Goal: Task Accomplishment & Management: Manage account settings

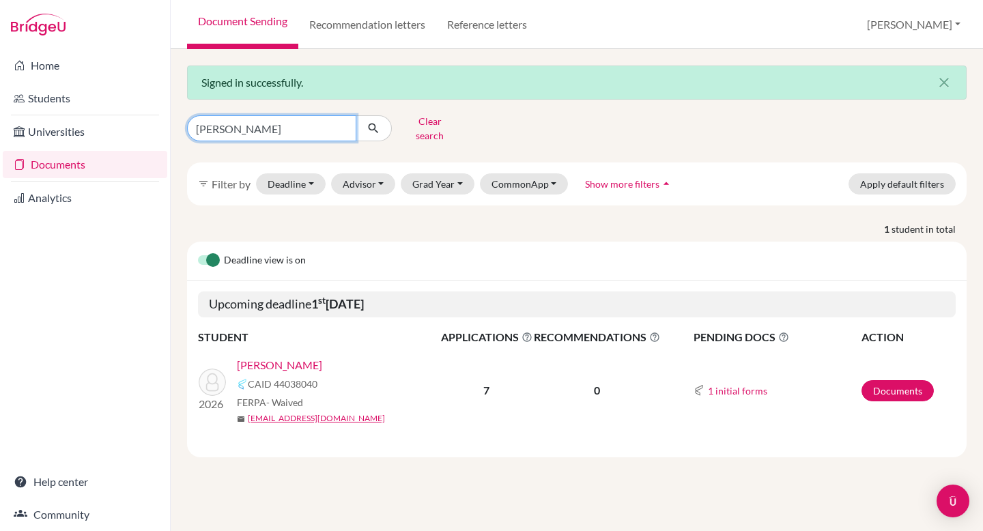
click at [260, 128] on input "carpenter" at bounding box center [271, 128] width 169 height 26
click at [341, 126] on input "carpenter" at bounding box center [271, 128] width 169 height 26
type input "[PERSON_NAME]"
click button "submit" at bounding box center [374, 128] width 36 height 26
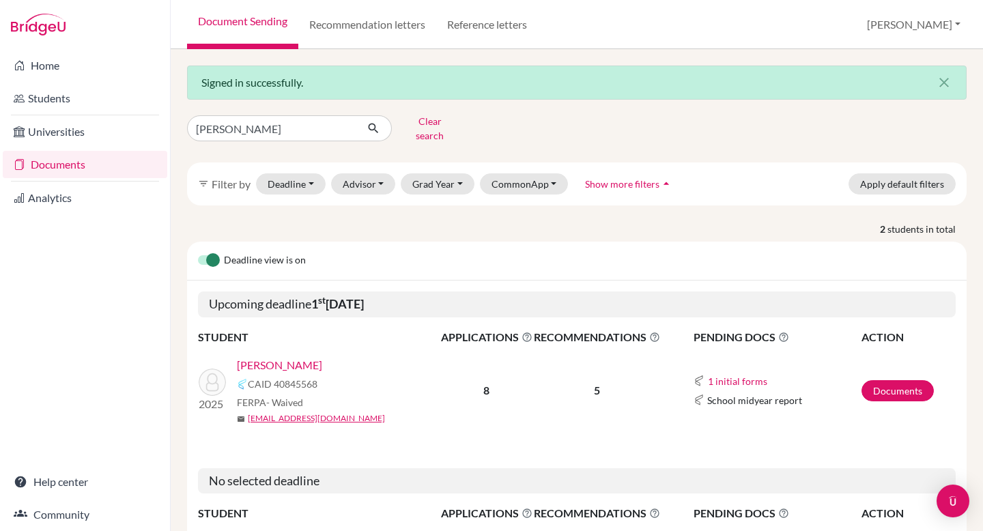
scroll to position [102, 0]
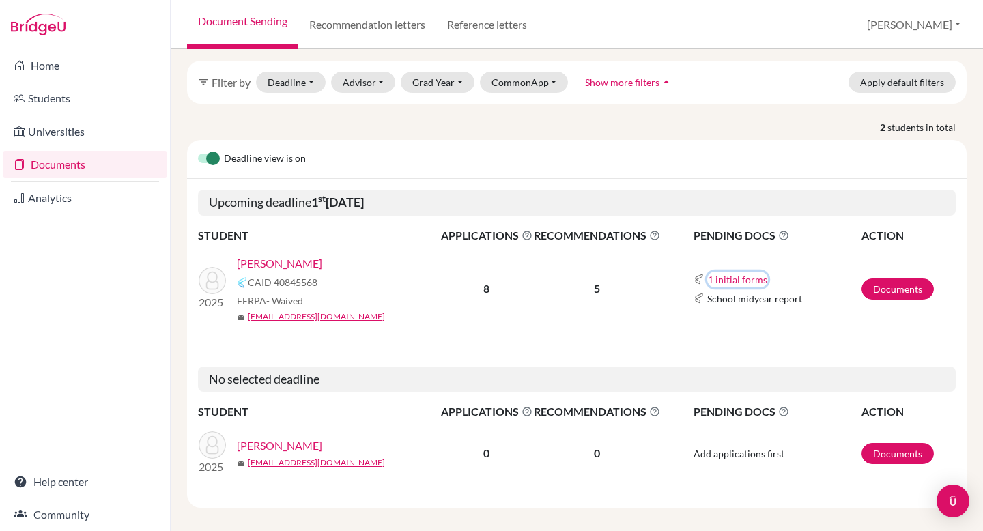
click at [719, 272] on button "1 initial forms" at bounding box center [737, 280] width 61 height 16
click at [730, 272] on button "1 initial forms" at bounding box center [737, 280] width 61 height 16
click at [883, 278] on link "Documents" at bounding box center [897, 288] width 72 height 21
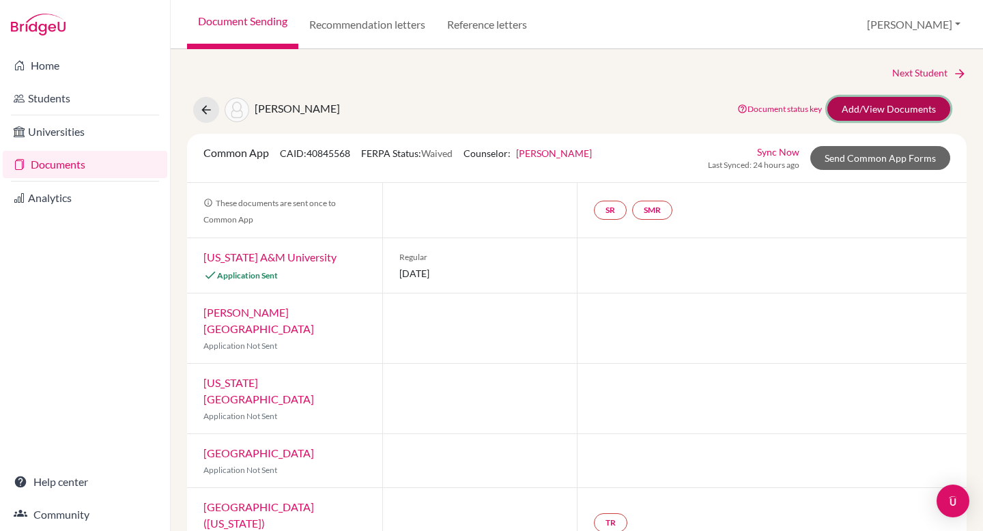
click at [895, 114] on link "Add/View Documents" at bounding box center [888, 109] width 123 height 24
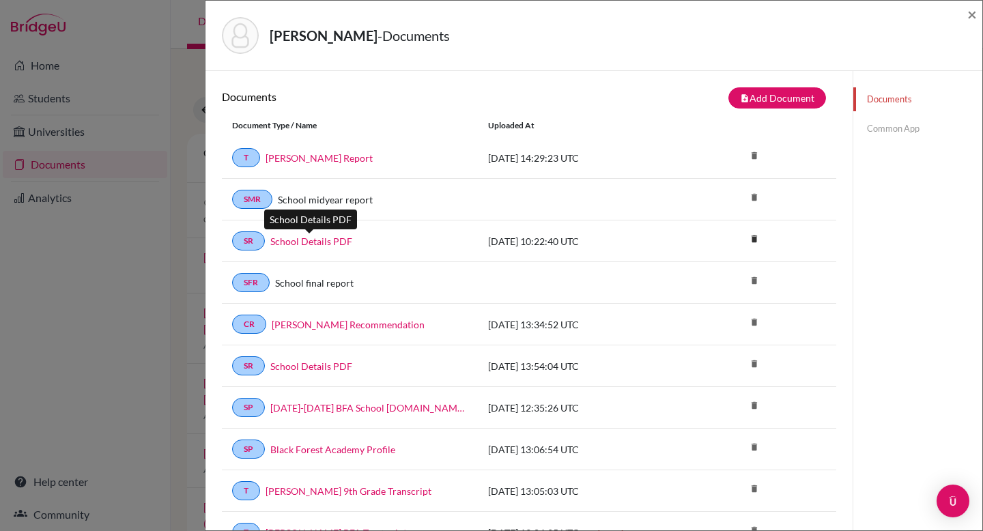
click at [325, 242] on link "School Details PDF" at bounding box center [311, 241] width 82 height 14
click at [972, 12] on span "×" at bounding box center [972, 14] width 10 height 20
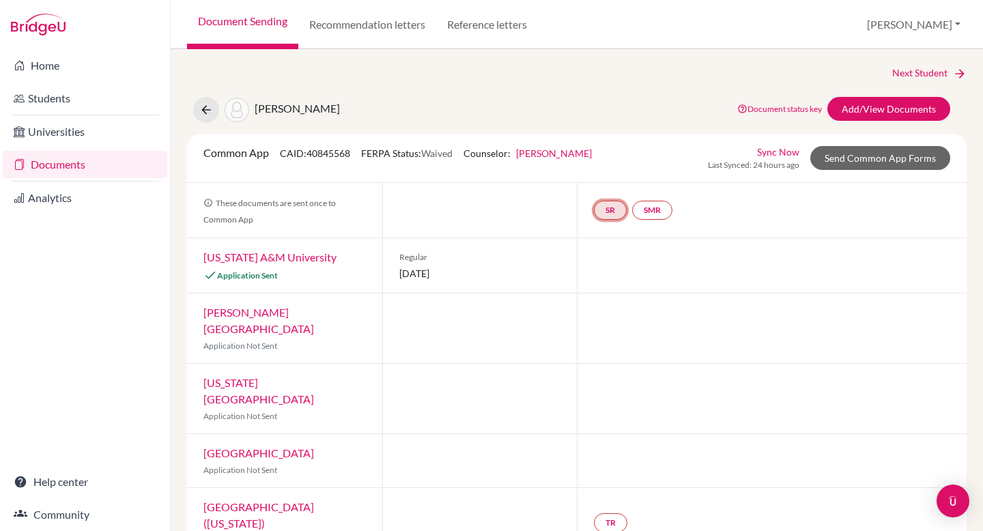
click at [603, 213] on link "SR" at bounding box center [610, 210] width 33 height 19
click at [607, 181] on small "Incomplete" at bounding box center [609, 182] width 63 height 12
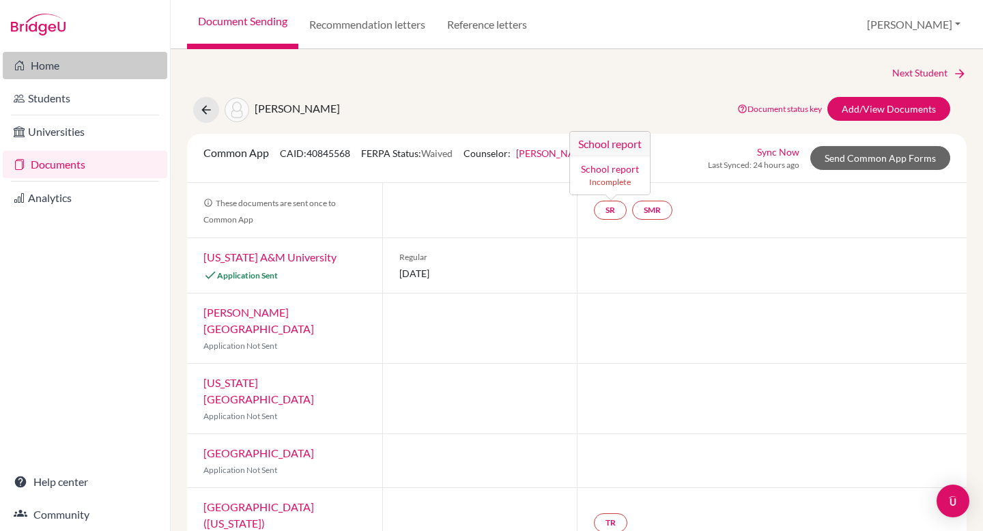
click at [54, 66] on link "Home" at bounding box center [85, 65] width 164 height 27
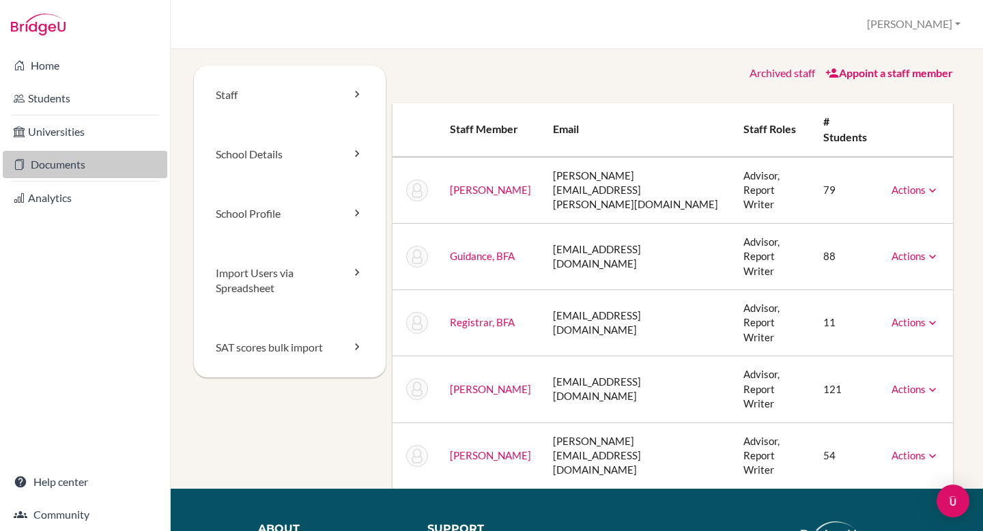
click at [53, 158] on link "Documents" at bounding box center [85, 164] width 164 height 27
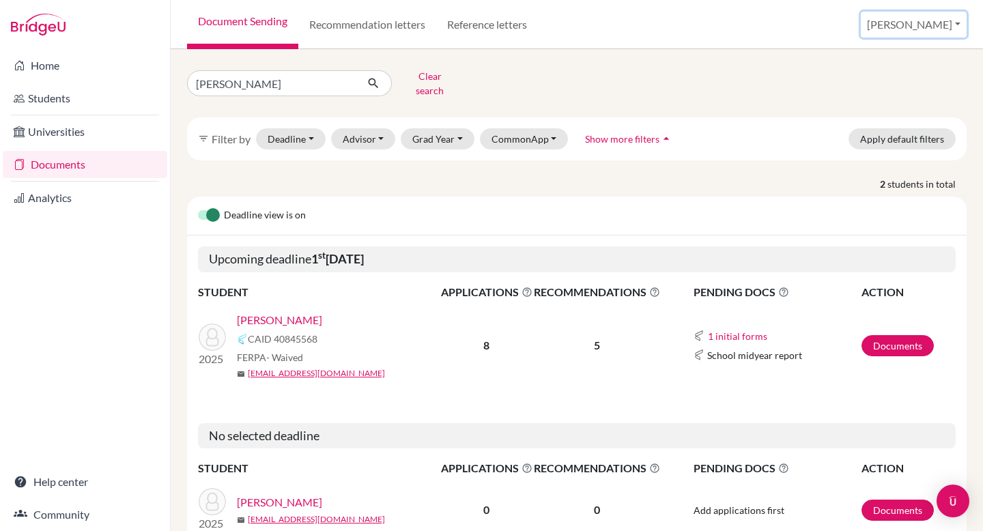
click at [946, 23] on button "[PERSON_NAME]" at bounding box center [913, 25] width 106 height 26
click at [906, 84] on link "School Settings" at bounding box center [852, 78] width 108 height 22
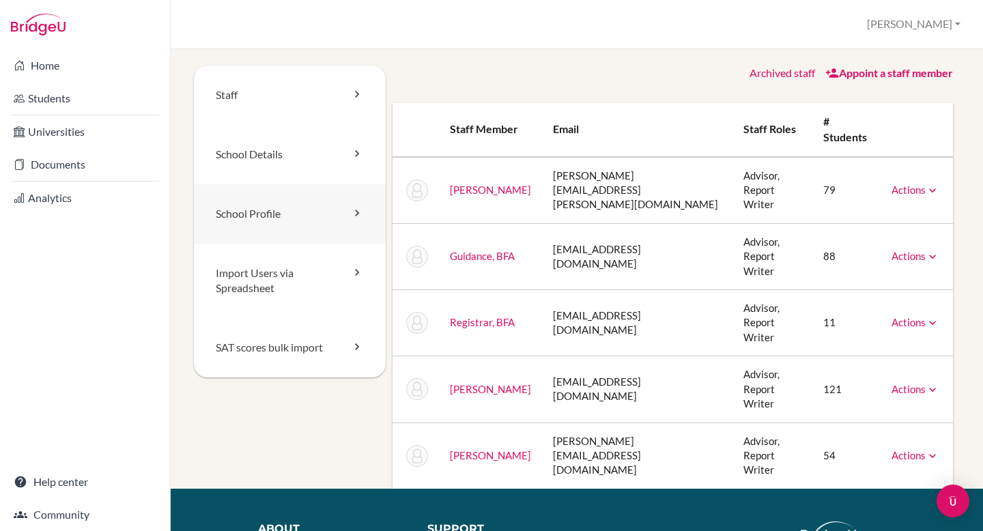
click at [275, 216] on link "School Profile" at bounding box center [290, 213] width 192 height 59
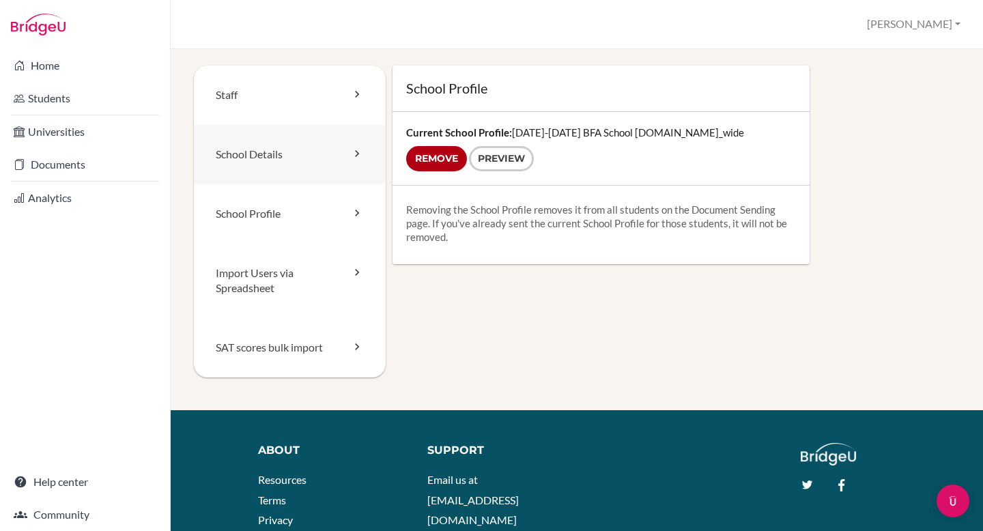
click at [324, 158] on link "School Details" at bounding box center [290, 154] width 192 height 59
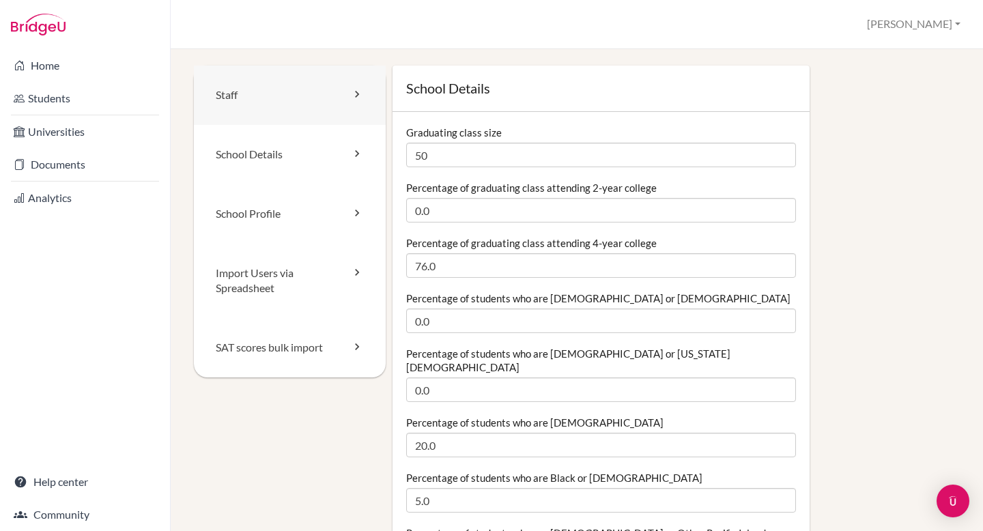
click at [259, 105] on link "Staff" at bounding box center [290, 95] width 192 height 59
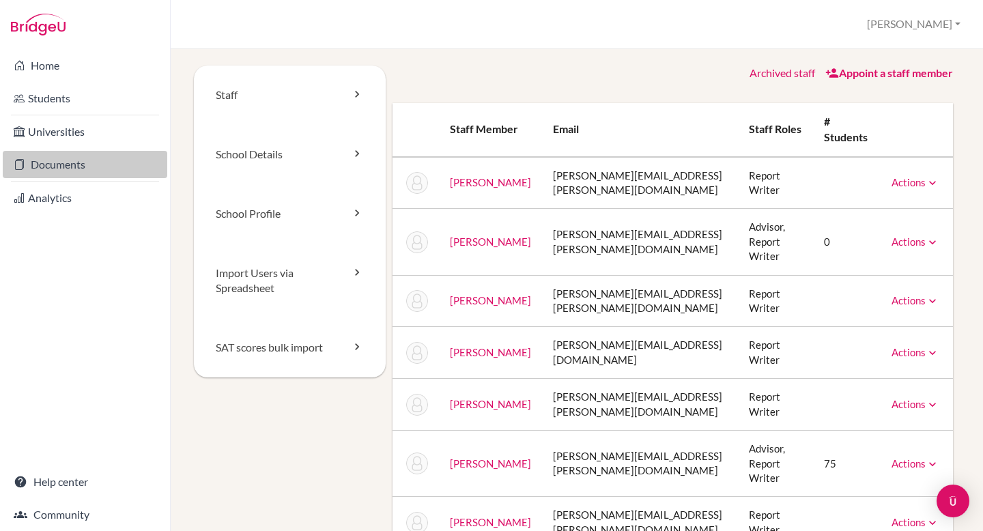
click at [96, 163] on link "Documents" at bounding box center [85, 164] width 164 height 27
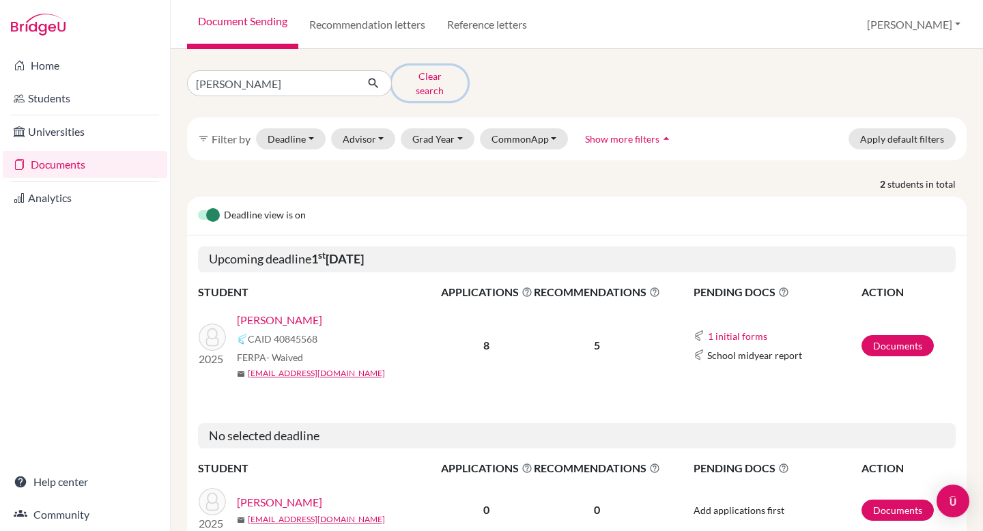
click at [424, 82] on button "Clear search" at bounding box center [430, 83] width 76 height 35
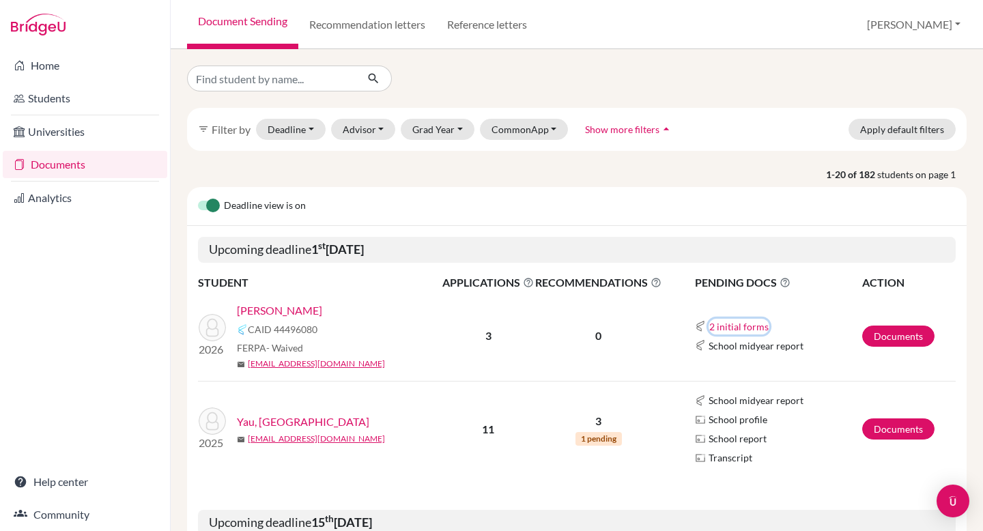
click at [725, 325] on button "2 initial forms" at bounding box center [738, 327] width 61 height 16
click at [746, 300] on td "2 initial forms Counselor recommendation School report School midyear report" at bounding box center [761, 336] width 199 height 90
click at [69, 128] on link "Universities" at bounding box center [85, 131] width 164 height 27
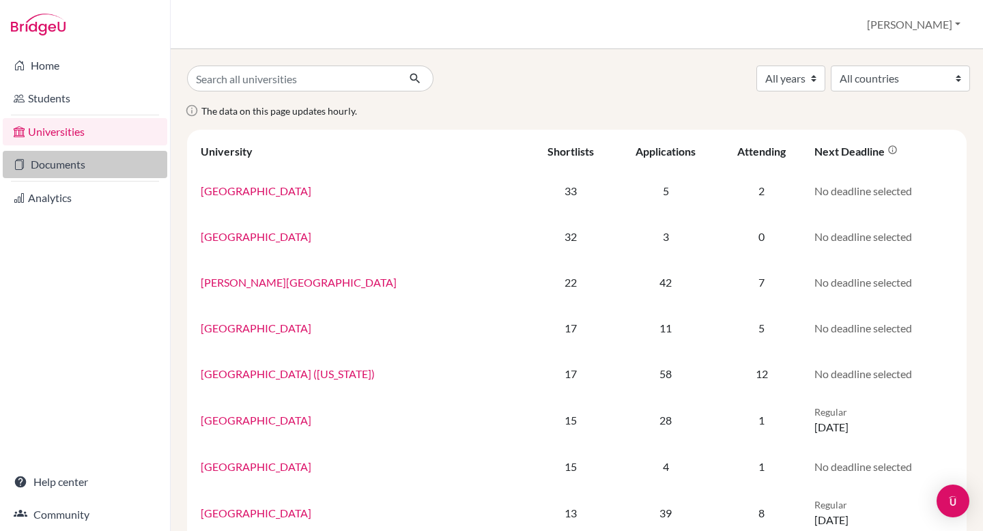
click at [40, 164] on link "Documents" at bounding box center [85, 164] width 164 height 27
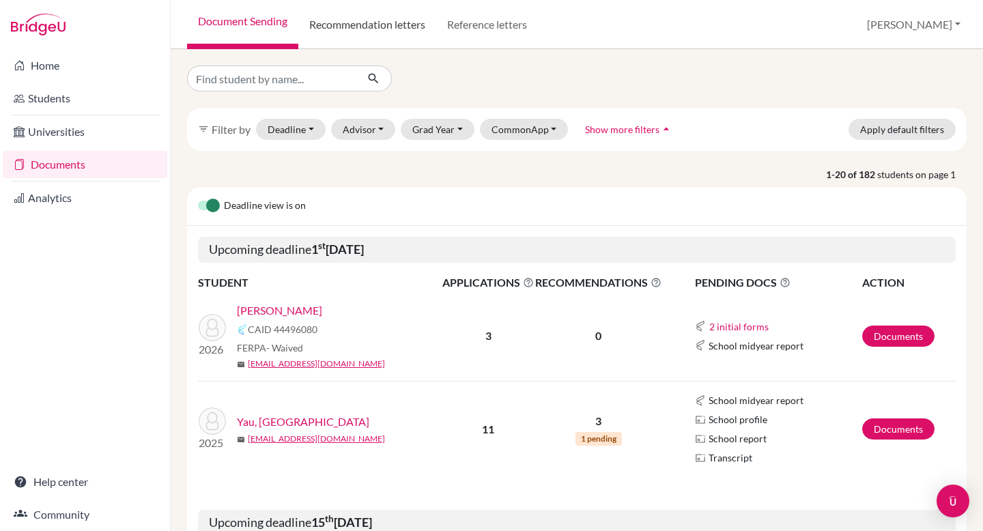
click at [372, 16] on link "Recommendation letters" at bounding box center [367, 24] width 138 height 49
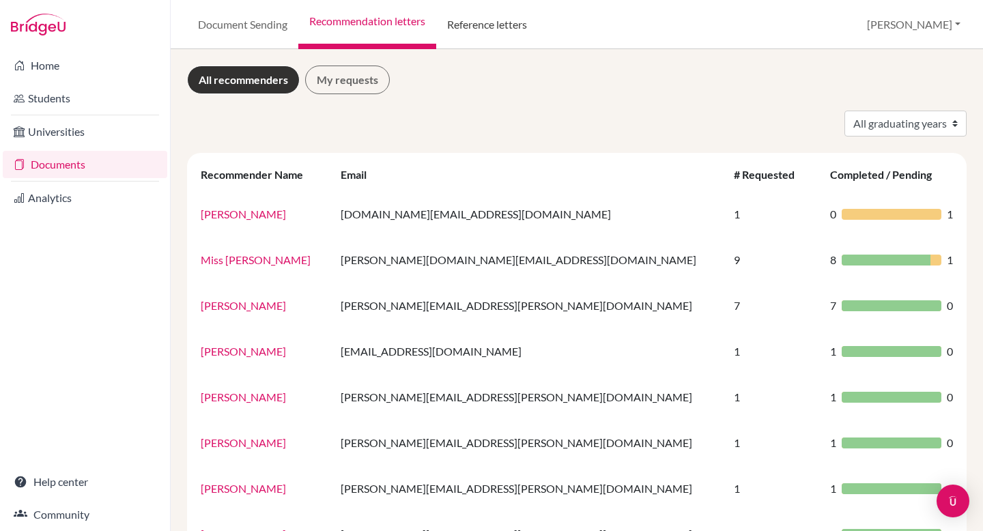
click at [480, 30] on link "Reference letters" at bounding box center [487, 24] width 102 height 49
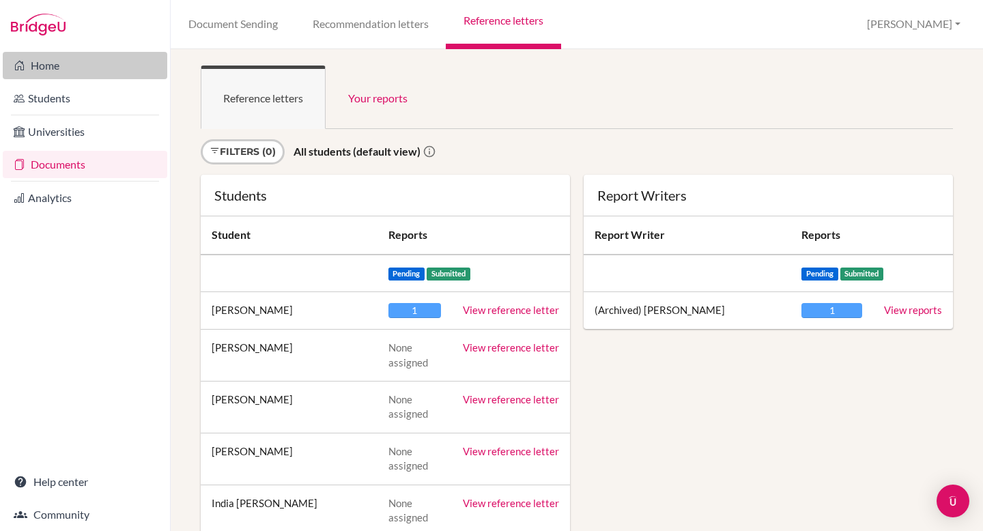
click at [68, 74] on link "Home" at bounding box center [85, 65] width 164 height 27
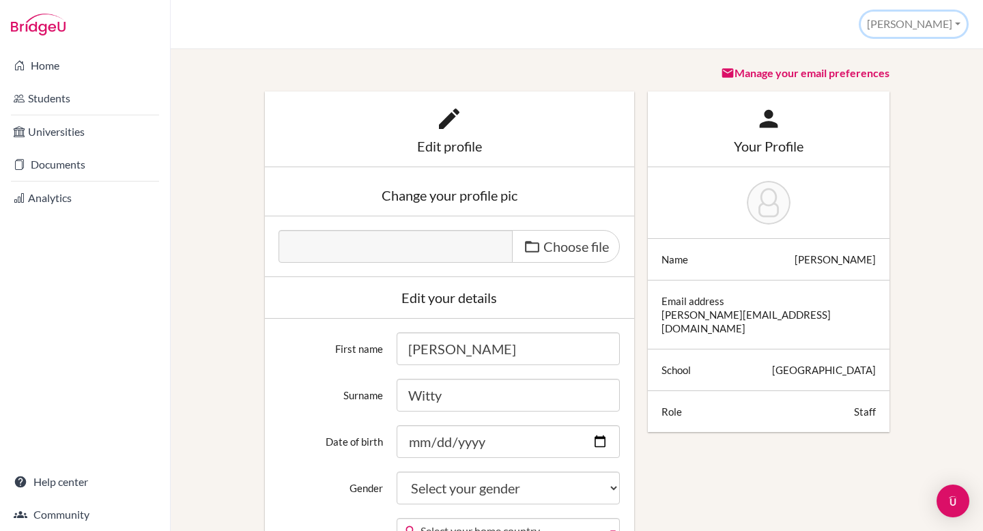
click at [934, 33] on button "[PERSON_NAME]" at bounding box center [913, 24] width 106 height 25
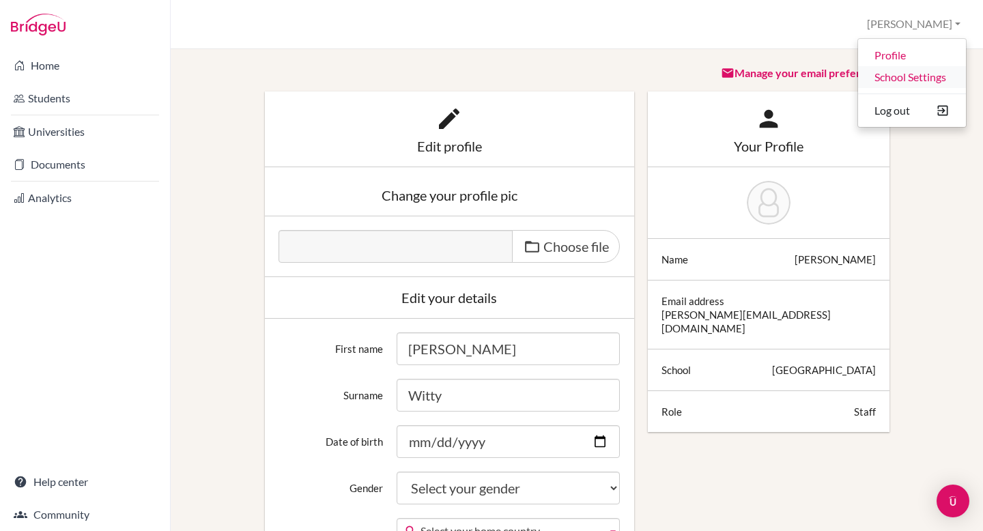
click at [927, 76] on link "School Settings" at bounding box center [912, 77] width 108 height 22
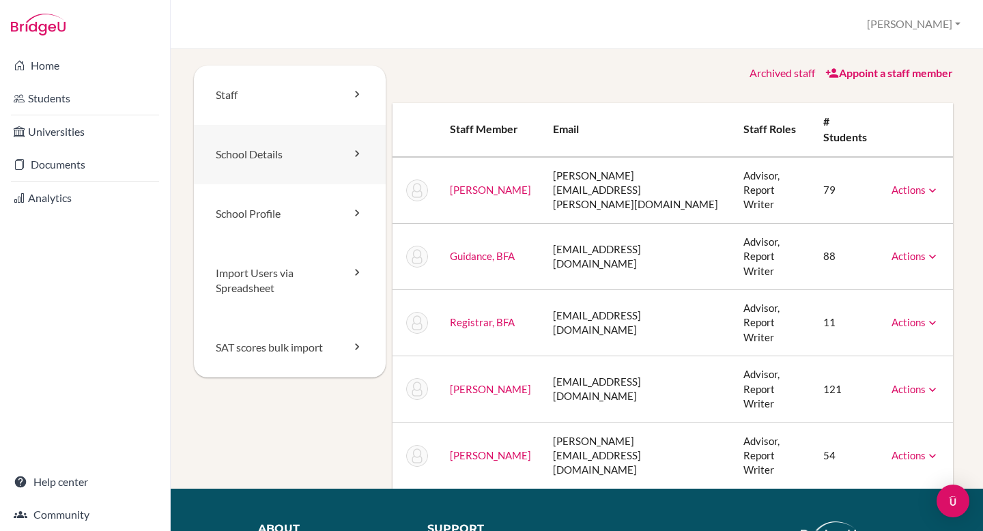
click at [273, 156] on link "School Details" at bounding box center [290, 154] width 192 height 59
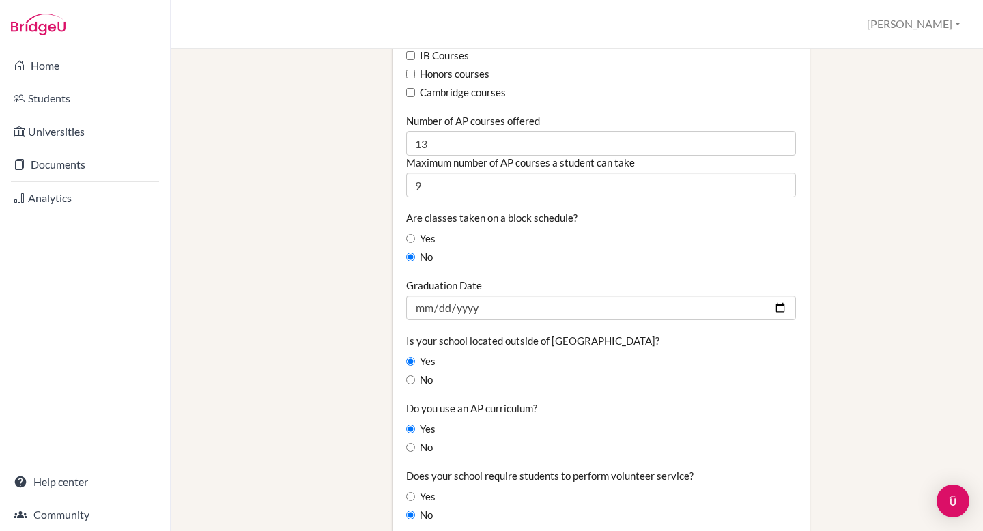
scroll to position [547, 0]
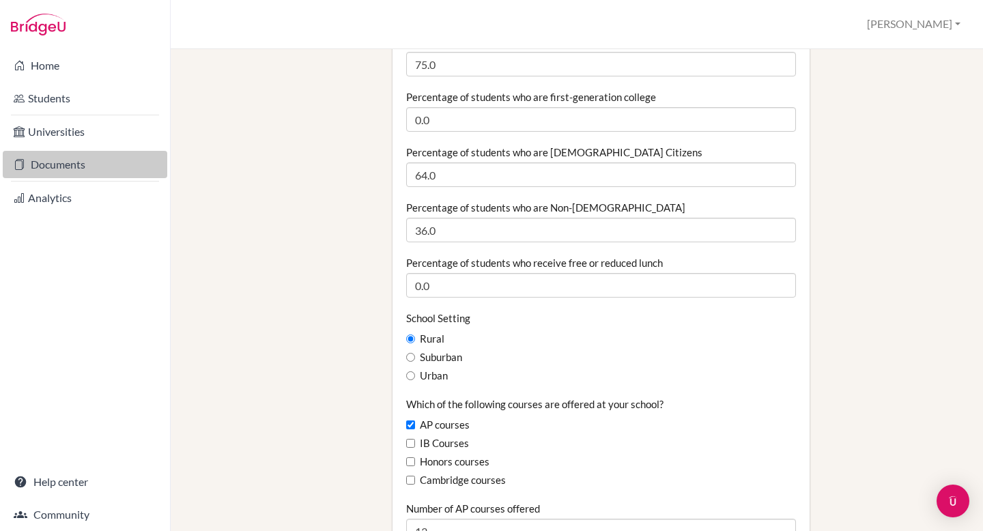
click at [53, 168] on link "Documents" at bounding box center [85, 164] width 164 height 27
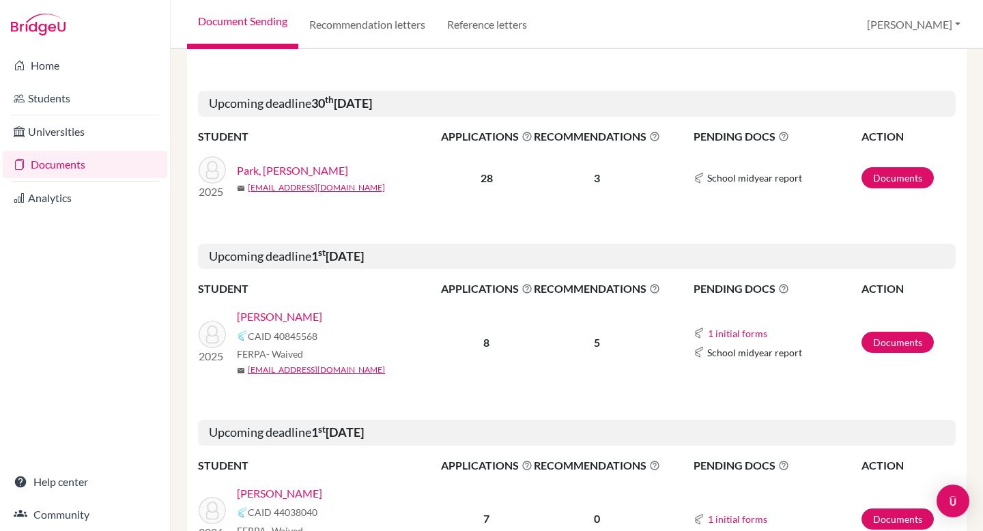
scroll to position [580, 0]
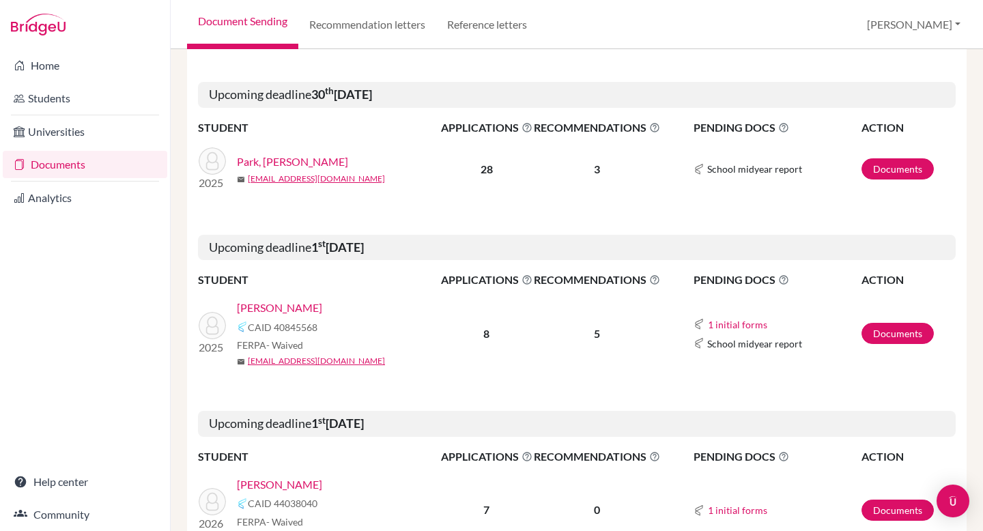
click at [261, 305] on link "[PERSON_NAME]" at bounding box center [279, 308] width 85 height 16
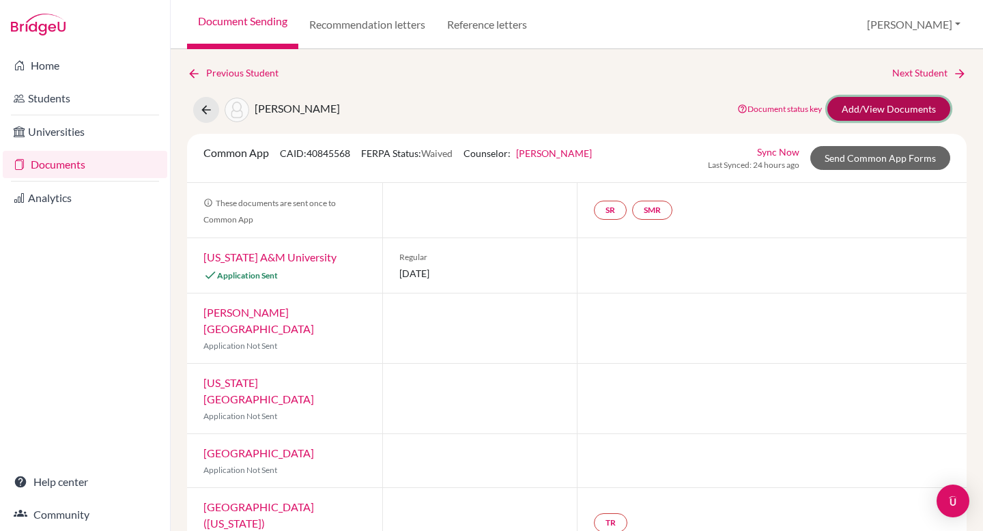
click at [843, 110] on link "Add/View Documents" at bounding box center [888, 109] width 123 height 24
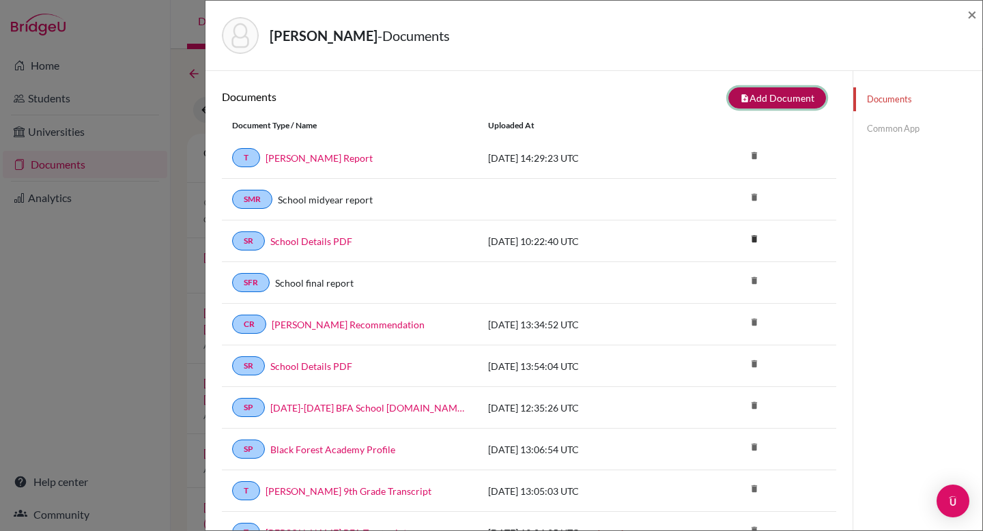
click at [742, 98] on button "note_add Add Document" at bounding box center [777, 97] width 98 height 21
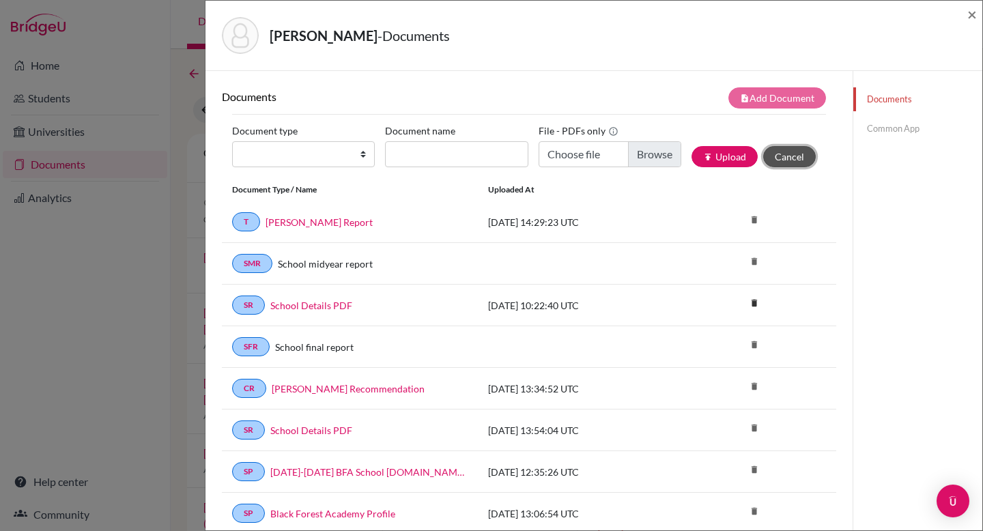
click at [781, 158] on button "Cancel" at bounding box center [789, 156] width 53 height 21
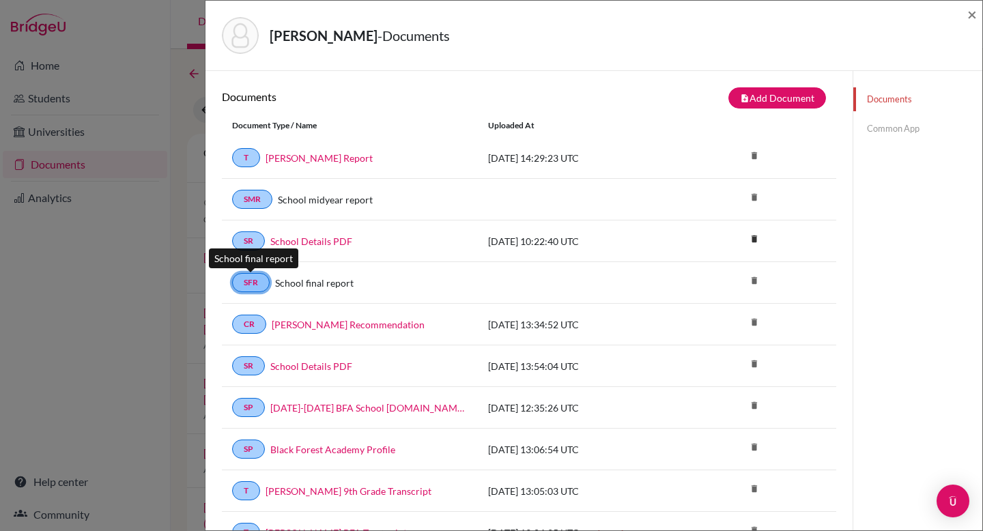
click at [258, 280] on link "SFR" at bounding box center [251, 282] width 38 height 19
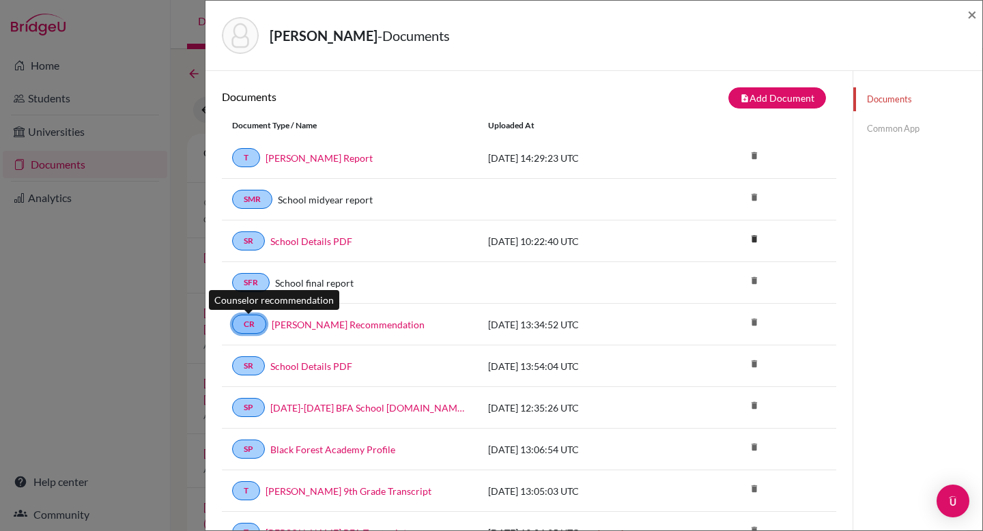
click at [262, 328] on link "CR" at bounding box center [249, 324] width 34 height 19
click at [970, 16] on span "×" at bounding box center [972, 14] width 10 height 20
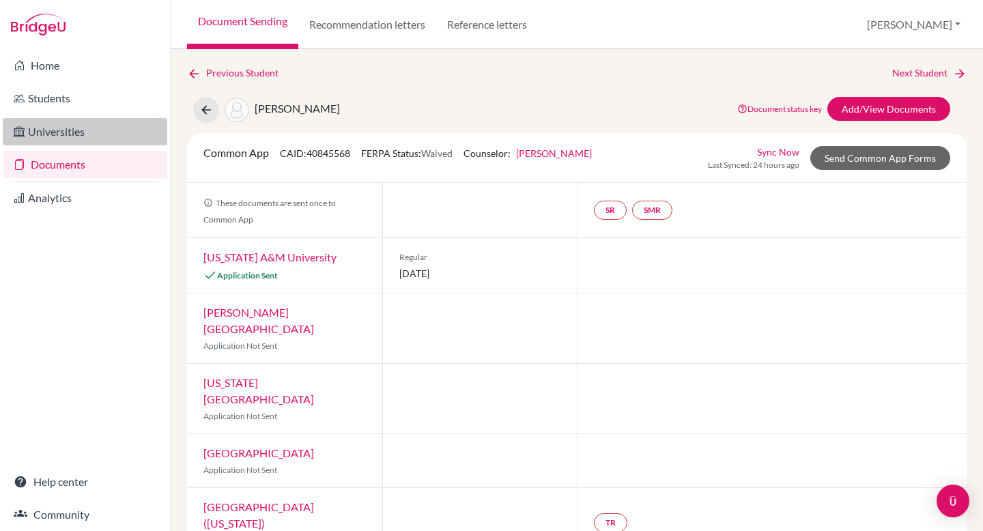
click at [76, 135] on link "Universities" at bounding box center [85, 131] width 164 height 27
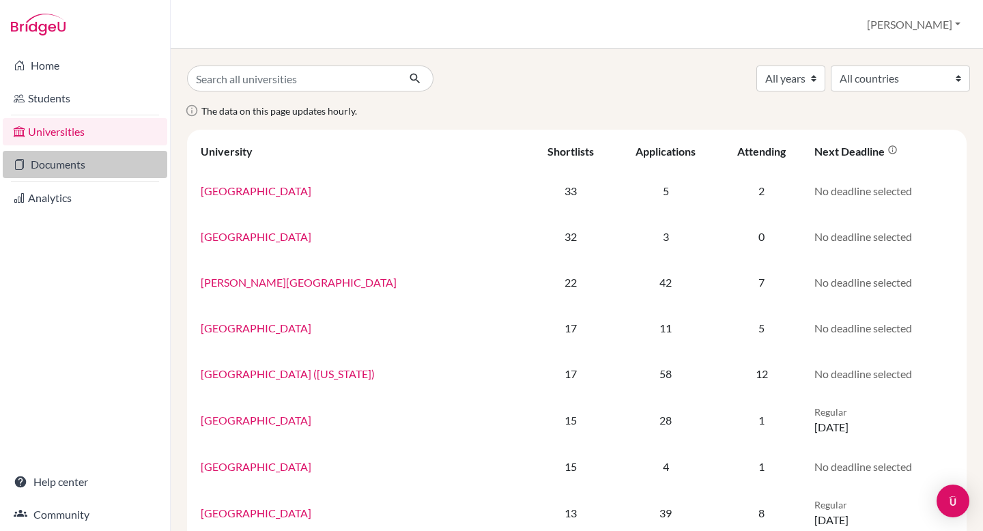
click at [76, 174] on link "Documents" at bounding box center [85, 164] width 164 height 27
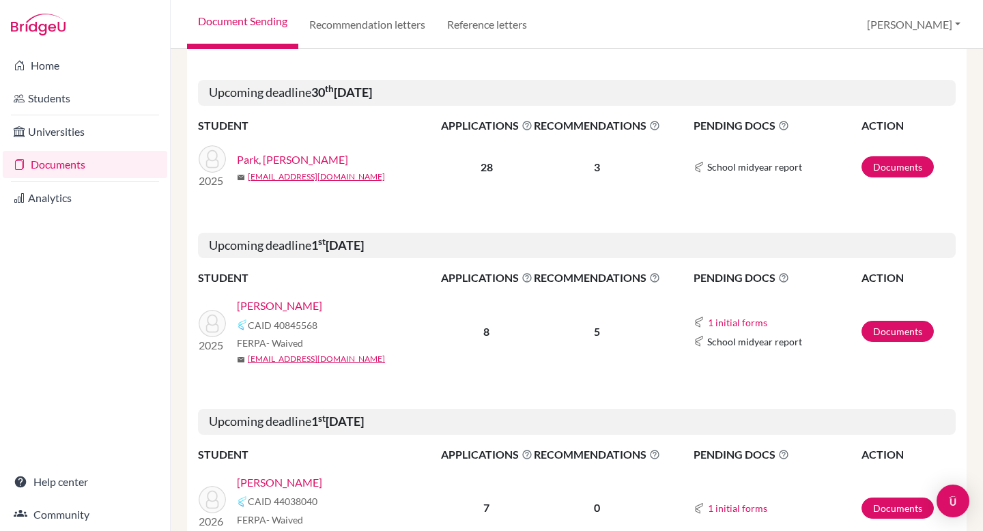
scroll to position [583, 0]
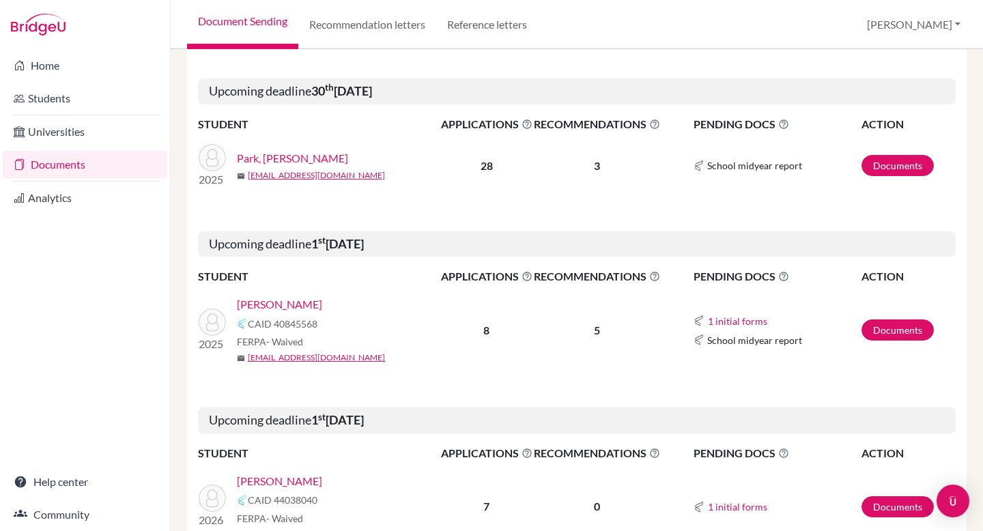
click at [778, 276] on icon at bounding box center [783, 276] width 11 height 11
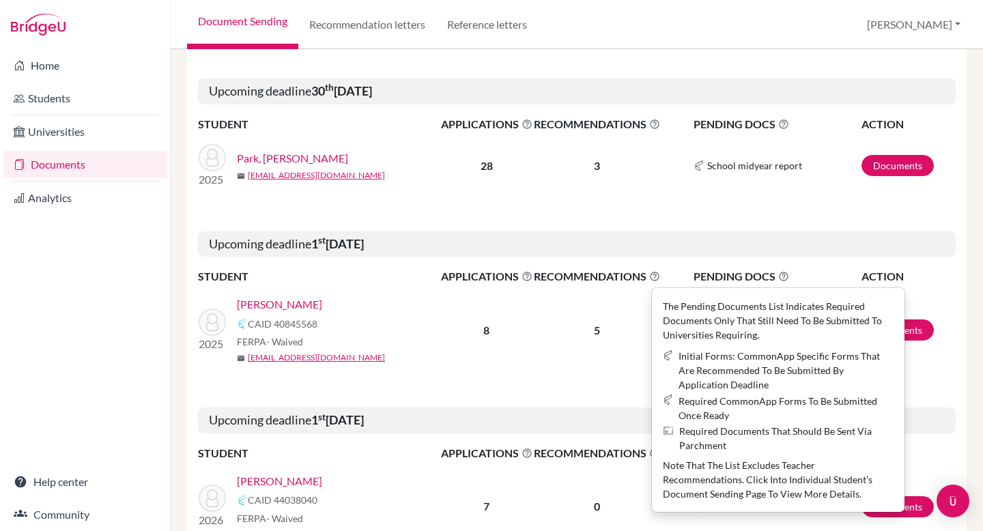
click at [749, 253] on h5 "Upcoming deadline 1 st December 2025" at bounding box center [576, 244] width 757 height 26
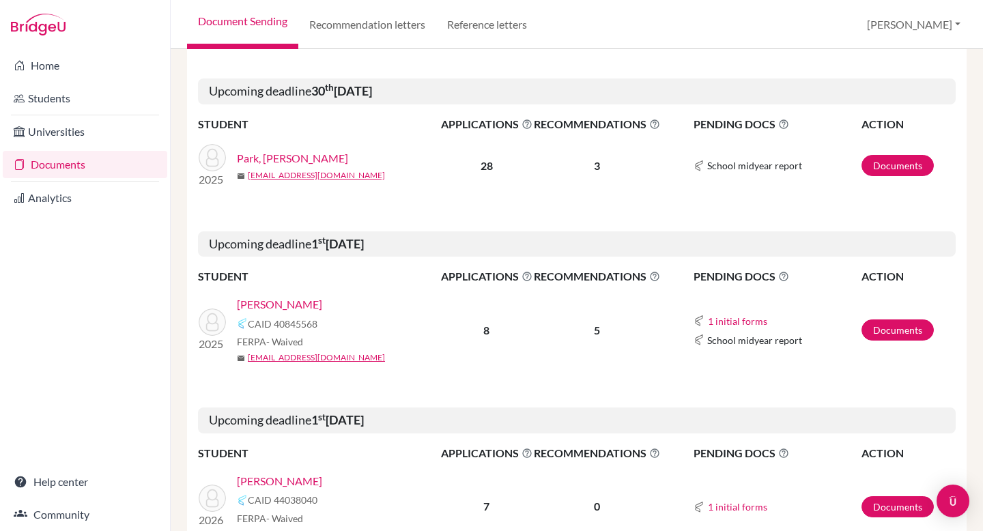
click at [778, 276] on icon at bounding box center [783, 276] width 11 height 11
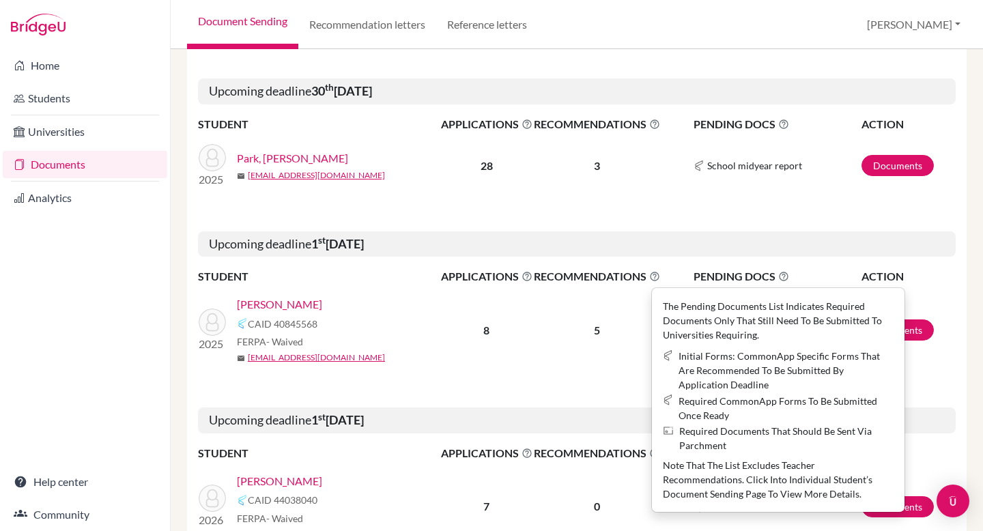
click at [778, 276] on icon at bounding box center [783, 276] width 11 height 11
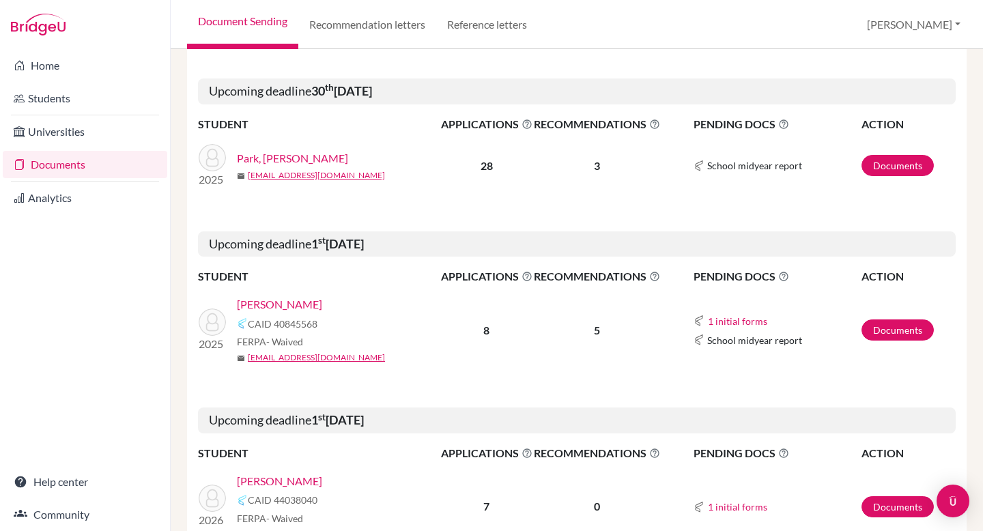
click at [778, 276] on icon at bounding box center [783, 276] width 11 height 11
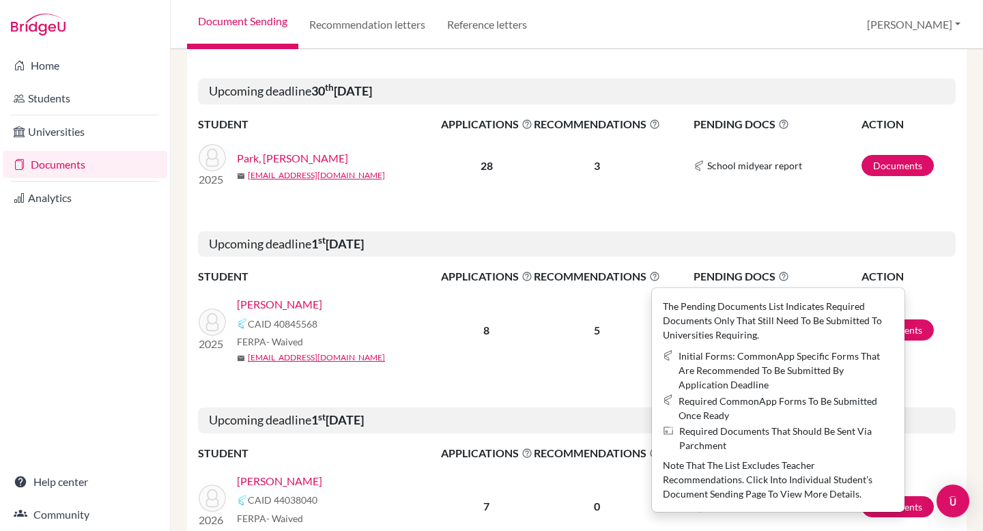
click at [778, 276] on icon at bounding box center [783, 276] width 11 height 11
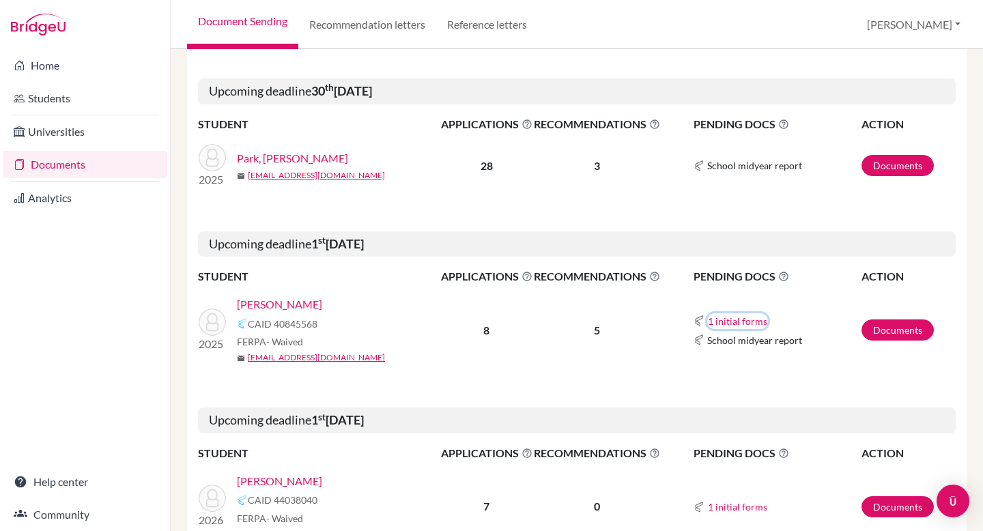
click at [729, 322] on button "1 initial forms" at bounding box center [737, 321] width 61 height 16
click at [749, 309] on td "1 initial forms School report School midyear report" at bounding box center [761, 329] width 200 height 89
click at [747, 340] on span "School midyear report" at bounding box center [754, 340] width 95 height 14
click at [778, 276] on icon at bounding box center [783, 276] width 11 height 11
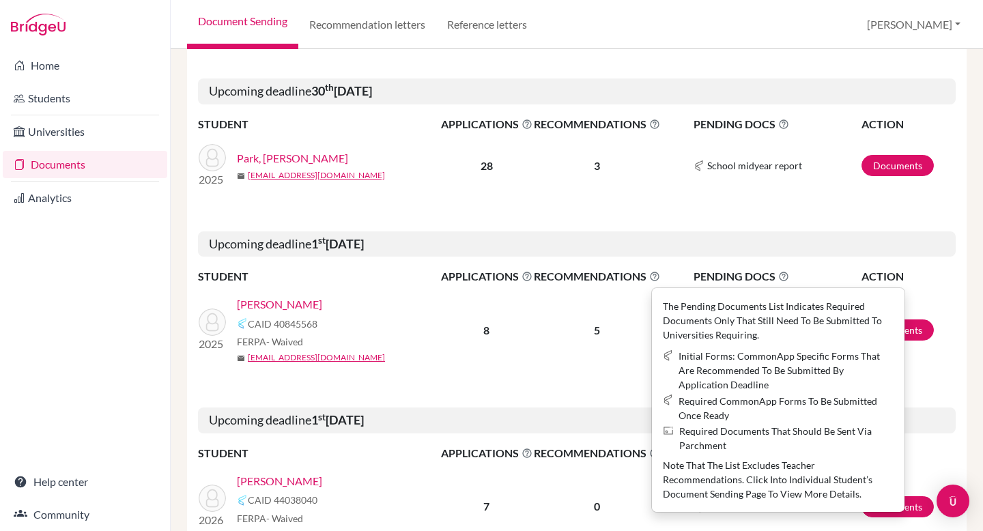
click at [727, 281] on span "PENDING DOCS The pending documents list indicates required documents only that …" at bounding box center [776, 276] width 166 height 16
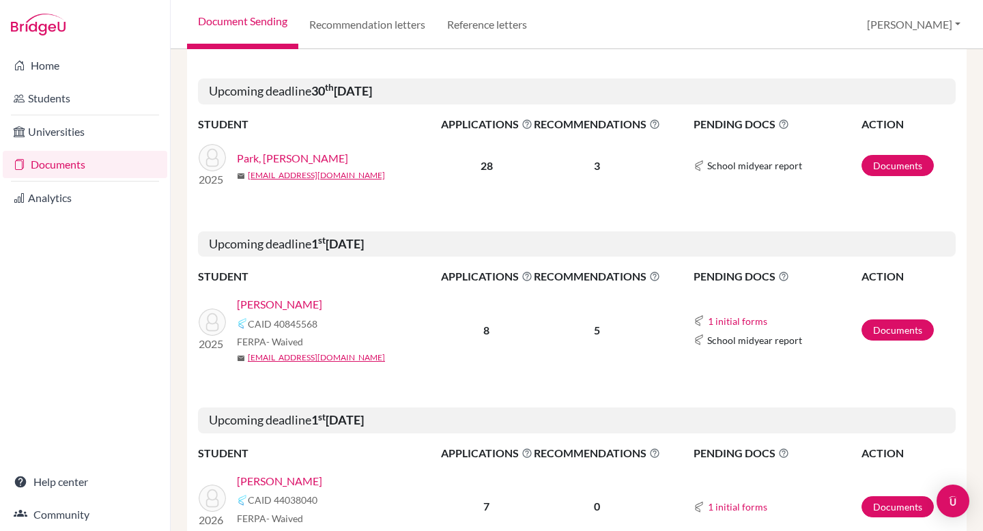
scroll to position [656, 0]
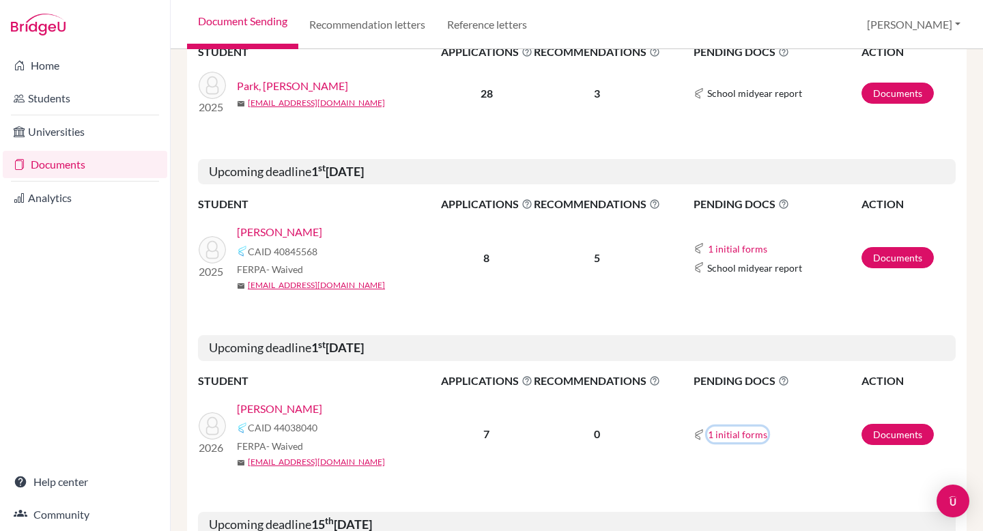
click at [725, 433] on button "1 initial forms" at bounding box center [737, 434] width 61 height 16
click at [751, 404] on td "1 initial forms School report" at bounding box center [761, 434] width 200 height 89
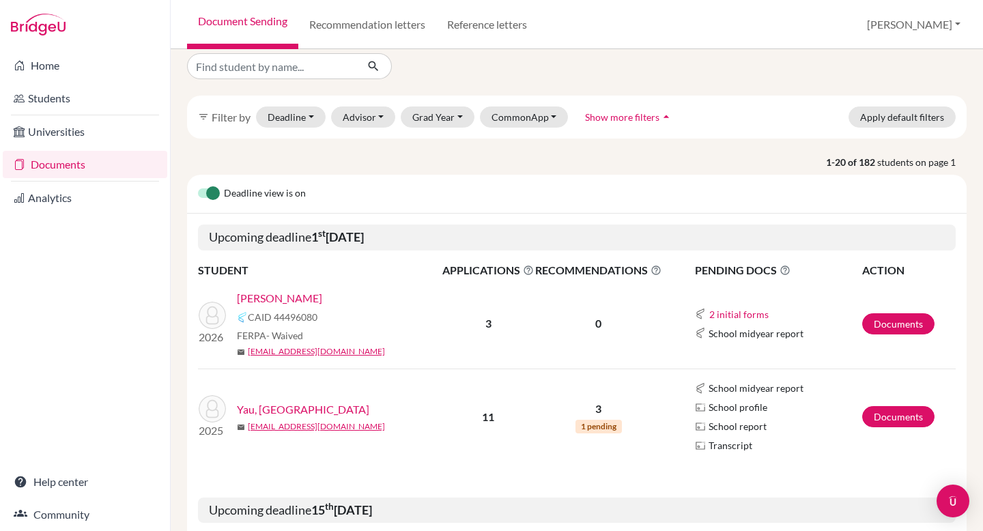
scroll to position [0, 0]
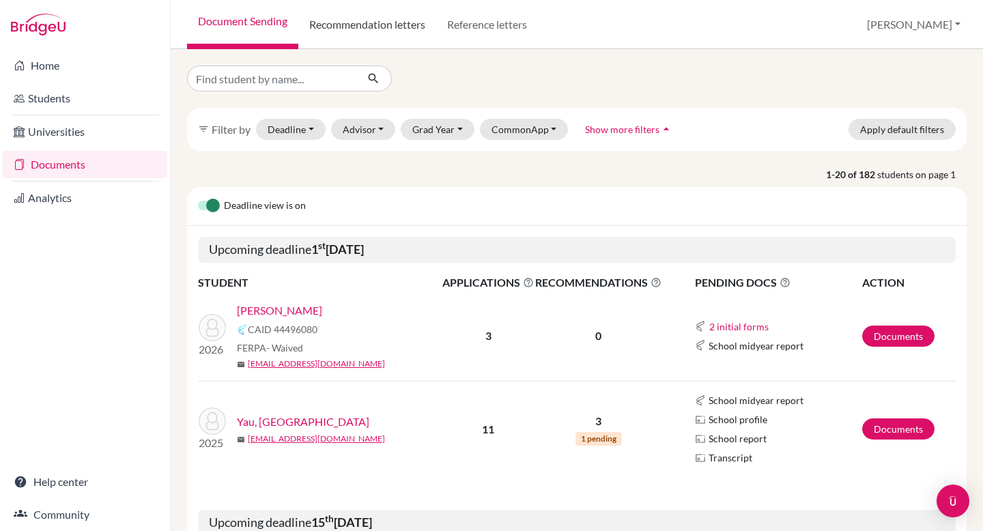
click at [408, 27] on link "Recommendation letters" at bounding box center [367, 24] width 138 height 49
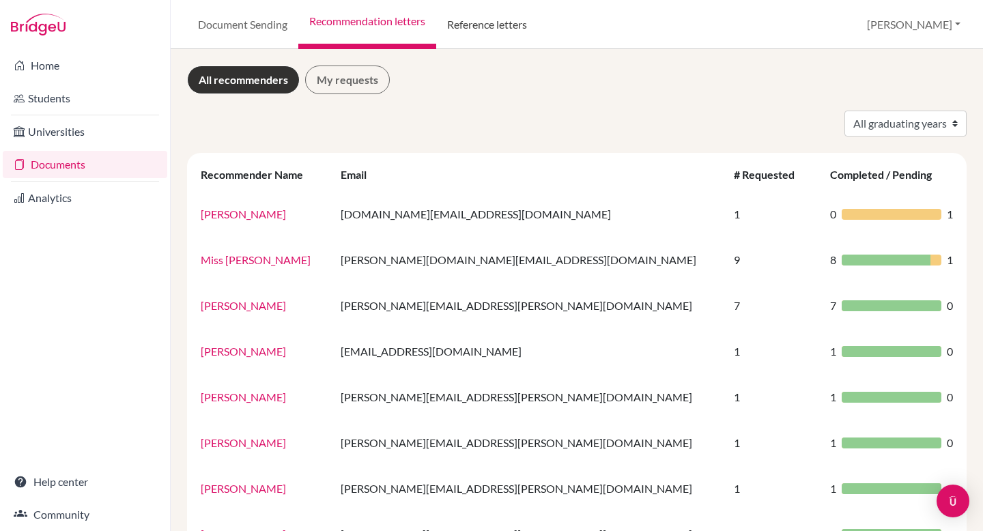
click at [461, 25] on link "Reference letters" at bounding box center [487, 24] width 102 height 49
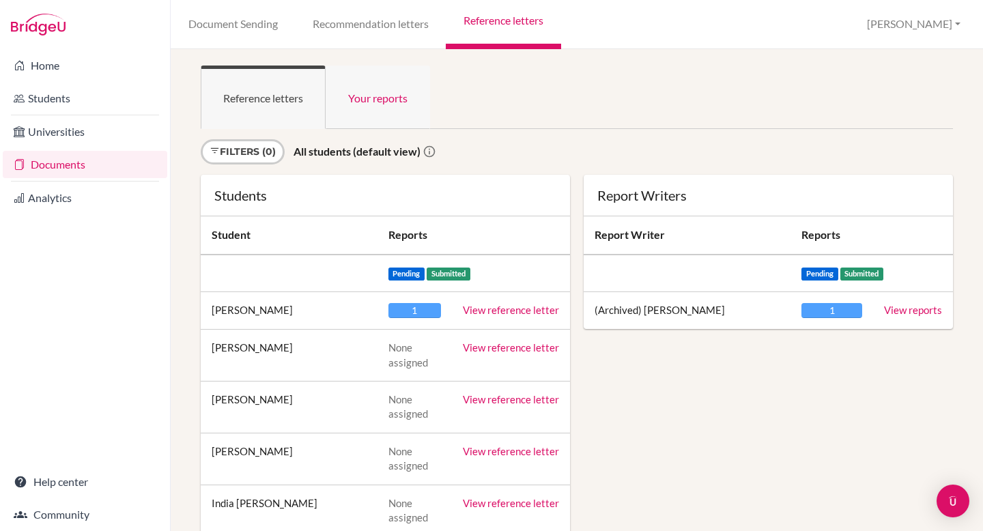
click at [389, 99] on link "Your reports" at bounding box center [377, 97] width 104 height 63
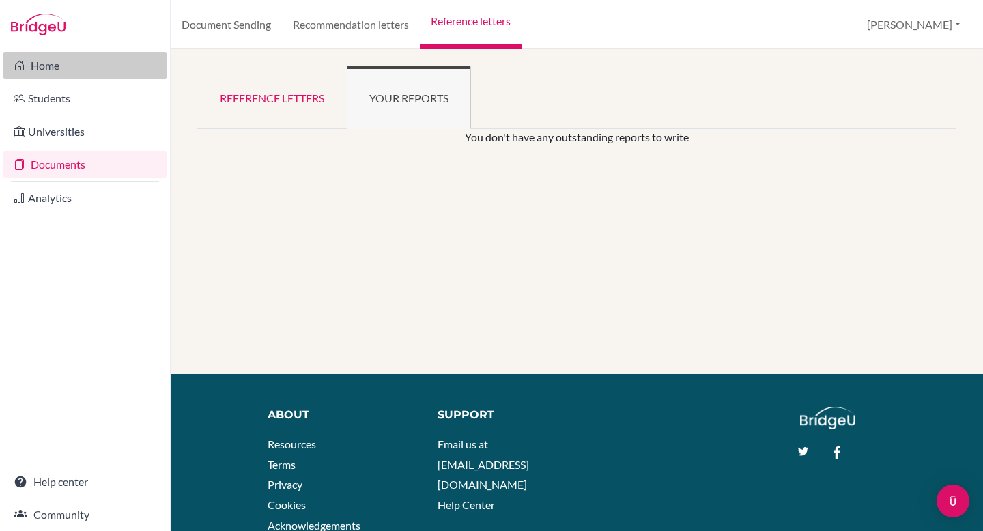
click at [61, 71] on link "Home" at bounding box center [85, 65] width 164 height 27
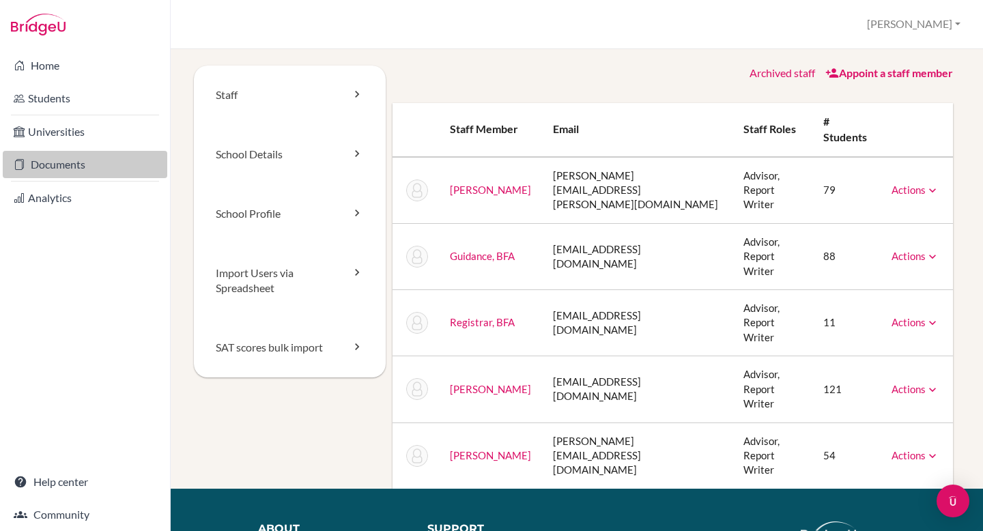
click at [50, 166] on link "Documents" at bounding box center [85, 164] width 164 height 27
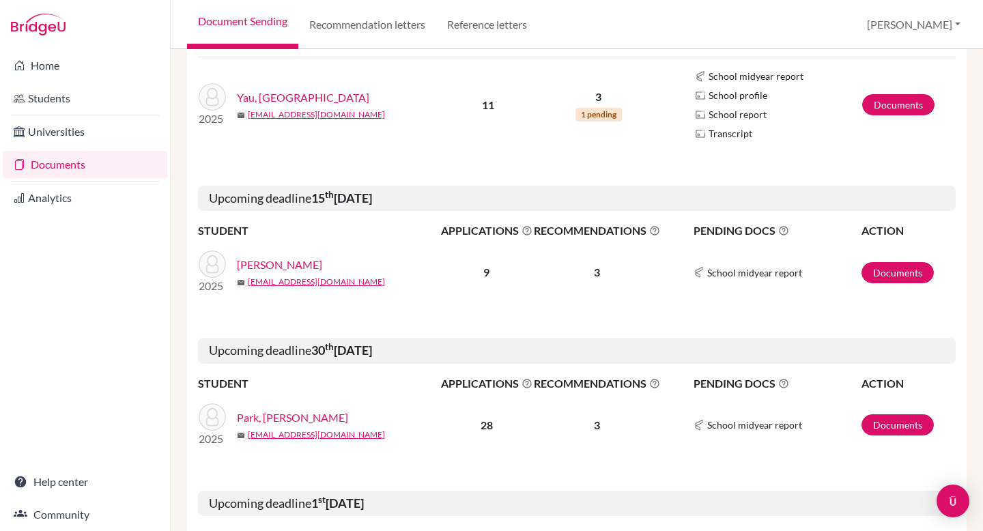
scroll to position [553, 0]
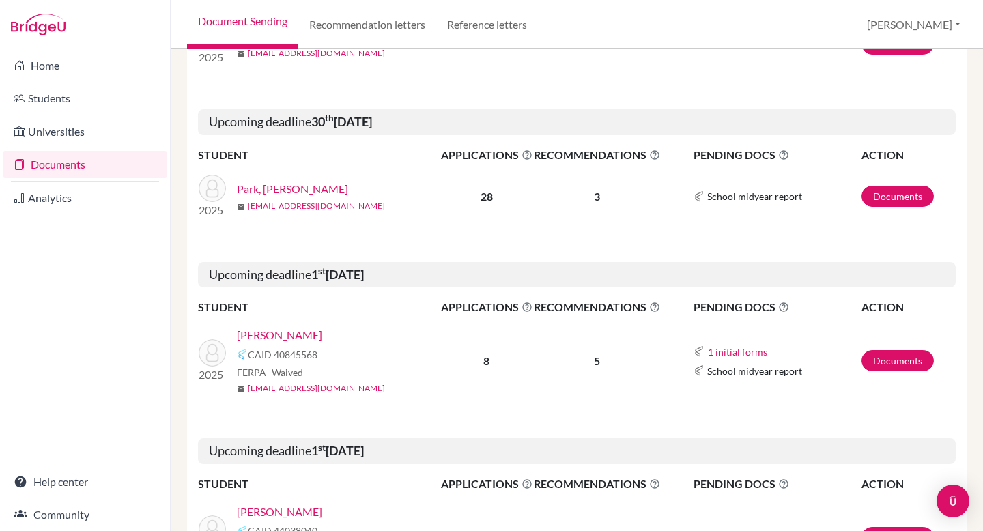
click at [270, 336] on link "Cox, John" at bounding box center [279, 335] width 85 height 16
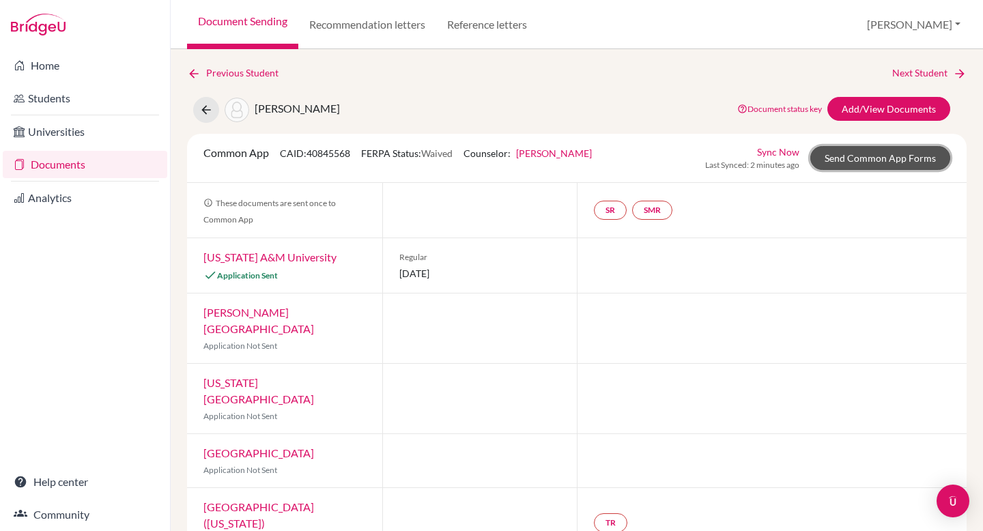
click at [829, 154] on link "Send Common App Forms" at bounding box center [880, 158] width 140 height 24
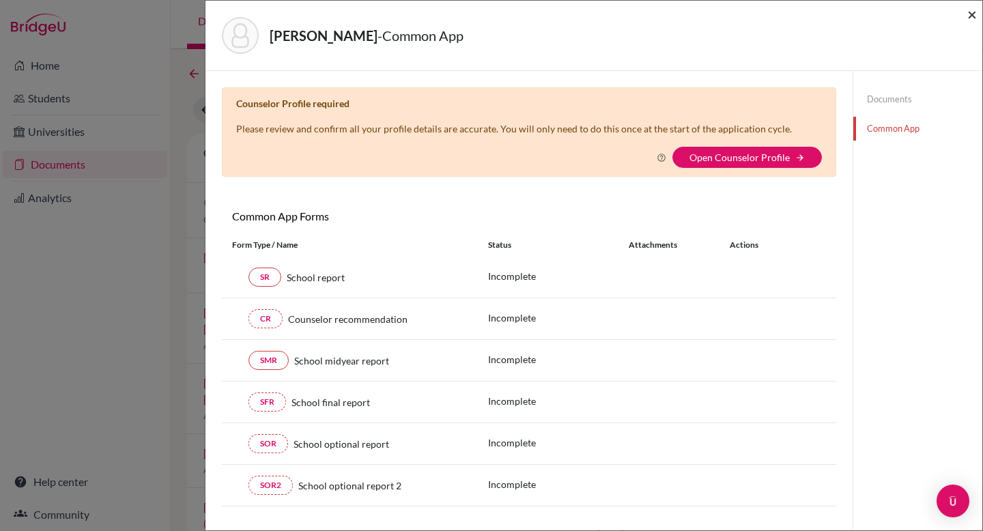
click at [969, 18] on span "×" at bounding box center [972, 14] width 10 height 20
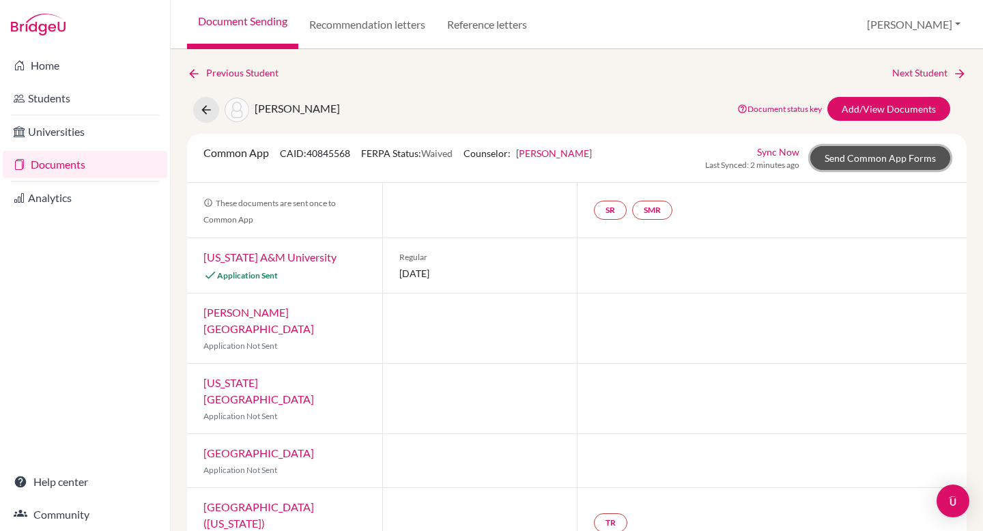
click at [855, 159] on link "Send Common App Forms" at bounding box center [880, 158] width 140 height 24
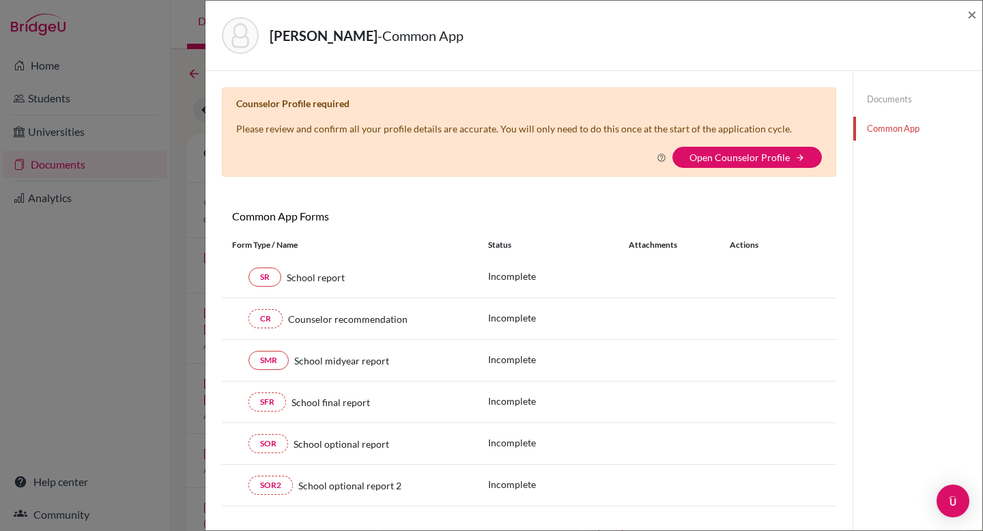
click at [867, 100] on link "Documents" at bounding box center [917, 99] width 129 height 24
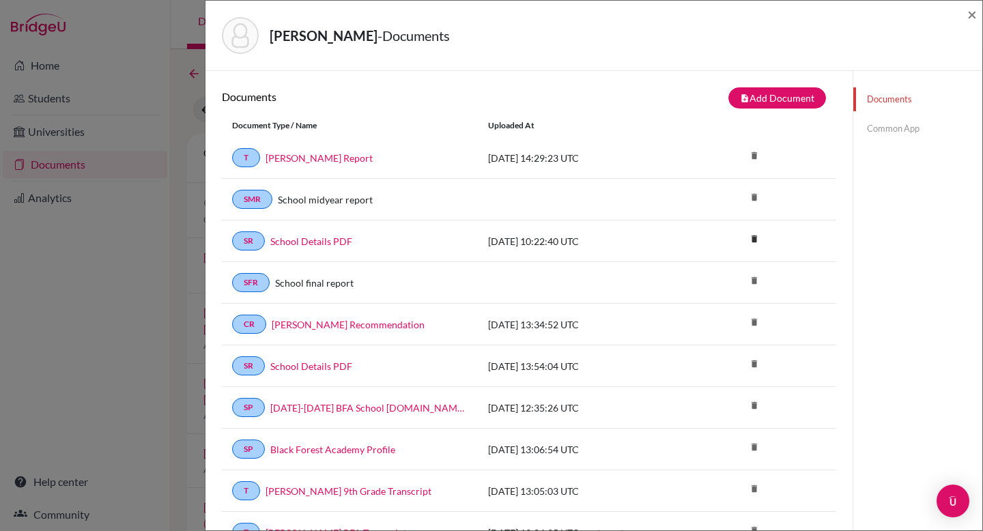
click at [878, 128] on link "Common App" at bounding box center [917, 129] width 129 height 24
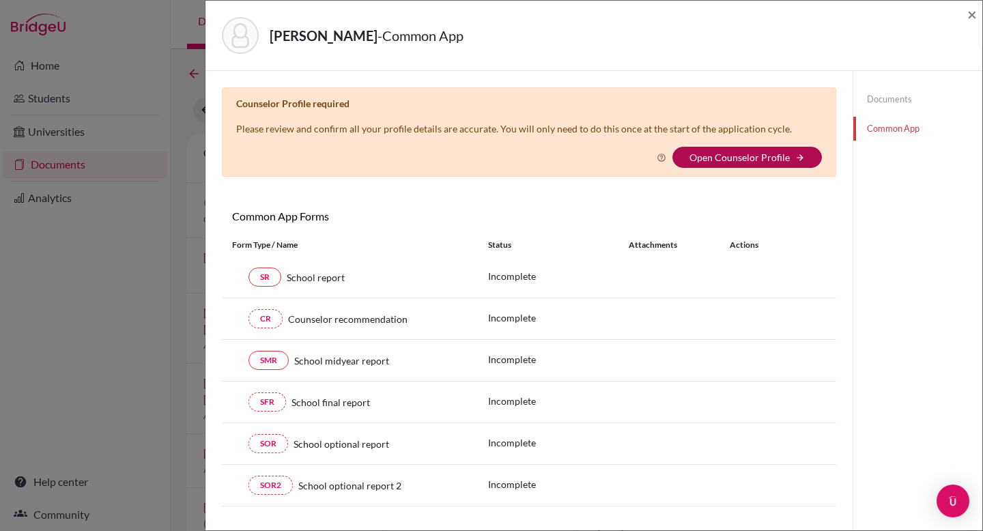
click at [739, 156] on link "Open Counselor Profile" at bounding box center [739, 157] width 100 height 12
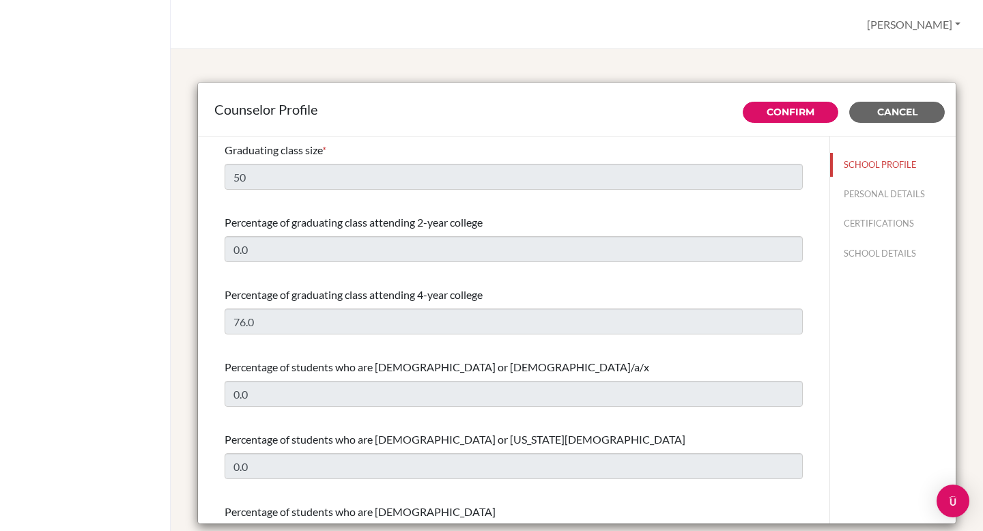
select select "1"
select select "326320"
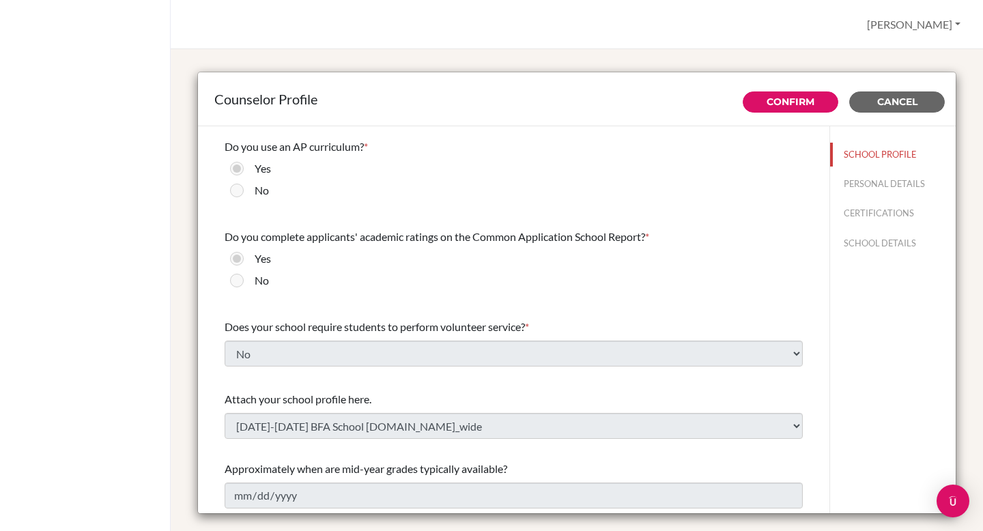
scroll to position [35, 0]
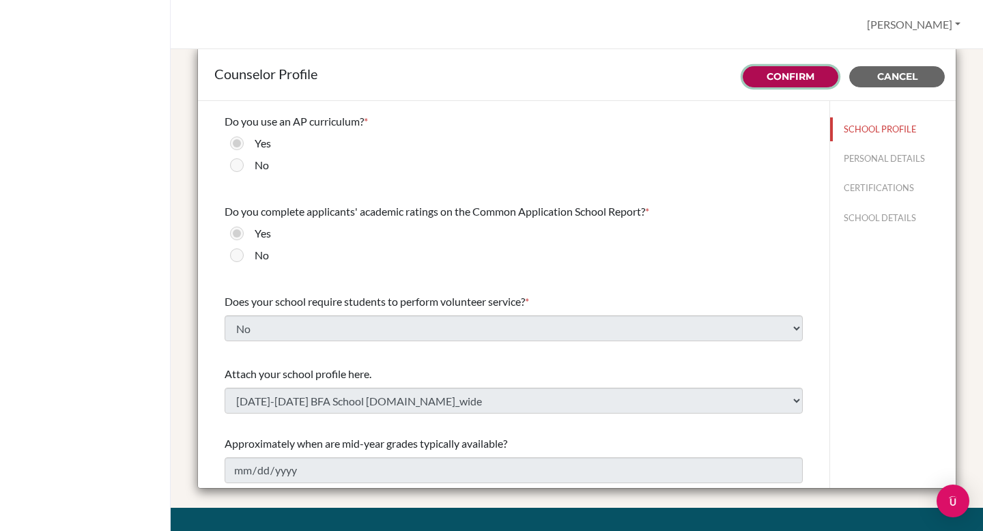
click at [766, 80] on link "Confirm" at bounding box center [790, 76] width 48 height 12
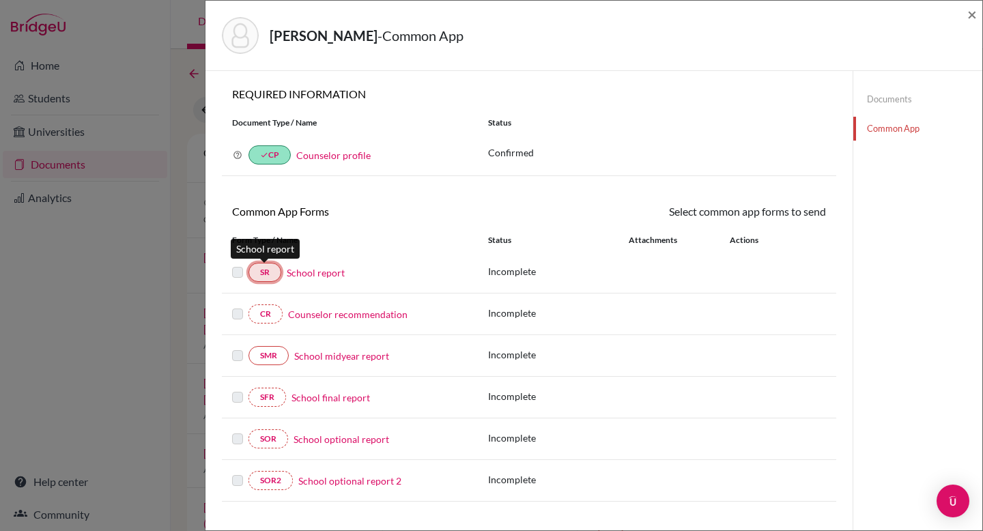
click at [267, 272] on link "SR" at bounding box center [264, 272] width 33 height 19
click at [319, 270] on link "School report" at bounding box center [316, 272] width 58 height 14
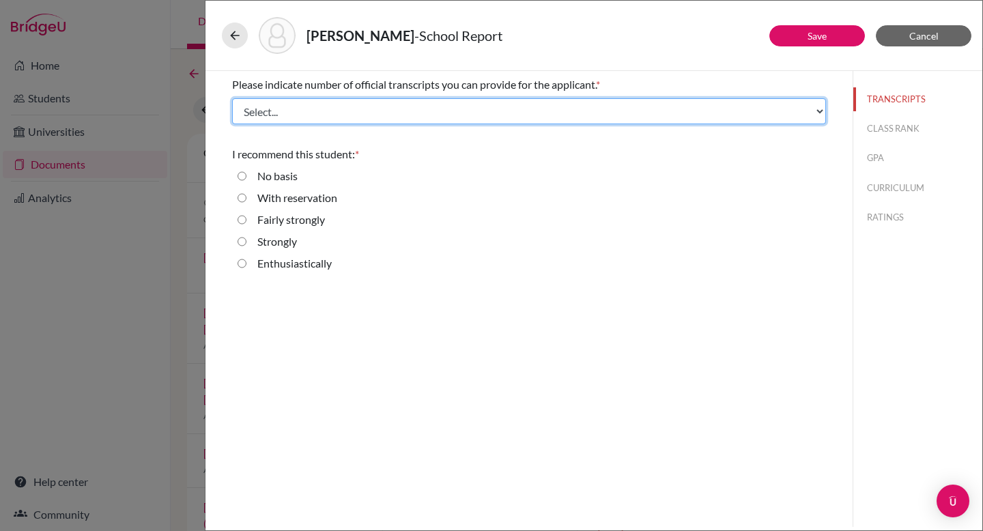
click at [561, 113] on select "Select... 1 2 3 4" at bounding box center [529, 111] width 594 height 26
select select "1"
click at [232, 98] on select "Select... 1 2 3 4" at bounding box center [529, 111] width 594 height 26
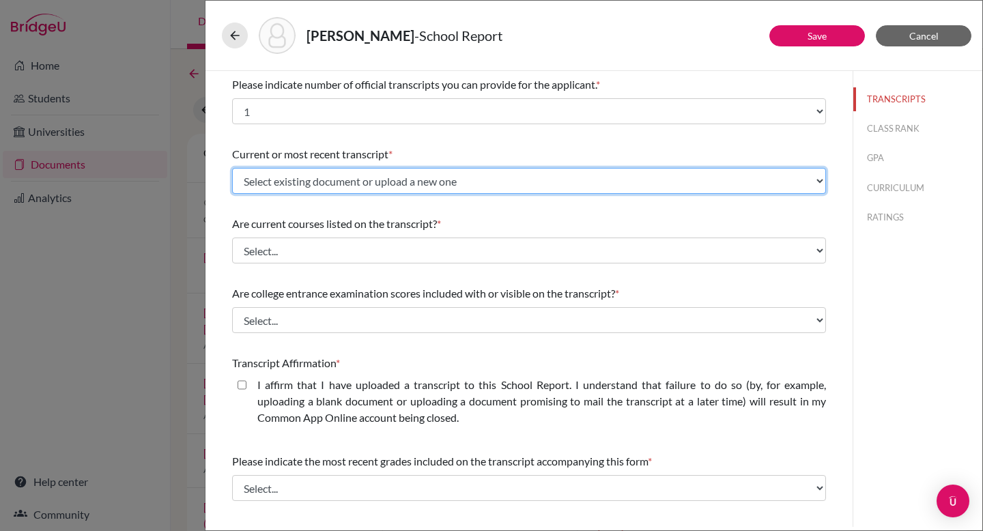
click at [620, 186] on select "Select existing document or upload a new one John Cox BFA Transcript John Cox 9…" at bounding box center [529, 181] width 594 height 26
select select "561878"
click at [232, 168] on select "Select existing document or upload a new one John Cox BFA Transcript John Cox 9…" at bounding box center [529, 181] width 594 height 26
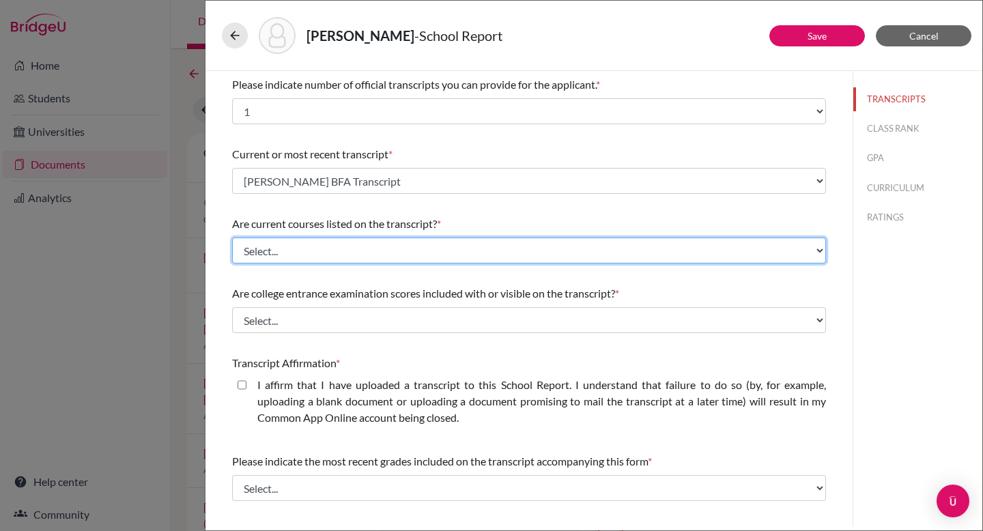
click at [618, 254] on select "Select... Yes No" at bounding box center [529, 250] width 594 height 26
select select "0"
click at [232, 237] on select "Select... Yes No" at bounding box center [529, 250] width 594 height 26
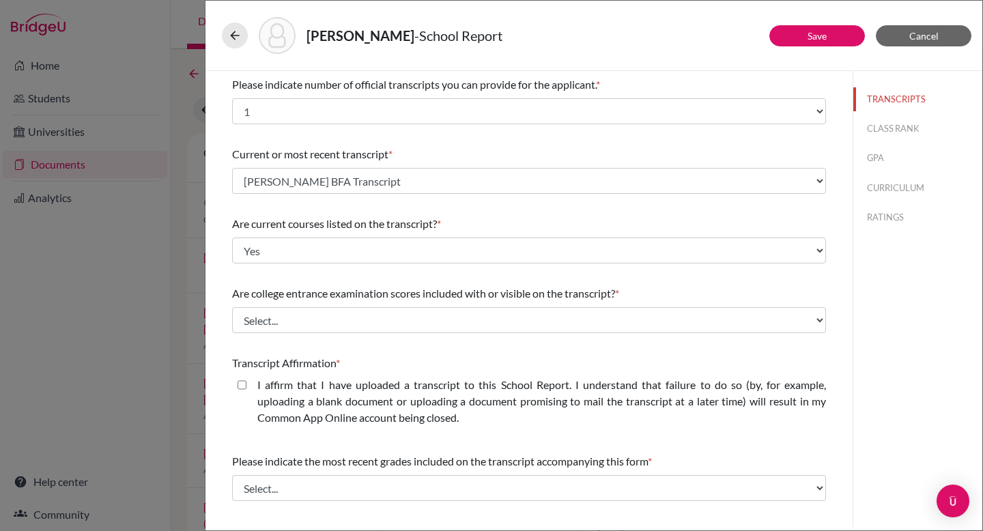
click at [615, 290] on span "Are college entrance examination scores included with or visible on the transcr…" at bounding box center [423, 293] width 383 height 13
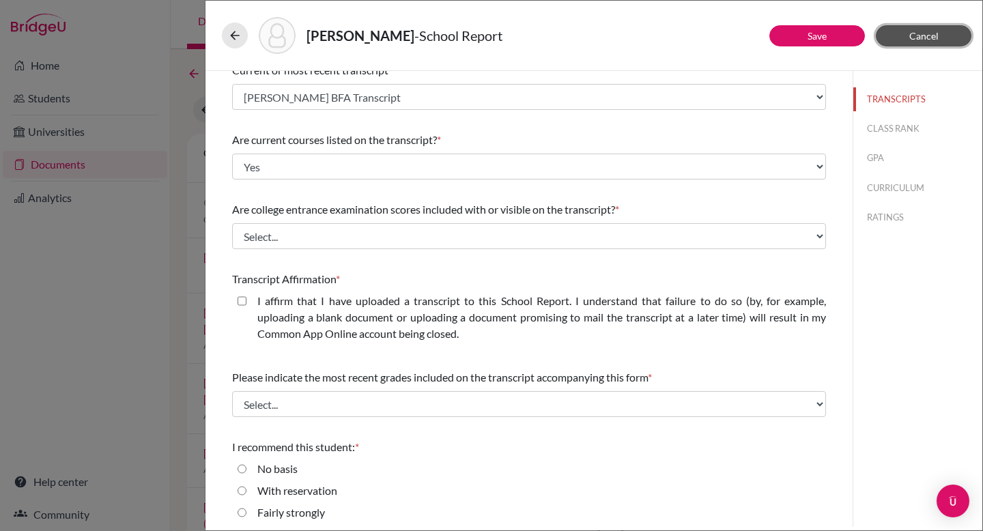
click at [905, 42] on button "Cancel" at bounding box center [923, 35] width 96 height 21
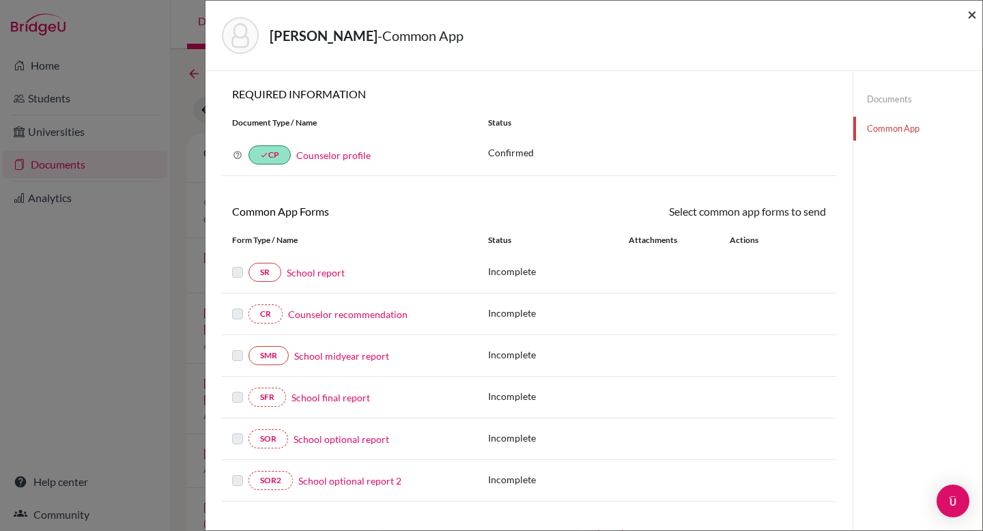
click at [972, 16] on span "×" at bounding box center [972, 14] width 10 height 20
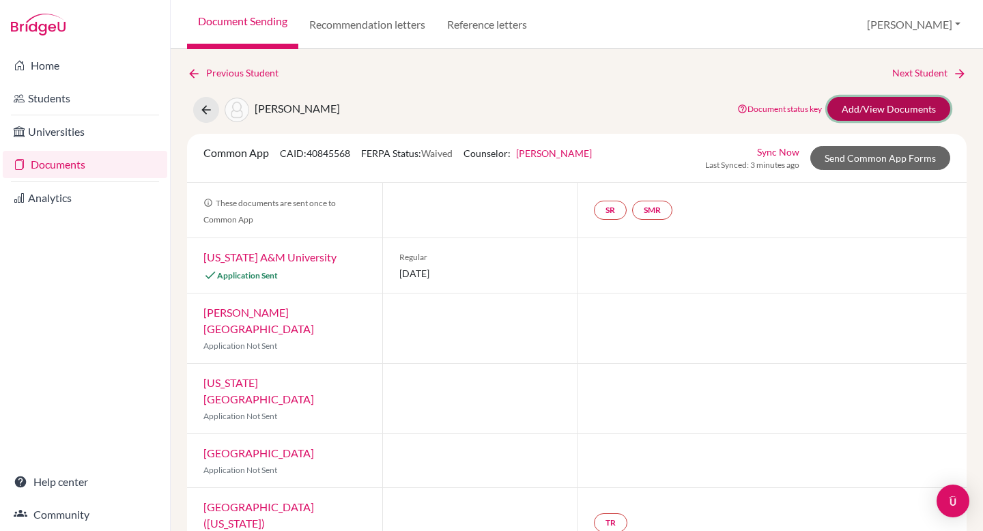
click at [875, 110] on link "Add/View Documents" at bounding box center [888, 109] width 123 height 24
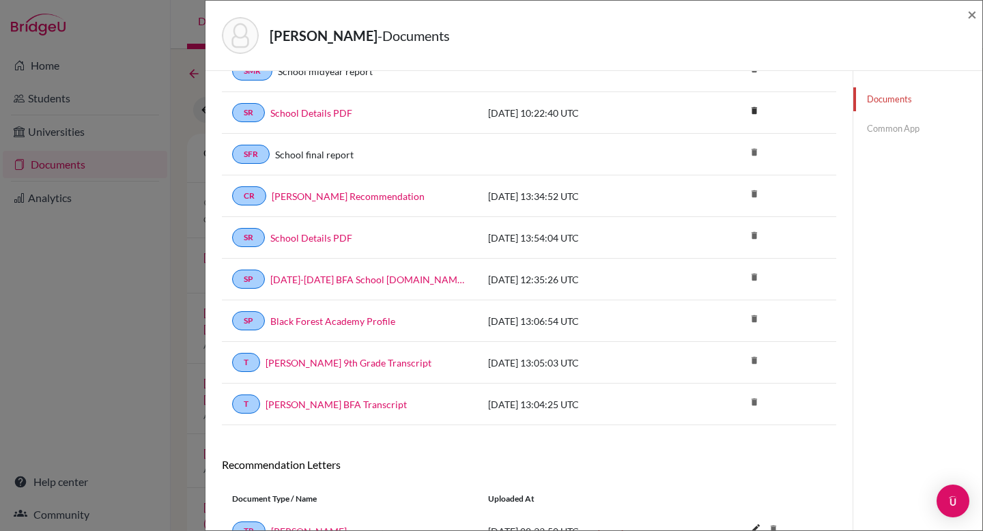
scroll to position [129, 0]
click at [336, 404] on link "[PERSON_NAME] BFA Transcript" at bounding box center [335, 403] width 141 height 14
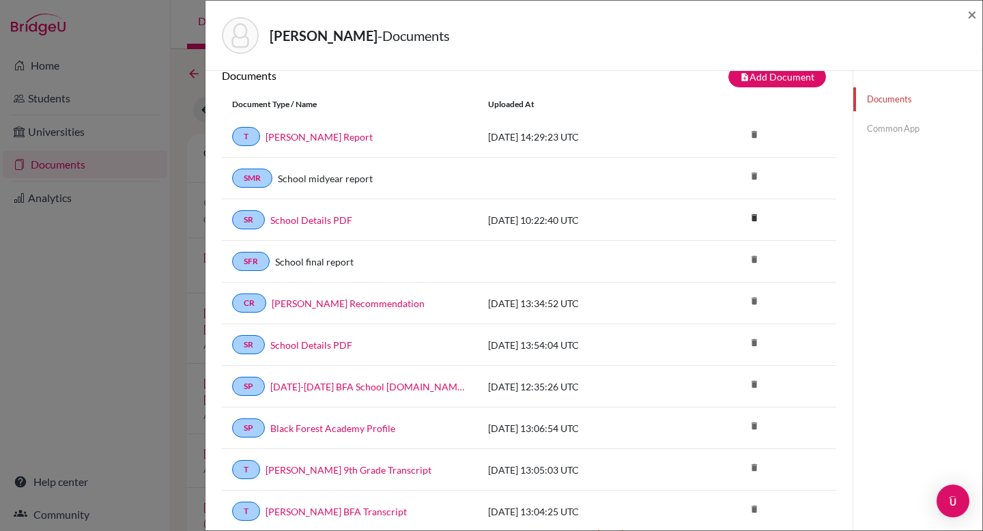
scroll to position [20, 0]
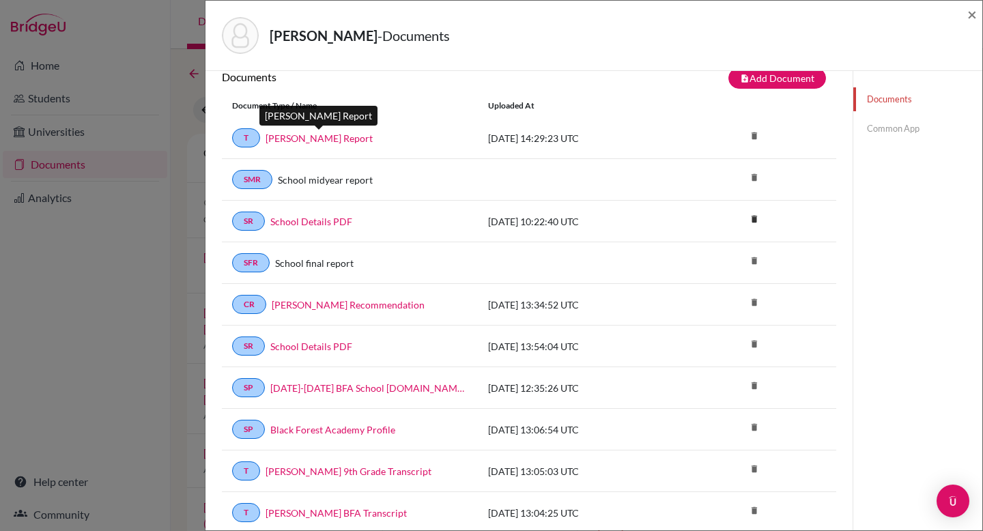
click at [329, 136] on link "[PERSON_NAME] Report" at bounding box center [318, 138] width 107 height 14
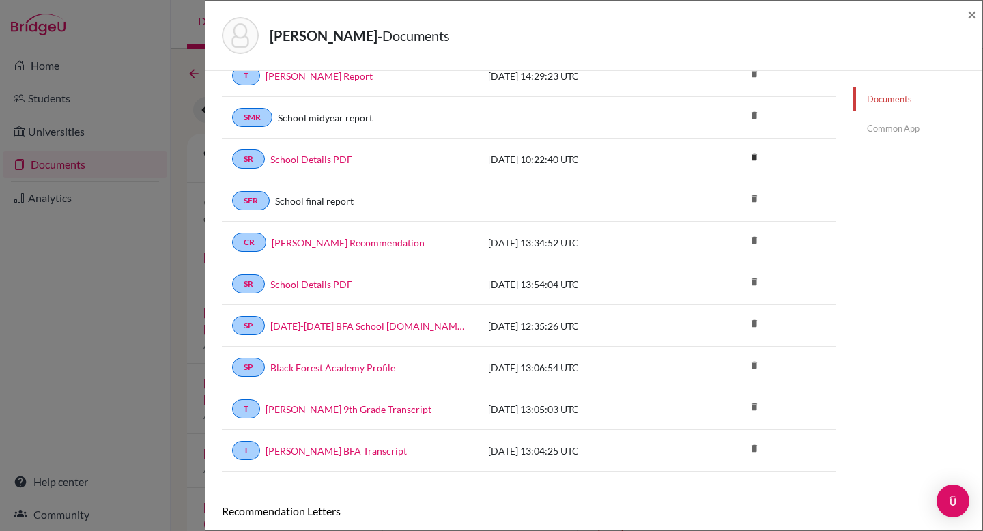
scroll to position [0, 0]
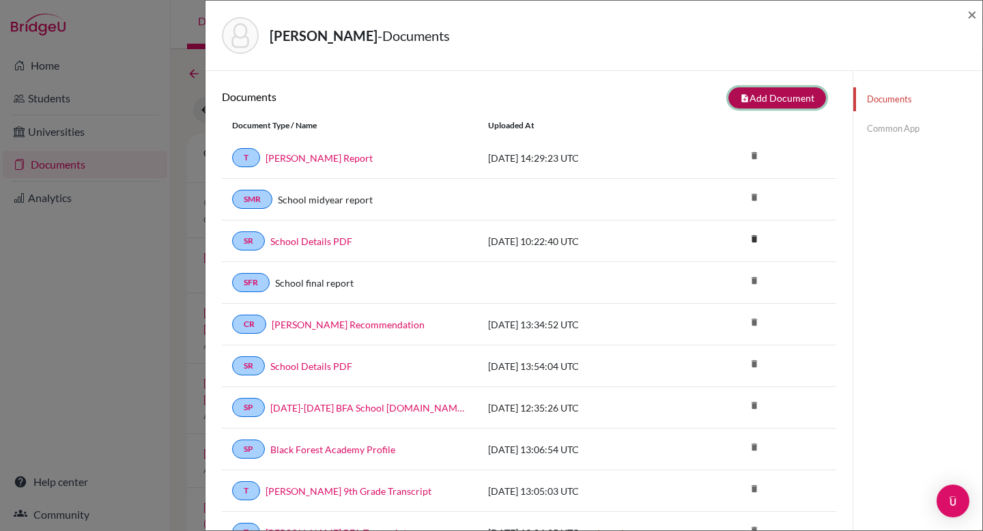
click at [755, 106] on button "note_add Add Document" at bounding box center [777, 97] width 98 height 21
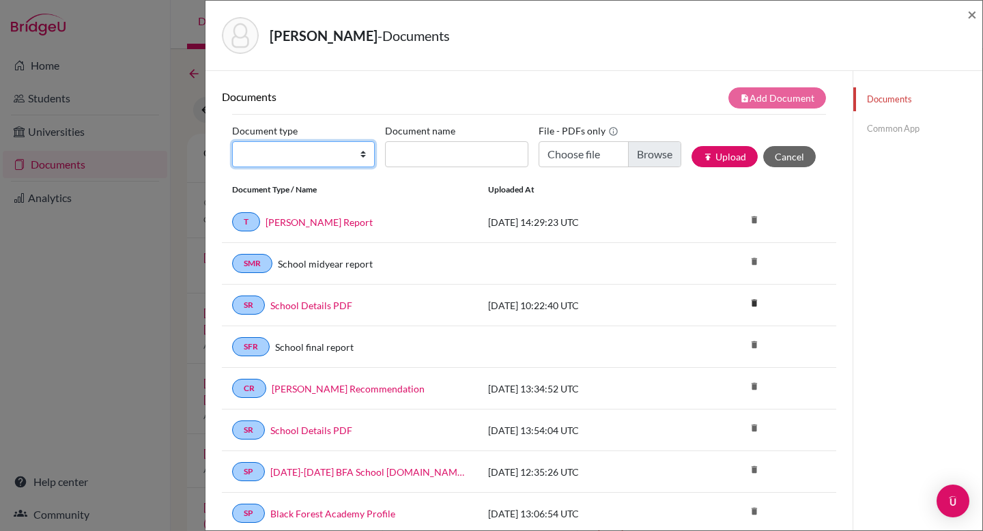
click at [353, 156] on select "Change explanation for Common App reports Counselor recommendation Internationa…" at bounding box center [303, 154] width 143 height 26
select select "2"
click at [232, 141] on select "Change explanation for Common App reports Counselor recommendation Internationa…" at bounding box center [303, 154] width 143 height 26
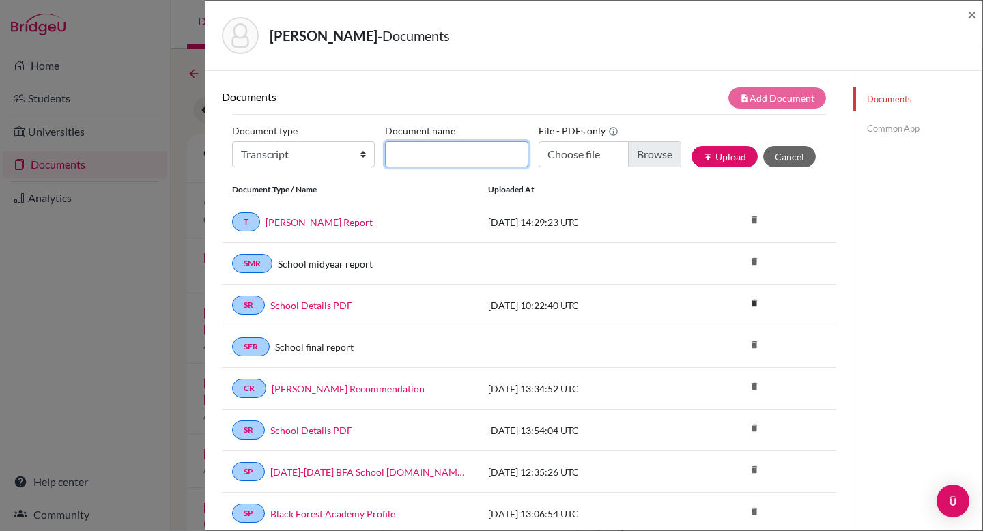
click at [420, 154] on input "Document name" at bounding box center [456, 154] width 143 height 26
type input "Cox, John Final Transcript"
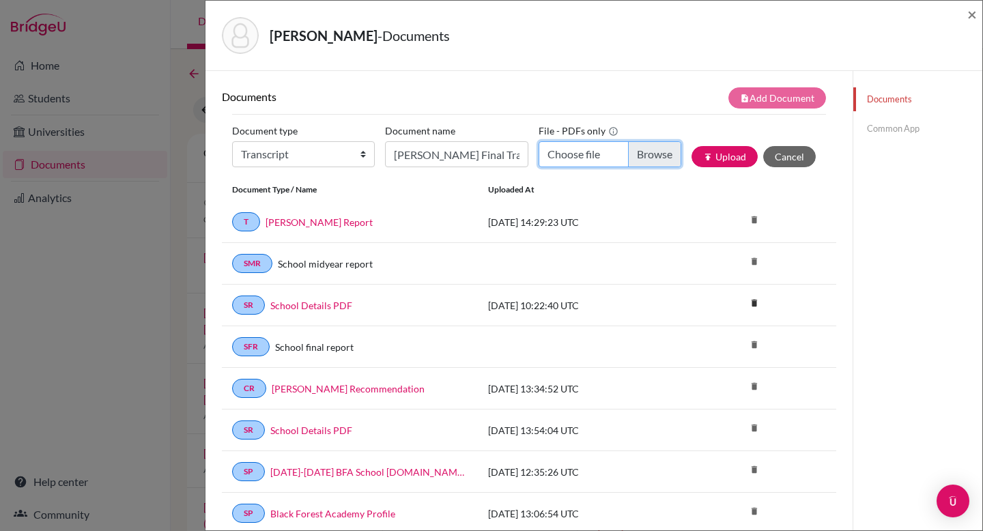
click at [635, 156] on input "Choose file" at bounding box center [609, 154] width 143 height 26
type input "C:\fakepath\Cox, John Final Transcript.pdf"
click at [723, 160] on button "publish Upload" at bounding box center [724, 156] width 66 height 21
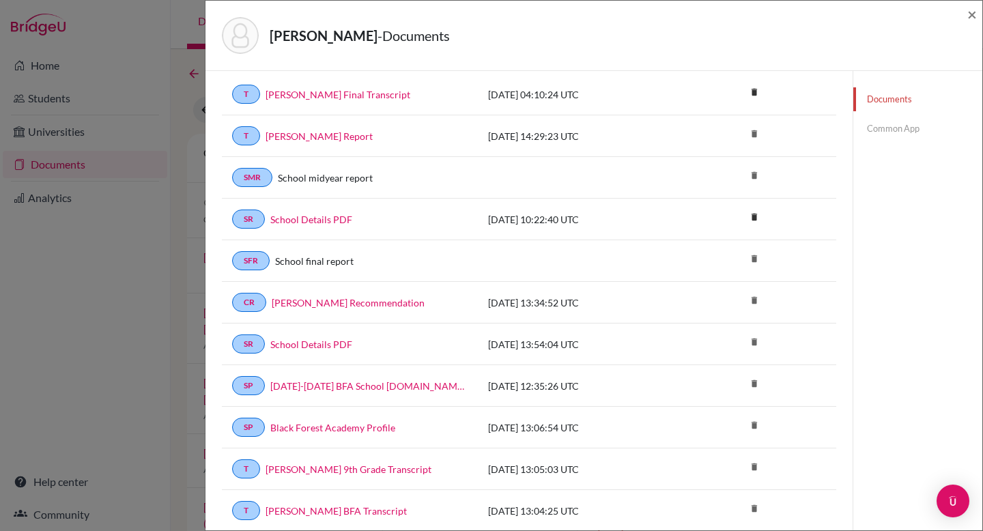
scroll to position [206, 0]
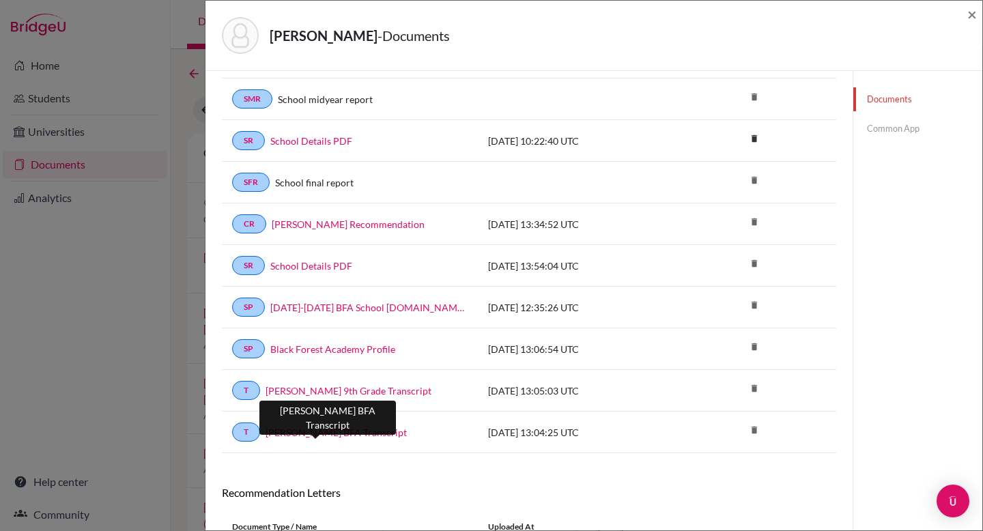
click at [349, 435] on link "John Cox BFA Transcript" at bounding box center [335, 432] width 141 height 14
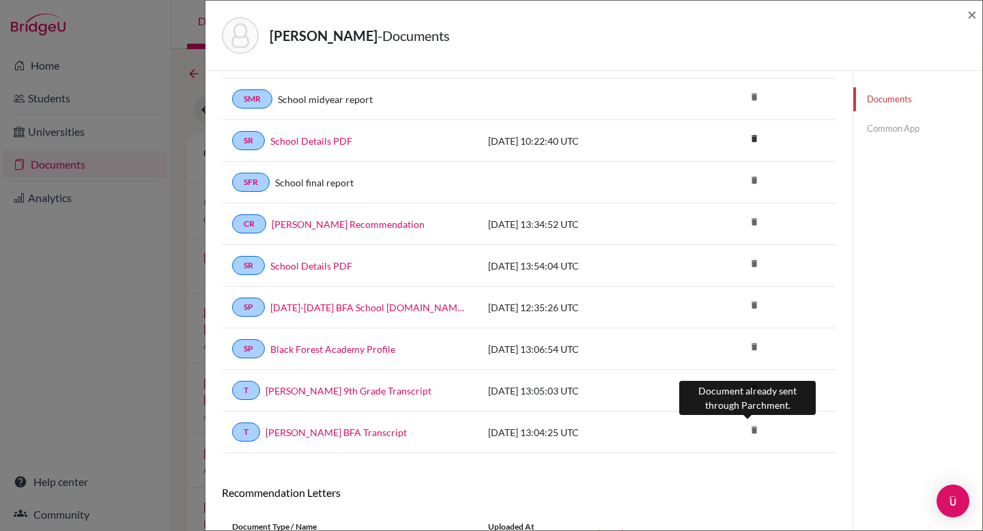
click at [747, 433] on icon "delete" at bounding box center [754, 430] width 20 height 20
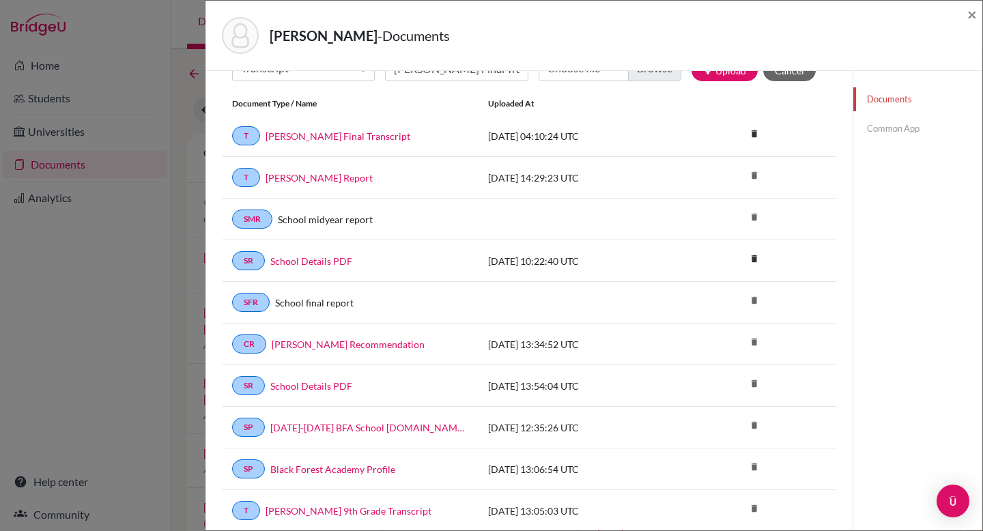
scroll to position [0, 0]
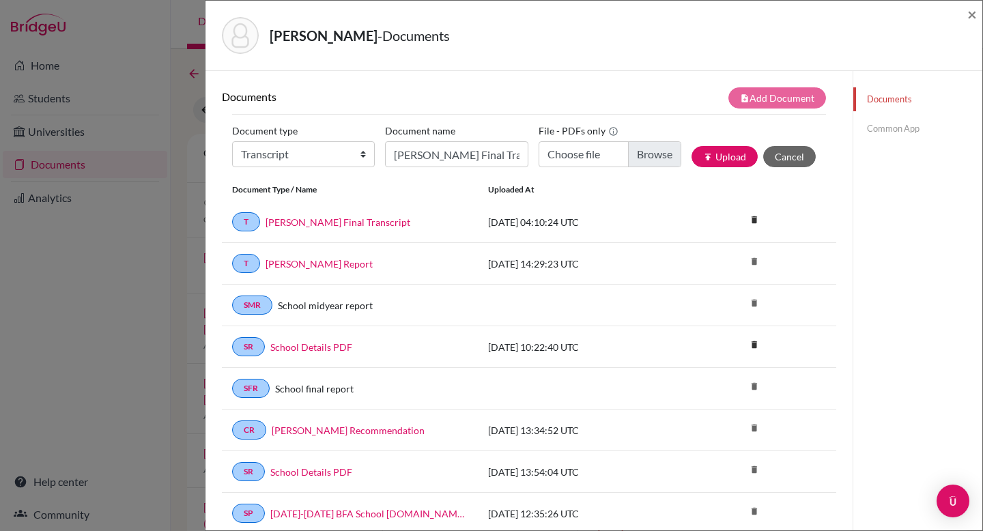
click at [880, 128] on link "Common App" at bounding box center [917, 129] width 129 height 24
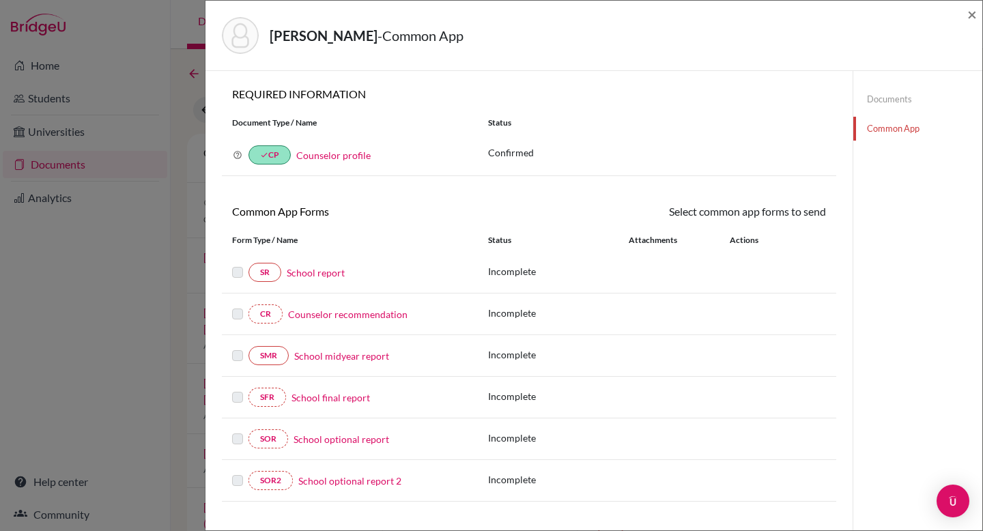
click at [314, 273] on link "School report" at bounding box center [316, 272] width 58 height 14
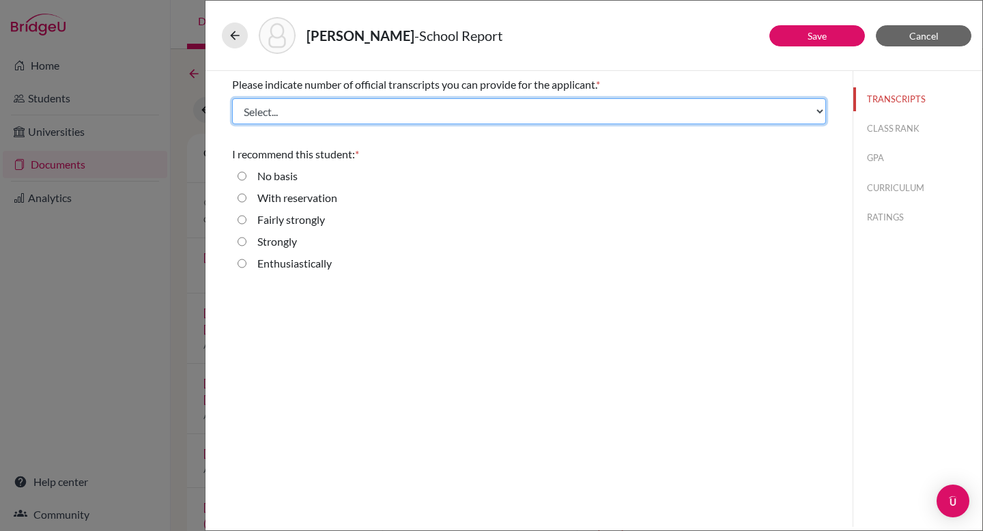
click at [434, 113] on select "Select... 1 2 3 4" at bounding box center [529, 111] width 594 height 26
select select "1"
click at [232, 98] on select "Select... 1 2 3 4" at bounding box center [529, 111] width 594 height 26
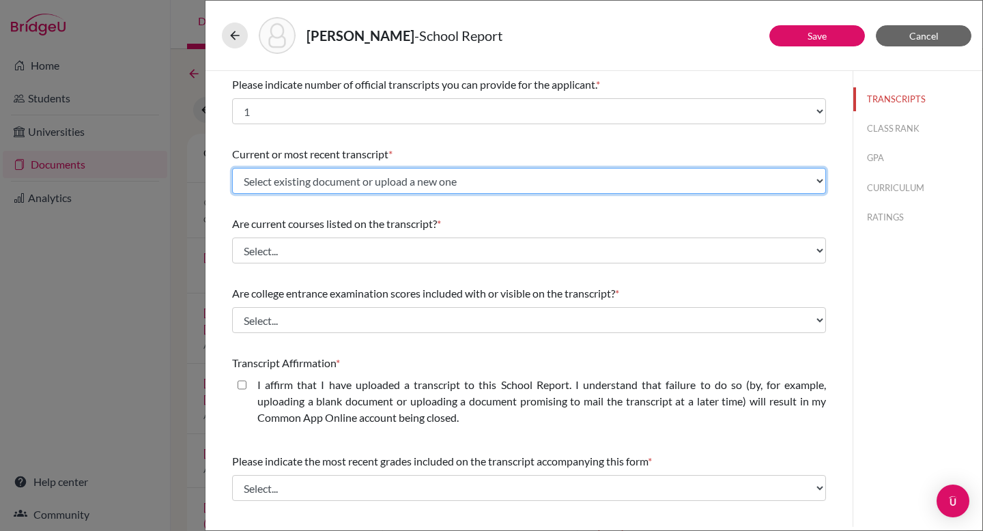
click at [443, 184] on select "Select existing document or upload a new one John Cox BFA Transcript John Cox 9…" at bounding box center [529, 181] width 594 height 26
select select "657828"
click at [232, 168] on select "Select existing document or upload a new one John Cox BFA Transcript John Cox 9…" at bounding box center [529, 181] width 594 height 26
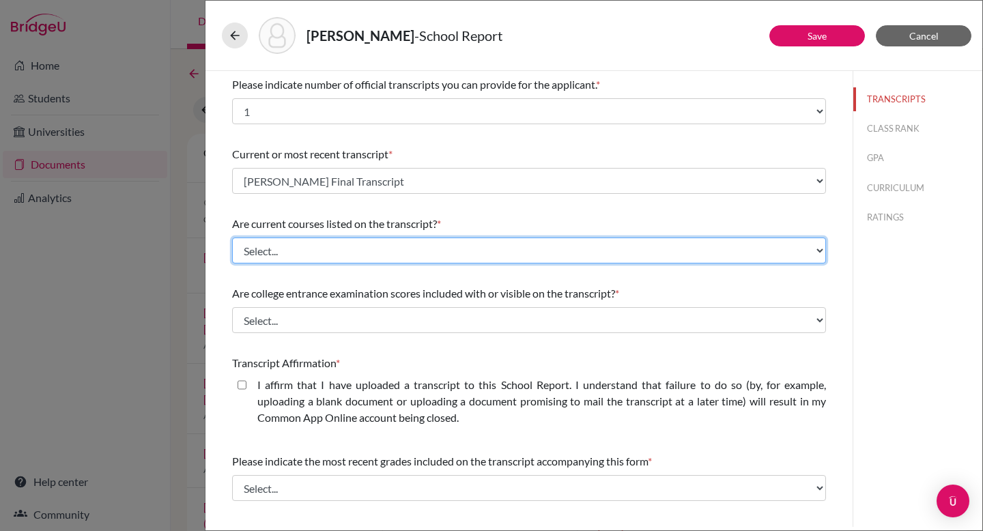
click at [388, 259] on select "Select... Yes No" at bounding box center [529, 250] width 594 height 26
select select "0"
click at [232, 237] on select "Select... Yes No" at bounding box center [529, 250] width 594 height 26
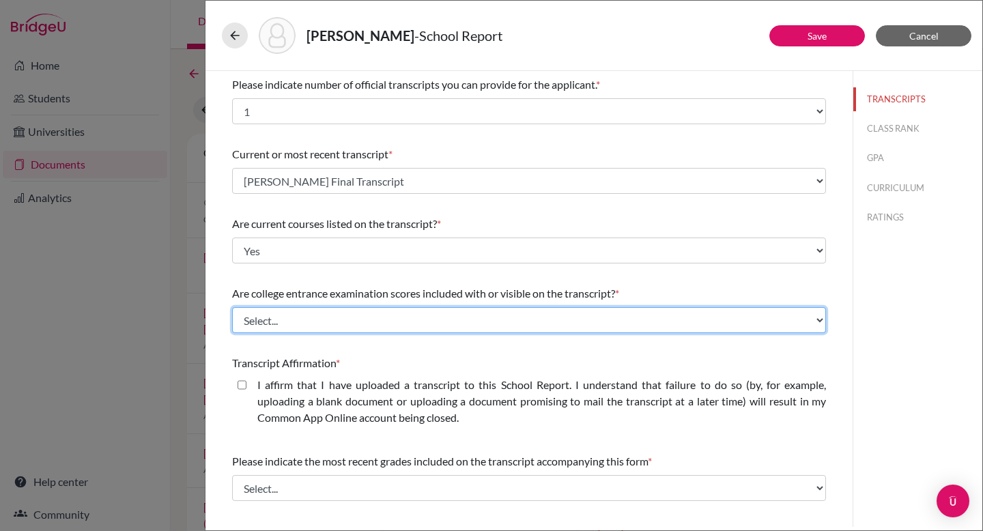
click at [405, 322] on select "Select... Yes No" at bounding box center [529, 320] width 594 height 26
select select "0"
click at [232, 307] on select "Select... Yes No" at bounding box center [529, 320] width 594 height 26
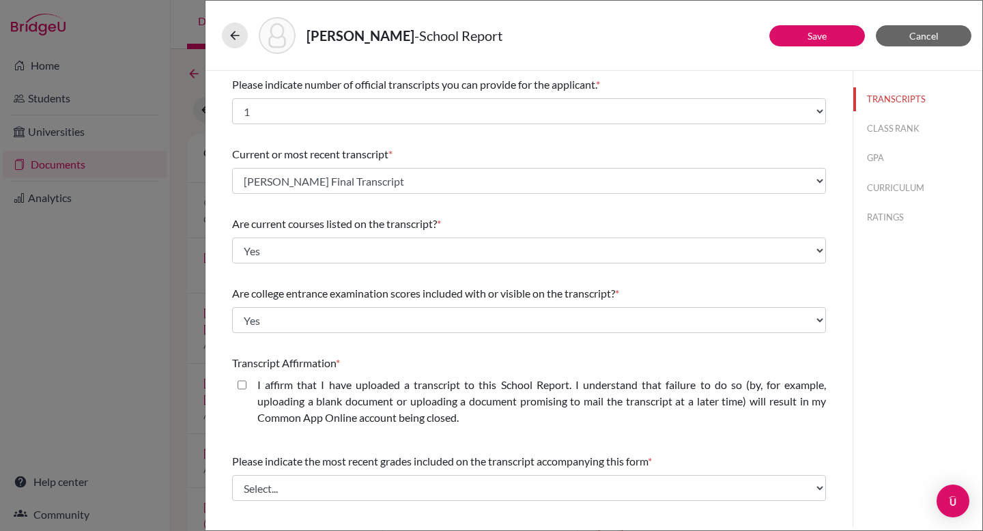
click at [242, 388] on closed\ "I affirm that I have uploaded a transcript to this School Report. I understand …" at bounding box center [241, 385] width 9 height 16
checkbox closed\ "true"
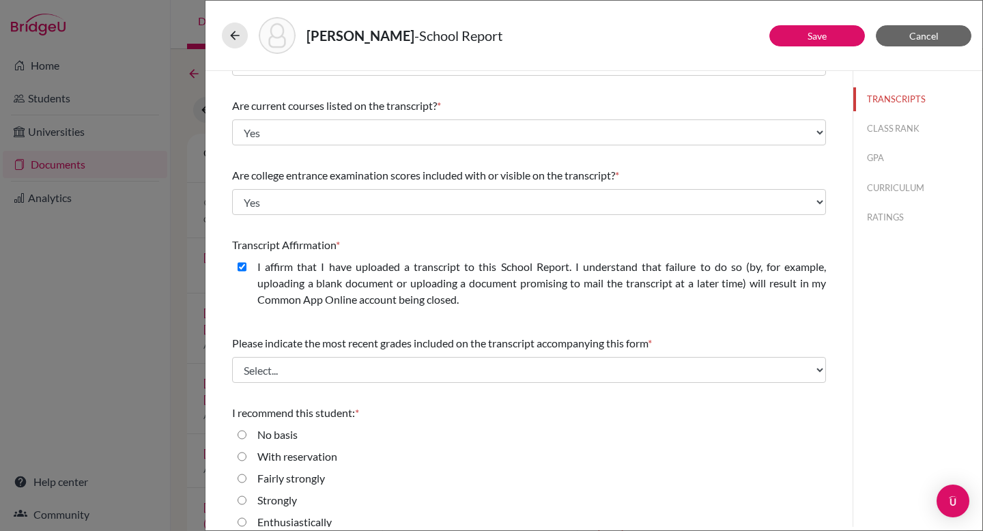
scroll to position [132, 0]
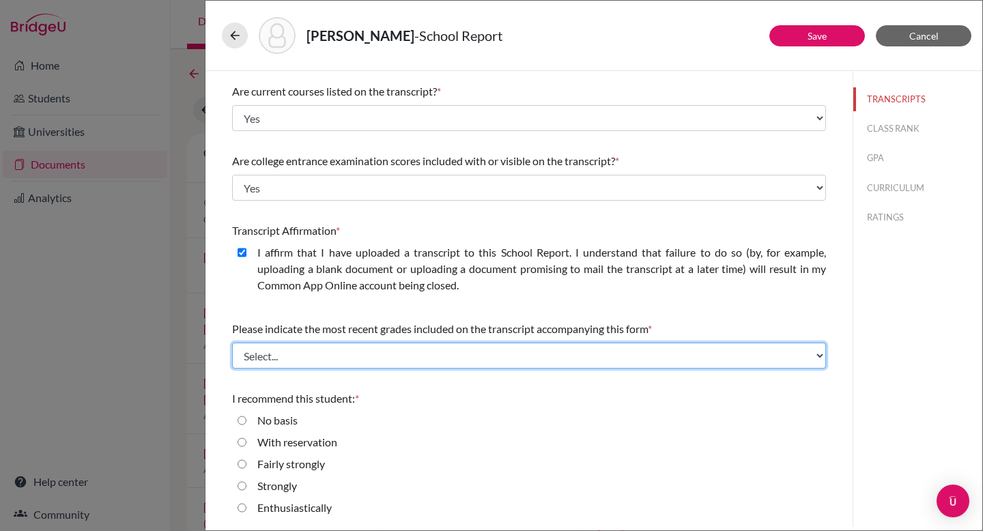
click at [596, 356] on select "Select... Final junior year grades 1st Quarter senior year grades 2nd Quarter/1…" at bounding box center [529, 356] width 594 height 26
select select "6"
click at [232, 343] on select "Select... Final junior year grades 1st Quarter senior year grades 2nd Quarter/1…" at bounding box center [529, 356] width 594 height 26
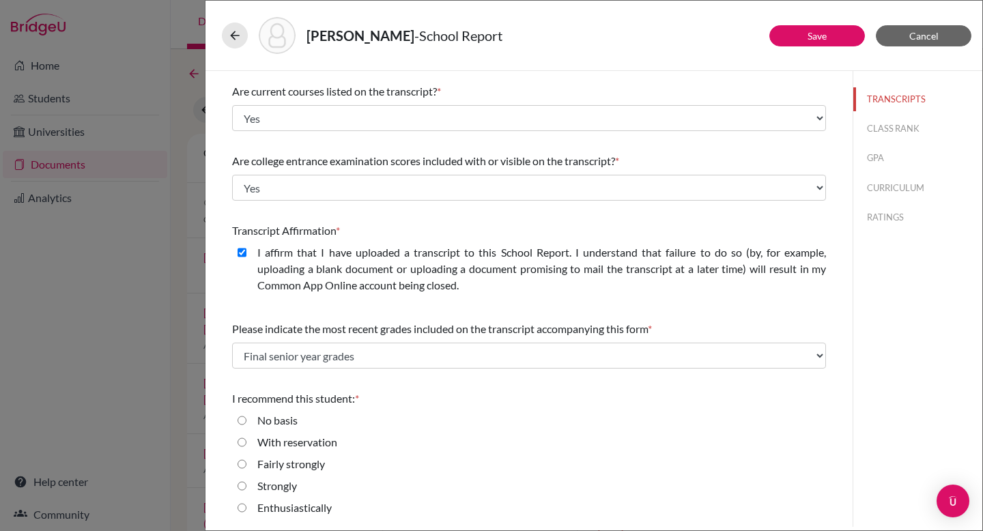
click at [568, 428] on div "No basis" at bounding box center [529, 423] width 594 height 22
click at [242, 506] on input "Enthusiastically" at bounding box center [241, 507] width 9 height 16
radio input "true"
click at [540, 419] on div "No basis" at bounding box center [529, 423] width 594 height 22
click at [799, 35] on button "Save" at bounding box center [817, 35] width 96 height 21
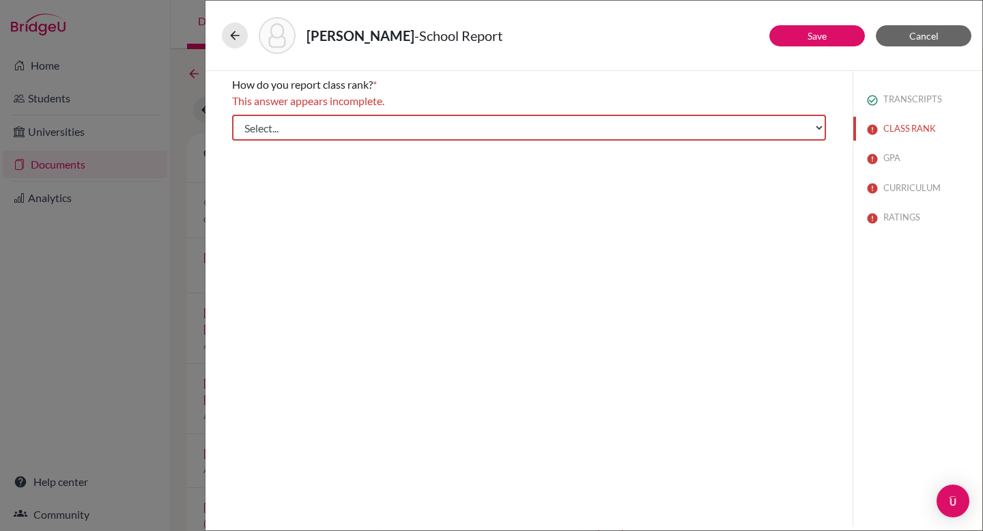
scroll to position [0, 0]
click at [681, 134] on select "Select... Exact Decile Quintile Quartile None" at bounding box center [529, 128] width 594 height 26
select select "5"
click at [232, 115] on select "Select... Exact Decile Quintile Quartile None" at bounding box center [529, 128] width 594 height 26
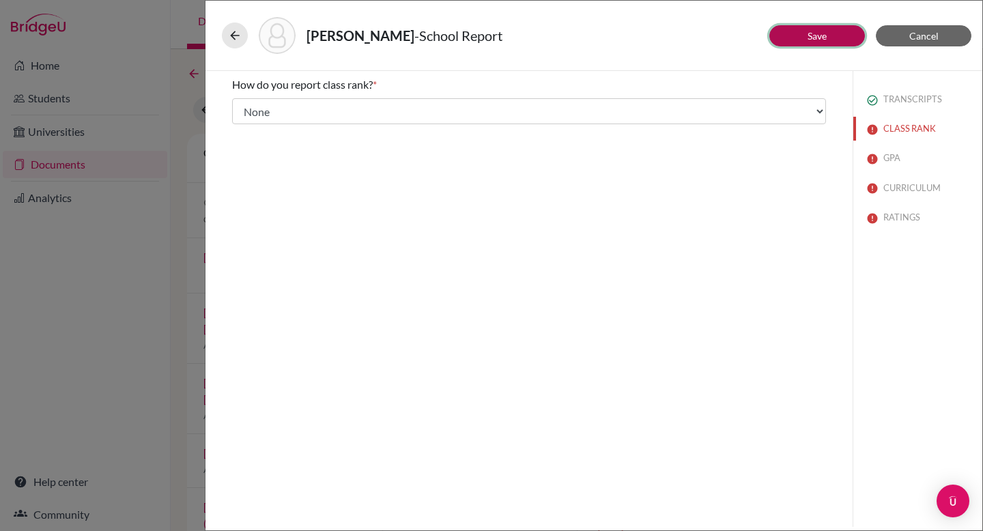
click at [807, 42] on button "Save" at bounding box center [817, 35] width 96 height 21
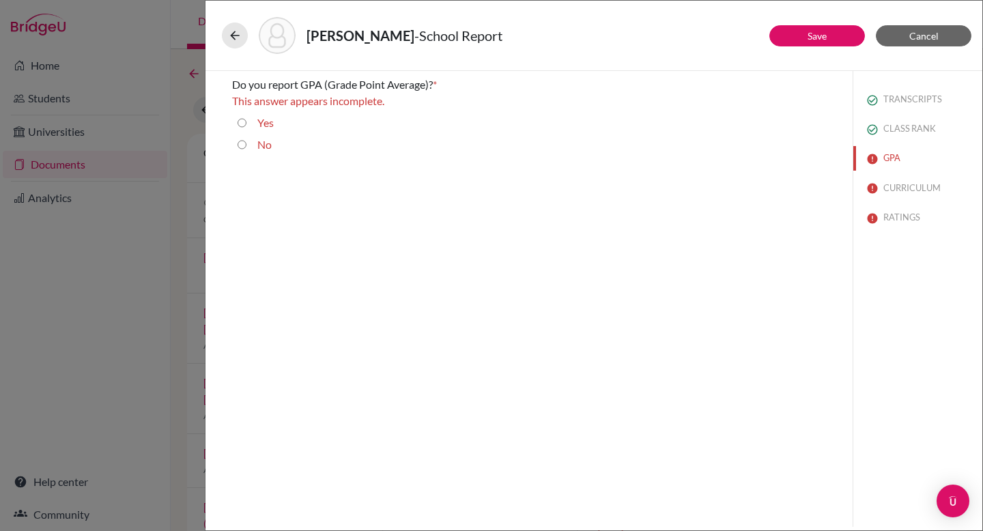
click at [242, 123] on input "Yes" at bounding box center [241, 123] width 9 height 16
radio input "true"
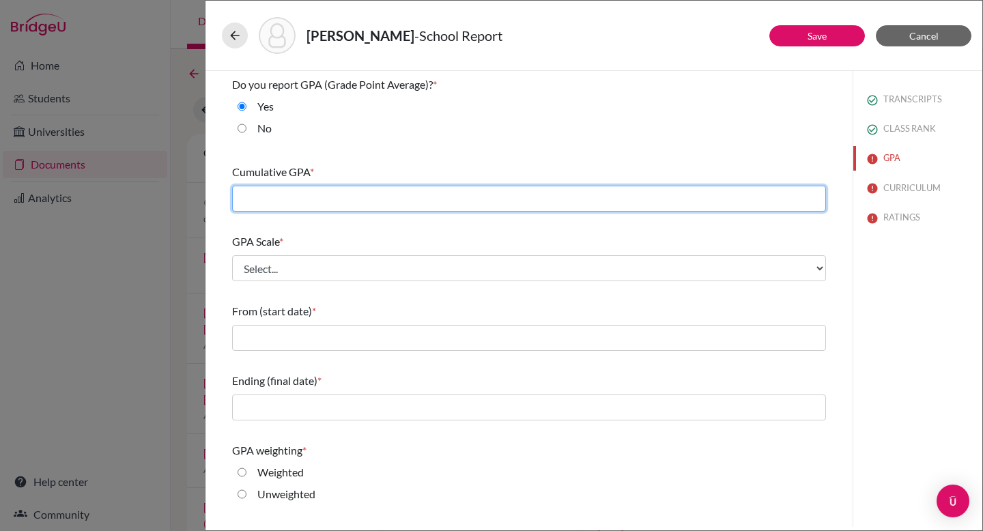
click at [331, 201] on input "text" at bounding box center [529, 199] width 594 height 26
type input "4.0526"
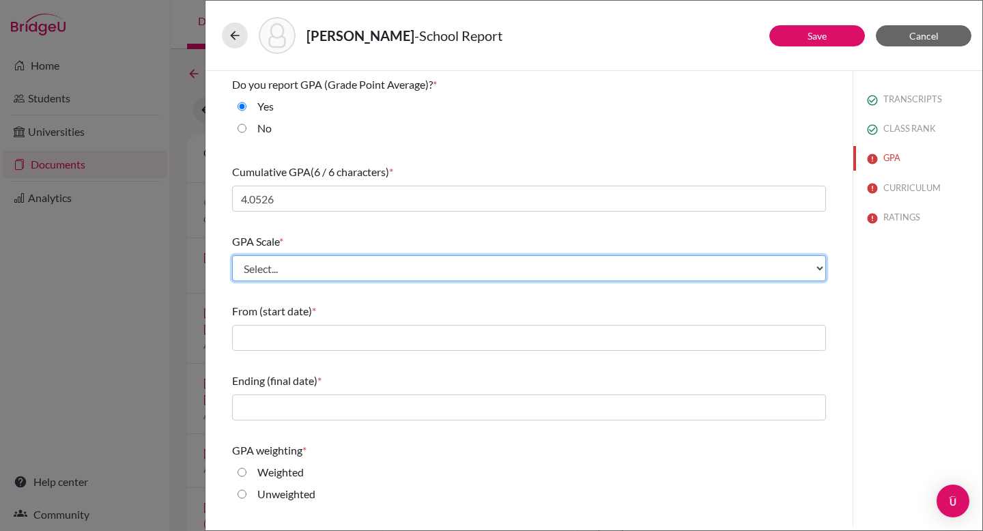
click at [347, 270] on select "Select... 4 5 6 7 8 9 10 11 12 13 14 15 16 17 18 19 20 100" at bounding box center [529, 268] width 594 height 26
select select "5"
click at [232, 255] on select "Select... 4 5 6 7 8 9 10 11 12 13 14 15 16 17 18 19 20 100" at bounding box center [529, 268] width 594 height 26
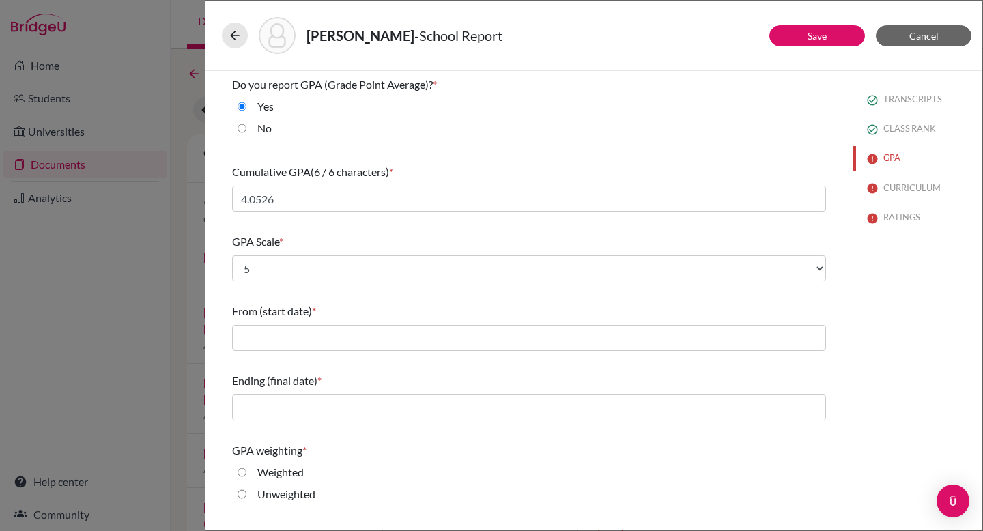
click at [405, 225] on div "Do you report GPA (Grade Point Average)? * Yes No Cumulative GPA (6 / 6 charact…" at bounding box center [529, 361] width 594 height 581
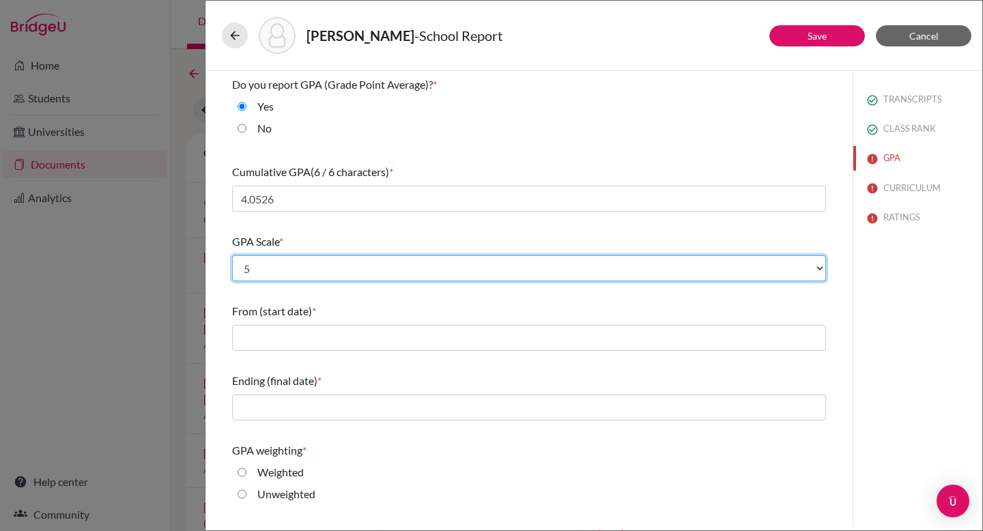
click at [504, 270] on select "Select... 4 5 6 7 8 9 10 11 12 13 14 15 16 17 18 19 20 100" at bounding box center [529, 268] width 594 height 26
click at [232, 255] on select "Select... 4 5 6 7 8 9 10 11 12 13 14 15 16 17 18 19 20 100" at bounding box center [529, 268] width 594 height 26
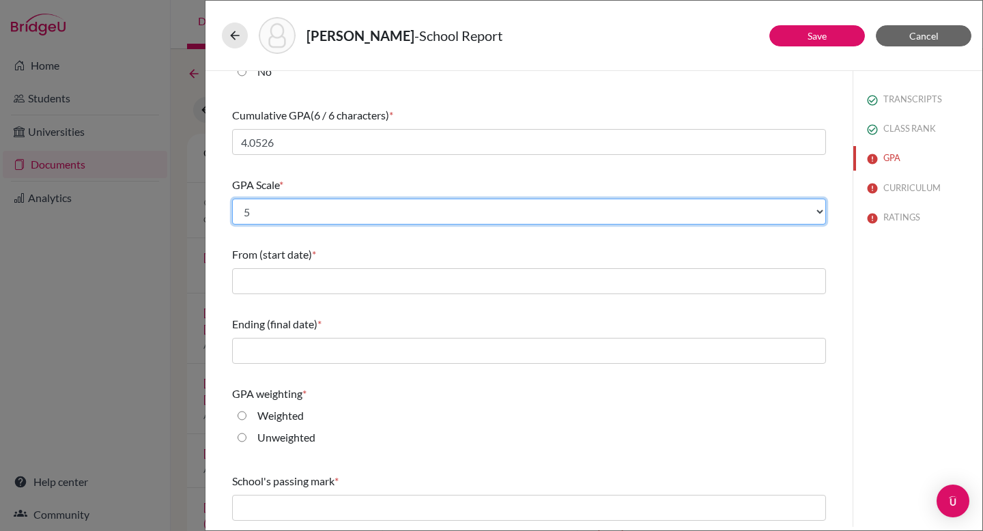
scroll to position [126, 0]
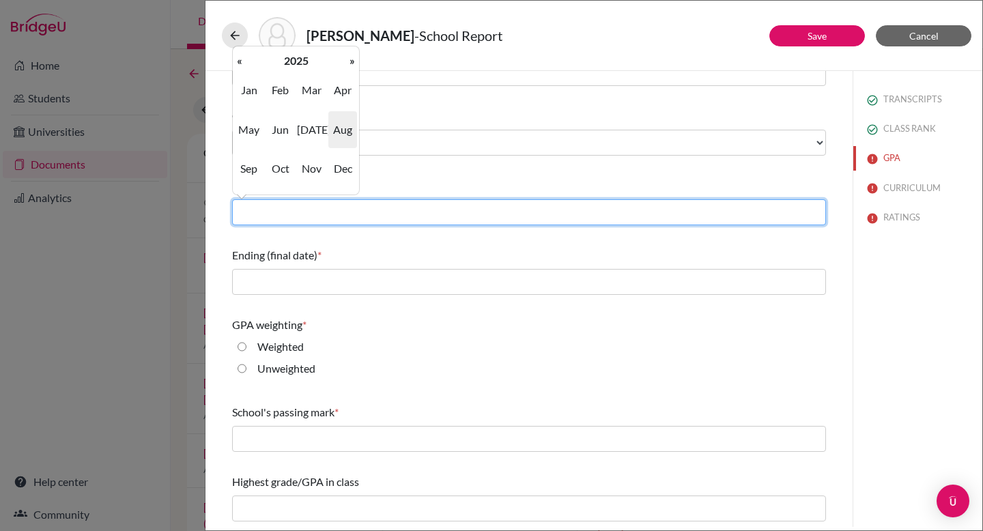
click at [307, 216] on input "text" at bounding box center [529, 212] width 594 height 26
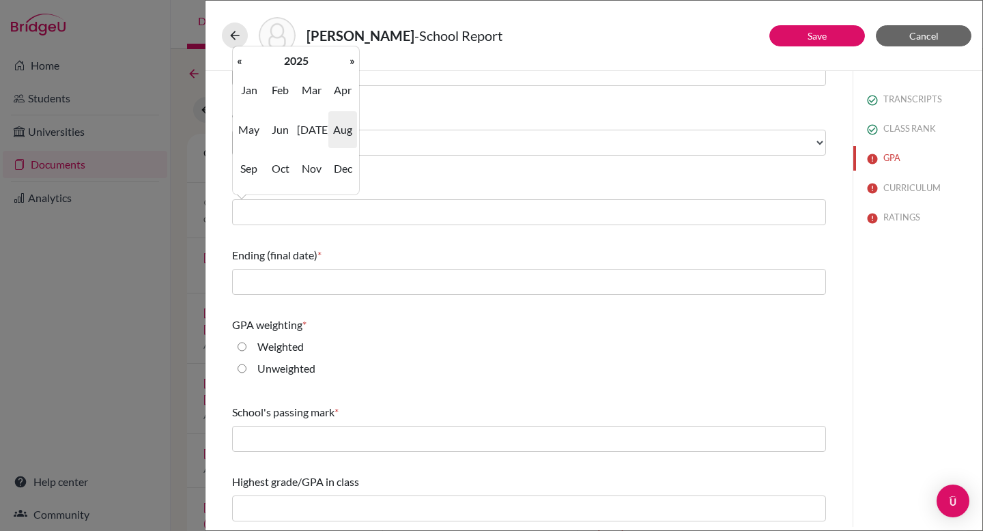
click at [345, 130] on span "Aug" at bounding box center [342, 129] width 29 height 37
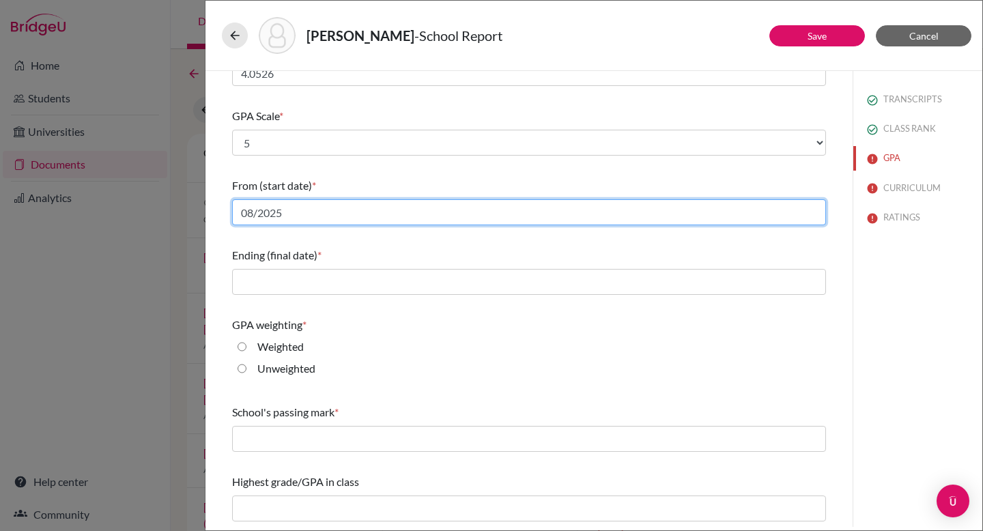
click at [332, 209] on input "08/2025" at bounding box center [529, 212] width 594 height 26
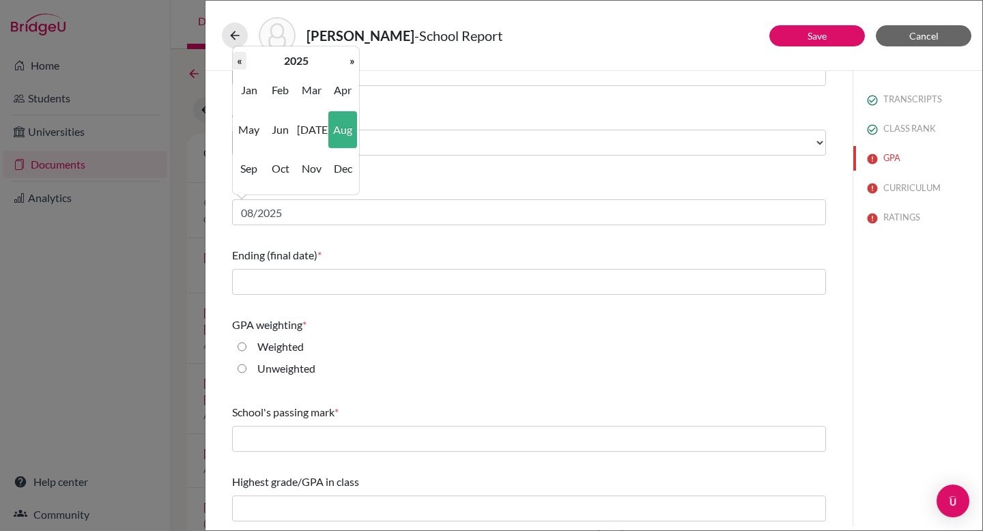
click at [242, 58] on th "«" at bounding box center [240, 61] width 14 height 18
click at [347, 133] on span "Aug" at bounding box center [342, 129] width 29 height 37
type input "08/2024"
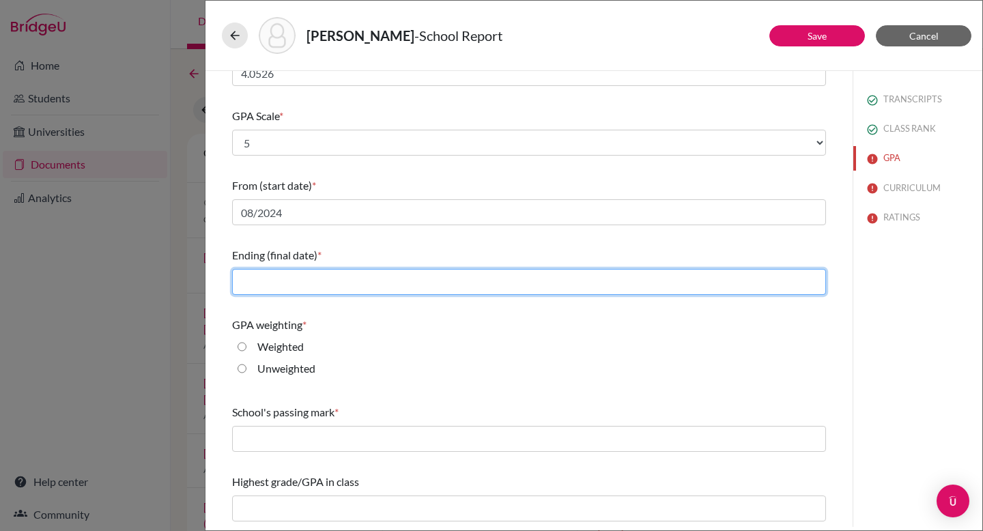
click at [306, 292] on input "text" at bounding box center [529, 282] width 594 height 26
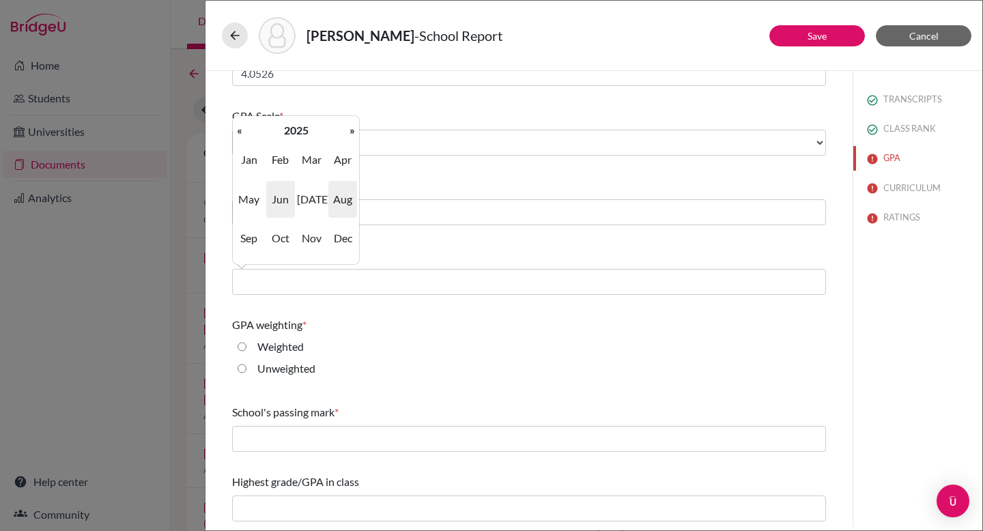
click at [281, 207] on span "Jun" at bounding box center [280, 199] width 29 height 37
type input "06/2025"
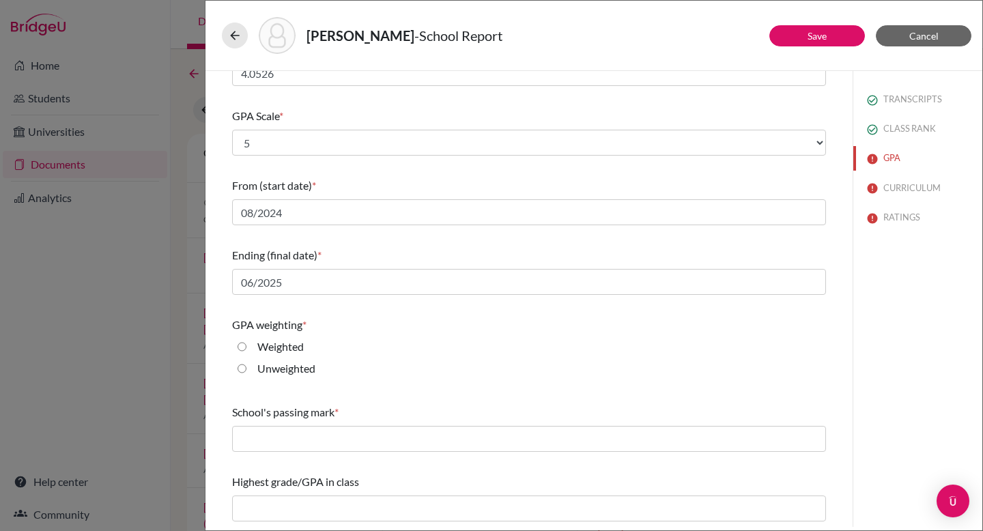
click at [382, 331] on div "GPA weighting *" at bounding box center [529, 325] width 594 height 16
click at [289, 349] on label "Weighted" at bounding box center [280, 346] width 46 height 16
click at [246, 349] on input "Weighted" at bounding box center [241, 346] width 9 height 16
radio input "true"
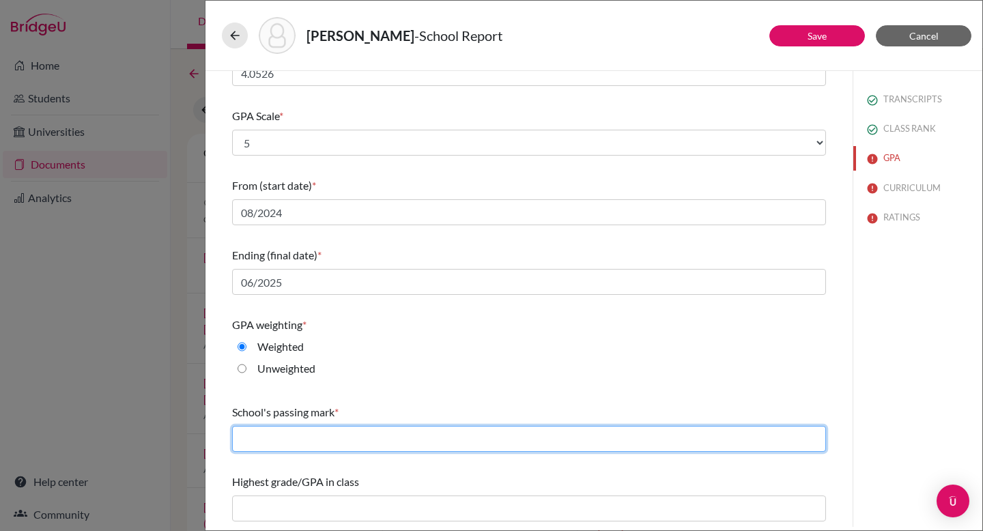
click at [364, 441] on input "text" at bounding box center [529, 439] width 594 height 26
type input "60"
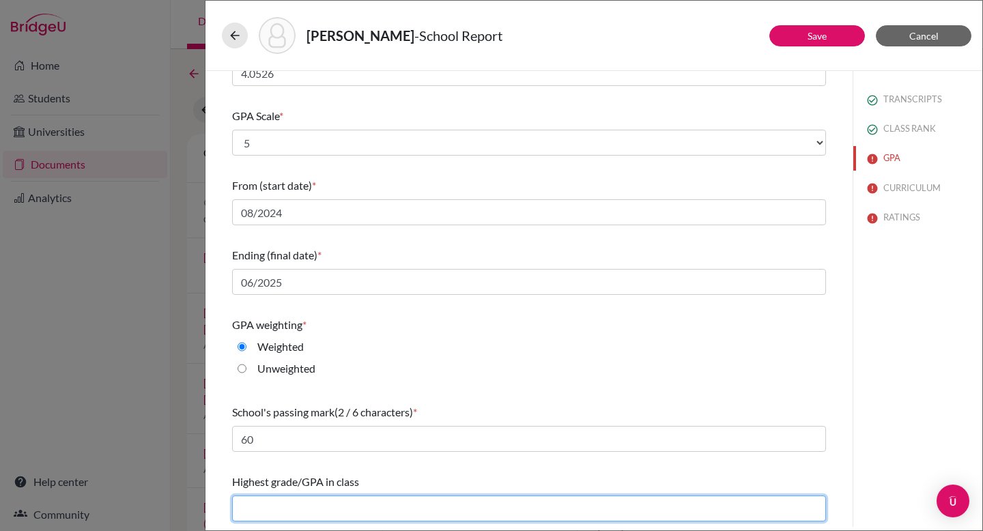
click at [343, 517] on input "text" at bounding box center [529, 508] width 594 height 26
type input "4.5467"
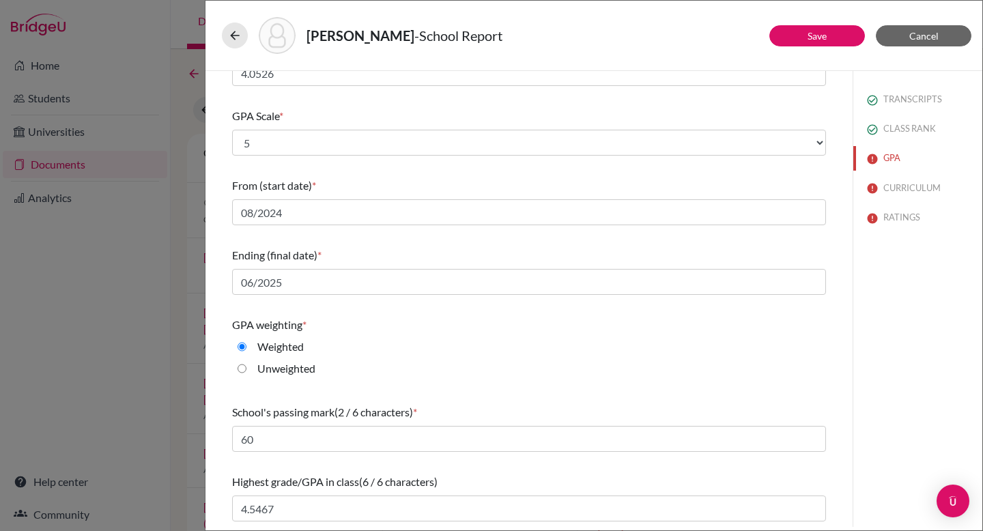
click at [532, 356] on div "Weighted" at bounding box center [529, 349] width 594 height 22
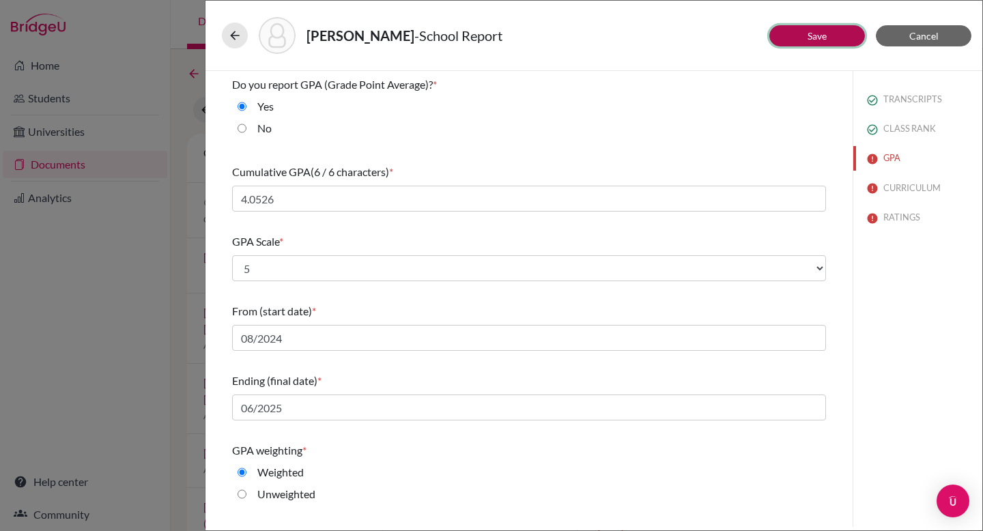
click at [805, 40] on button "Save" at bounding box center [817, 35] width 96 height 21
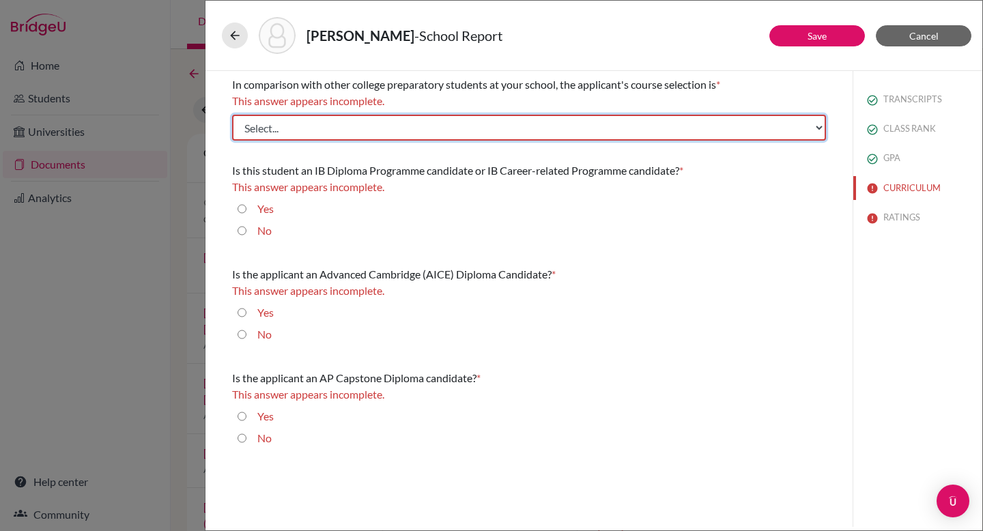
click at [404, 130] on select "Select... Less than demanding Average Demanding Very demanding Most demanding P…" at bounding box center [529, 128] width 594 height 26
select select "3"
click at [232, 115] on select "Select... Less than demanding Average Demanding Very demanding Most demanding P…" at bounding box center [529, 128] width 594 height 26
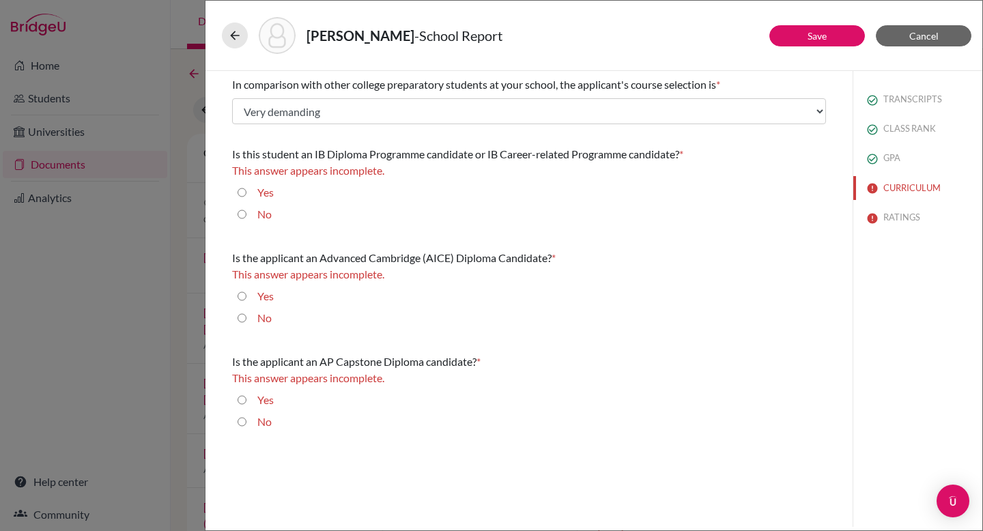
click at [242, 218] on input "No" at bounding box center [241, 214] width 9 height 16
radio input "true"
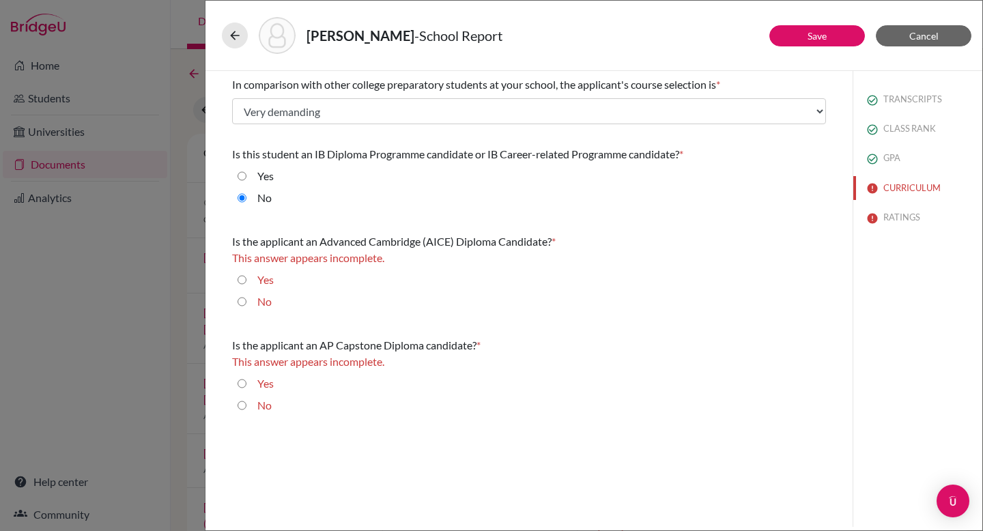
click at [241, 299] on input "No" at bounding box center [241, 301] width 9 height 16
radio input "true"
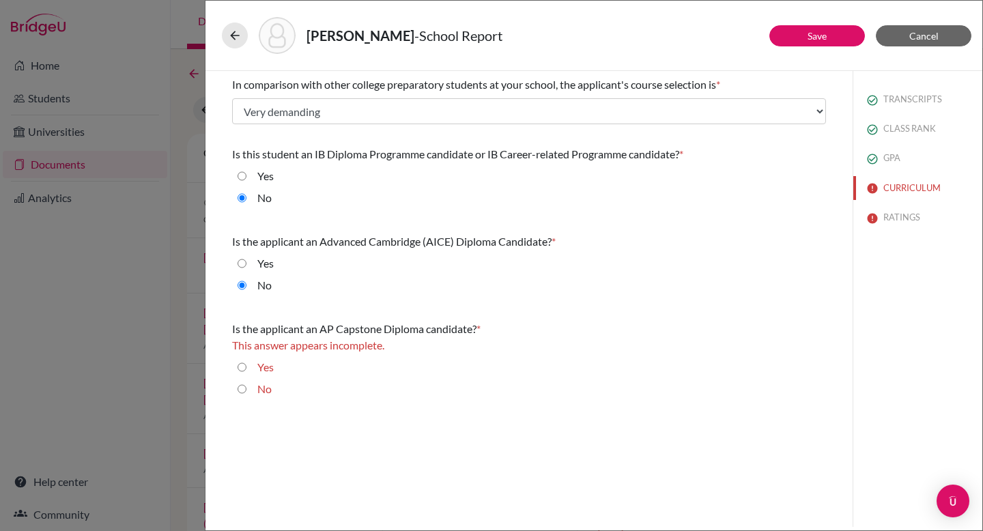
click at [242, 389] on input "No" at bounding box center [241, 389] width 9 height 16
radio input "true"
click at [829, 33] on button "Save" at bounding box center [817, 35] width 96 height 21
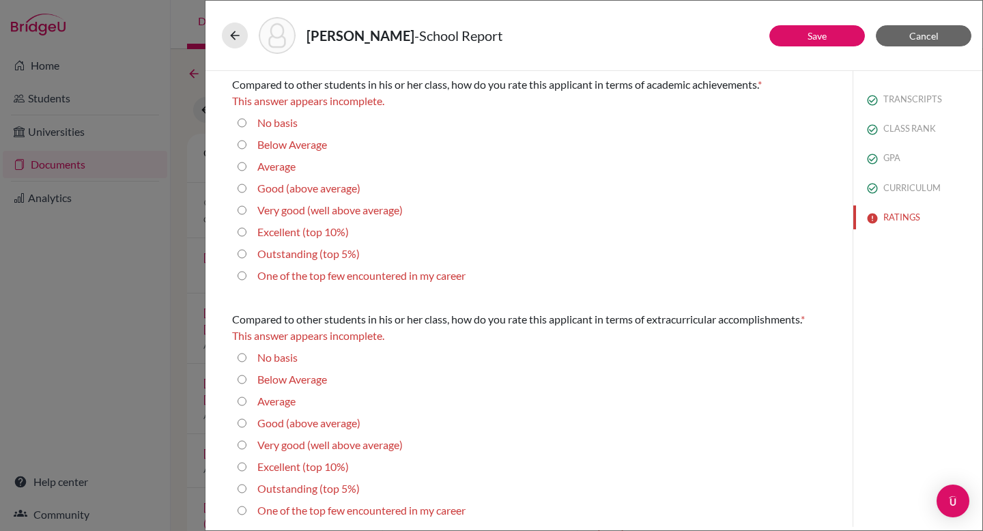
click at [242, 229] on 10\%\) "Excellent (top 10%)" at bounding box center [241, 232] width 9 height 16
radio 10\%\) "true"
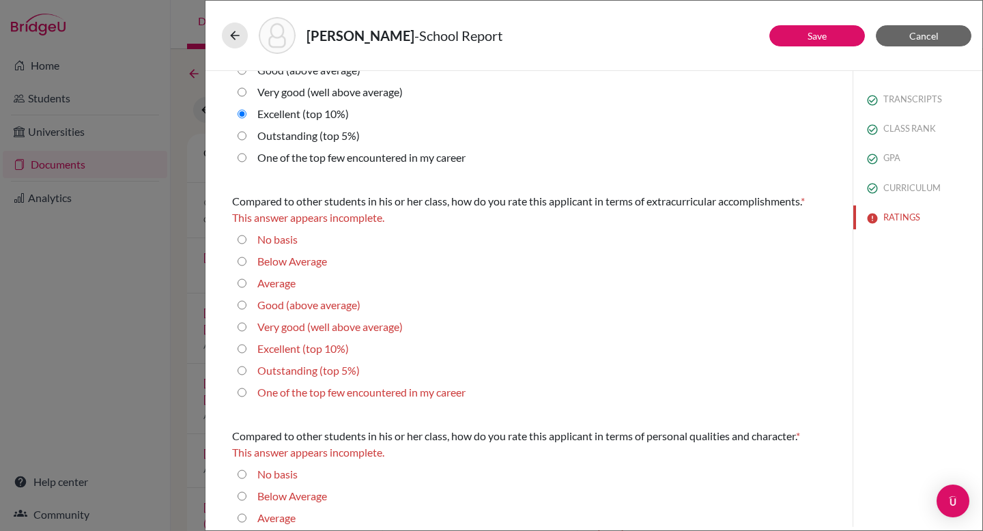
scroll to position [111, 0]
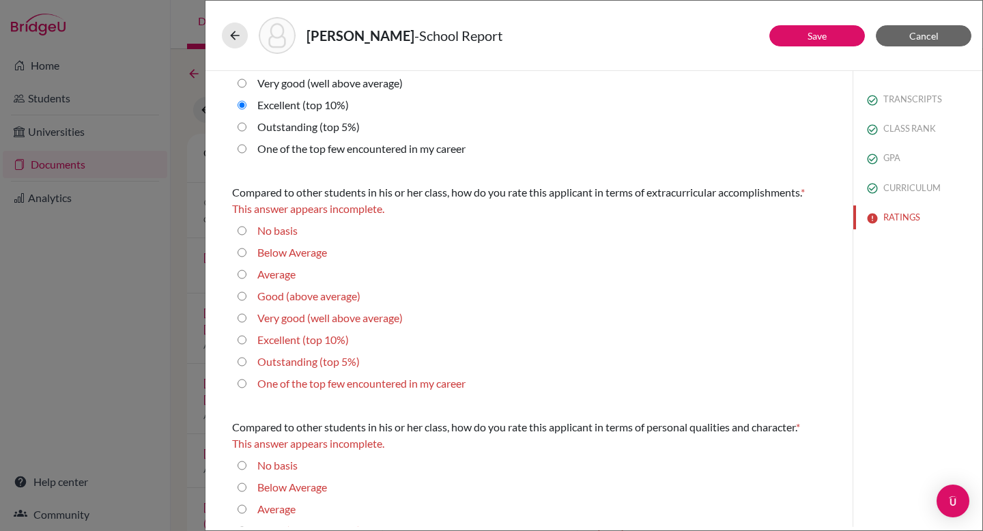
click at [243, 360] on 5\%\) "Outstanding (top 5%)" at bounding box center [241, 361] width 9 height 16
radio 5\%\) "true"
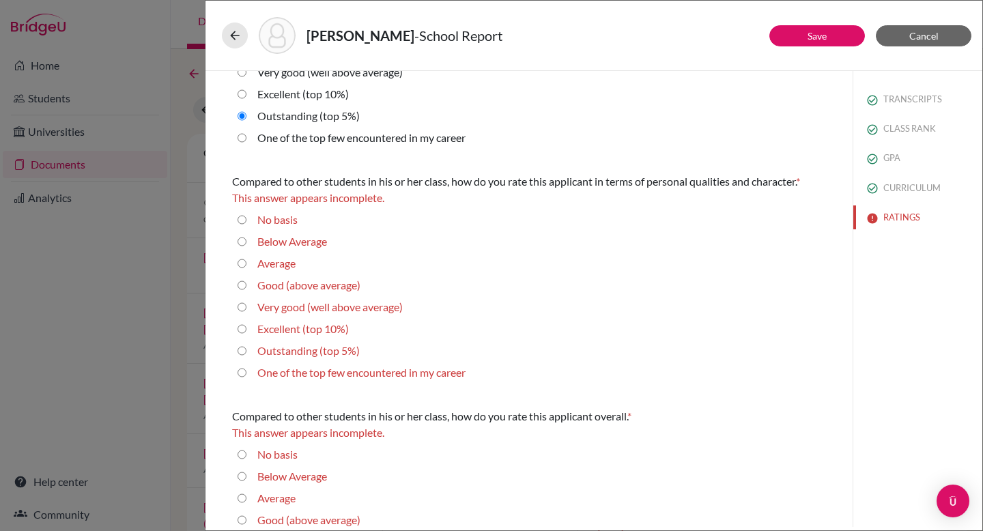
scroll to position [415, 0]
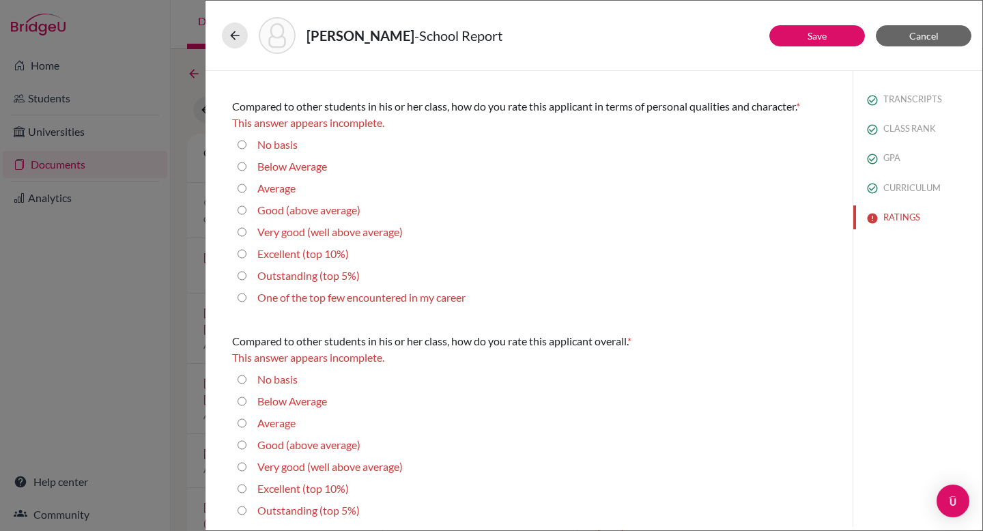
click at [242, 275] on 5\%\) "Outstanding (top 5%)" at bounding box center [241, 275] width 9 height 16
radio 5\%\) "true"
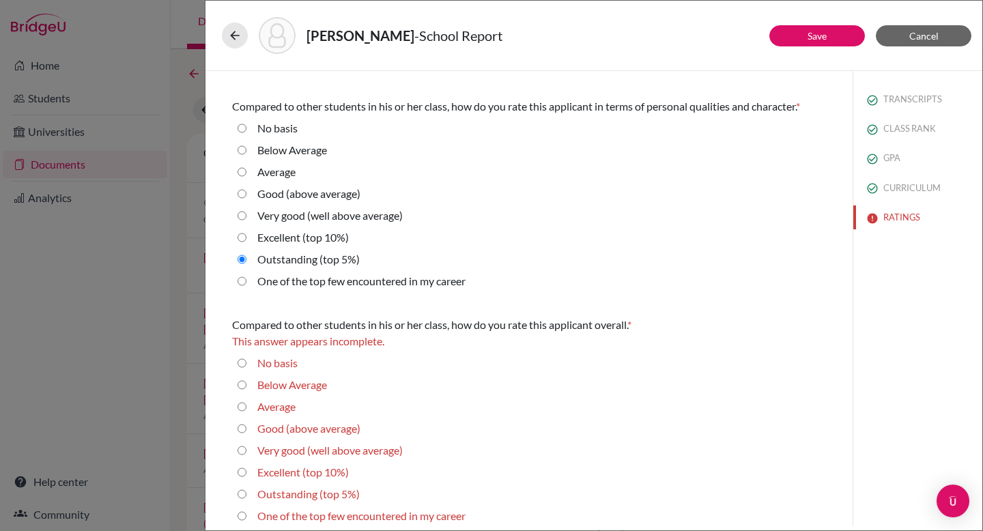
scroll to position [423, 0]
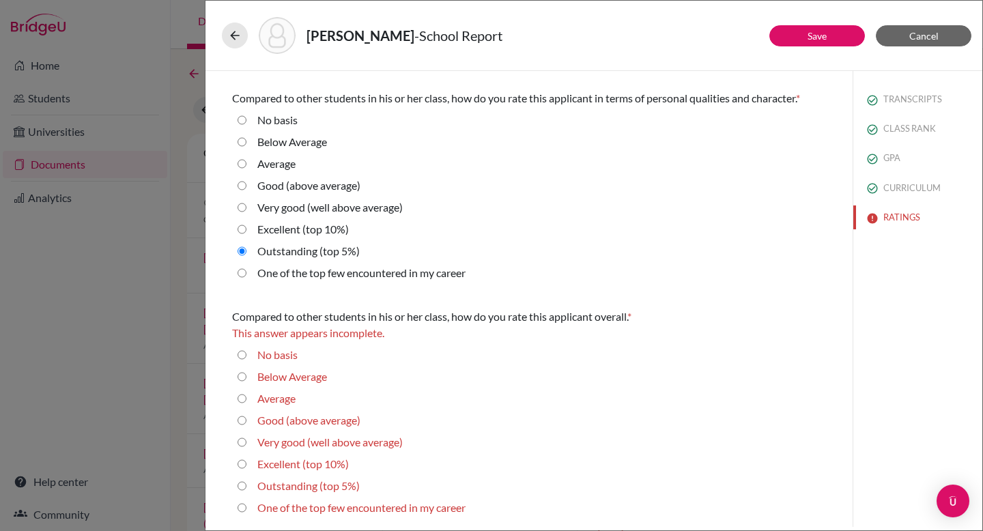
click at [241, 488] on 5\%\) "Outstanding (top 5%)" at bounding box center [241, 486] width 9 height 16
radio 5\%\) "true"
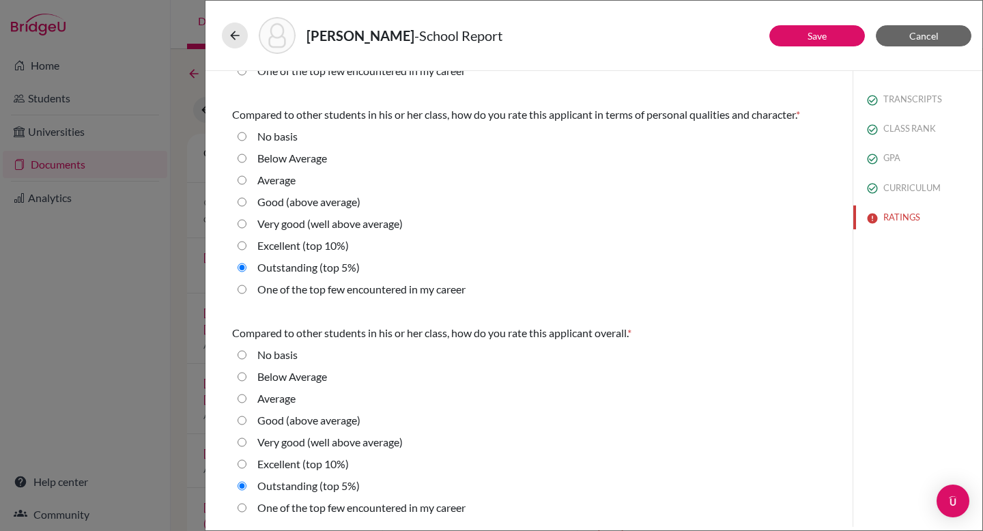
scroll to position [407, 0]
click at [815, 36] on link "Save" at bounding box center [816, 36] width 19 height 12
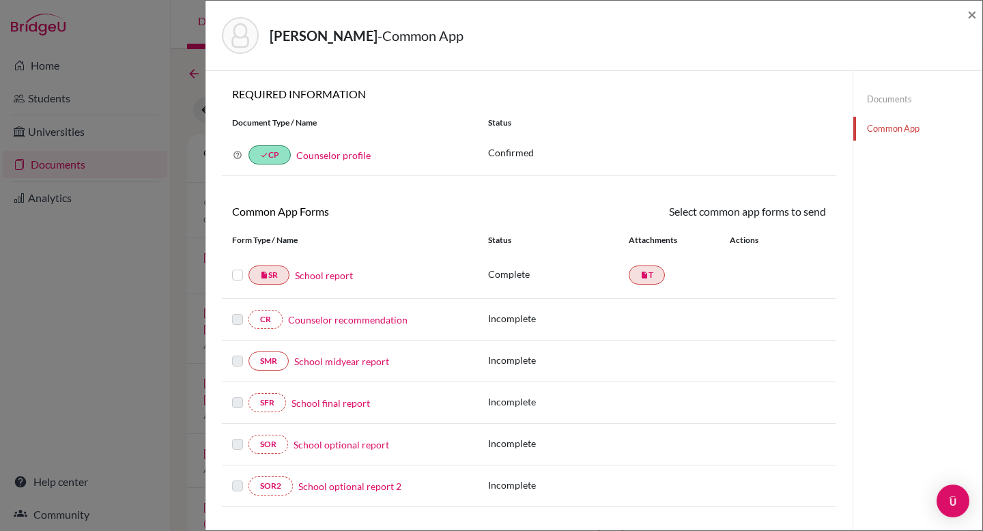
click at [354, 319] on link "Counselor recommendation" at bounding box center [347, 320] width 119 height 14
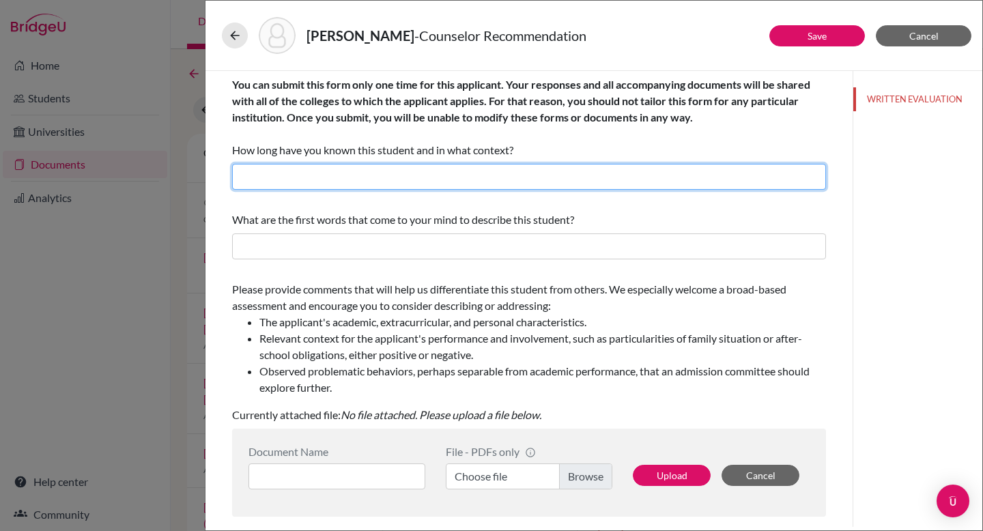
click at [370, 176] on input "text" at bounding box center [529, 177] width 594 height 26
type input "I have known John Cox for a little more than a year as his Guidance Counselor"
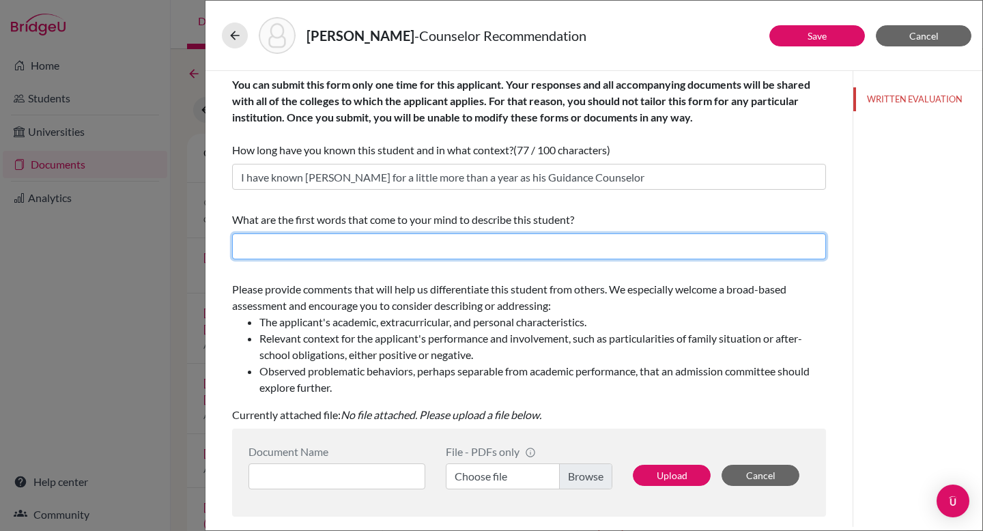
click at [274, 244] on input "text" at bounding box center [529, 246] width 594 height 26
type input "D"
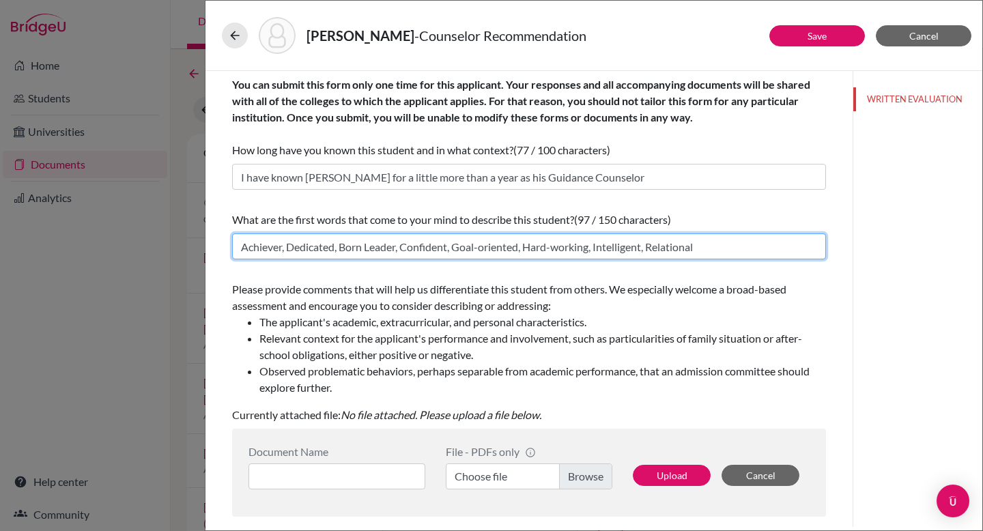
type input "Achiever, Dedicated, Born Leader, Confident, Goal-oriented, Hard-working, Intel…"
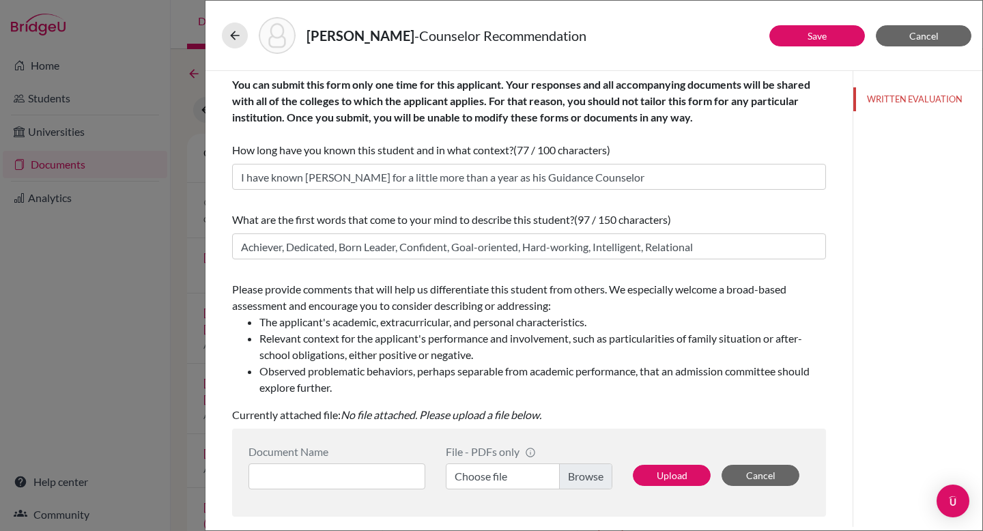
click at [347, 316] on li "The applicant's academic, extracurricular, and personal characteristics." at bounding box center [542, 322] width 566 height 16
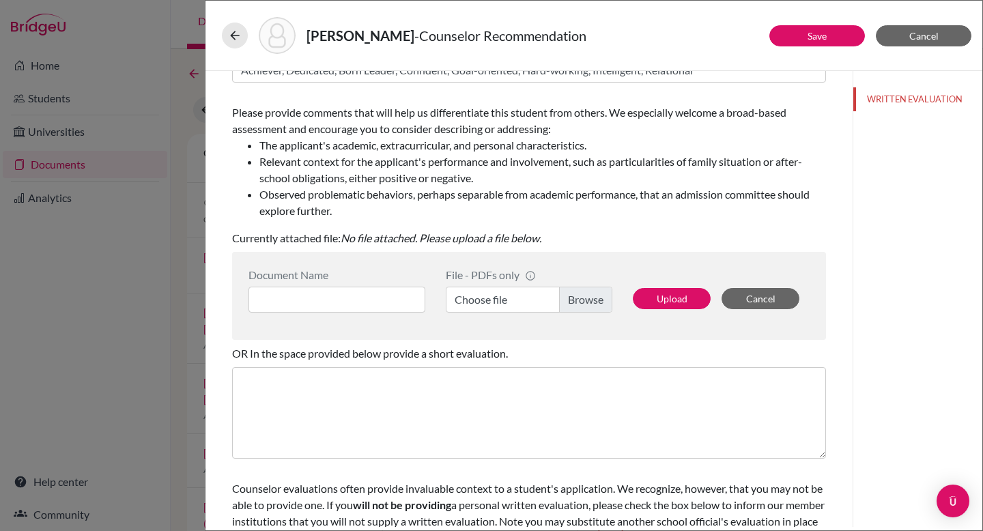
scroll to position [229, 0]
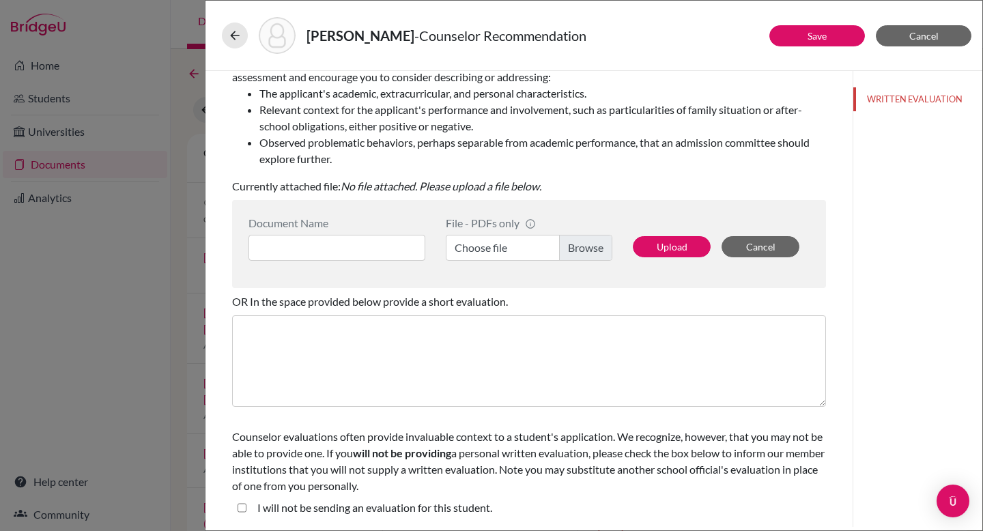
click at [573, 245] on label "Choose file" at bounding box center [529, 248] width 166 height 26
click at [573, 245] on input "Choose file" at bounding box center [529, 248] width 166 height 26
click at [273, 248] on input at bounding box center [336, 248] width 177 height 26
click at [339, 245] on input at bounding box center [336, 248] width 177 height 26
paste input "[PERSON_NAME] Recommendation"
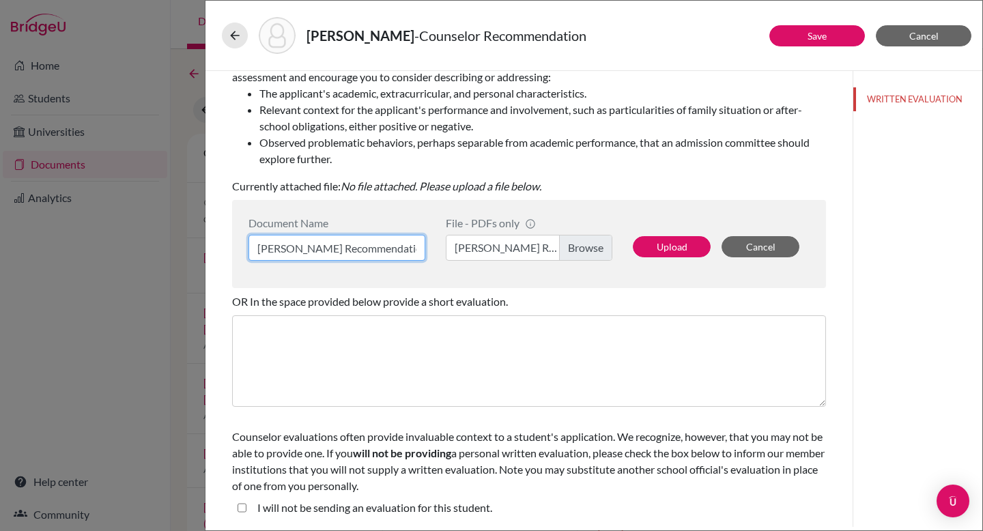
scroll to position [0, 27]
type input "[PERSON_NAME] Recommendation"
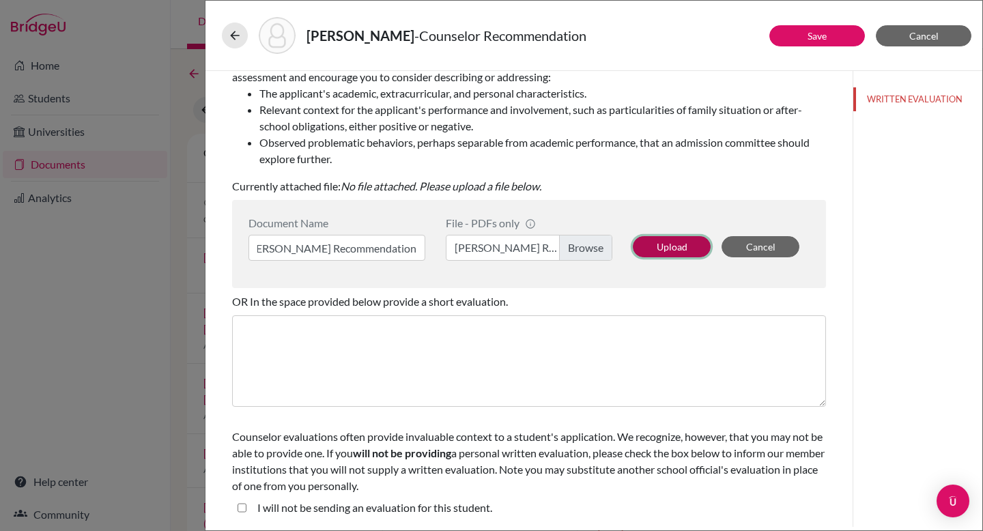
click at [640, 246] on button "Upload" at bounding box center [672, 246] width 78 height 21
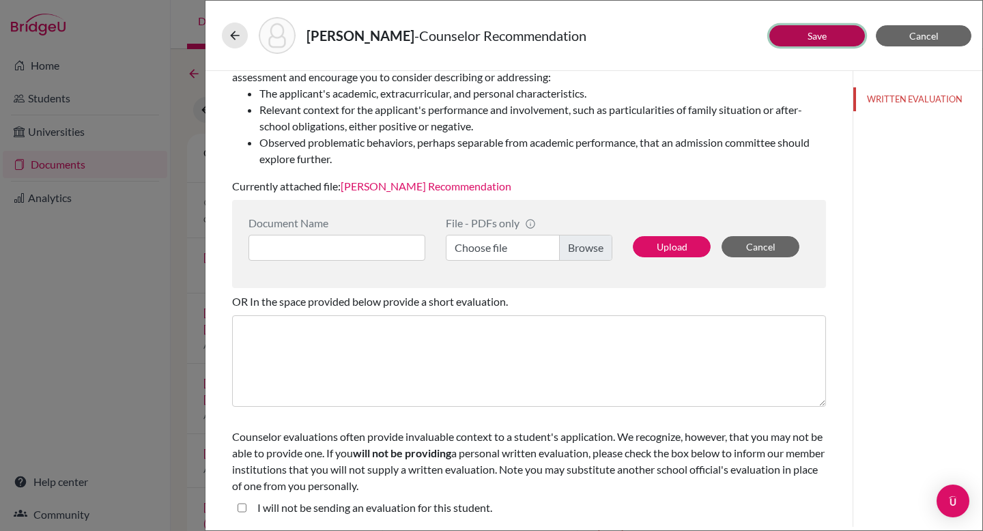
click at [800, 29] on button "Save" at bounding box center [817, 35] width 96 height 21
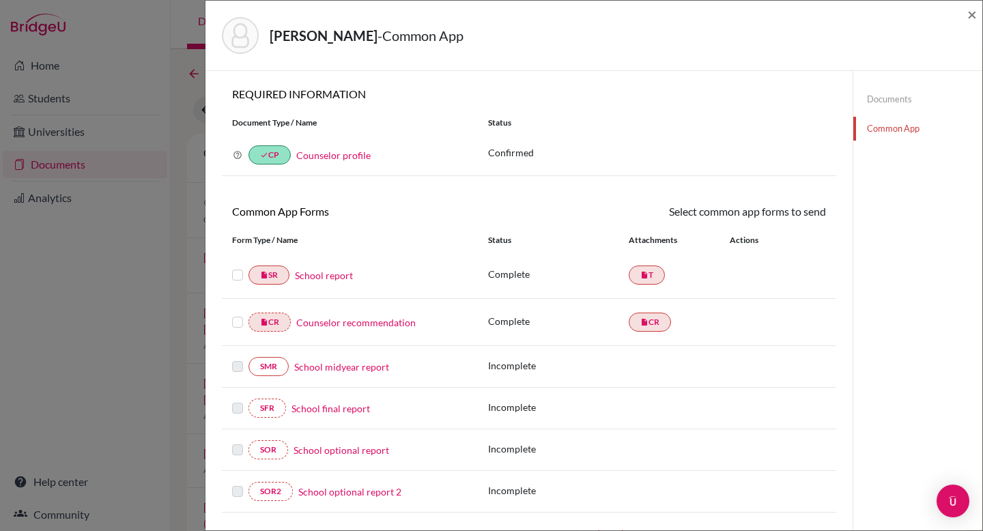
click at [324, 367] on link "School midyear report" at bounding box center [341, 367] width 95 height 14
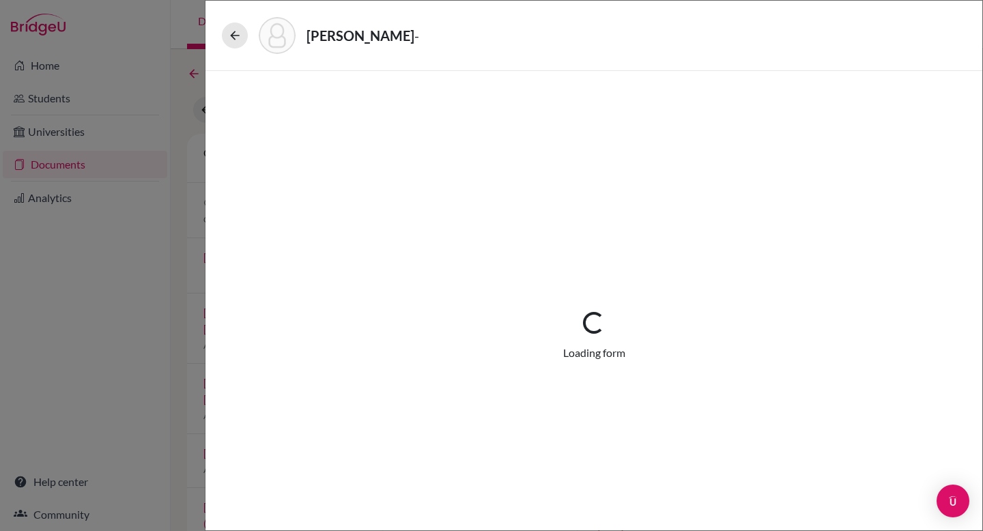
select select "5"
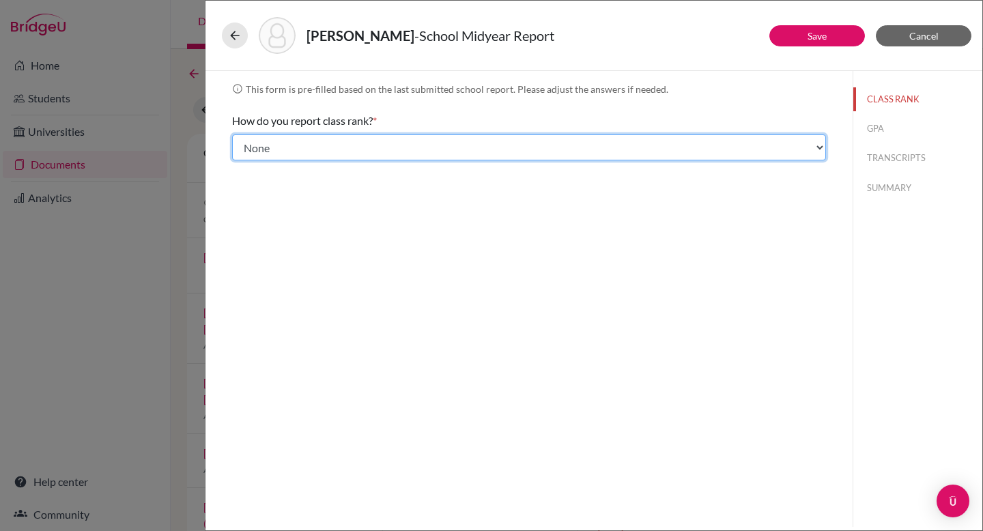
click at [508, 148] on select "Select... Exact Decile Quintile Quartile None" at bounding box center [529, 147] width 594 height 26
click at [232, 134] on select "Select... Exact Decile Quintile Quartile None" at bounding box center [529, 147] width 594 height 26
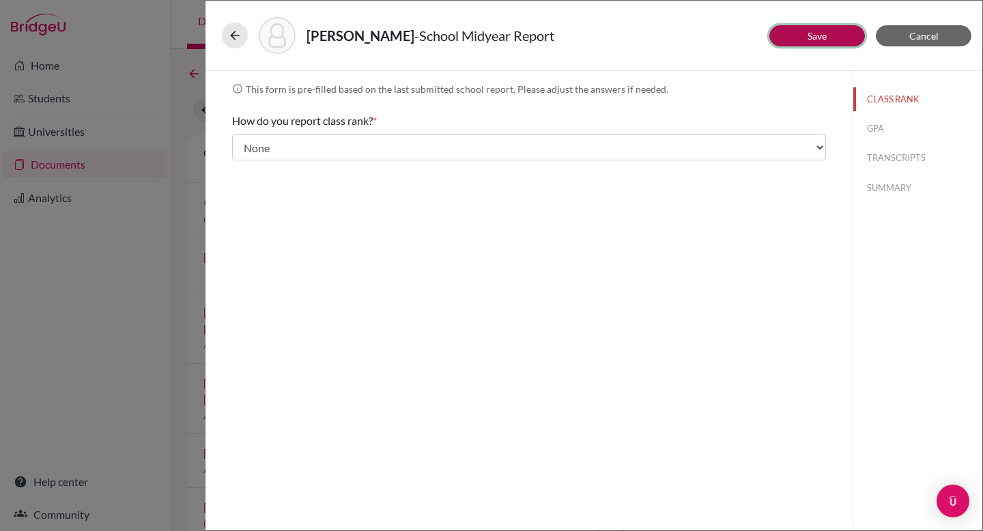
click at [820, 35] on link "Save" at bounding box center [816, 36] width 19 height 12
select select "6"
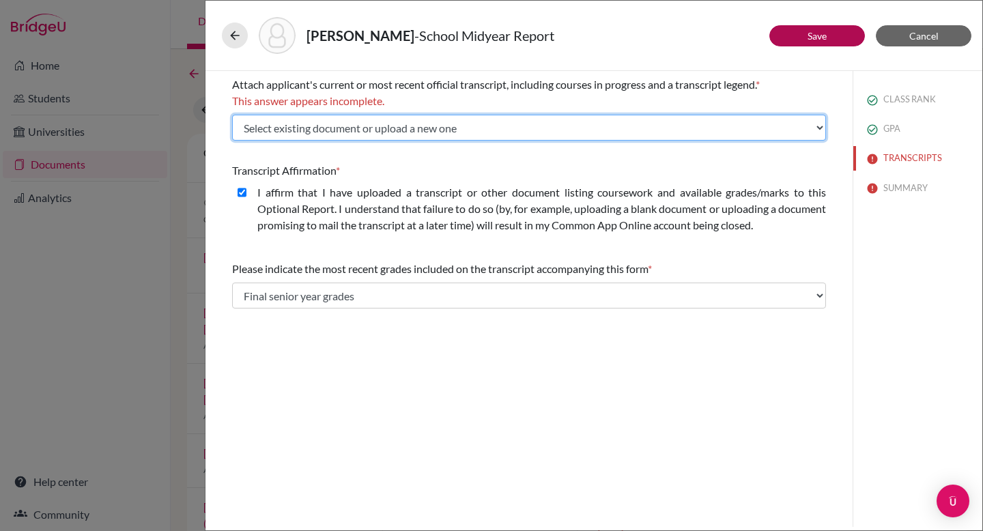
click at [590, 128] on select "Select existing document or upload a new one John Cox BFA Transcript John Cox 9…" at bounding box center [529, 128] width 594 height 26
click at [232, 115] on select "Select existing document or upload a new one John Cox BFA Transcript John Cox 9…" at bounding box center [529, 128] width 594 height 26
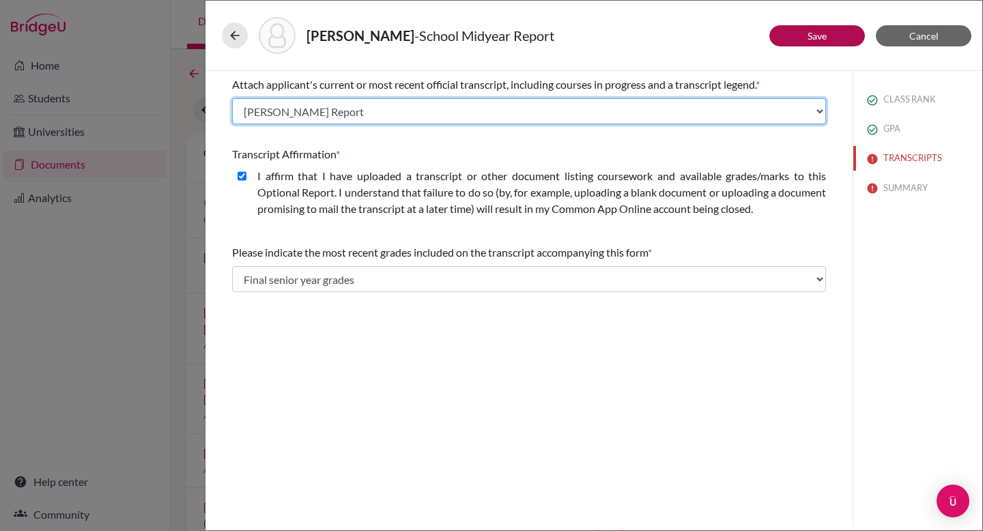
click at [478, 104] on select "Select existing document or upload a new one John Cox BFA Transcript John Cox 9…" at bounding box center [529, 111] width 594 height 26
select select "657828"
click at [232, 98] on select "Select existing document or upload a new one John Cox BFA Transcript John Cox 9…" at bounding box center [529, 111] width 594 height 26
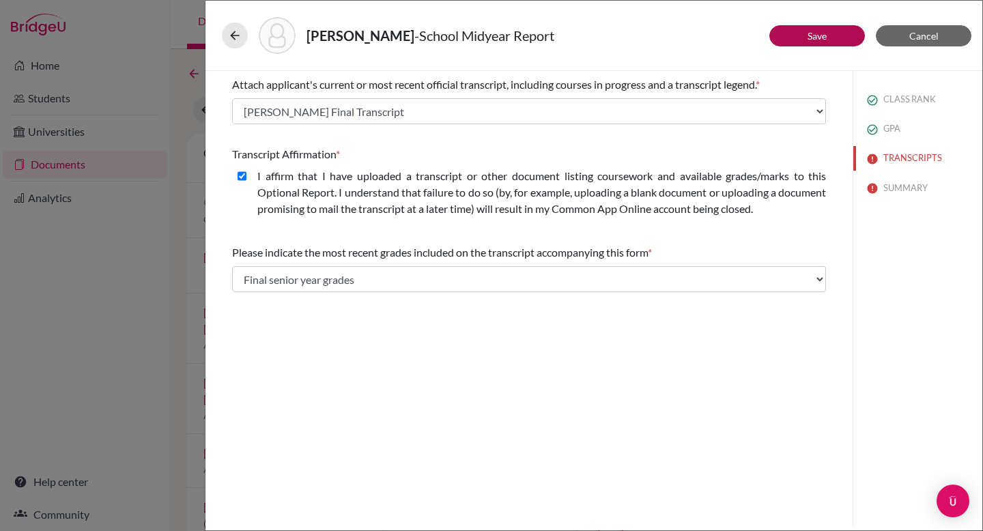
click at [787, 358] on div "Attach applicant's current or most recent official transcript, including course…" at bounding box center [528, 299] width 647 height 456
click at [799, 37] on button "Save" at bounding box center [817, 35] width 96 height 21
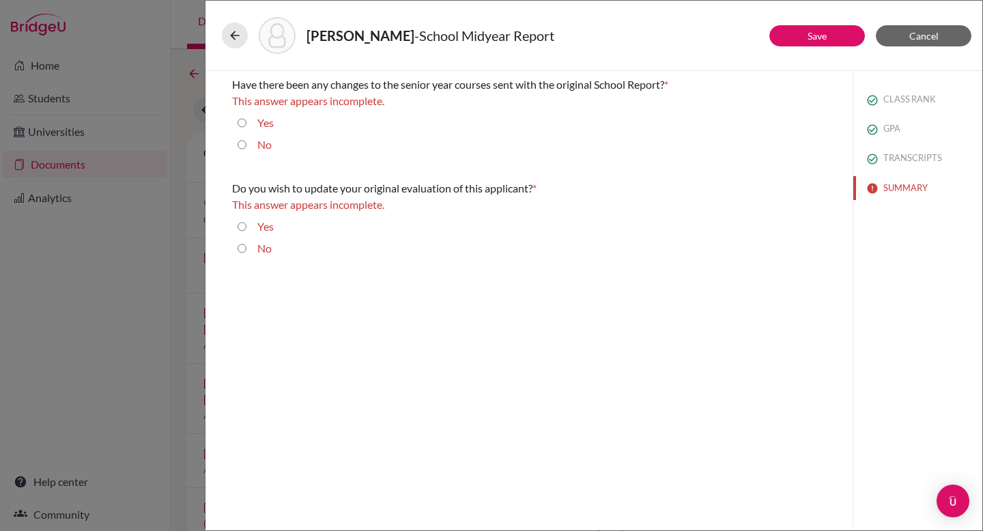
click at [241, 143] on input "No" at bounding box center [241, 144] width 9 height 16
radio input "true"
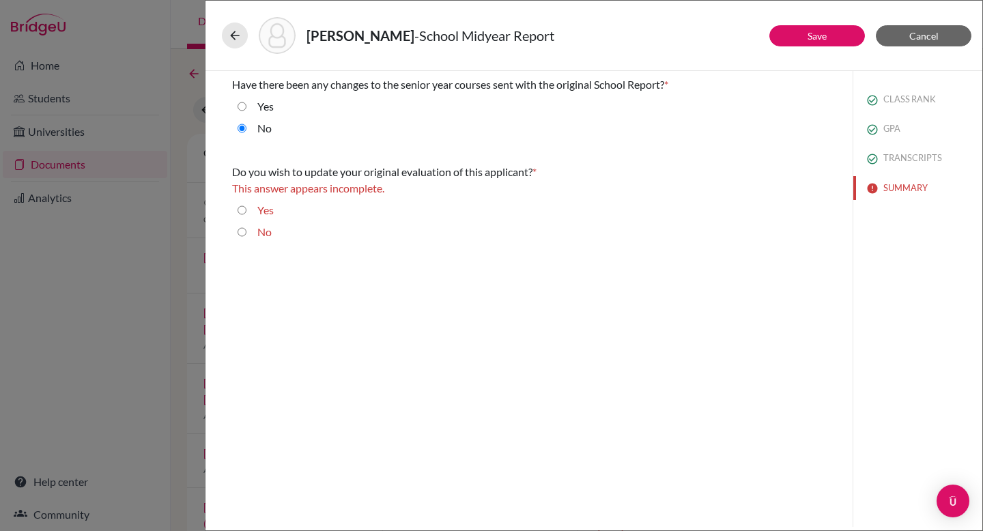
click at [240, 209] on input "Yes" at bounding box center [241, 210] width 9 height 16
radio input "true"
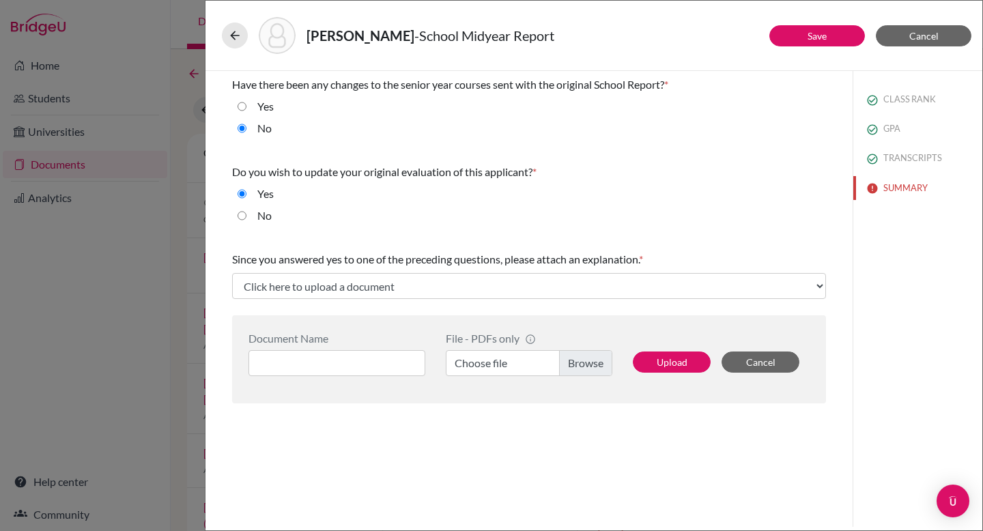
click at [243, 214] on input "No" at bounding box center [241, 215] width 9 height 16
radio input "true"
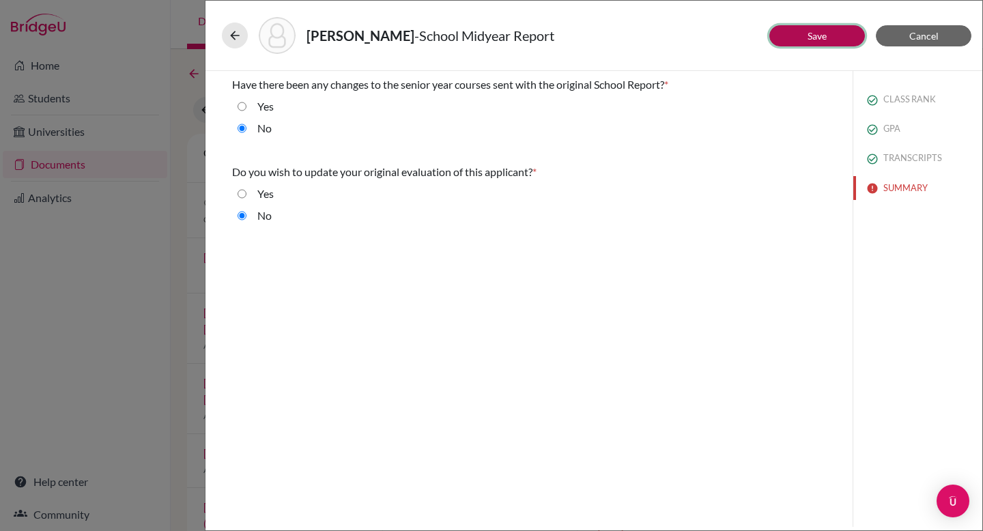
click at [796, 41] on button "Save" at bounding box center [817, 35] width 96 height 21
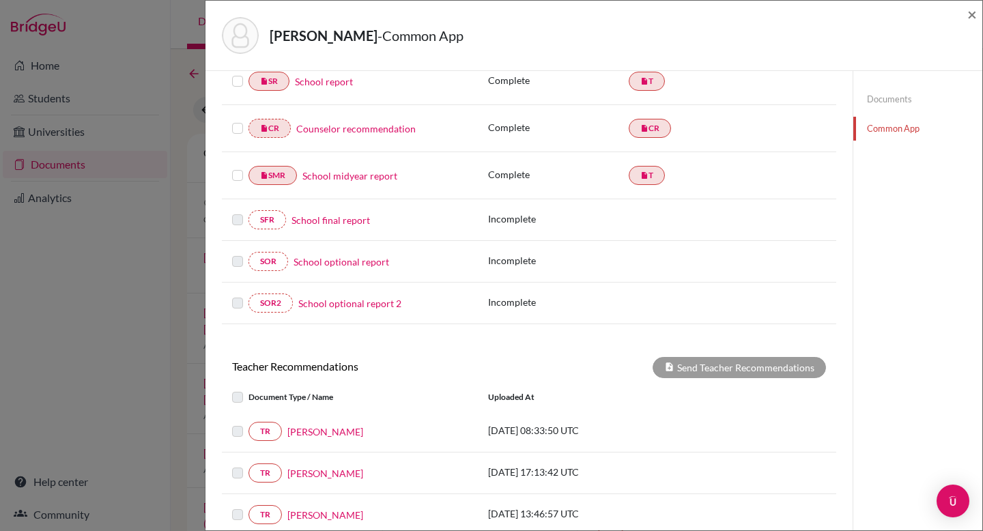
scroll to position [87, 0]
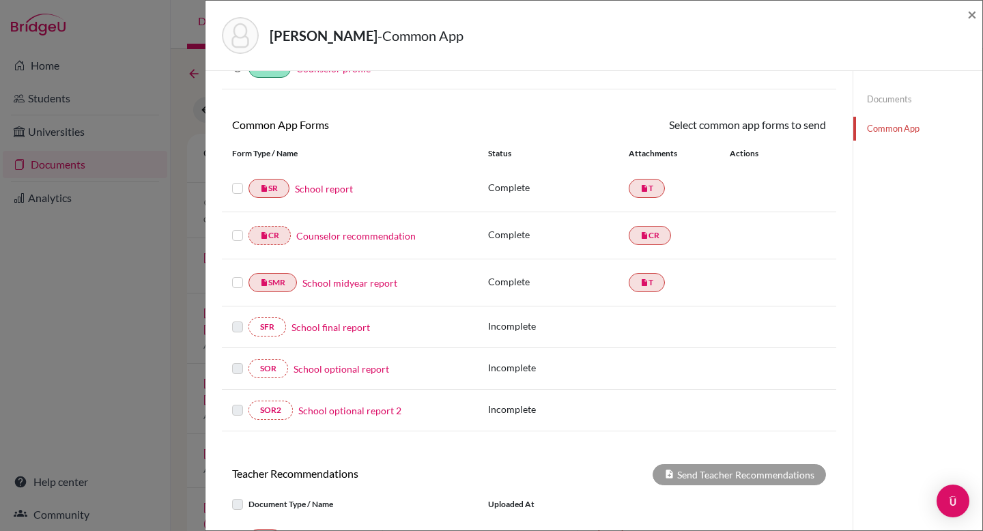
click at [327, 325] on link "School final report" at bounding box center [330, 327] width 78 height 14
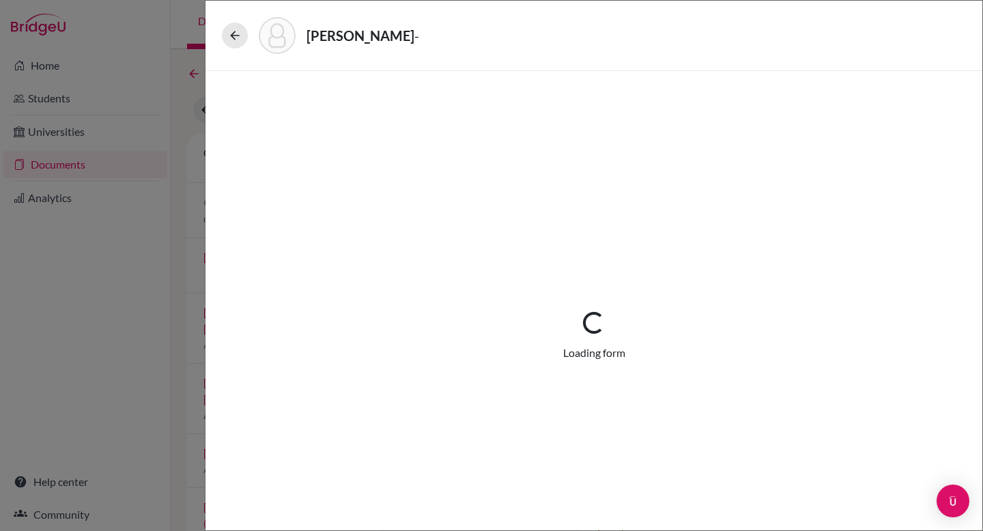
select select "5"
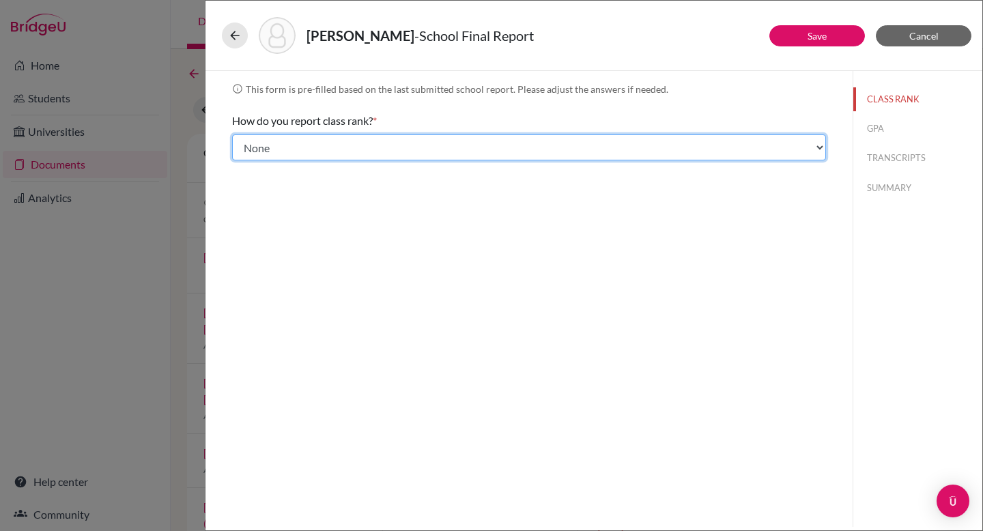
click at [454, 147] on select "Select... Exact Decile Quintile Quartile None" at bounding box center [529, 147] width 594 height 26
click at [232, 134] on select "Select... Exact Decile Quintile Quartile None" at bounding box center [529, 147] width 594 height 26
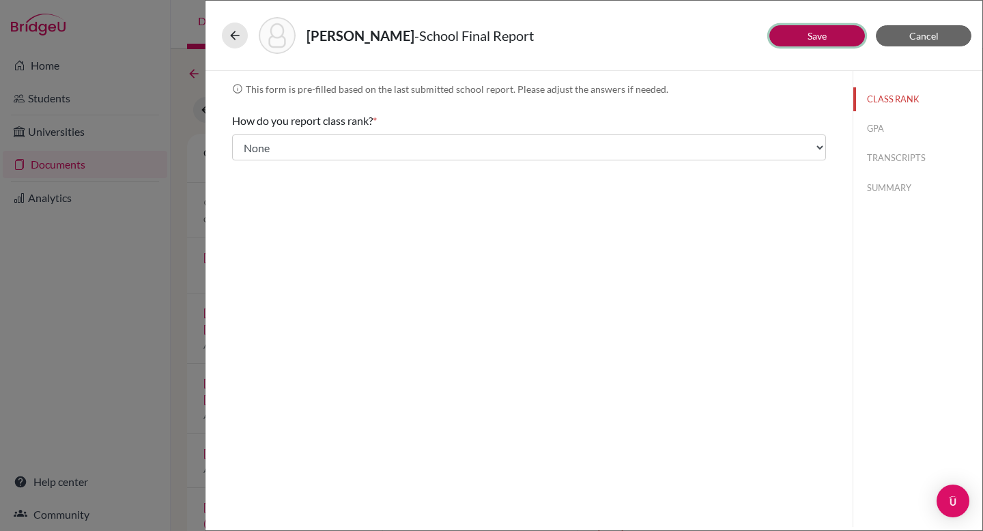
click at [819, 35] on link "Save" at bounding box center [816, 36] width 19 height 12
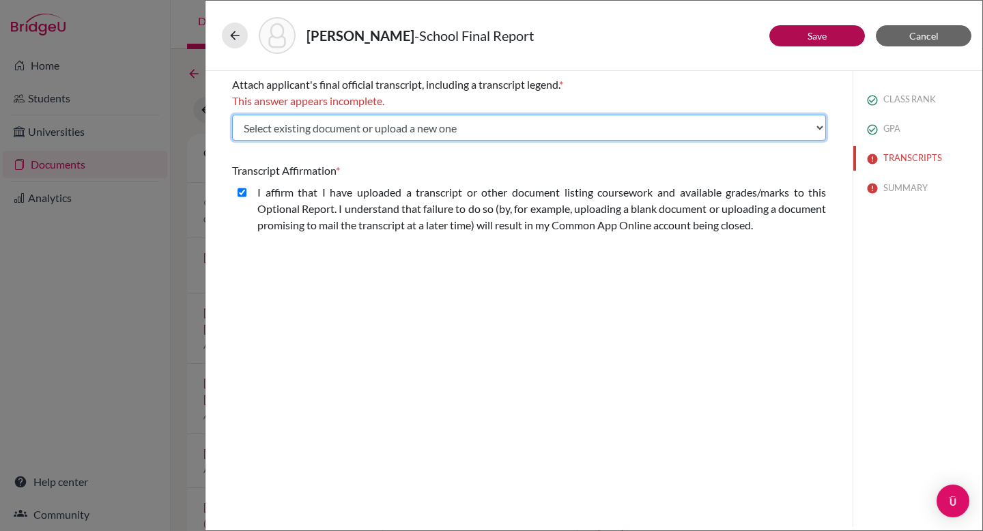
click at [426, 129] on select "Select existing document or upload a new one John Cox BFA Transcript John Cox 9…" at bounding box center [529, 128] width 594 height 26
select select "657828"
click at [232, 115] on select "Select existing document or upload a new one John Cox BFA Transcript John Cox 9…" at bounding box center [529, 128] width 594 height 26
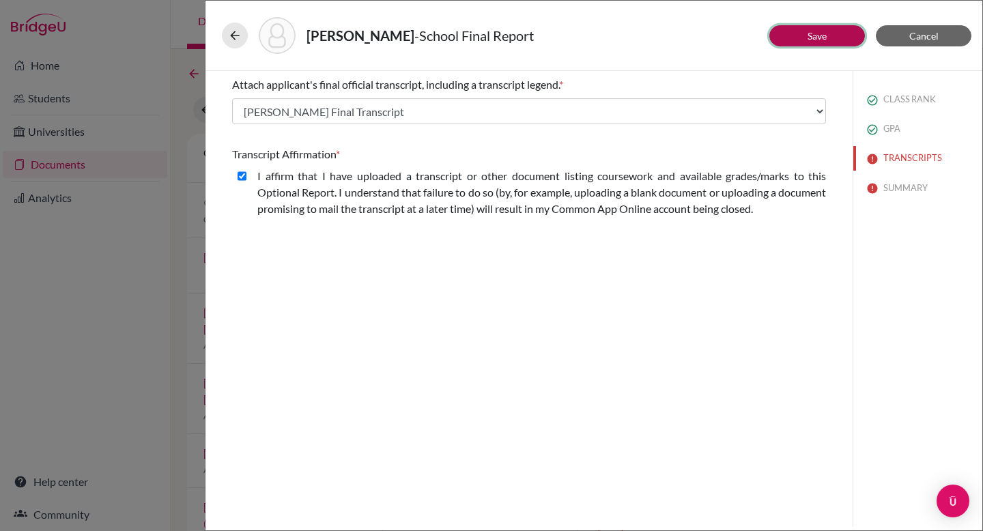
click at [788, 42] on button "Save" at bounding box center [817, 35] width 96 height 21
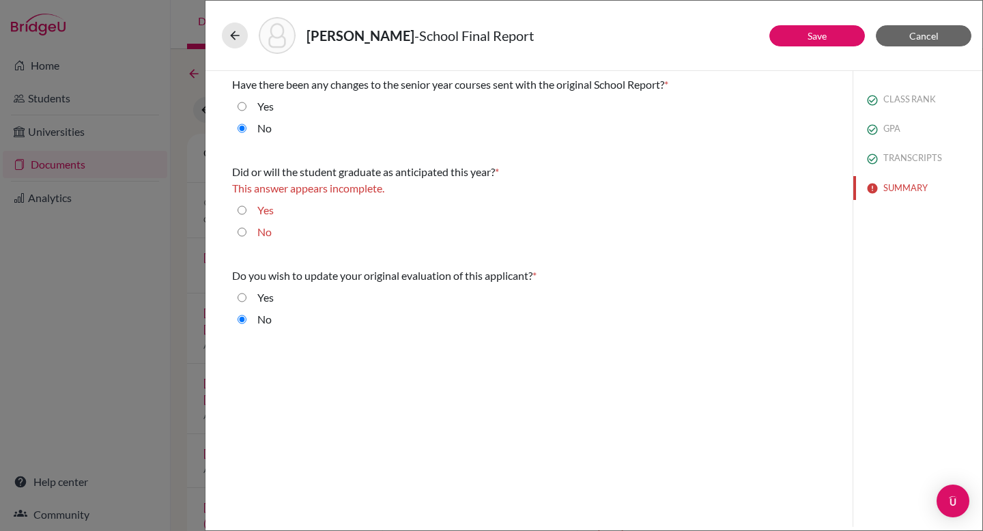
click at [242, 211] on input "Yes" at bounding box center [241, 210] width 9 height 16
radio input "true"
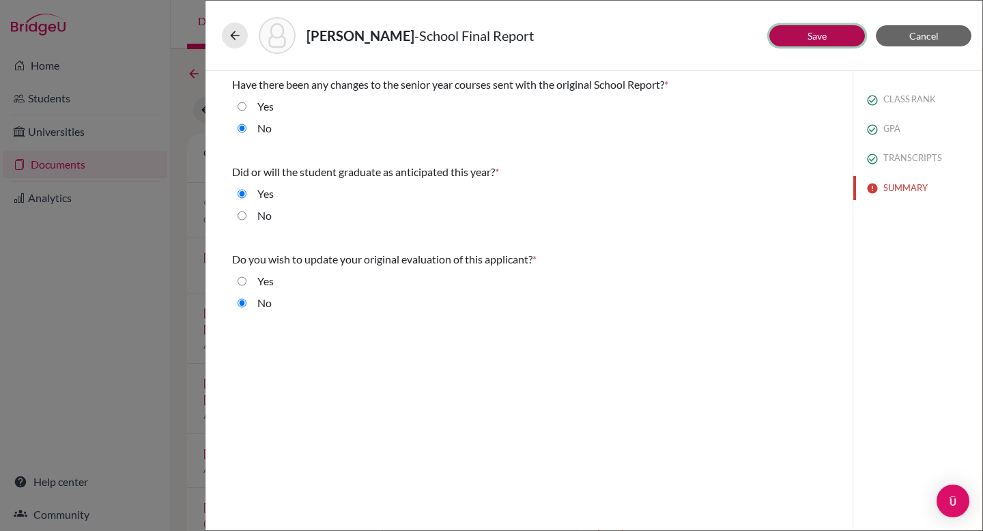
click at [811, 33] on link "Save" at bounding box center [816, 36] width 19 height 12
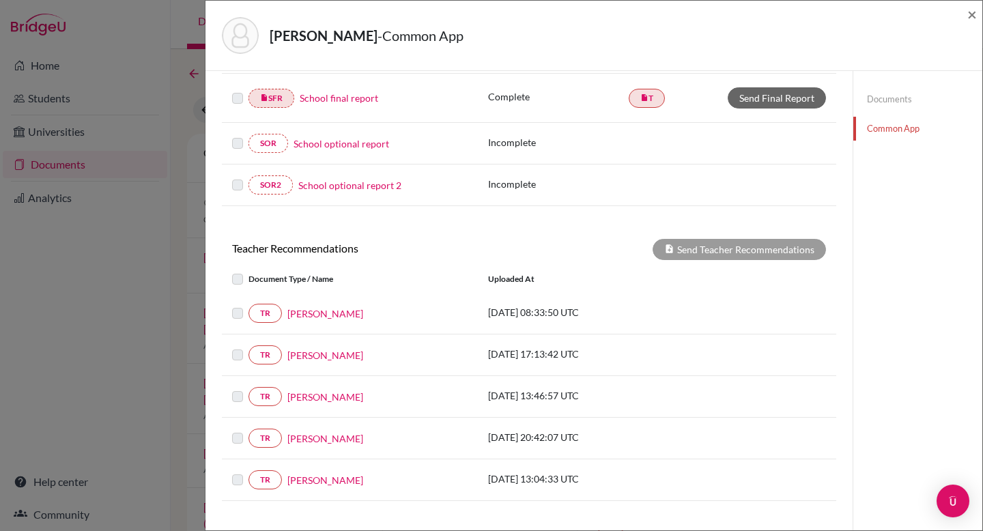
scroll to position [382, 0]
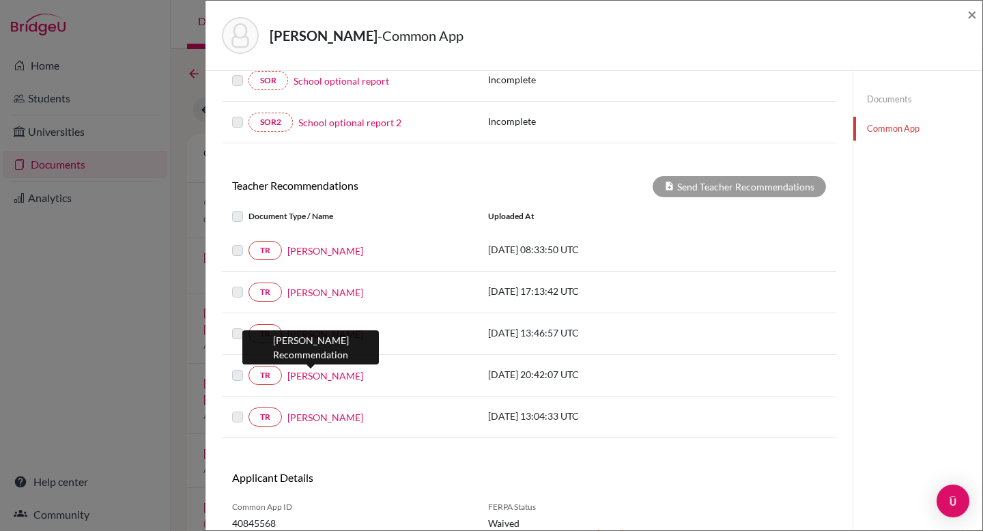
click at [310, 379] on link "[PERSON_NAME]" at bounding box center [325, 375] width 76 height 14
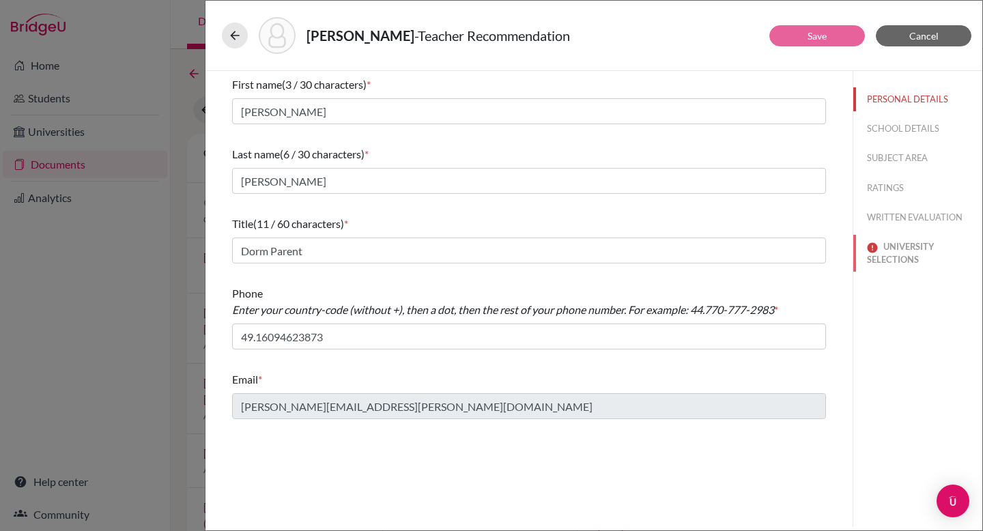
click at [895, 248] on button "UNIVERSITY SELECTIONS" at bounding box center [917, 253] width 129 height 37
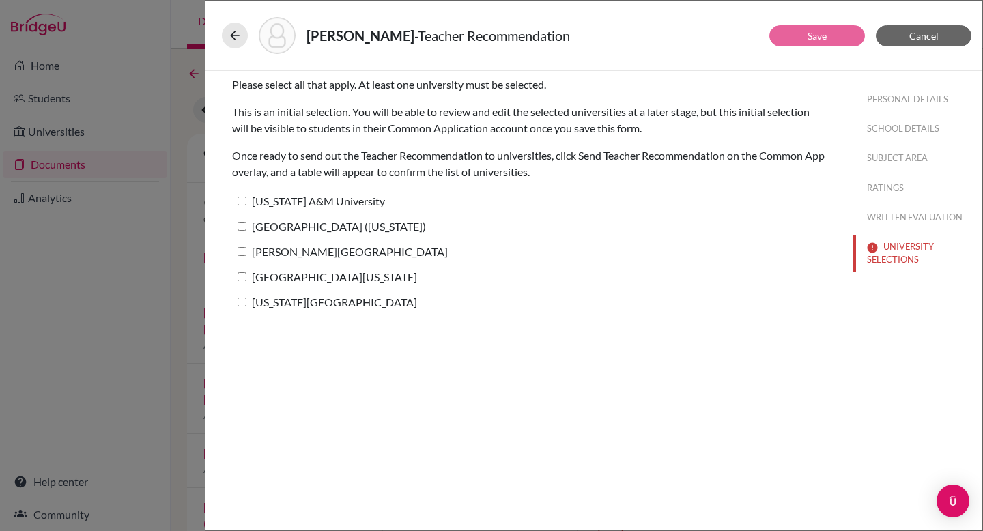
click at [309, 202] on label "[US_STATE] A&M University" at bounding box center [308, 201] width 153 height 20
click at [246, 202] on input "[US_STATE] A&M University" at bounding box center [241, 201] width 9 height 9
checkbox input "true"
click at [789, 35] on button "Save" at bounding box center [817, 35] width 96 height 21
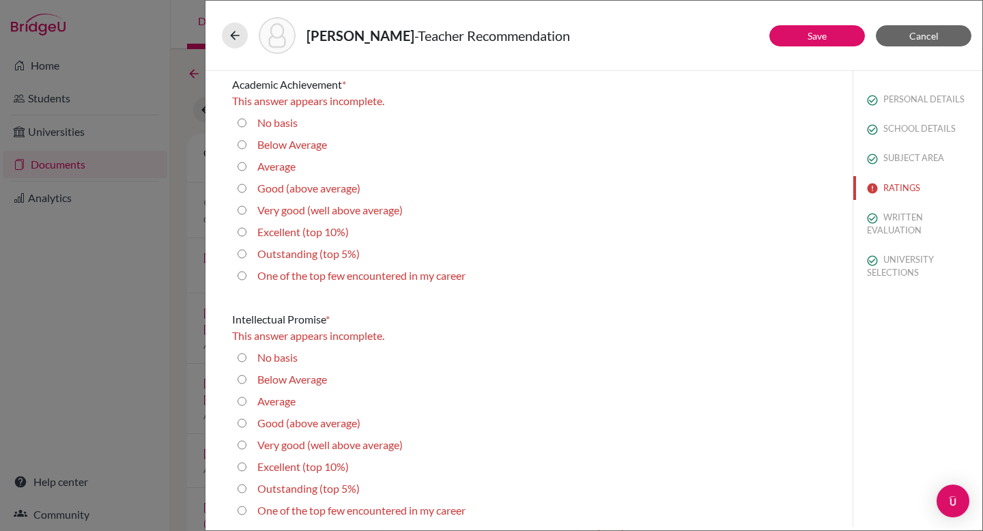
click at [240, 277] on career "One of the top few encountered in my career" at bounding box center [241, 275] width 9 height 16
radio career "true"
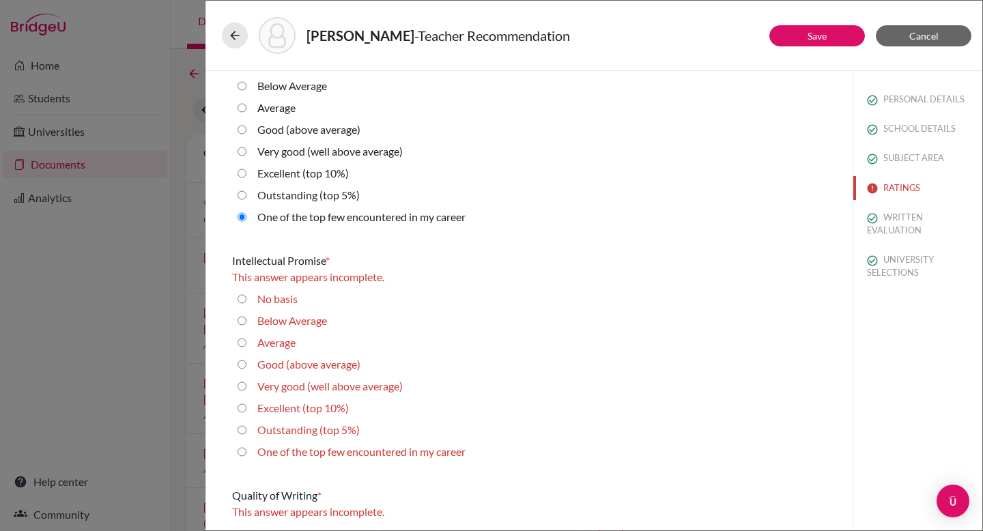
scroll to position [64, 0]
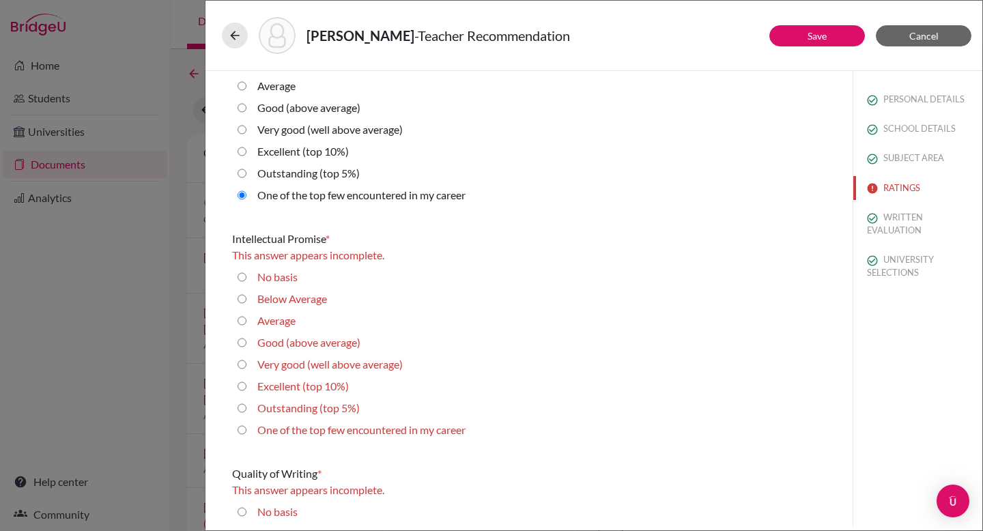
click at [244, 431] on career "One of the top few encountered in my career" at bounding box center [241, 430] width 9 height 16
radio career "true"
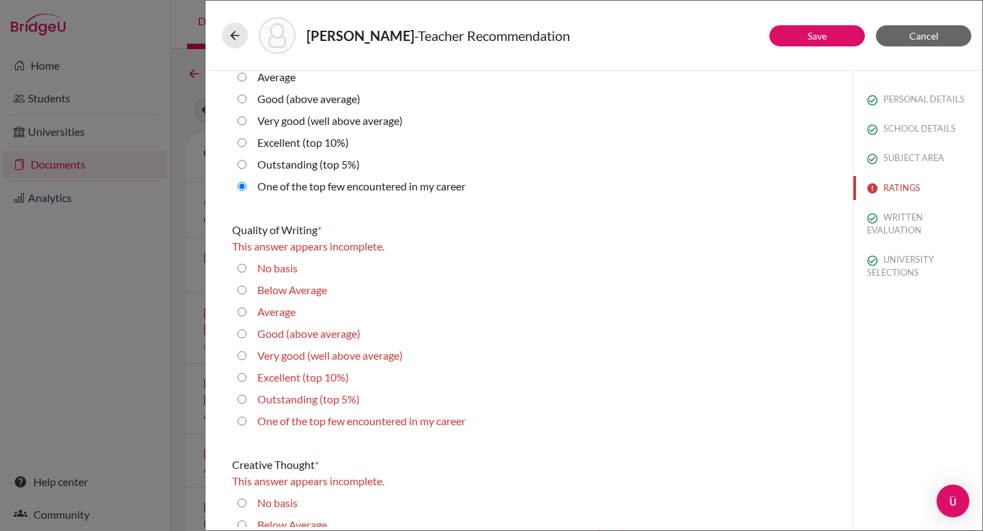
scroll to position [293, 0]
click at [241, 373] on 10\%\) "Excellent (top 10%)" at bounding box center [241, 376] width 9 height 16
radio 10\%\) "true"
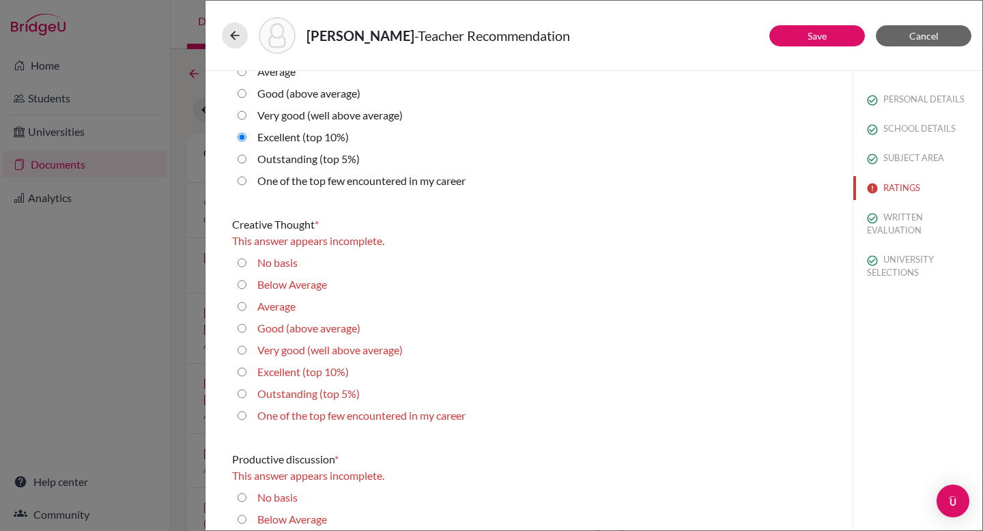
scroll to position [542, 0]
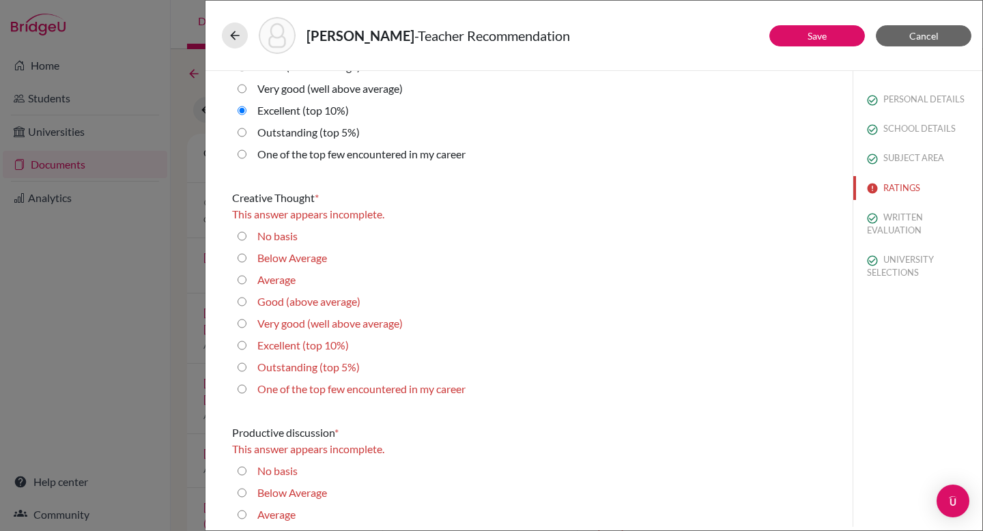
click at [240, 367] on 5\%\) "Outstanding (top 5%)" at bounding box center [241, 367] width 9 height 16
radio 5\%\) "true"
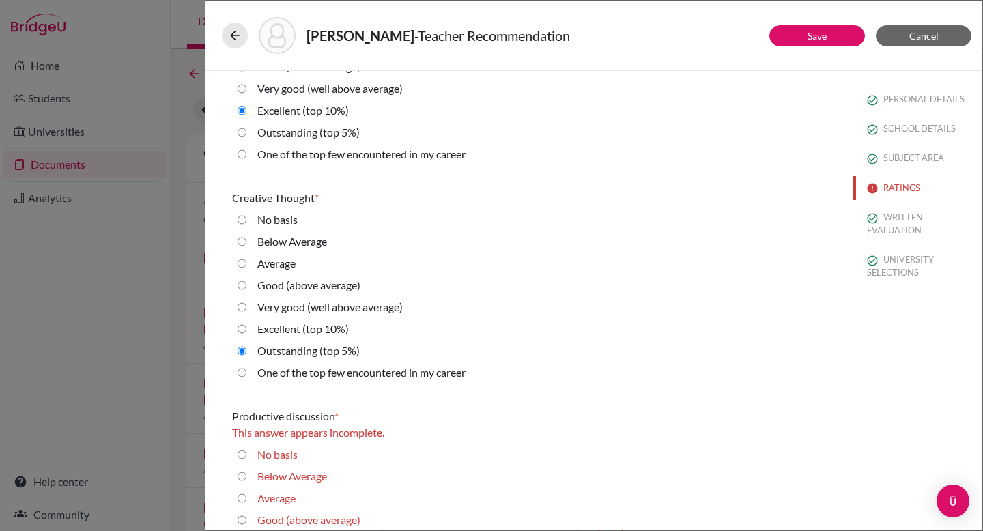
scroll to position [847, 0]
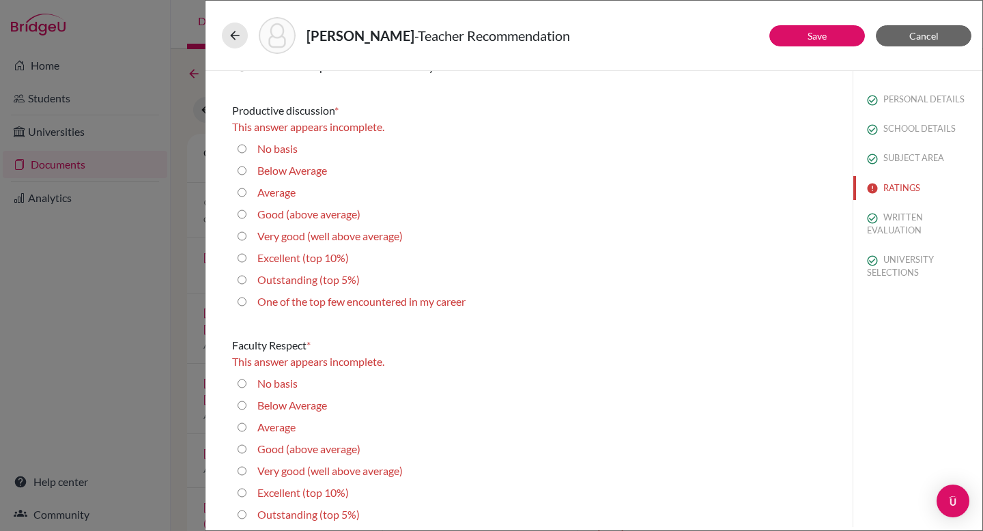
click at [242, 279] on 5\%\) "Outstanding (top 5%)" at bounding box center [241, 280] width 9 height 16
radio 5\%\) "true"
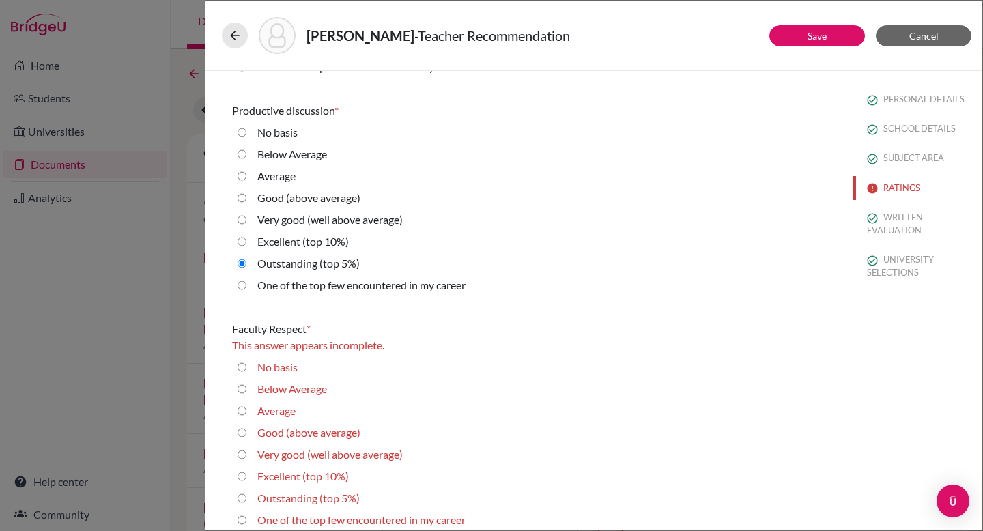
scroll to position [1021, 0]
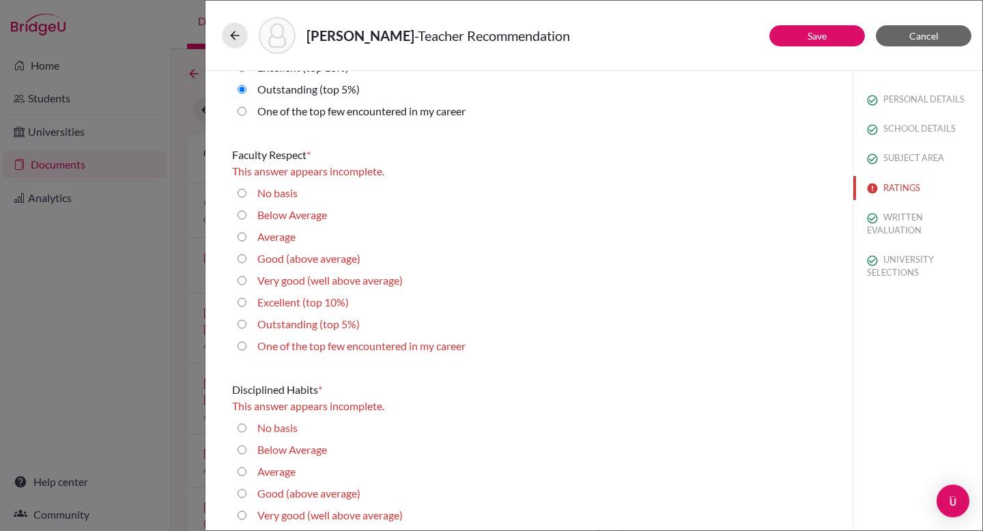
click at [242, 325] on 5\%\) "Outstanding (top 5%)" at bounding box center [241, 324] width 9 height 16
radio 5\%\) "true"
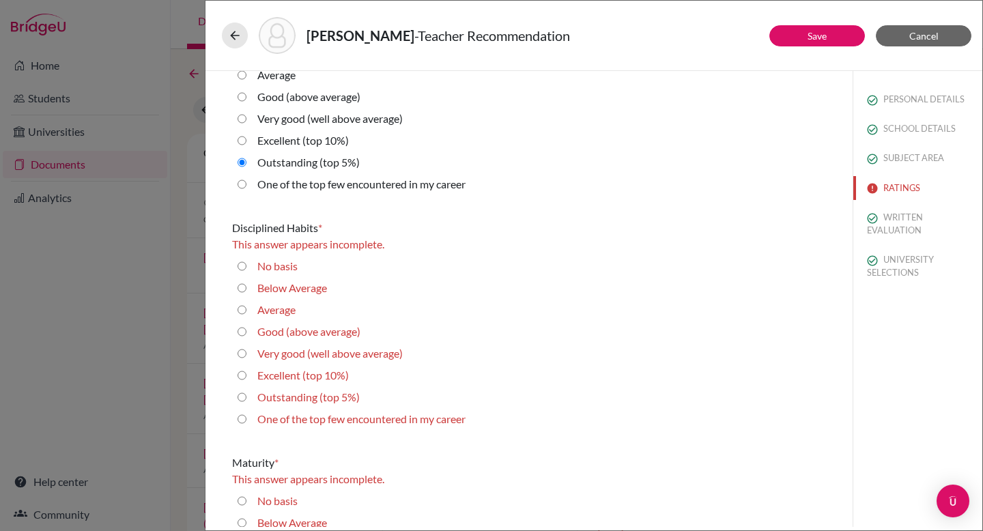
scroll to position [1291, 0]
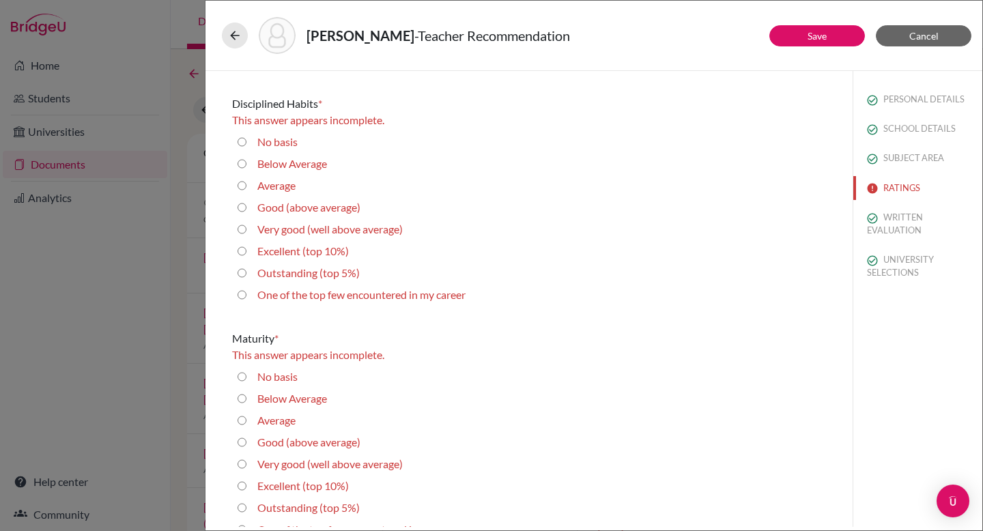
click at [240, 292] on career "One of the top few encountered in my career" at bounding box center [241, 295] width 9 height 16
radio career "true"
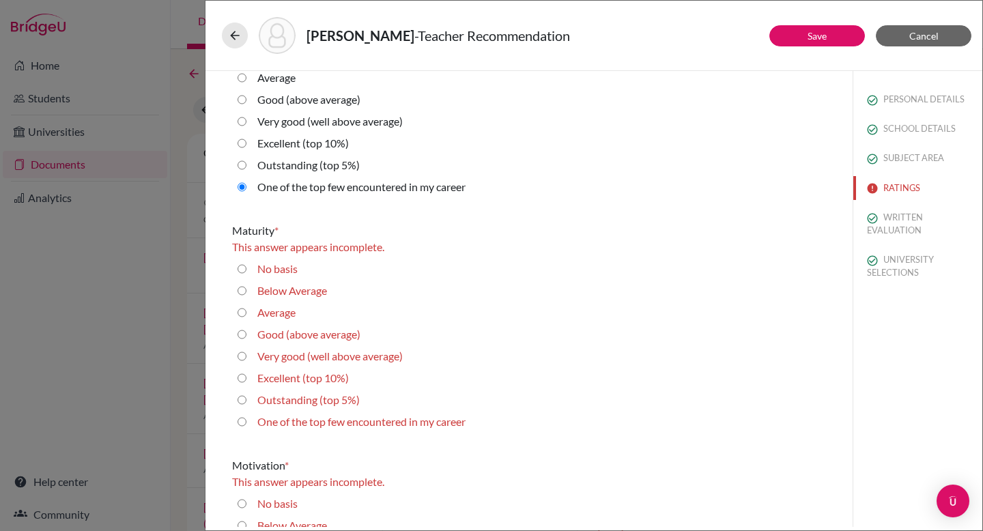
scroll to position [1438, 0]
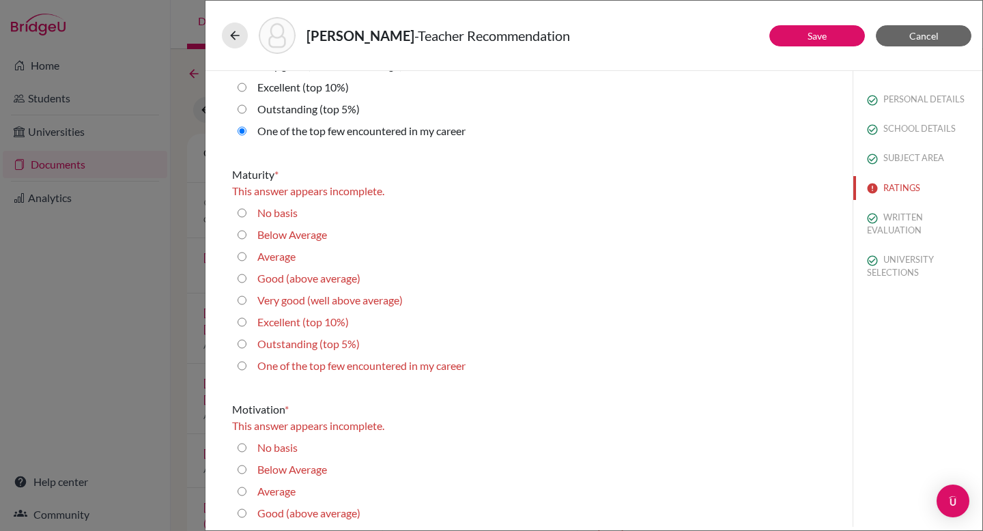
click at [241, 366] on career "One of the top few encountered in my career" at bounding box center [241, 366] width 9 height 16
radio career "true"
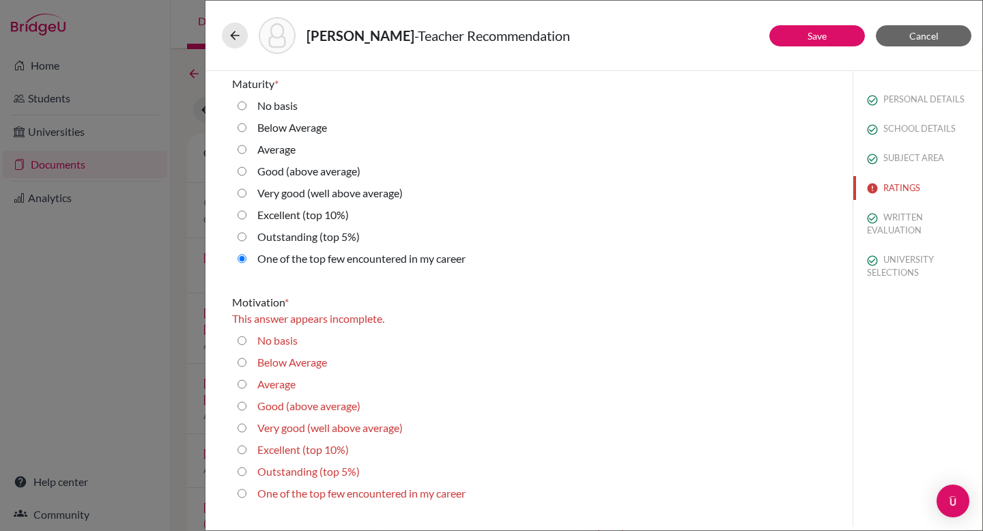
scroll to position [1685, 0]
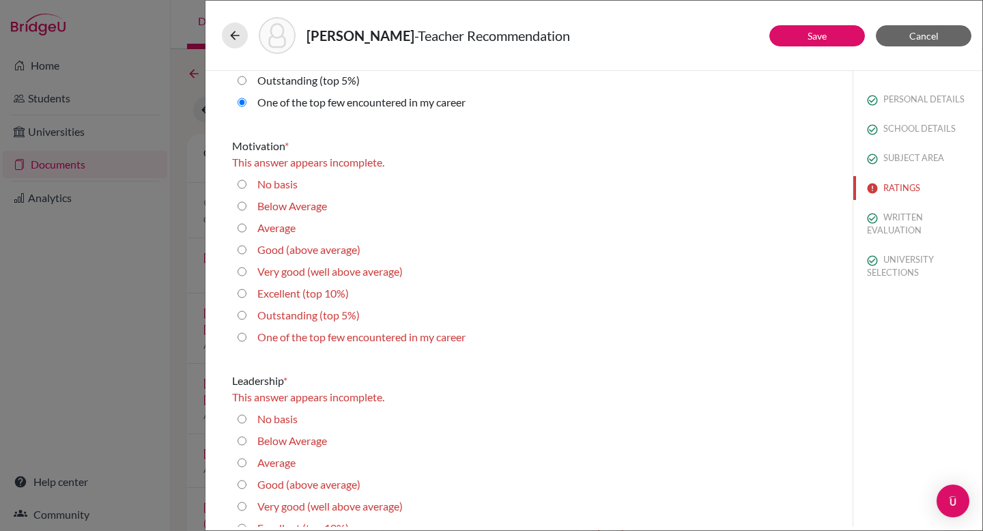
click at [240, 339] on career "One of the top few encountered in my career" at bounding box center [241, 337] width 9 height 16
radio career "true"
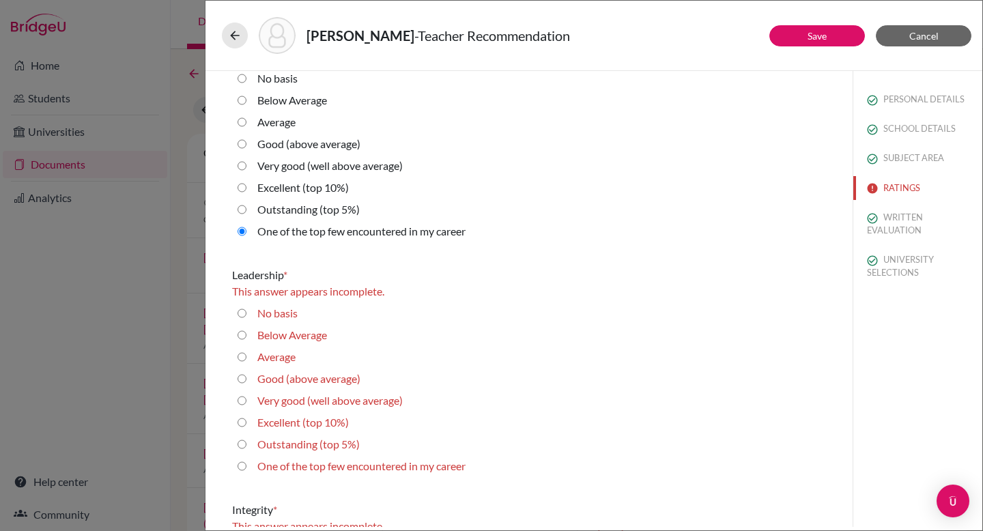
scroll to position [1888, 0]
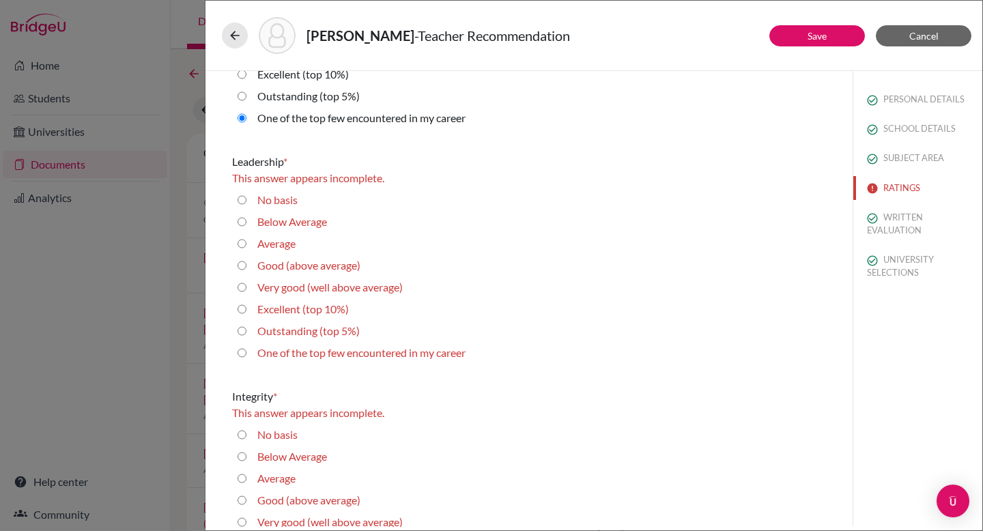
click at [242, 355] on career "One of the top few encountered in my career" at bounding box center [241, 353] width 9 height 16
radio career "true"
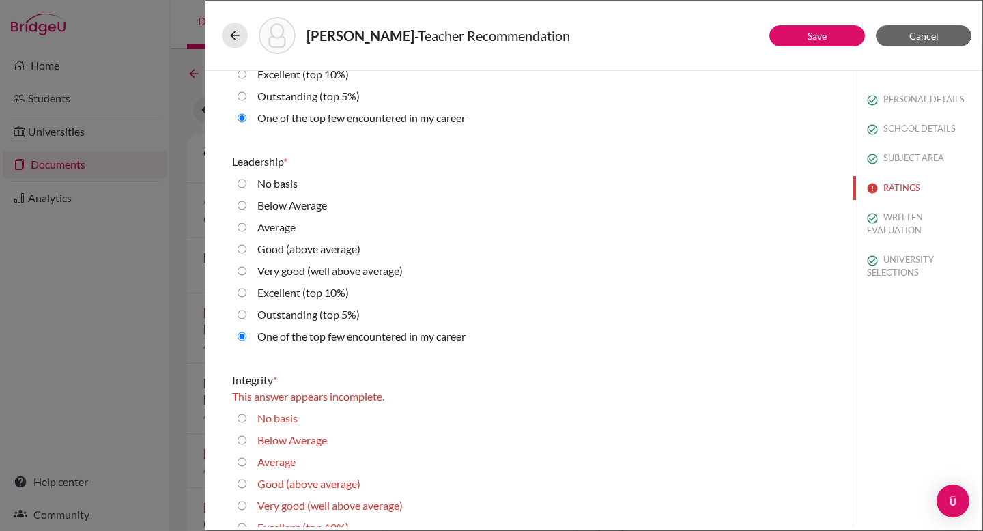
scroll to position [2145, 0]
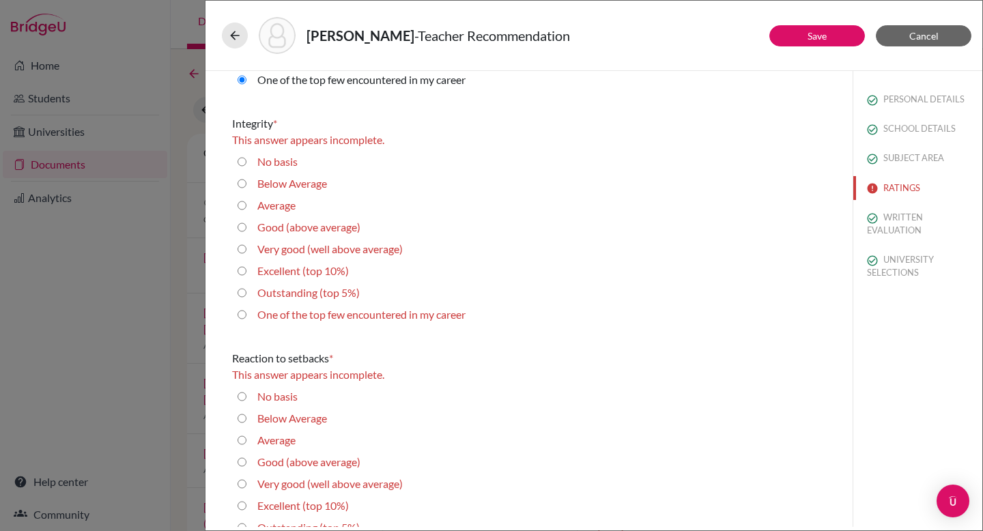
click at [241, 315] on career "One of the top few encountered in my career" at bounding box center [241, 314] width 9 height 16
radio career "true"
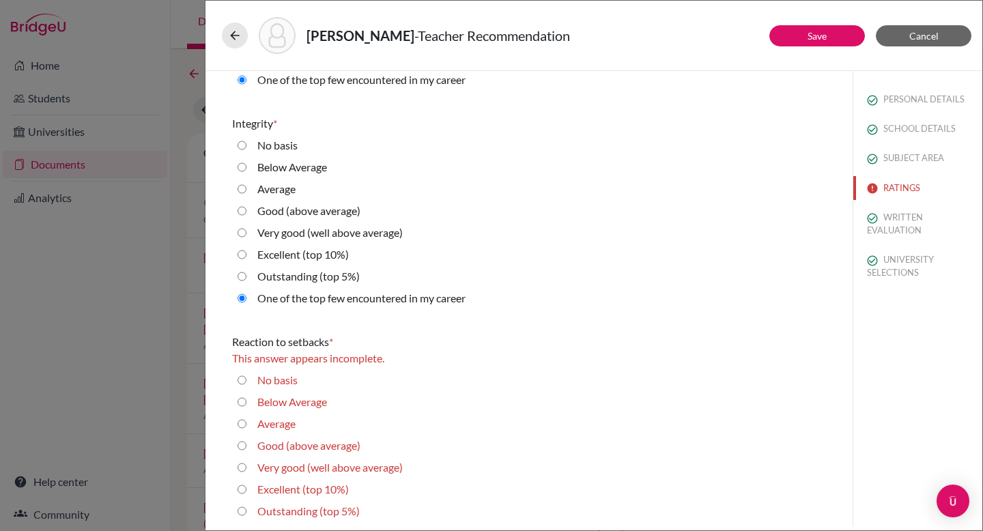
scroll to position [2281, 0]
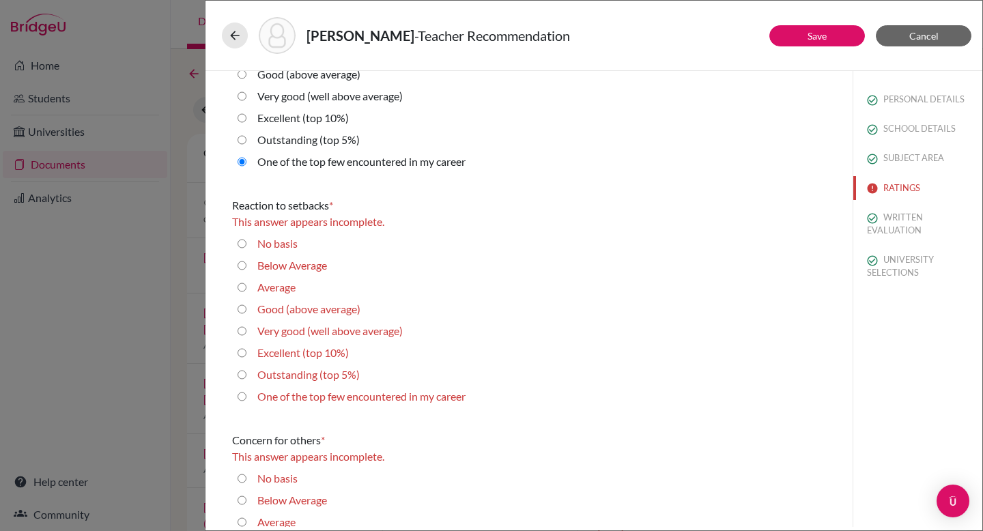
click at [244, 397] on career "One of the top few encountered in my career" at bounding box center [241, 396] width 9 height 16
radio career "true"
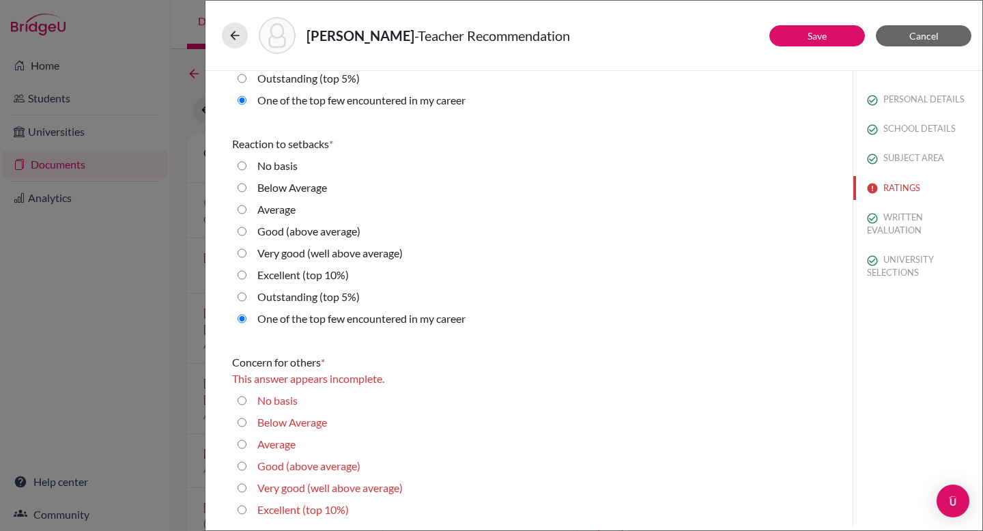
scroll to position [2508, 0]
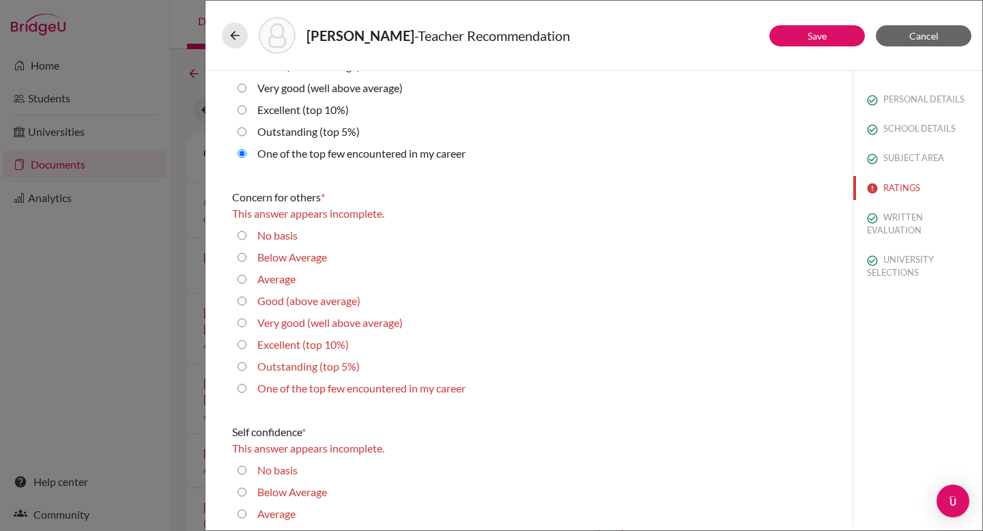
click at [239, 369] on 5\%\) "Outstanding (top 5%)" at bounding box center [241, 366] width 9 height 16
radio 5\%\) "true"
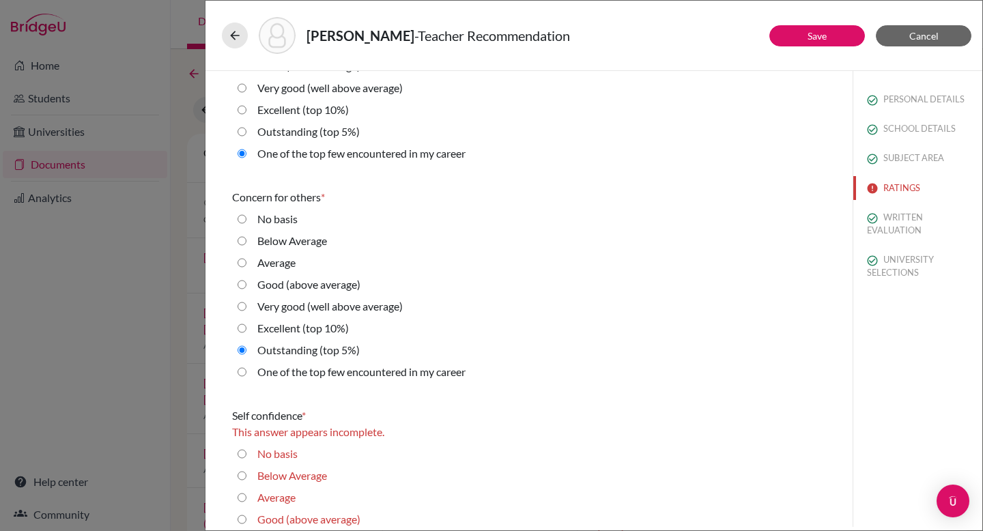
scroll to position [2819, 0]
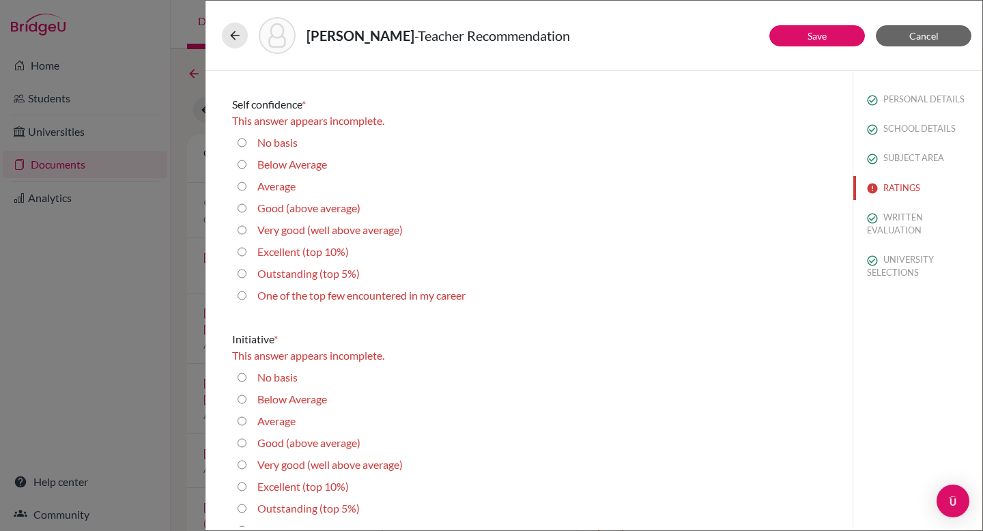
click at [240, 295] on career "One of the top few encountered in my career" at bounding box center [241, 295] width 9 height 16
radio career "true"
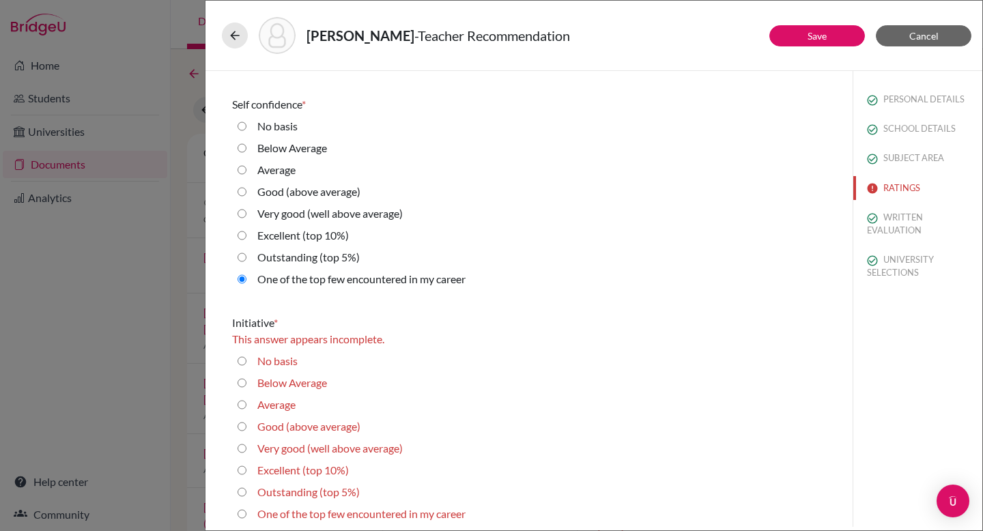
scroll to position [2959, 0]
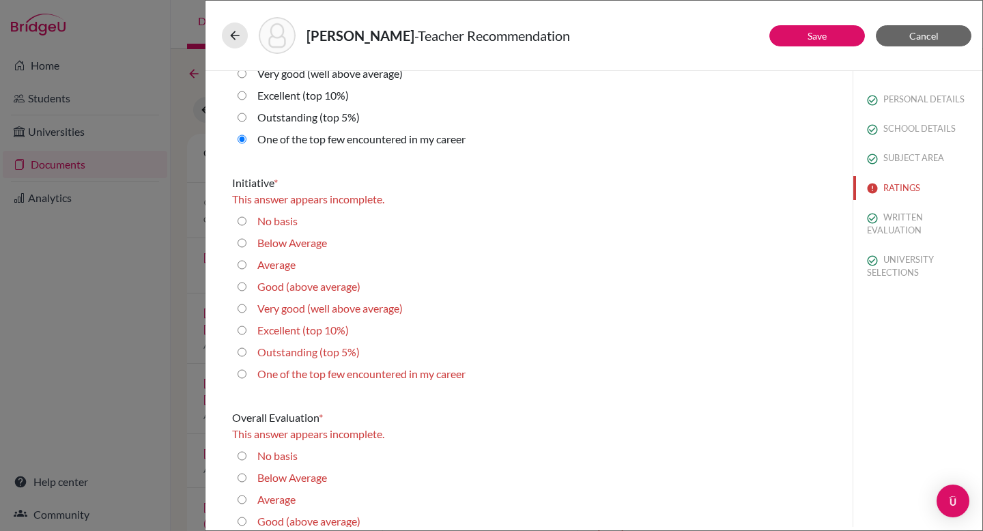
click at [241, 371] on career "One of the top few encountered in my career" at bounding box center [241, 374] width 9 height 16
radio career "true"
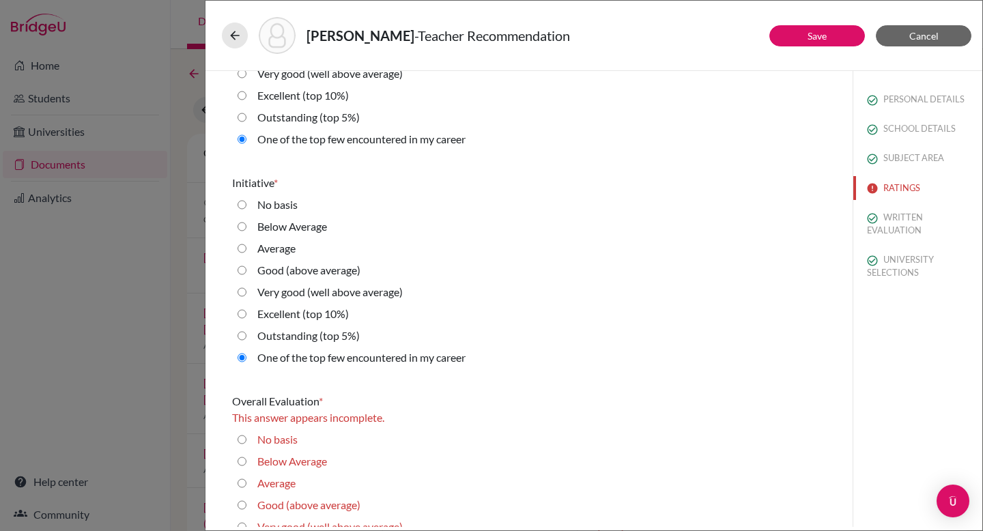
scroll to position [3043, 0]
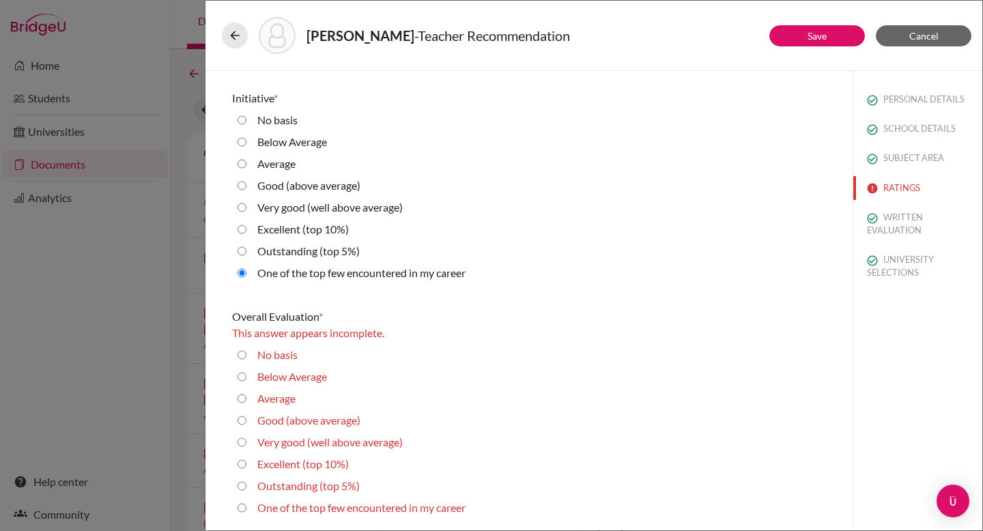
click at [244, 482] on 5\%\) "Outstanding (top 5%)" at bounding box center [241, 486] width 9 height 16
radio 5\%\) "true"
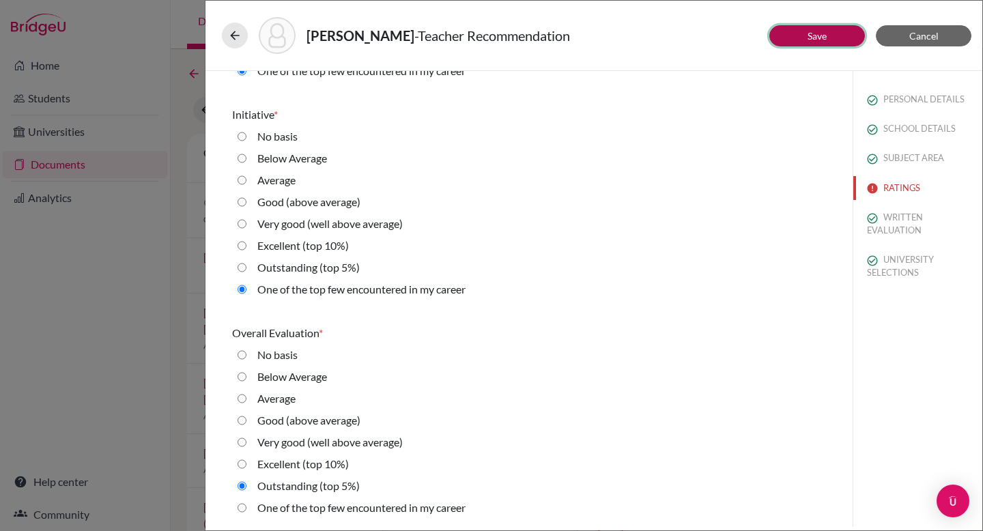
click at [798, 35] on button "Save" at bounding box center [817, 35] width 96 height 21
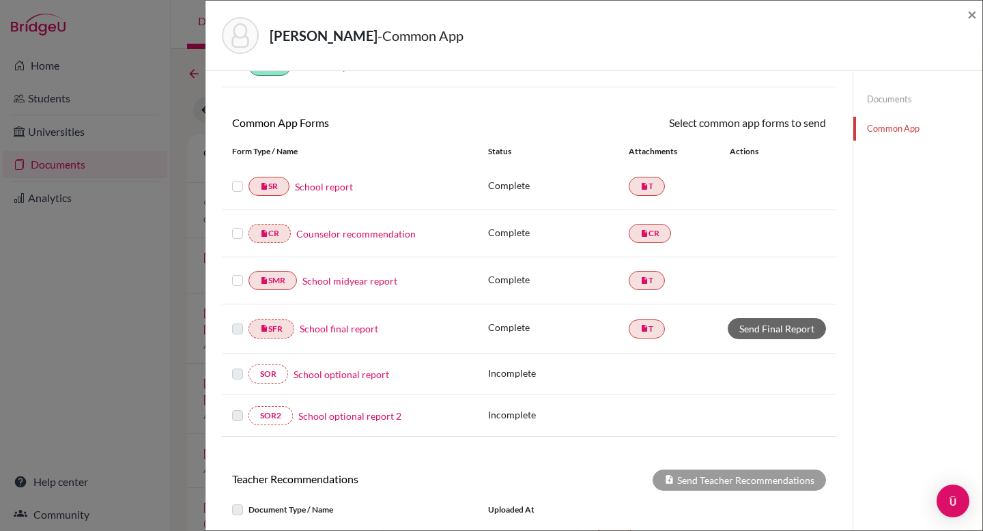
scroll to position [44, 0]
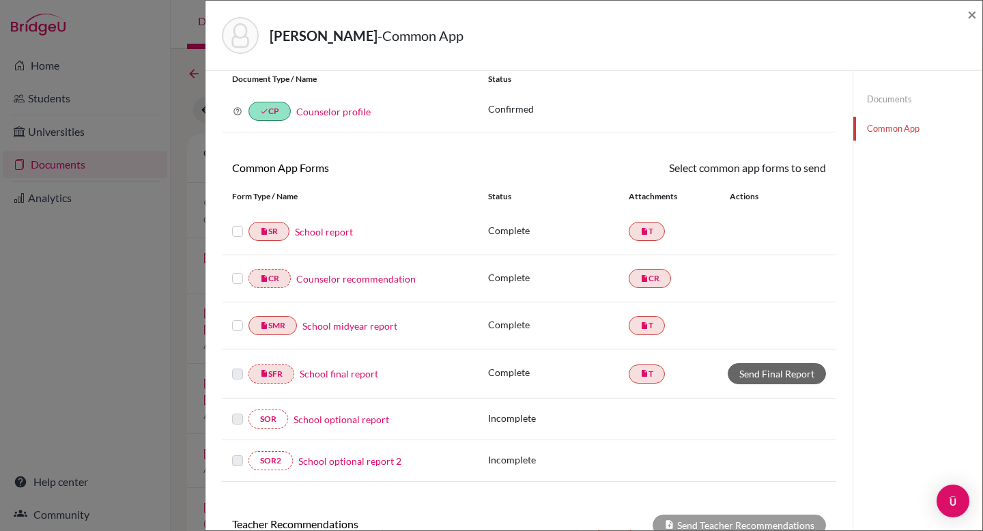
click at [894, 98] on link "Documents" at bounding box center [917, 99] width 129 height 24
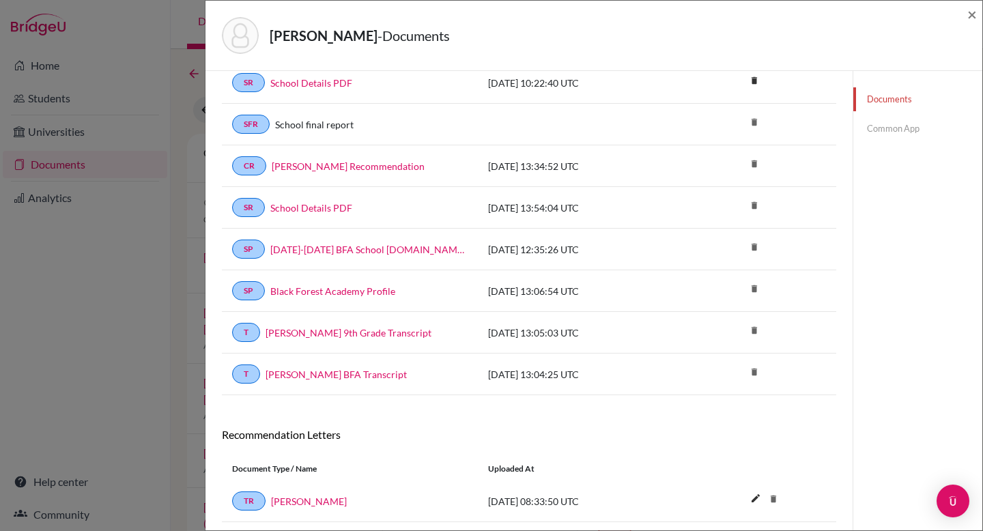
scroll to position [407, 0]
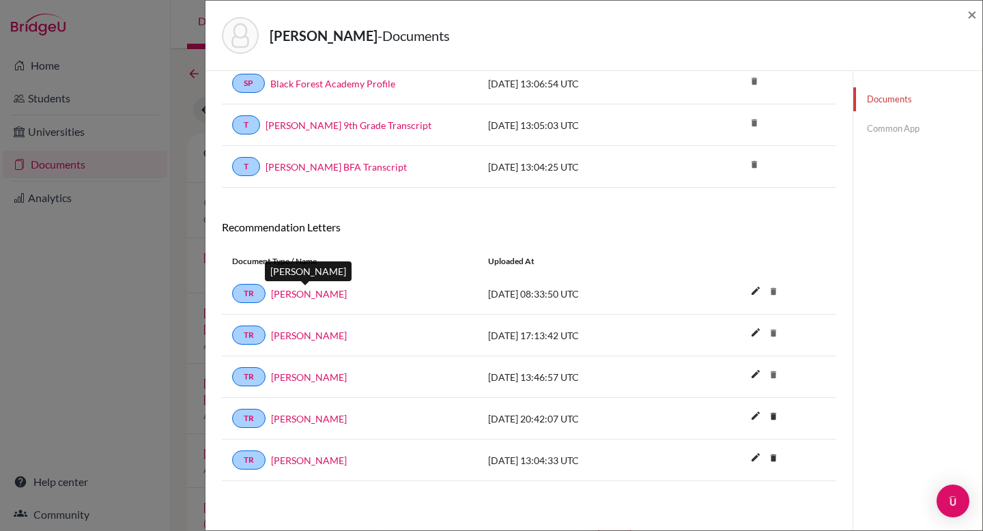
click at [310, 292] on link "Cathlyn Zwemke" at bounding box center [309, 294] width 76 height 14
click at [296, 418] on link "Tim Dolsky" at bounding box center [309, 418] width 76 height 14
click at [299, 460] on link "Isaac Micheals" at bounding box center [309, 460] width 76 height 14
click at [305, 340] on link "Amanda Page" at bounding box center [309, 335] width 76 height 14
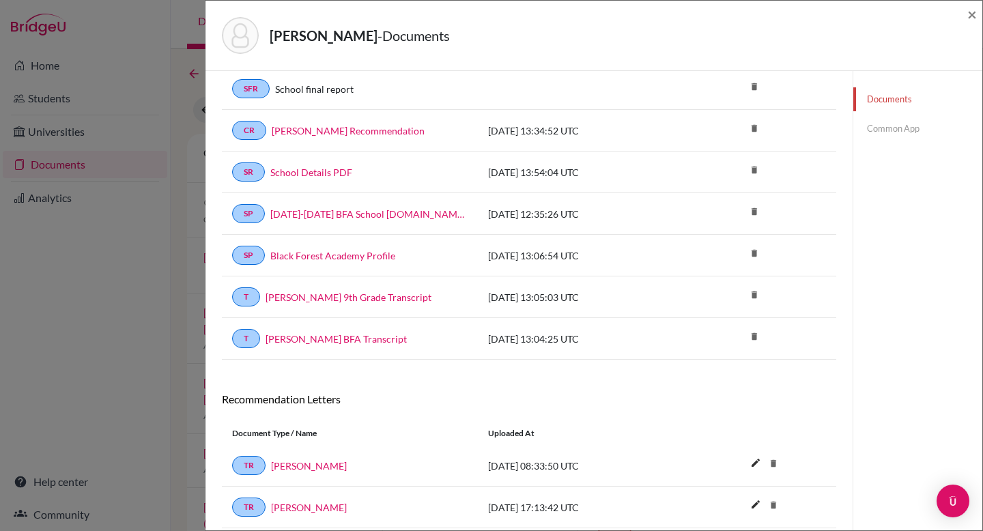
scroll to position [200, 0]
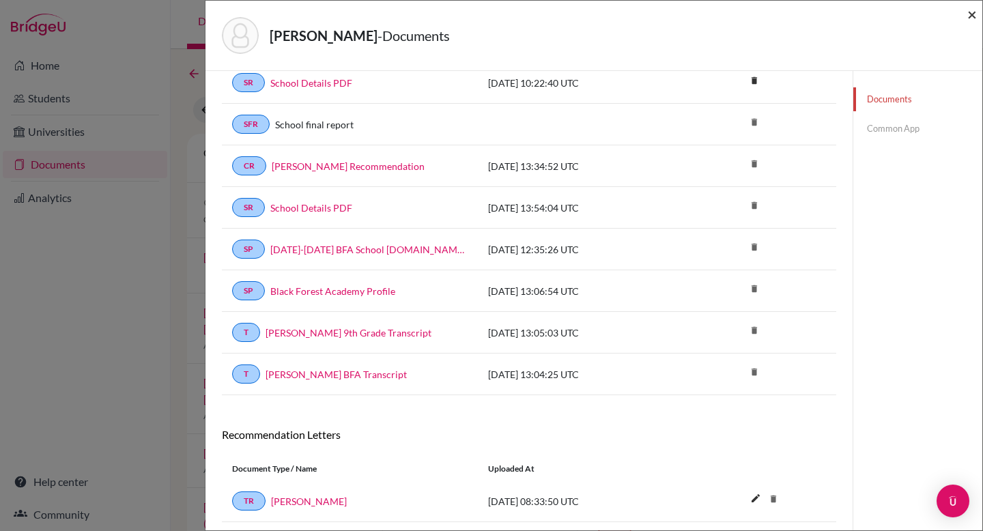
click at [972, 14] on span "×" at bounding box center [972, 14] width 10 height 20
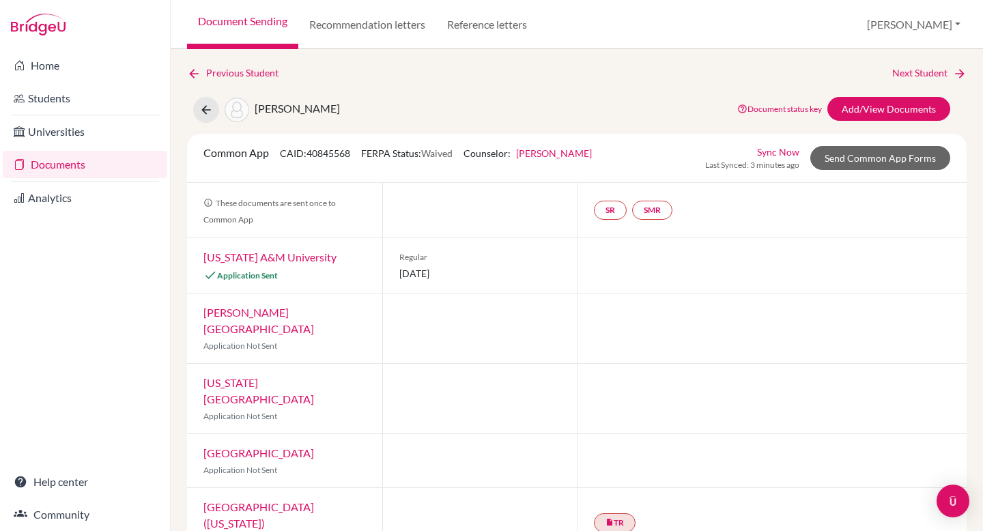
click at [269, 257] on link "[US_STATE] A&M University" at bounding box center [269, 256] width 133 height 13
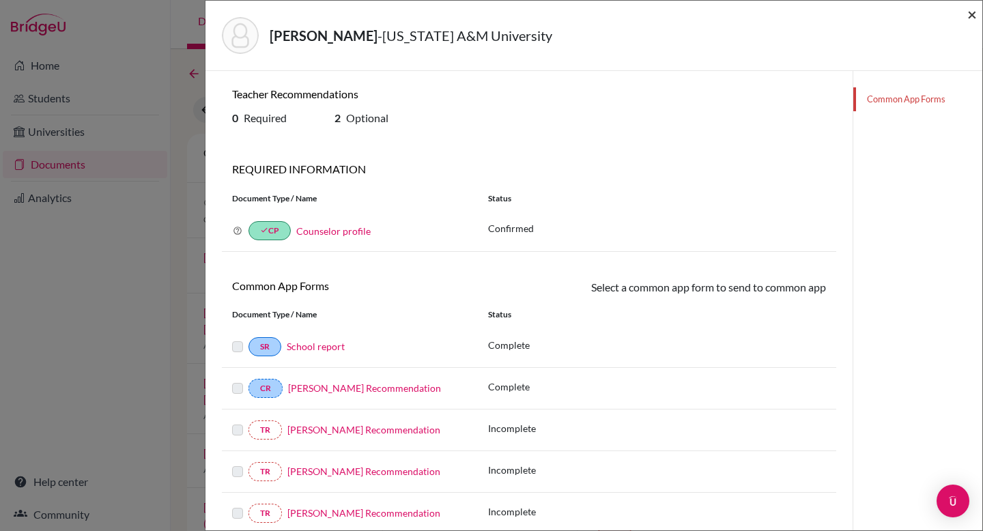
click at [970, 12] on span "×" at bounding box center [972, 14] width 10 height 20
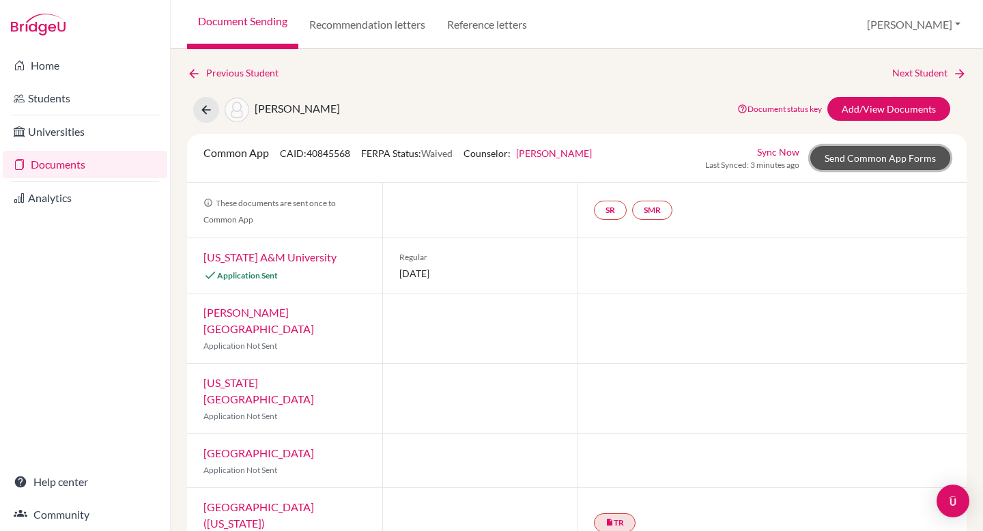
click at [880, 164] on link "Send Common App Forms" at bounding box center [880, 158] width 140 height 24
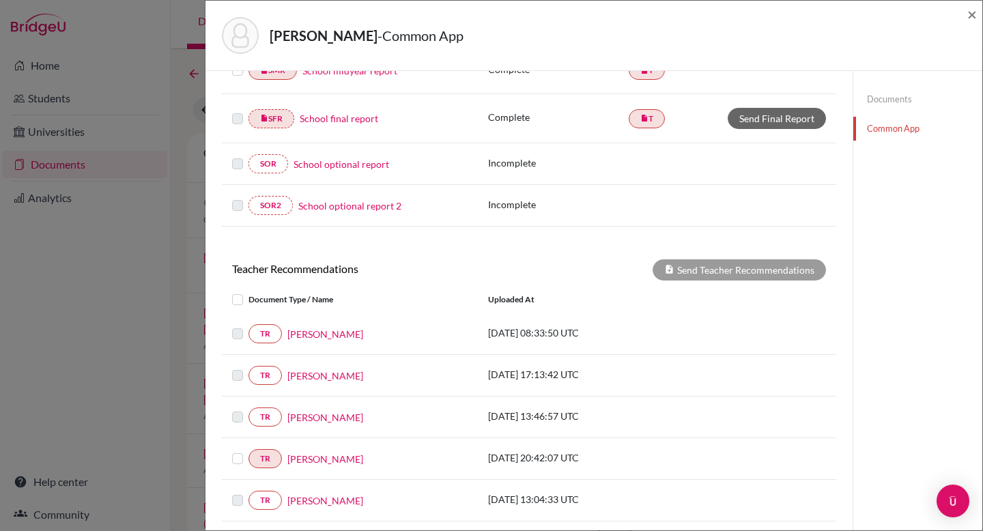
scroll to position [379, 0]
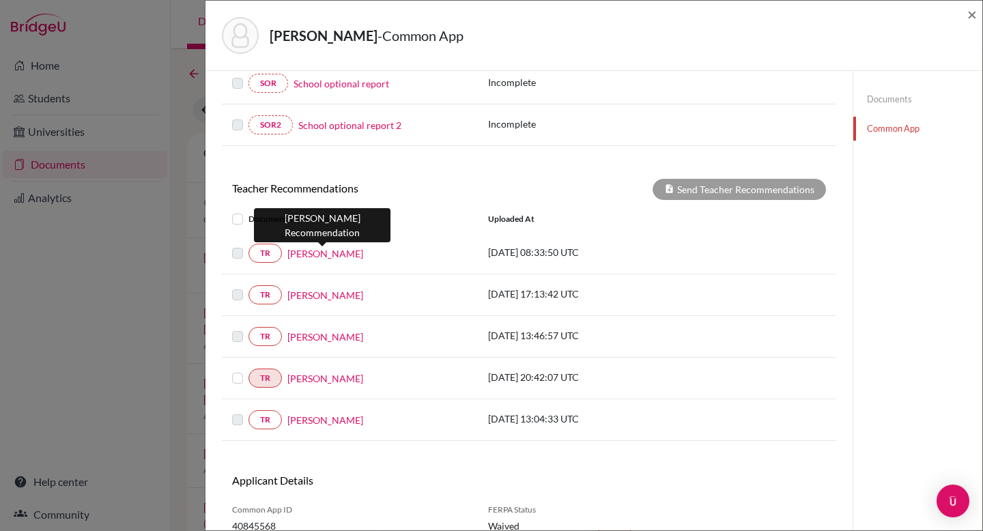
click at [328, 252] on link "Cathlyn Zwemke" at bounding box center [325, 253] width 76 height 14
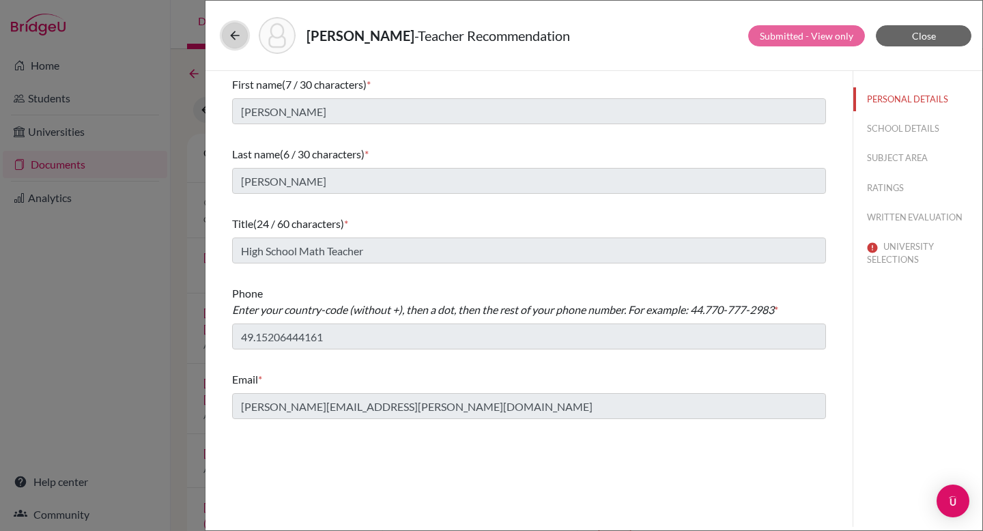
click at [241, 35] on icon at bounding box center [235, 36] width 14 height 14
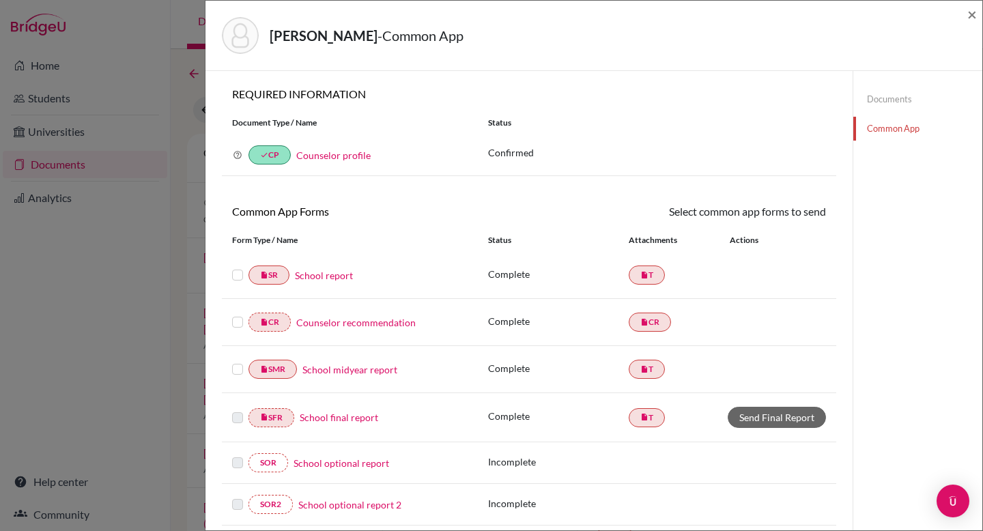
click at [873, 100] on link "Documents" at bounding box center [917, 99] width 129 height 24
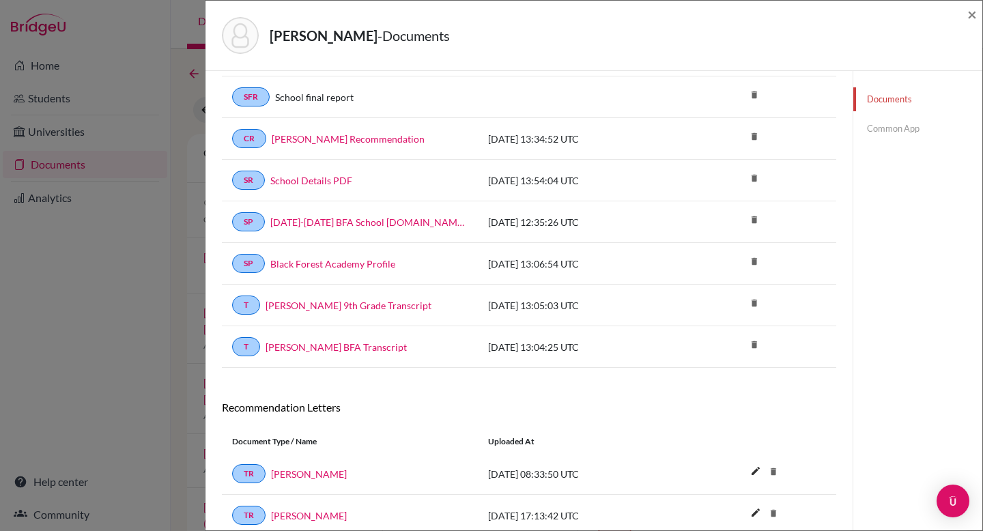
scroll to position [407, 0]
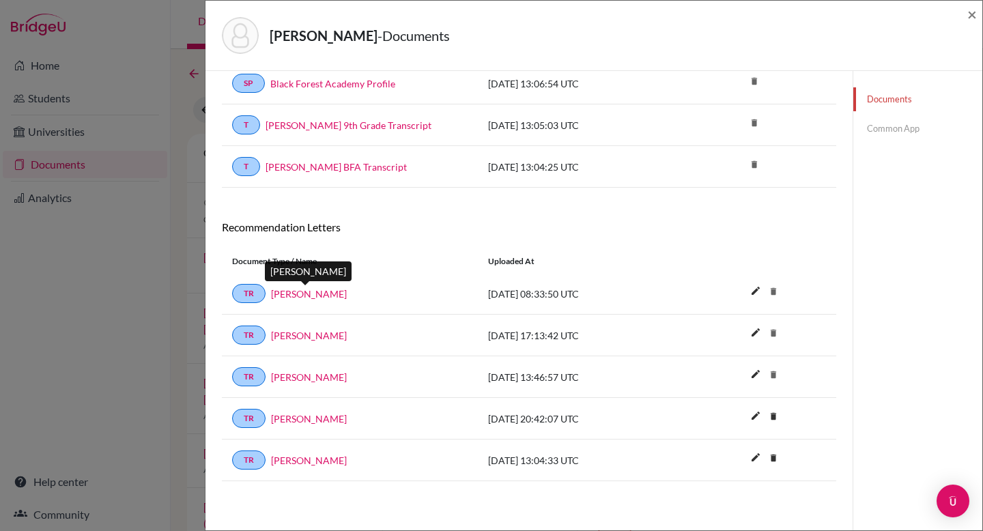
click at [324, 291] on link "Cathlyn Zwemke" at bounding box center [309, 294] width 76 height 14
click at [888, 126] on link "Common App" at bounding box center [917, 129] width 129 height 24
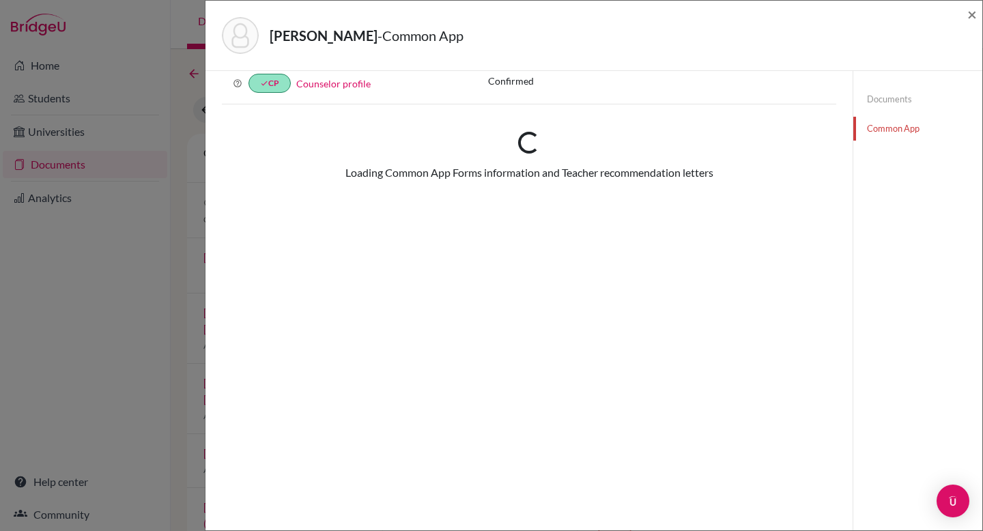
scroll to position [407, 0]
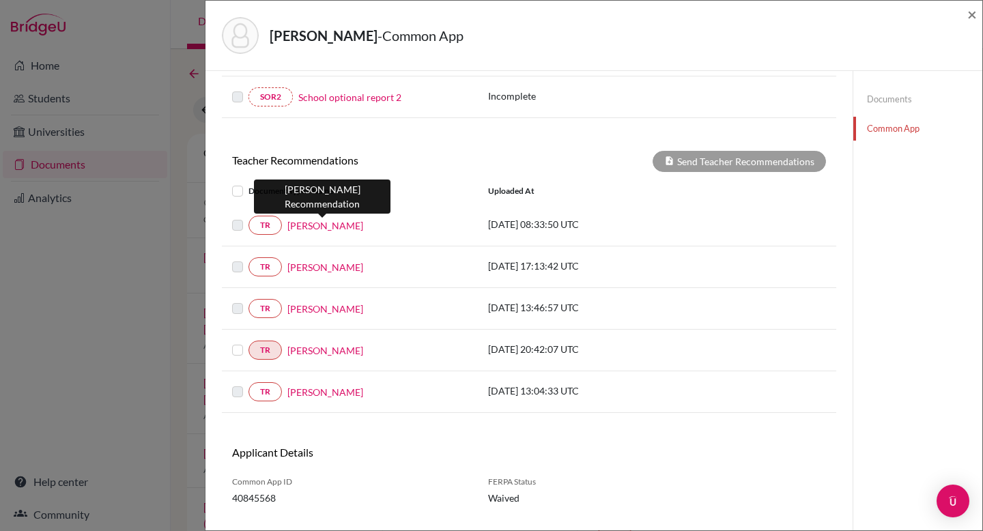
click at [328, 224] on link "Cathlyn Zwemke" at bounding box center [325, 225] width 76 height 14
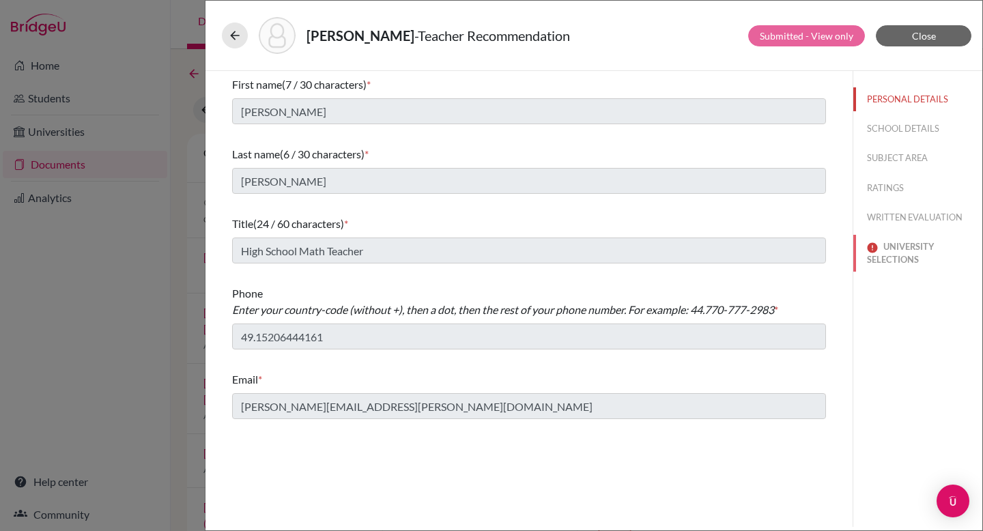
click at [914, 246] on button "UNIVERSITY SELECTIONS" at bounding box center [917, 253] width 129 height 37
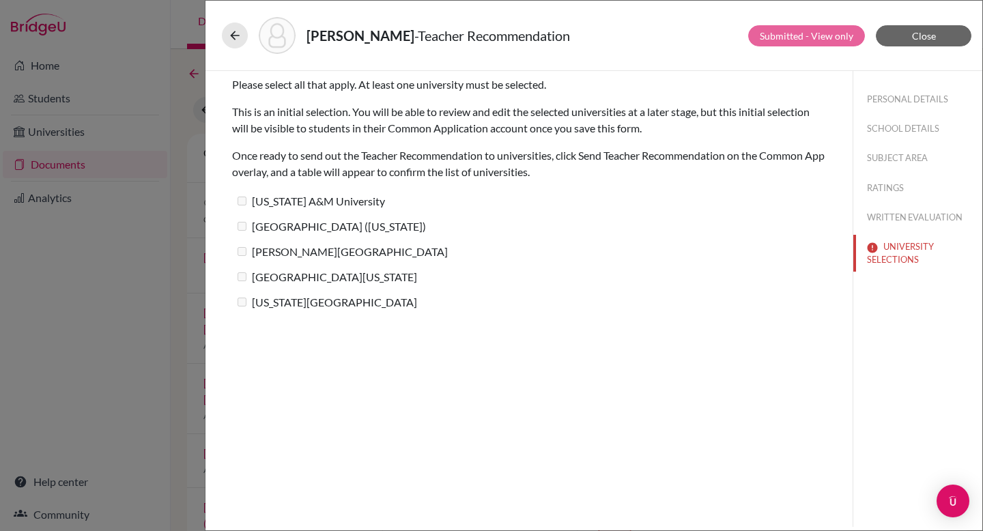
click at [323, 205] on label "[US_STATE] A&M University" at bounding box center [308, 201] width 153 height 20
click at [243, 268] on label "[GEOGRAPHIC_DATA][US_STATE]" at bounding box center [324, 277] width 185 height 20
click at [233, 45] on button at bounding box center [235, 36] width 26 height 26
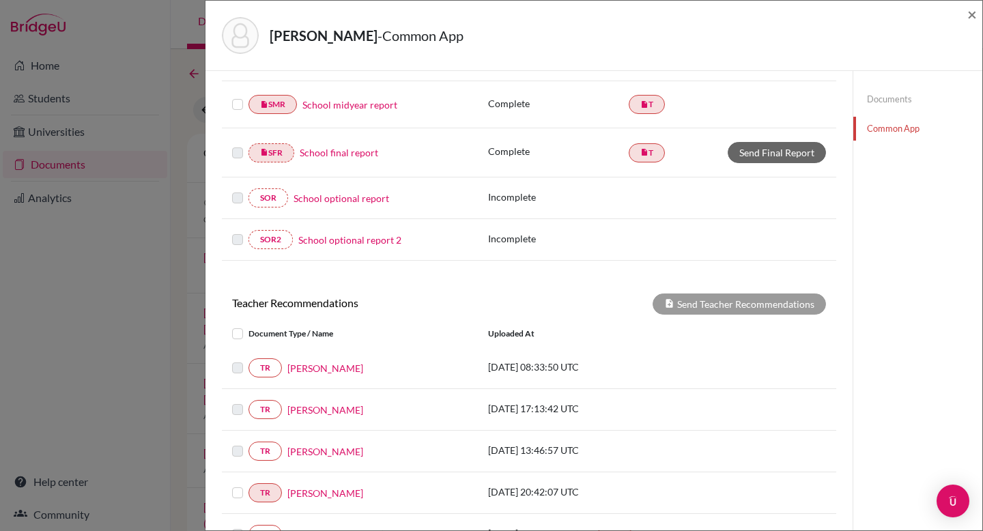
scroll to position [437, 0]
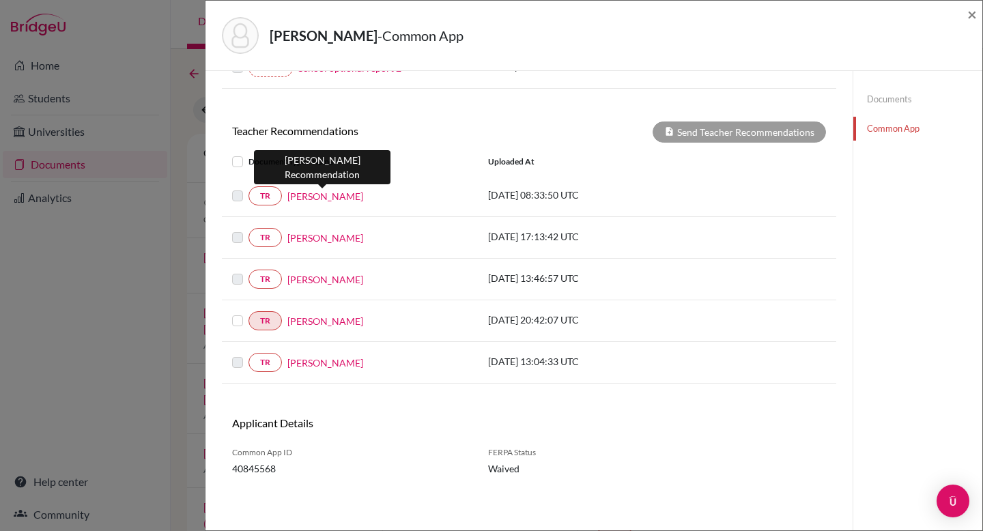
click at [308, 194] on link "Cathlyn Zwemke" at bounding box center [325, 196] width 76 height 14
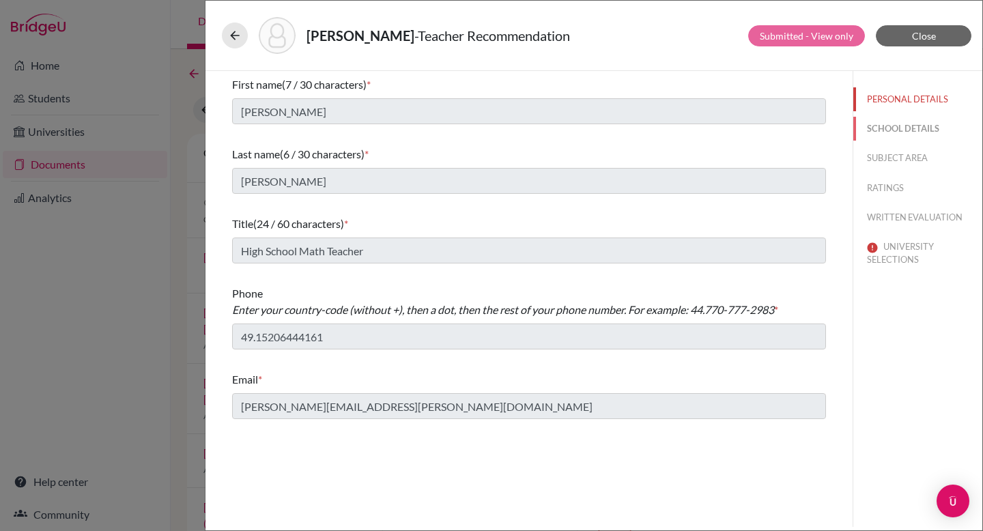
click at [901, 130] on button "SCHOOL DETAILS" at bounding box center [917, 129] width 129 height 24
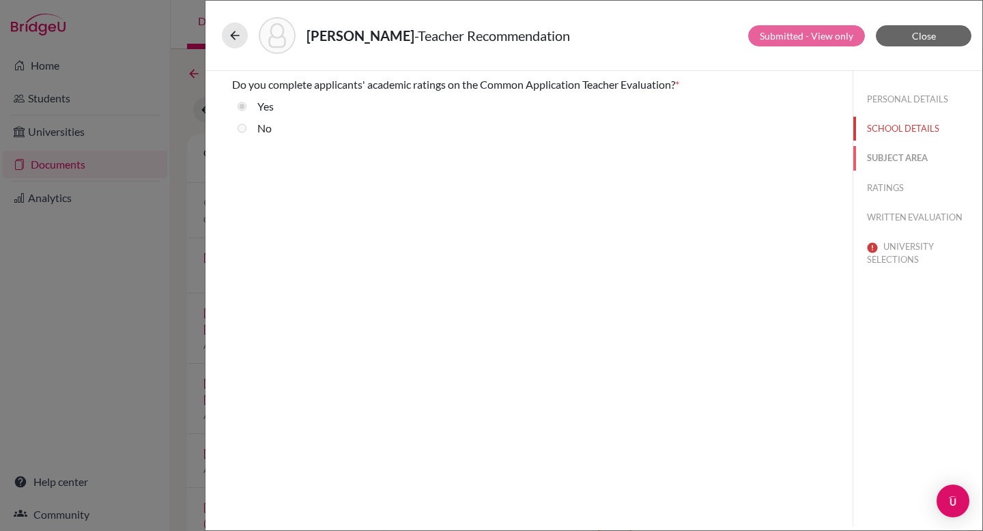
click at [896, 160] on button "SUBJECT AREA" at bounding box center [917, 158] width 129 height 24
select select "0"
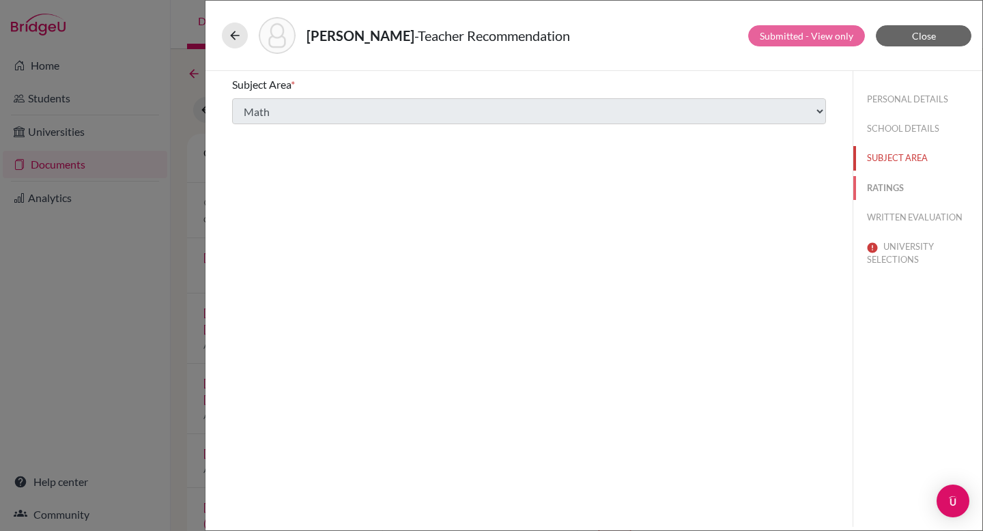
click at [891, 189] on button "RATINGS" at bounding box center [917, 188] width 129 height 24
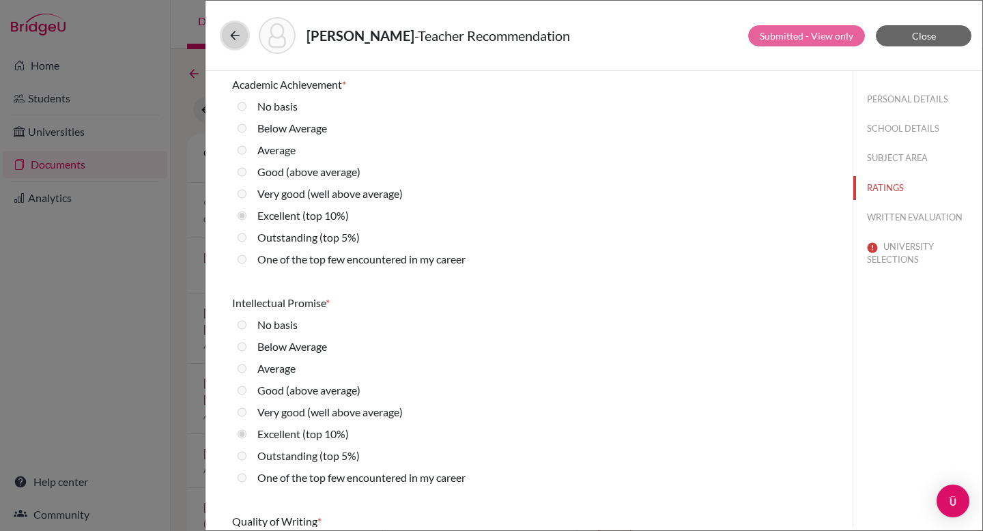
click at [235, 32] on icon at bounding box center [235, 36] width 14 height 14
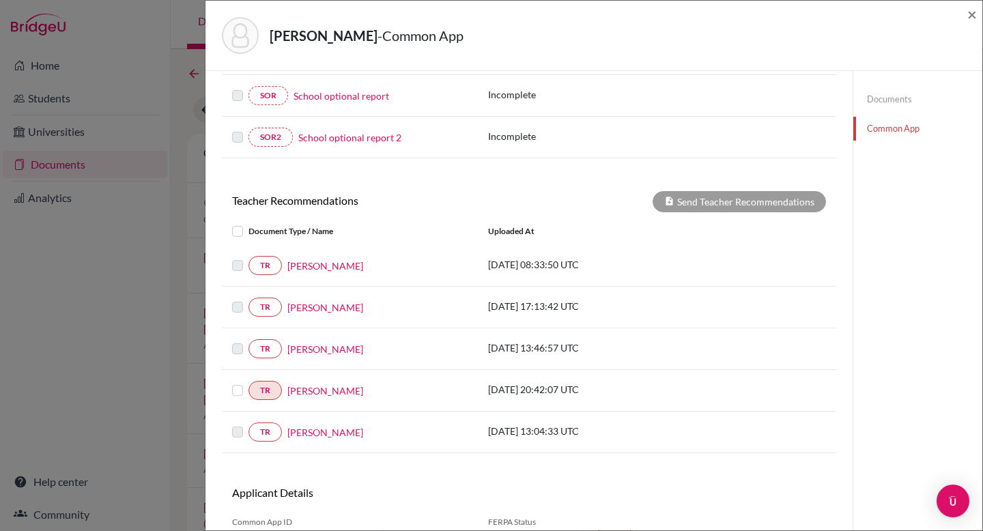
scroll to position [412, 0]
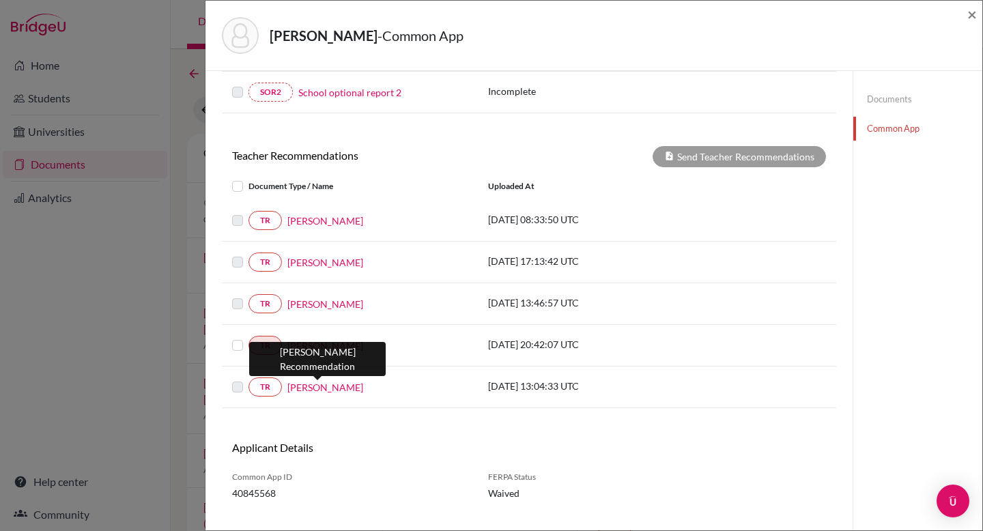
click at [307, 387] on link "Isaac Micheals" at bounding box center [325, 387] width 76 height 14
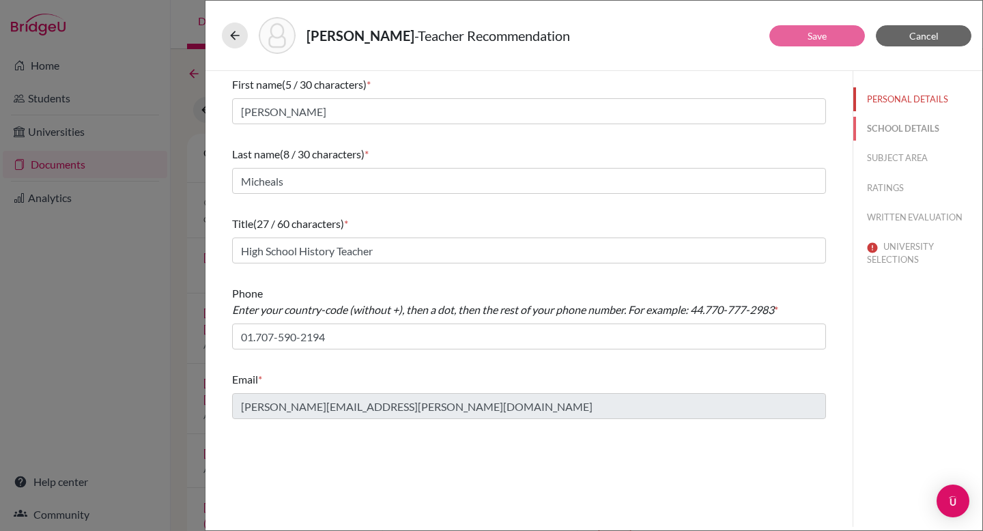
click at [889, 129] on button "SCHOOL DETAILS" at bounding box center [917, 129] width 129 height 24
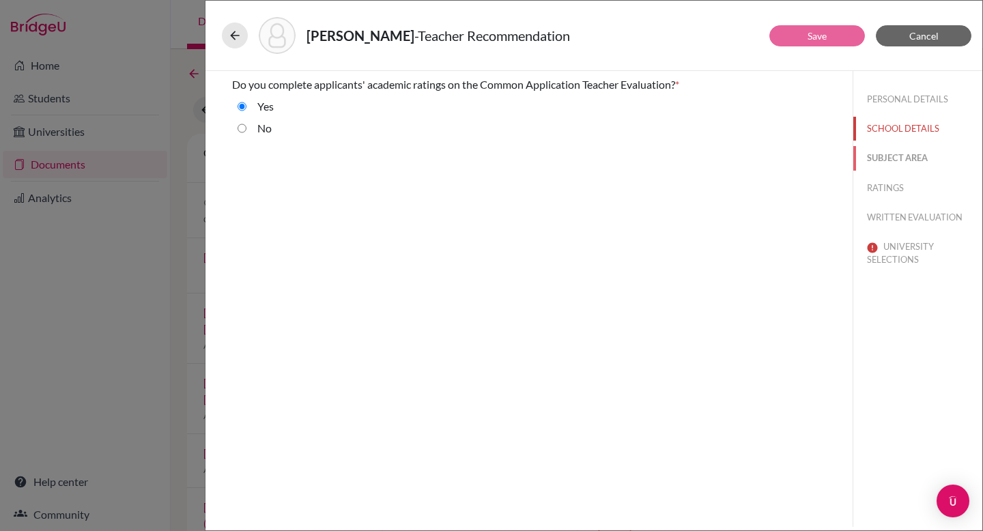
click at [891, 164] on button "SUBJECT AREA" at bounding box center [917, 158] width 129 height 24
select select "4"
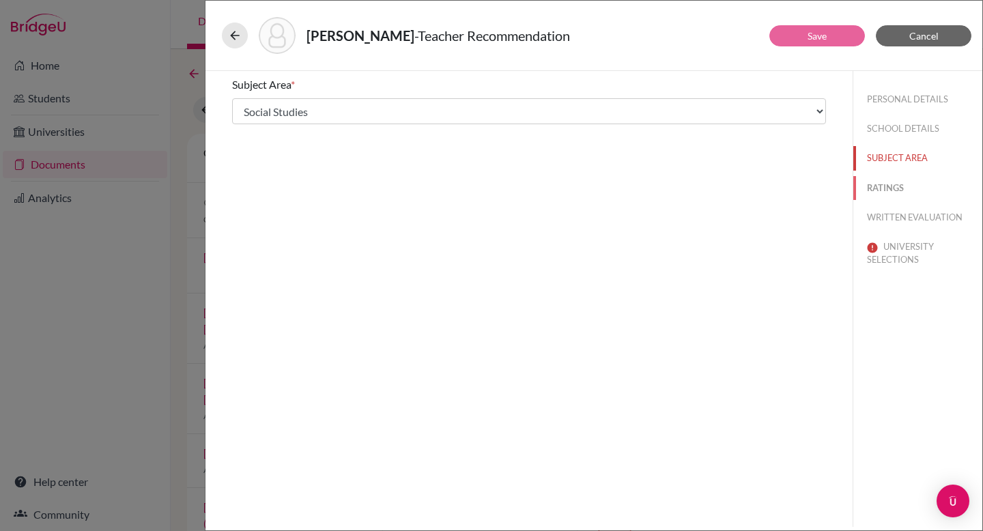
click at [891, 192] on button "RATINGS" at bounding box center [917, 188] width 129 height 24
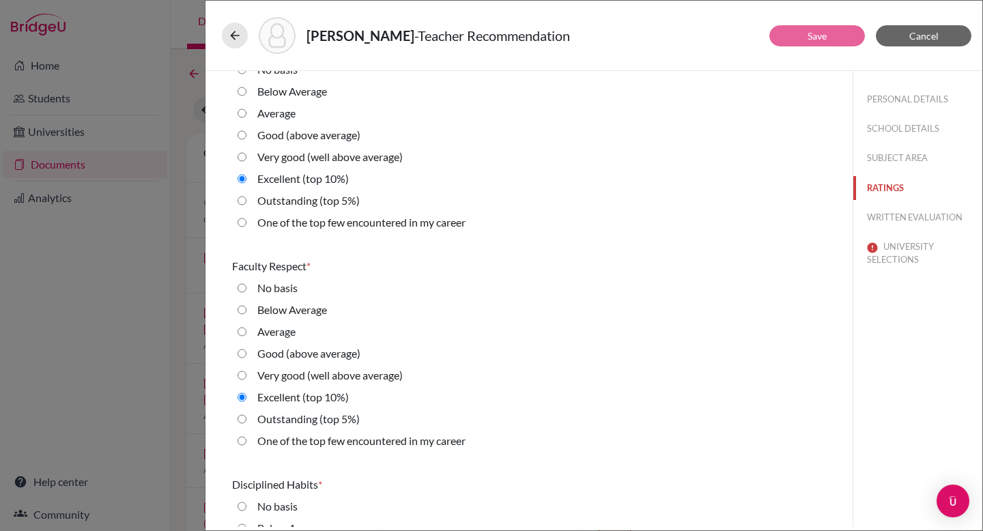
scroll to position [710, 0]
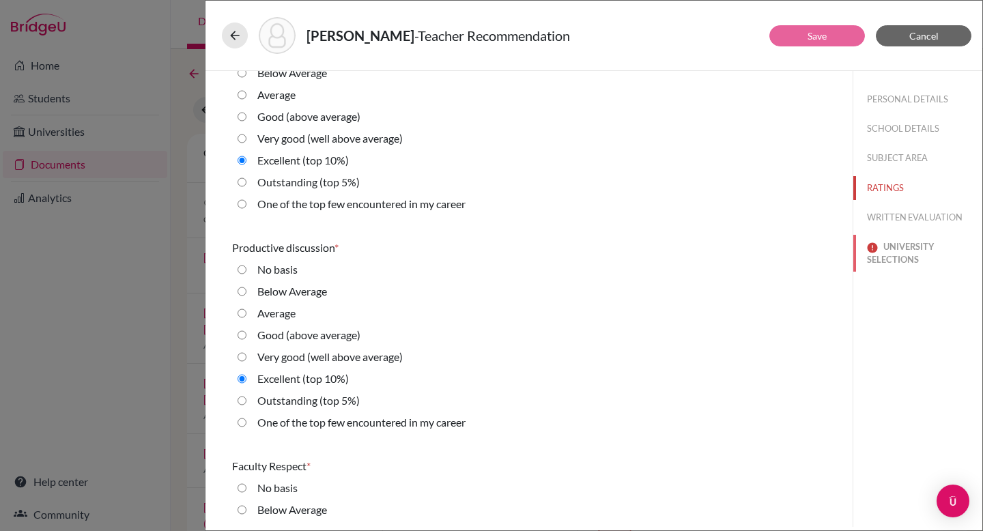
click at [891, 256] on button "UNIVERSITY SELECTIONS" at bounding box center [917, 253] width 129 height 37
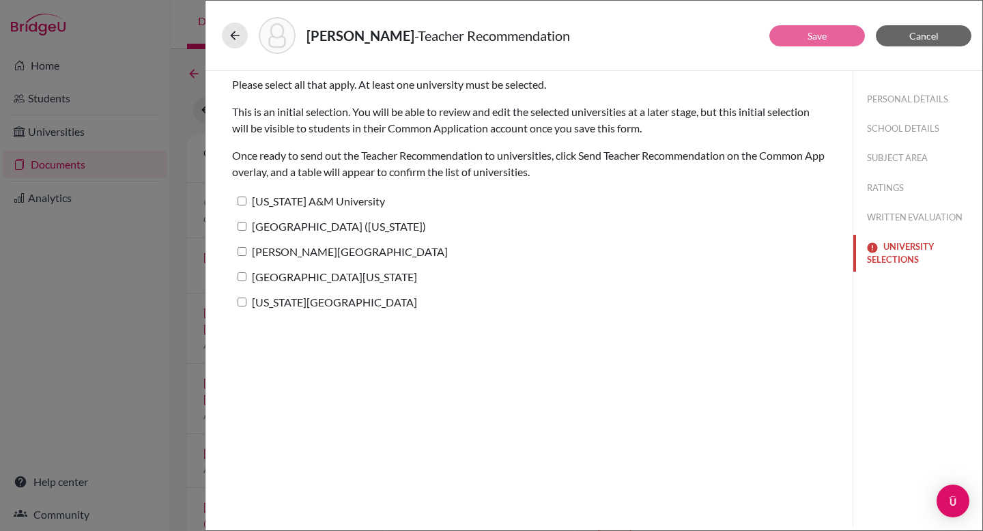
scroll to position [0, 0]
click at [293, 204] on label "[US_STATE] A&M University" at bounding box center [308, 201] width 153 height 20
click at [246, 204] on input "[US_STATE] A&M University" at bounding box center [241, 201] width 9 height 9
click at [293, 204] on label "[US_STATE] A&M University" at bounding box center [308, 201] width 153 height 20
click at [246, 204] on input "[US_STATE] A&M University" at bounding box center [241, 201] width 9 height 9
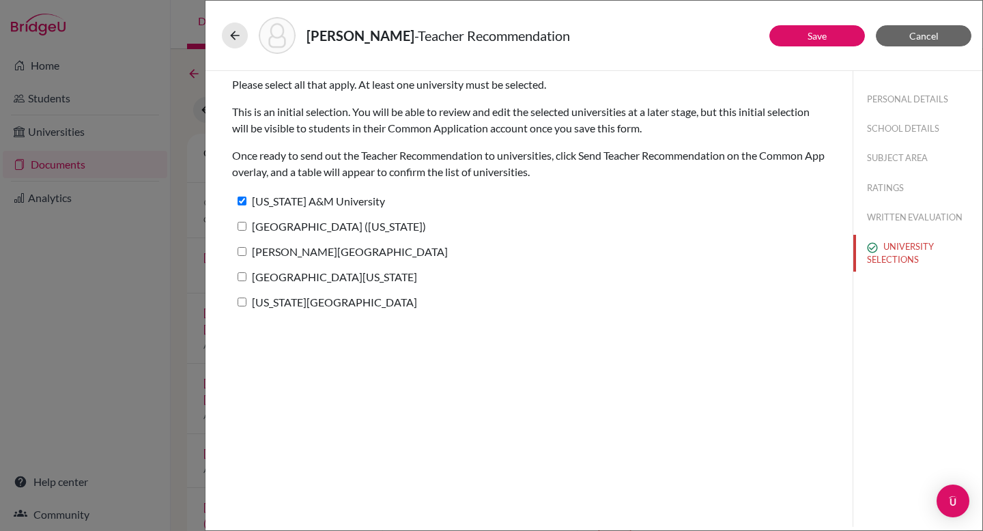
checkbox input "false"
click at [940, 38] on button "Cancel" at bounding box center [923, 35] width 96 height 21
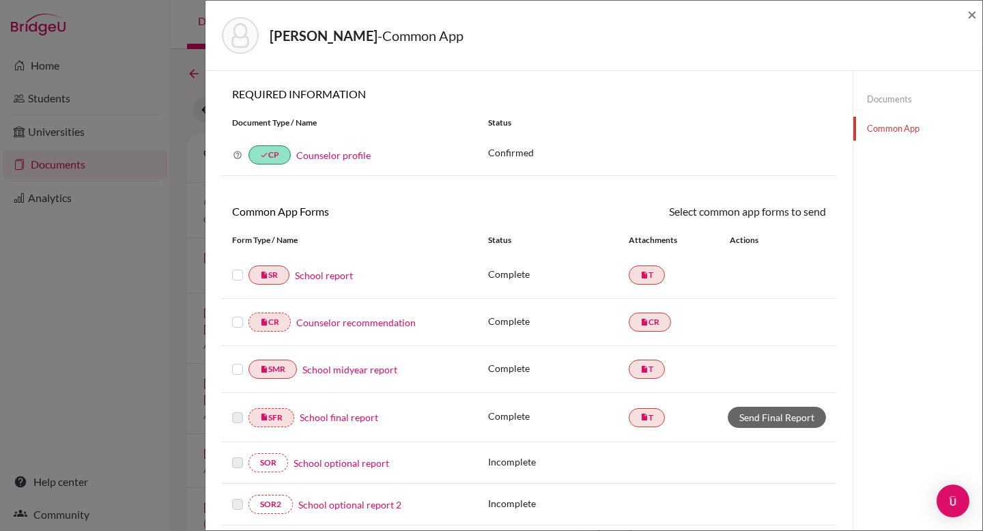
scroll to position [354, 0]
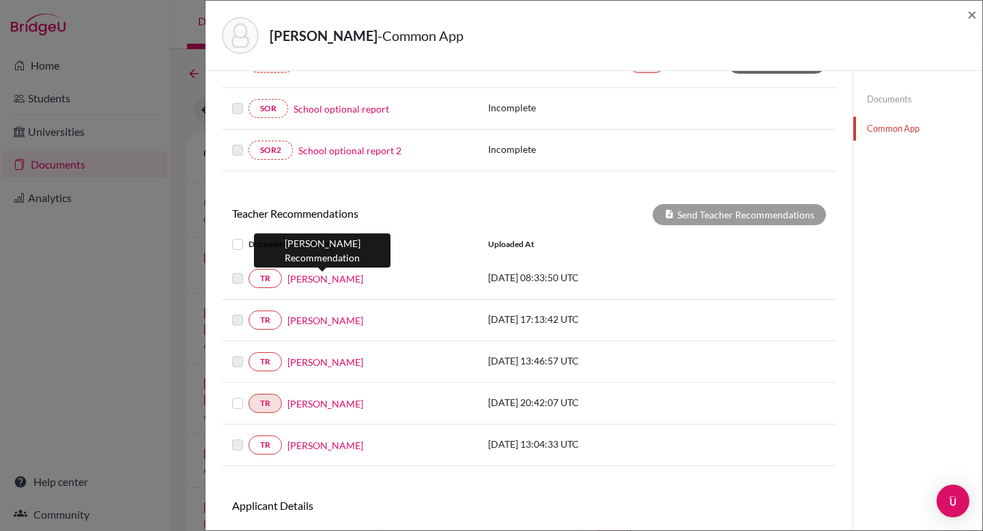
click at [323, 283] on link "Cathlyn Zwemke" at bounding box center [325, 279] width 76 height 14
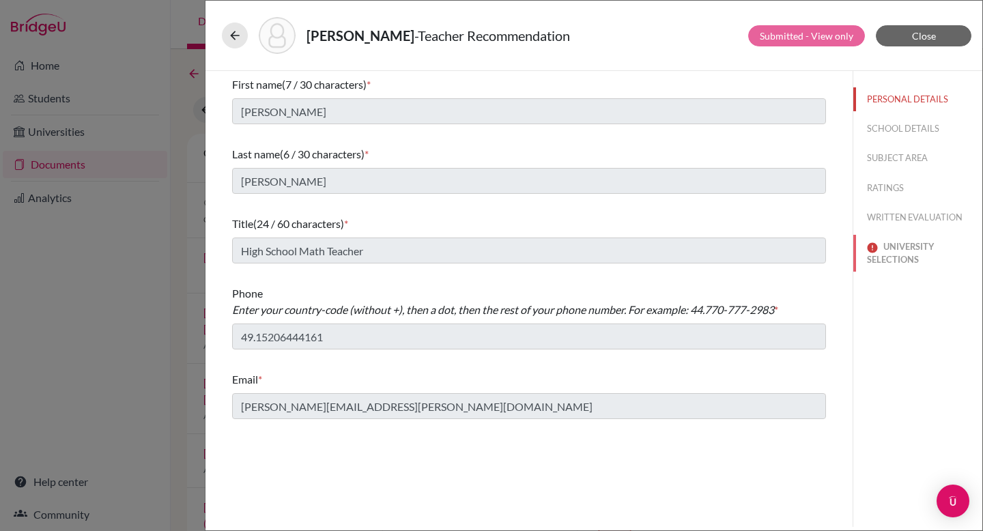
click at [886, 250] on button "UNIVERSITY SELECTIONS" at bounding box center [917, 253] width 129 height 37
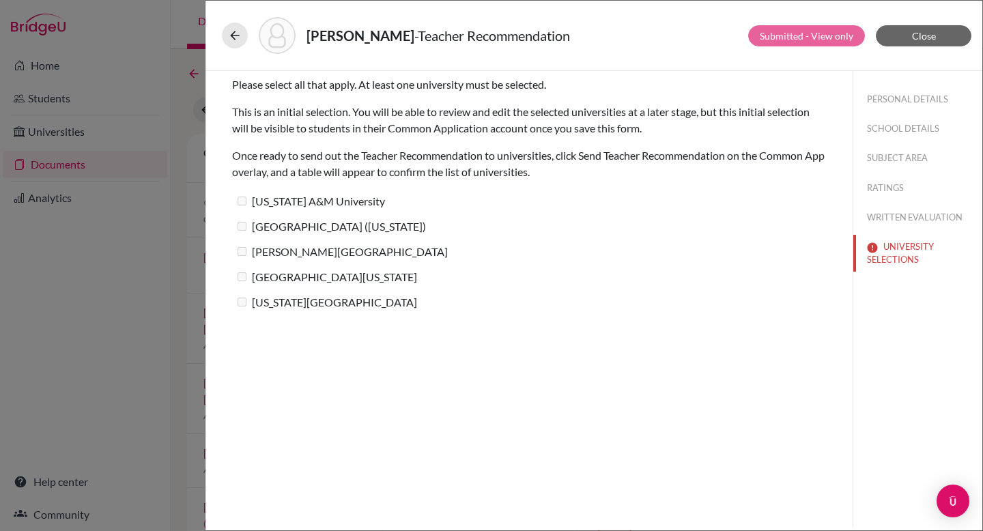
click at [278, 203] on label "[US_STATE] A&M University" at bounding box center [308, 201] width 153 height 20
click at [233, 38] on icon at bounding box center [235, 36] width 14 height 14
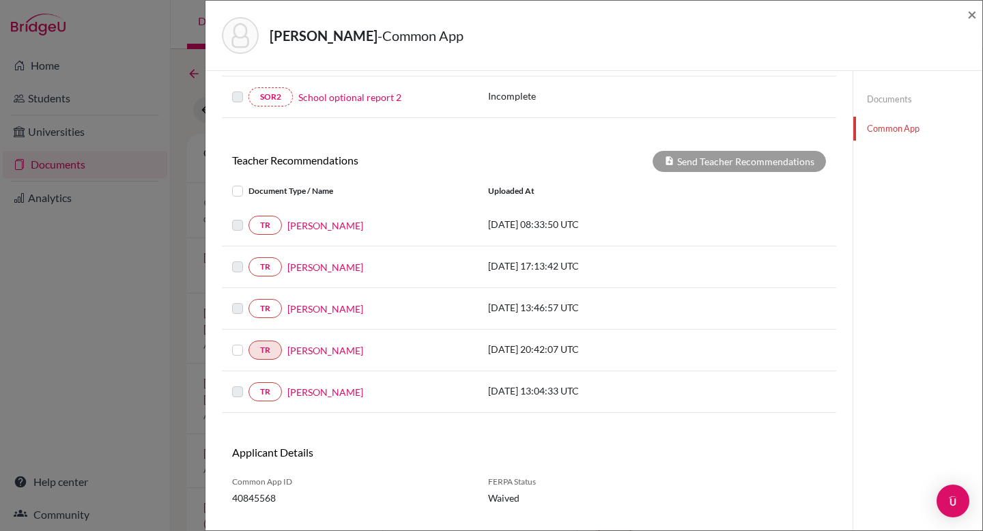
scroll to position [437, 0]
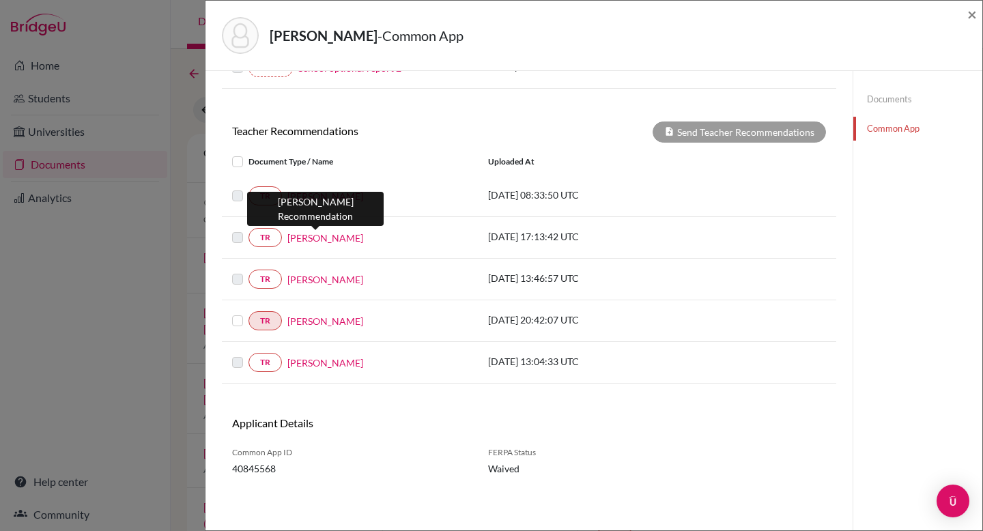
click at [317, 237] on link "Amanda Page" at bounding box center [325, 238] width 76 height 14
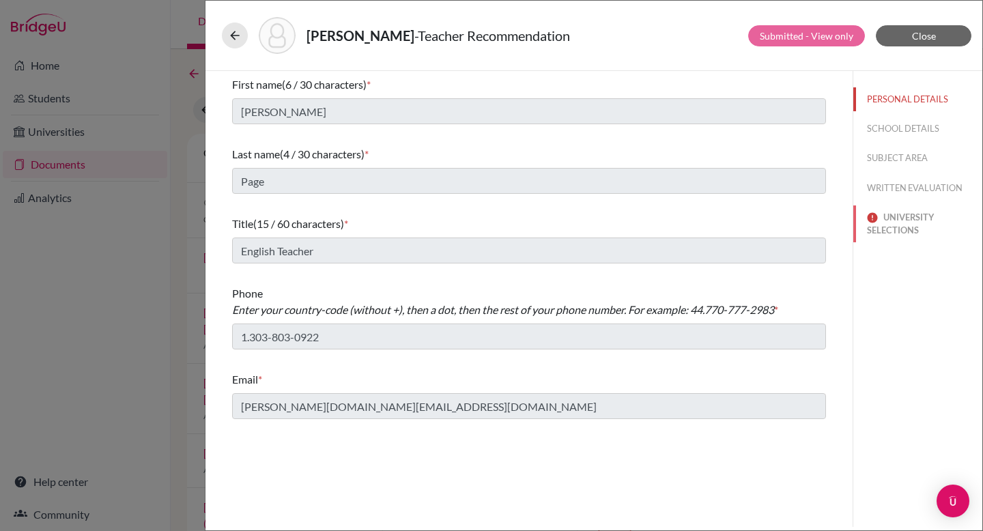
click at [885, 227] on button "UNIVERSITY SELECTIONS" at bounding box center [917, 223] width 129 height 37
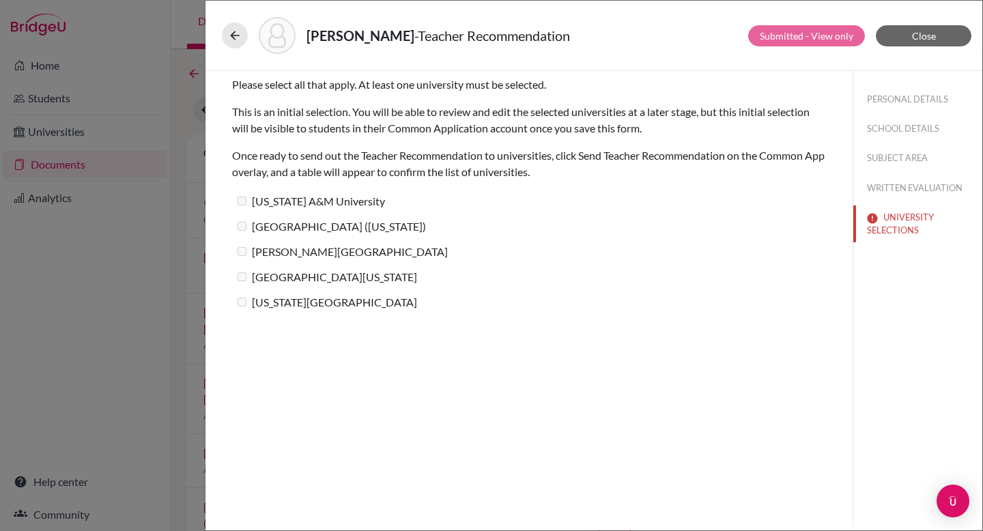
click at [278, 199] on label "[US_STATE] A&M University" at bounding box center [308, 201] width 153 height 20
drag, startPoint x: 252, startPoint y: 254, endPoint x: 252, endPoint y: 286, distance: 32.1
click at [252, 286] on div "Please select all that apply. At least one university must be selected. This is…" at bounding box center [529, 197] width 594 height 252
click at [252, 286] on label "[GEOGRAPHIC_DATA][US_STATE]" at bounding box center [324, 277] width 185 height 20
click at [252, 294] on label "[US_STATE][GEOGRAPHIC_DATA]" at bounding box center [324, 302] width 185 height 20
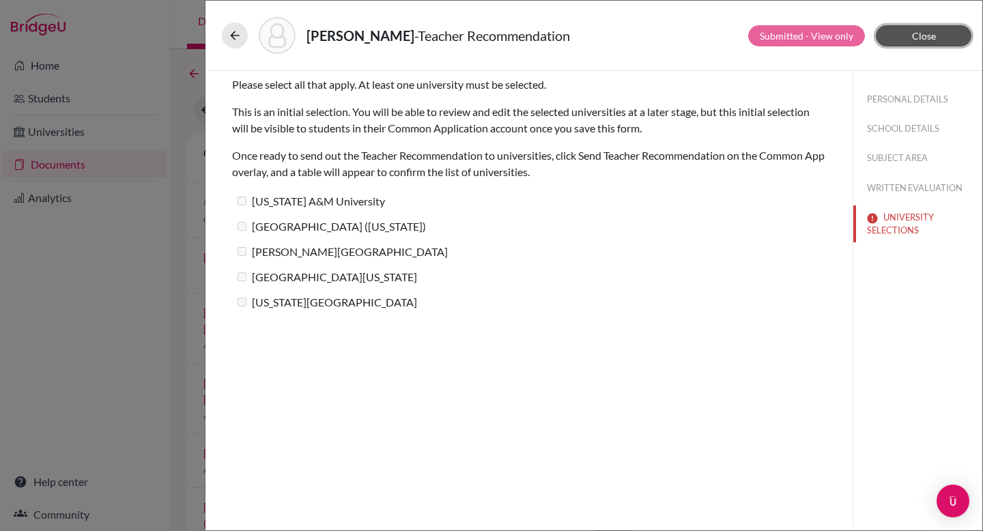
click at [935, 41] on button "Close" at bounding box center [923, 35] width 96 height 21
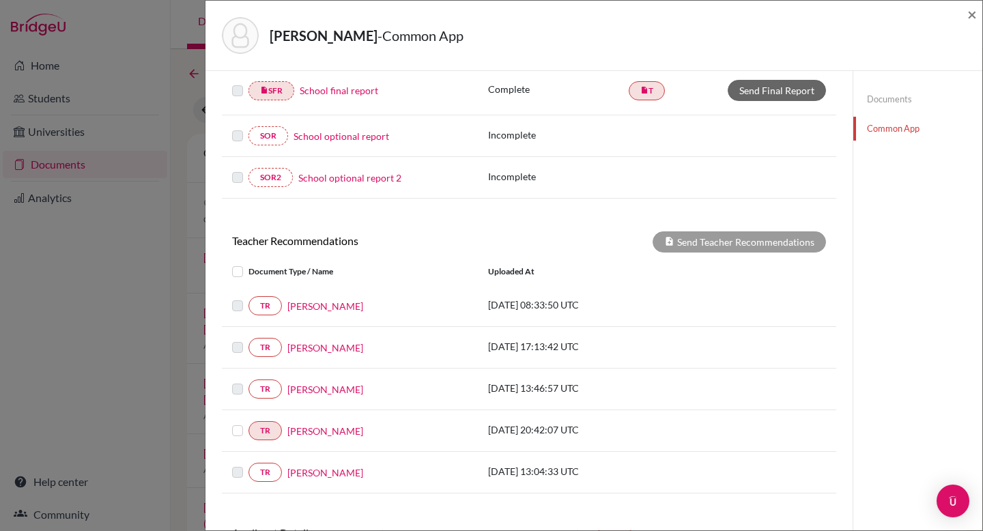
scroll to position [362, 0]
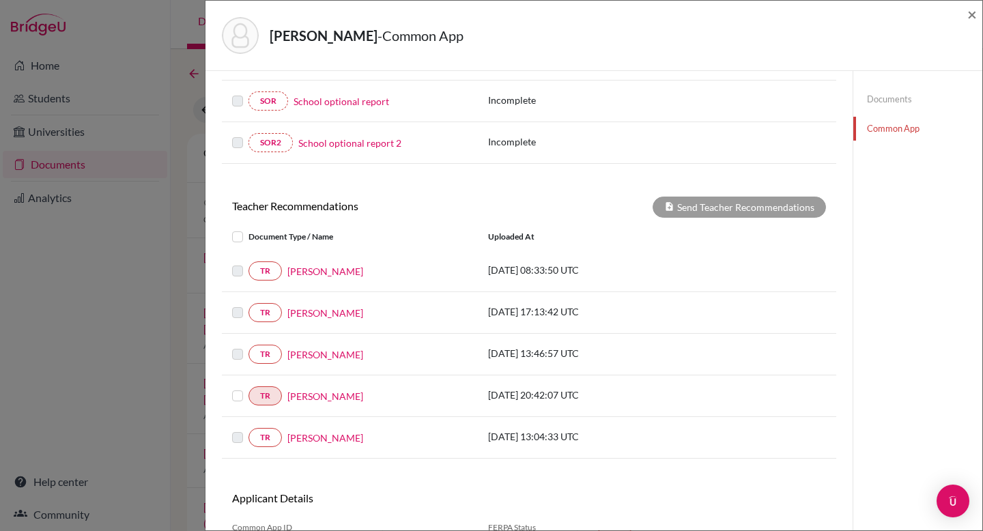
click at [248, 229] on label at bounding box center [248, 229] width 0 height 0
click at [0, 0] on input "checkbox" at bounding box center [0, 0] width 0 height 0
click at [248, 263] on label at bounding box center [248, 263] width 0 height 0
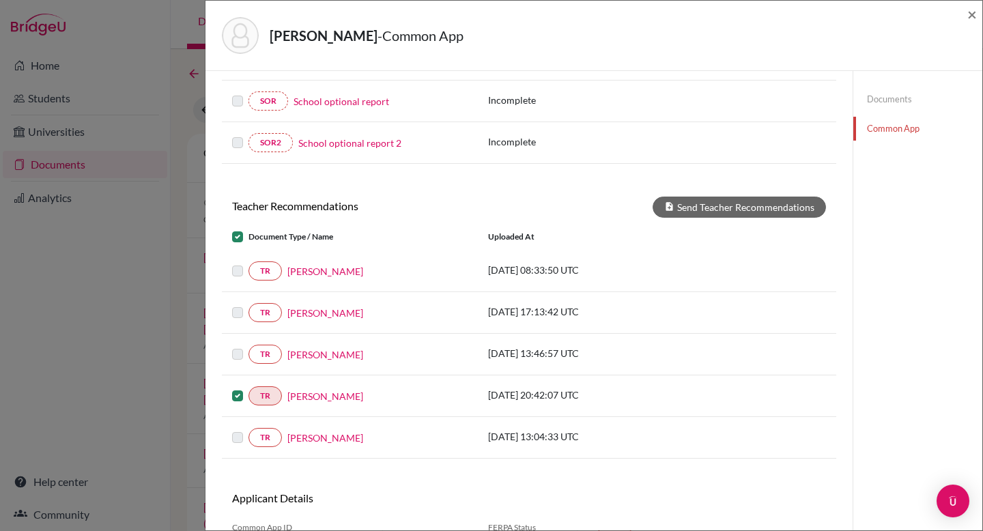
click at [248, 304] on label at bounding box center [248, 304] width 0 height 0
click at [248, 346] on label at bounding box center [248, 346] width 0 height 0
click at [248, 229] on label at bounding box center [248, 229] width 0 height 0
click at [0, 0] on input "checkbox" at bounding box center [0, 0] width 0 height 0
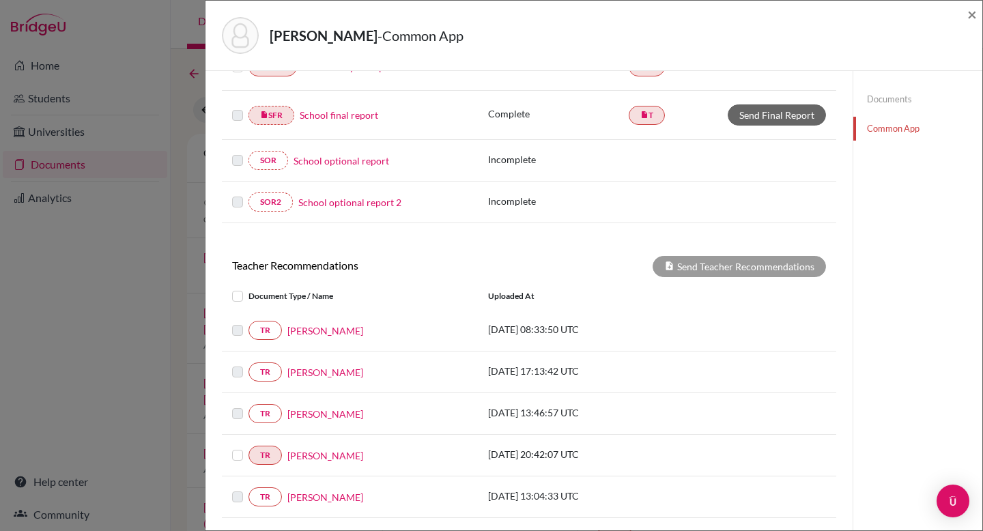
scroll to position [359, 0]
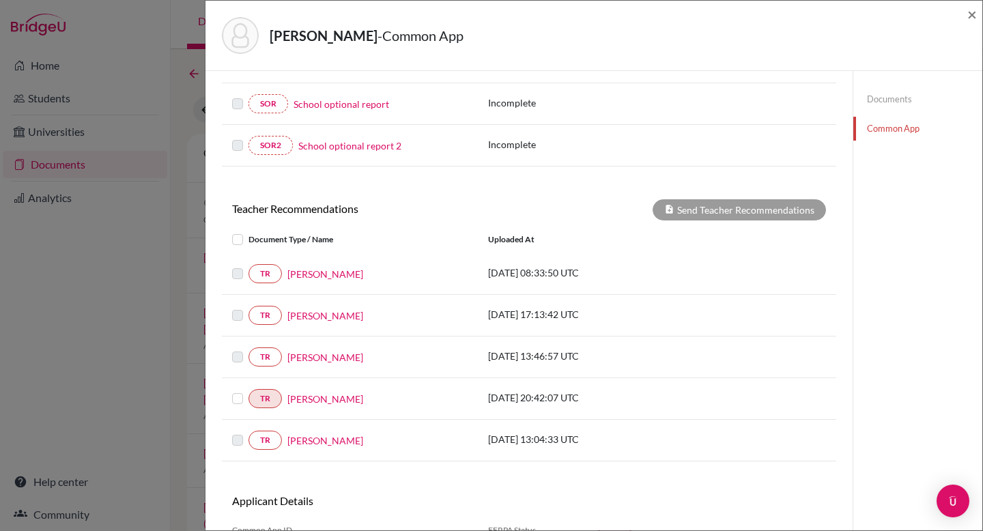
click at [886, 97] on link "Documents" at bounding box center [917, 99] width 129 height 24
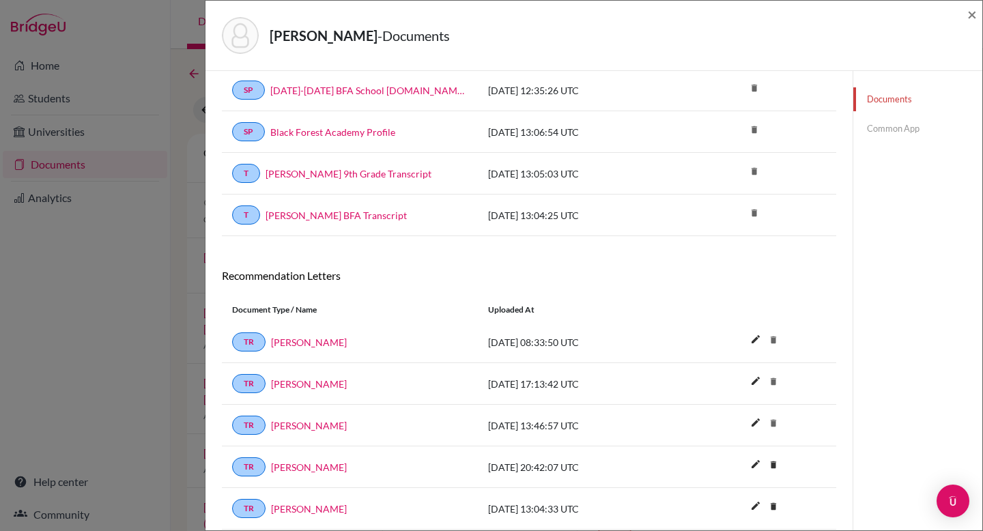
scroll to position [407, 0]
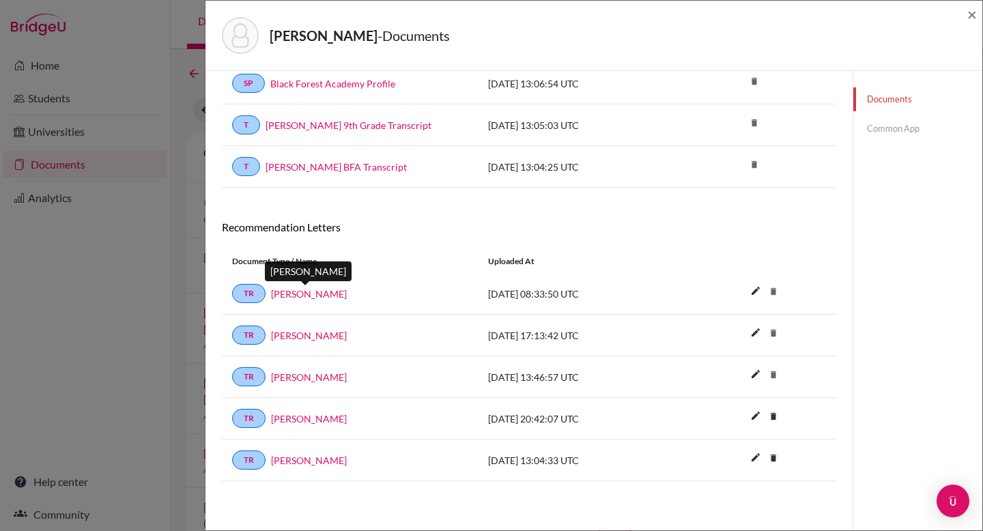
click at [291, 288] on link "Cathlyn Zwemke" at bounding box center [309, 294] width 76 height 14
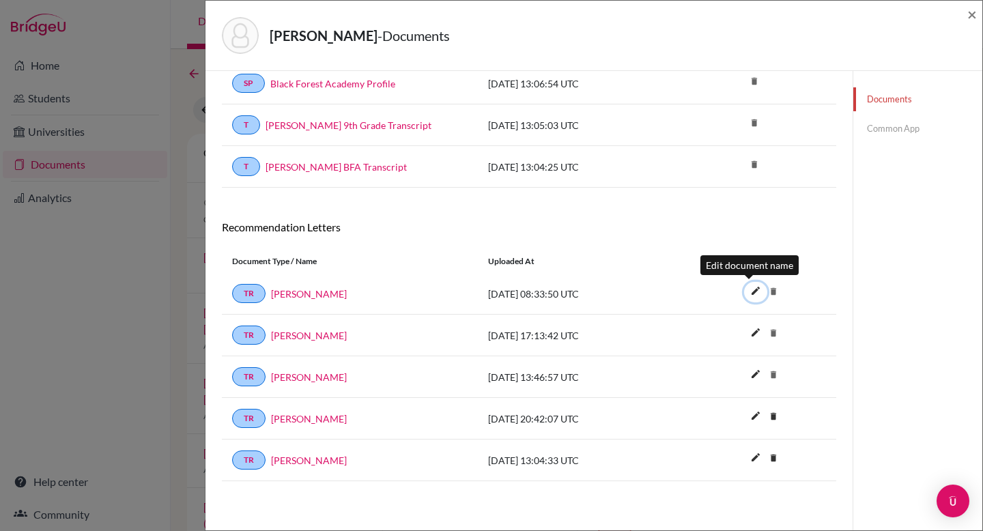
click at [747, 291] on icon "edit" at bounding box center [755, 291] width 22 height 22
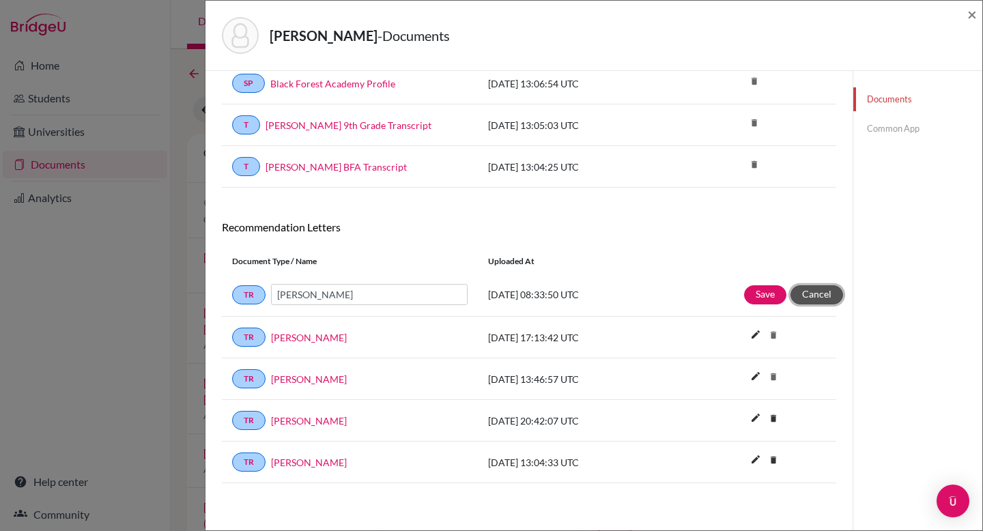
click at [828, 290] on button "Cancel" at bounding box center [816, 294] width 53 height 19
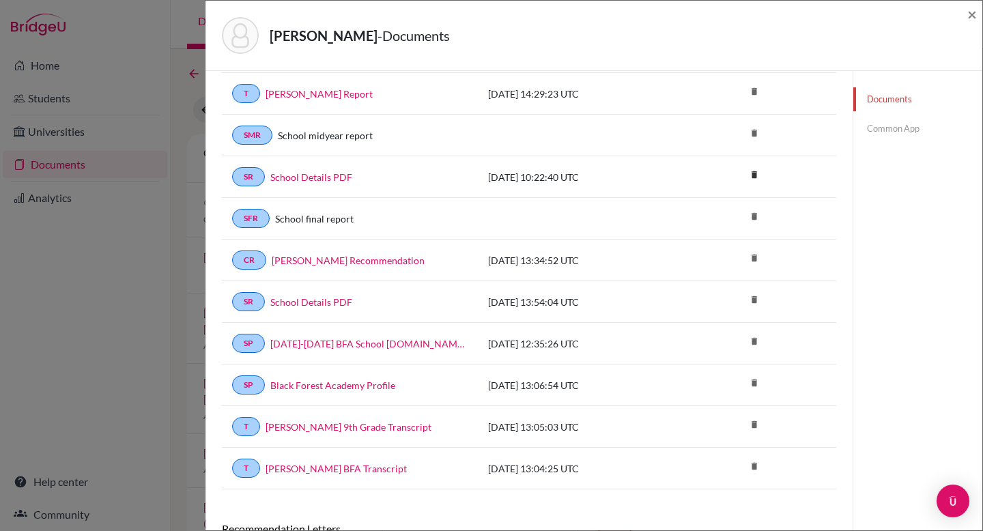
scroll to position [0, 0]
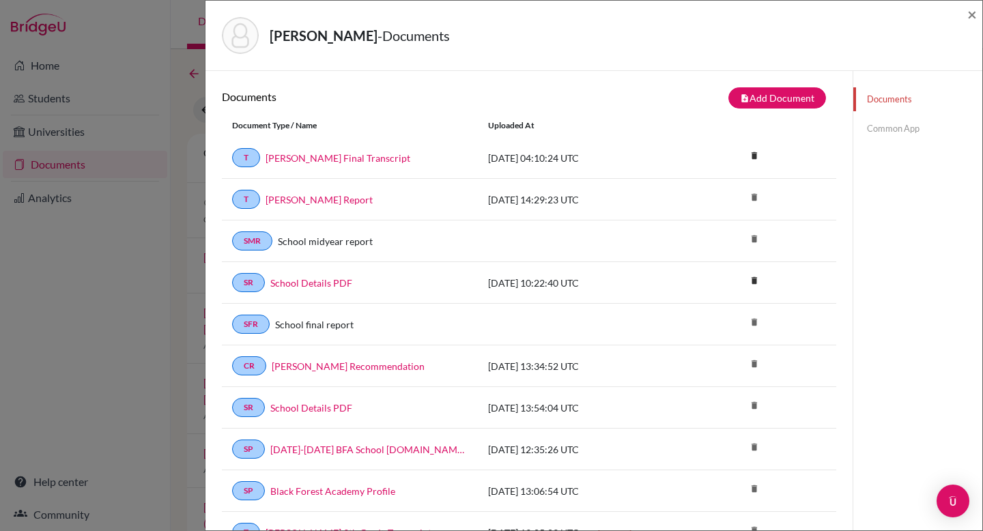
click at [886, 124] on link "Common App" at bounding box center [917, 129] width 129 height 24
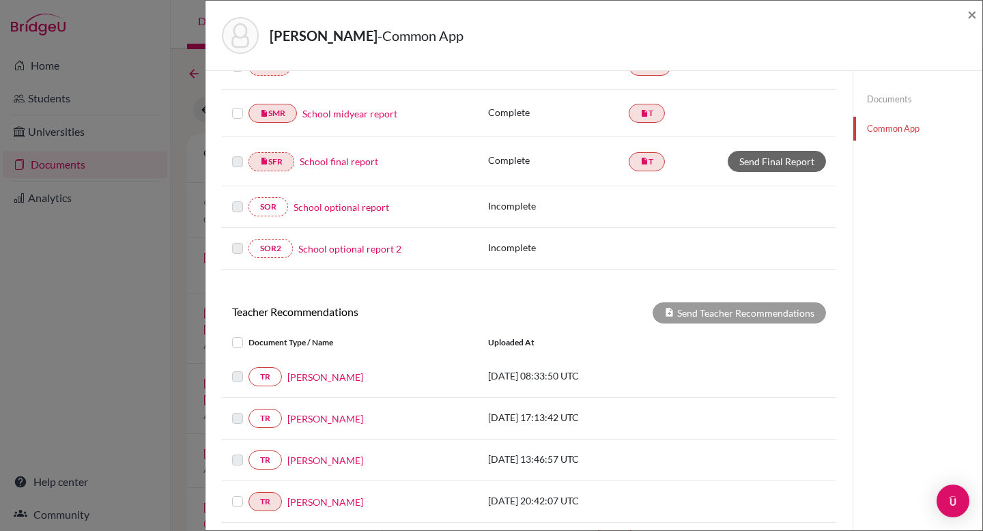
scroll to position [418, 0]
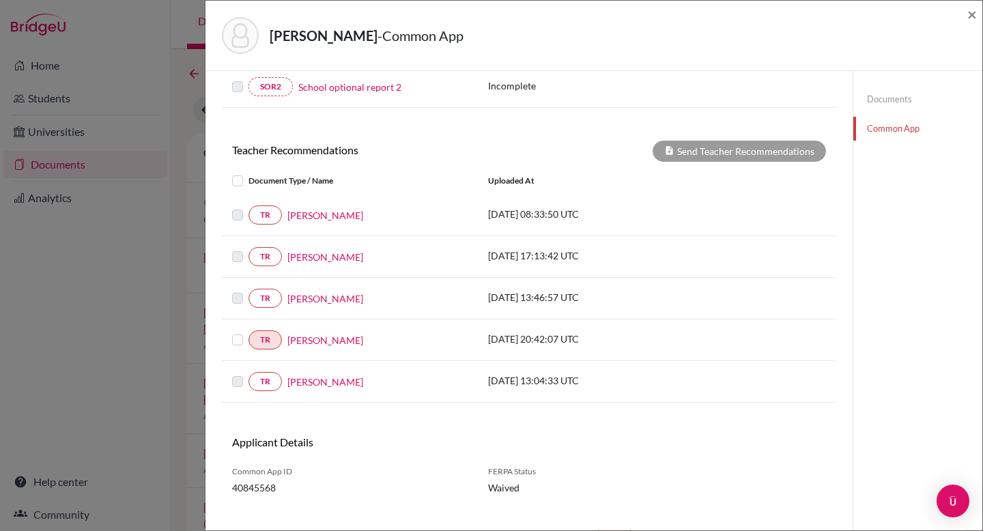
click at [248, 207] on label at bounding box center [248, 207] width 0 height 0
click at [317, 216] on link "Cathlyn Zwemke" at bounding box center [325, 215] width 76 height 14
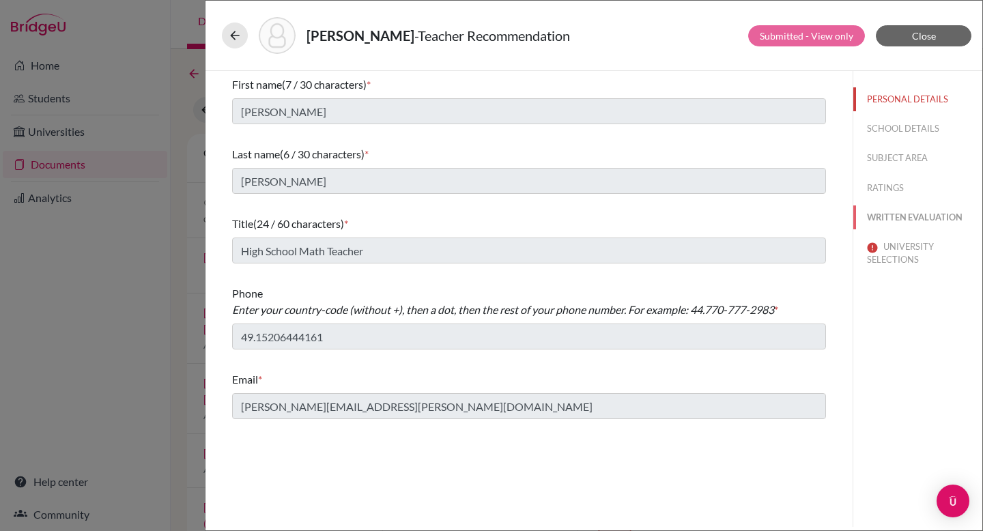
click at [898, 217] on button "WRITTEN EVALUATION" at bounding box center [917, 217] width 129 height 24
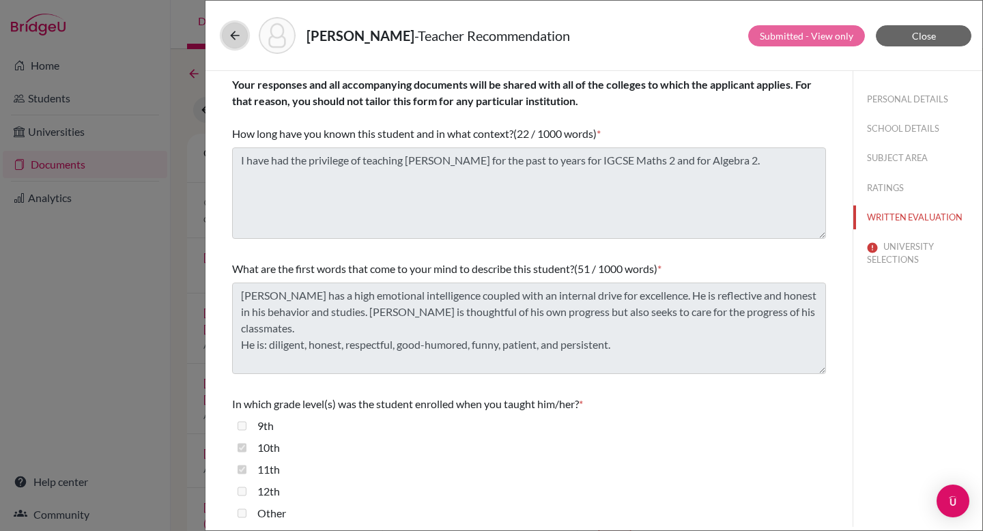
click at [235, 35] on icon at bounding box center [235, 36] width 14 height 14
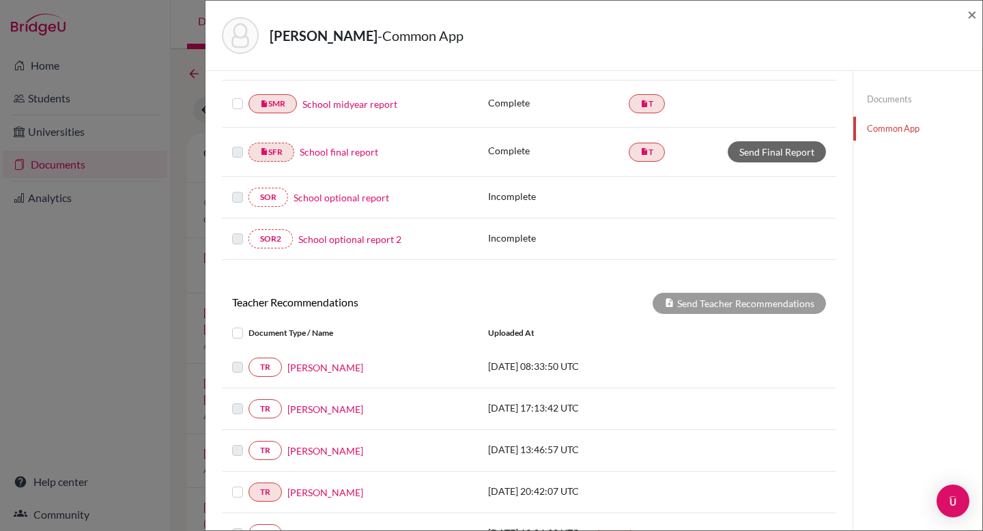
scroll to position [437, 0]
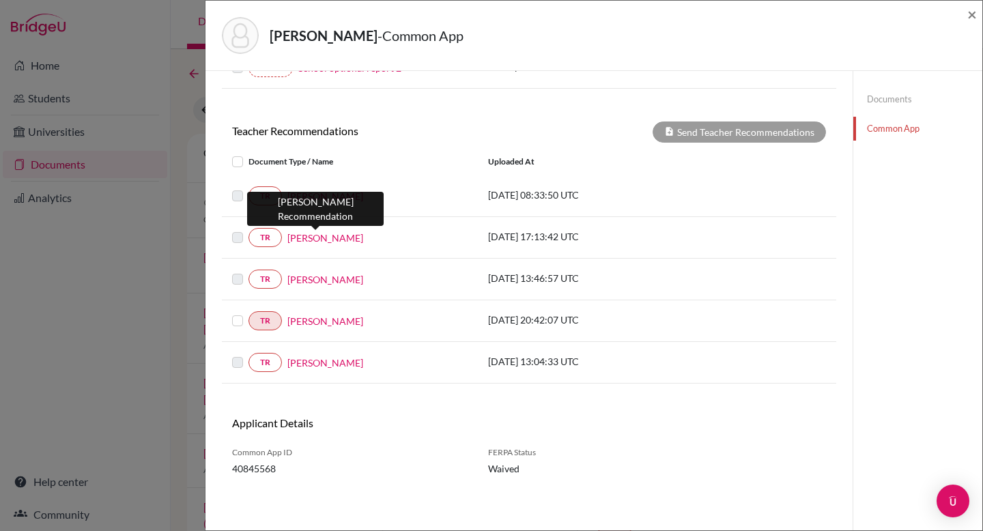
click at [317, 240] on link "Amanda Page" at bounding box center [325, 238] width 76 height 14
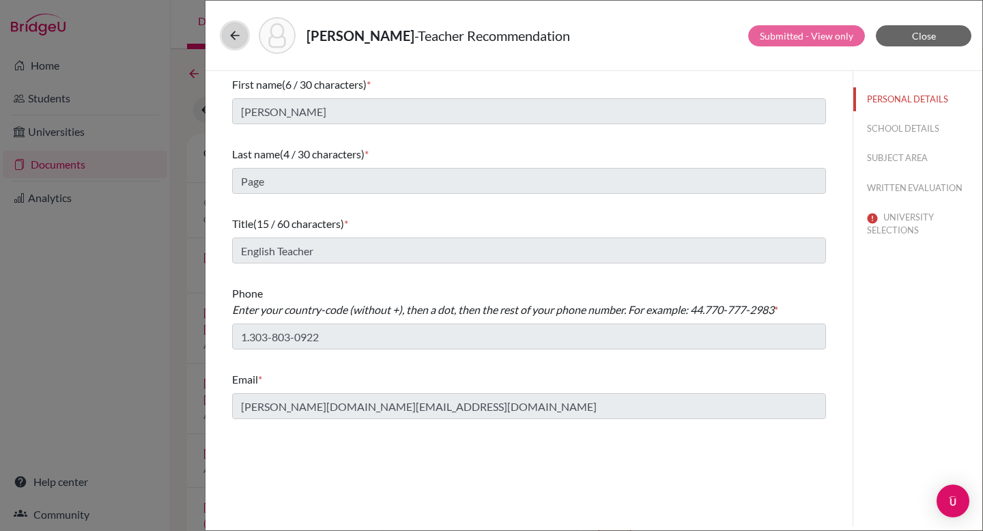
click at [237, 44] on button at bounding box center [235, 36] width 26 height 26
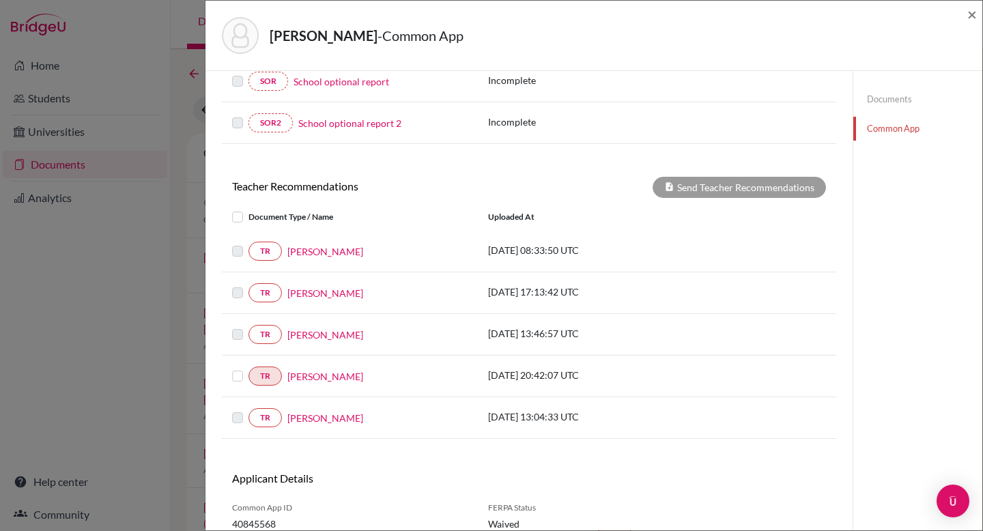
scroll to position [437, 0]
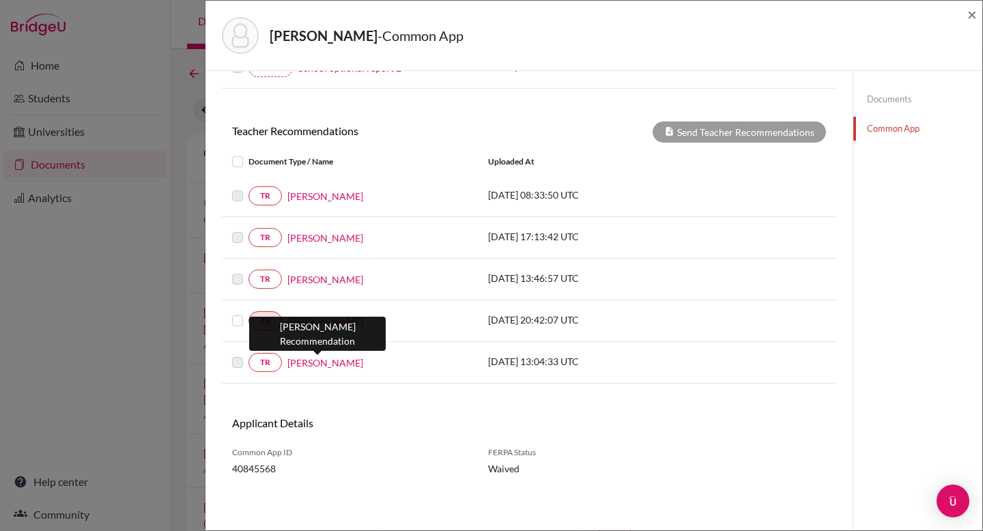
click at [313, 368] on link "Isaac Micheals" at bounding box center [325, 363] width 76 height 14
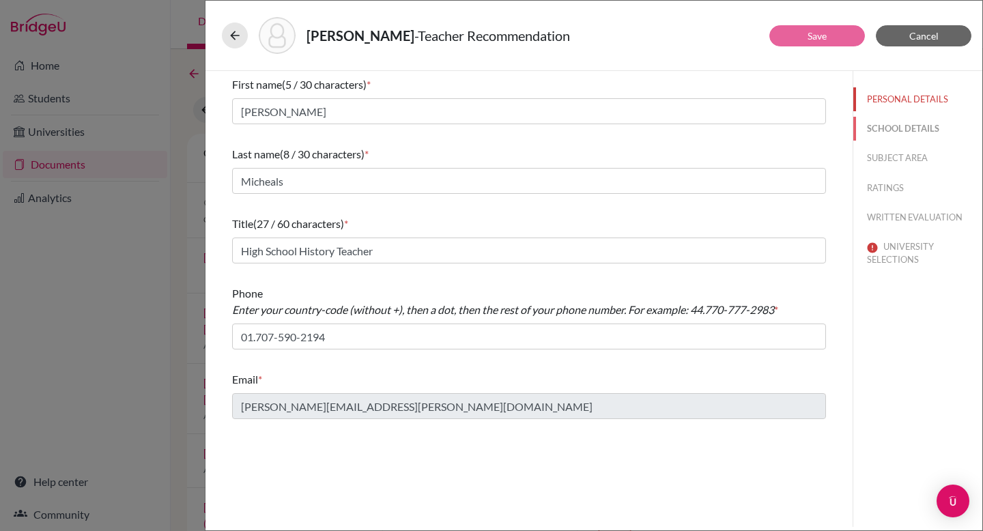
click at [884, 128] on button "SCHOOL DETAILS" at bounding box center [917, 129] width 129 height 24
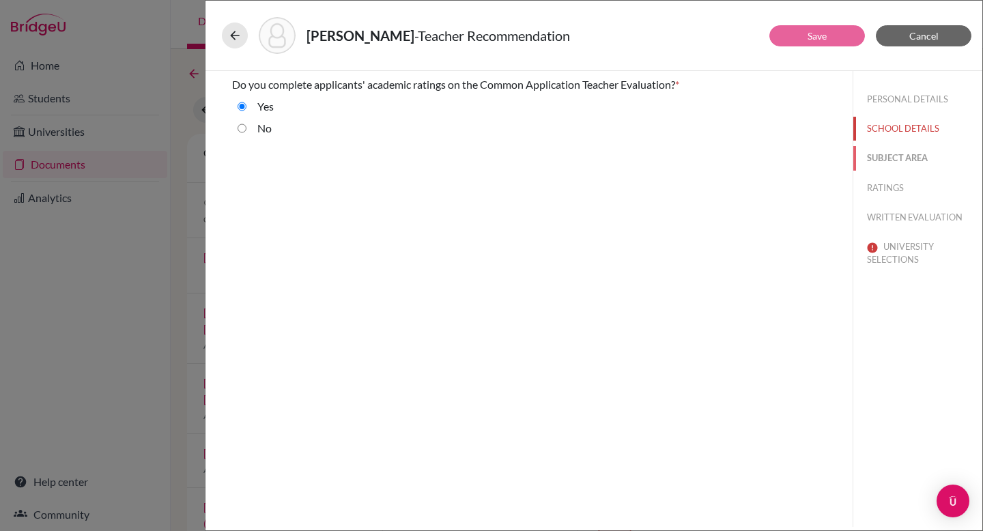
click at [905, 154] on button "SUBJECT AREA" at bounding box center [917, 158] width 129 height 24
select select "4"
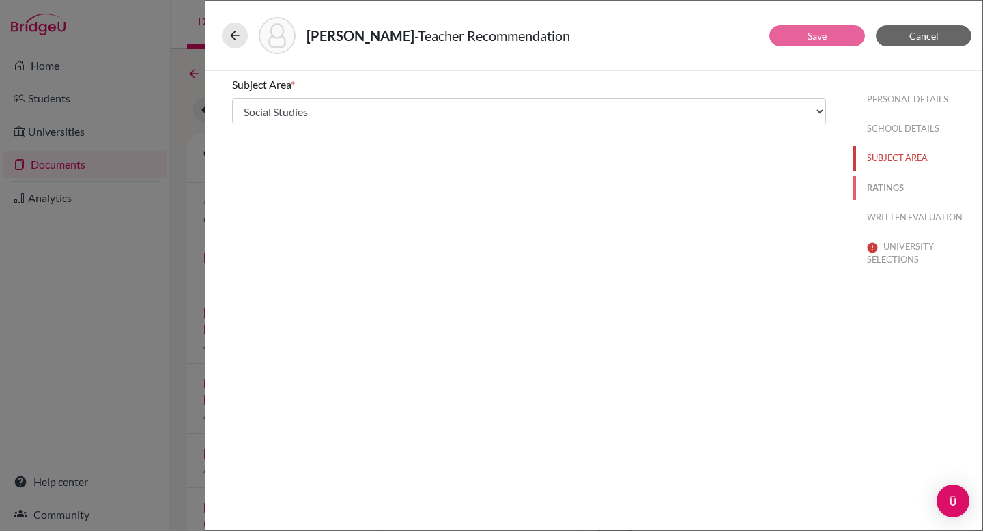
click at [890, 184] on button "RATINGS" at bounding box center [917, 188] width 129 height 24
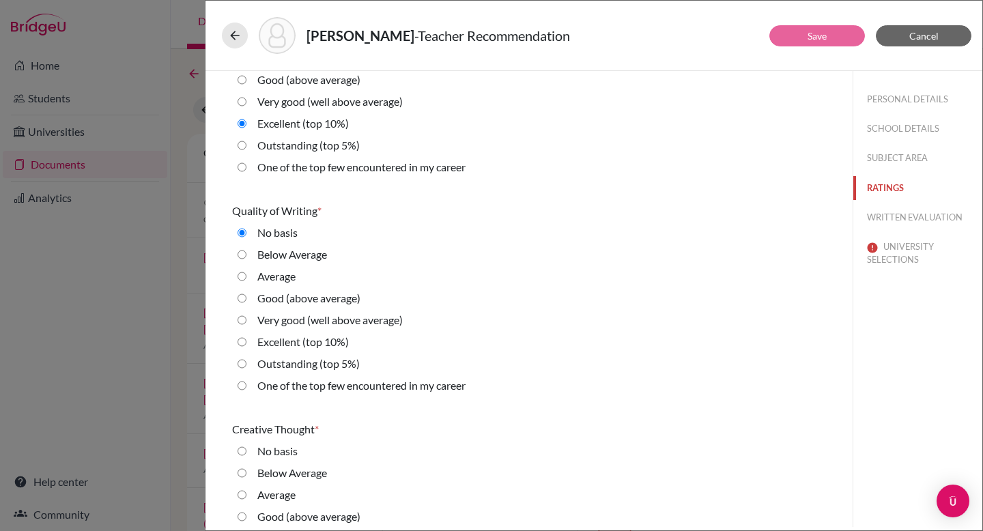
scroll to position [400, 0]
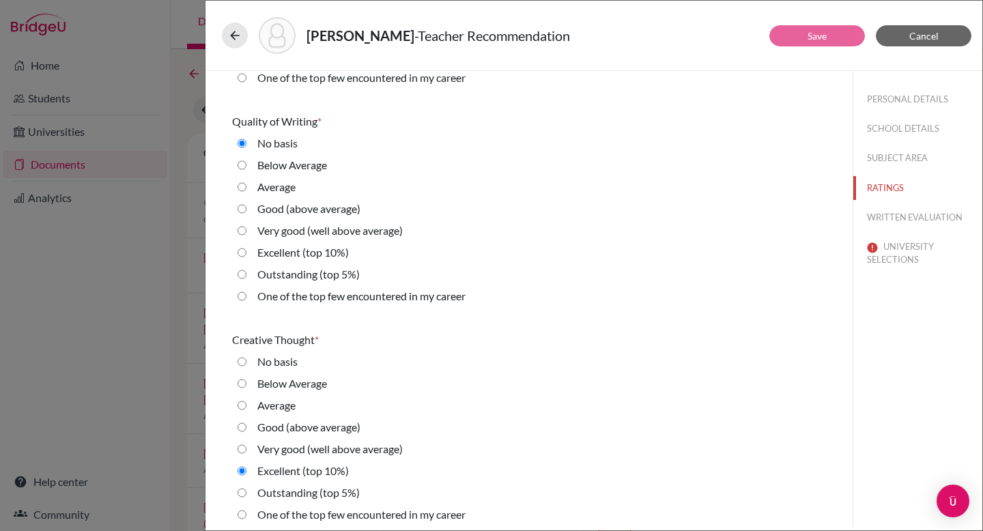
click at [274, 248] on label "Excellent (top 10%)" at bounding box center [302, 252] width 91 height 16
click at [246, 248] on 10\%\) "Excellent (top 10%)" at bounding box center [241, 252] width 9 height 16
radio 10\%\) "true"
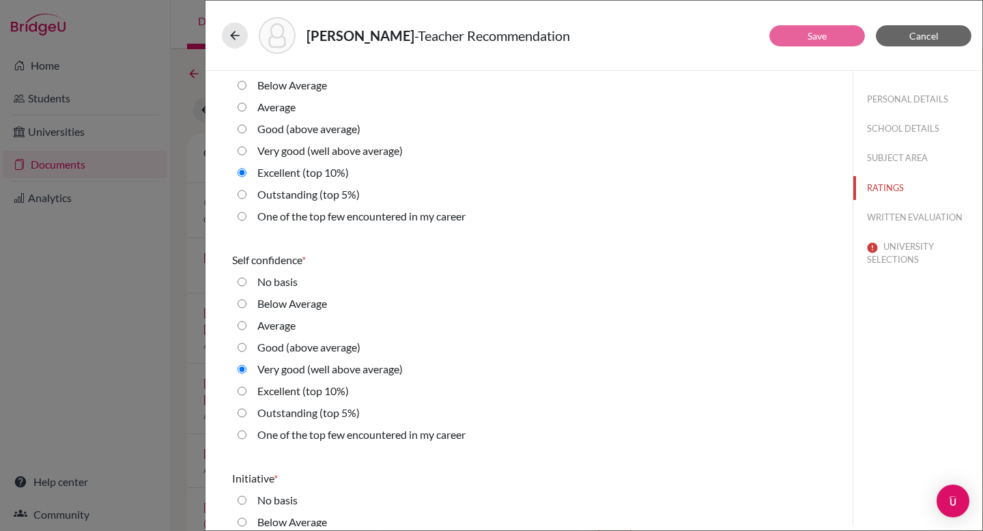
scroll to position [2781, 0]
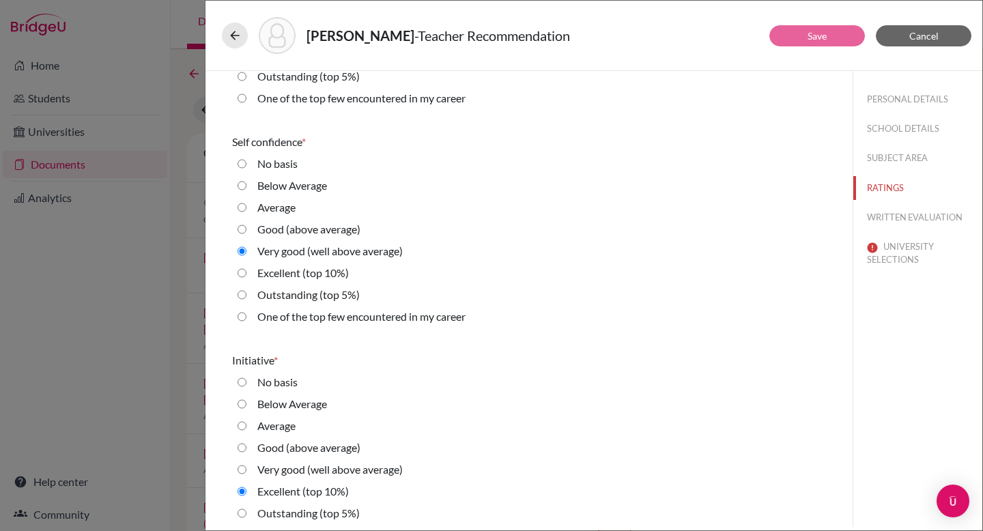
click at [307, 270] on label "Excellent (top 10%)" at bounding box center [302, 273] width 91 height 16
click at [246, 270] on 10\%\) "Excellent (top 10%)" at bounding box center [241, 273] width 9 height 16
radio 10\%\) "true"
click at [310, 298] on label "Outstanding (top 5%)" at bounding box center [308, 295] width 102 height 16
click at [246, 298] on 5\%\) "Outstanding (top 5%)" at bounding box center [241, 295] width 9 height 16
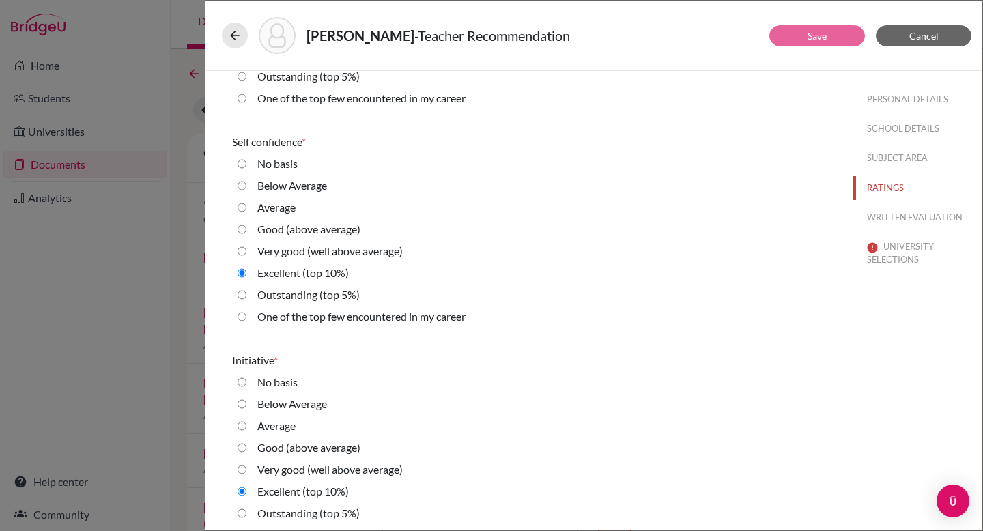
radio 5\%\) "true"
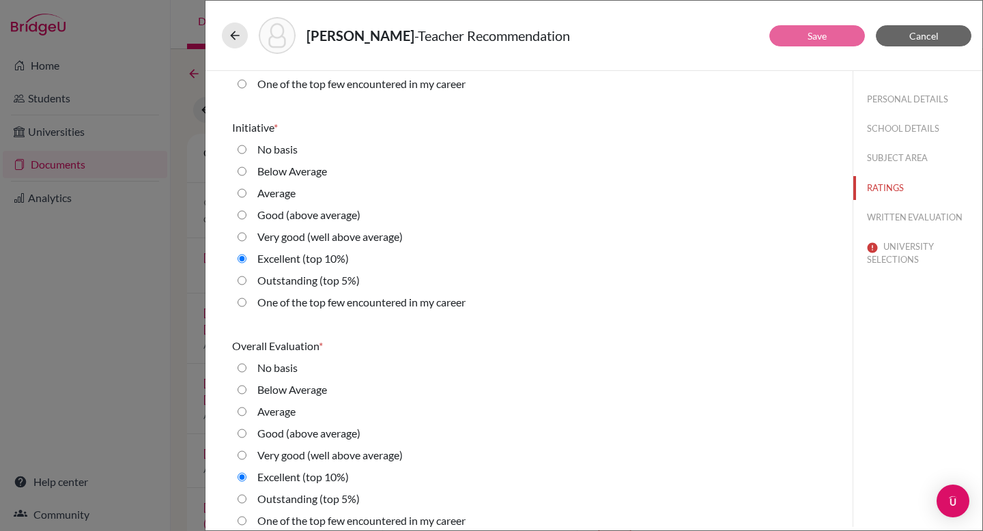
scroll to position [3027, 0]
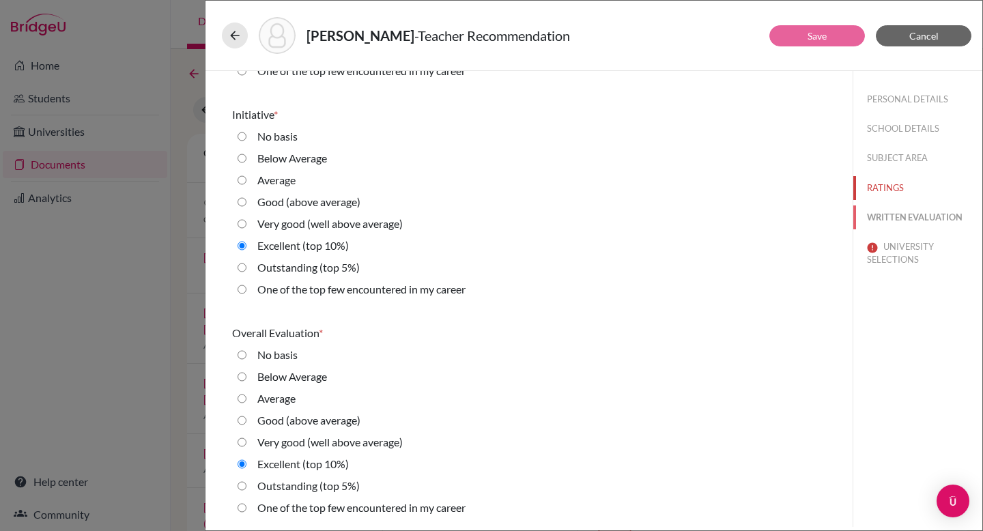
click at [899, 222] on button "WRITTEN EVALUATION" at bounding box center [917, 217] width 129 height 24
radio input "true"
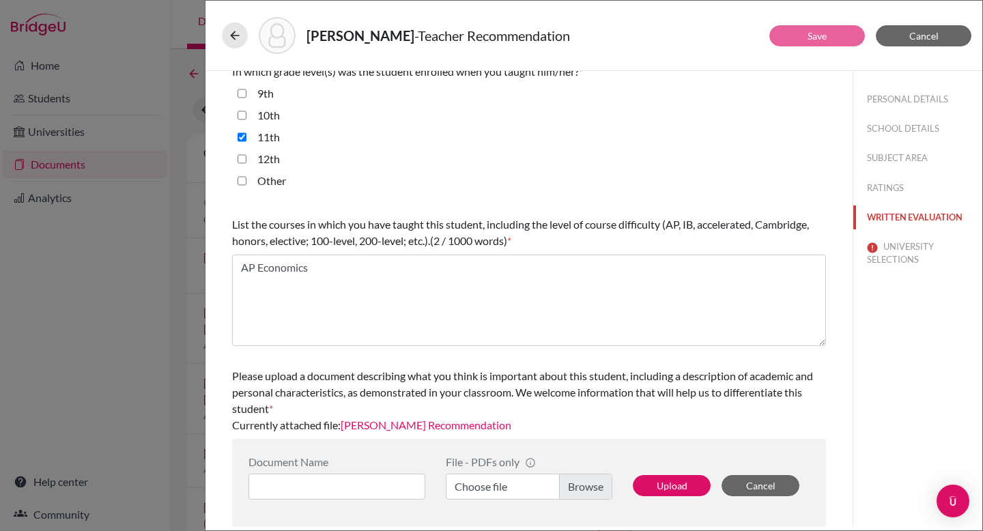
scroll to position [0, 0]
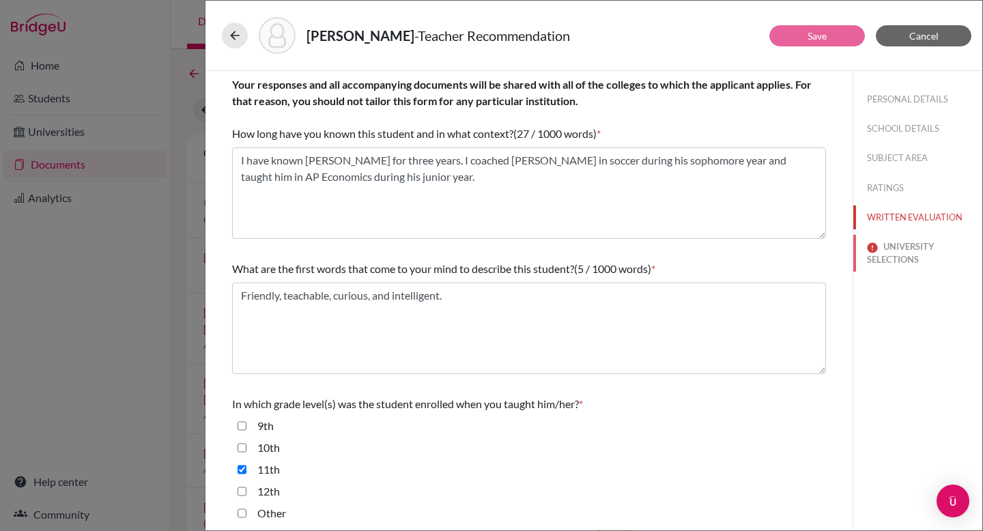
click at [897, 259] on button "UNIVERSITY SELECTIONS" at bounding box center [917, 253] width 129 height 37
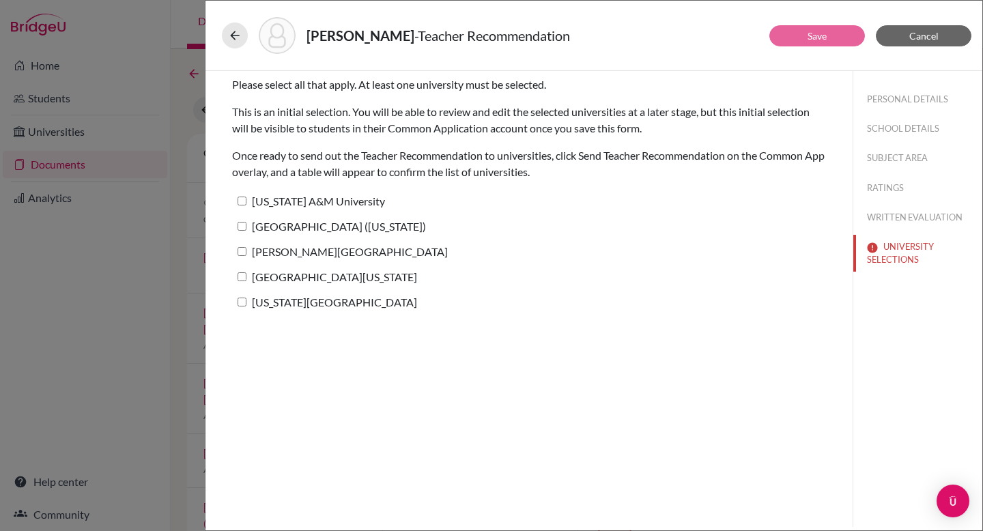
click at [330, 197] on label "[US_STATE] A&M University" at bounding box center [308, 201] width 153 height 20
click at [246, 197] on input "[US_STATE] A&M University" at bounding box center [241, 201] width 9 height 9
checkbox input "true"
click at [832, 35] on button "Save" at bounding box center [817, 35] width 96 height 21
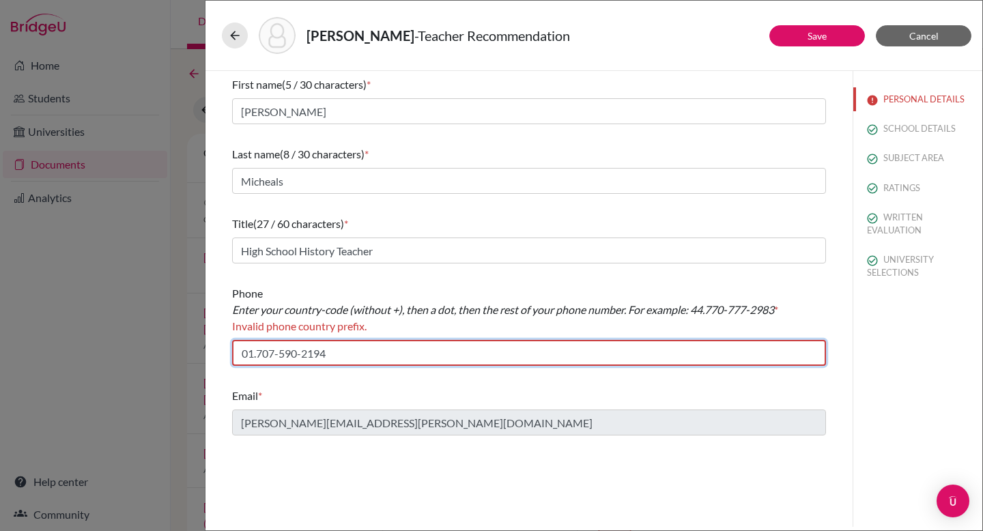
click at [247, 354] on input "01.707-590-2194" at bounding box center [529, 353] width 594 height 26
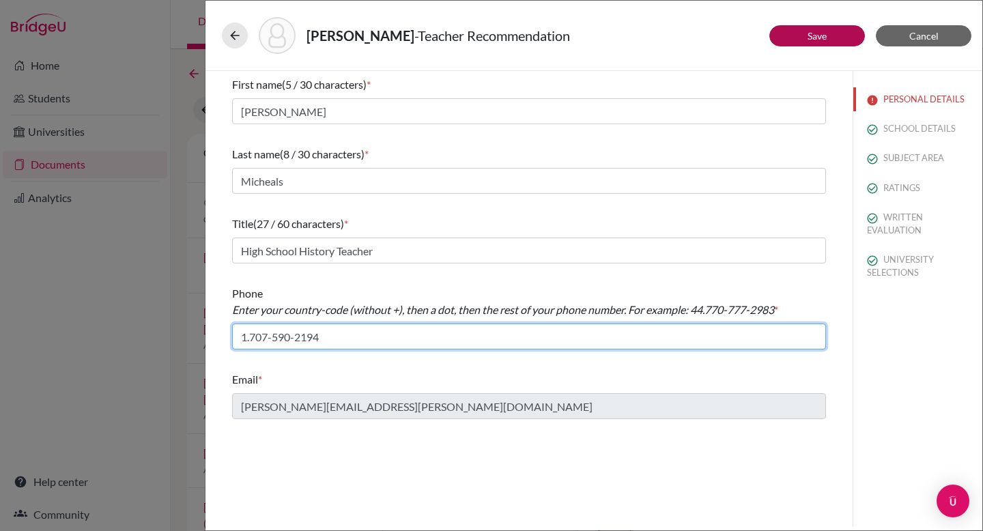
type input "1.707-590-2194"
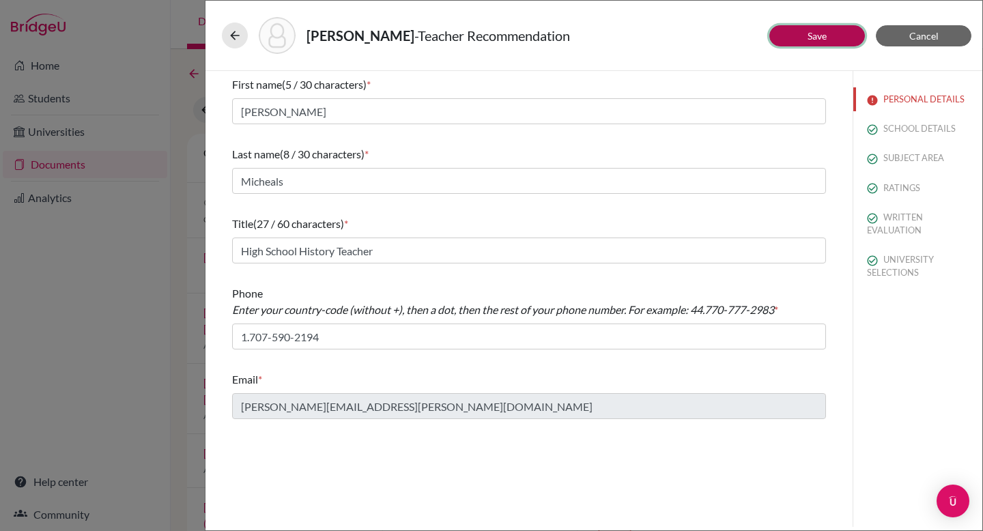
click at [802, 34] on button "Save" at bounding box center [817, 35] width 96 height 21
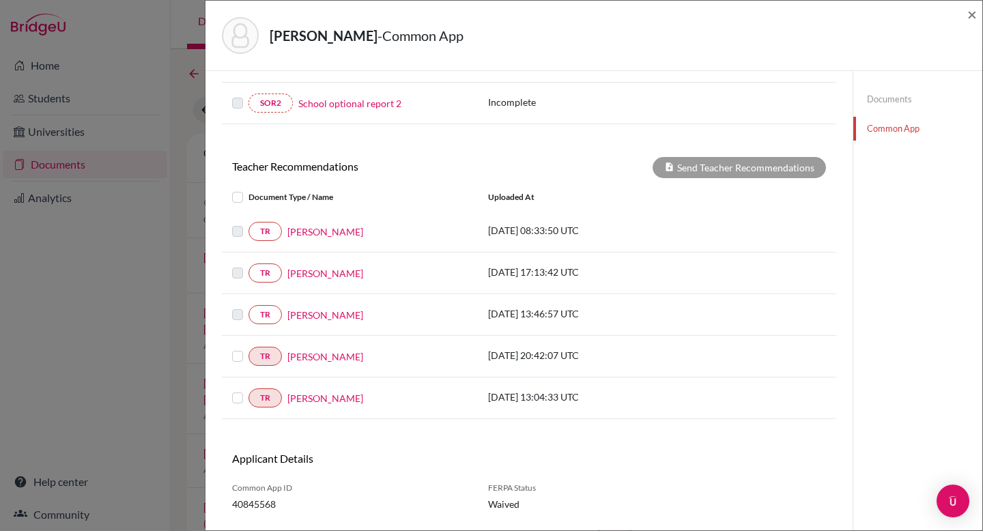
scroll to position [437, 0]
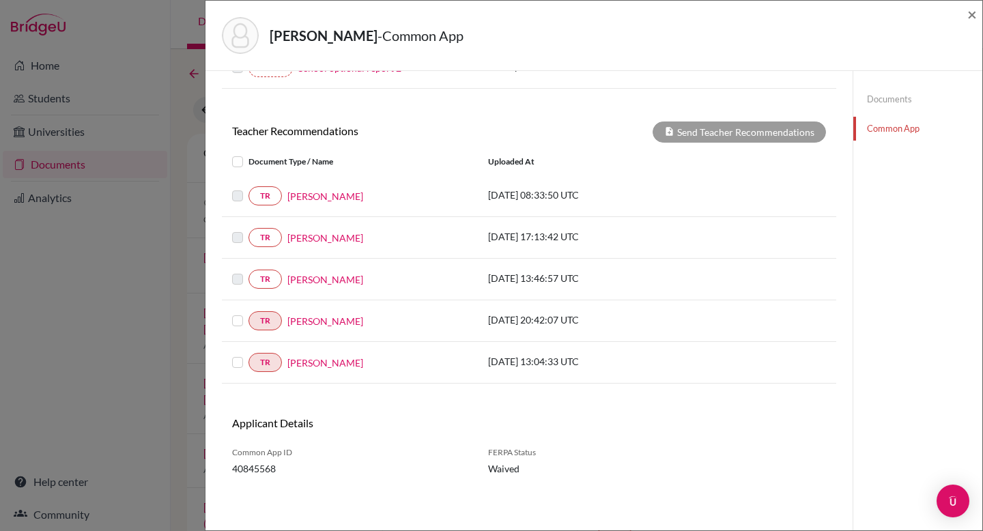
click at [248, 313] on label at bounding box center [248, 313] width 0 height 0
click at [0, 0] on input "checkbox" at bounding box center [0, 0] width 0 height 0
click at [248, 354] on label at bounding box center [248, 354] width 0 height 0
click at [0, 0] on input "checkbox" at bounding box center [0, 0] width 0 height 0
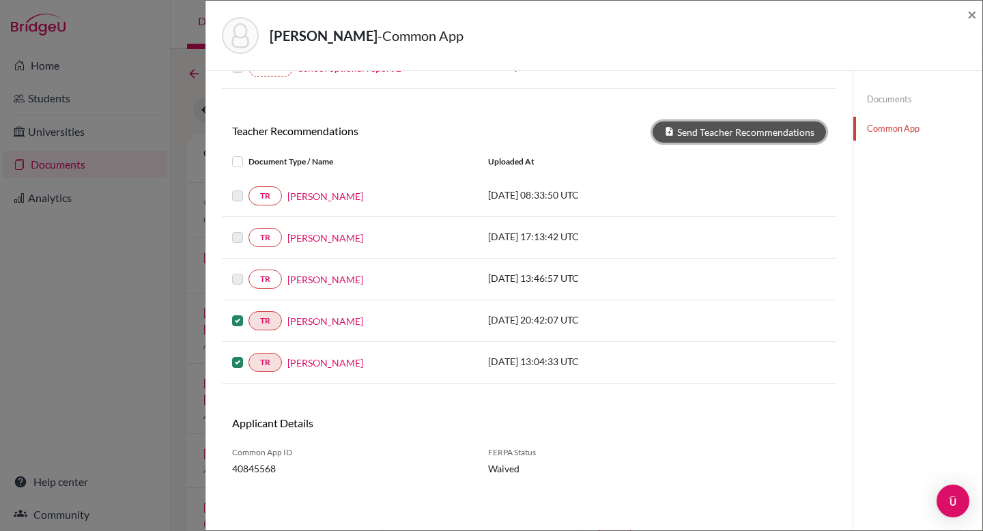
click at [713, 134] on button "Send Teacher Recommendations" at bounding box center [738, 131] width 173 height 21
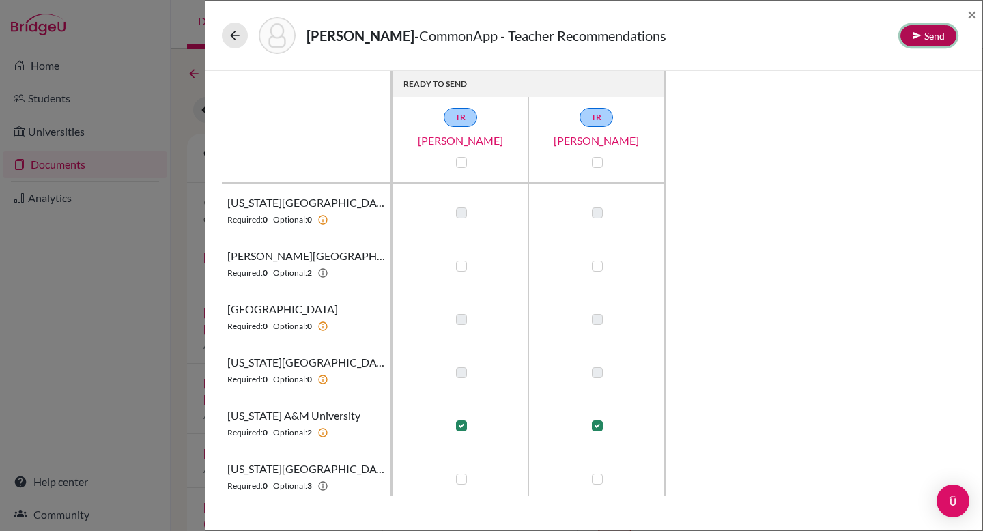
click at [940, 38] on button "Send" at bounding box center [928, 35] width 56 height 21
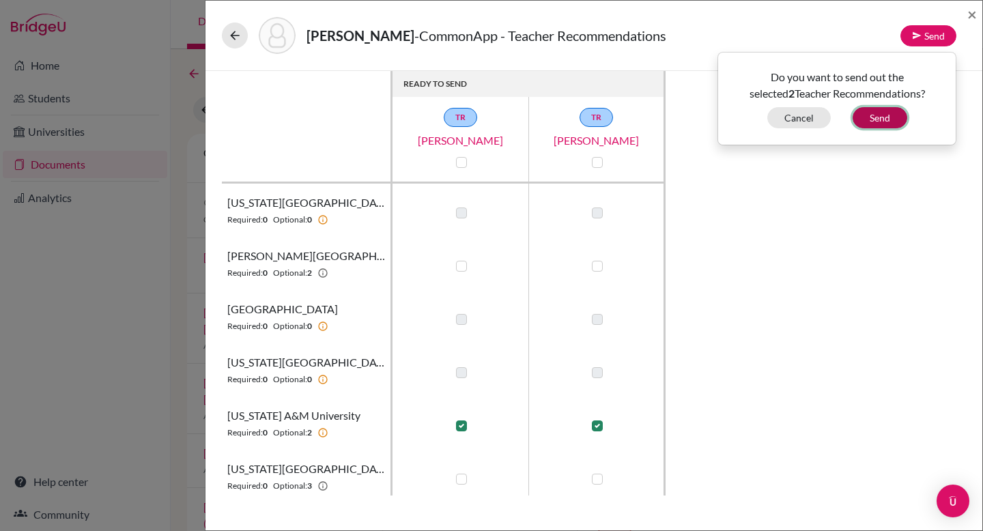
click at [887, 117] on button "Send" at bounding box center [879, 117] width 55 height 21
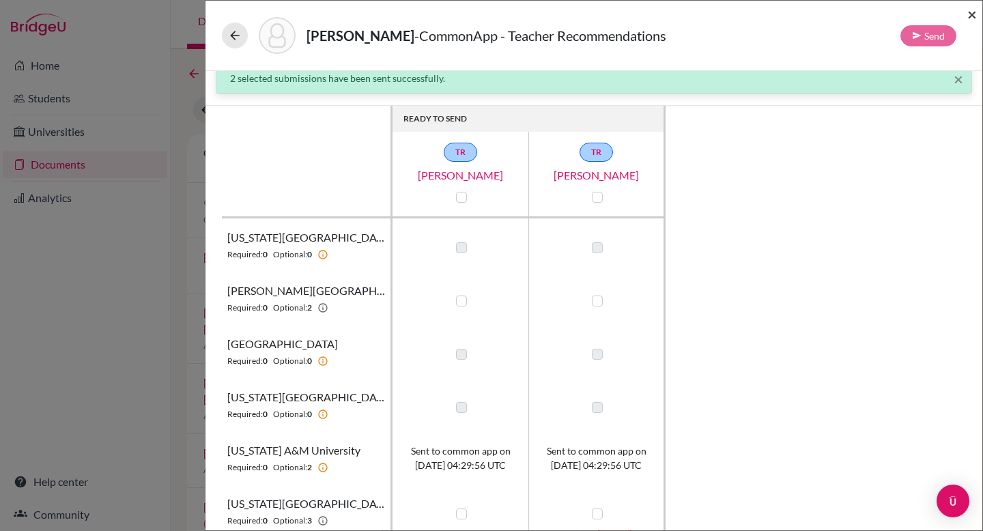
click at [976, 12] on span "×" at bounding box center [972, 14] width 10 height 20
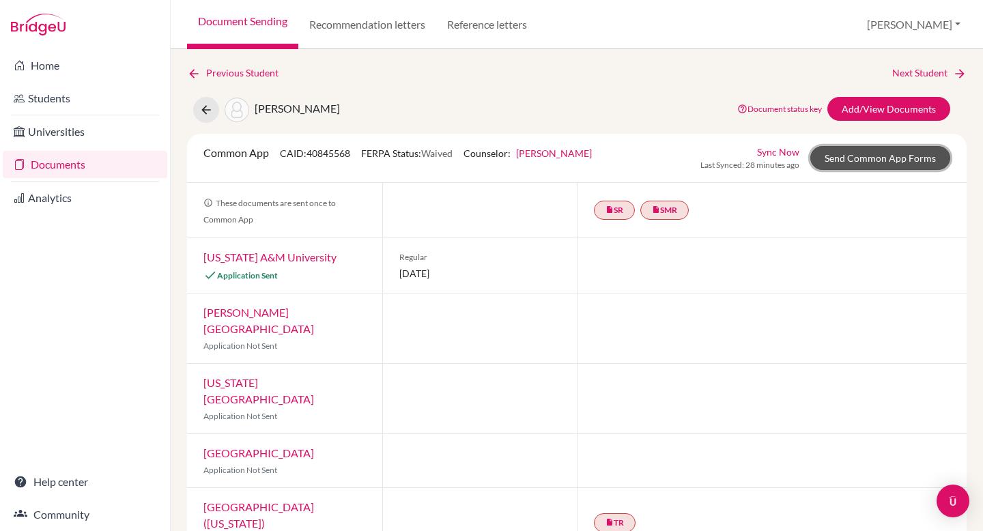
click at [852, 166] on link "Send Common App Forms" at bounding box center [880, 158] width 140 height 24
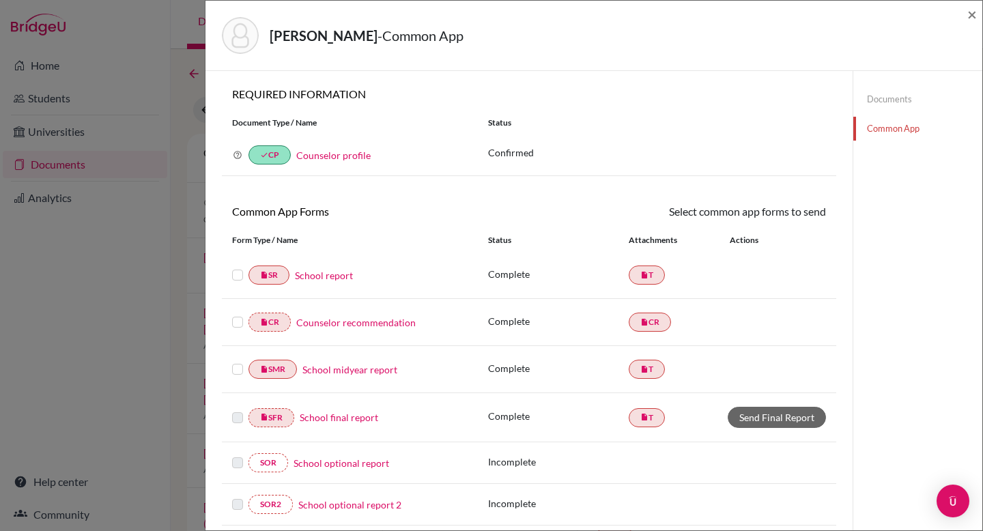
click at [236, 267] on label at bounding box center [237, 267] width 11 height 0
click at [0, 0] on input "checkbox" at bounding box center [0, 0] width 0 height 0
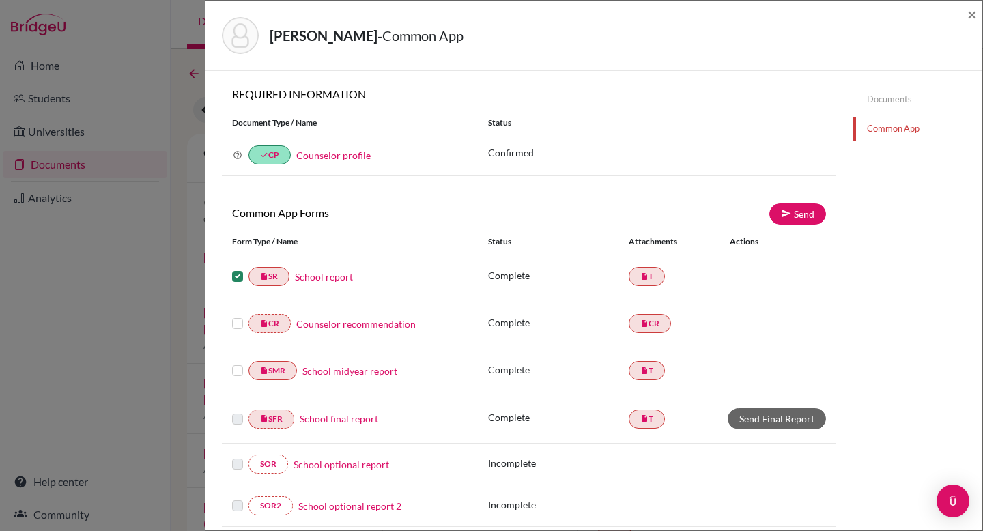
click at [235, 315] on label at bounding box center [237, 315] width 11 height 0
click at [0, 0] on input "checkbox" at bounding box center [0, 0] width 0 height 0
click at [237, 362] on label at bounding box center [237, 362] width 11 height 0
click at [0, 0] on input "checkbox" at bounding box center [0, 0] width 0 height 0
click at [238, 411] on label at bounding box center [237, 411] width 11 height 0
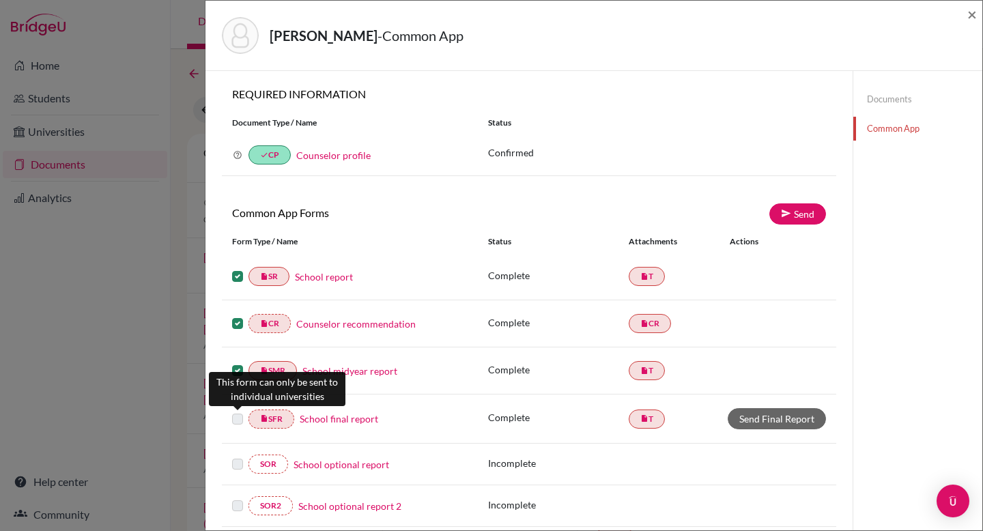
click at [238, 411] on label at bounding box center [237, 411] width 11 height 0
click at [235, 411] on label at bounding box center [237, 411] width 11 height 0
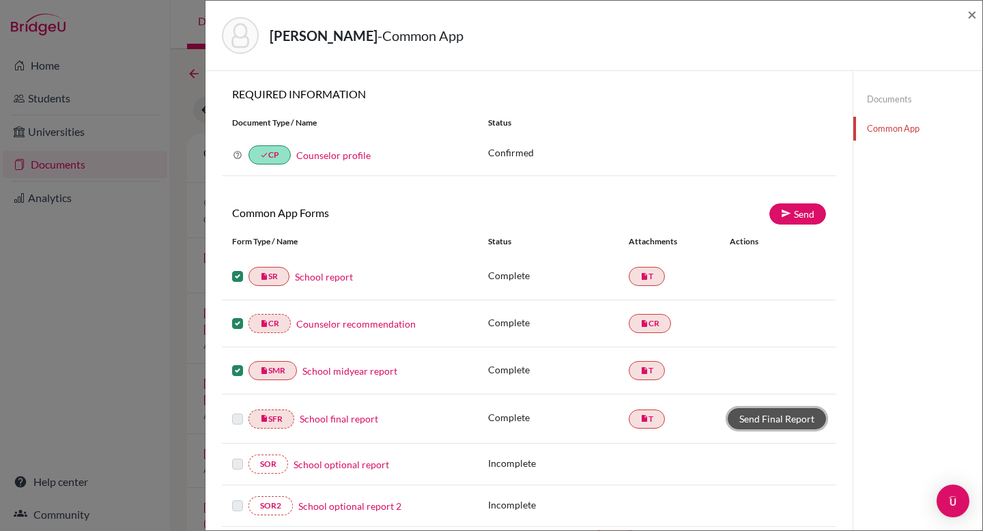
click at [773, 422] on link "Send Final Report" at bounding box center [776, 418] width 98 height 21
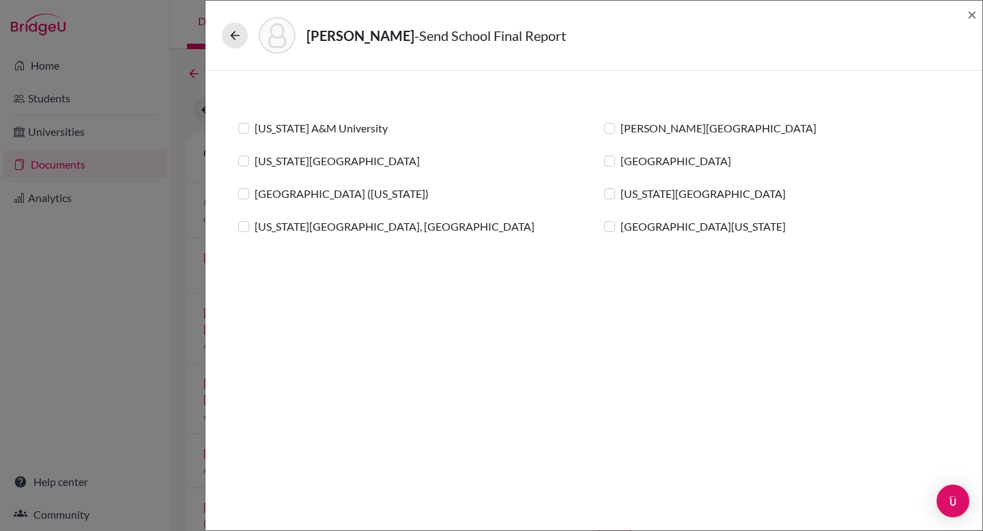
click at [255, 128] on label "[US_STATE] A&M University" at bounding box center [321, 128] width 133 height 16
click at [0, 0] on input "[US_STATE] A&M University" at bounding box center [0, 0] width 0 height 0
click at [919, 37] on icon at bounding box center [916, 35] width 10 height 10
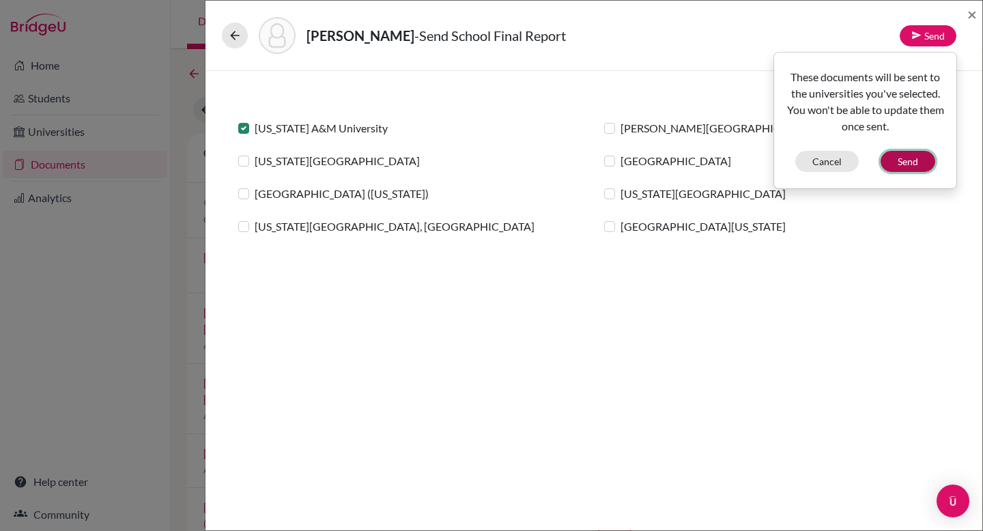
click at [910, 163] on button "Send" at bounding box center [907, 161] width 55 height 21
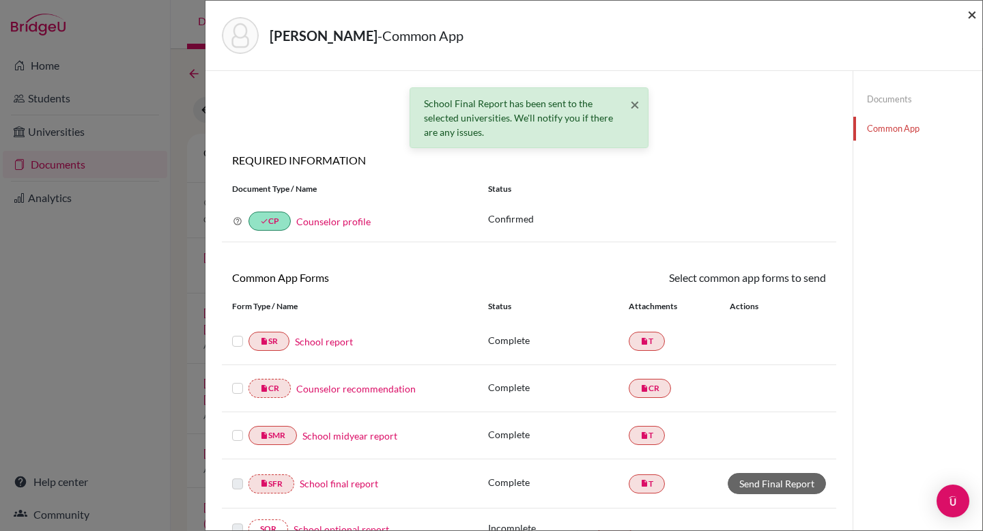
click at [971, 17] on span "×" at bounding box center [972, 14] width 10 height 20
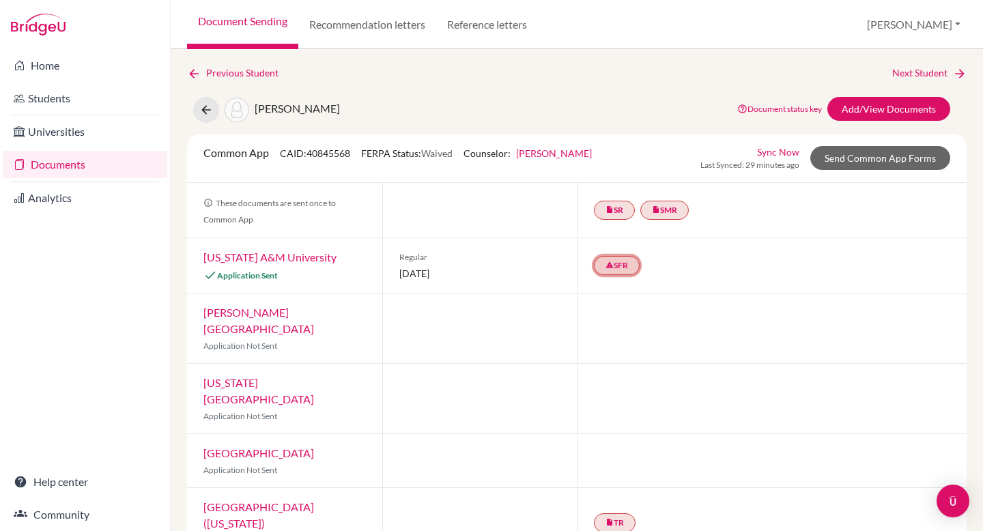
click at [607, 270] on link "warning SFR" at bounding box center [617, 265] width 46 height 19
click at [644, 315] on div at bounding box center [772, 328] width 390 height 70
click at [619, 270] on link "warning SFR" at bounding box center [617, 265] width 46 height 19
click at [612, 237] on small "Failed" at bounding box center [616, 237] width 86 height 12
click at [613, 263] on link "warning SFR" at bounding box center [617, 265] width 46 height 19
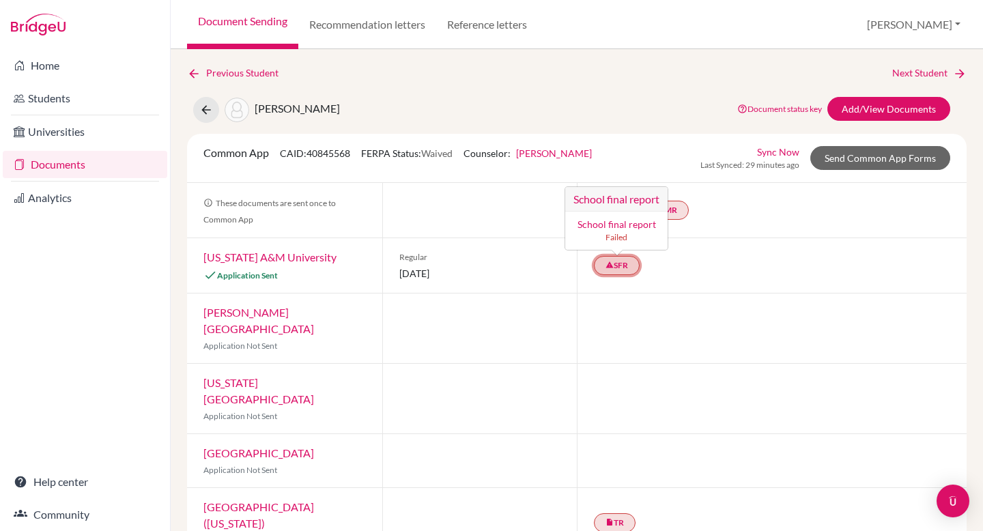
click at [605, 197] on h3 "School final report" at bounding box center [616, 199] width 102 height 25
click at [676, 365] on div at bounding box center [772, 399] width 390 height 70
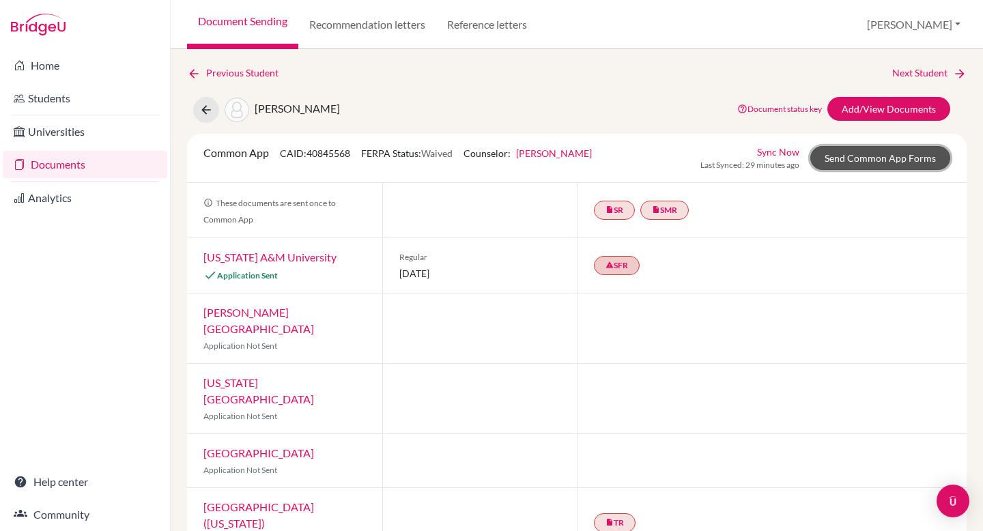
click at [863, 161] on link "Send Common App Forms" at bounding box center [880, 158] width 140 height 24
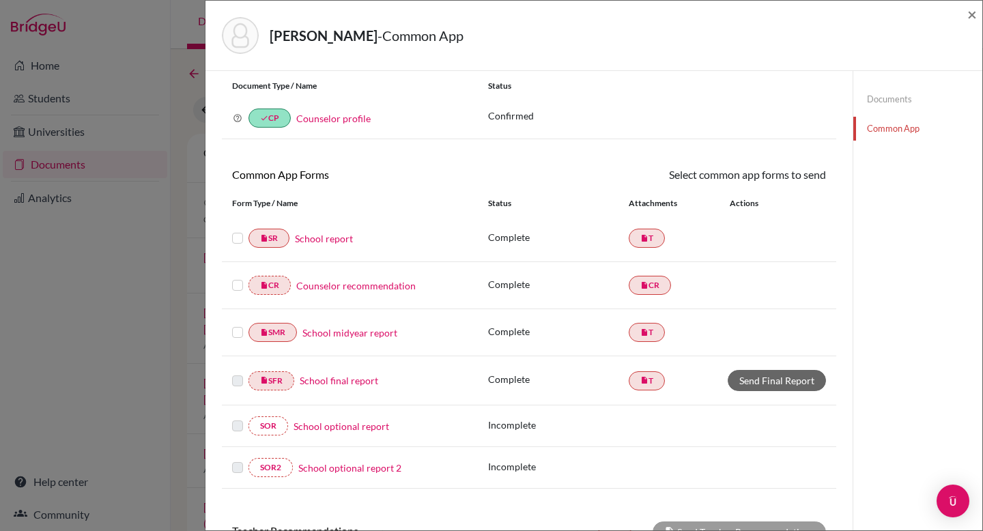
scroll to position [40, 0]
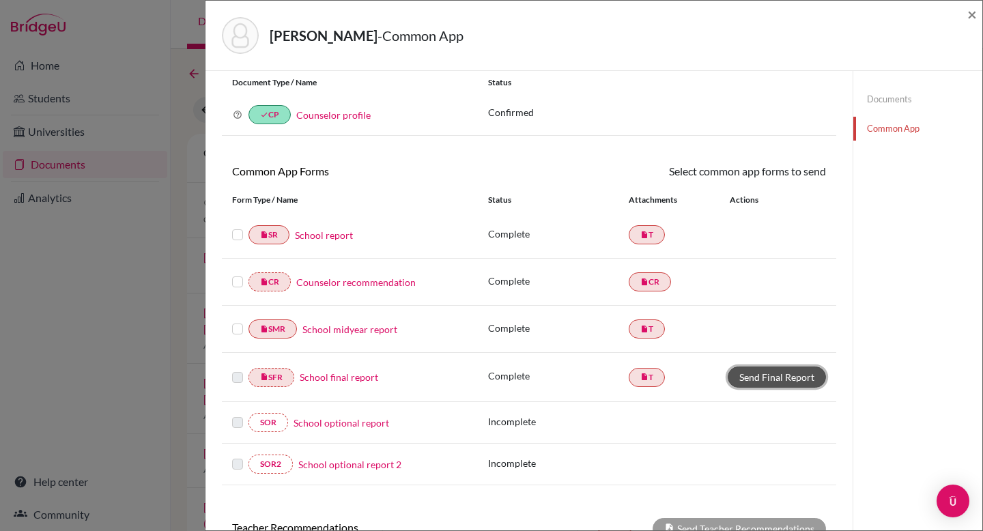
click at [744, 378] on link "Send Final Report" at bounding box center [776, 376] width 98 height 21
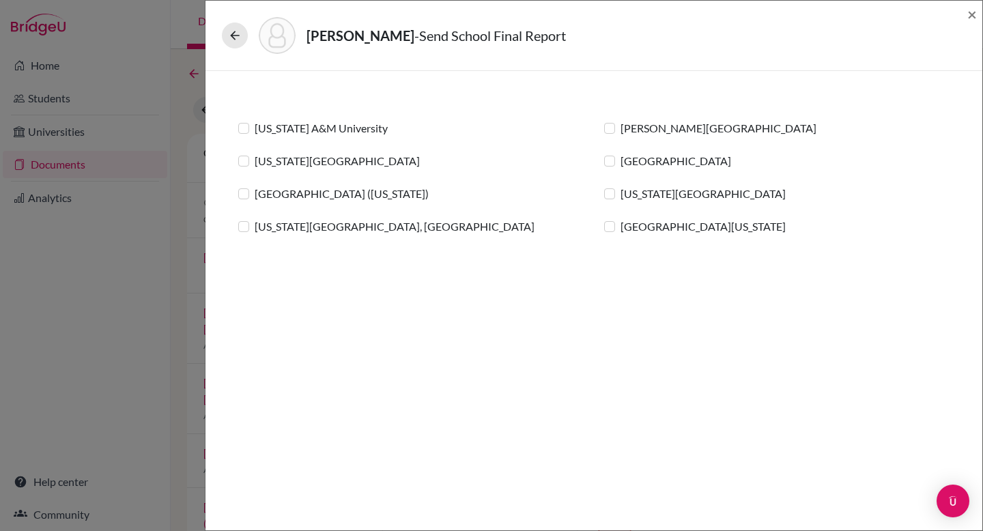
click at [310, 124] on label "[US_STATE] A&M University" at bounding box center [321, 128] width 133 height 16
click at [0, 0] on input "[US_STATE] A&M University" at bounding box center [0, 0] width 0 height 0
click at [929, 37] on link "Send" at bounding box center [927, 35] width 57 height 21
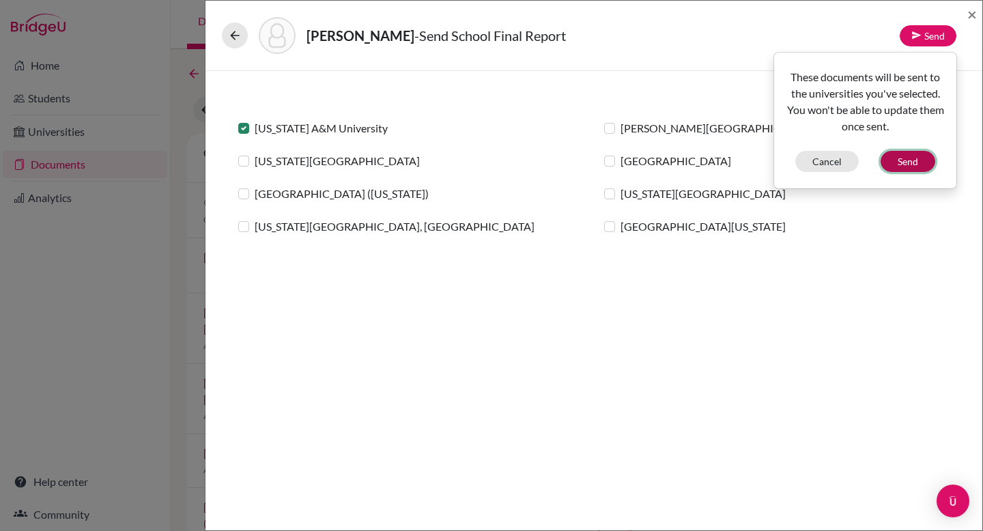
click at [913, 162] on button "Send" at bounding box center [907, 161] width 55 height 21
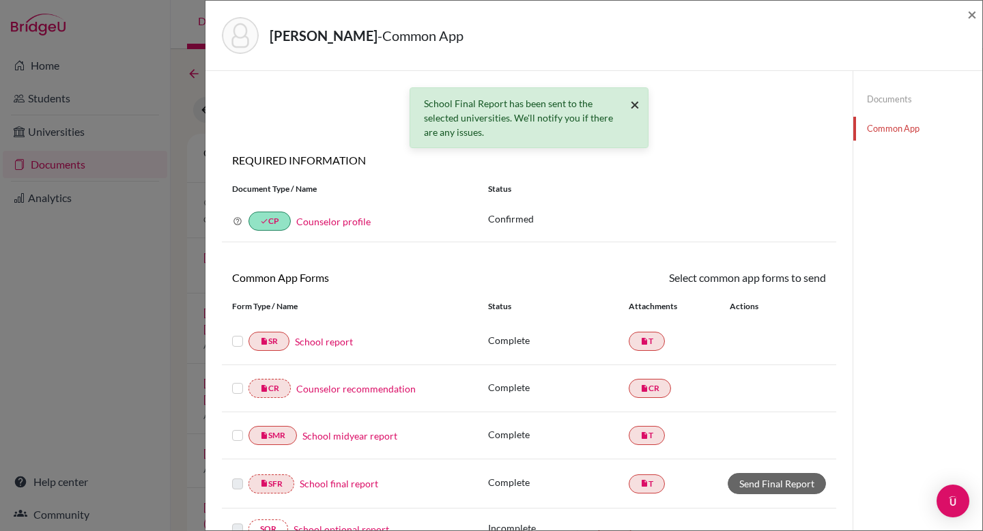
click at [630, 105] on span "×" at bounding box center [635, 104] width 10 height 20
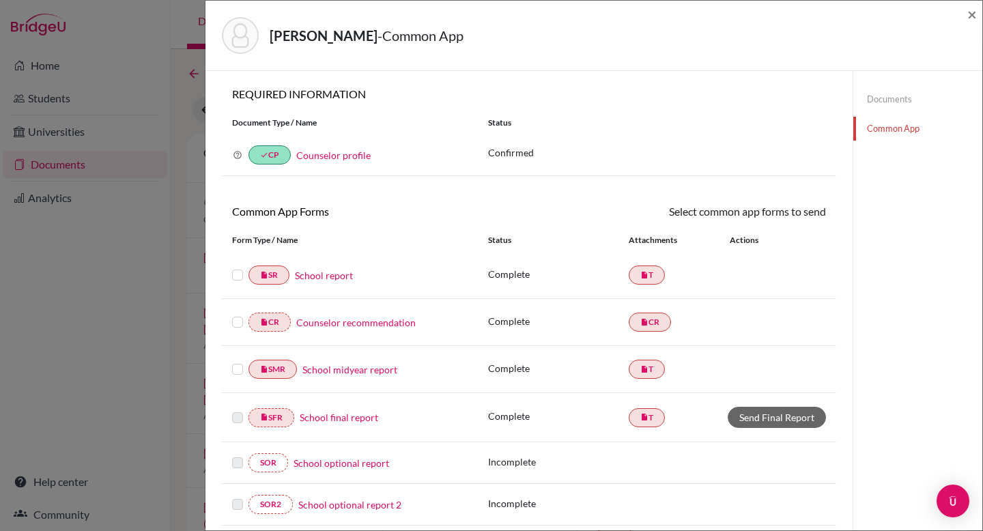
click at [887, 96] on link "Documents" at bounding box center [917, 99] width 129 height 24
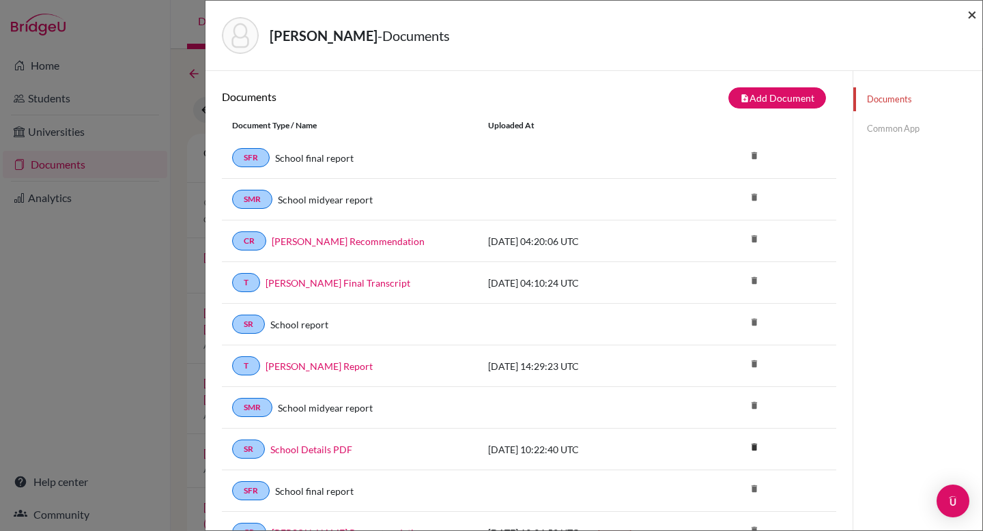
click at [972, 13] on span "×" at bounding box center [972, 14] width 10 height 20
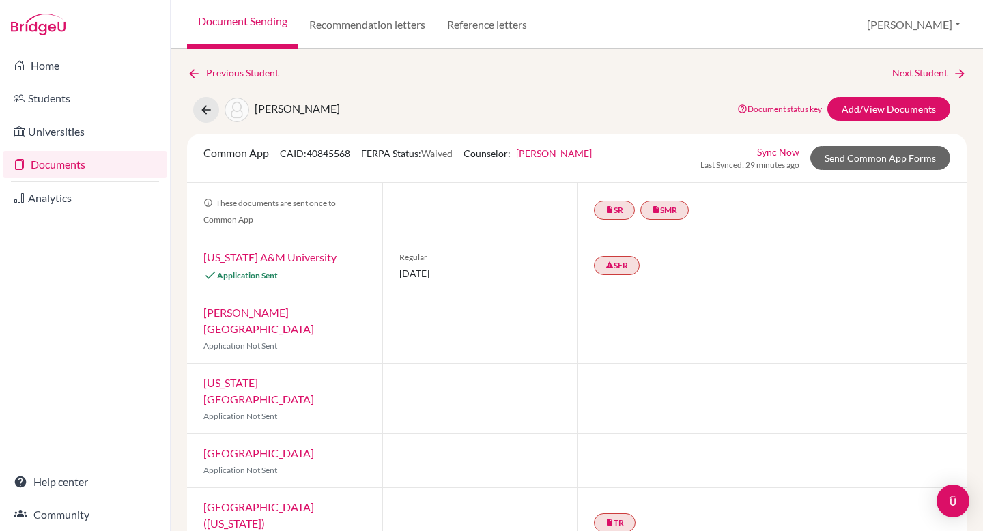
click at [278, 259] on link "[US_STATE] A&M University" at bounding box center [269, 256] width 133 height 13
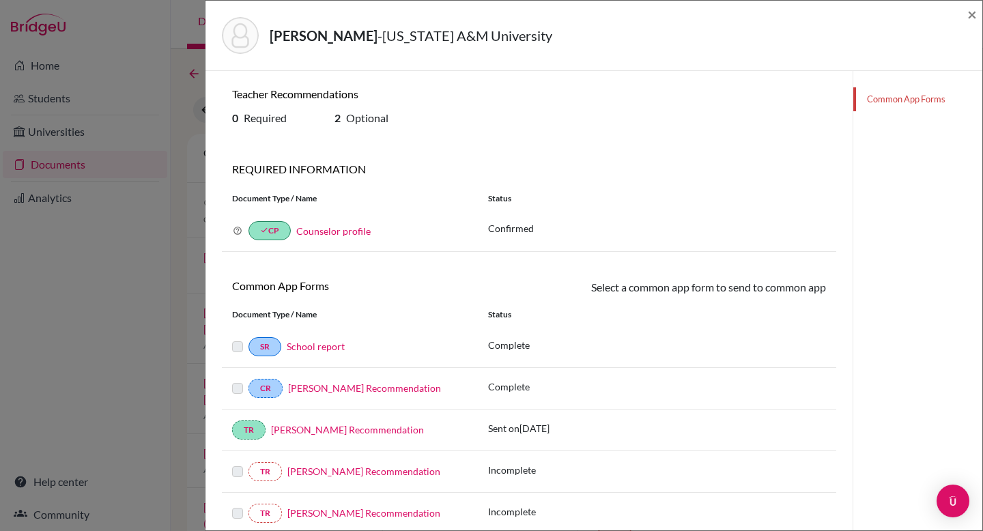
scroll to position [99, 0]
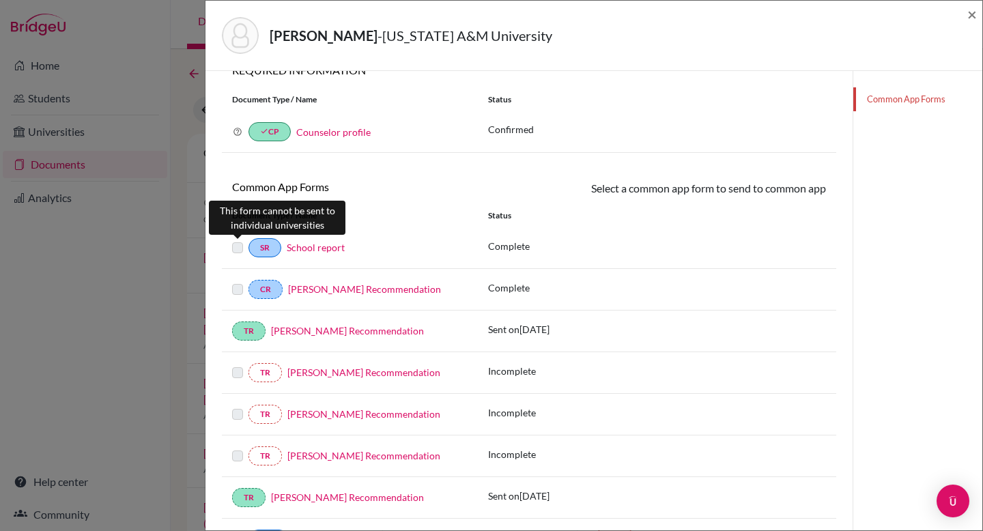
click at [239, 240] on label at bounding box center [237, 240] width 11 height 0
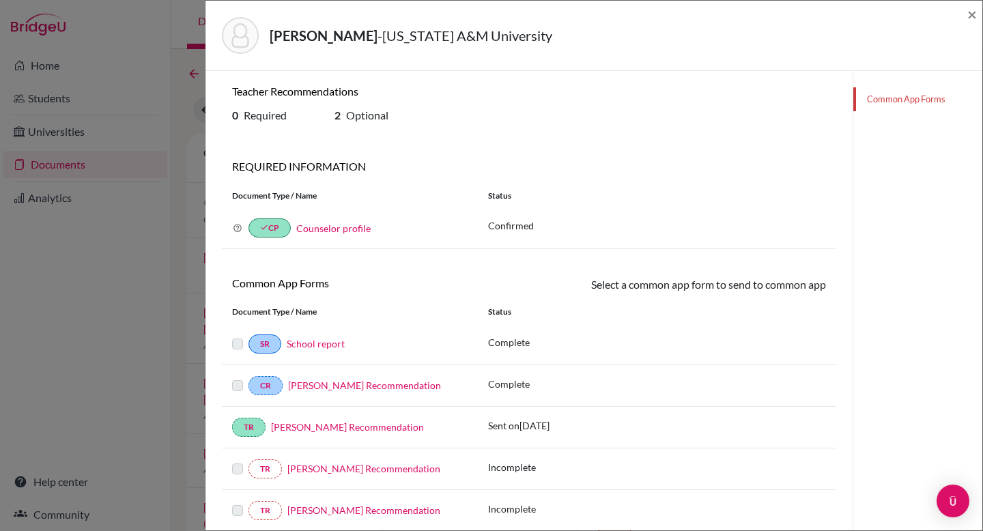
scroll to position [0, 0]
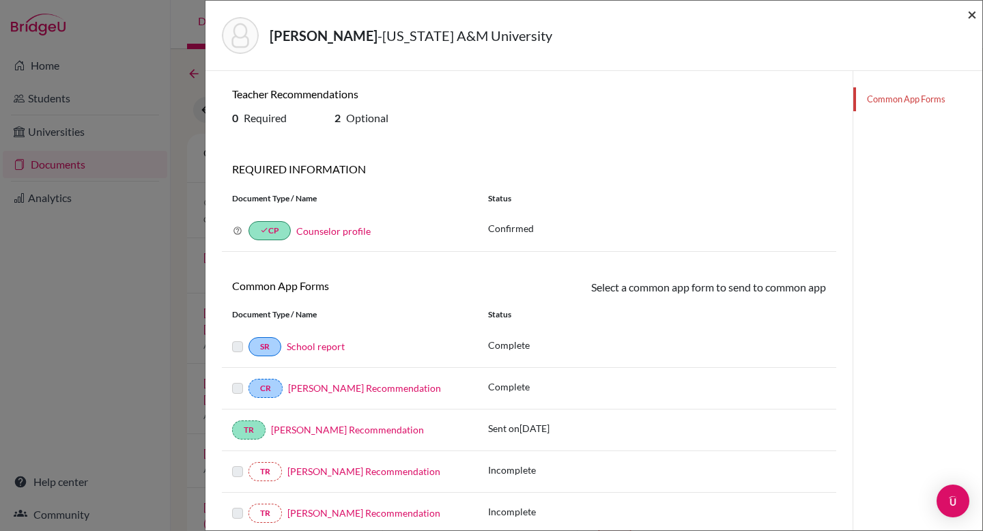
click at [970, 15] on span "×" at bounding box center [972, 14] width 10 height 20
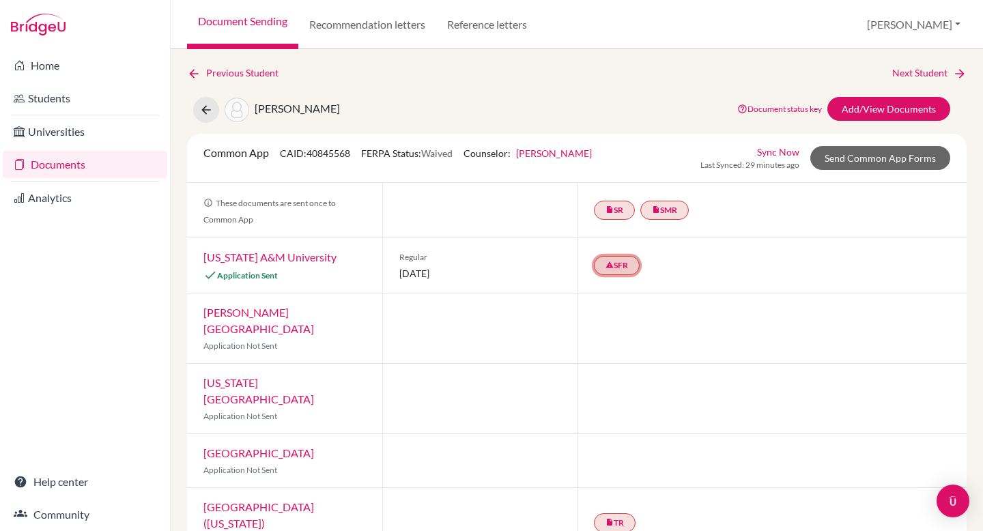
click at [613, 261] on link "warning SFR" at bounding box center [617, 265] width 46 height 19
click at [616, 236] on small "Failed" at bounding box center [616, 237] width 86 height 12
click at [616, 201] on h3 "School final report" at bounding box center [616, 199] width 102 height 25
click at [638, 364] on div at bounding box center [772, 399] width 390 height 70
click at [622, 264] on link "warning SFR" at bounding box center [617, 265] width 46 height 19
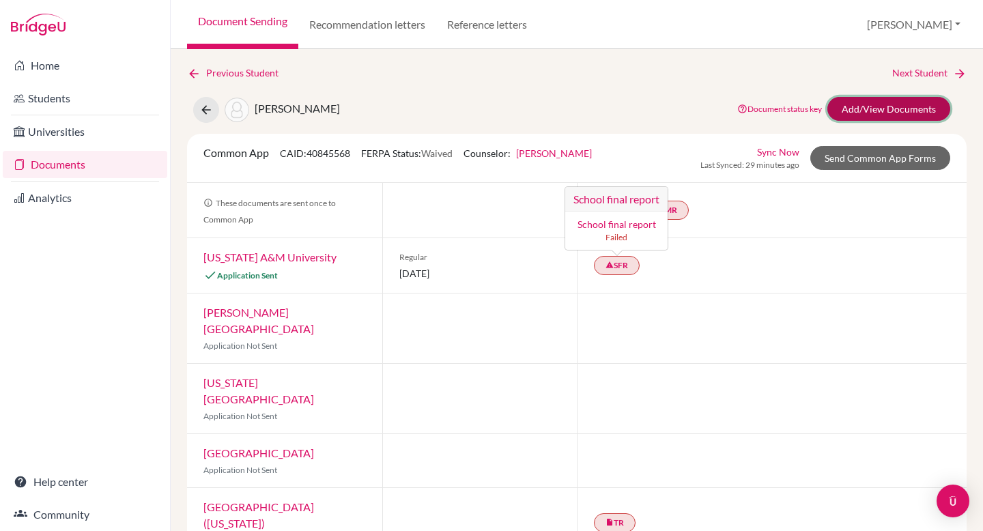
click at [866, 114] on link "Add/View Documents" at bounding box center [888, 109] width 123 height 24
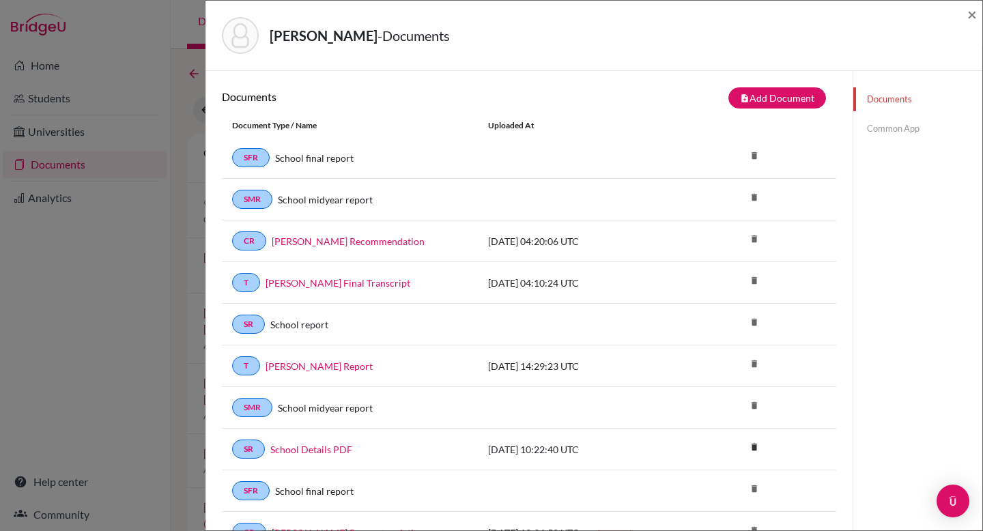
click at [877, 125] on link "Common App" at bounding box center [917, 129] width 129 height 24
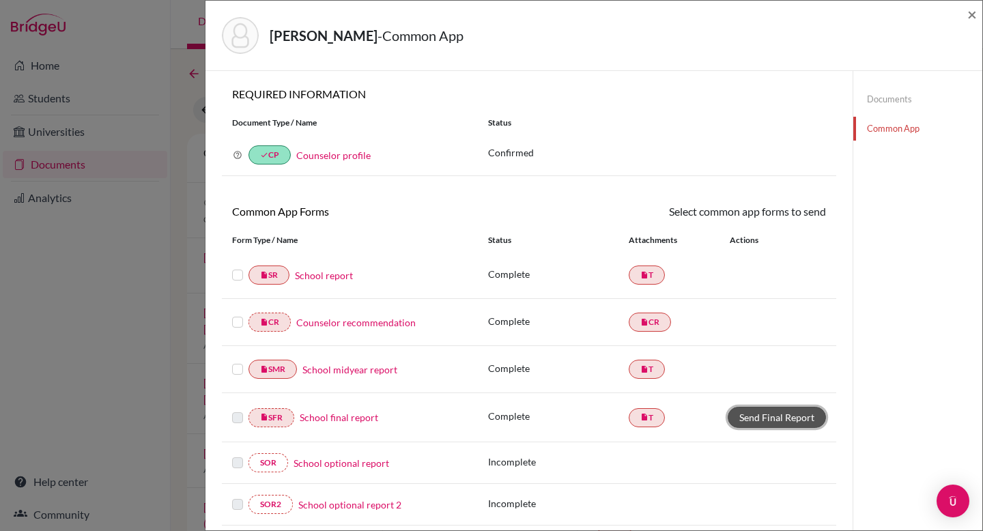
click at [759, 416] on link "Send Final Report" at bounding box center [776, 417] width 98 height 21
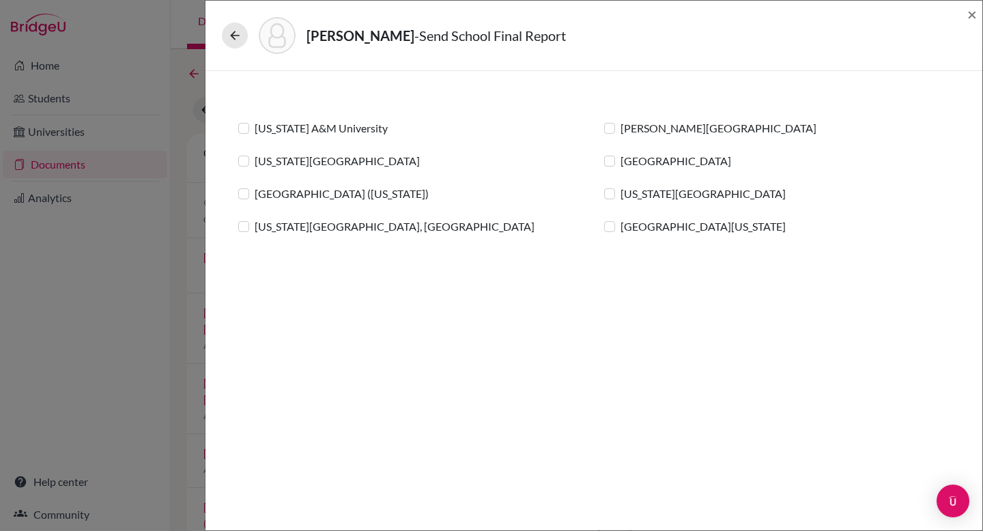
click at [260, 129] on label "[US_STATE] A&M University" at bounding box center [321, 128] width 133 height 16
click at [0, 0] on input "[US_STATE] A&M University" at bounding box center [0, 0] width 0 height 0
click at [272, 164] on label "[US_STATE][GEOGRAPHIC_DATA]" at bounding box center [337, 161] width 165 height 16
click at [0, 0] on input "[US_STATE][GEOGRAPHIC_DATA]" at bounding box center [0, 0] width 0 height 0
click at [281, 193] on label "[GEOGRAPHIC_DATA] ([US_STATE])" at bounding box center [342, 194] width 174 height 16
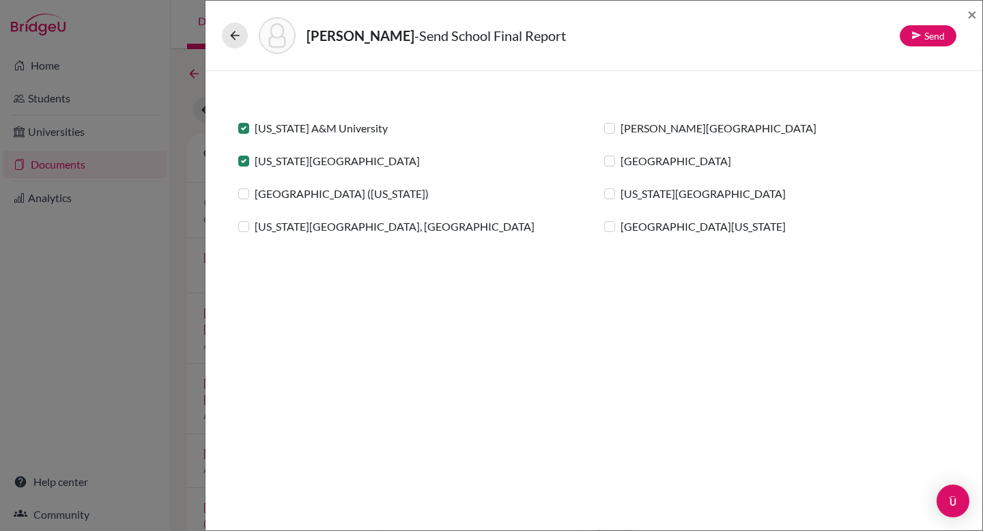
click at [0, 0] on input "[GEOGRAPHIC_DATA] ([US_STATE])" at bounding box center [0, 0] width 0 height 0
click at [296, 230] on label "[US_STATE][GEOGRAPHIC_DATA], [GEOGRAPHIC_DATA]" at bounding box center [395, 226] width 280 height 16
click at [0, 0] on input "[US_STATE][GEOGRAPHIC_DATA], [GEOGRAPHIC_DATA]" at bounding box center [0, 0] width 0 height 0
click at [628, 125] on label "[PERSON_NAME][GEOGRAPHIC_DATA]" at bounding box center [718, 128] width 196 height 16
click at [0, 0] on input "[PERSON_NAME][GEOGRAPHIC_DATA]" at bounding box center [0, 0] width 0 height 0
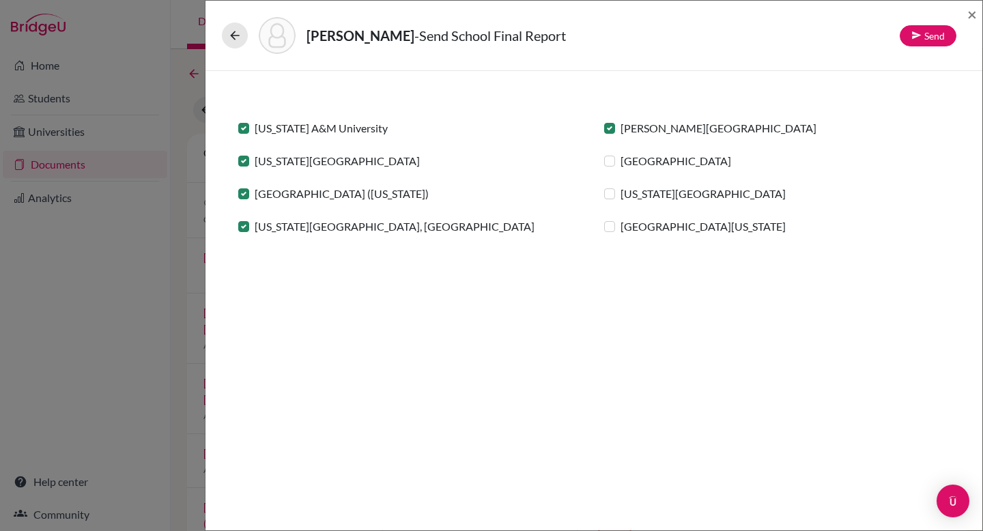
click at [636, 163] on label "[GEOGRAPHIC_DATA]" at bounding box center [675, 161] width 111 height 16
click at [0, 0] on input "[GEOGRAPHIC_DATA]" at bounding box center [0, 0] width 0 height 0
click at [642, 194] on label "[US_STATE][GEOGRAPHIC_DATA]" at bounding box center [702, 194] width 165 height 16
click at [0, 0] on input "[US_STATE][GEOGRAPHIC_DATA]" at bounding box center [0, 0] width 0 height 0
click at [648, 229] on label "[GEOGRAPHIC_DATA][US_STATE]" at bounding box center [702, 226] width 165 height 16
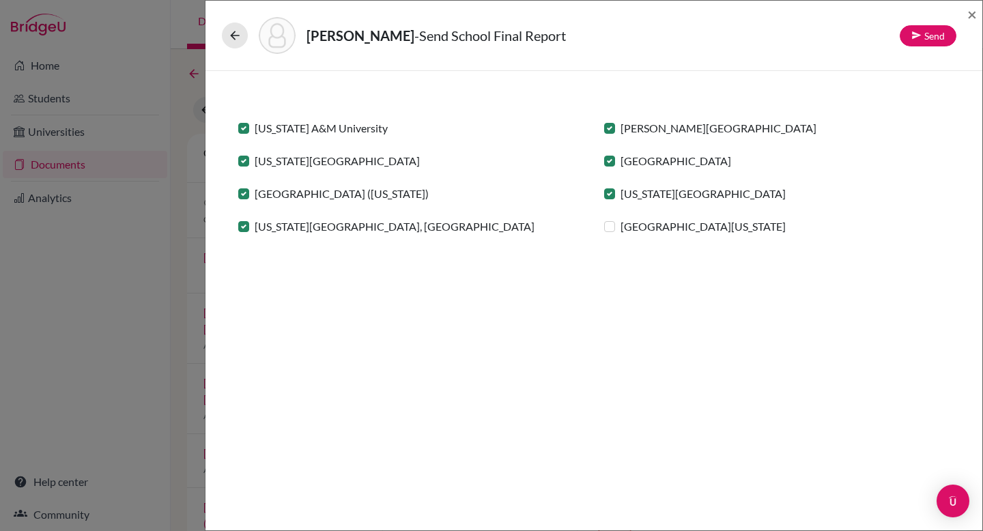
click at [0, 0] on input "[GEOGRAPHIC_DATA][US_STATE]" at bounding box center [0, 0] width 0 height 0
click at [967, 14] on span "×" at bounding box center [972, 14] width 10 height 20
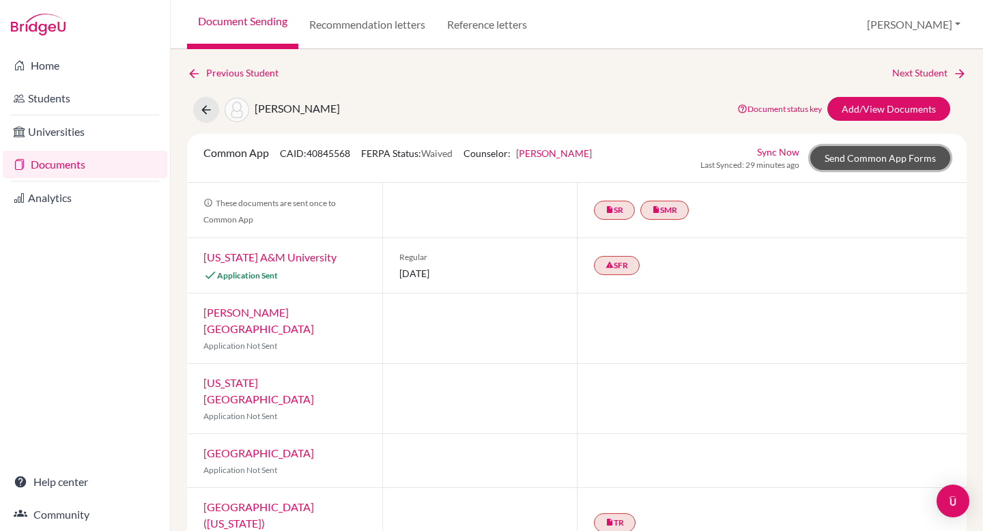
click at [907, 155] on link "Send Common App Forms" at bounding box center [880, 158] width 140 height 24
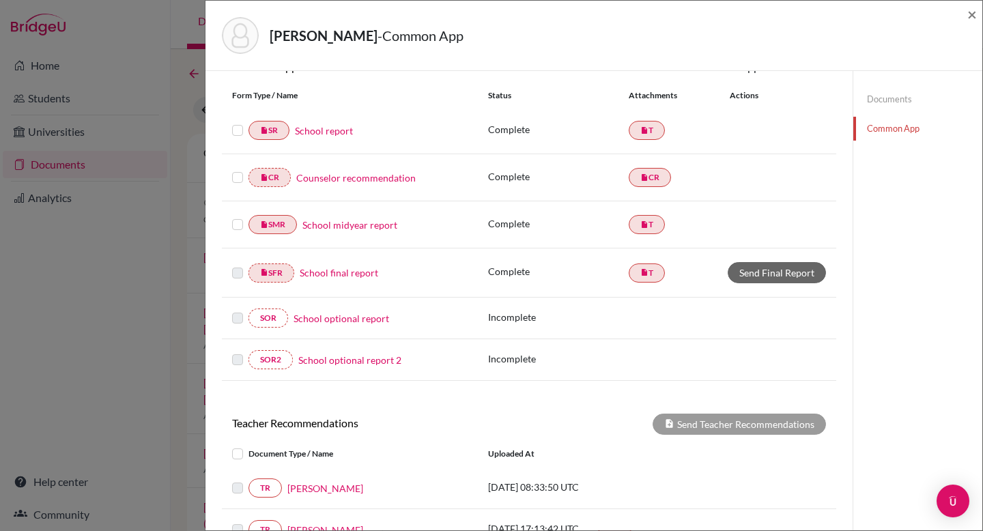
scroll to position [351, 0]
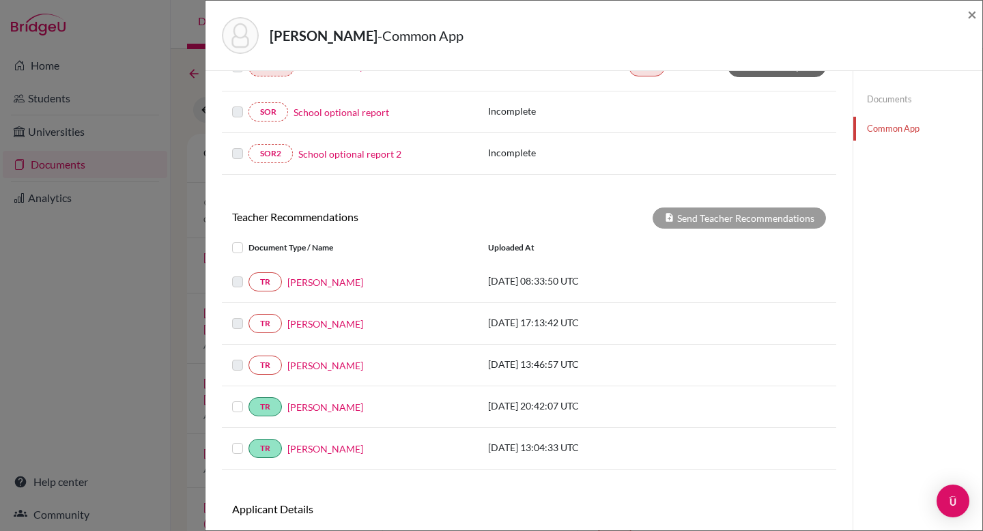
click at [248, 274] on label at bounding box center [248, 274] width 0 height 0
click at [248, 315] on label at bounding box center [248, 315] width 0 height 0
click at [248, 357] on label at bounding box center [248, 357] width 0 height 0
click at [248, 398] on label at bounding box center [248, 398] width 0 height 0
click at [0, 0] on input "checkbox" at bounding box center [0, 0] width 0 height 0
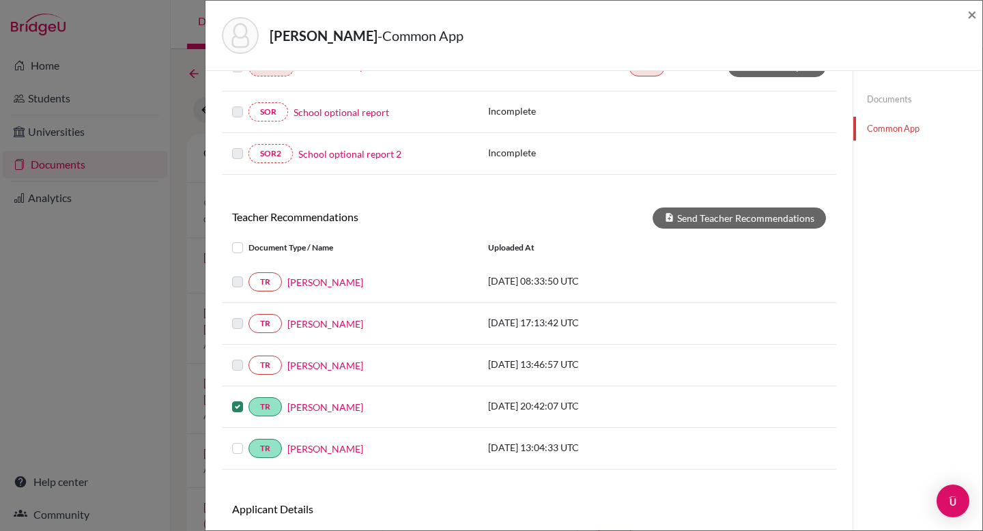
click at [248, 440] on label at bounding box center [248, 440] width 0 height 0
click at [0, 0] on input "checkbox" at bounding box center [0, 0] width 0 height 0
click at [704, 224] on button "Send Teacher Recommendations" at bounding box center [738, 217] width 173 height 21
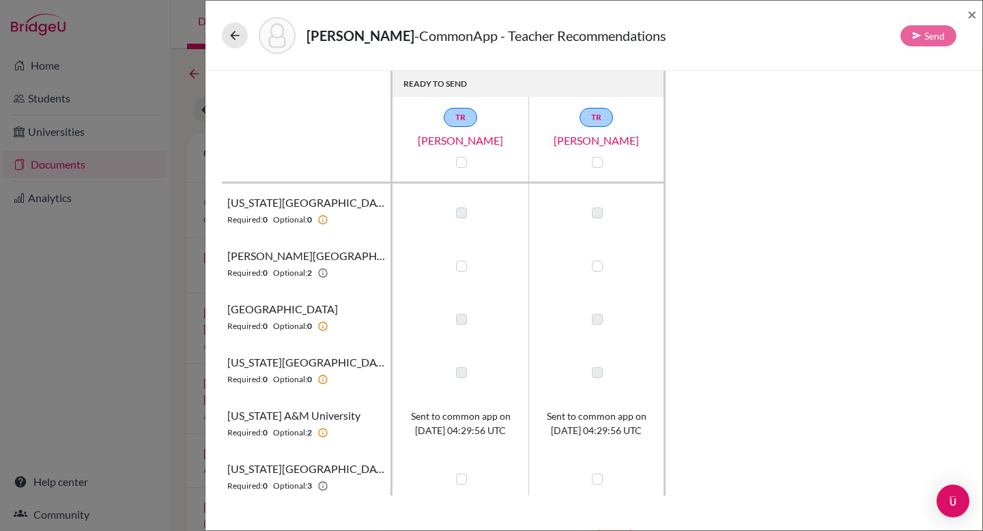
click at [460, 269] on label at bounding box center [461, 266] width 11 height 11
click at [460, 269] on input "checkbox" at bounding box center [457, 265] width 11 height 14
checkbox input "true"
click at [593, 265] on label at bounding box center [597, 266] width 11 height 11
click at [593, 265] on input "checkbox" at bounding box center [593, 265] width 11 height 14
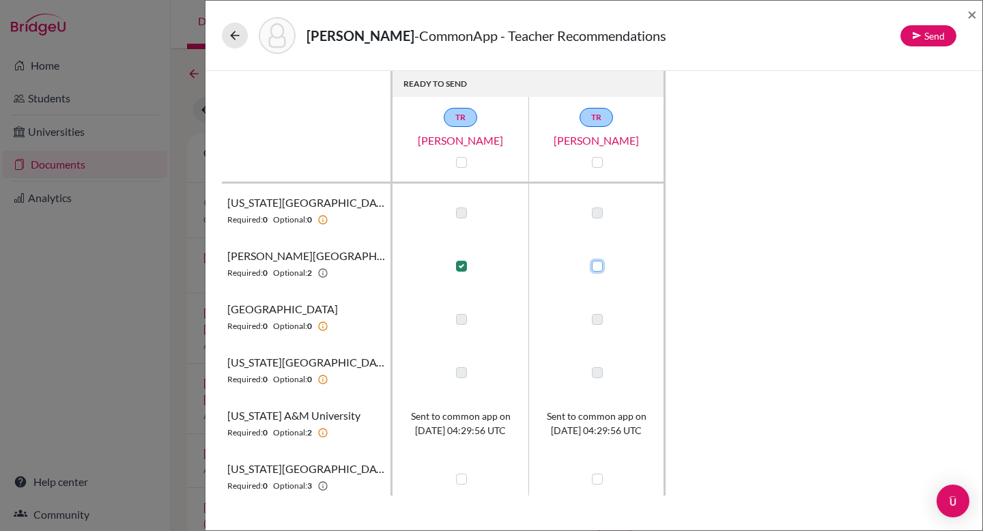
checkbox input "true"
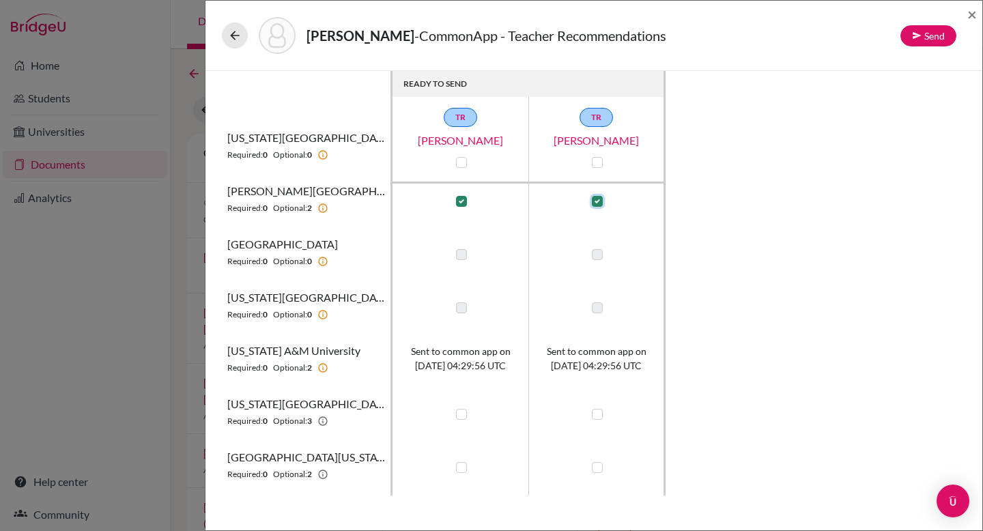
scroll to position [113, 0]
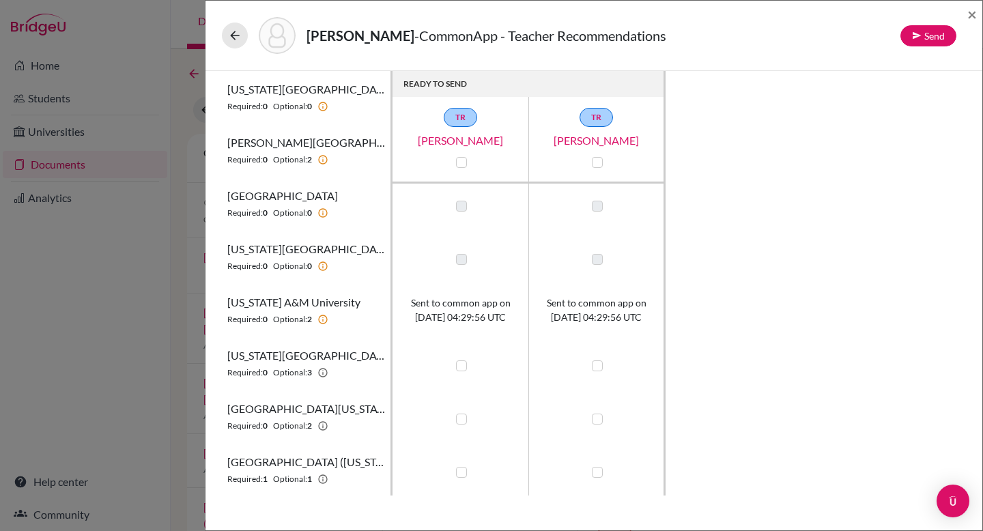
click at [462, 367] on label at bounding box center [461, 365] width 11 height 11
click at [462, 367] on input "checkbox" at bounding box center [457, 365] width 11 height 14
checkbox input "true"
click at [598, 365] on label at bounding box center [597, 365] width 11 height 11
click at [598, 365] on input "checkbox" at bounding box center [593, 365] width 11 height 14
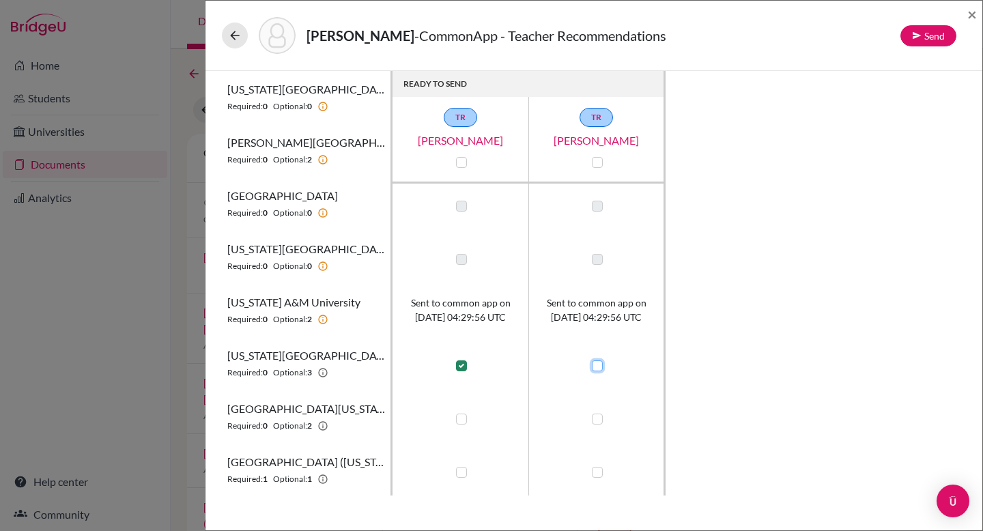
checkbox input "true"
click at [459, 416] on label at bounding box center [461, 419] width 11 height 11
click at [459, 416] on input "checkbox" at bounding box center [457, 418] width 11 height 14
checkbox input "true"
click at [598, 418] on label at bounding box center [597, 419] width 11 height 11
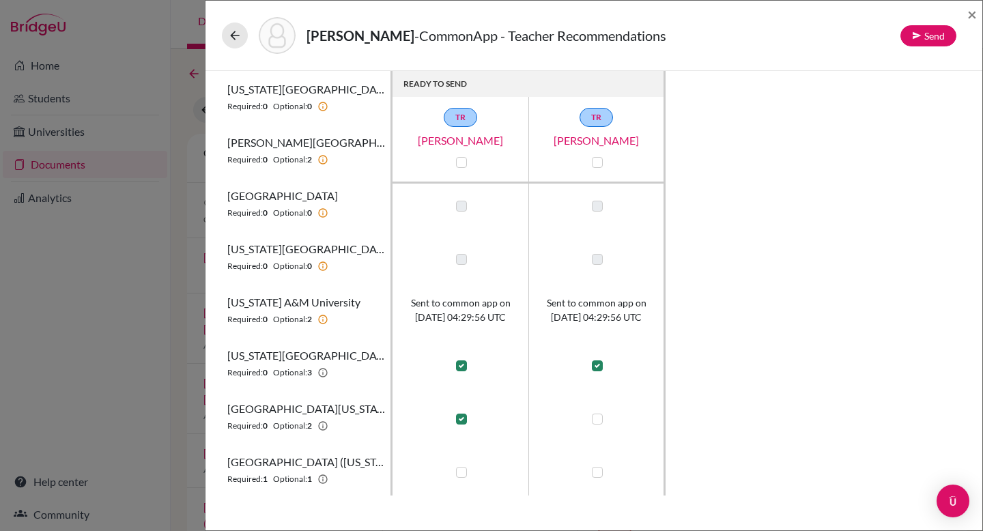
click at [598, 418] on input "checkbox" at bounding box center [593, 418] width 11 height 14
checkbox input "true"
click at [459, 473] on label at bounding box center [461, 472] width 11 height 11
click at [459, 473] on input "checkbox" at bounding box center [457, 471] width 11 height 14
checkbox input "true"
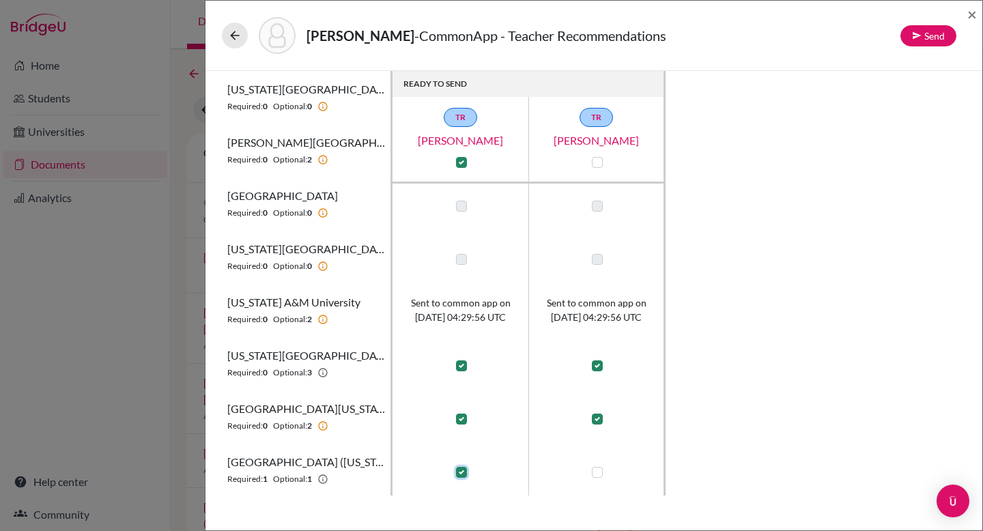
checkbox input "true"
click at [596, 473] on label at bounding box center [597, 472] width 11 height 11
click at [596, 473] on input "checkbox" at bounding box center [593, 471] width 11 height 14
checkbox input "true"
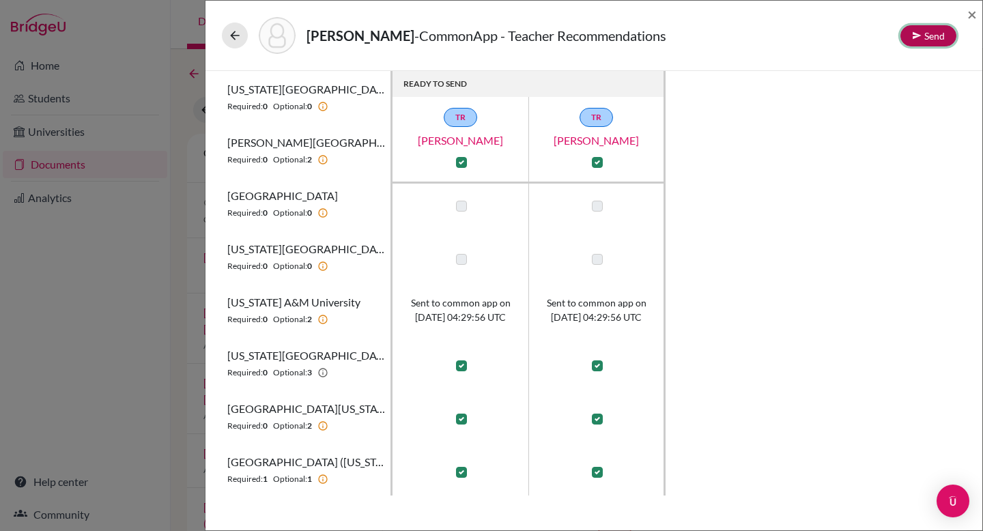
click at [914, 44] on button "Send" at bounding box center [928, 35] width 56 height 21
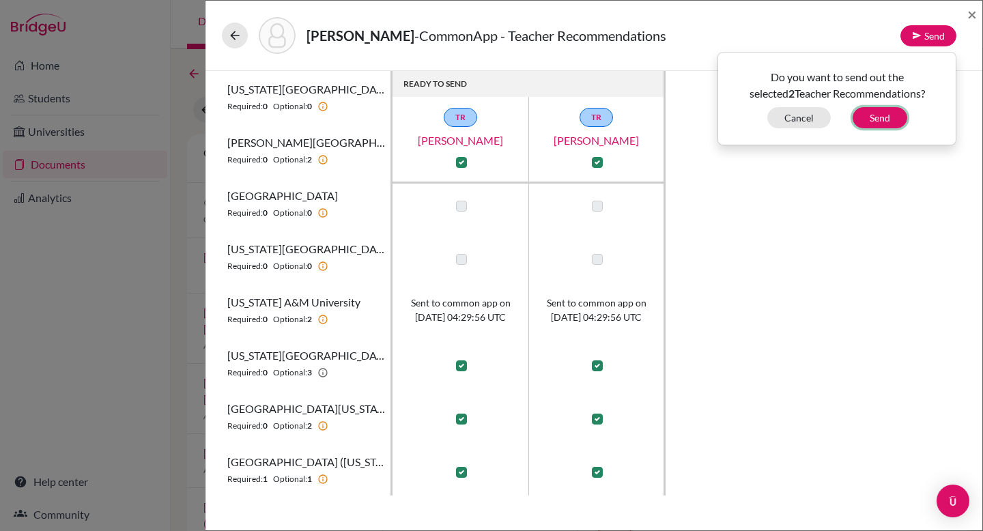
click at [883, 121] on button "Send" at bounding box center [879, 117] width 55 height 21
checkbox input "false"
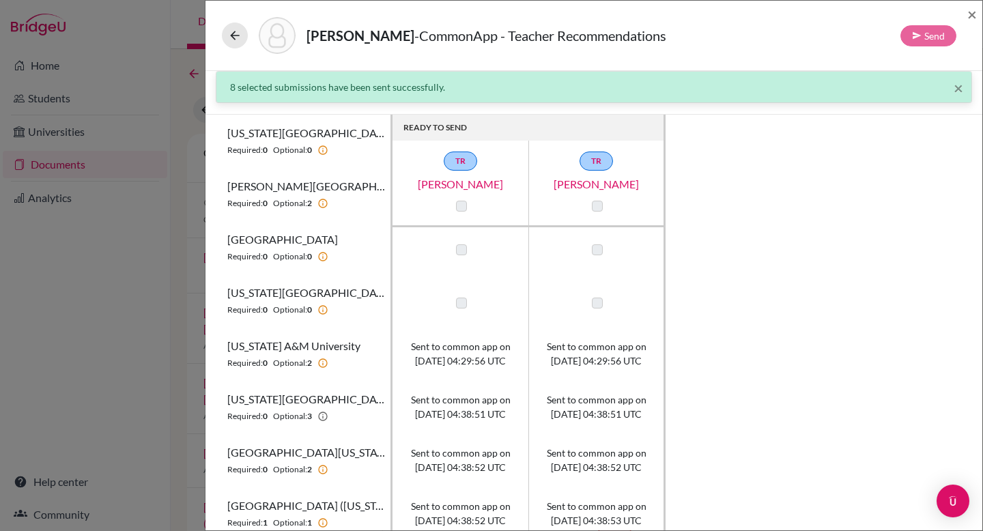
scroll to position [0, 0]
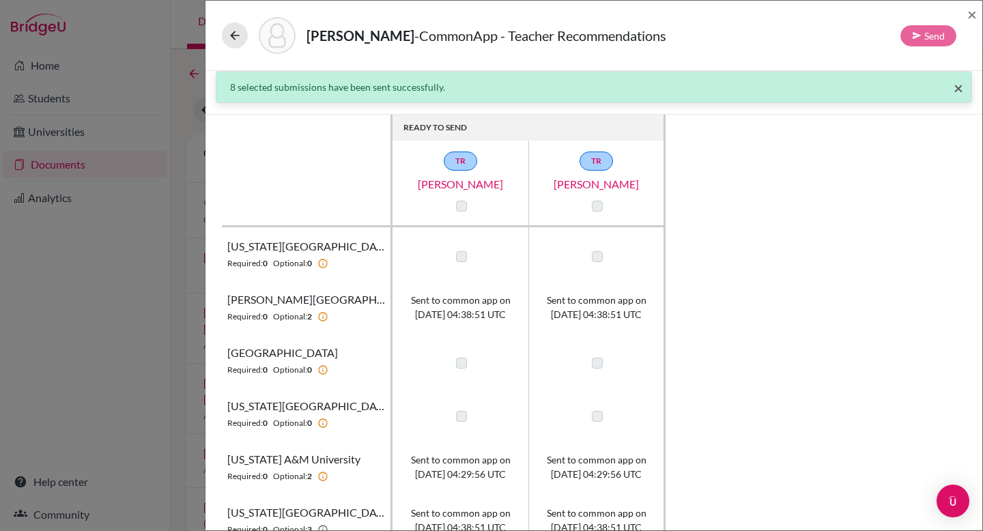
click at [953, 89] on span "×" at bounding box center [958, 88] width 10 height 20
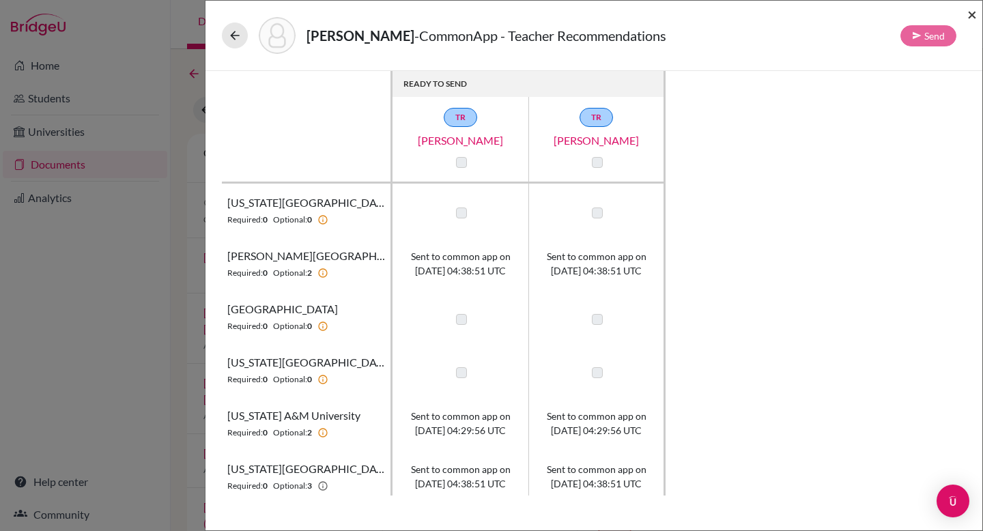
click at [972, 18] on span "×" at bounding box center [972, 14] width 10 height 20
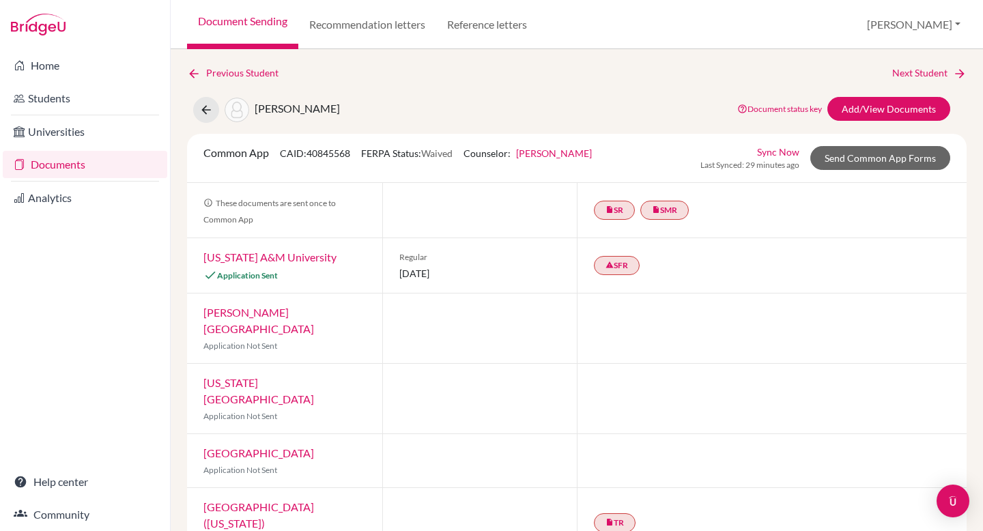
scroll to position [172, 0]
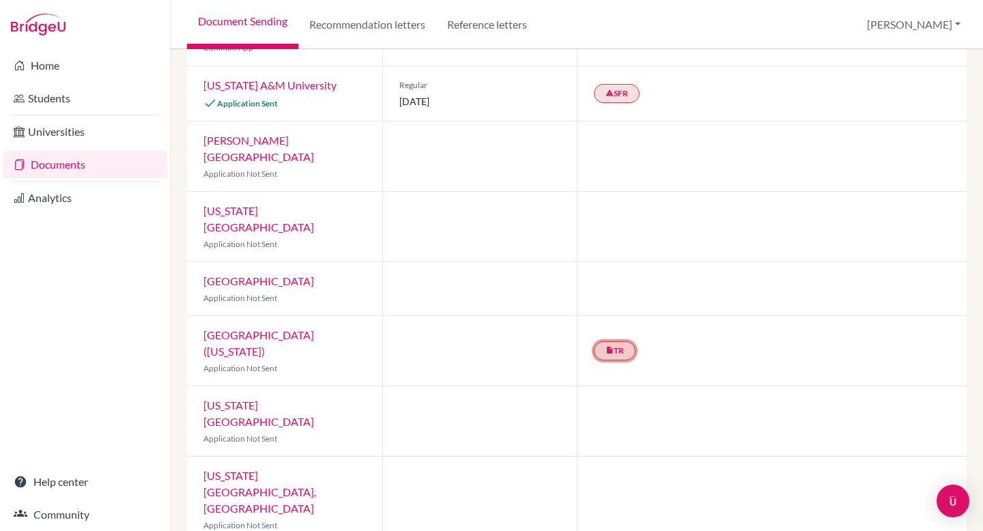
click at [618, 341] on link "insert_drive_file TR" at bounding box center [615, 350] width 42 height 19
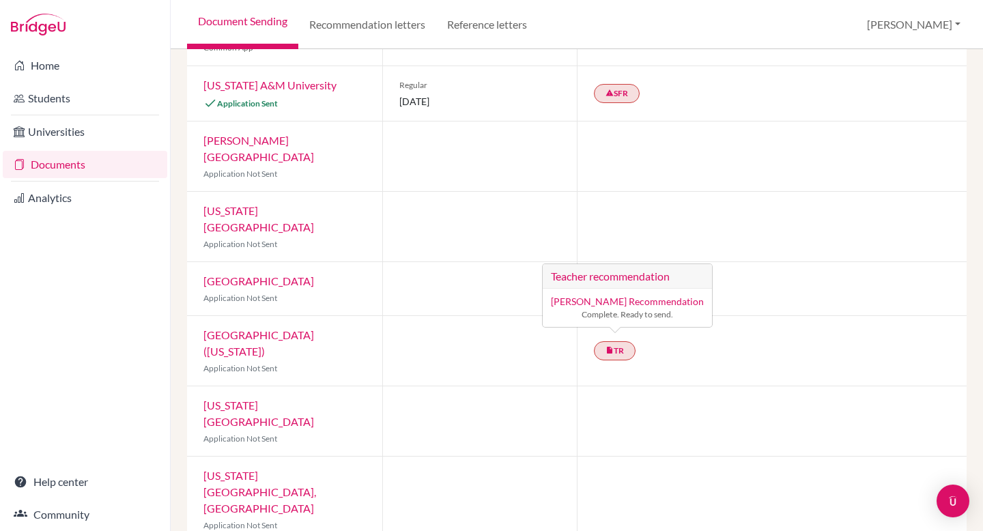
click at [760, 321] on div "insert_drive_file TR Teacher recommendation Tim Dolsky’s Recommendation Complet…" at bounding box center [772, 351] width 390 height 70
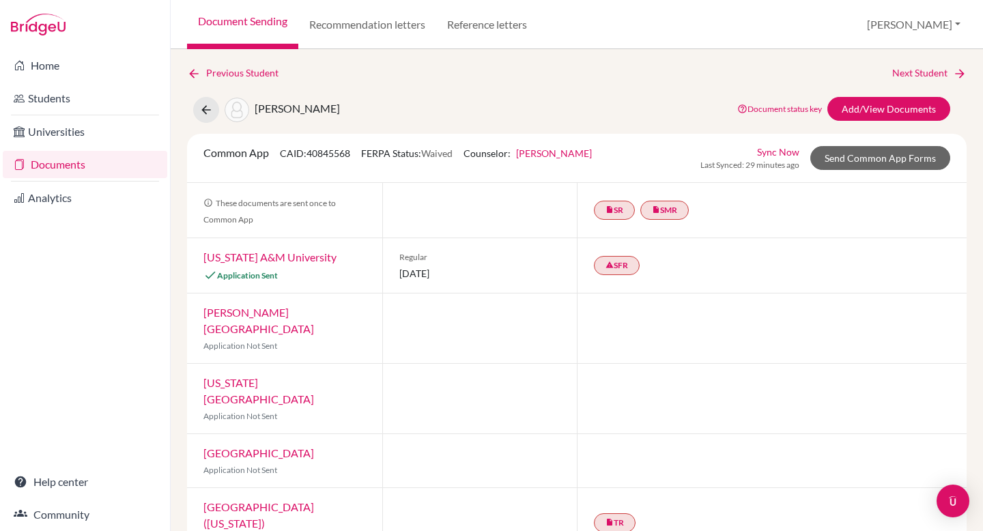
click at [769, 150] on link "Sync Now" at bounding box center [778, 152] width 42 height 14
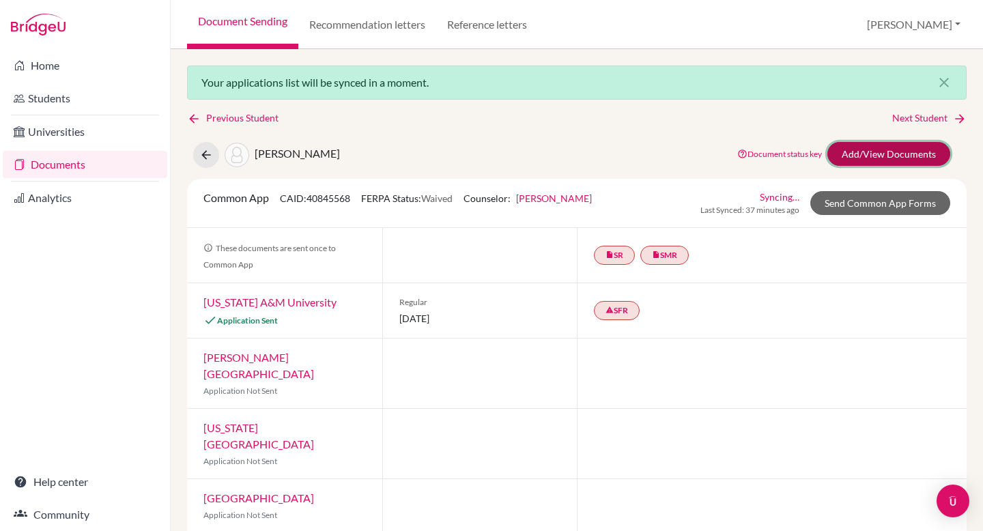
click at [843, 154] on link "Add/View Documents" at bounding box center [888, 154] width 123 height 24
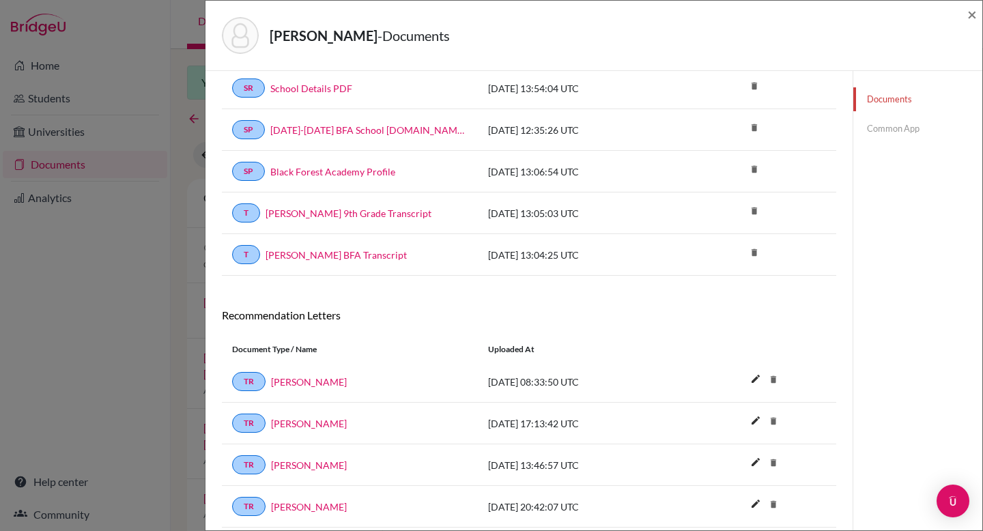
scroll to position [574, 0]
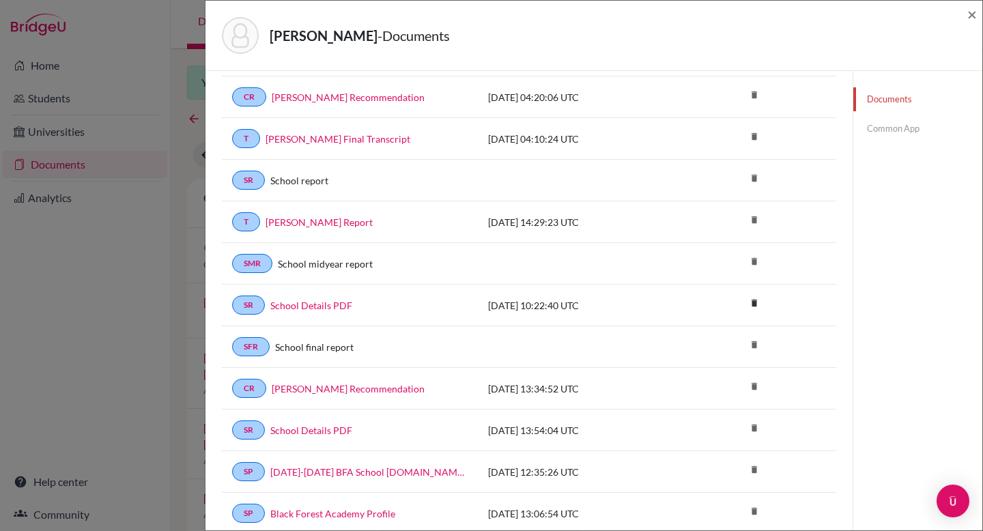
click at [879, 128] on link "Common App" at bounding box center [917, 129] width 129 height 24
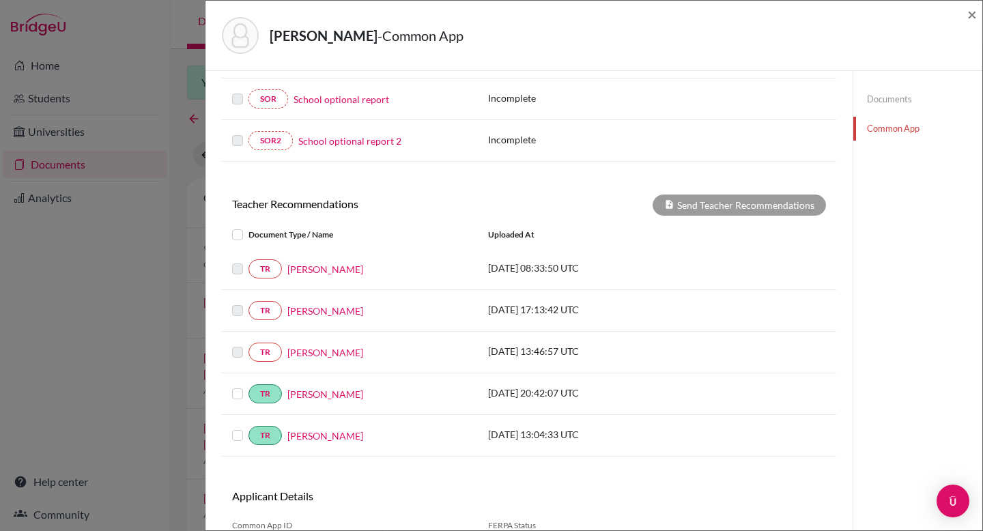
scroll to position [437, 0]
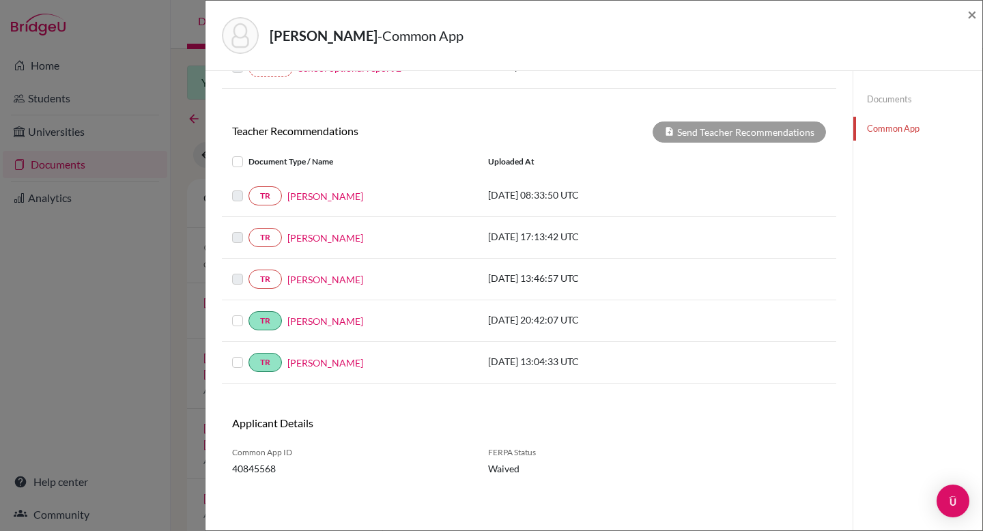
click at [300, 240] on link "[PERSON_NAME]" at bounding box center [325, 238] width 76 height 14
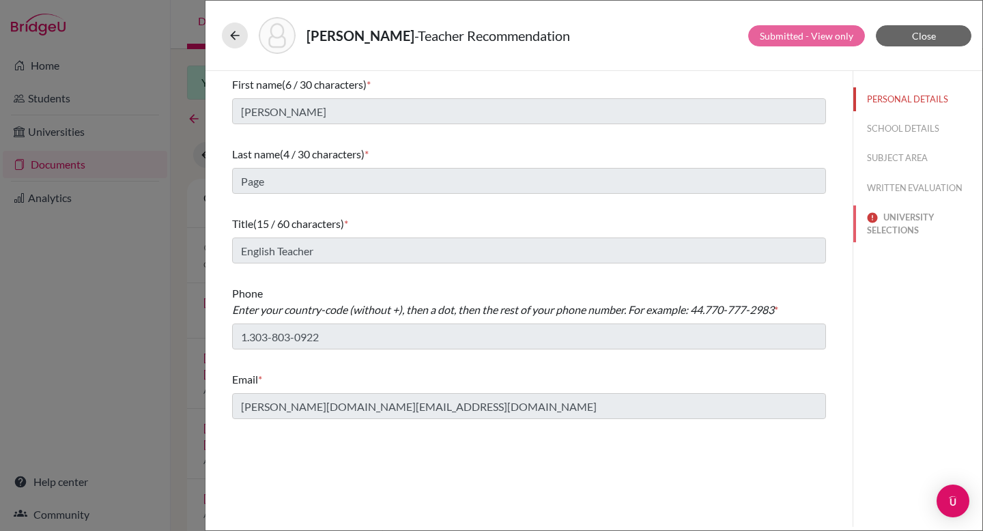
click at [902, 227] on button "UNIVERSITY SELECTIONS" at bounding box center [917, 223] width 129 height 37
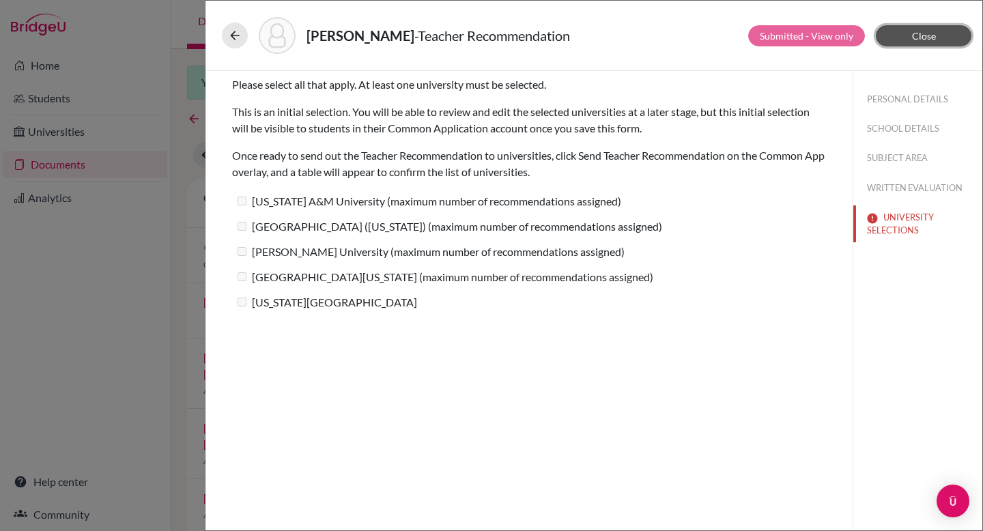
click at [944, 33] on button "Close" at bounding box center [923, 35] width 96 height 21
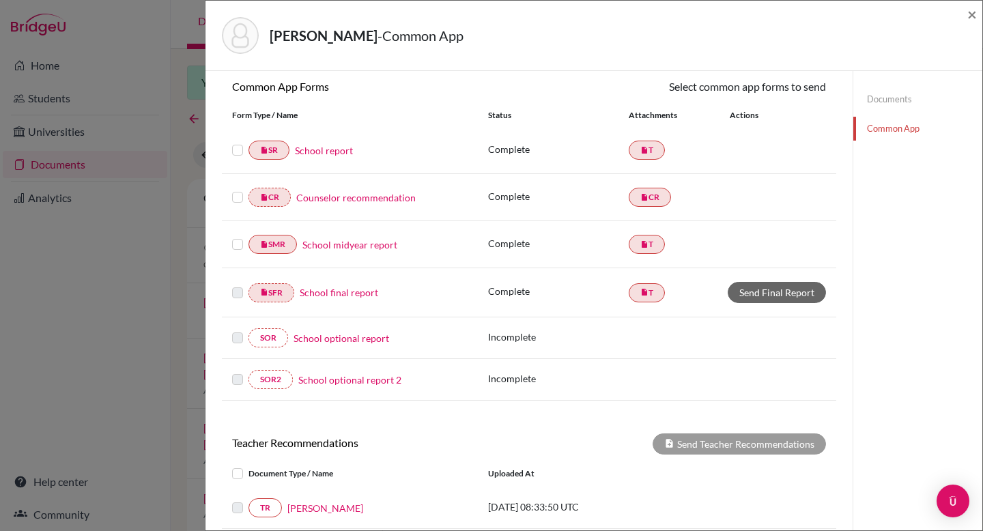
scroll to position [276, 0]
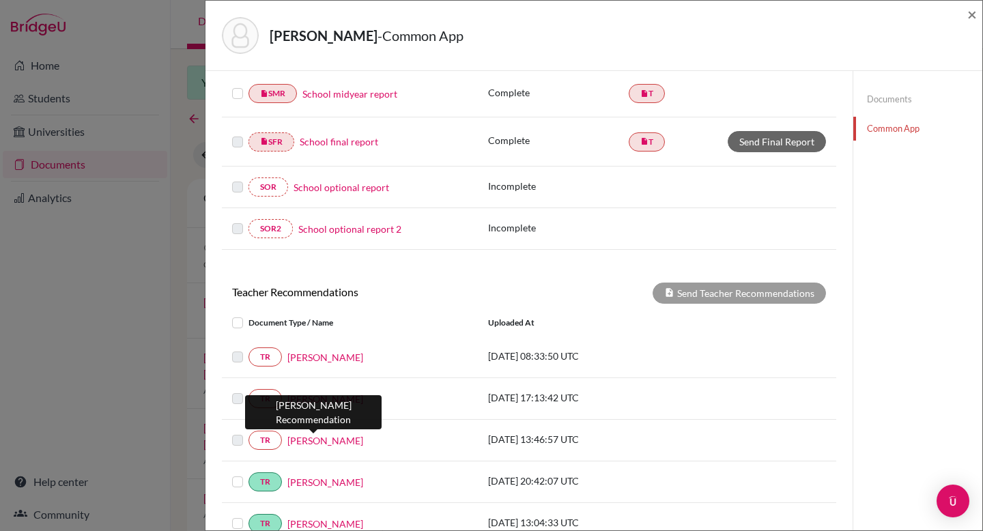
click at [310, 441] on link "[PERSON_NAME]" at bounding box center [325, 440] width 76 height 14
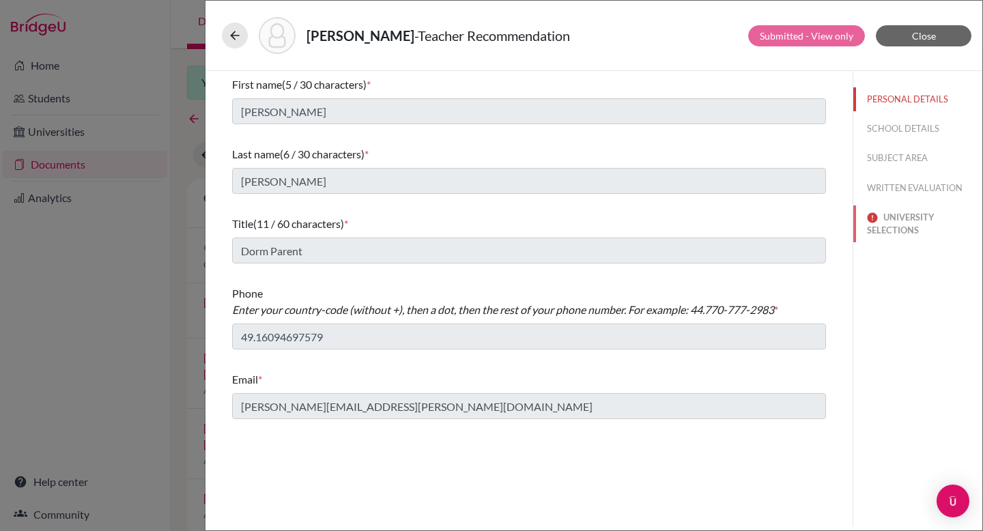
click at [881, 220] on button "UNIVERSITY SELECTIONS" at bounding box center [917, 223] width 129 height 37
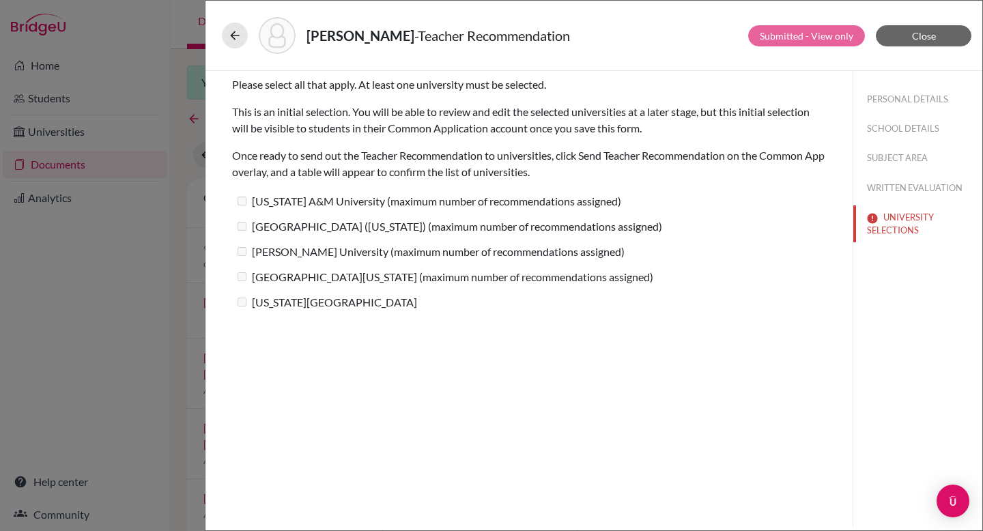
click at [276, 300] on label "[US_STATE][GEOGRAPHIC_DATA]" at bounding box center [324, 302] width 185 height 20
click at [912, 33] on span "Close" at bounding box center [924, 36] width 24 height 12
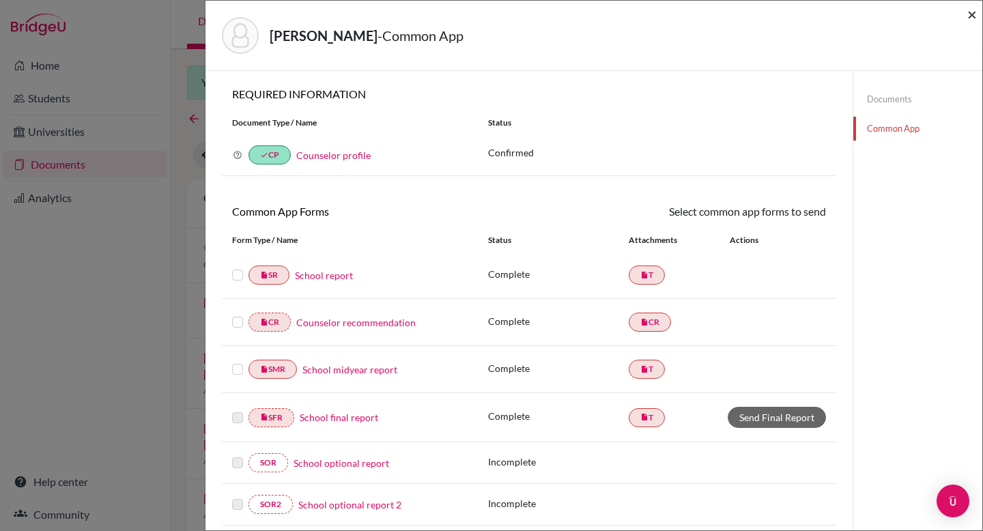
click at [970, 15] on span "×" at bounding box center [972, 14] width 10 height 20
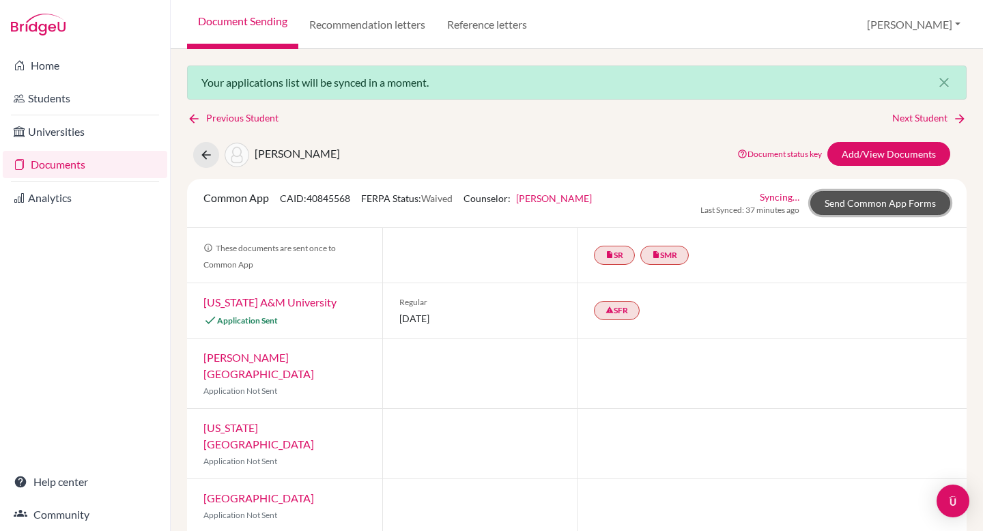
click at [871, 197] on link "Send Common App Forms" at bounding box center [880, 203] width 140 height 24
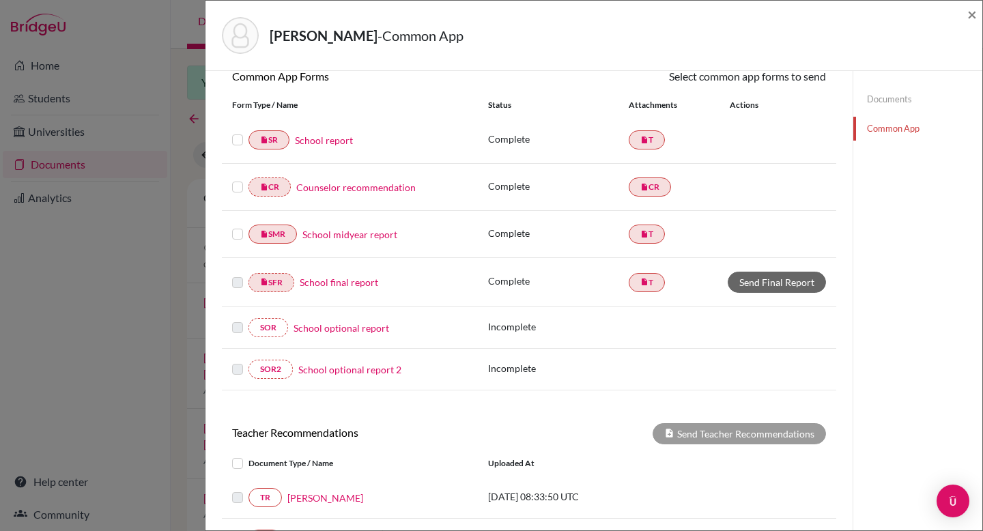
scroll to position [85, 0]
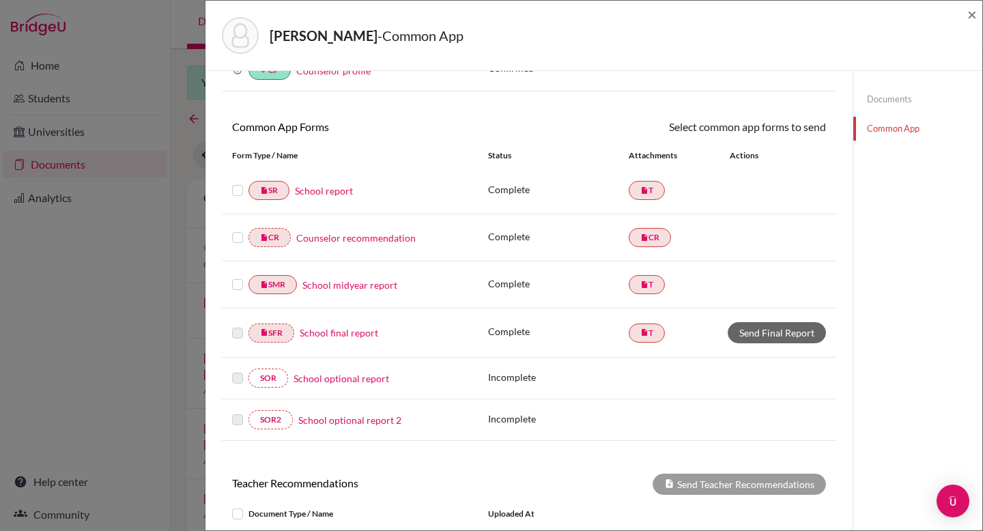
click at [238, 197] on div at bounding box center [240, 190] width 16 height 16
click at [238, 182] on label at bounding box center [237, 182] width 11 height 0
click at [0, 0] on input "checkbox" at bounding box center [0, 0] width 0 height 0
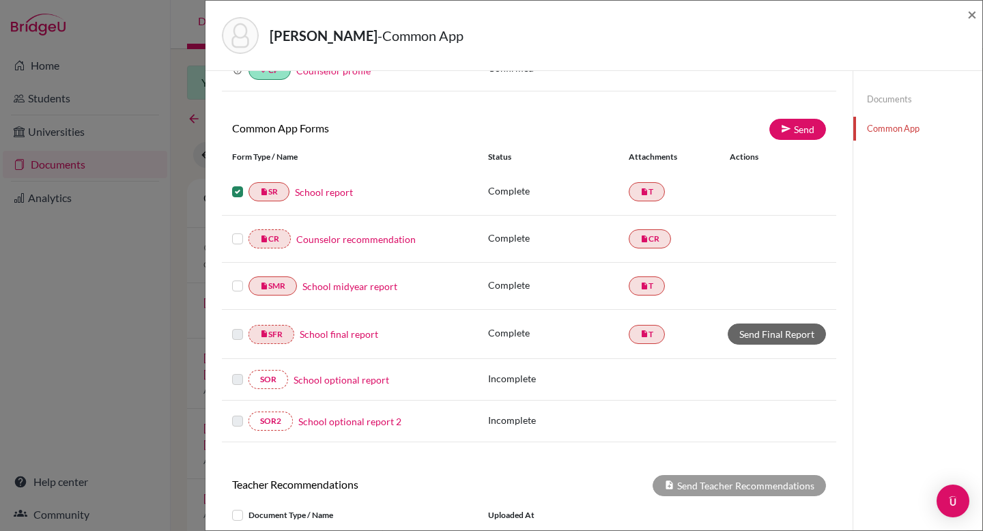
click at [238, 231] on label at bounding box center [237, 231] width 11 height 0
click at [0, 0] on input "checkbox" at bounding box center [0, 0] width 0 height 0
click at [237, 278] on label at bounding box center [237, 278] width 11 height 0
click at [0, 0] on input "checkbox" at bounding box center [0, 0] width 0 height 0
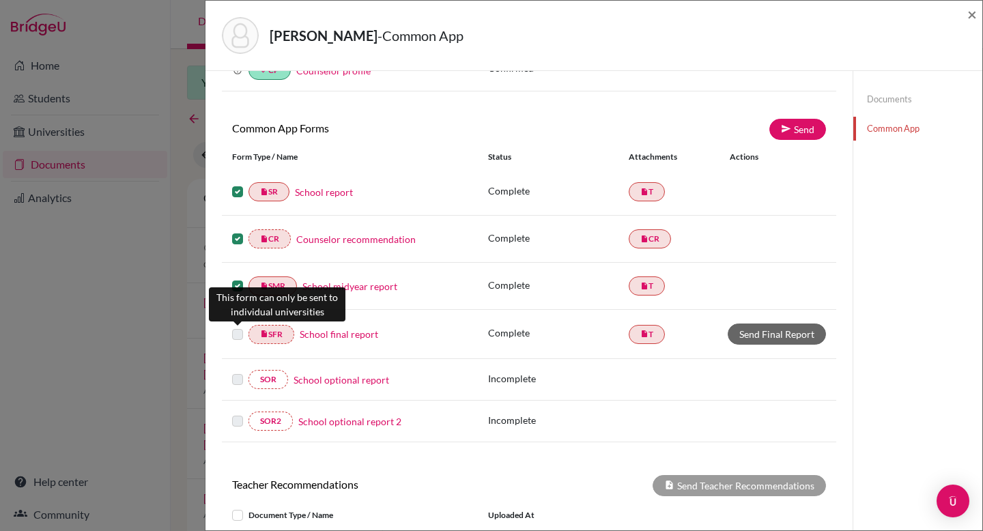
click at [236, 326] on label at bounding box center [237, 326] width 11 height 0
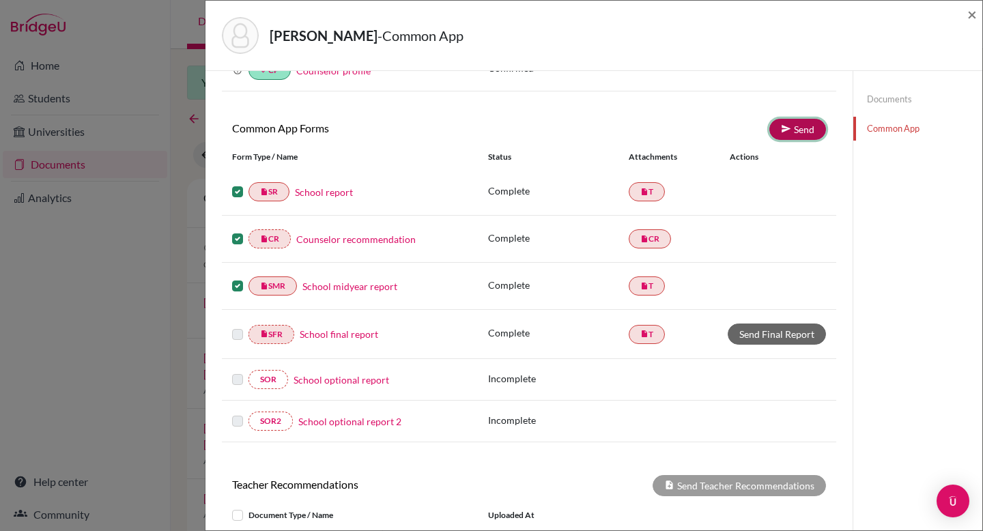
click at [787, 132] on link "Send" at bounding box center [797, 129] width 57 height 21
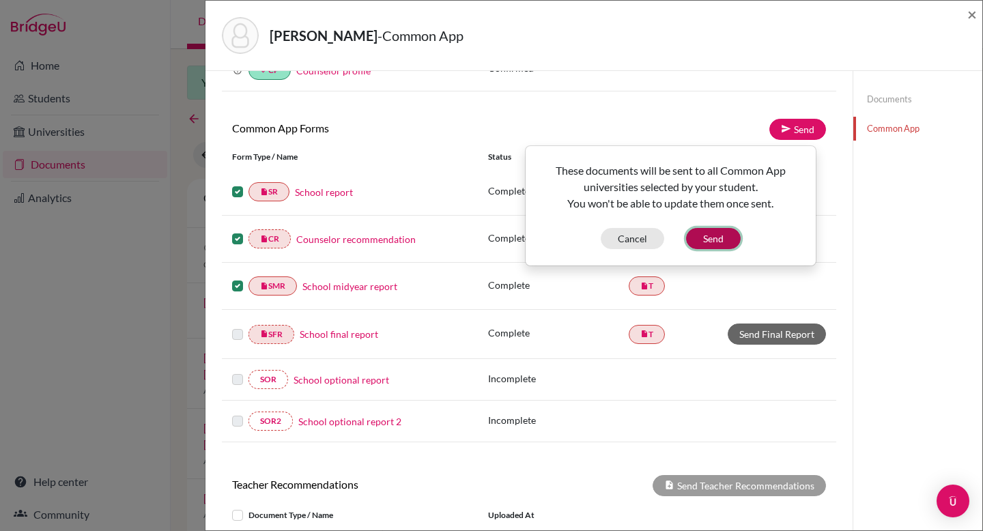
click at [721, 240] on button "Send" at bounding box center [713, 238] width 55 height 21
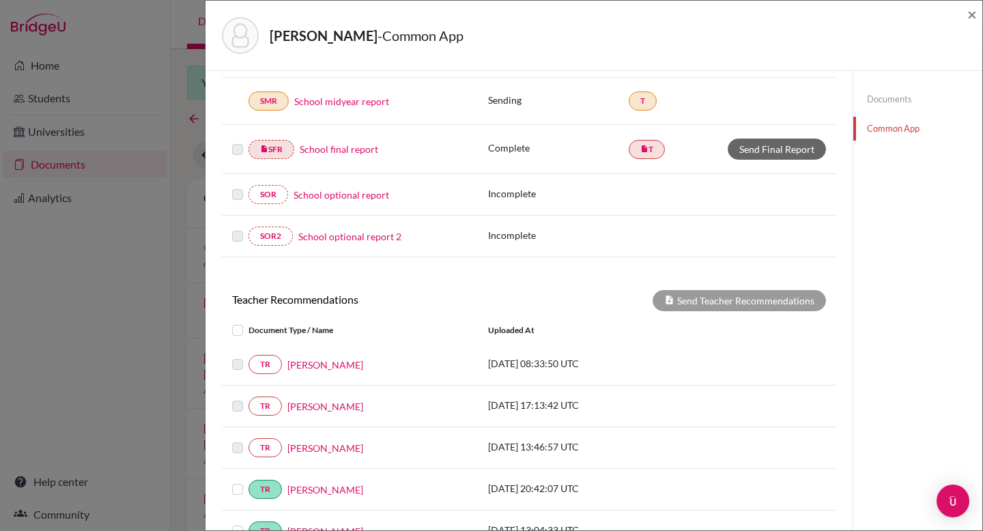
scroll to position [0, 0]
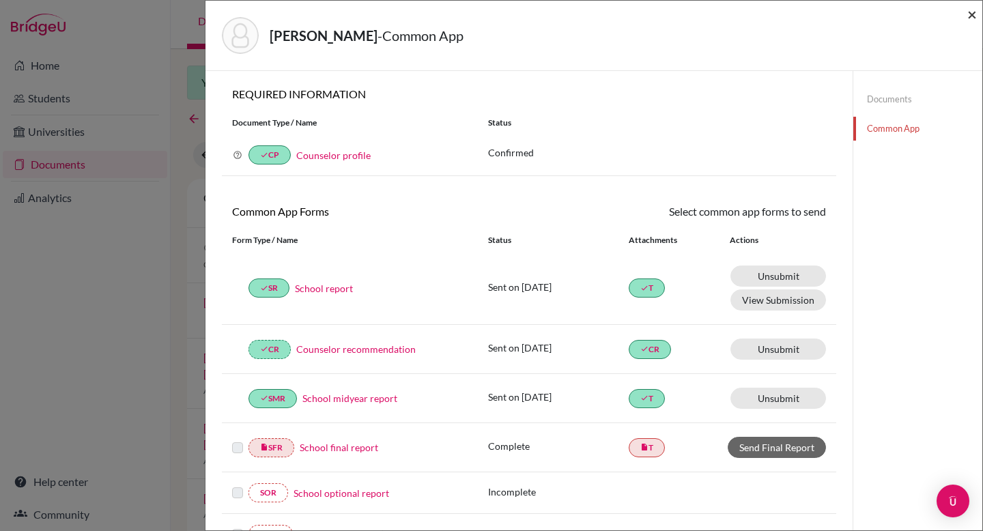
click at [975, 14] on span "×" at bounding box center [972, 14] width 10 height 20
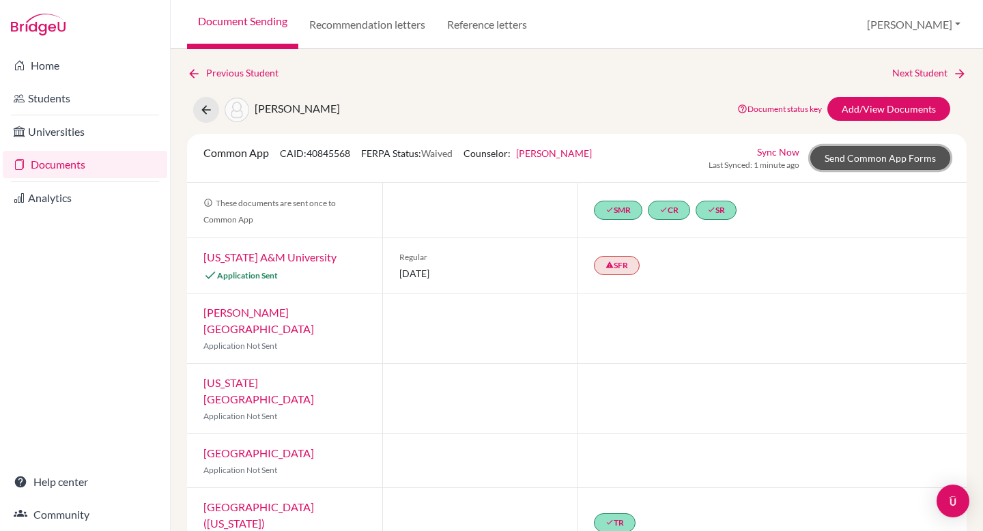
click at [896, 157] on link "Send Common App Forms" at bounding box center [880, 158] width 140 height 24
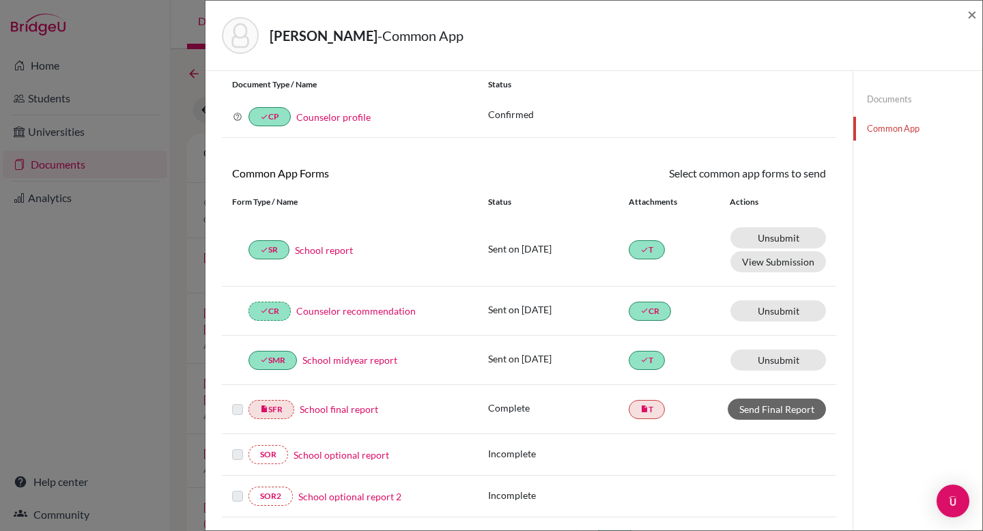
scroll to position [37, 0]
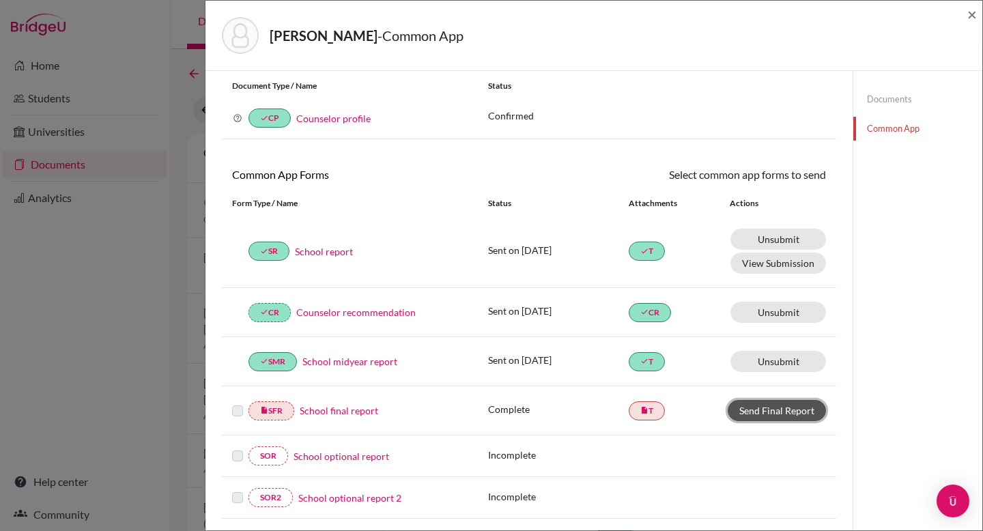
click at [783, 414] on link "Send Final Report" at bounding box center [776, 410] width 98 height 21
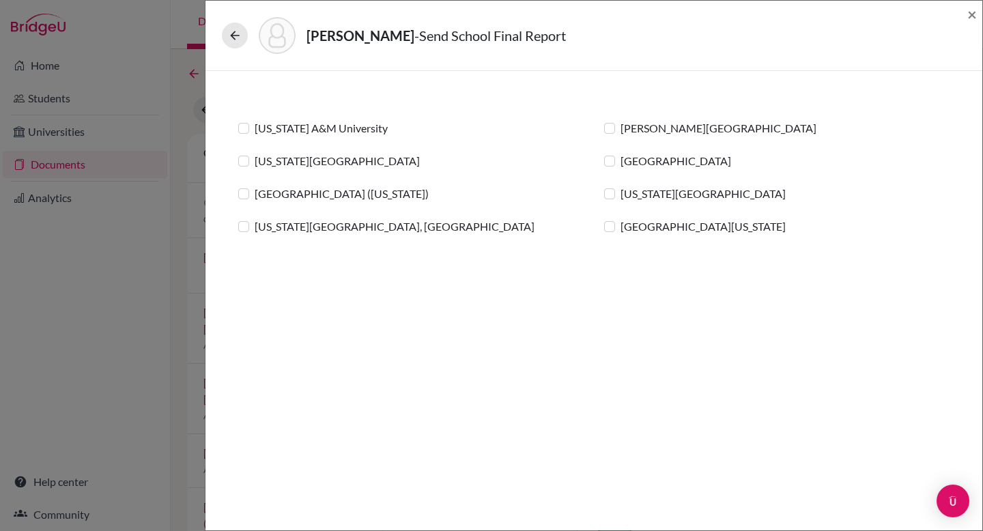
click at [255, 128] on label "[US_STATE] A&M University" at bounding box center [321, 128] width 133 height 16
click at [0, 0] on input "[US_STATE] A&M University" at bounding box center [0, 0] width 0 height 0
click at [255, 159] on label "[US_STATE][GEOGRAPHIC_DATA]" at bounding box center [337, 161] width 165 height 16
click at [0, 0] on input "[US_STATE][GEOGRAPHIC_DATA]" at bounding box center [0, 0] width 0 height 0
click at [255, 197] on label "[GEOGRAPHIC_DATA] ([US_STATE])" at bounding box center [342, 194] width 174 height 16
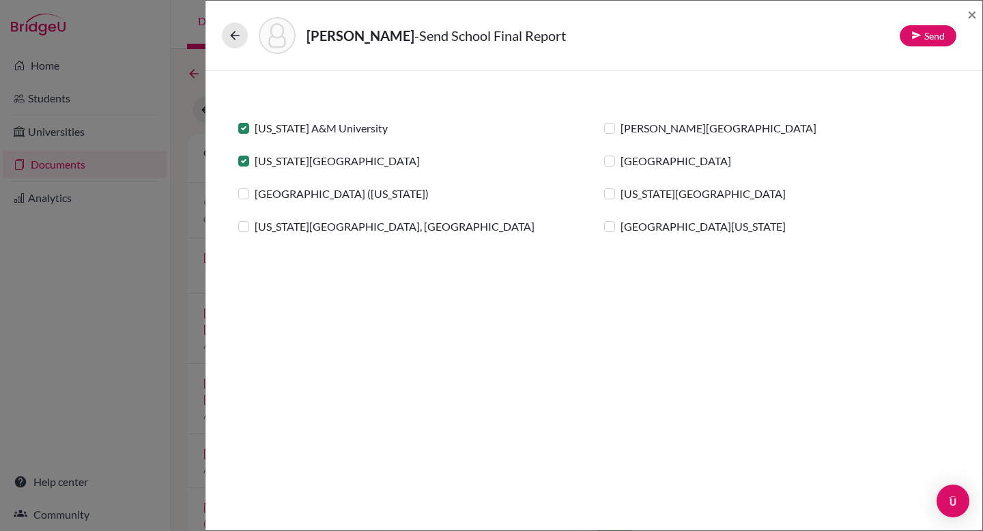
click at [0, 0] on input "[GEOGRAPHIC_DATA] ([US_STATE])" at bounding box center [0, 0] width 0 height 0
click at [255, 225] on label "[US_STATE][GEOGRAPHIC_DATA], [GEOGRAPHIC_DATA]" at bounding box center [395, 226] width 280 height 16
click at [0, 0] on input "[US_STATE][GEOGRAPHIC_DATA], [GEOGRAPHIC_DATA]" at bounding box center [0, 0] width 0 height 0
click at [620, 126] on label "[PERSON_NAME][GEOGRAPHIC_DATA]" at bounding box center [718, 128] width 196 height 16
click at [0, 0] on input "[PERSON_NAME][GEOGRAPHIC_DATA]" at bounding box center [0, 0] width 0 height 0
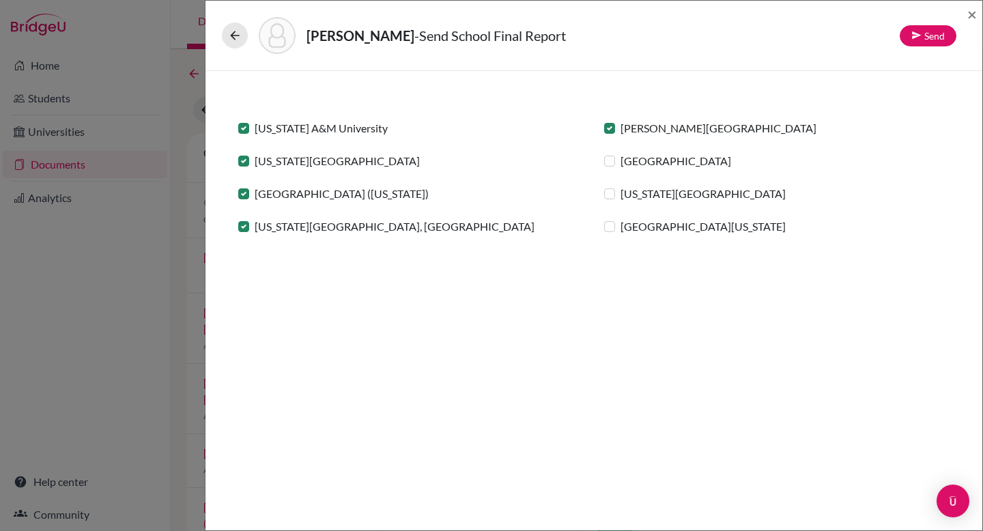
click at [620, 160] on label "[GEOGRAPHIC_DATA]" at bounding box center [675, 161] width 111 height 16
click at [0, 0] on input "[GEOGRAPHIC_DATA]" at bounding box center [0, 0] width 0 height 0
click at [620, 194] on label "[US_STATE][GEOGRAPHIC_DATA]" at bounding box center [702, 194] width 165 height 16
click at [0, 0] on input "[US_STATE][GEOGRAPHIC_DATA]" at bounding box center [0, 0] width 0 height 0
click at [620, 229] on label "[GEOGRAPHIC_DATA][US_STATE]" at bounding box center [702, 226] width 165 height 16
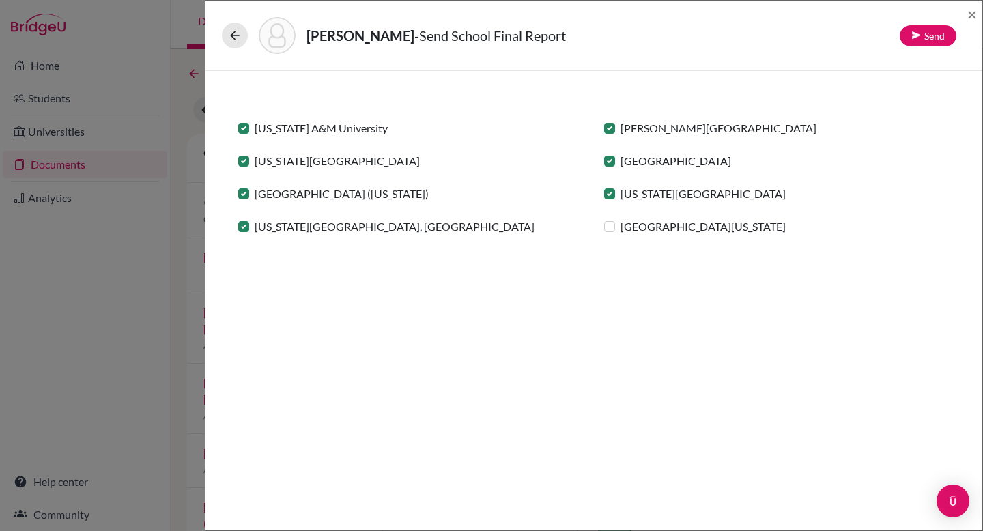
click at [0, 0] on input "[GEOGRAPHIC_DATA][US_STATE]" at bounding box center [0, 0] width 0 height 0
click at [937, 33] on link "Send" at bounding box center [927, 35] width 57 height 21
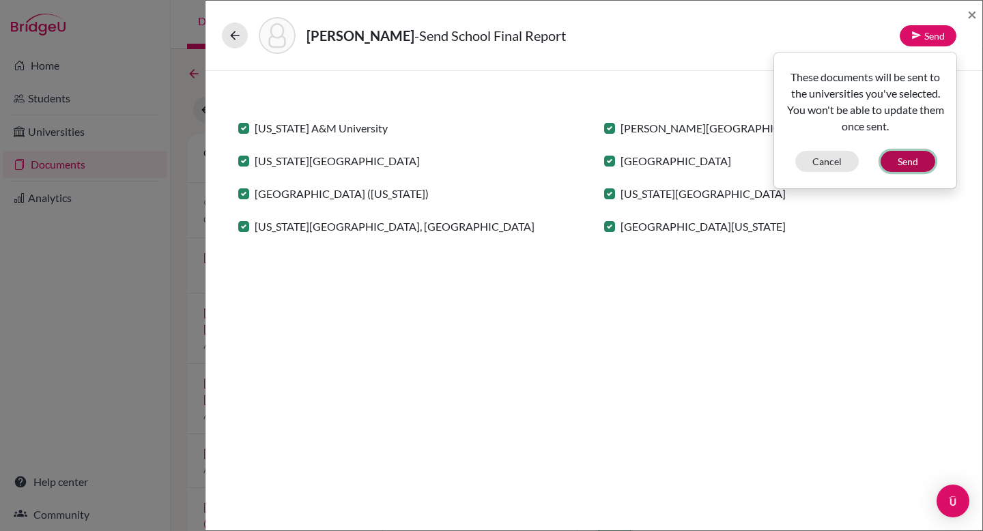
click at [908, 167] on button "Send" at bounding box center [907, 161] width 55 height 21
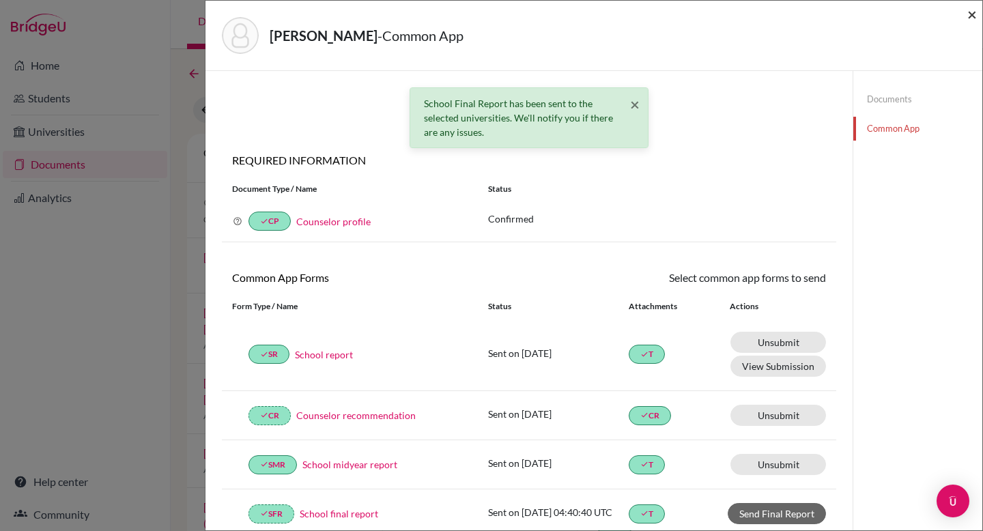
click at [970, 16] on span "×" at bounding box center [972, 14] width 10 height 20
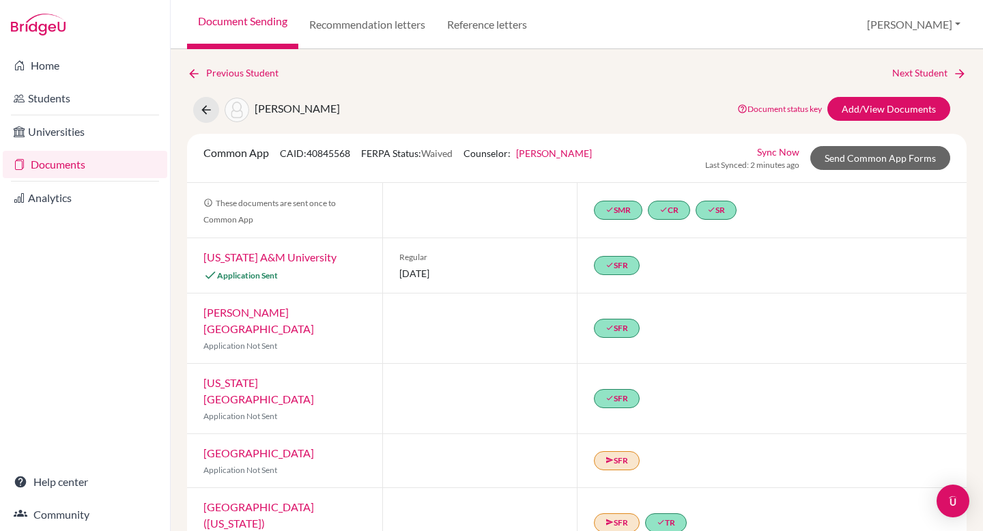
click at [785, 151] on link "Sync Now" at bounding box center [778, 152] width 42 height 14
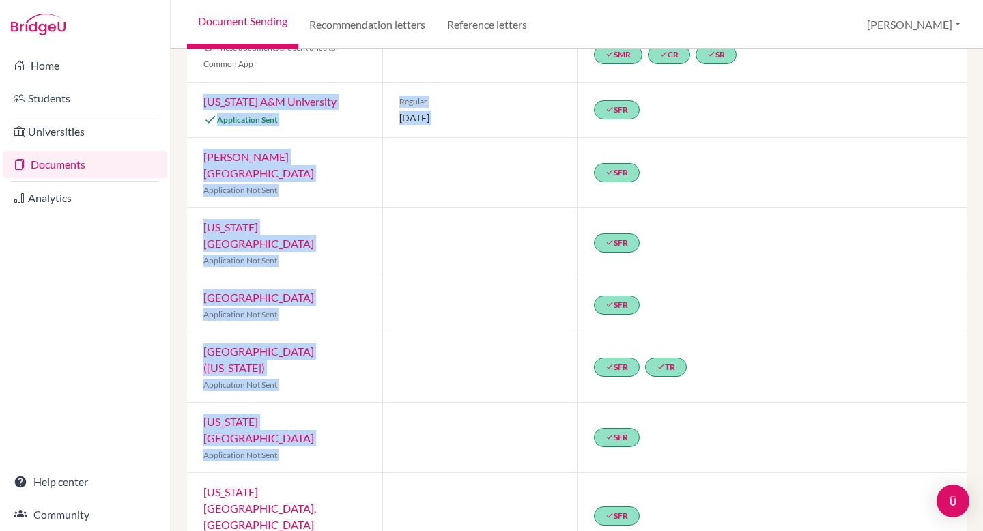
scroll to position [214, 0]
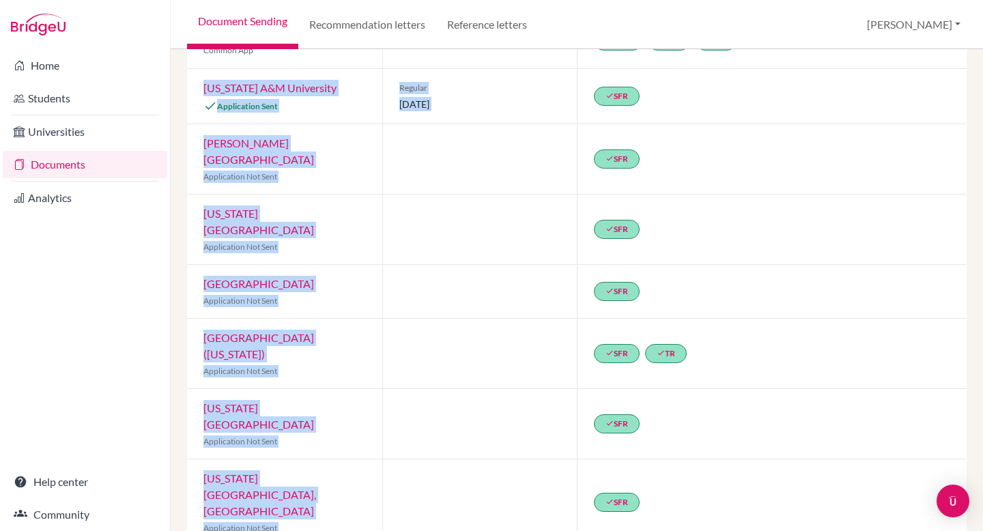
drag, startPoint x: 199, startPoint y: 213, endPoint x: 329, endPoint y: 487, distance: 303.7
click at [329, 487] on div "Common App CAID: 40845568 FERPA Status: Waived Counselor: [PERSON_NAME] First N…" at bounding box center [576, 290] width 779 height 651
copy div "Texas A&M University Application Sent Regular 01 December 2025 done SFR George …"
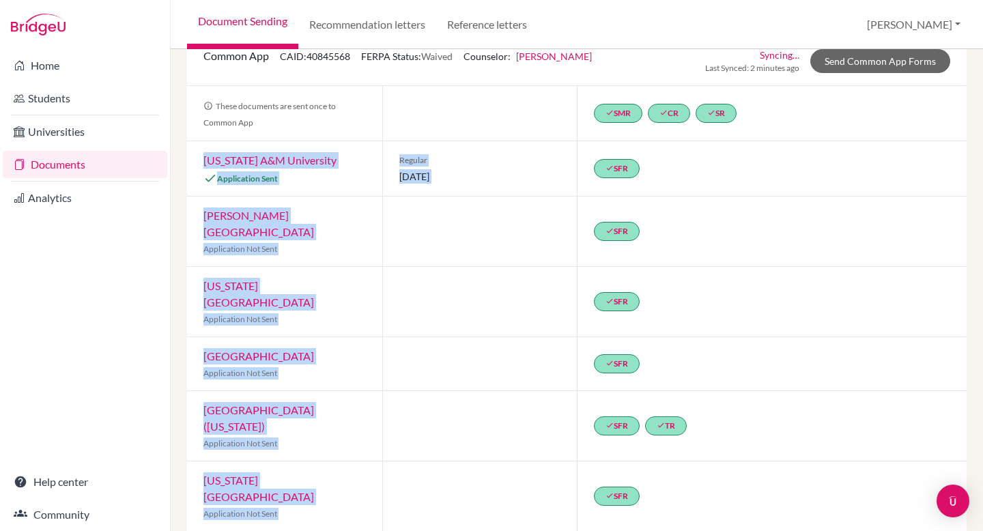
scroll to position [96, 0]
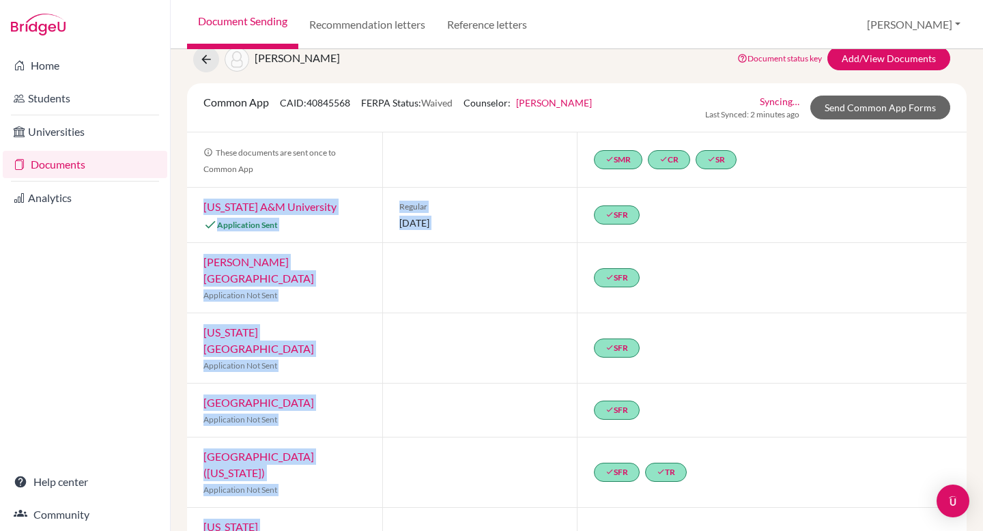
click at [351, 246] on div "George Fox University Application Not Sent" at bounding box center [284, 278] width 195 height 70
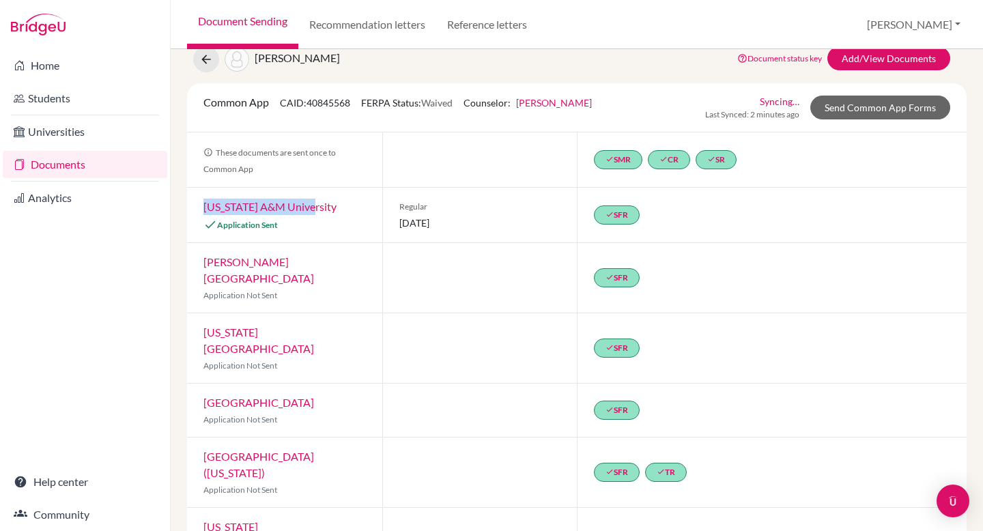
drag, startPoint x: 332, startPoint y: 207, endPoint x: 185, endPoint y: 211, distance: 146.8
click at [185, 211] on div "Your applications list will be synced in a moment. close Previous Student Next …" at bounding box center [577, 290] width 812 height 482
copy link "[US_STATE] A&M University"
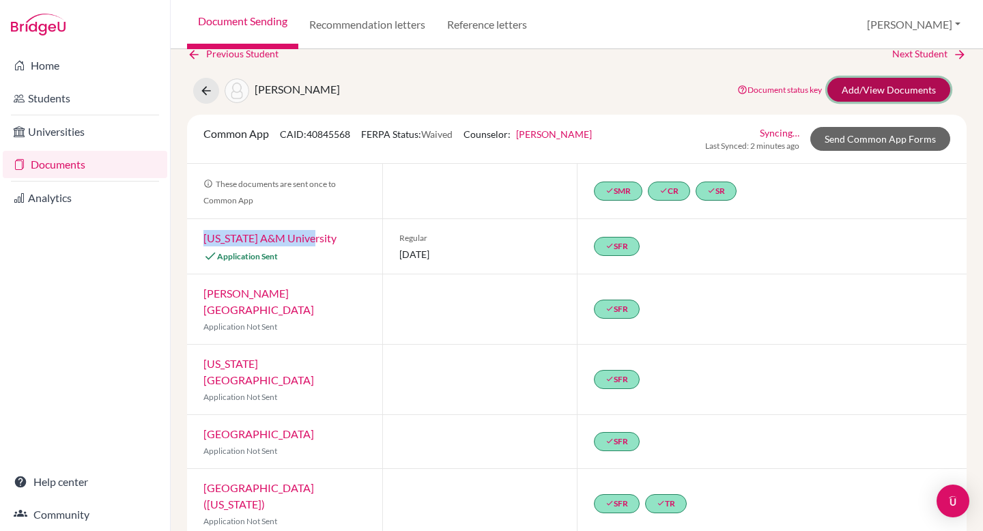
click at [888, 89] on link "Add/View Documents" at bounding box center [888, 90] width 123 height 24
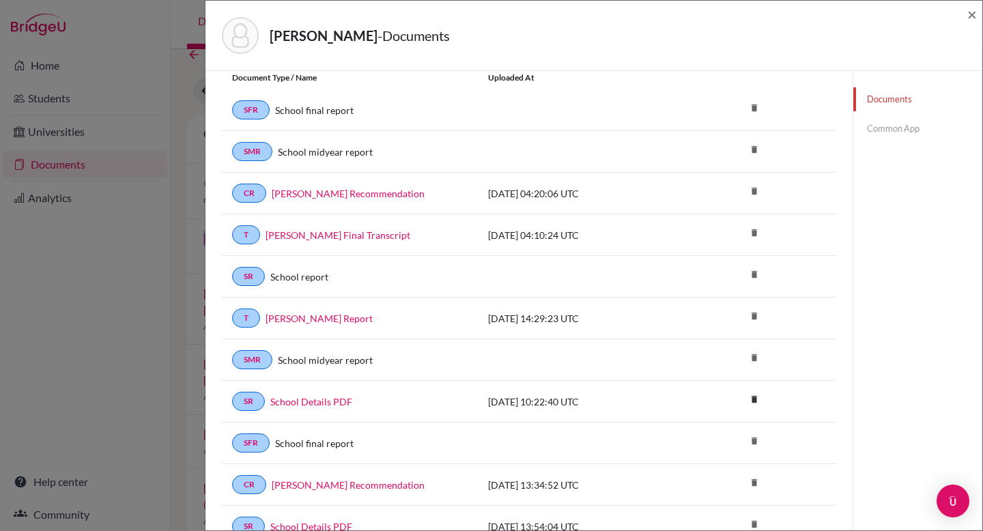
scroll to position [89, 0]
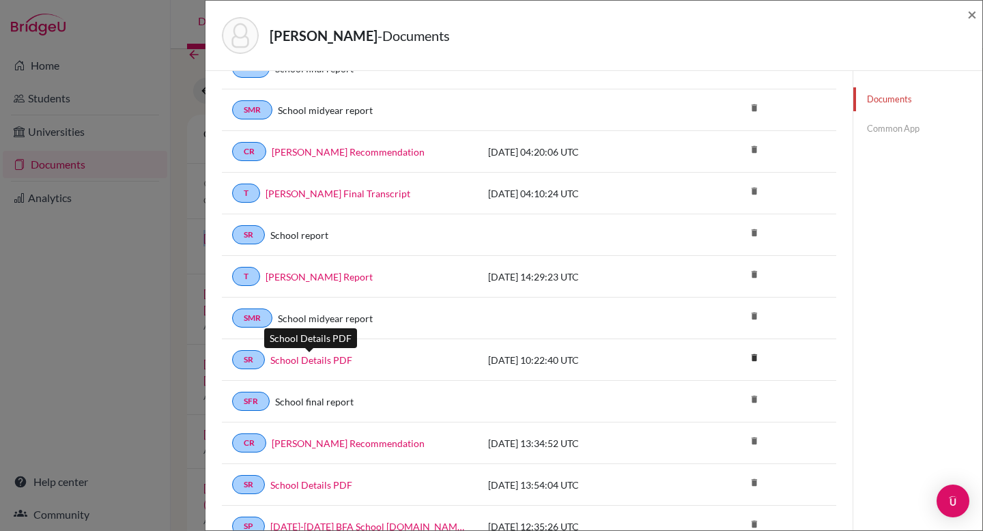
click at [311, 362] on link "School Details PDF" at bounding box center [311, 360] width 82 height 14
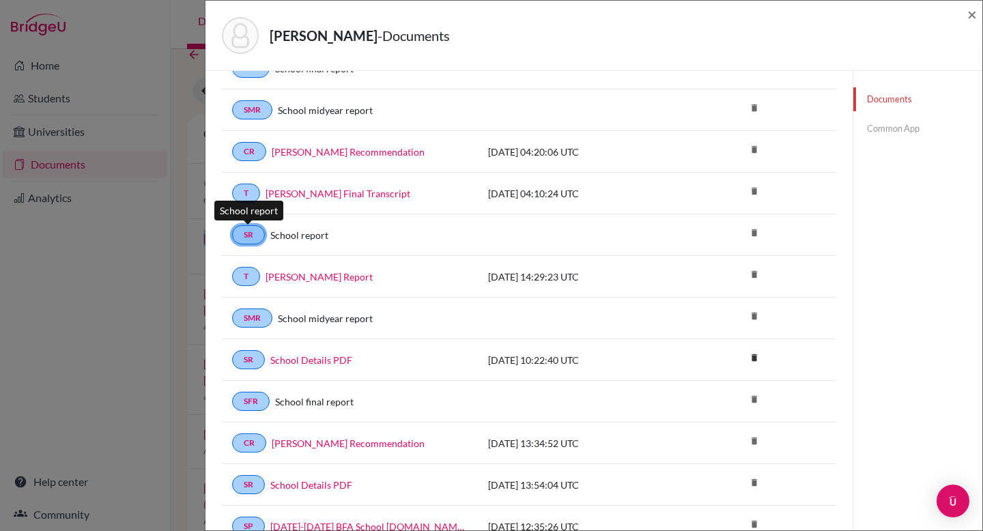
click at [249, 236] on link "SR" at bounding box center [248, 234] width 33 height 19
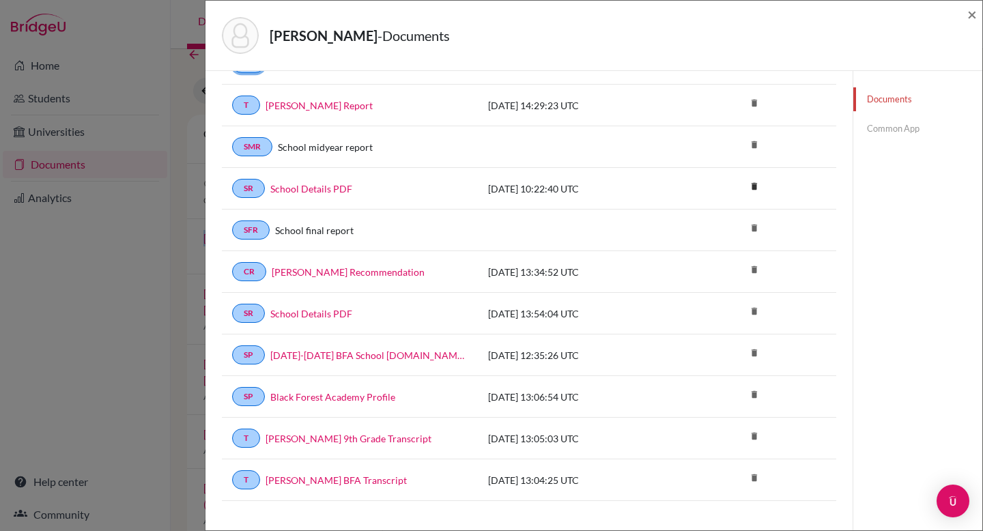
scroll to position [270, 0]
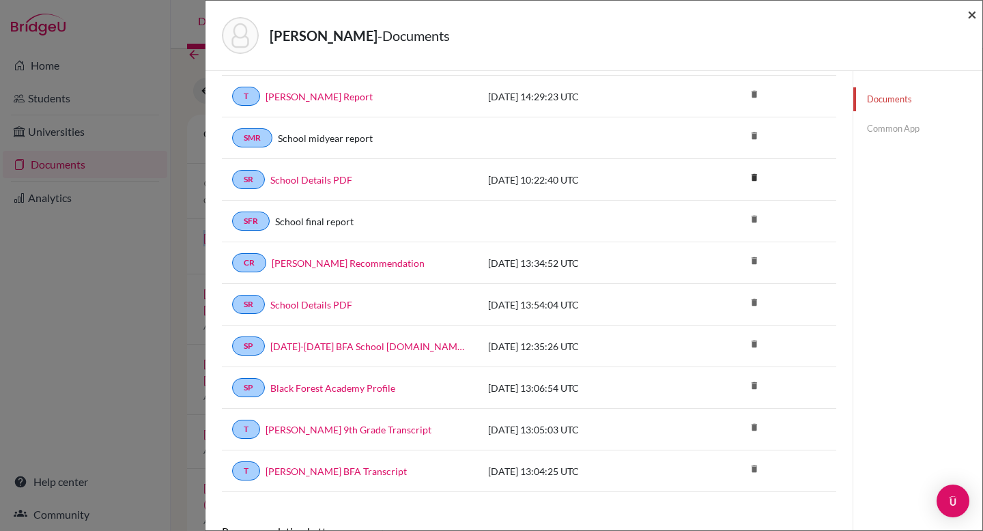
click at [969, 12] on span "×" at bounding box center [972, 14] width 10 height 20
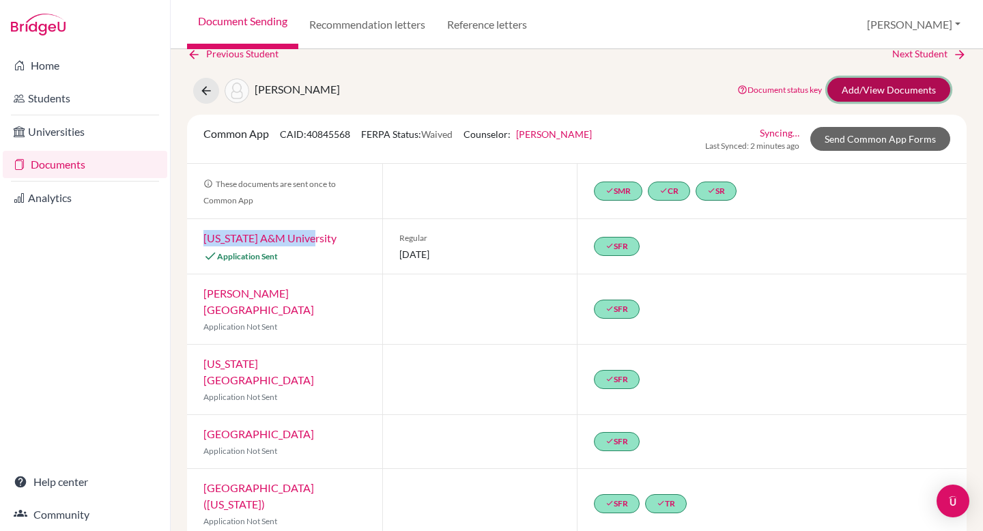
click at [871, 93] on link "Add/View Documents" at bounding box center [888, 90] width 123 height 24
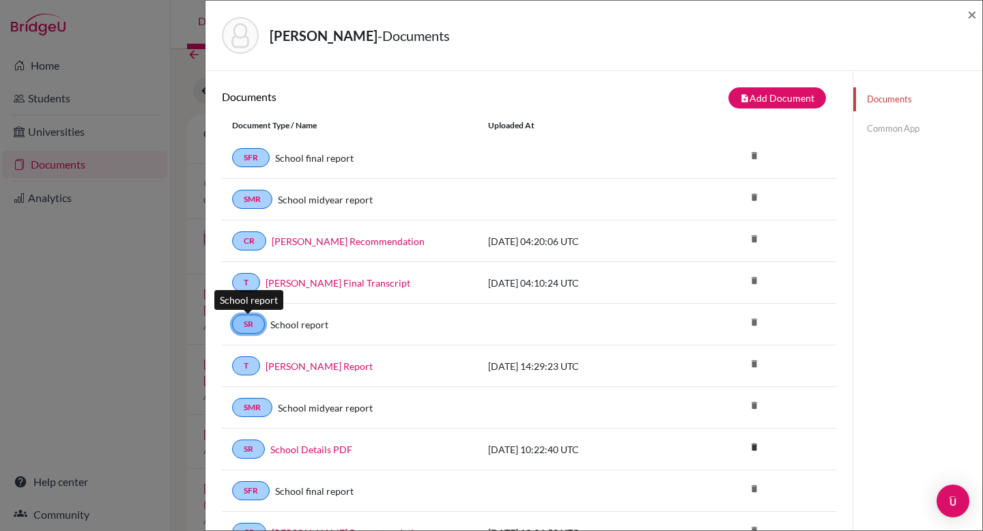
click at [242, 327] on link "SR" at bounding box center [248, 324] width 33 height 19
click at [899, 127] on link "Common App" at bounding box center [917, 129] width 129 height 24
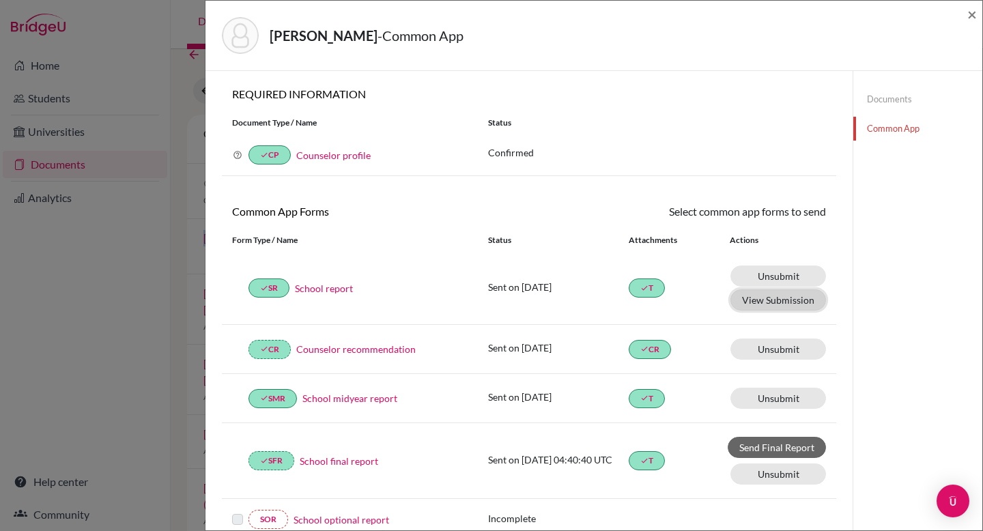
click at [736, 302] on button "View Submission" at bounding box center [778, 299] width 96 height 21
click at [974, 18] on span "×" at bounding box center [972, 14] width 10 height 20
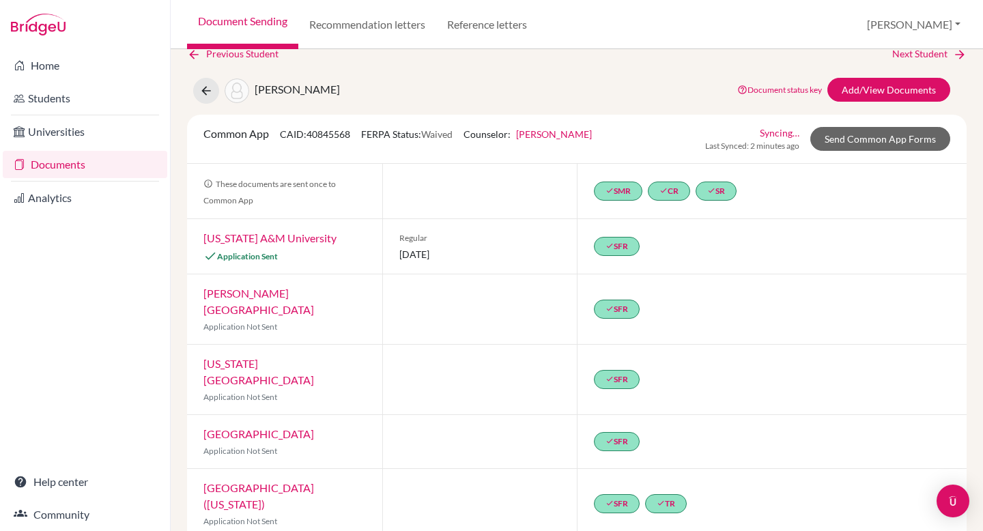
click at [450, 378] on div at bounding box center [479, 380] width 195 height 70
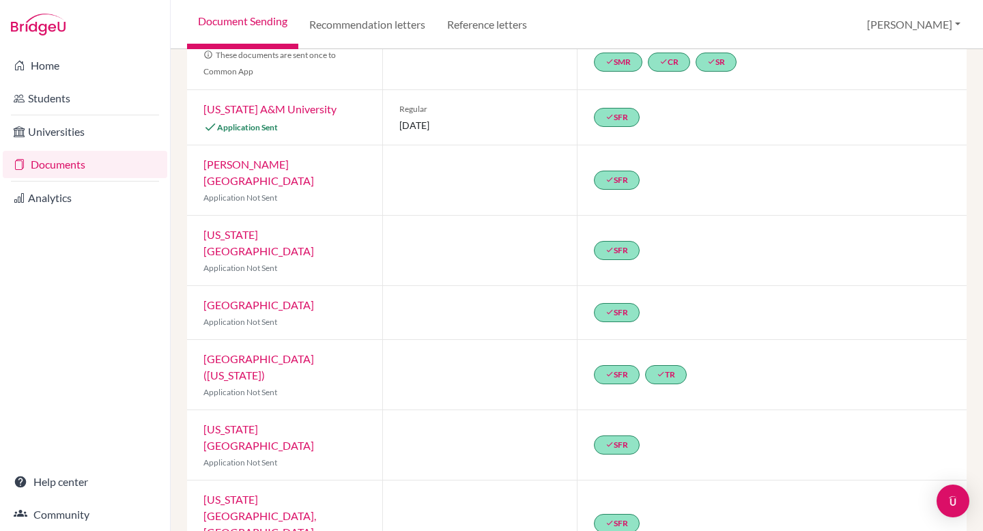
scroll to position [172, 0]
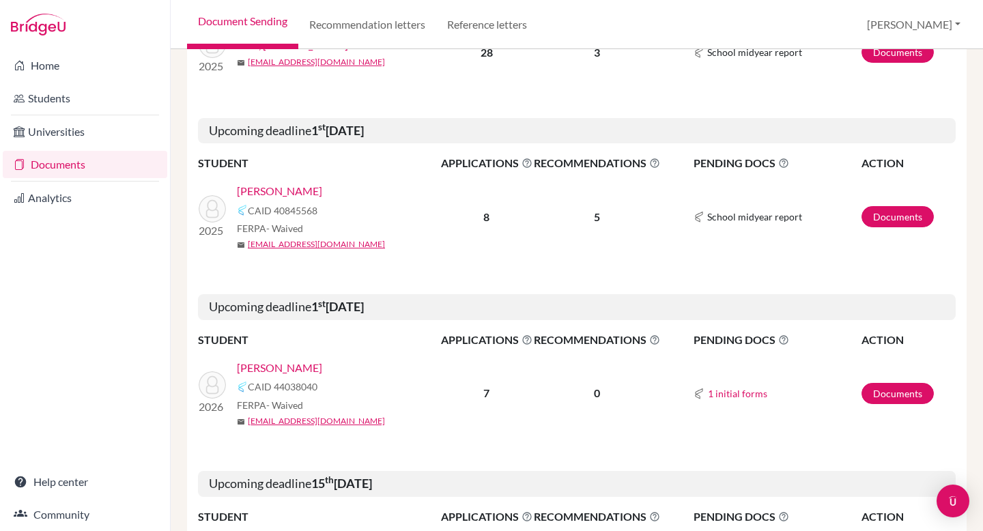
scroll to position [773, 0]
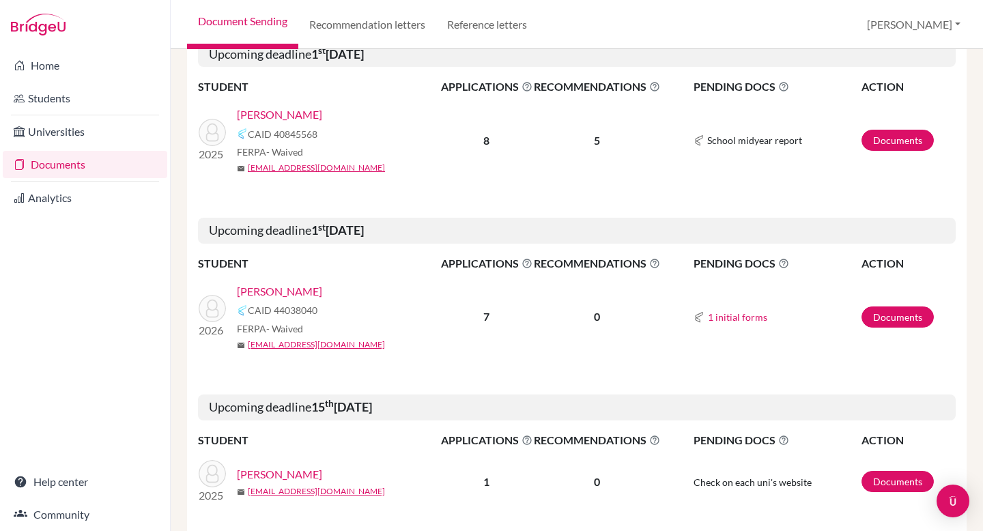
click at [263, 120] on link "[PERSON_NAME]" at bounding box center [279, 114] width 85 height 16
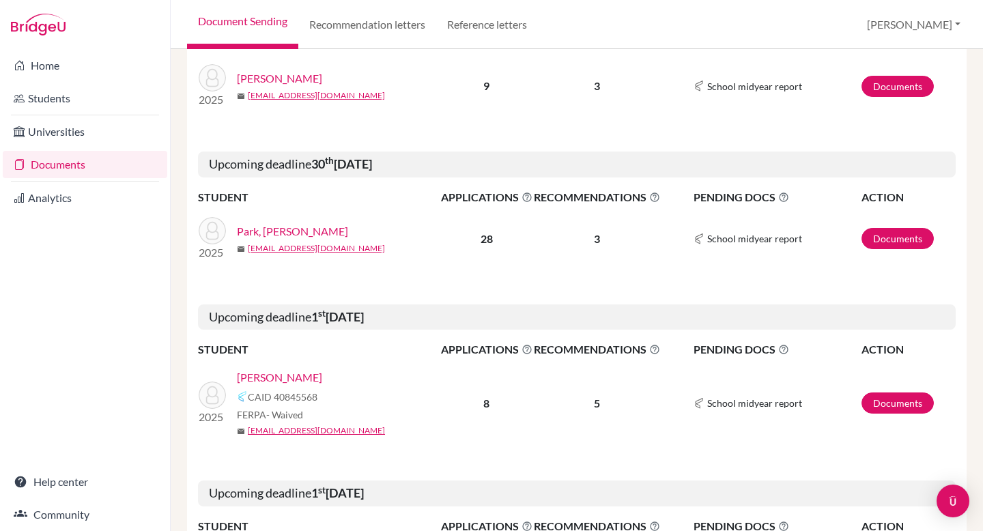
scroll to position [614, 0]
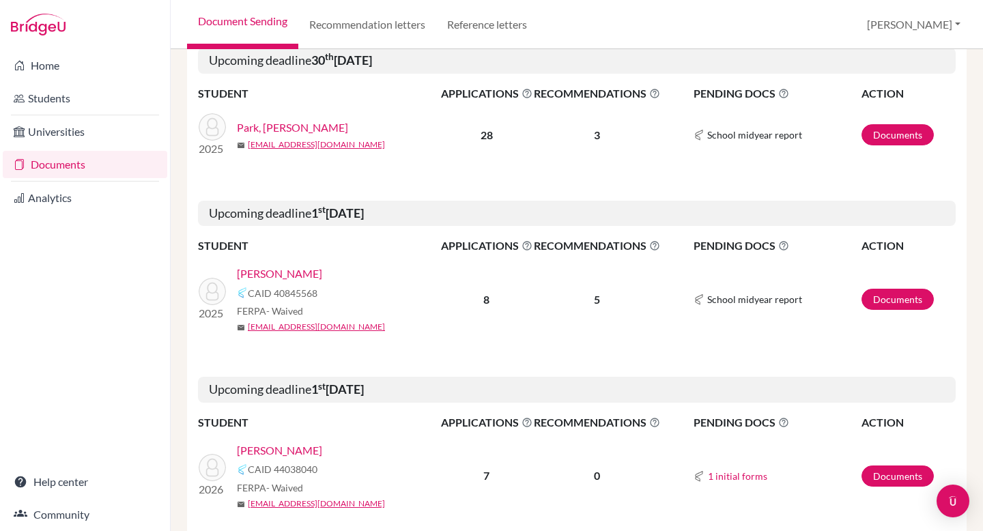
click at [260, 270] on link "[PERSON_NAME]" at bounding box center [279, 273] width 85 height 16
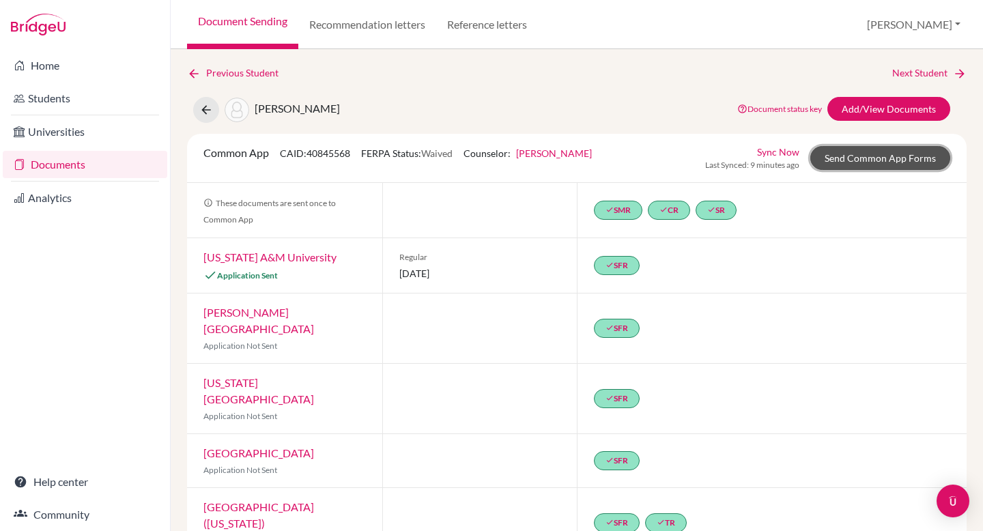
click at [874, 156] on link "Send Common App Forms" at bounding box center [880, 158] width 140 height 24
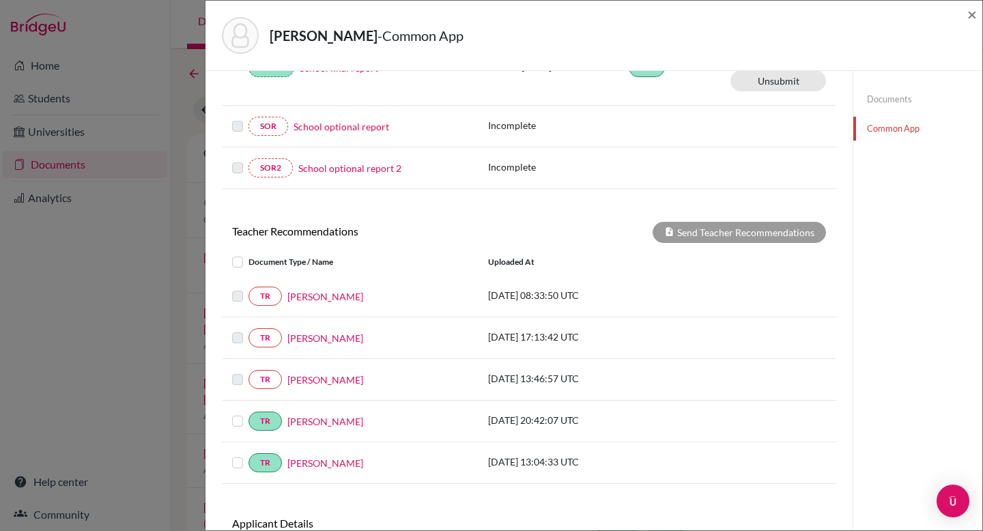
scroll to position [394, 0]
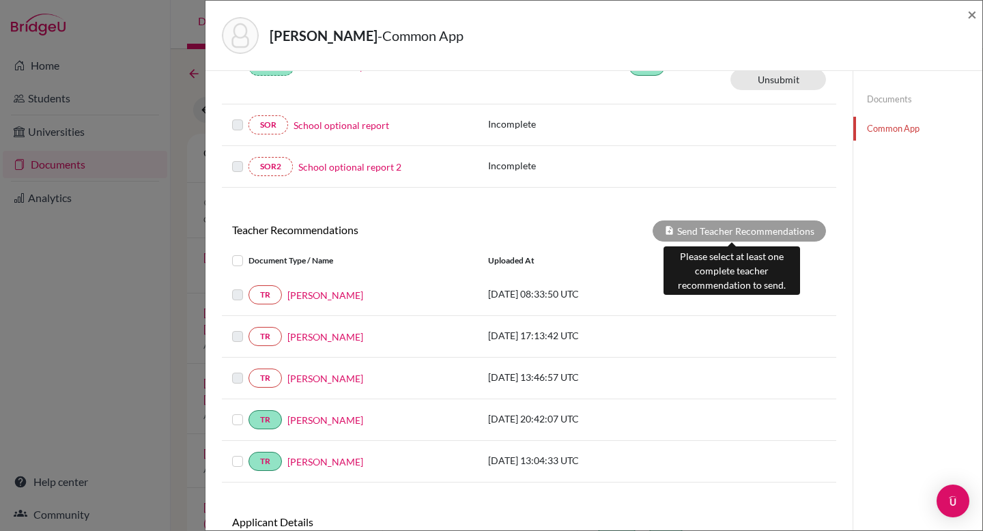
click at [708, 222] on div "Send Teacher Recommendations" at bounding box center [738, 230] width 173 height 21
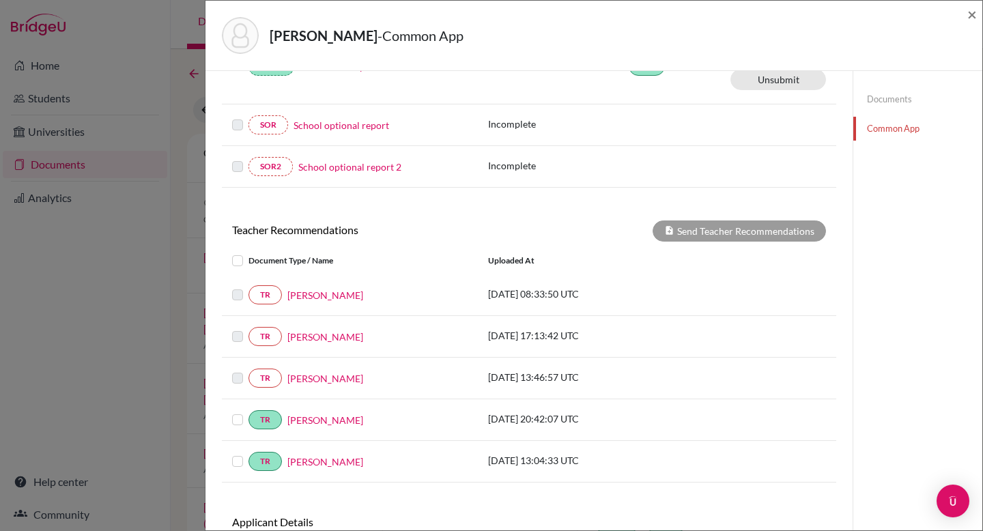
scroll to position [493, 0]
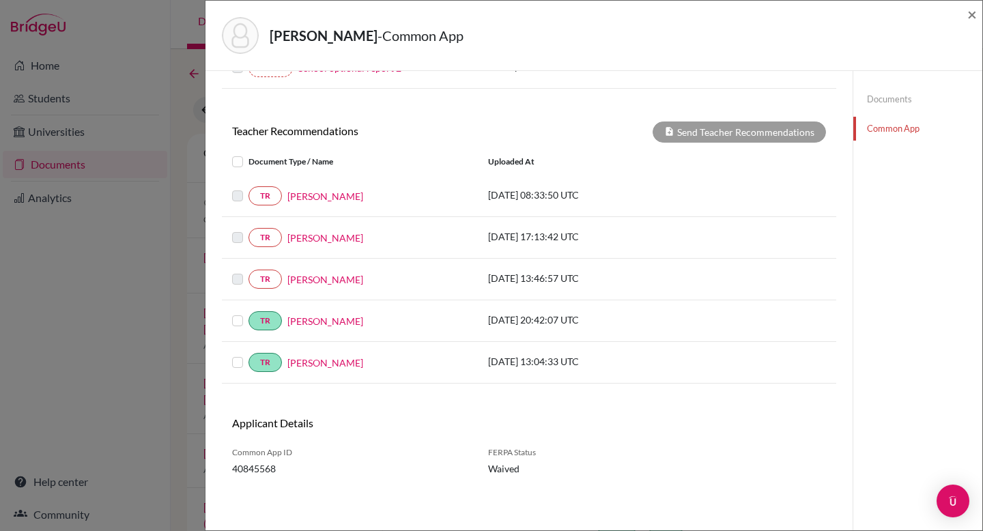
click at [248, 354] on label at bounding box center [248, 354] width 0 height 0
click at [0, 0] on input "checkbox" at bounding box center [0, 0] width 0 height 0
click at [747, 131] on button "Send Teacher Recommendations" at bounding box center [738, 131] width 173 height 21
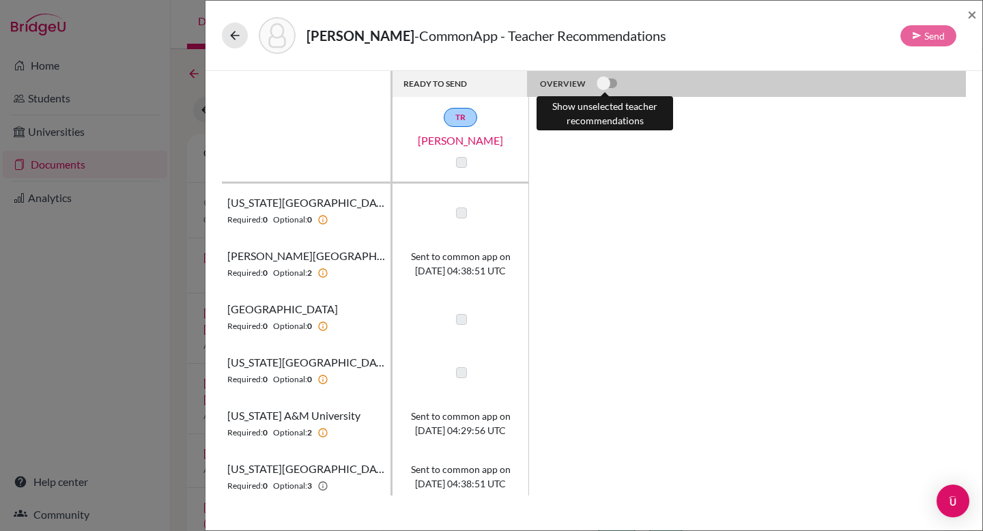
click at [596, 76] on label at bounding box center [596, 76] width 0 height 0
click at [607, 87] on input "checkbox" at bounding box center [601, 83] width 11 height 14
checkbox input "true"
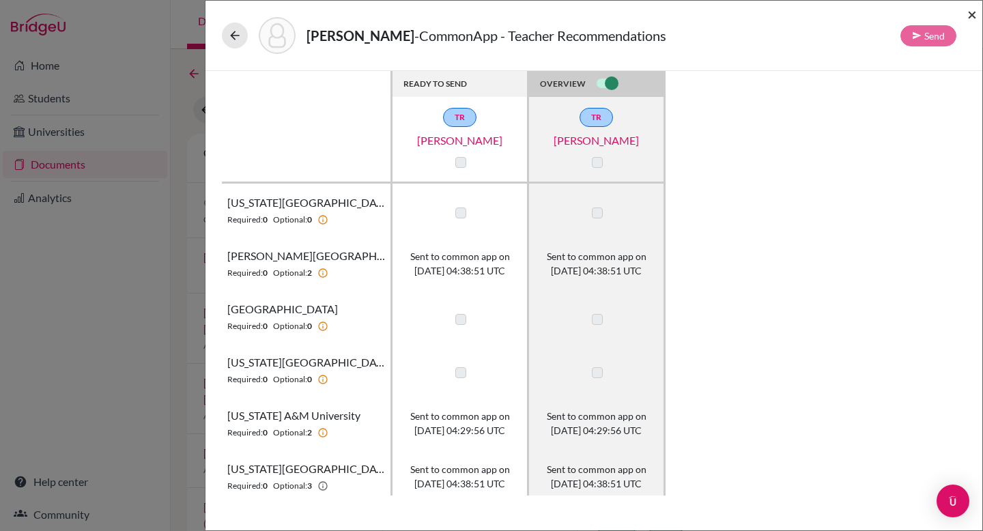
click at [968, 13] on span "×" at bounding box center [972, 14] width 10 height 20
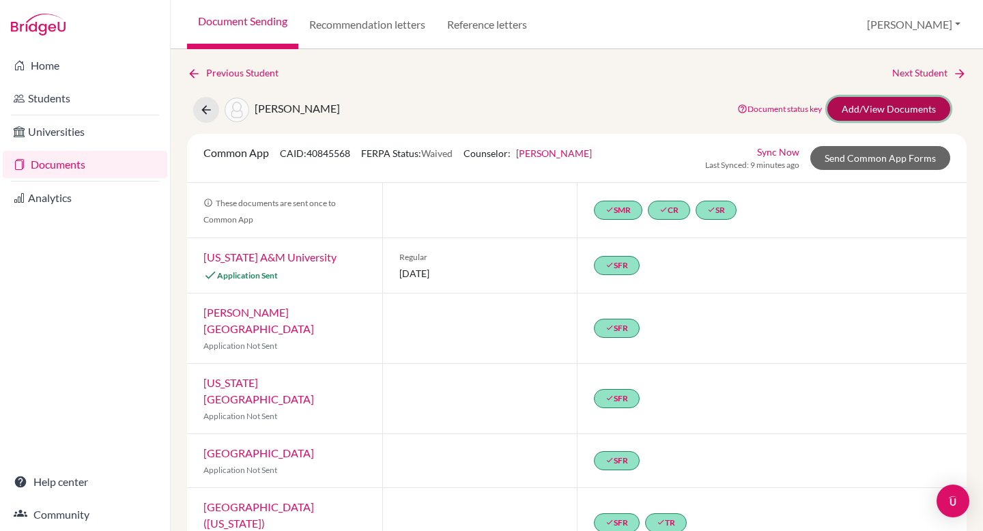
click at [880, 108] on link "Add/View Documents" at bounding box center [888, 109] width 123 height 24
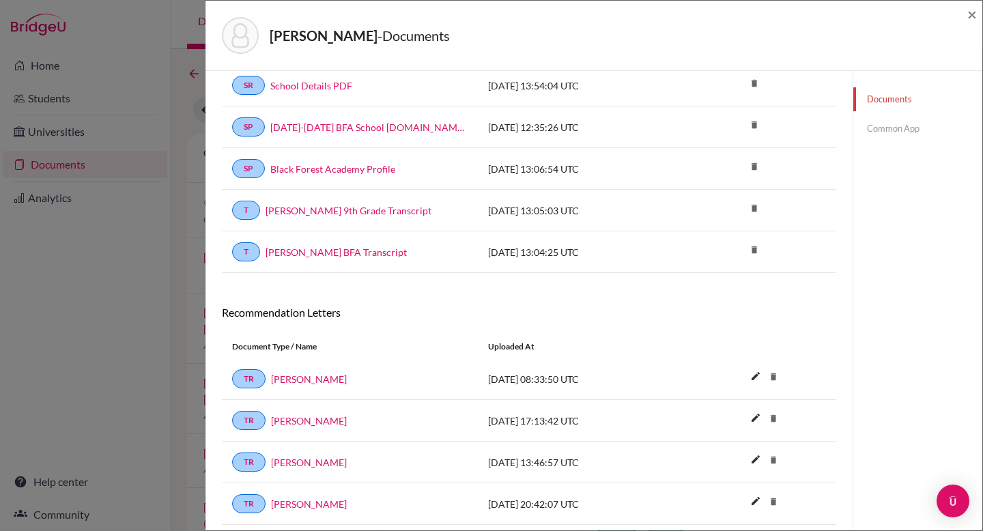
scroll to position [574, 0]
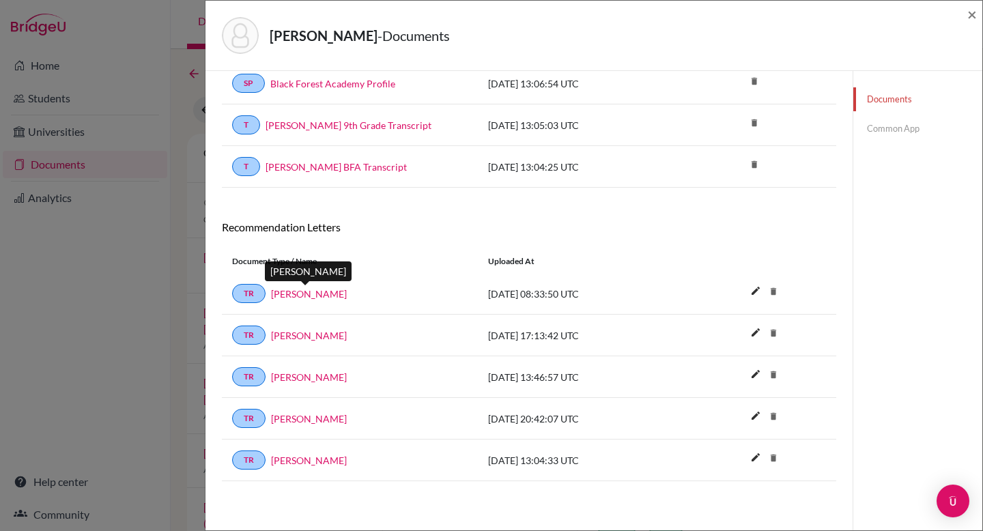
click at [311, 294] on link "[PERSON_NAME]" at bounding box center [309, 294] width 76 height 14
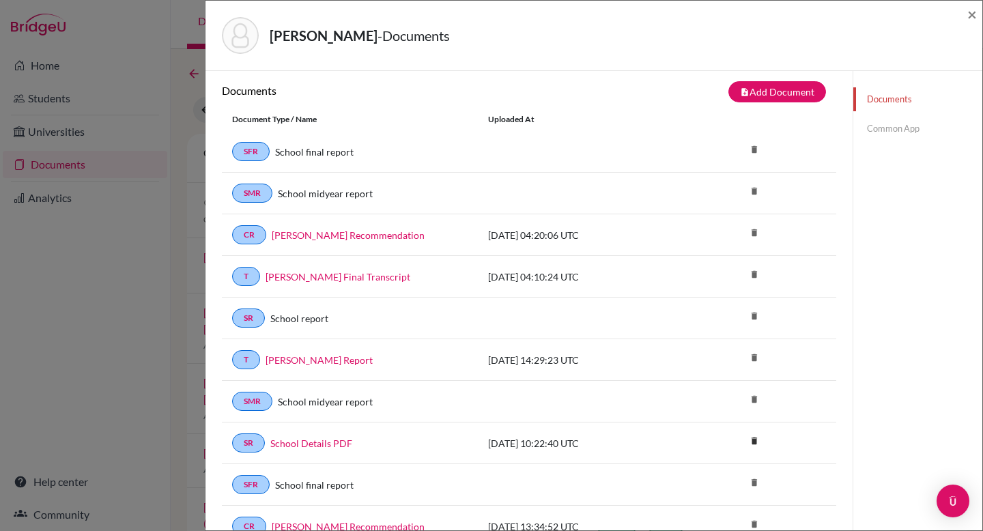
scroll to position [0, 0]
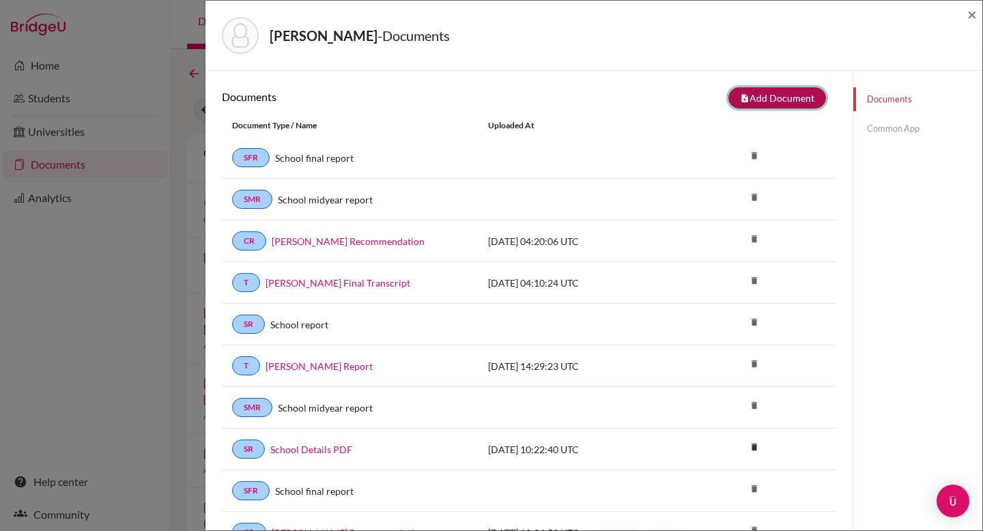
click at [745, 97] on button "note_add Add Document" at bounding box center [777, 97] width 98 height 21
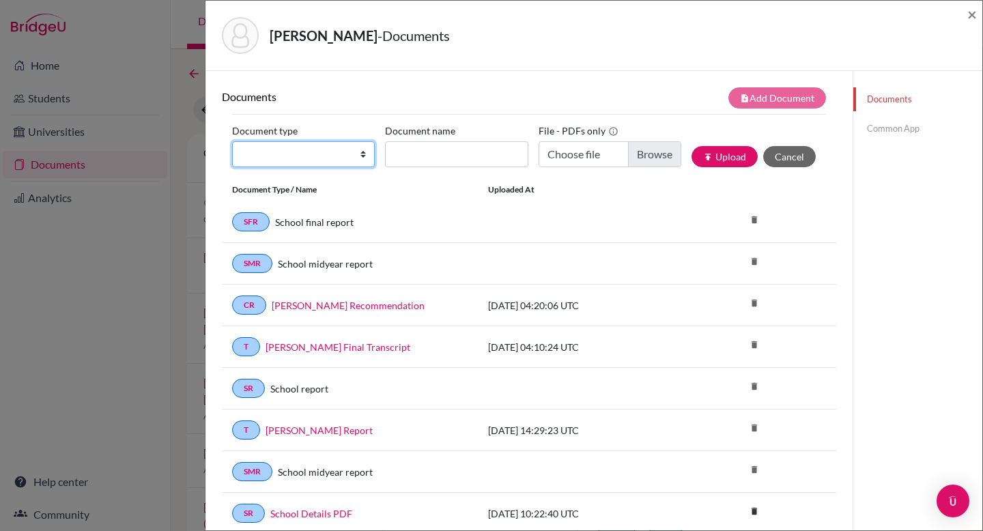
click at [278, 160] on select "Change explanation for Common App reports Counselor recommendation Internationa…" at bounding box center [303, 154] width 143 height 26
select select "5"
click at [232, 141] on select "Change explanation for Common App reports Counselor recommendation Internationa…" at bounding box center [303, 154] width 143 height 26
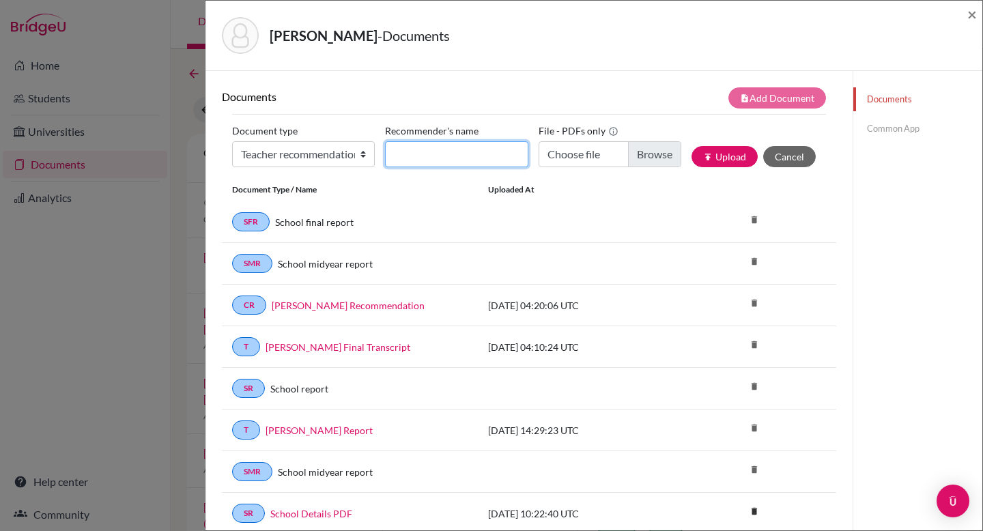
click at [441, 154] on input "Recommender's name" at bounding box center [456, 154] width 143 height 26
type input "[PERSON_NAME]"
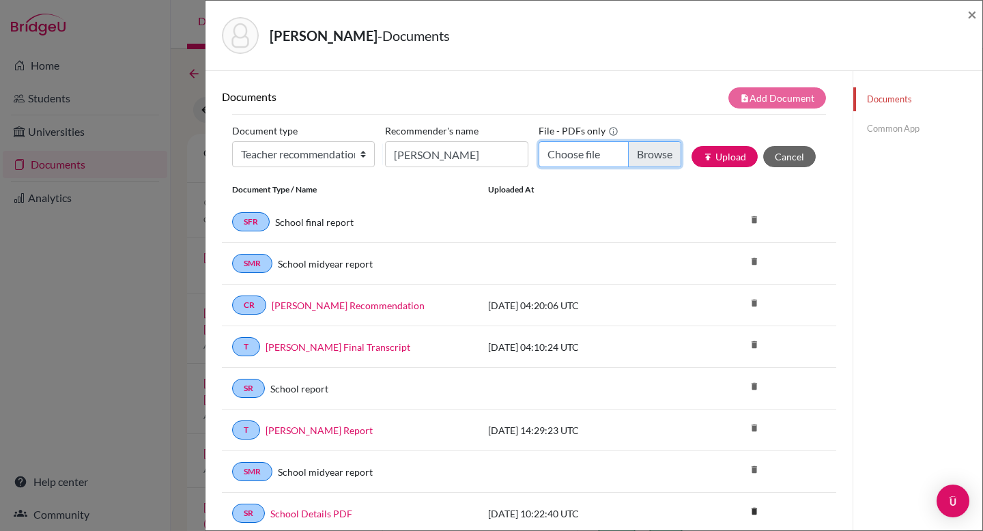
click at [644, 158] on input "Choose file" at bounding box center [609, 154] width 143 height 26
type input "C:\fakepath\Cox, John Zwemke Recommendation Letter.pdf"
click at [726, 163] on button "publish Upload" at bounding box center [724, 156] width 66 height 21
click at [886, 132] on link "Common App" at bounding box center [917, 129] width 129 height 24
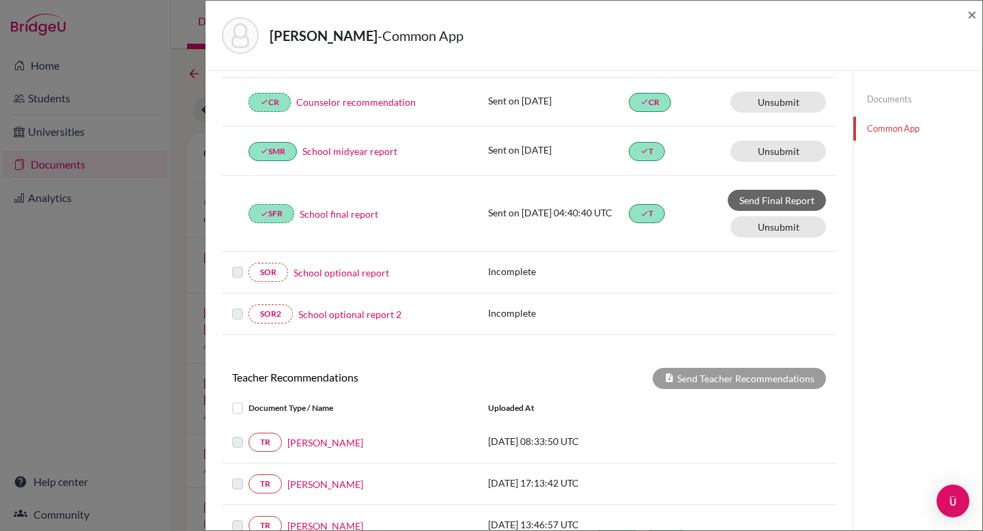
scroll to position [535, 0]
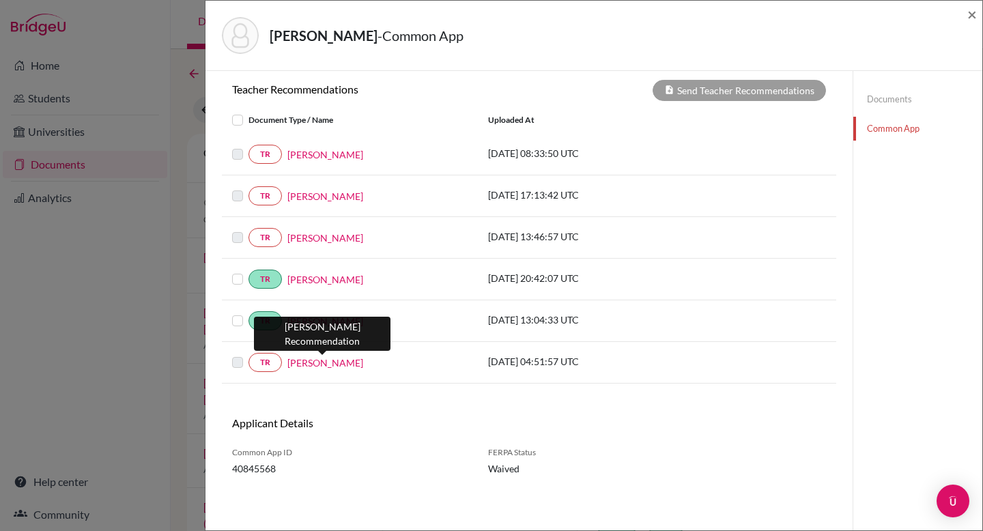
click at [325, 362] on link "[PERSON_NAME]" at bounding box center [325, 363] width 76 height 14
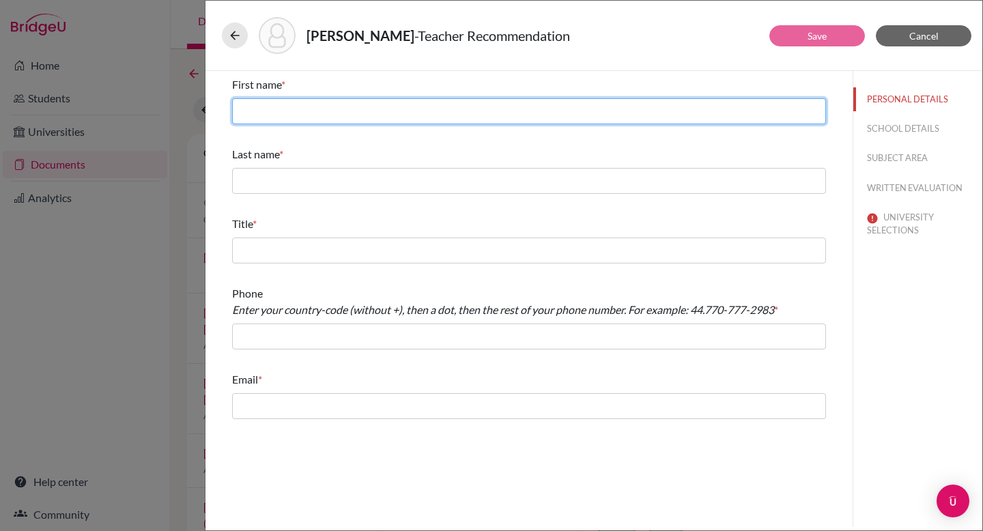
click at [288, 108] on input "text" at bounding box center [529, 111] width 594 height 26
type input "Cathlyn"
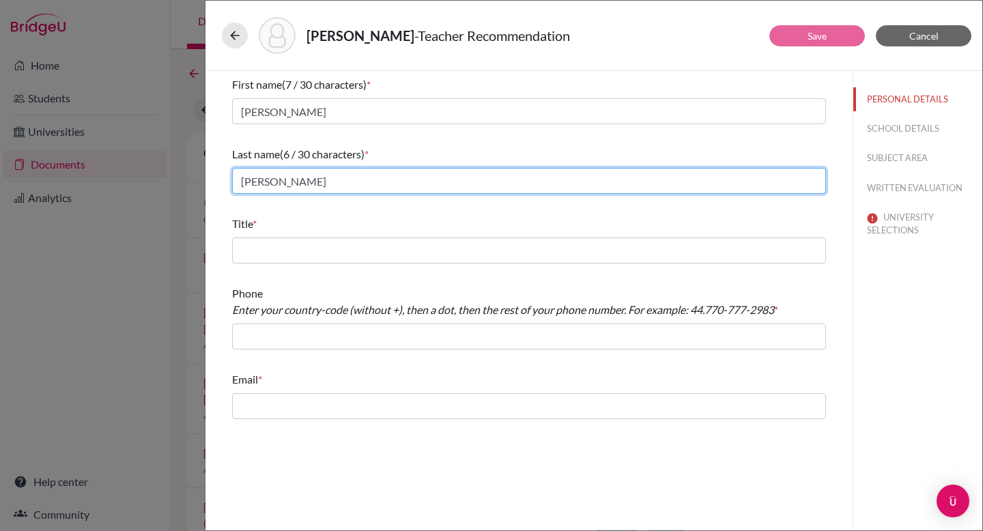
type input "Zwemke"
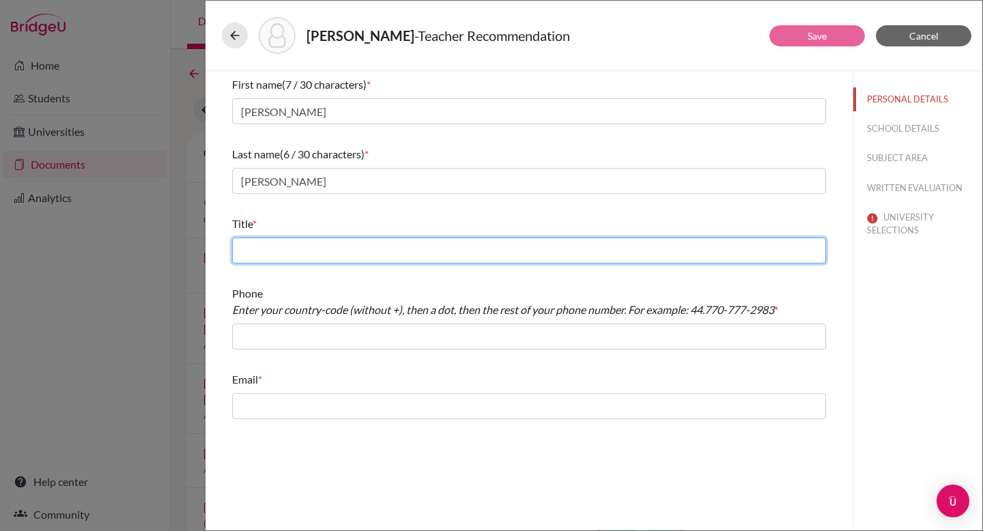
click at [265, 252] on input "text" at bounding box center [529, 250] width 594 height 26
type input "English Teacher"
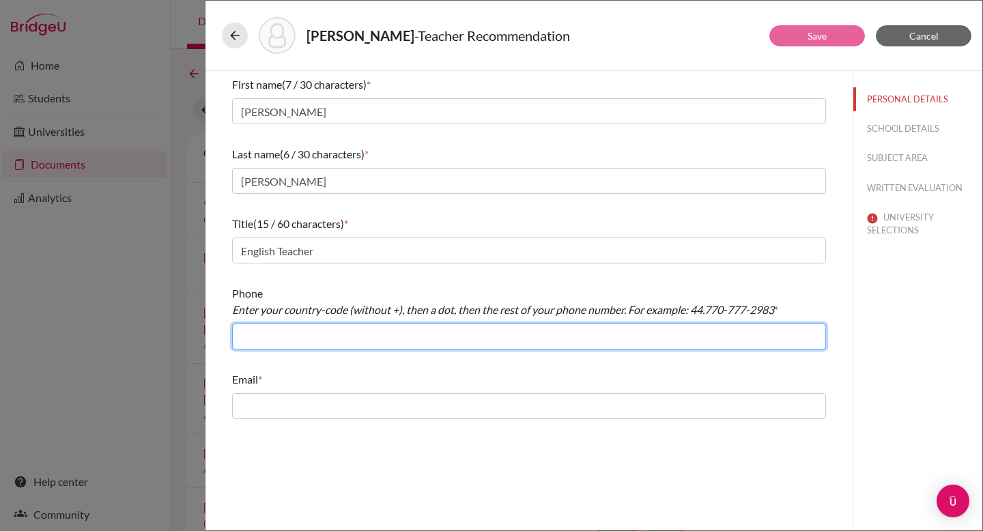
click at [335, 337] on input "text" at bounding box center [529, 336] width 594 height 26
click at [255, 338] on input "497626" at bounding box center [529, 336] width 594 height 26
click at [310, 336] on input "49.7626" at bounding box center [529, 336] width 594 height 26
type input "49.762691610"
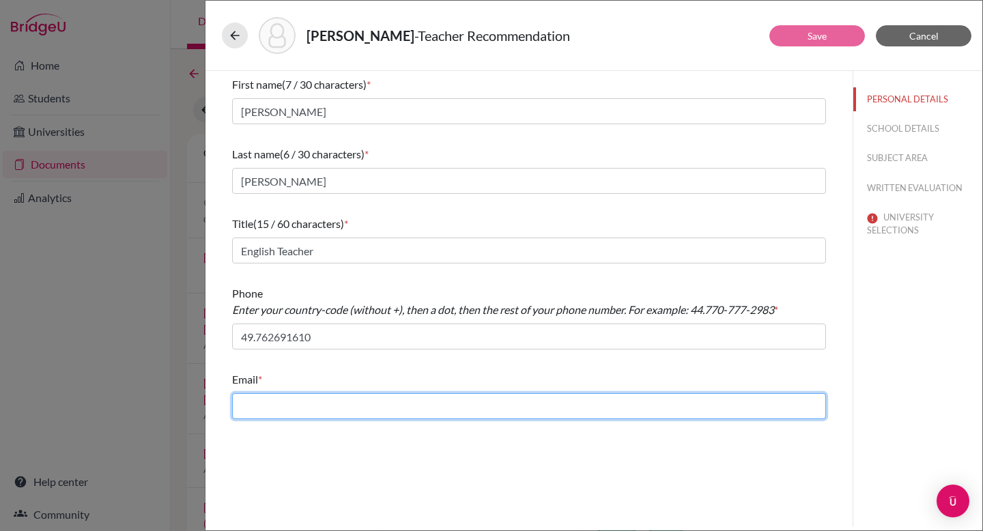
click at [294, 409] on input "text" at bounding box center [529, 406] width 594 height 26
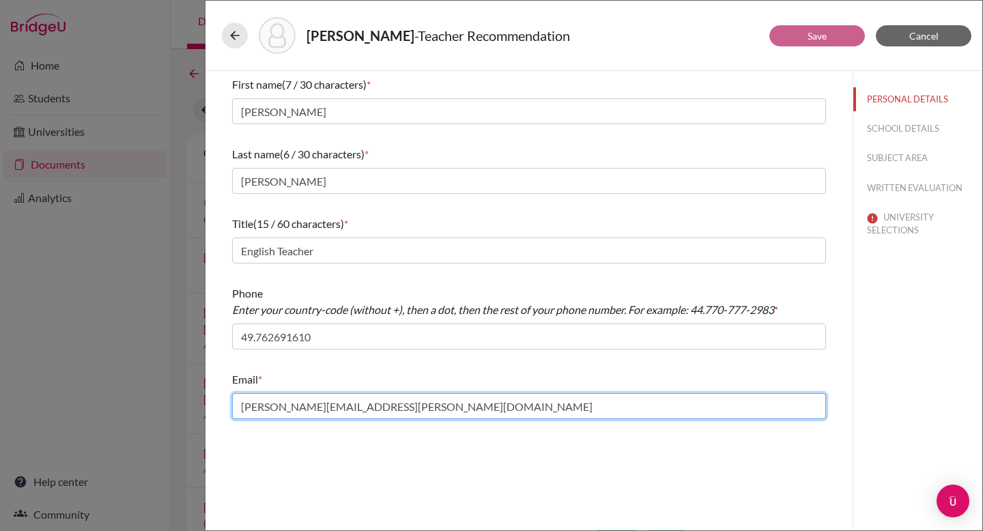
type input "cathlyn.zwemke@bfacademy.de"
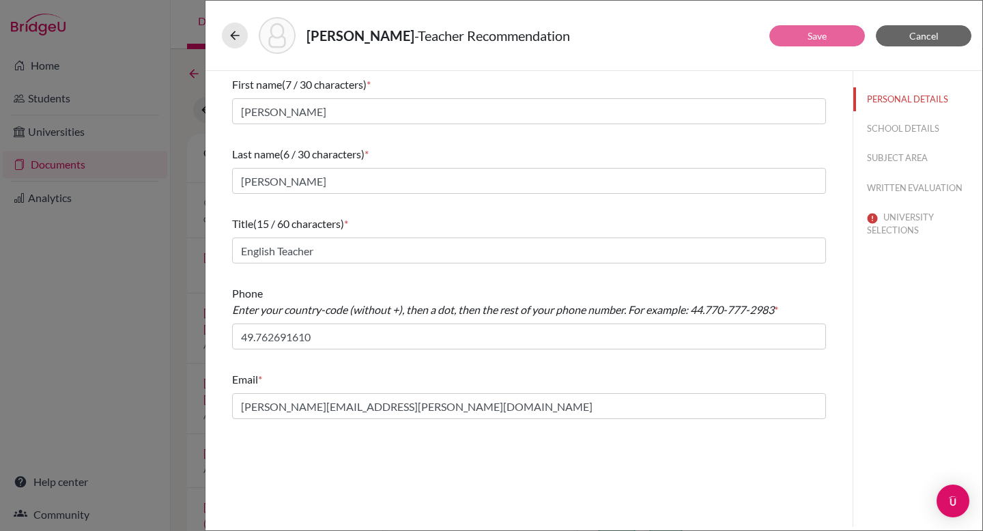
click at [560, 432] on div "First name (7 / 30 characters) * Cathlyn Last name (6 / 30 characters) * Zwemke…" at bounding box center [528, 299] width 647 height 456
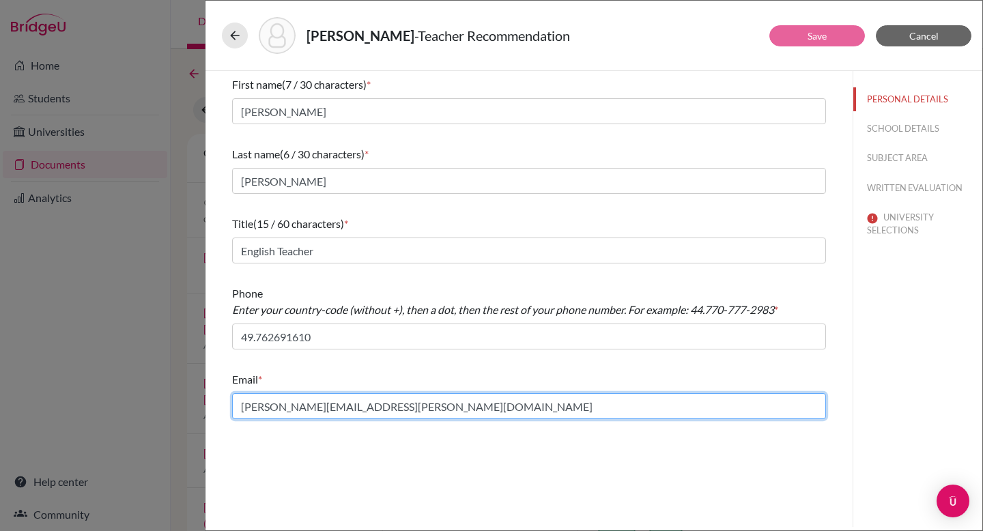
click at [560, 400] on input "cathlyn.zwemke@bfacademy.de" at bounding box center [529, 406] width 594 height 26
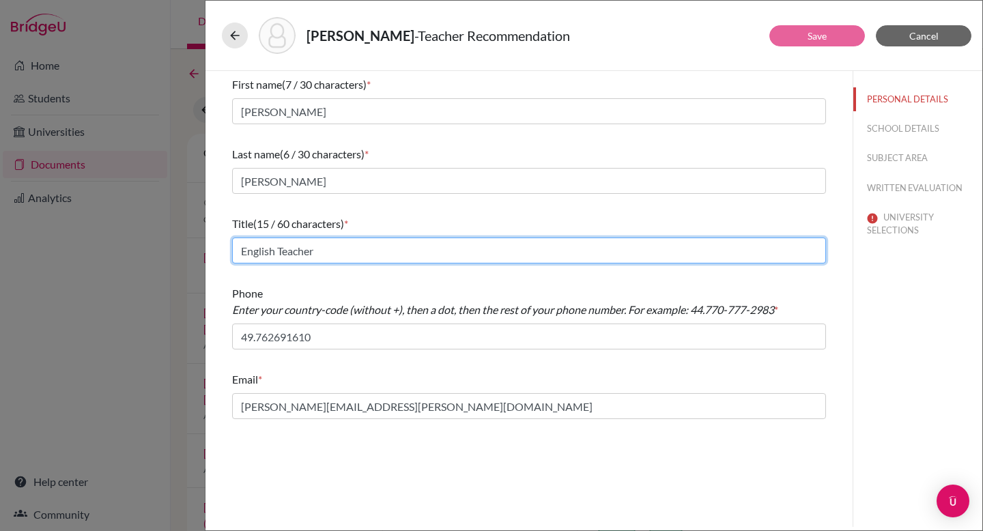
click at [615, 252] on input "English Teacher" at bounding box center [529, 250] width 594 height 26
type input "English Teacher"
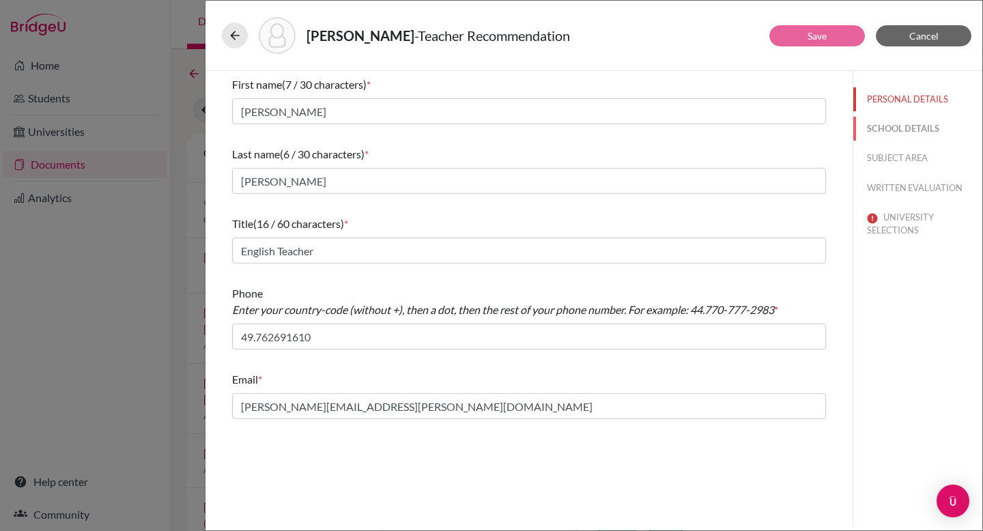
click at [894, 125] on button "SCHOOL DETAILS" at bounding box center [917, 129] width 129 height 24
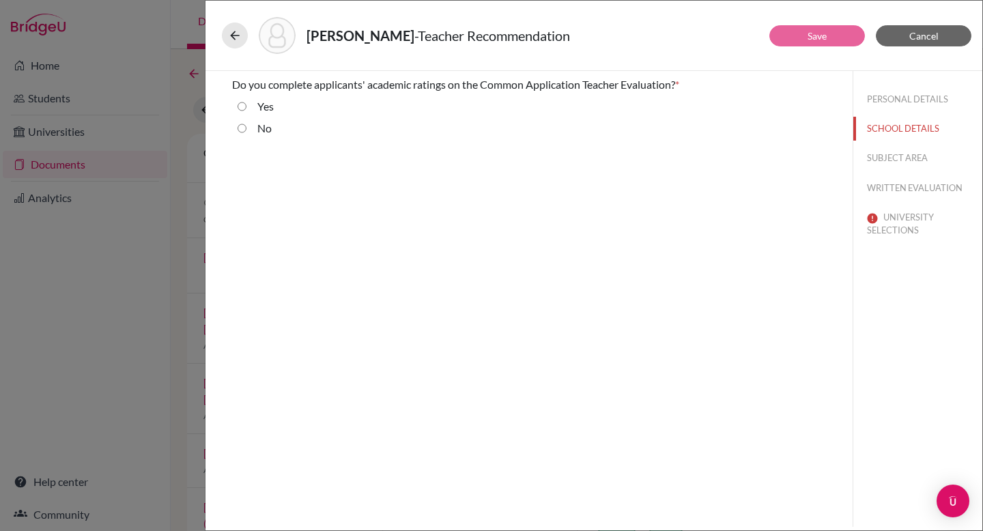
click at [263, 106] on label "Yes" at bounding box center [265, 106] width 16 height 16
click at [246, 106] on input "Yes" at bounding box center [241, 106] width 9 height 16
radio input "true"
click at [876, 156] on button "SUBJECT AREA" at bounding box center [917, 158] width 129 height 24
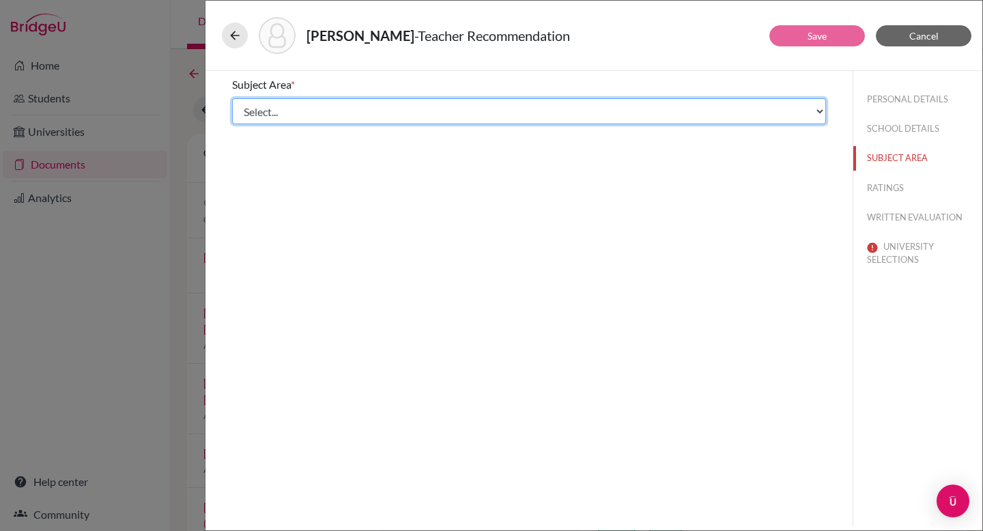
click at [319, 113] on select "Select... Math English Science World Language Social Studies Other Computer Sci…" at bounding box center [529, 111] width 594 height 26
select select "1"
click at [232, 98] on select "Select... Math English Science World Language Social Studies Other Computer Sci…" at bounding box center [529, 111] width 594 height 26
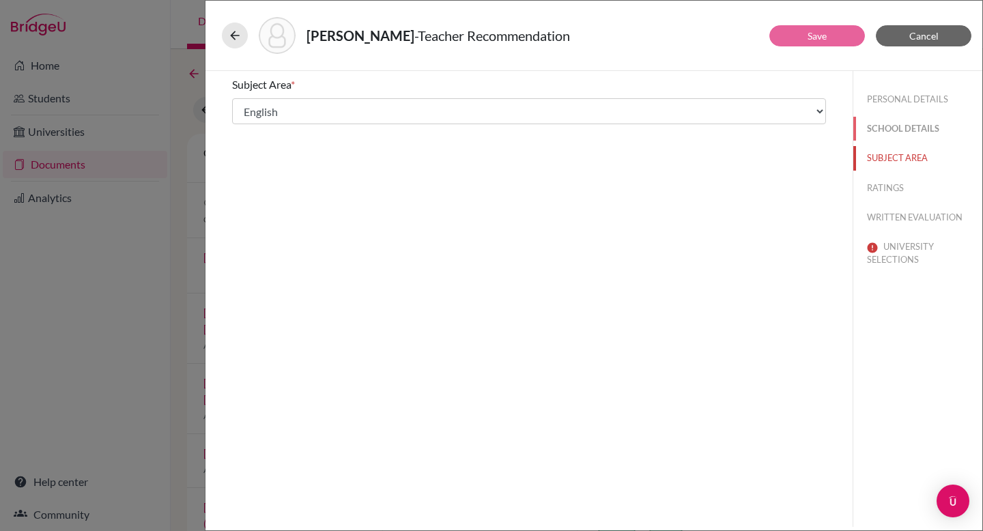
click at [874, 126] on button "SCHOOL DETAILS" at bounding box center [917, 129] width 129 height 24
click at [256, 120] on div "No" at bounding box center [259, 109] width 27 height 22
click at [241, 128] on input "No" at bounding box center [241, 128] width 9 height 16
radio input "true"
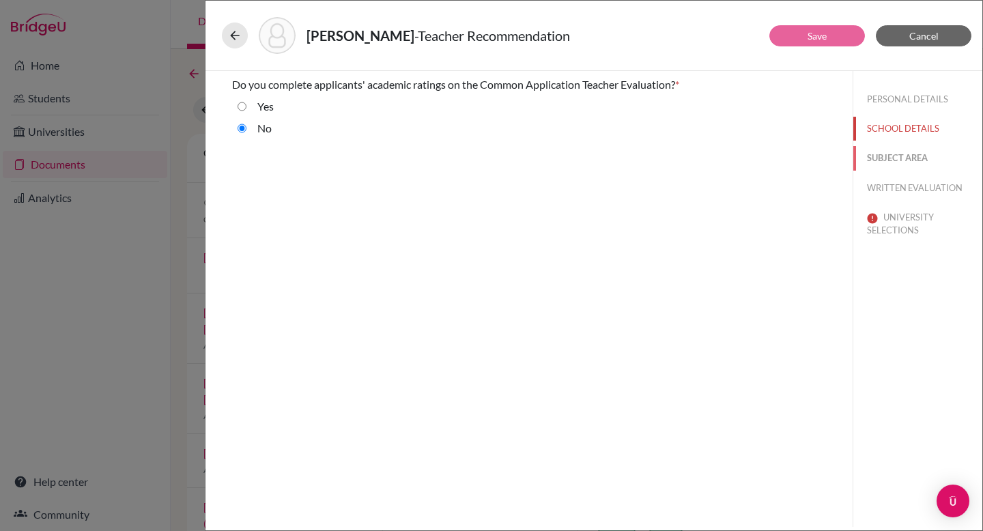
click at [890, 153] on button "SUBJECT AREA" at bounding box center [917, 158] width 129 height 24
select select "1"
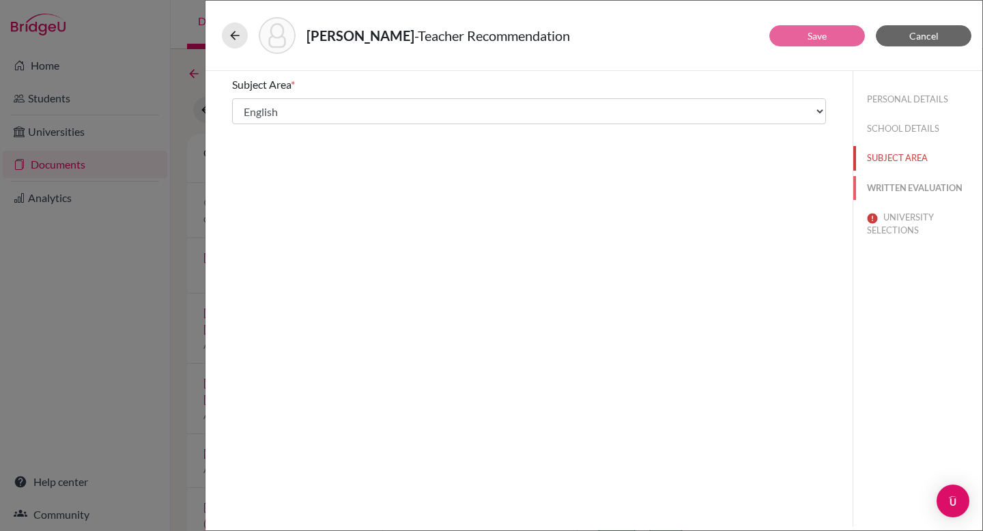
click at [894, 194] on button "WRITTEN EVALUATION" at bounding box center [917, 188] width 129 height 24
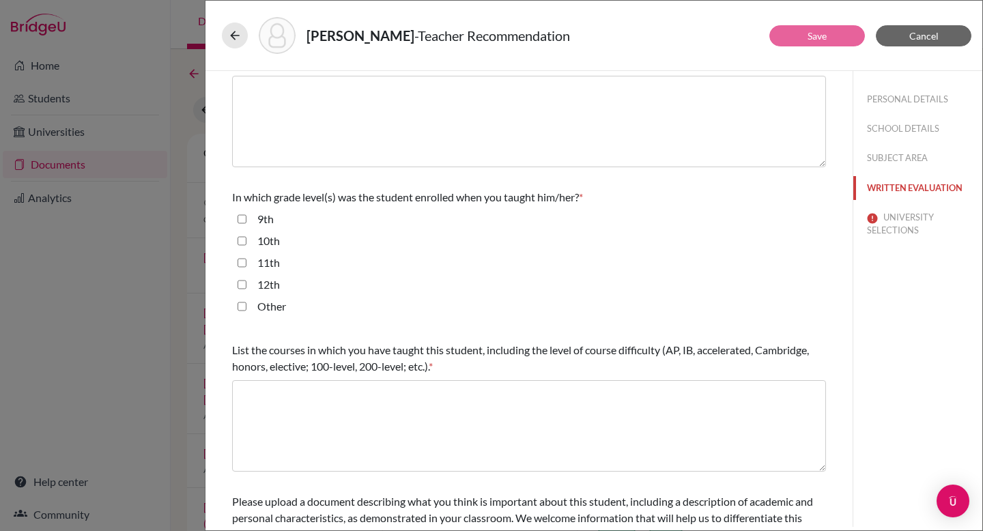
scroll to position [332, 0]
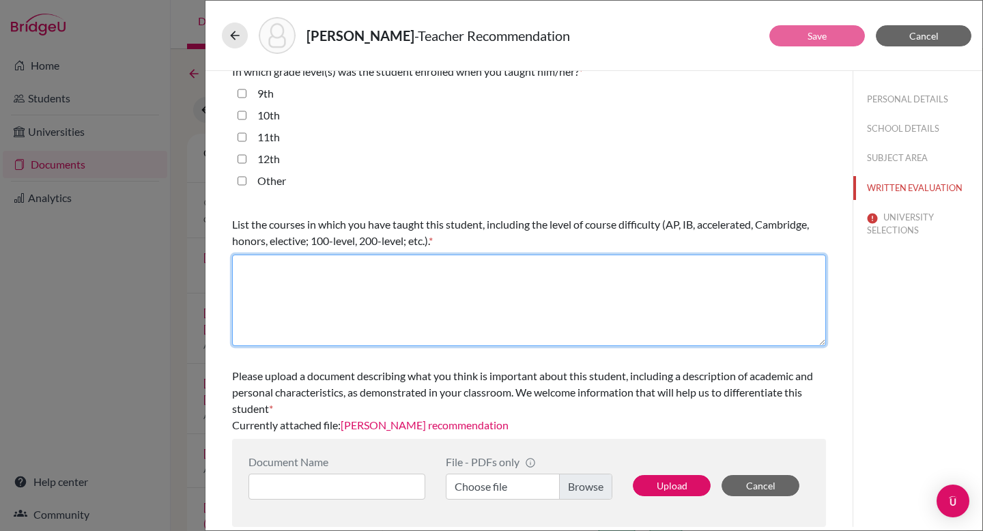
click at [296, 257] on textarea at bounding box center [529, 300] width 594 height 91
paste textarea "I have had the privilege of teaching Jack Cox for the past to years for IGCSE M…"
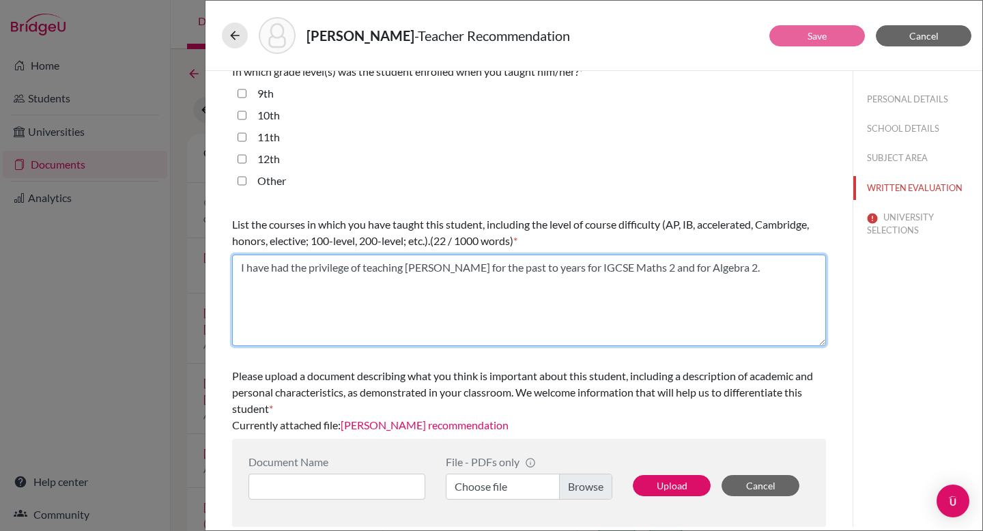
type textarea "I have had the privilege of teaching Jack Cox for the past to years for IGCSE M…"
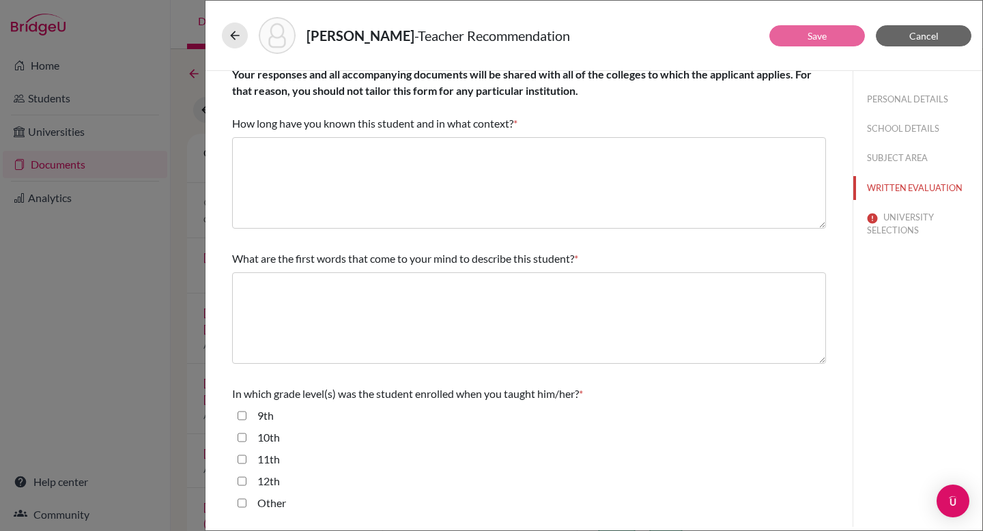
scroll to position [0, 0]
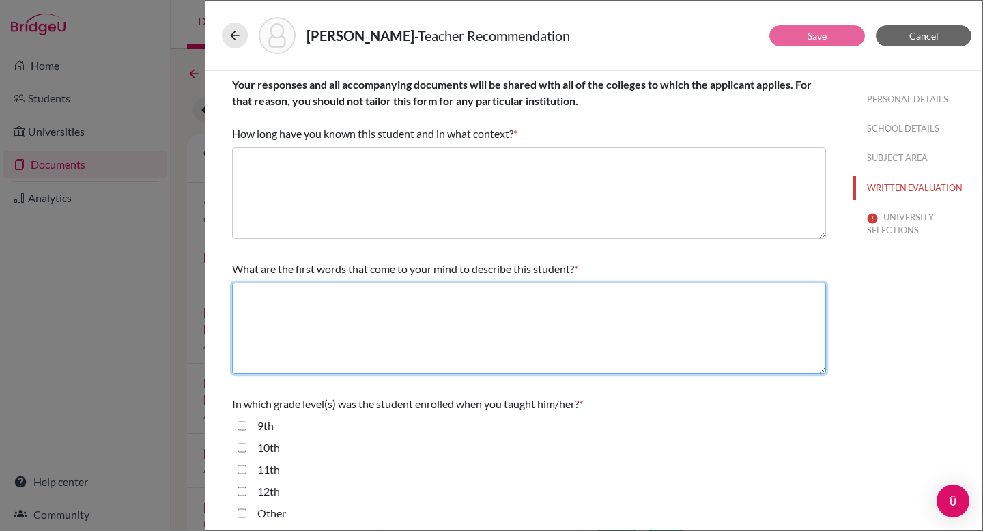
click at [349, 305] on textarea at bounding box center [529, 327] width 594 height 91
paste textarea "Jack has a high emotional intelligence coupled with an internal drive for excel…"
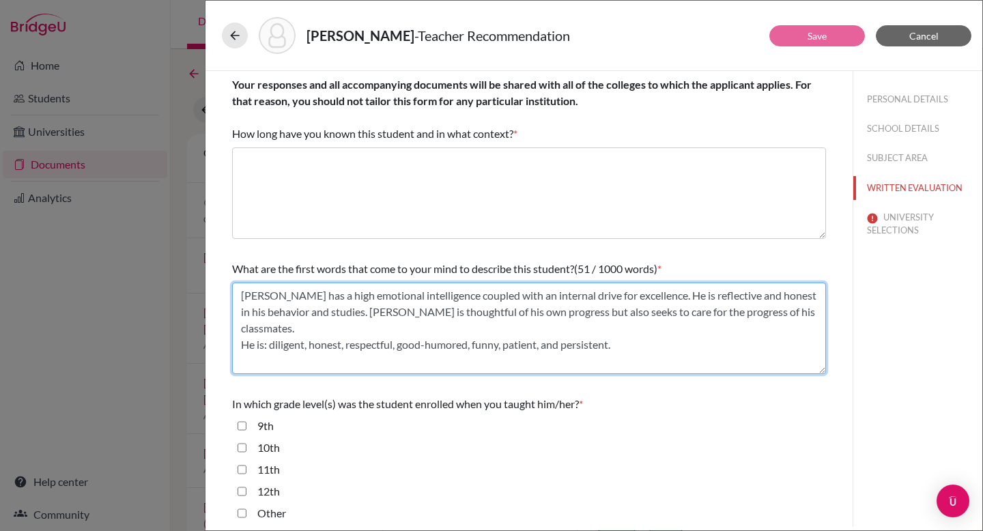
type textarea "Jack has a high emotional intelligence coupled with an internal drive for excel…"
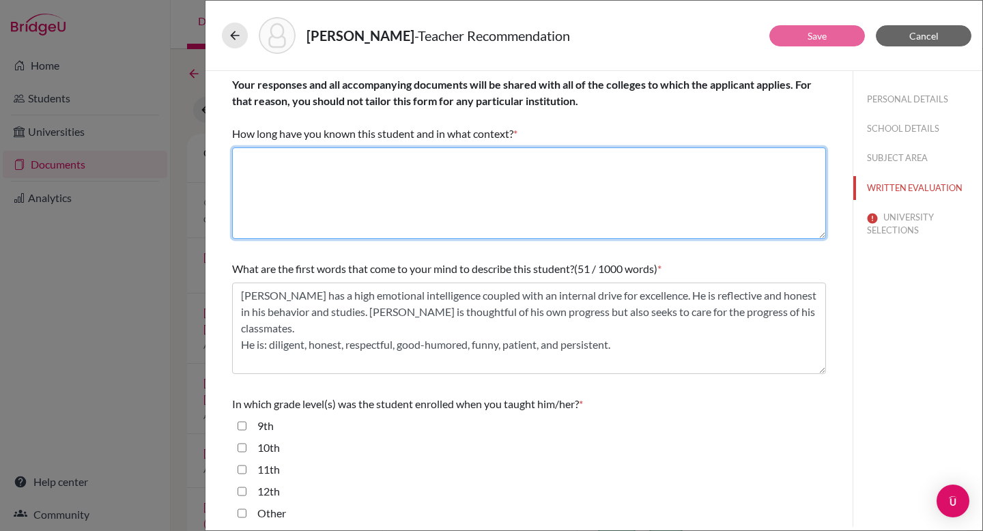
click at [559, 158] on textarea at bounding box center [529, 192] width 594 height 91
paste textarea "I have had the privilege of teaching Jack Cox for the past to years for IGCSE M…"
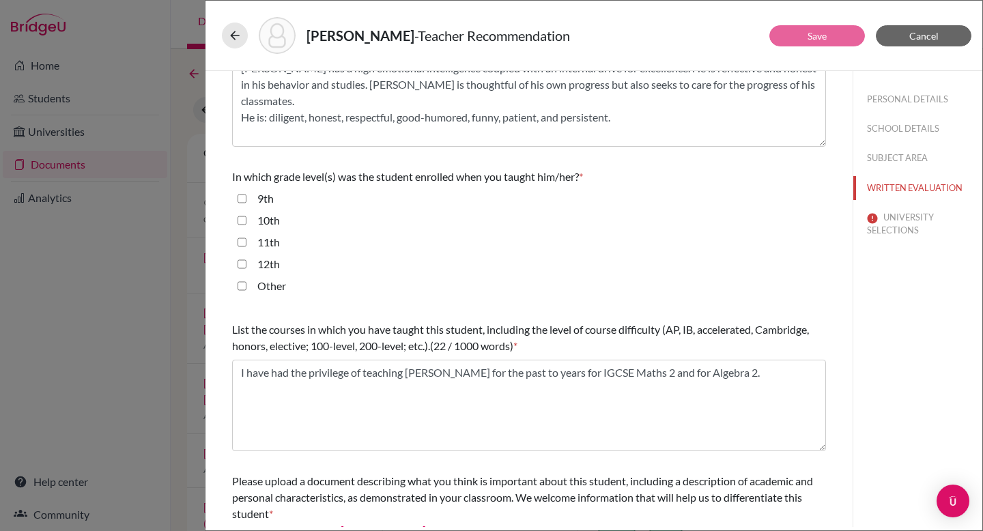
scroll to position [301, 0]
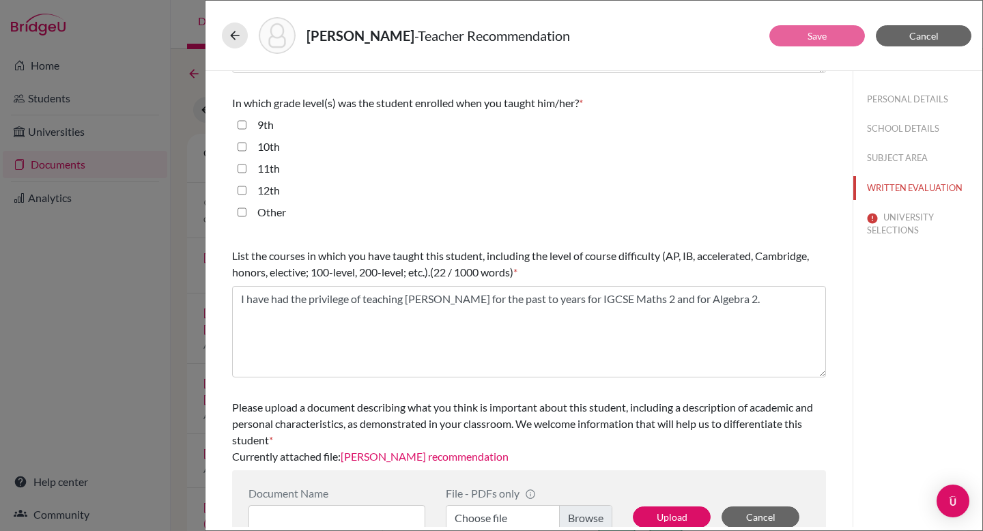
type textarea "I have had the privilege of teaching Jack Cox for the past to years for IGCSE M…"
click at [240, 148] on input "10th" at bounding box center [241, 147] width 9 height 16
checkbox input "true"
click at [241, 171] on input "11th" at bounding box center [241, 168] width 9 height 16
checkbox input "true"
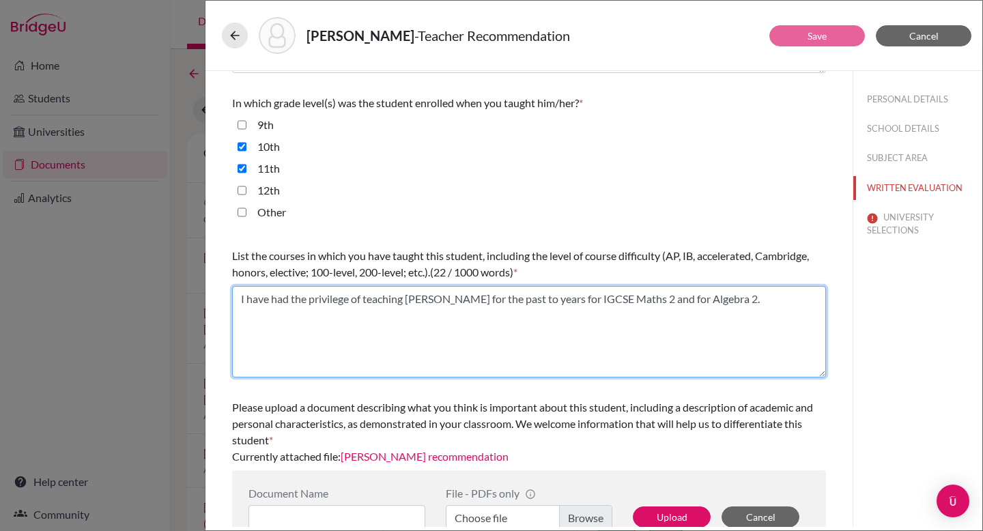
click at [495, 300] on textarea "I have had the privilege of teaching Jack Cox for the past to years for IGCSE M…" at bounding box center [529, 331] width 594 height 91
paste textarea "Cambridge IGCSE Math (2nd year of two) Algebra 2"
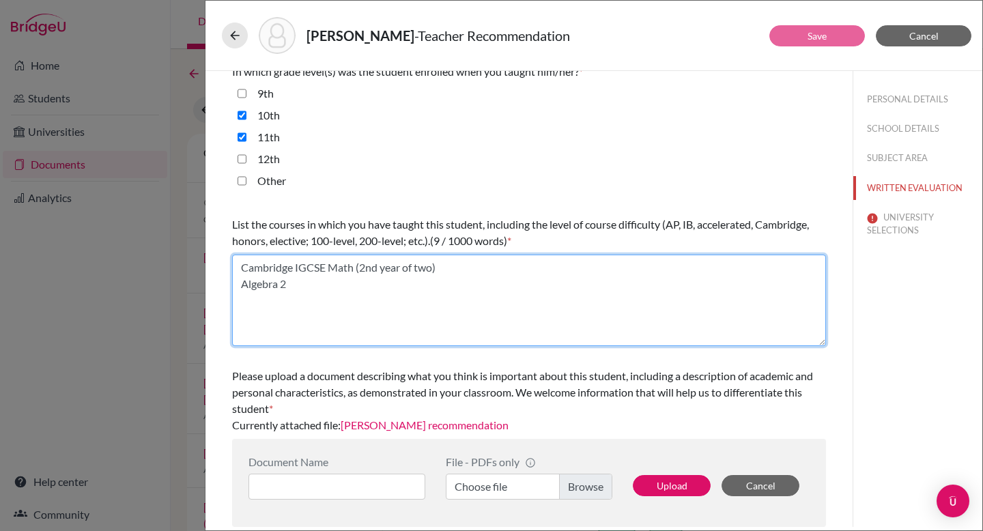
type textarea "Cambridge IGCSE Math (2nd year of two) Algebra 2"
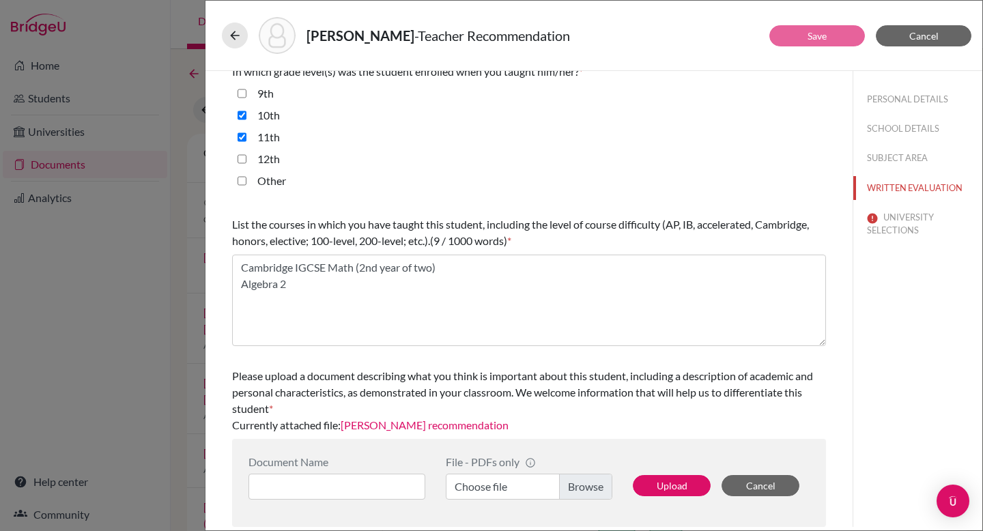
click at [570, 490] on label "Choose file" at bounding box center [529, 487] width 166 height 26
click at [570, 490] on input "Choose file" at bounding box center [529, 487] width 166 height 26
click at [673, 482] on button "Upload" at bounding box center [672, 485] width 78 height 21
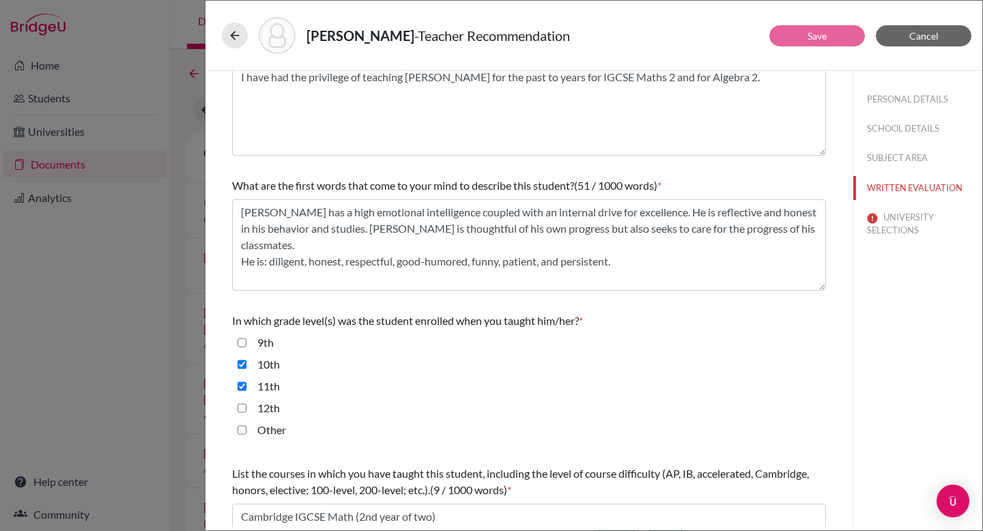
scroll to position [0, 0]
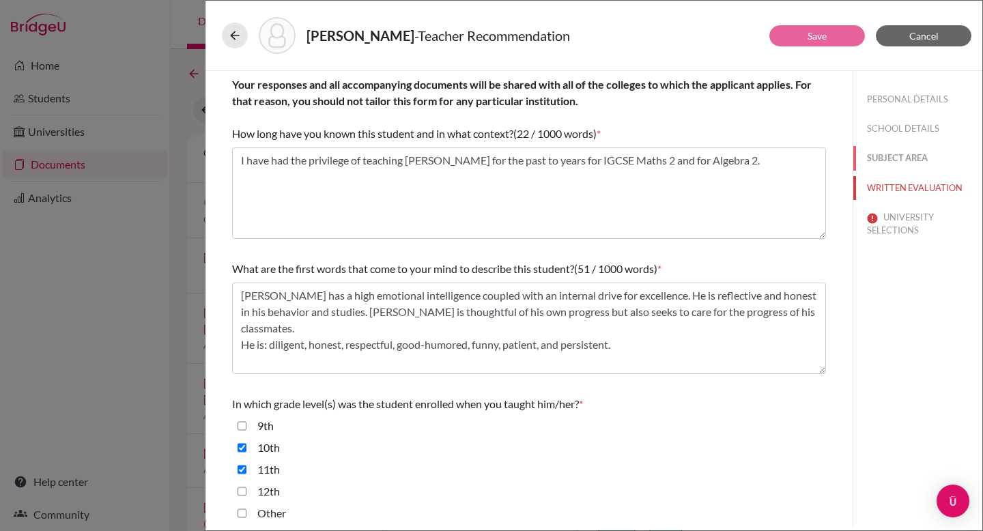
click at [876, 157] on button "SUBJECT AREA" at bounding box center [917, 158] width 129 height 24
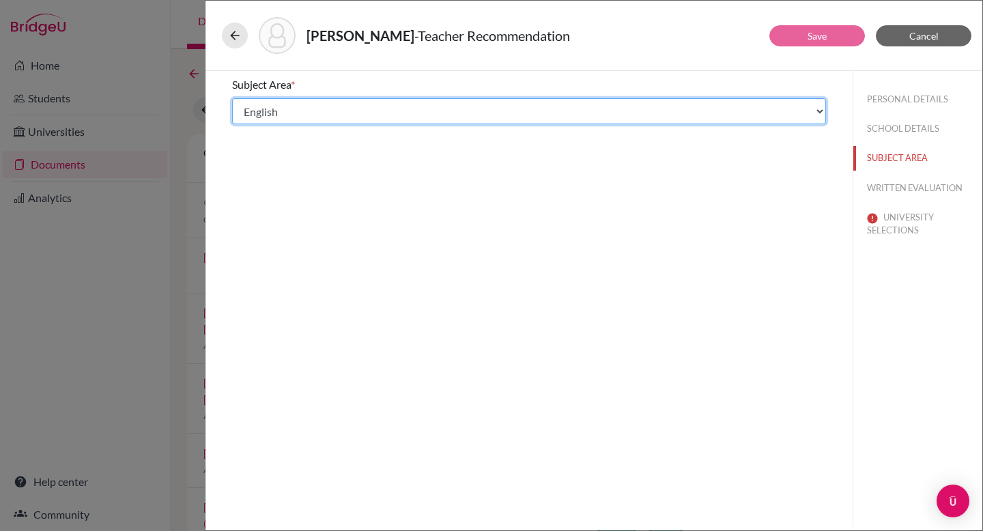
click at [489, 109] on select "Select... Math English Science World Language Social Studies Other Computer Sci…" at bounding box center [529, 111] width 594 height 26
select select "0"
click at [232, 98] on select "Select... Math English Science World Language Social Studies Other Computer Sci…" at bounding box center [529, 111] width 594 height 26
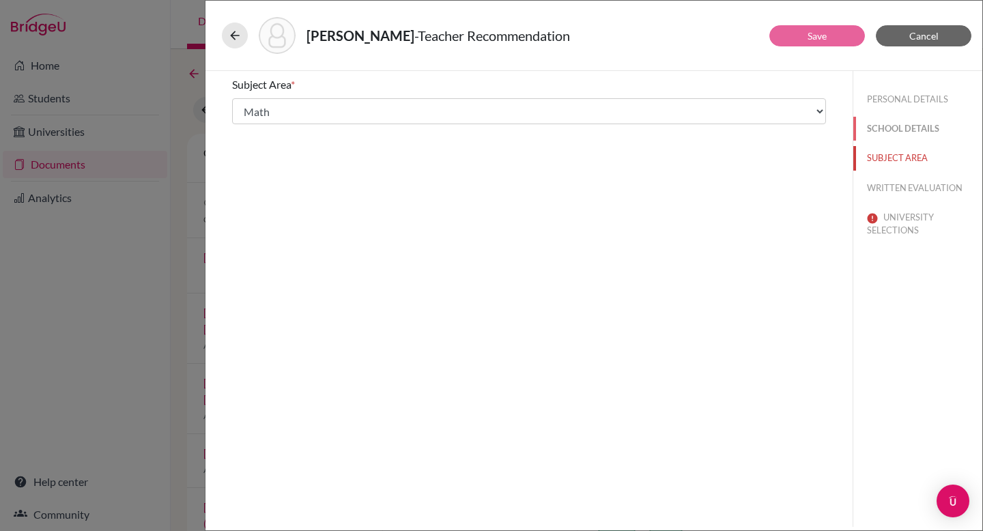
click at [888, 130] on button "SCHOOL DETAILS" at bounding box center [917, 129] width 129 height 24
click at [263, 106] on label "Yes" at bounding box center [265, 106] width 16 height 16
click at [246, 106] on input "Yes" at bounding box center [241, 106] width 9 height 16
radio input "true"
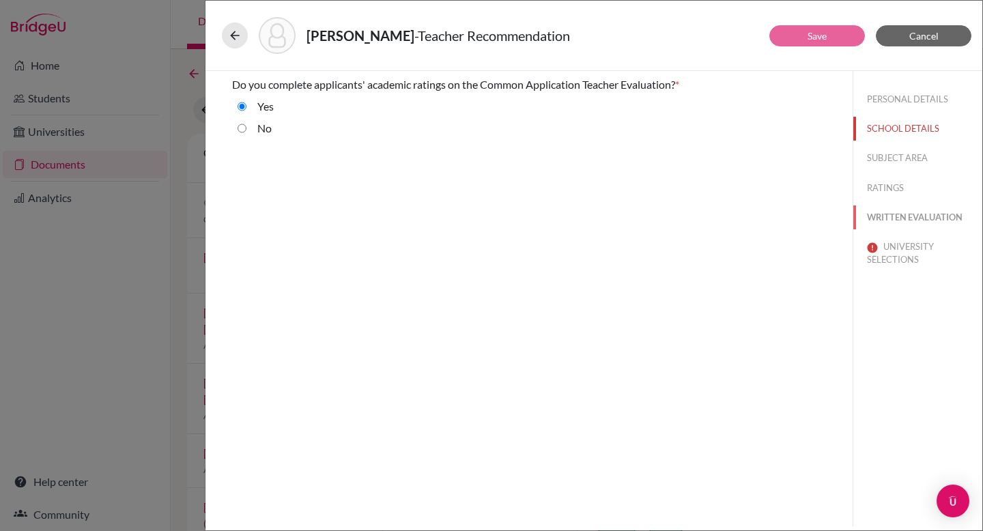
click at [901, 216] on button "WRITTEN EVALUATION" at bounding box center [917, 217] width 129 height 24
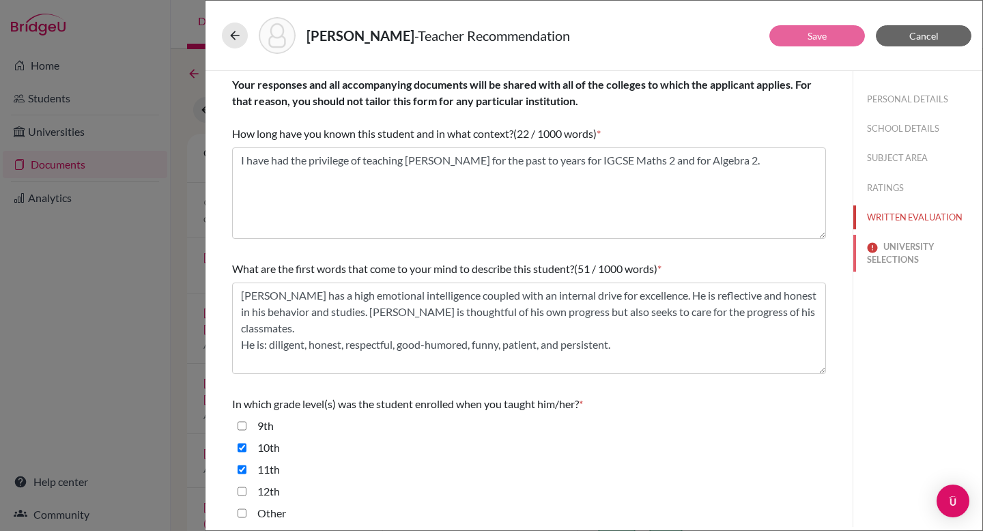
click at [897, 250] on button "UNIVERSITY SELECTIONS" at bounding box center [917, 253] width 129 height 37
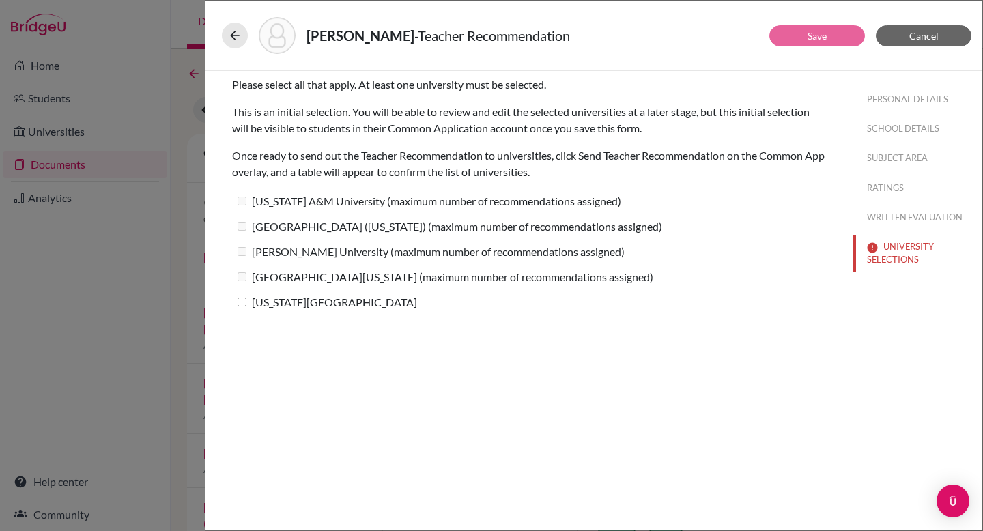
click at [240, 301] on input "[US_STATE][GEOGRAPHIC_DATA]" at bounding box center [241, 302] width 9 height 9
checkbox input "true"
click at [781, 39] on button "Save" at bounding box center [817, 35] width 96 height 21
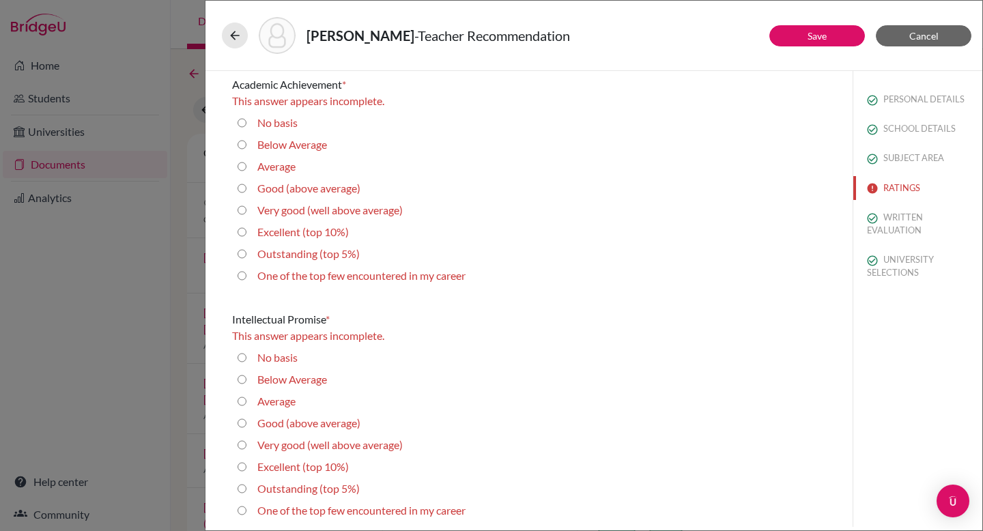
click at [278, 235] on label "Excellent (top 10%)" at bounding box center [302, 232] width 91 height 16
click at [246, 235] on 10\%\) "Excellent (top 10%)" at bounding box center [241, 232] width 9 height 16
radio 10\%\) "true"
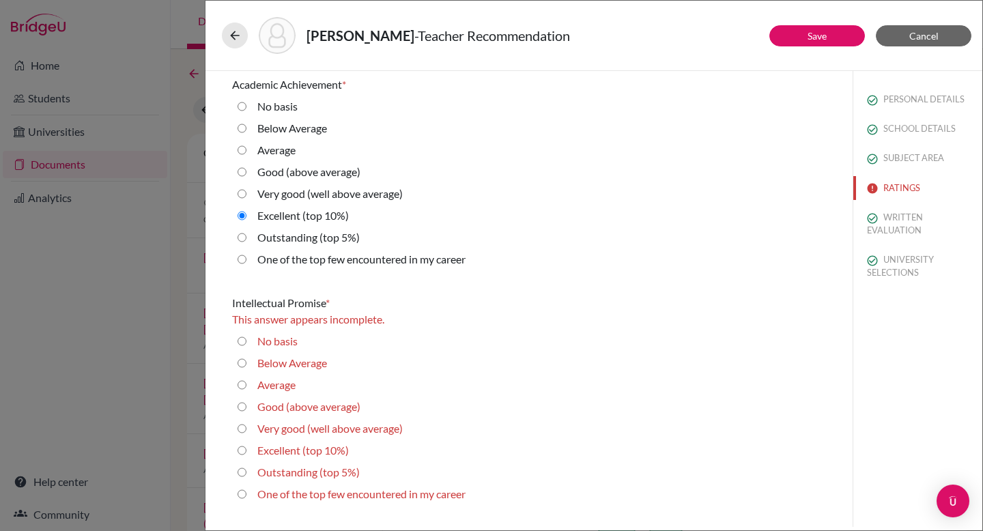
scroll to position [38, 0]
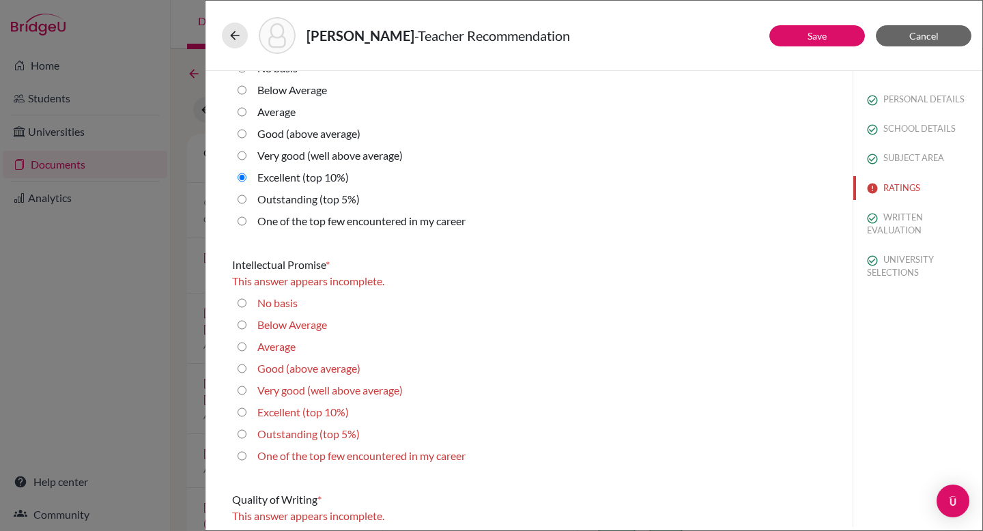
click at [295, 409] on label "Excellent (top 10%)" at bounding box center [302, 412] width 91 height 16
click at [246, 409] on 10\%\) "Excellent (top 10%)" at bounding box center [241, 412] width 9 height 16
radio 10\%\) "true"
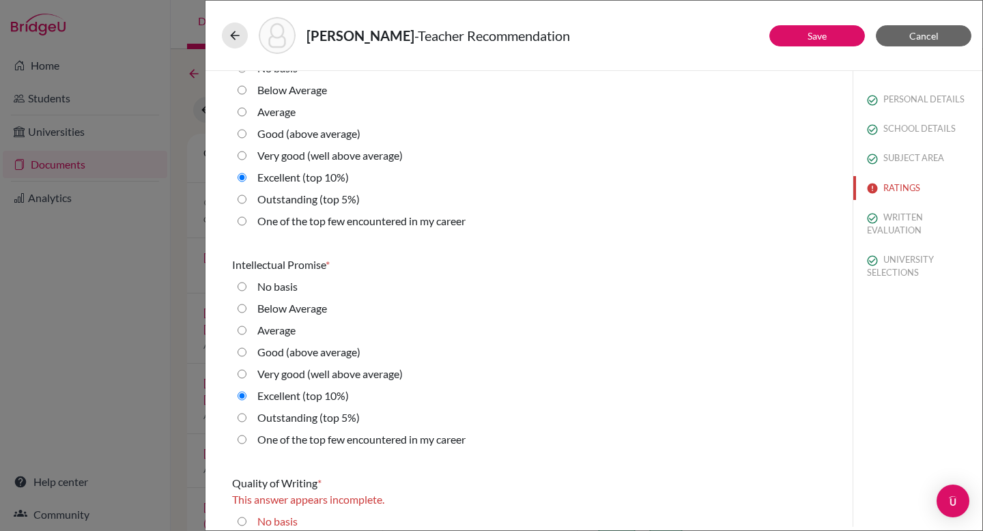
scroll to position [334, 0]
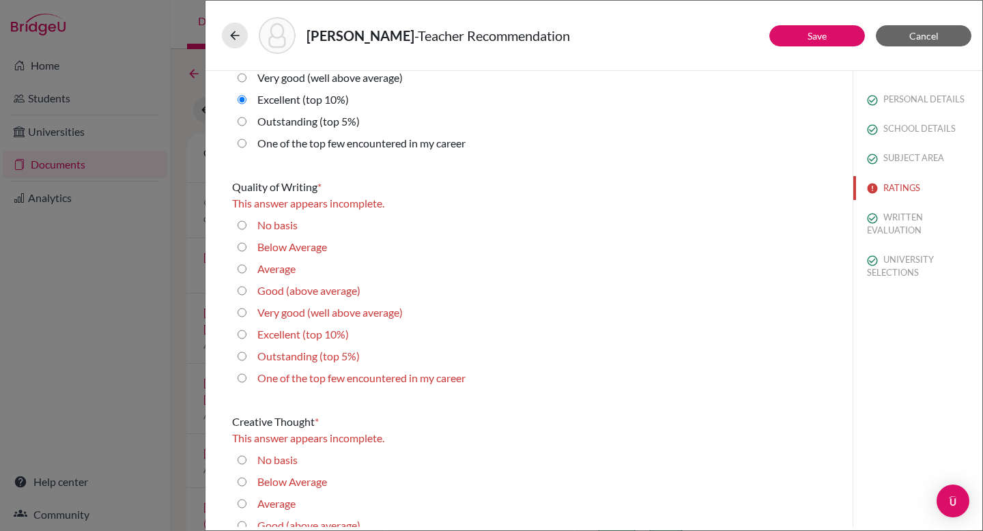
click at [321, 332] on label "Excellent (top 10%)" at bounding box center [302, 334] width 91 height 16
click at [246, 332] on 10\%\) "Excellent (top 10%)" at bounding box center [241, 334] width 9 height 16
radio 10\%\) "true"
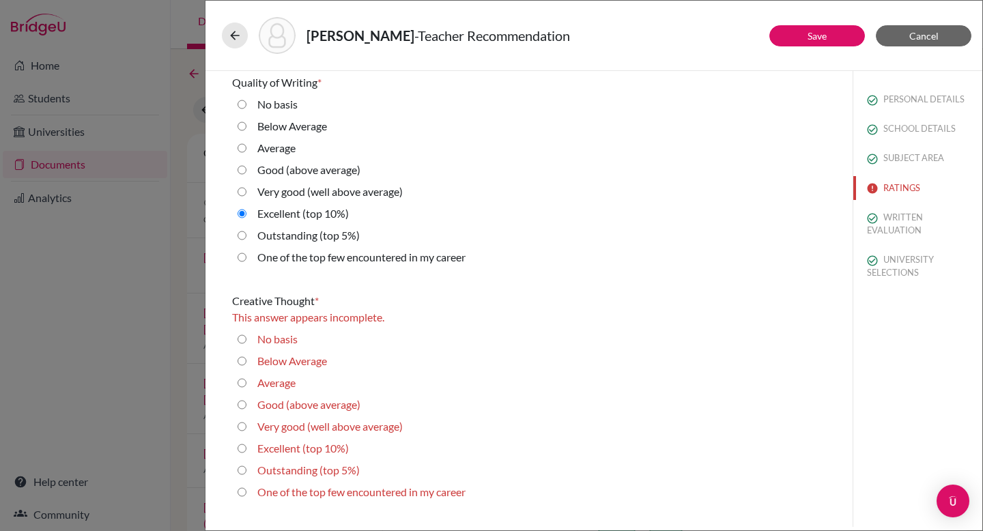
scroll to position [582, 0]
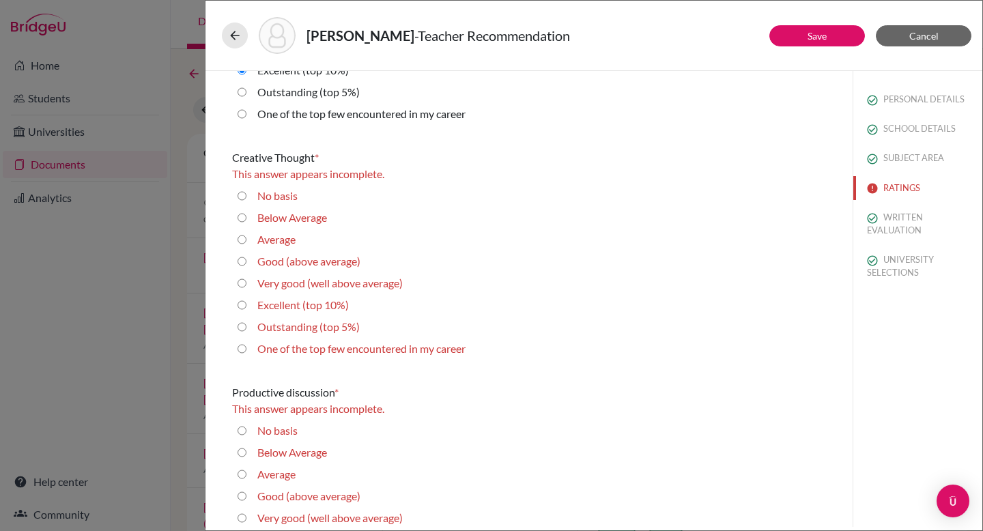
click at [304, 304] on label "Excellent (top 10%)" at bounding box center [302, 305] width 91 height 16
click at [246, 304] on 10\%\) "Excellent (top 10%)" at bounding box center [241, 305] width 9 height 16
radio 10\%\) "true"
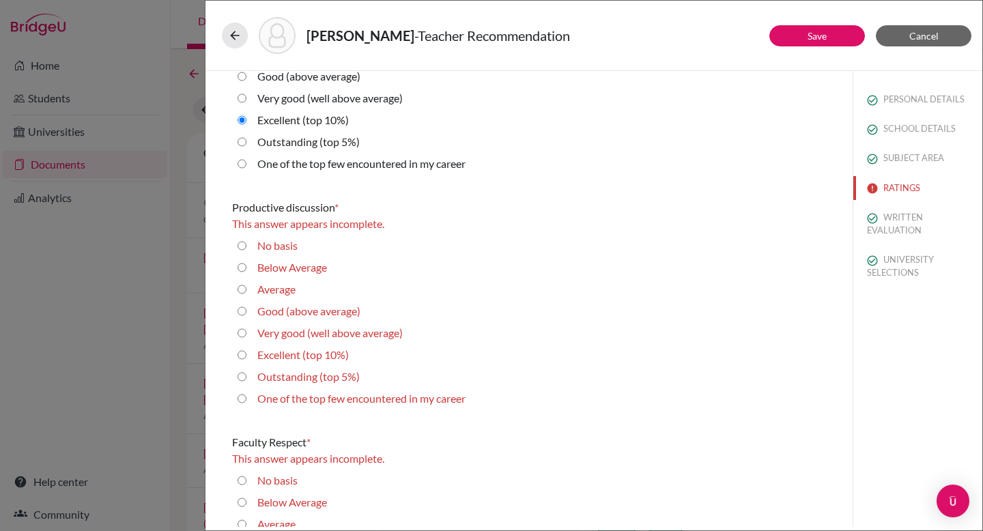
scroll to position [918, 0]
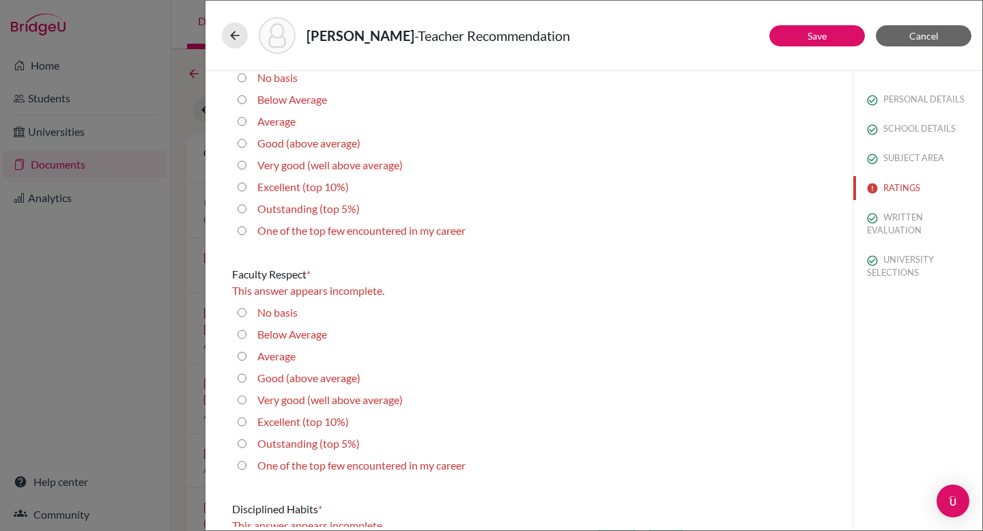
click at [302, 188] on label "Excellent (top 10%)" at bounding box center [302, 187] width 91 height 16
click at [246, 188] on 10\%\) "Excellent (top 10%)" at bounding box center [241, 187] width 9 height 16
radio 10\%\) "true"
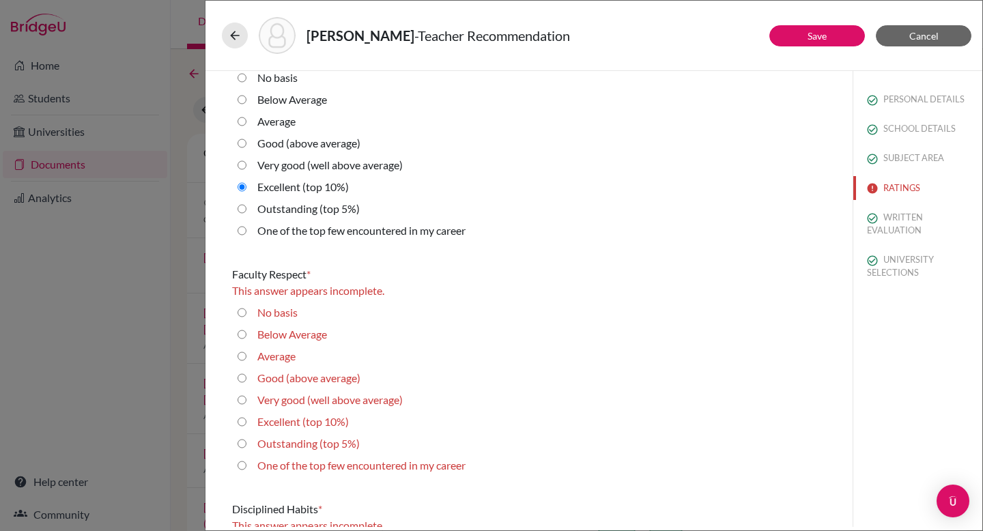
click at [308, 420] on label "Excellent (top 10%)" at bounding box center [302, 422] width 91 height 16
click at [246, 420] on 10\%\) "Excellent (top 10%)" at bounding box center [241, 422] width 9 height 16
radio 10\%\) "true"
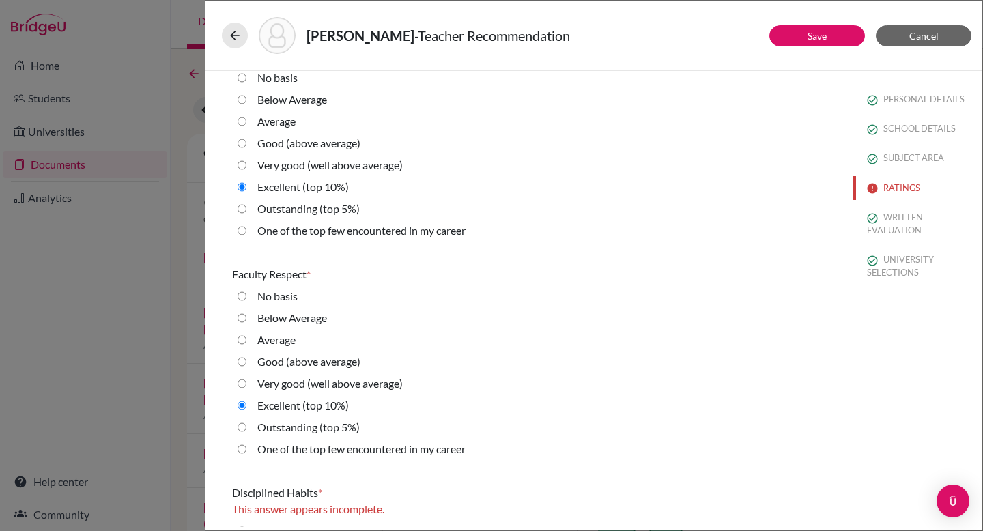
scroll to position [1146, 0]
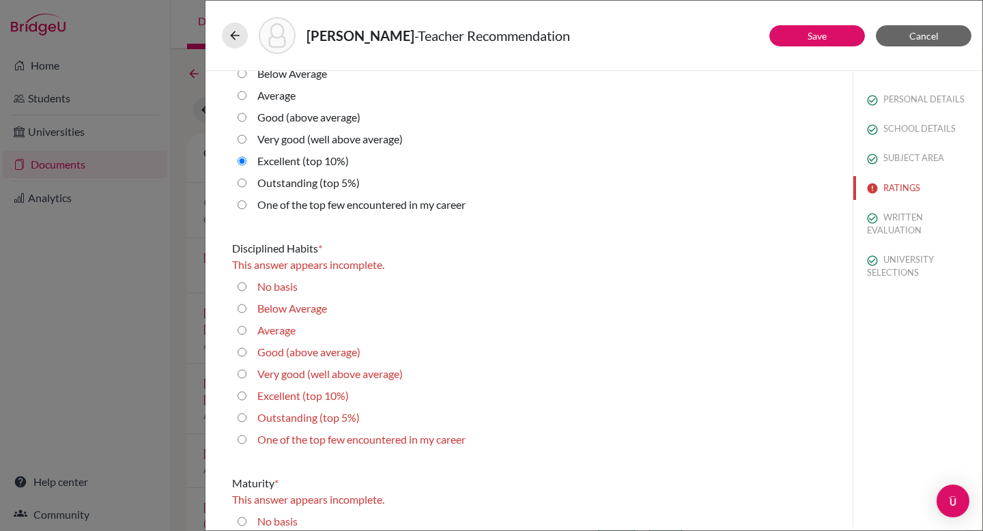
click at [309, 394] on label "Excellent (top 10%)" at bounding box center [302, 396] width 91 height 16
click at [246, 394] on 10\%\) "Excellent (top 10%)" at bounding box center [241, 396] width 9 height 16
radio 10\%\) "true"
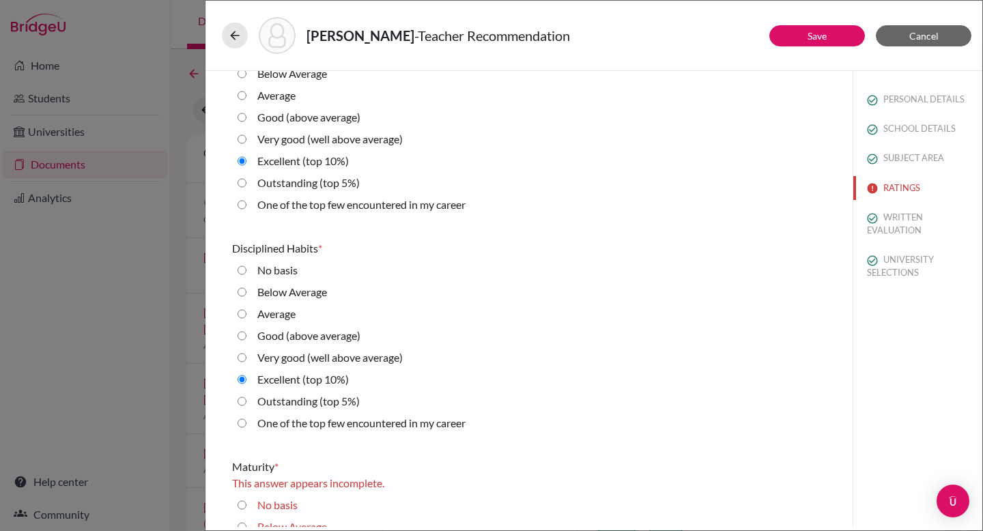
scroll to position [1501, 0]
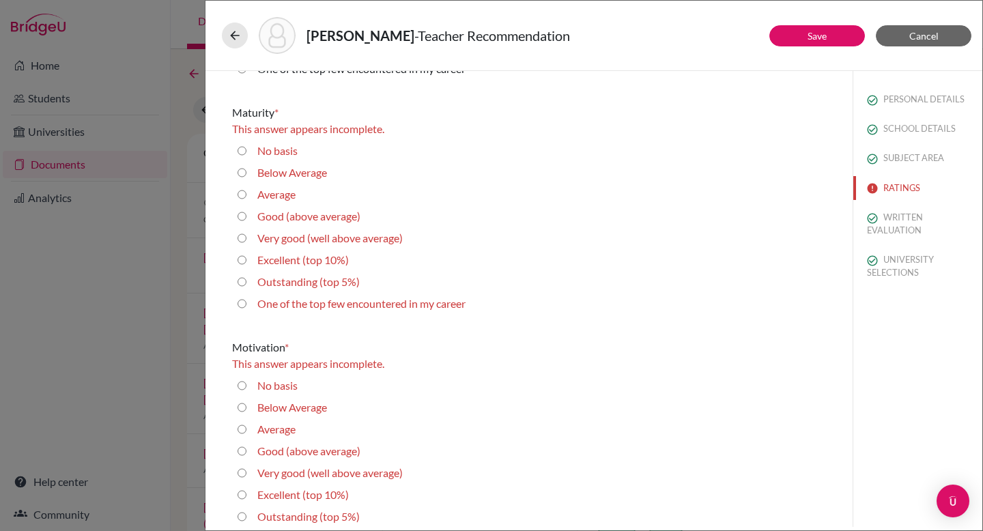
click at [300, 263] on label "Excellent (top 10%)" at bounding box center [302, 260] width 91 height 16
click at [246, 263] on 10\%\) "Excellent (top 10%)" at bounding box center [241, 260] width 9 height 16
radio 10\%\) "true"
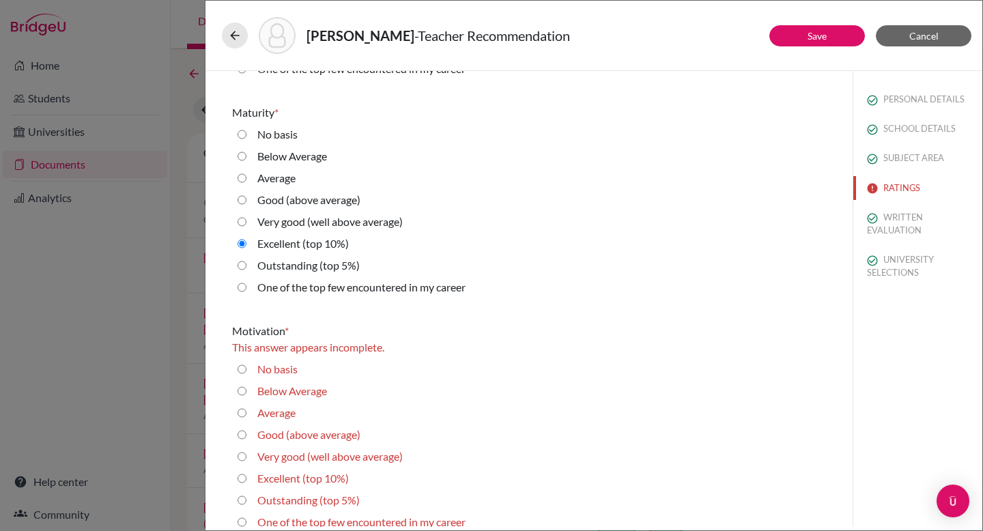
scroll to position [1768, 0]
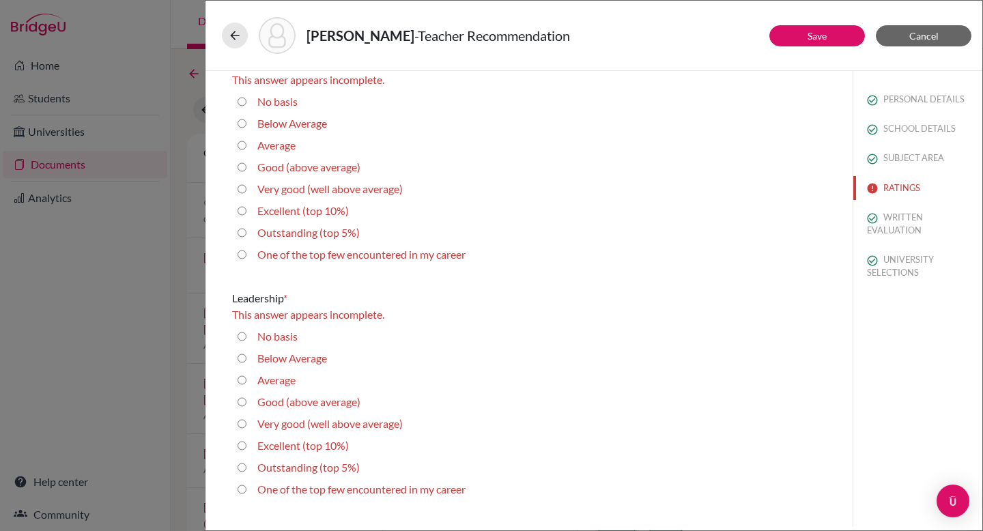
click at [302, 204] on label "Excellent (top 10%)" at bounding box center [302, 211] width 91 height 16
click at [246, 204] on 10\%\) "Excellent (top 10%)" at bounding box center [241, 211] width 9 height 16
radio 10\%\) "true"
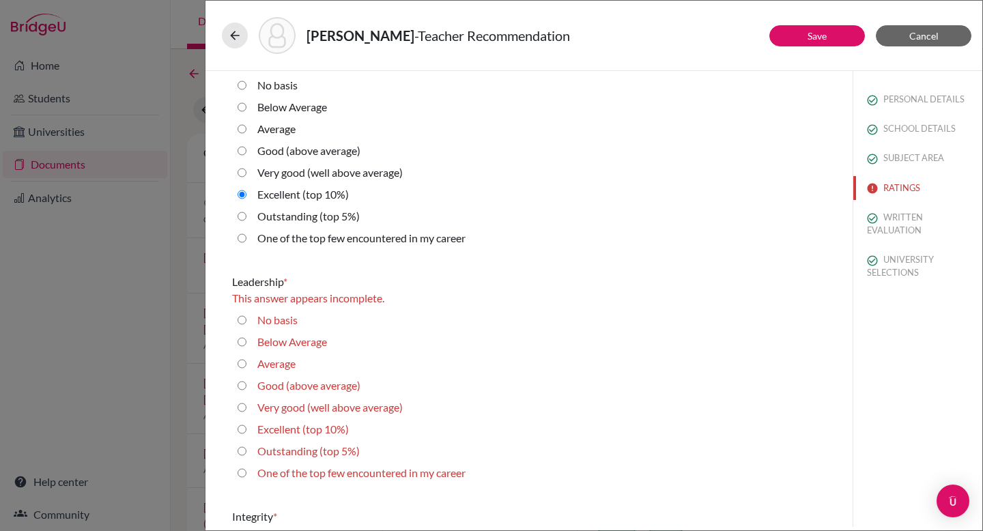
click at [294, 428] on label "Excellent (top 10%)" at bounding box center [302, 429] width 91 height 16
click at [246, 428] on 10\%\) "Excellent (top 10%)" at bounding box center [241, 429] width 9 height 16
radio 10\%\) "true"
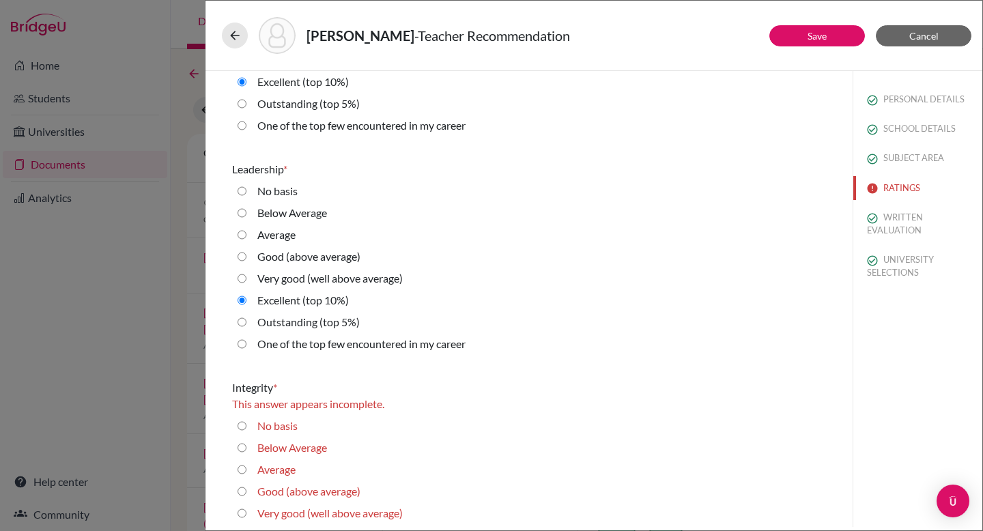
scroll to position [2081, 0]
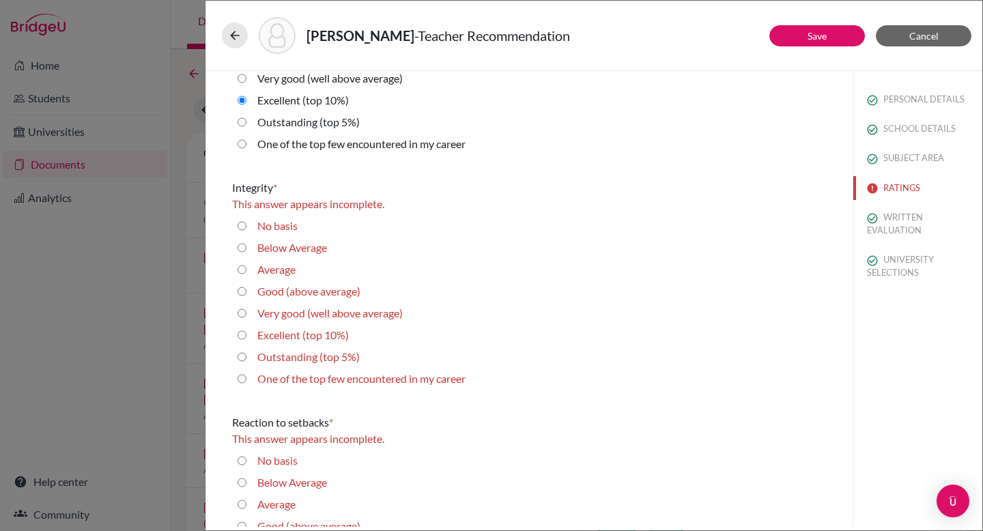
click at [297, 331] on label "Excellent (top 10%)" at bounding box center [302, 335] width 91 height 16
click at [246, 331] on 10\%\) "Excellent (top 10%)" at bounding box center [241, 335] width 9 height 16
radio 10\%\) "true"
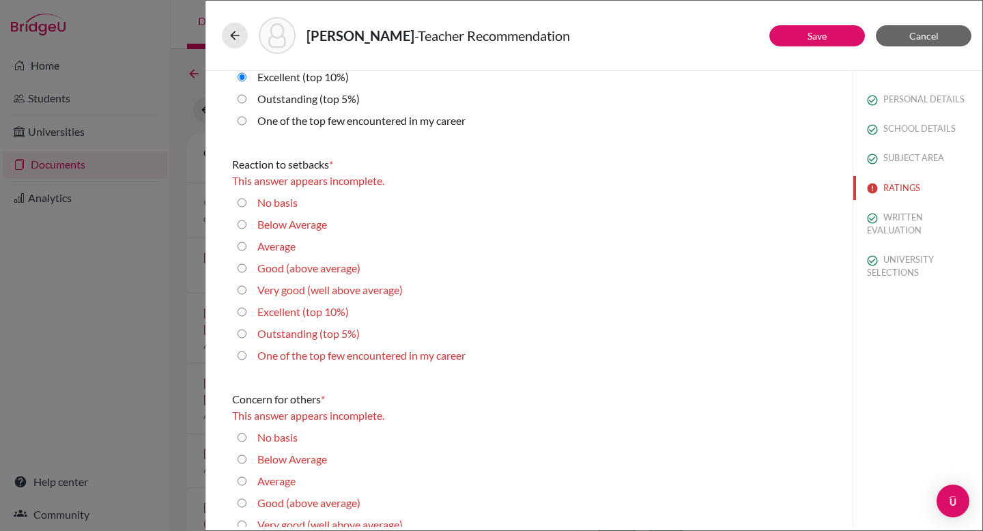
scroll to position [2343, 0]
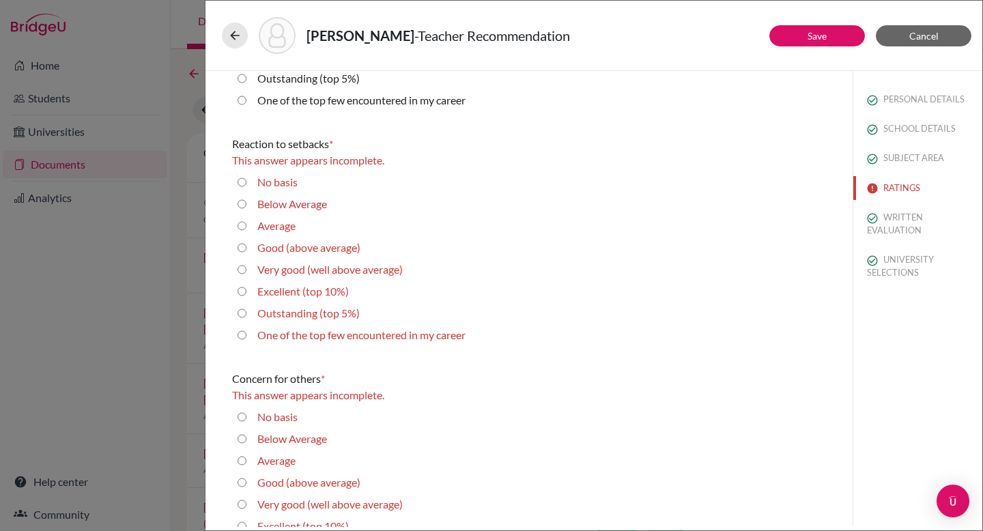
click at [293, 294] on label "Excellent (top 10%)" at bounding box center [302, 291] width 91 height 16
click at [246, 294] on 10\%\) "Excellent (top 10%)" at bounding box center [241, 291] width 9 height 16
radio 10\%\) "true"
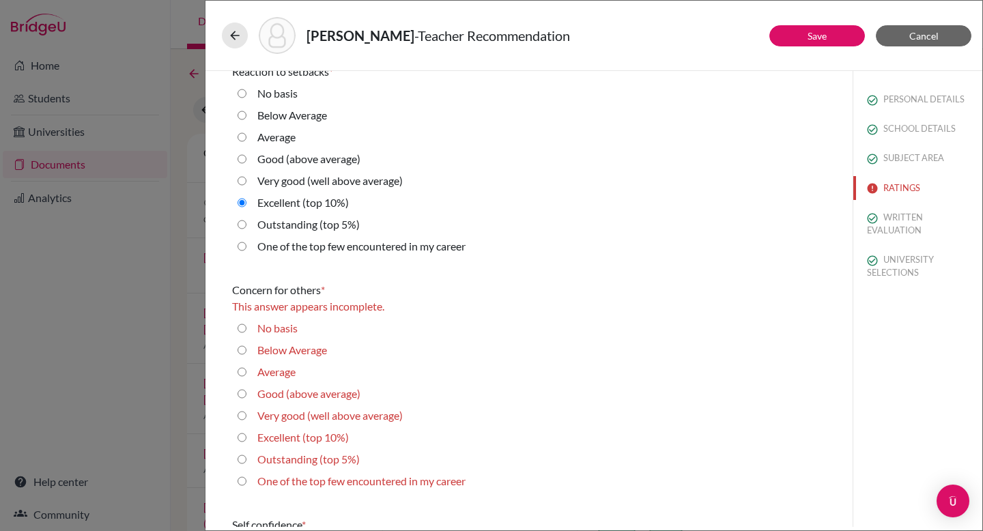
click at [307, 439] on label "Excellent (top 10%)" at bounding box center [302, 437] width 91 height 16
click at [246, 439] on 10\%\) "Excellent (top 10%)" at bounding box center [241, 437] width 9 height 16
radio 10\%\) "true"
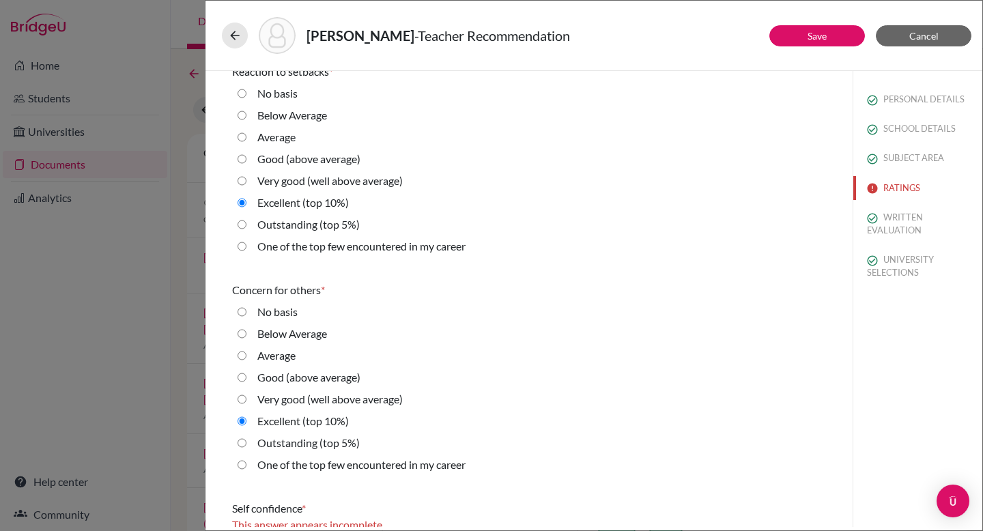
scroll to position [2642, 0]
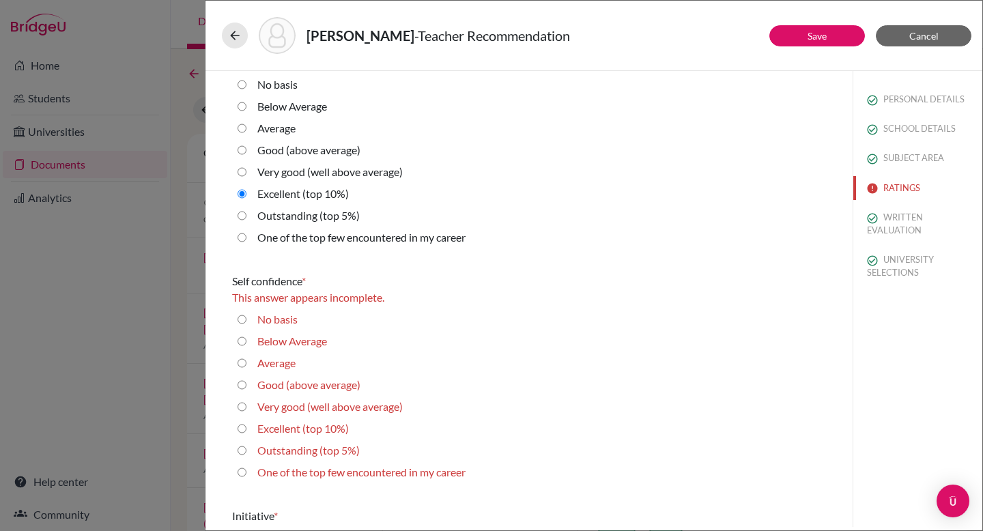
click at [301, 427] on label "Excellent (top 10%)" at bounding box center [302, 428] width 91 height 16
click at [246, 427] on 10\%\) "Excellent (top 10%)" at bounding box center [241, 428] width 9 height 16
radio 10\%\) "true"
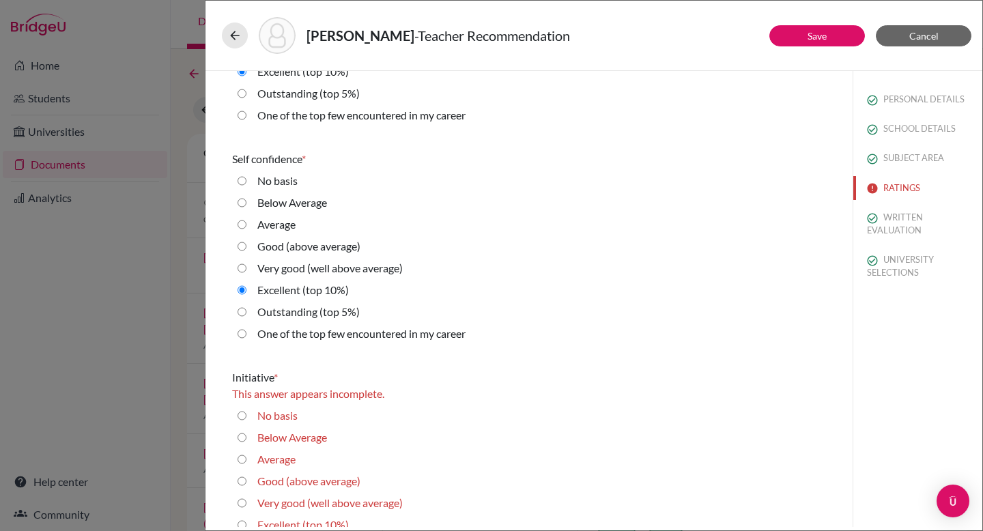
scroll to position [2940, 0]
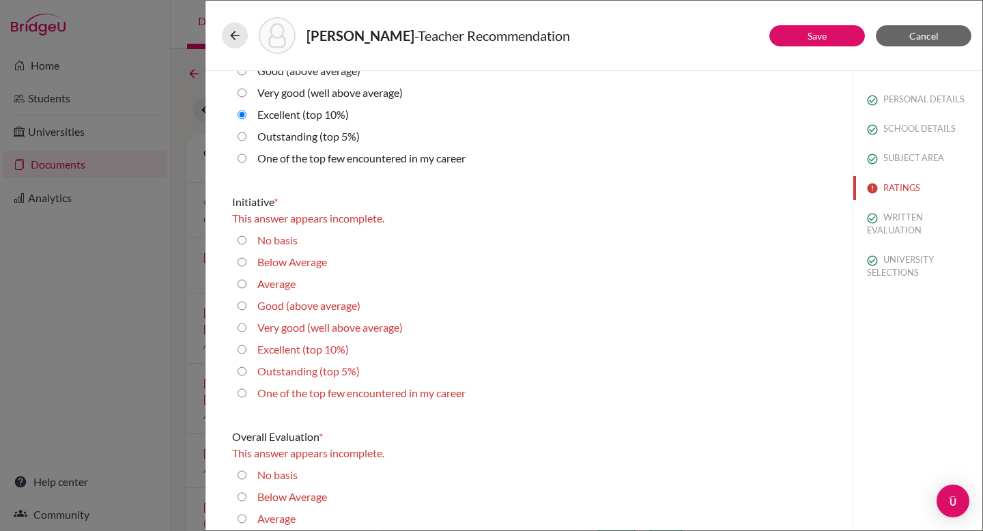
click at [301, 352] on label "Excellent (top 10%)" at bounding box center [302, 349] width 91 height 16
click at [246, 352] on 10\%\) "Excellent (top 10%)" at bounding box center [241, 349] width 9 height 16
radio 10\%\) "true"
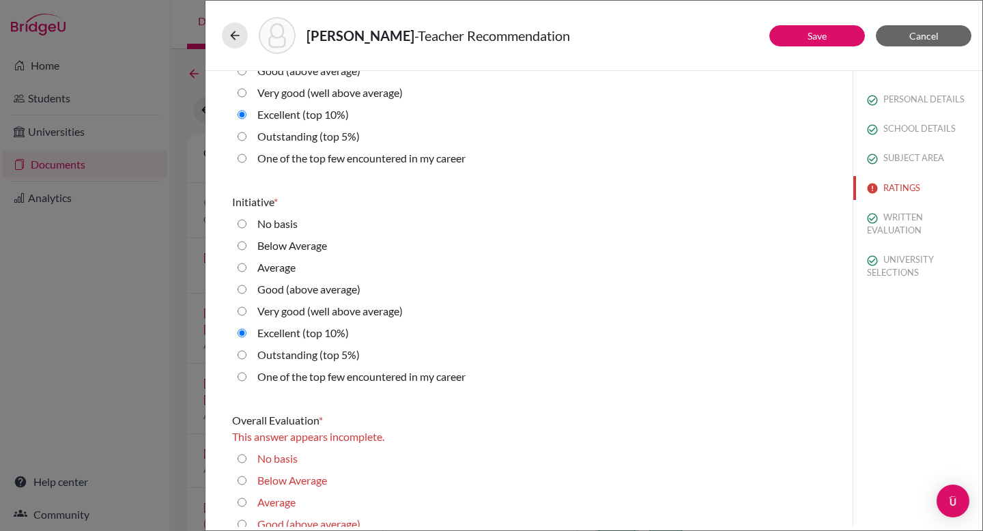
scroll to position [3043, 0]
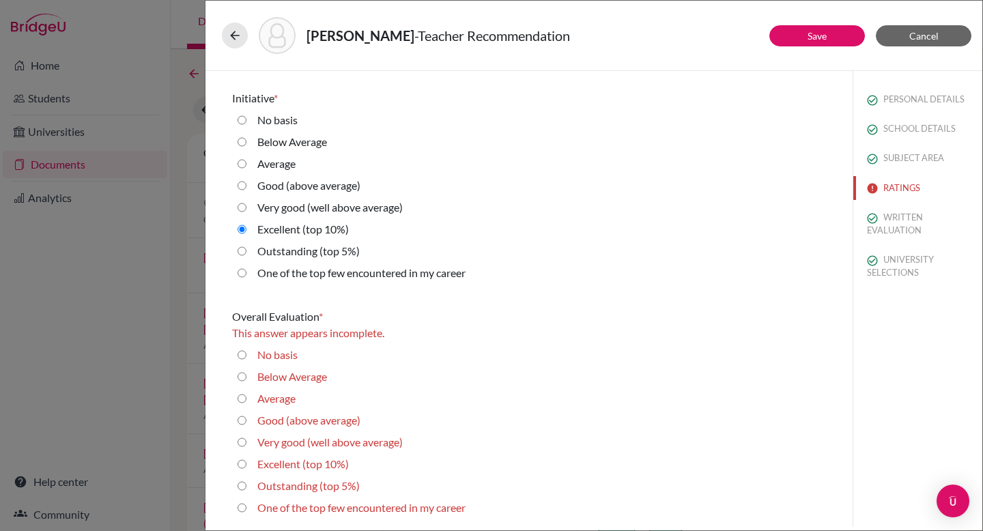
click at [291, 465] on label "Excellent (top 10%)" at bounding box center [302, 464] width 91 height 16
click at [246, 465] on 10\%\) "Excellent (top 10%)" at bounding box center [241, 464] width 9 height 16
radio 10\%\) "true"
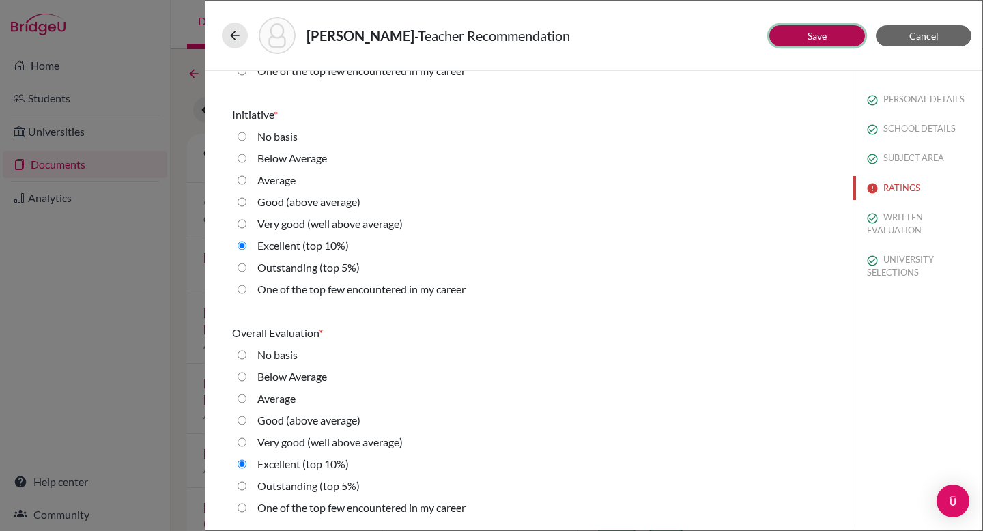
click at [833, 38] on button "Save" at bounding box center [817, 35] width 96 height 21
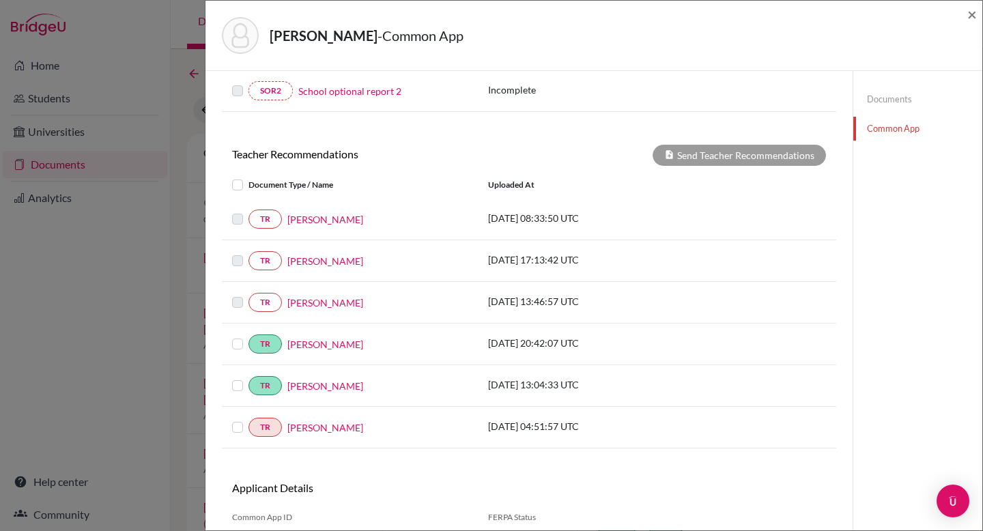
scroll to position [501, 0]
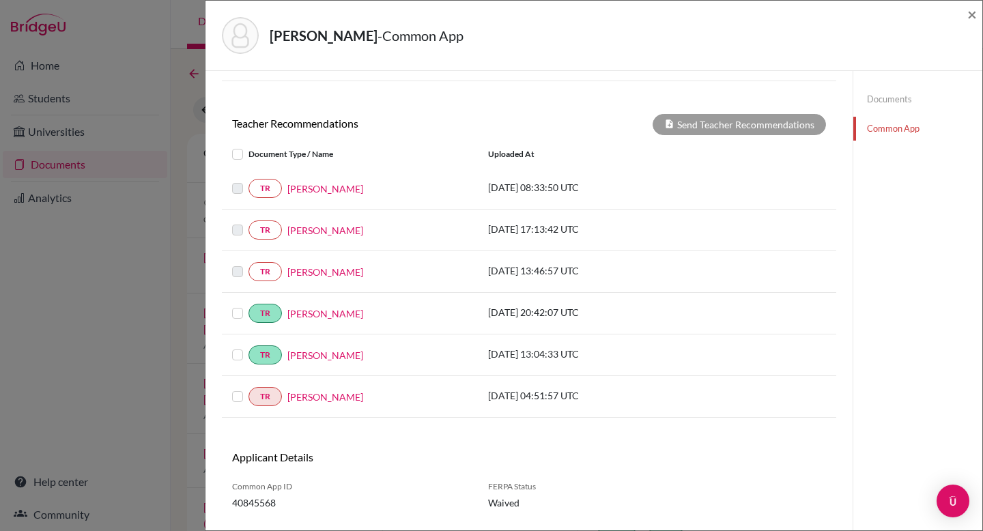
click at [725, 125] on div "Send Teacher Recommendations" at bounding box center [738, 124] width 173 height 21
click at [248, 146] on label at bounding box center [248, 146] width 0 height 0
click at [0, 0] on input "checkbox" at bounding box center [0, 0] width 0 height 0
click at [248, 388] on label at bounding box center [248, 388] width 0 height 0
click at [0, 0] on input "checkbox" at bounding box center [0, 0] width 0 height 0
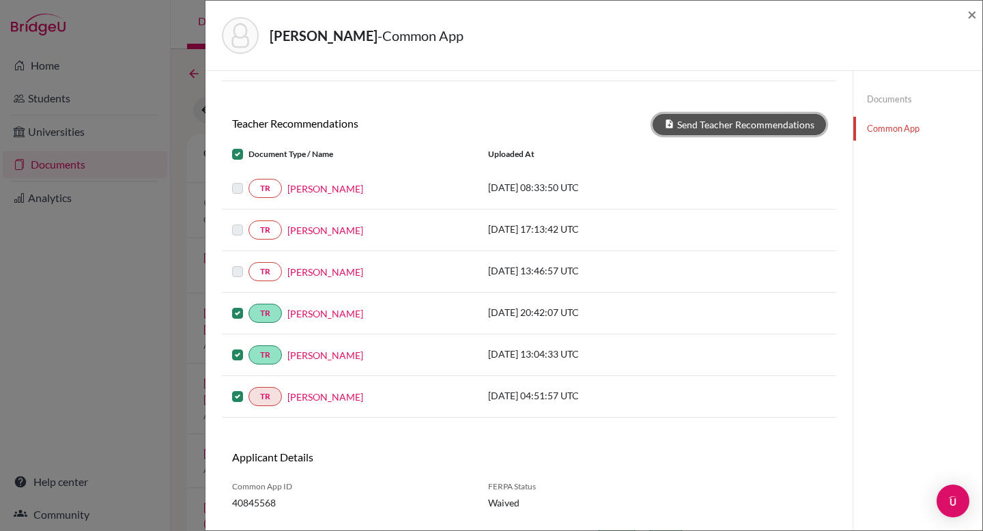
click at [704, 123] on button "Send Teacher Recommendations" at bounding box center [738, 124] width 173 height 21
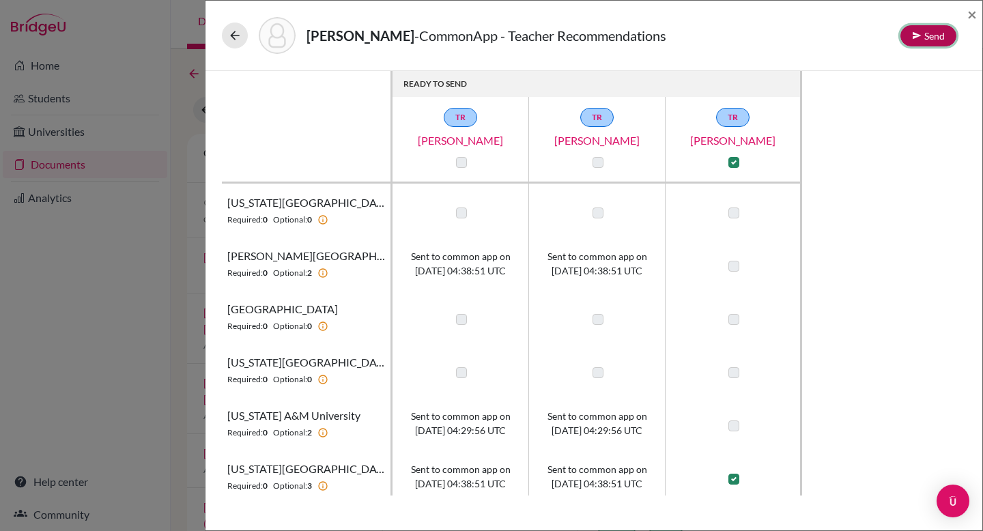
click at [906, 33] on button "Send" at bounding box center [928, 35] width 56 height 21
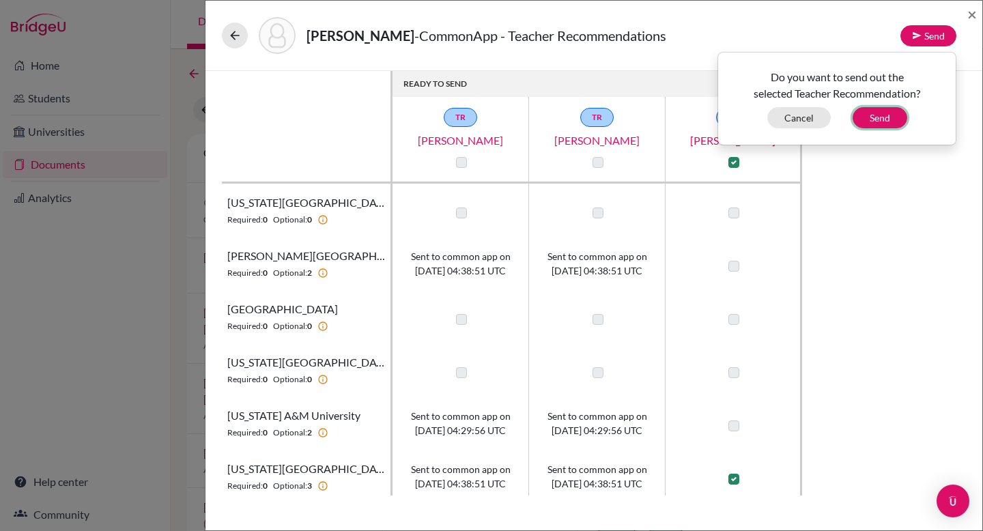
click at [882, 120] on button "Send" at bounding box center [879, 117] width 55 height 21
checkbox input "false"
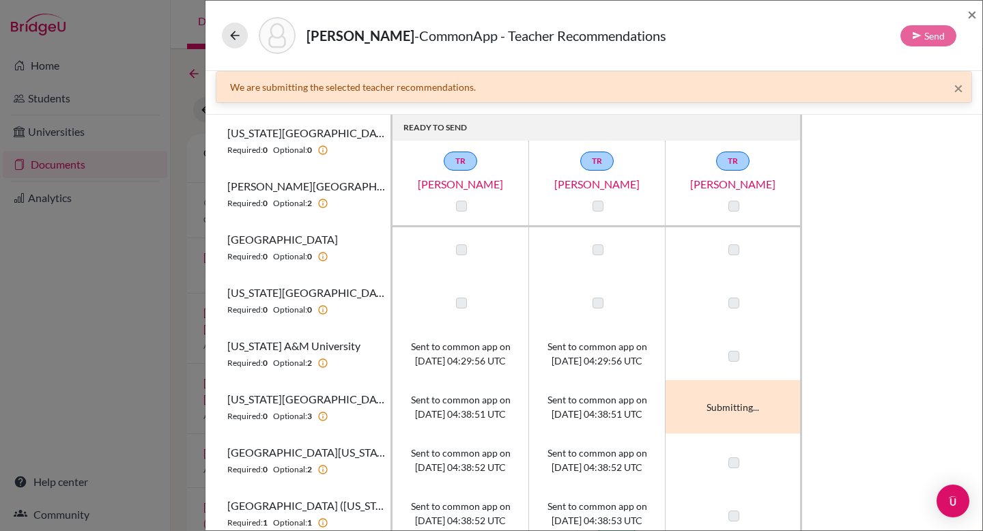
scroll to position [9, 0]
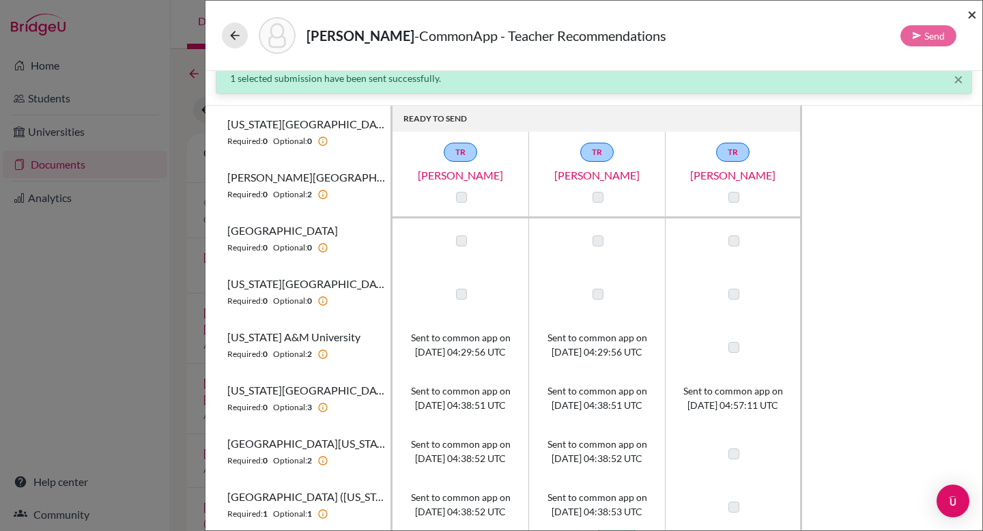
click at [969, 16] on span "×" at bounding box center [972, 14] width 10 height 20
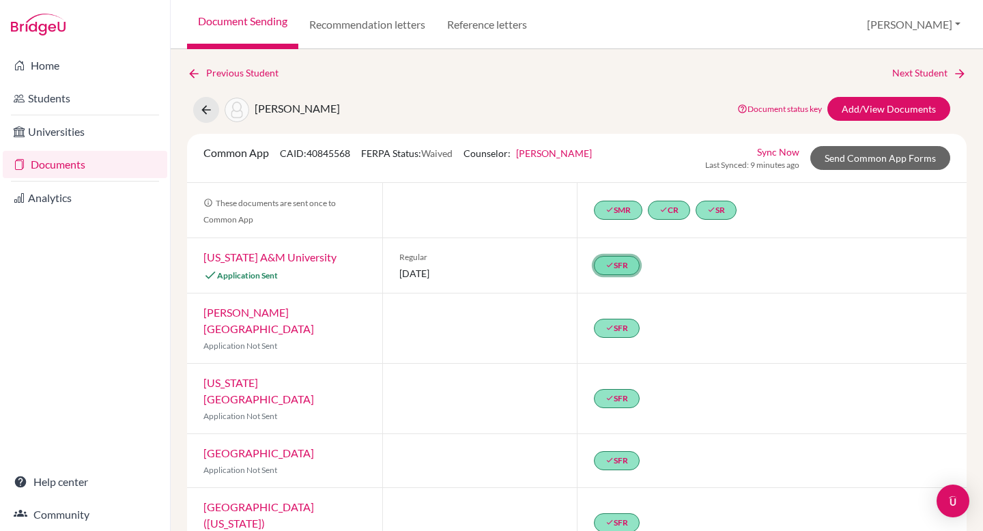
click at [624, 267] on link "done SFR" at bounding box center [617, 265] width 46 height 19
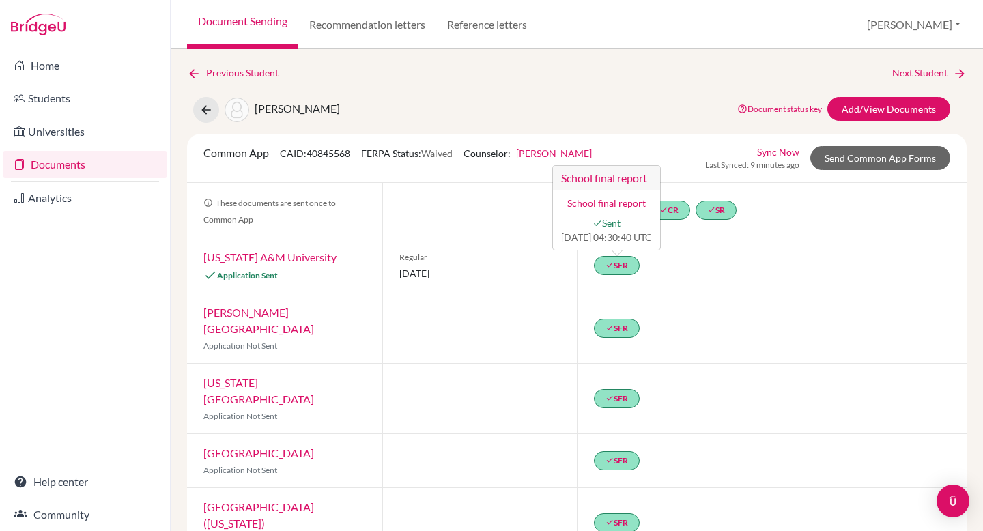
click at [759, 326] on div "done SFR" at bounding box center [772, 328] width 390 height 70
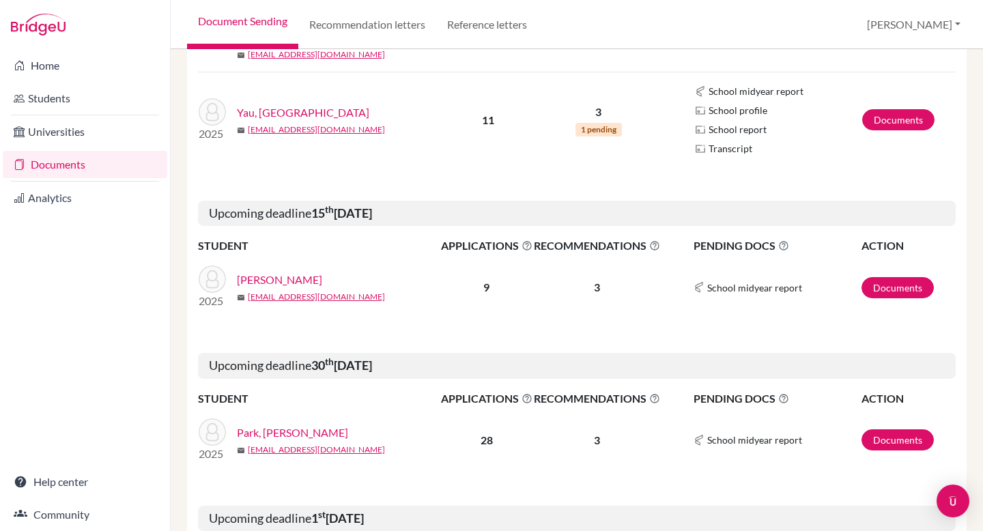
scroll to position [551, 0]
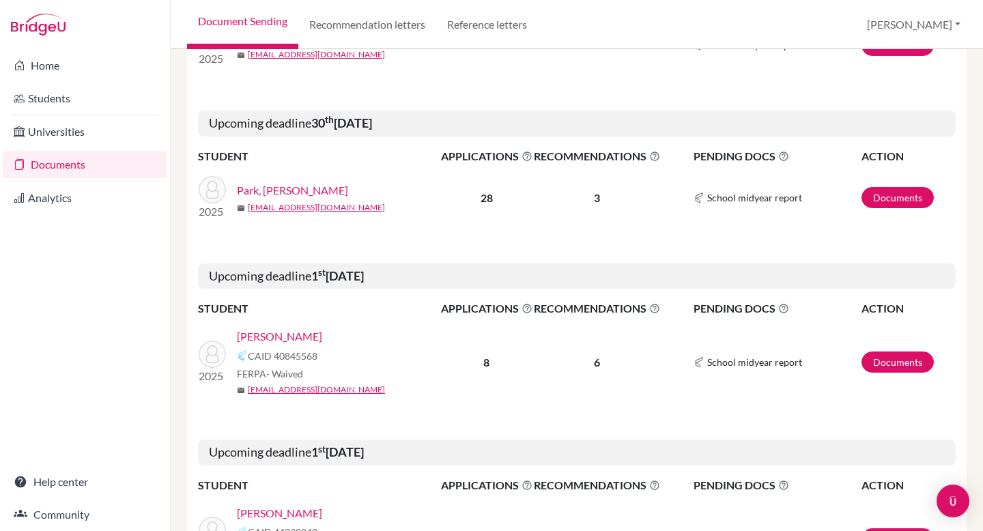
click at [261, 343] on link "[PERSON_NAME]" at bounding box center [279, 336] width 85 height 16
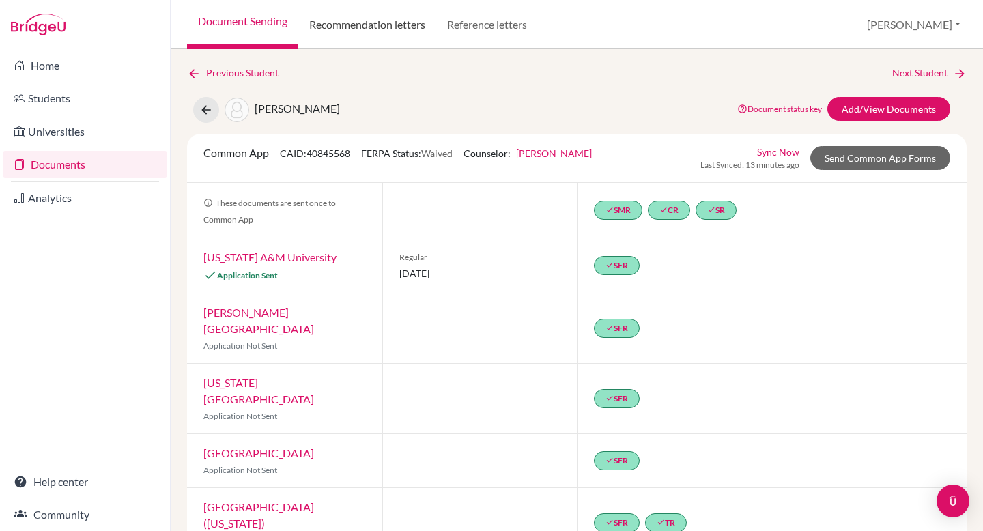
click at [403, 36] on link "Recommendation letters" at bounding box center [367, 24] width 138 height 49
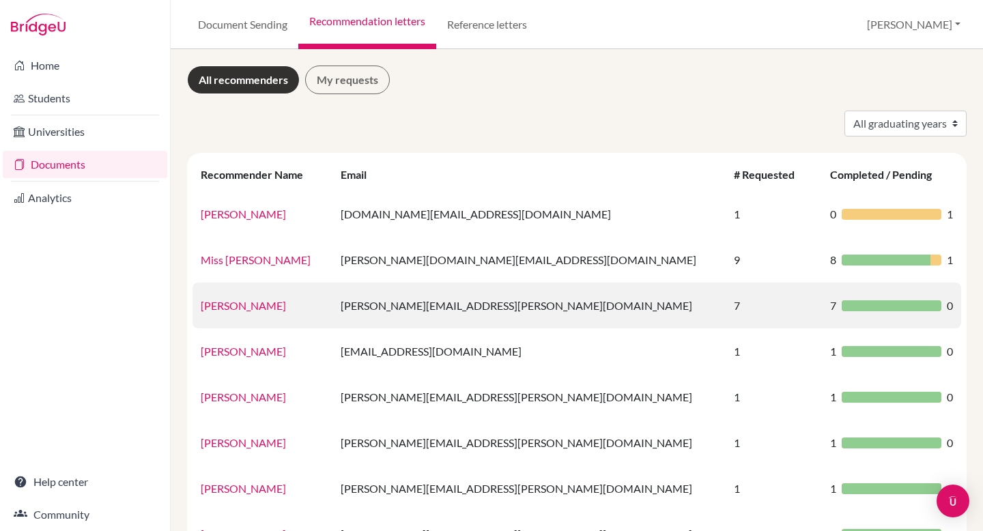
click at [241, 310] on link "[PERSON_NAME]" at bounding box center [243, 305] width 85 height 13
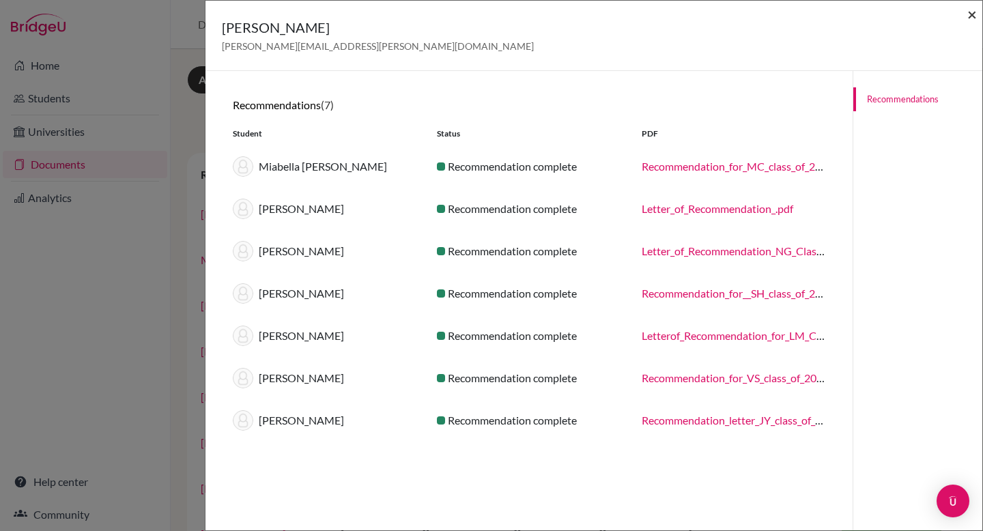
click at [976, 12] on span "×" at bounding box center [972, 14] width 10 height 20
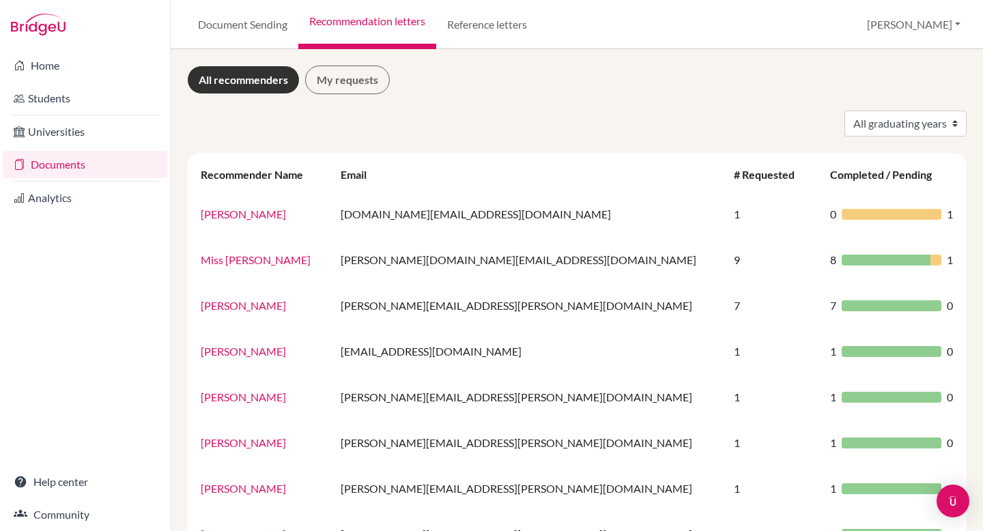
click at [65, 162] on link "Documents" at bounding box center [85, 164] width 164 height 27
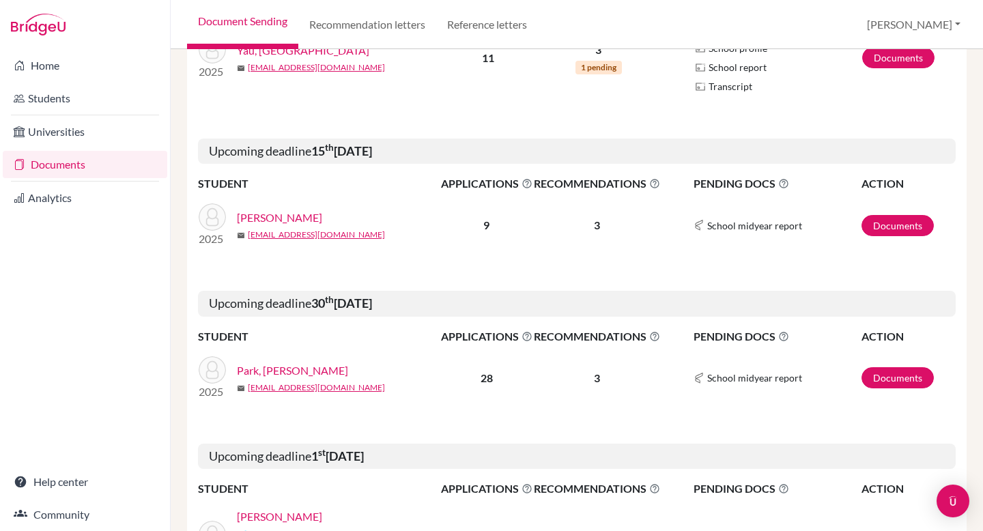
scroll to position [634, 0]
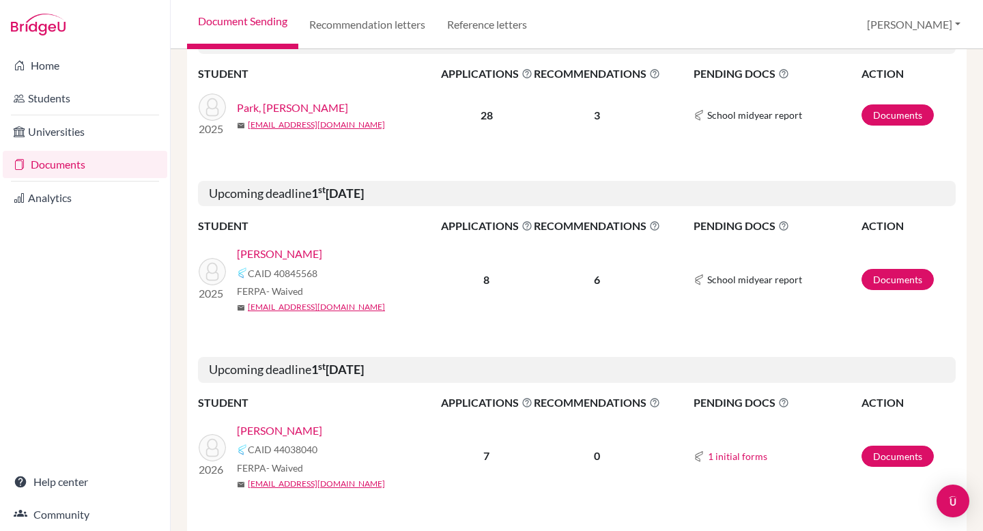
click at [262, 253] on link "[PERSON_NAME]" at bounding box center [279, 254] width 85 height 16
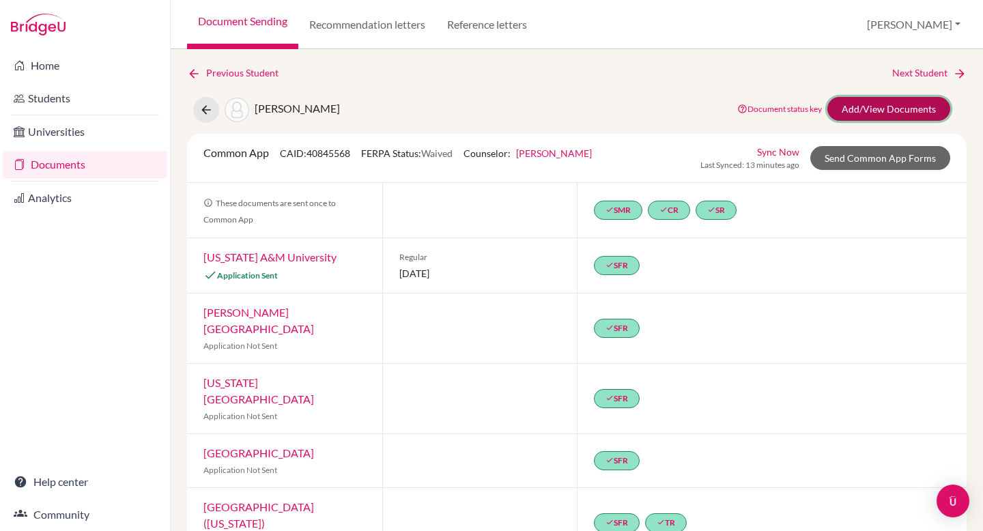
click at [897, 114] on link "Add/View Documents" at bounding box center [888, 109] width 123 height 24
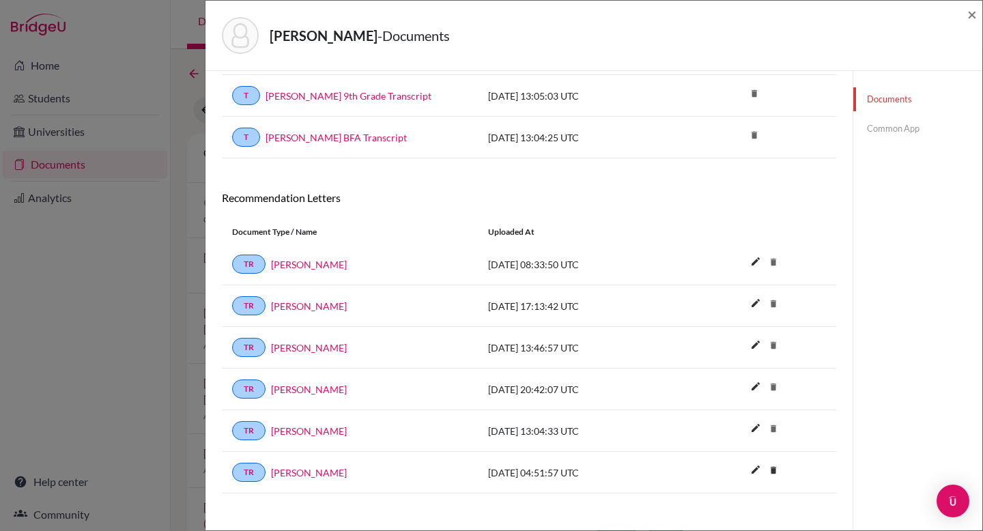
scroll to position [615, 0]
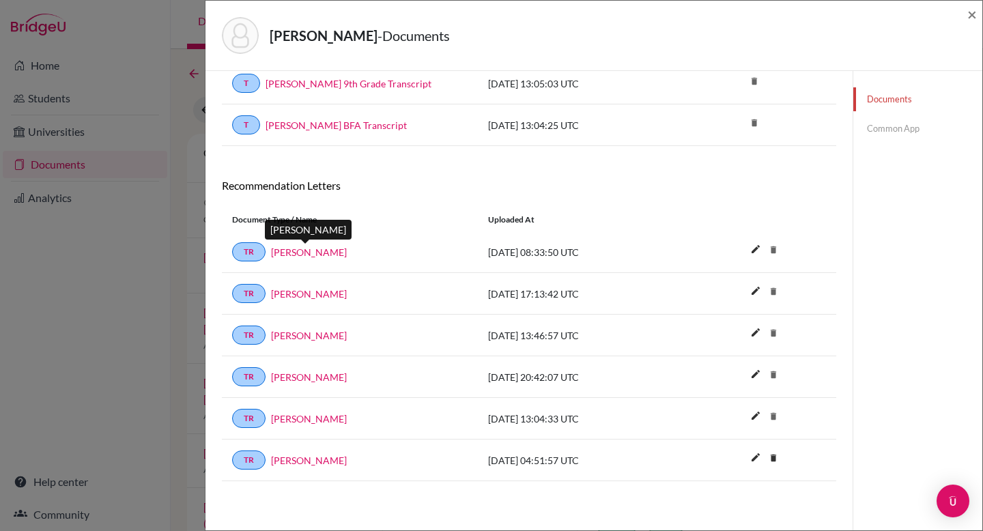
click at [304, 256] on link "[PERSON_NAME]" at bounding box center [309, 252] width 76 height 14
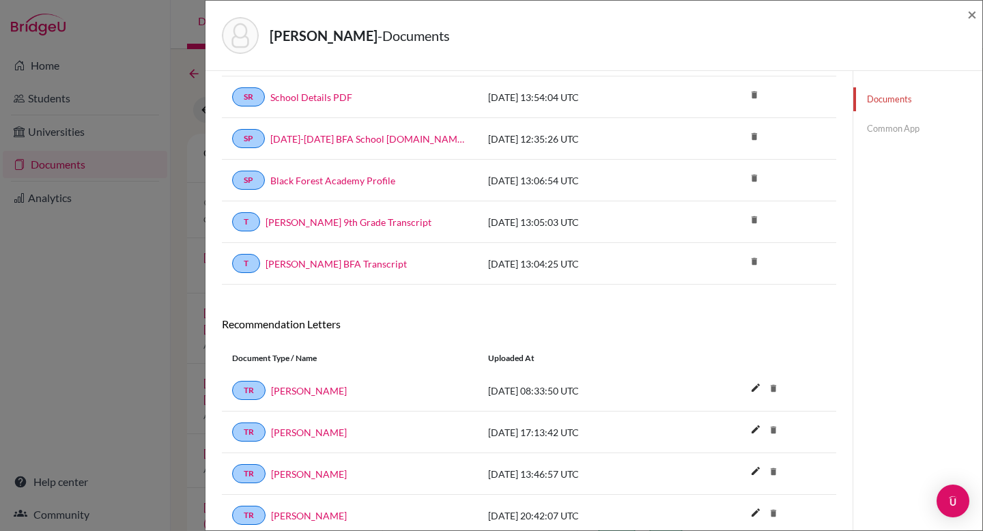
click at [884, 129] on link "Common App" at bounding box center [917, 129] width 129 height 24
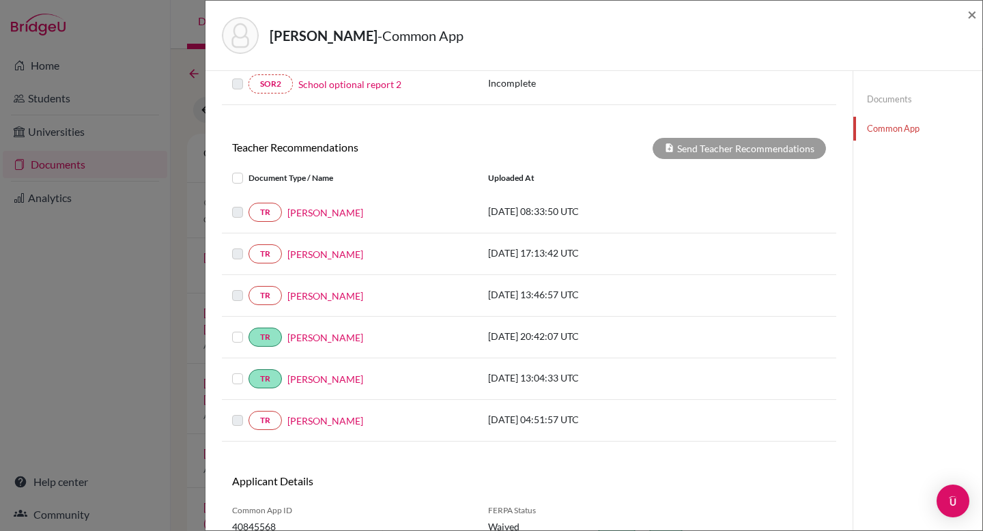
scroll to position [535, 0]
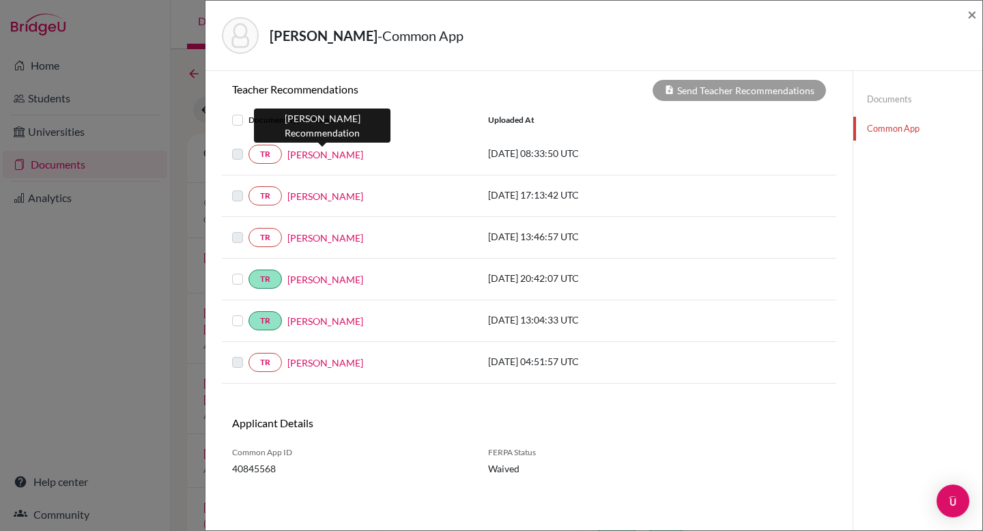
click at [313, 158] on link "[PERSON_NAME]" at bounding box center [325, 154] width 76 height 14
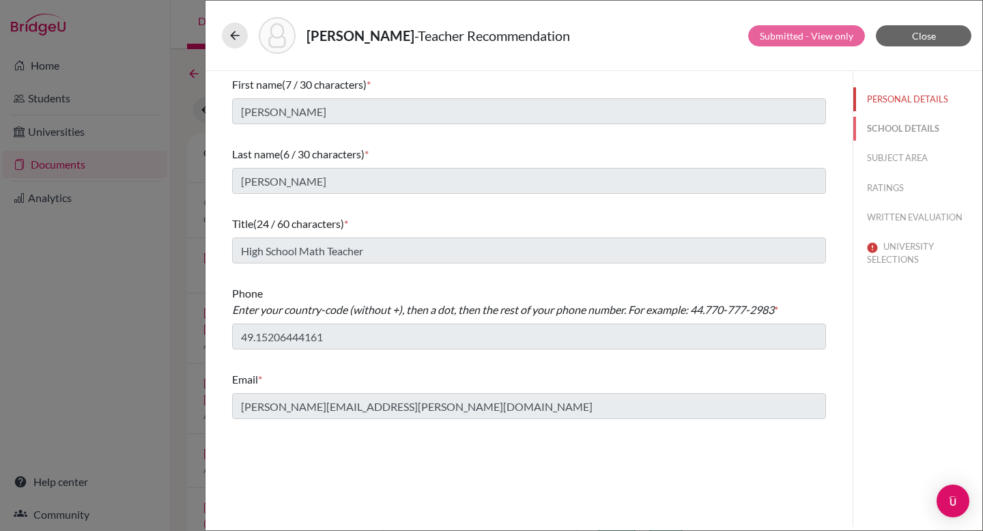
click at [895, 126] on button "SCHOOL DETAILS" at bounding box center [917, 129] width 129 height 24
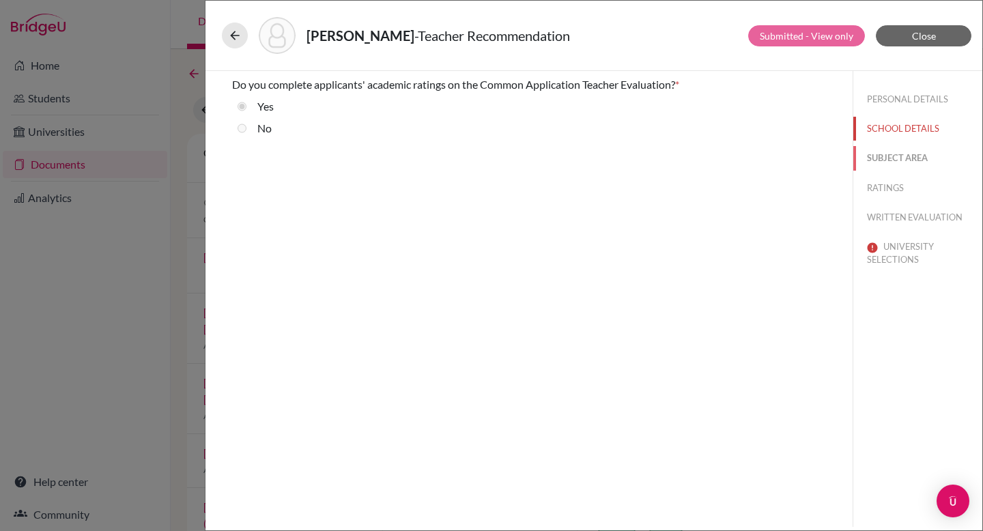
click at [905, 159] on button "SUBJECT AREA" at bounding box center [917, 158] width 129 height 24
select select "0"
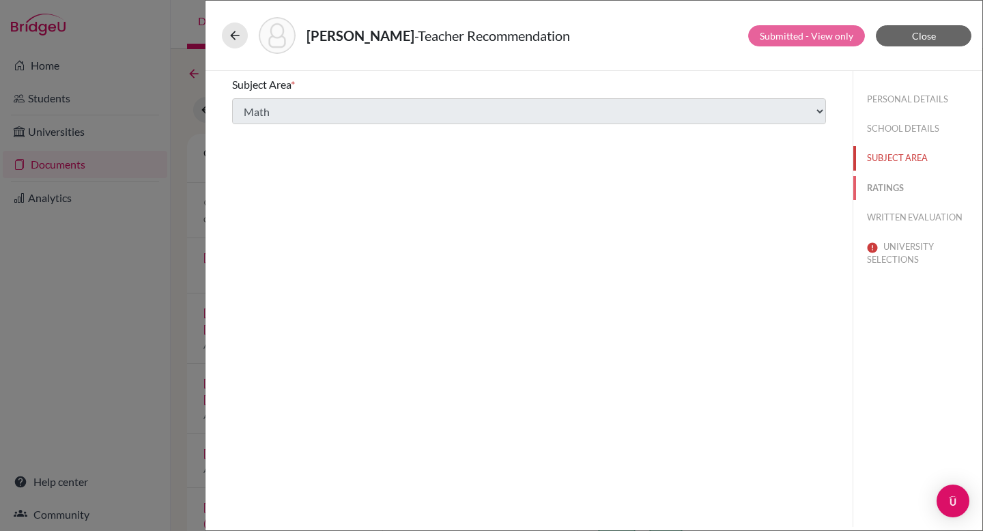
click at [894, 186] on button "RATINGS" at bounding box center [917, 188] width 129 height 24
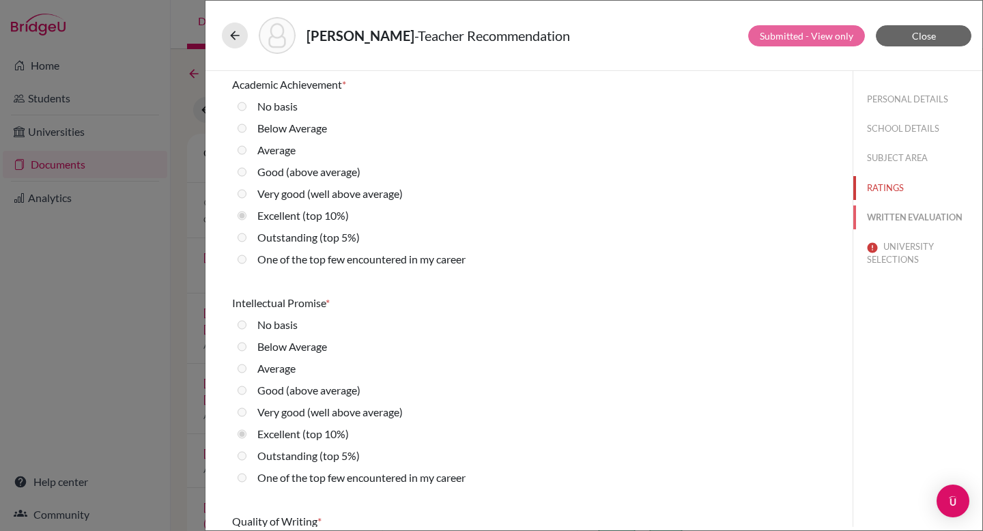
click at [892, 220] on button "WRITTEN EVALUATION" at bounding box center [917, 217] width 129 height 24
radio basis "false"
radio Average "true"
radio input "true"
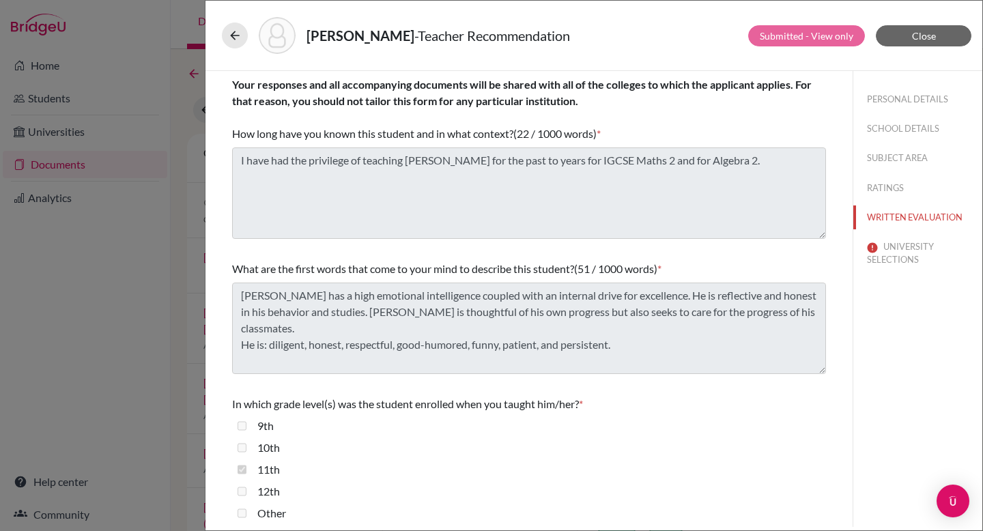
click at [228, 282] on div "Your responses and all accompanying documents will be shared with all of the co…" at bounding box center [529, 465] width 626 height 788
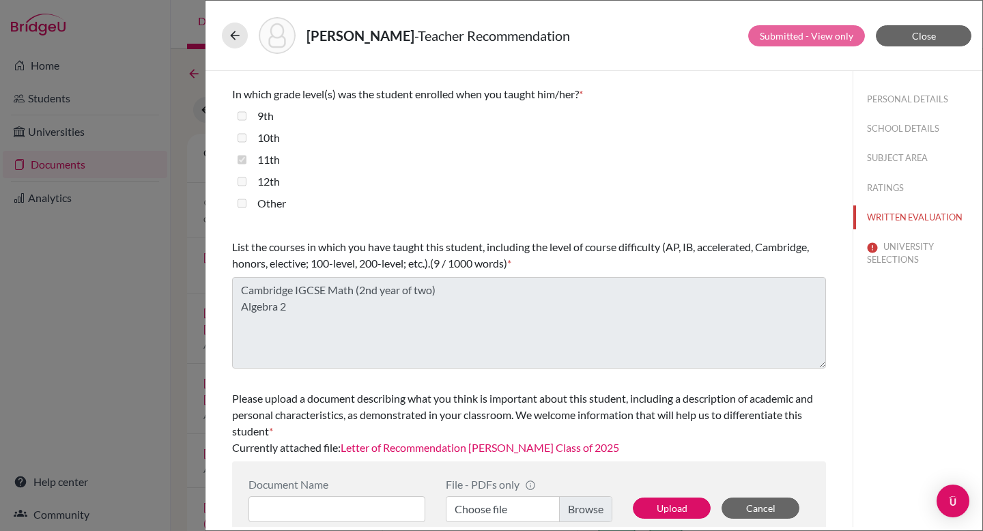
scroll to position [332, 0]
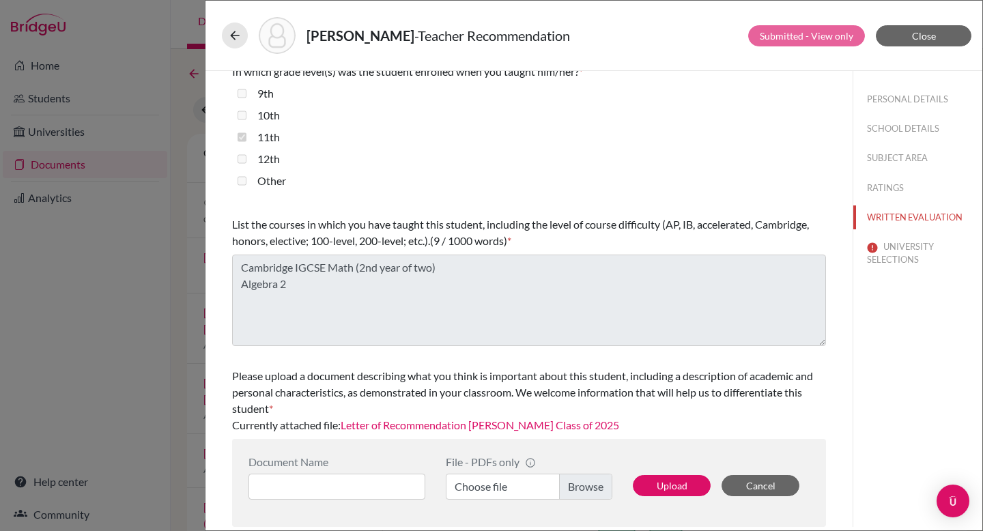
click at [231, 261] on div "Your responses and all accompanying documents will be shared with all of the co…" at bounding box center [529, 133] width 626 height 788
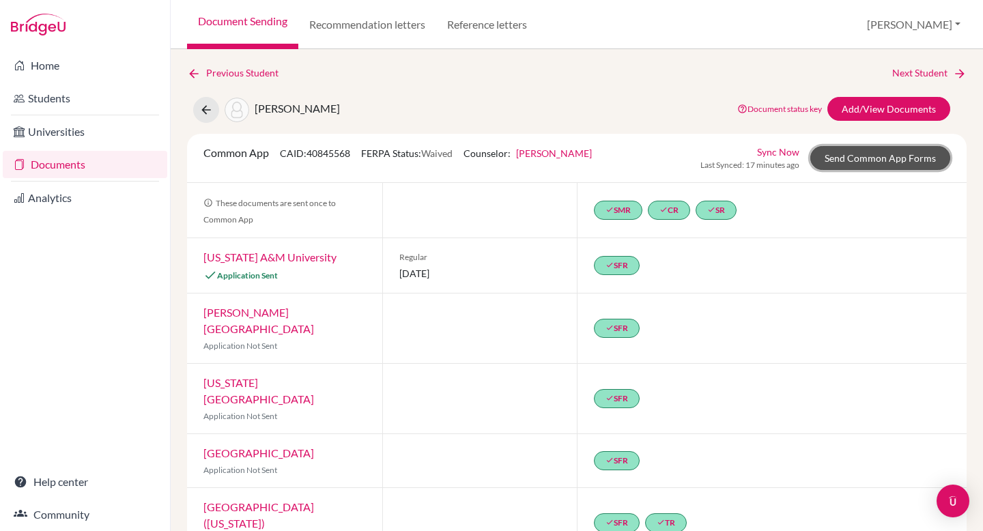
click at [843, 165] on link "Send Common App Forms" at bounding box center [880, 158] width 140 height 24
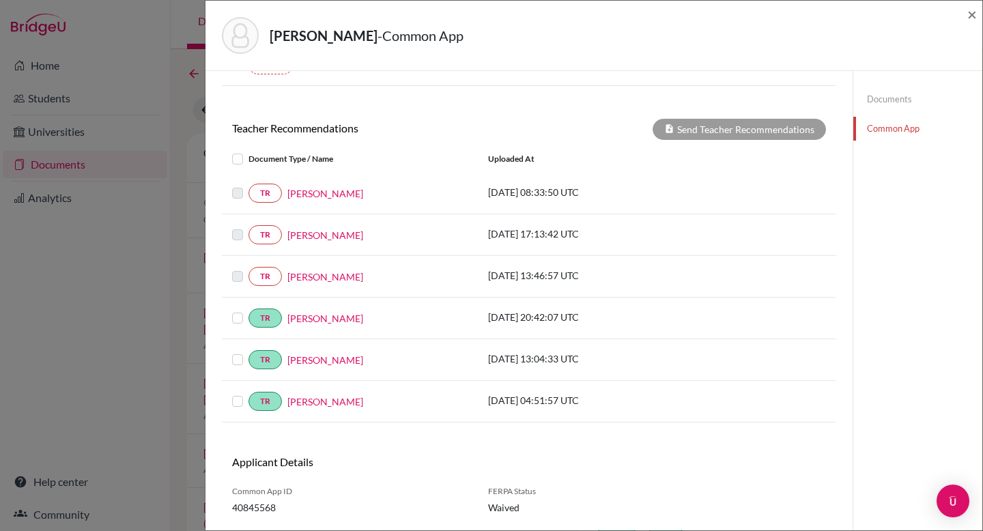
scroll to position [535, 0]
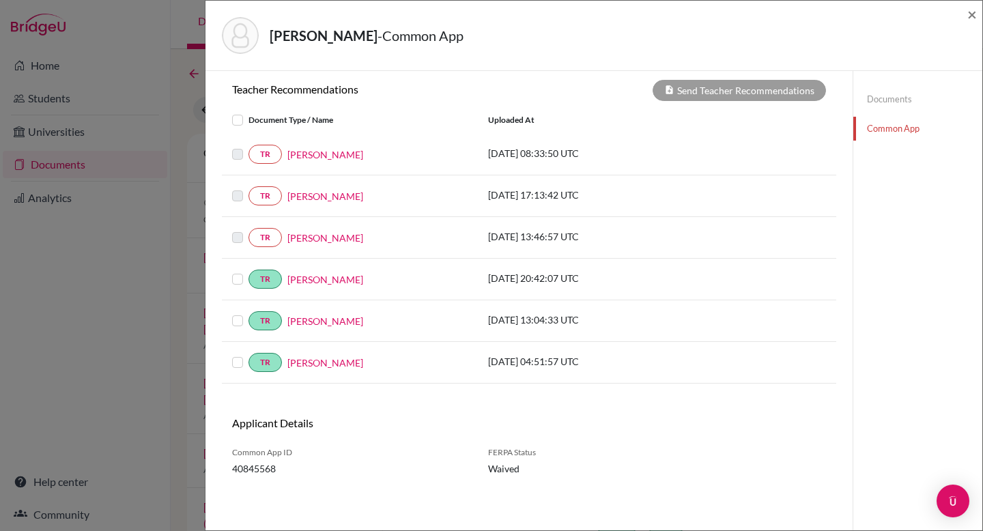
click at [248, 271] on label at bounding box center [248, 271] width 0 height 0
click at [0, 0] on input "checkbox" at bounding box center [0, 0] width 0 height 0
click at [768, 91] on button "Send Teacher Recommendations" at bounding box center [738, 90] width 173 height 21
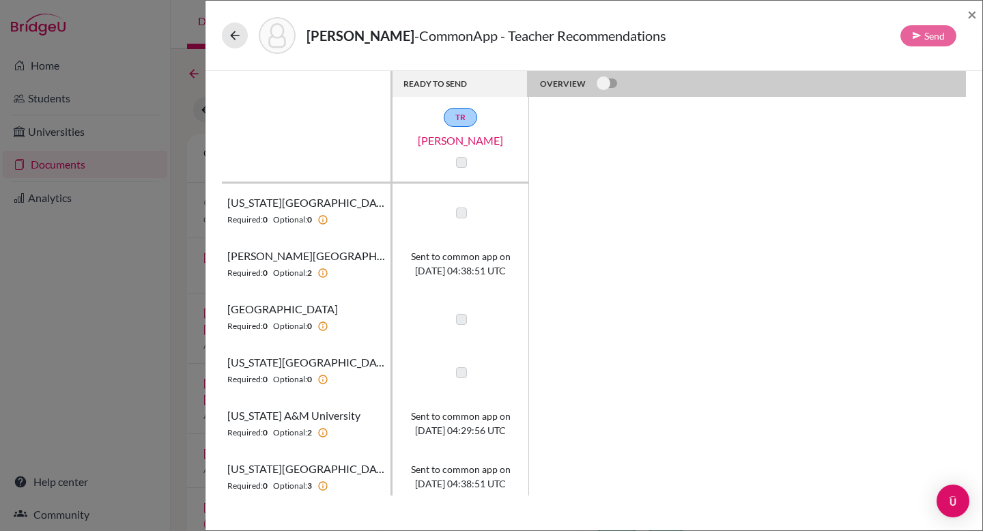
scroll to position [113, 0]
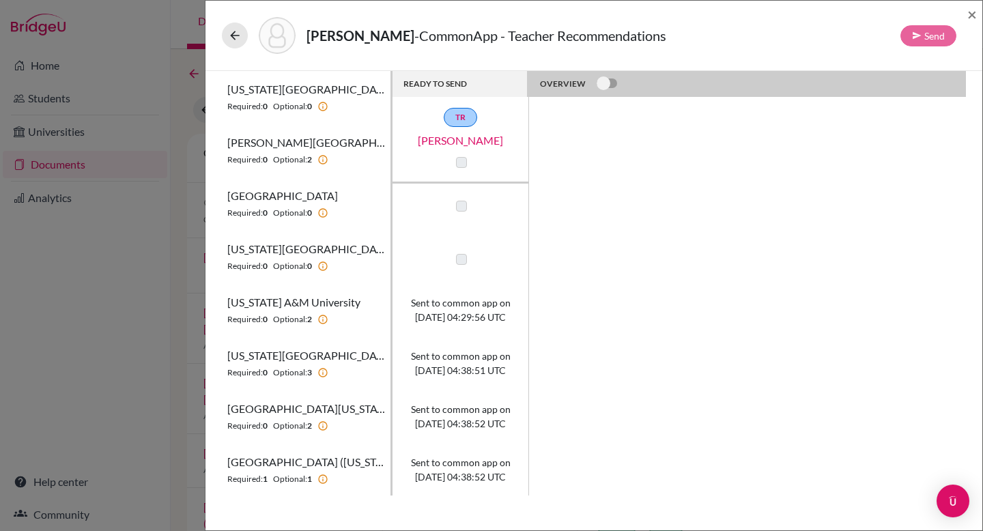
click at [466, 404] on span "Sent to common app on [DATE] 04:38:52 UTC" at bounding box center [461, 416] width 100 height 29
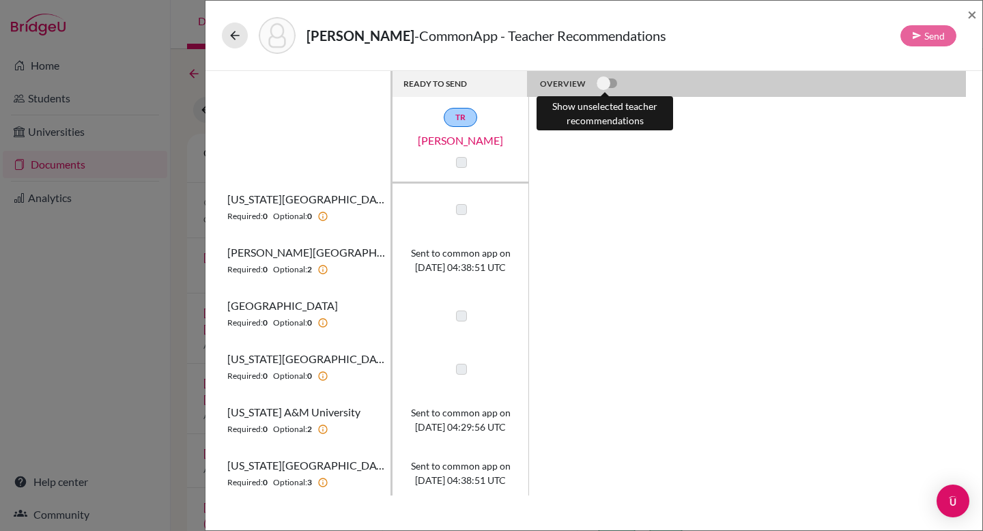
click at [596, 76] on label at bounding box center [596, 76] width 0 height 0
click at [596, 83] on input "checkbox" at bounding box center [601, 83] width 11 height 14
checkbox input "true"
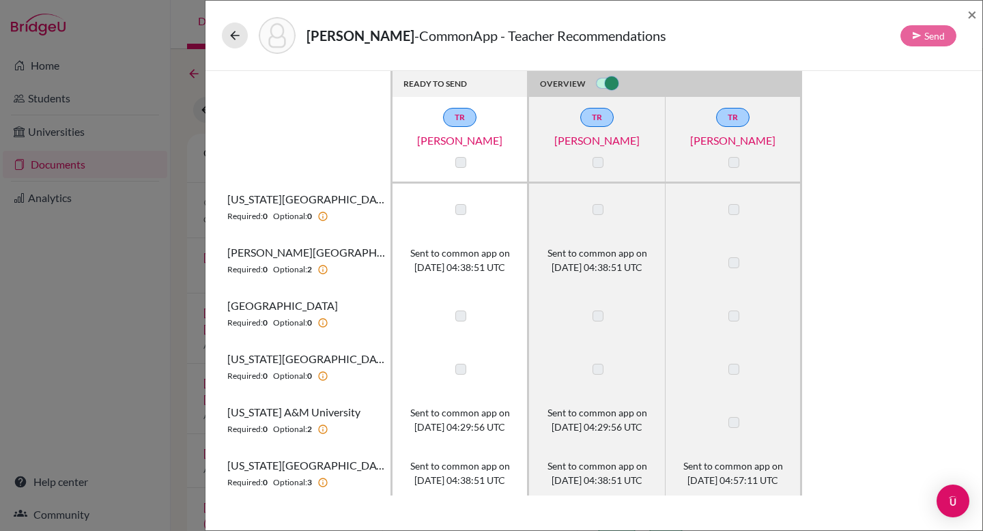
scroll to position [113, 0]
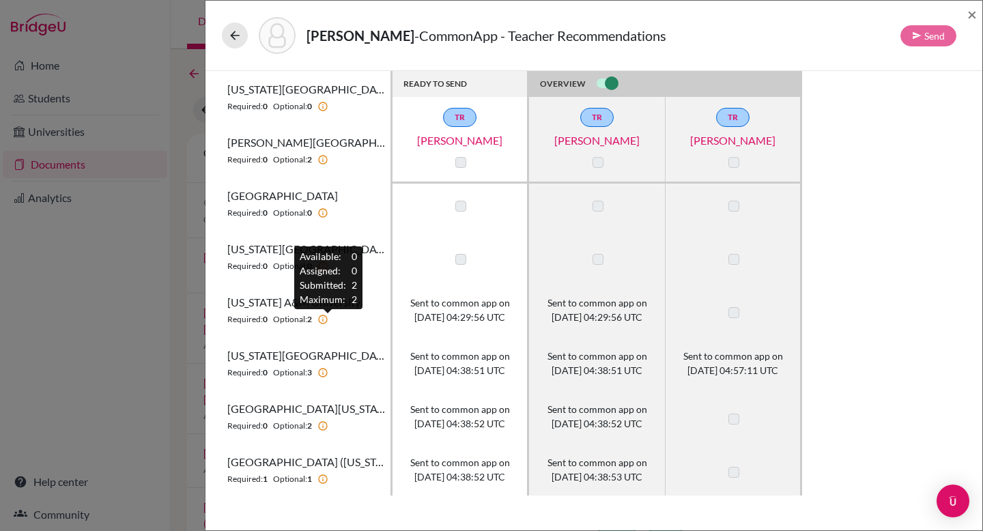
click at [328, 320] on icon at bounding box center [322, 319] width 11 height 11
click at [587, 313] on span "Sent to common app on [DATE] 04:29:56 UTC" at bounding box center [597, 309] width 100 height 29
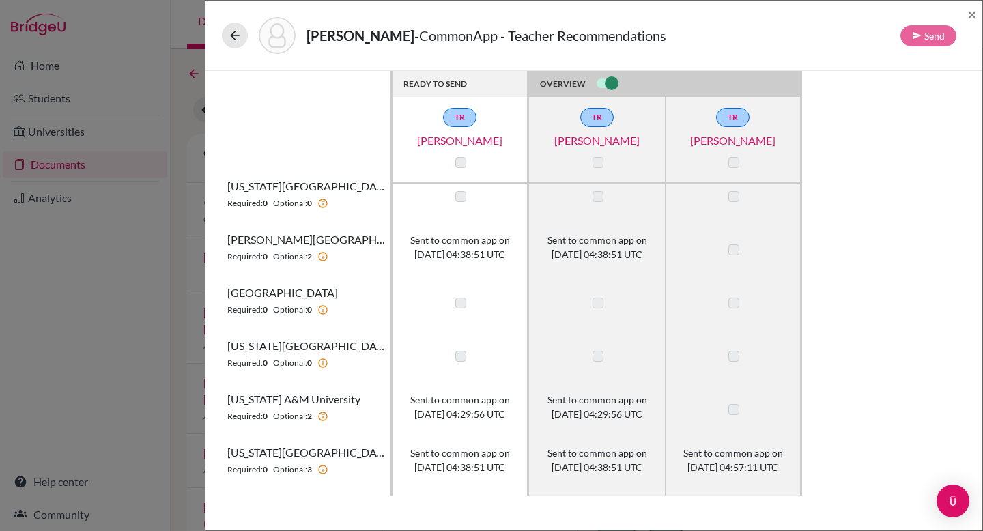
scroll to position [0, 0]
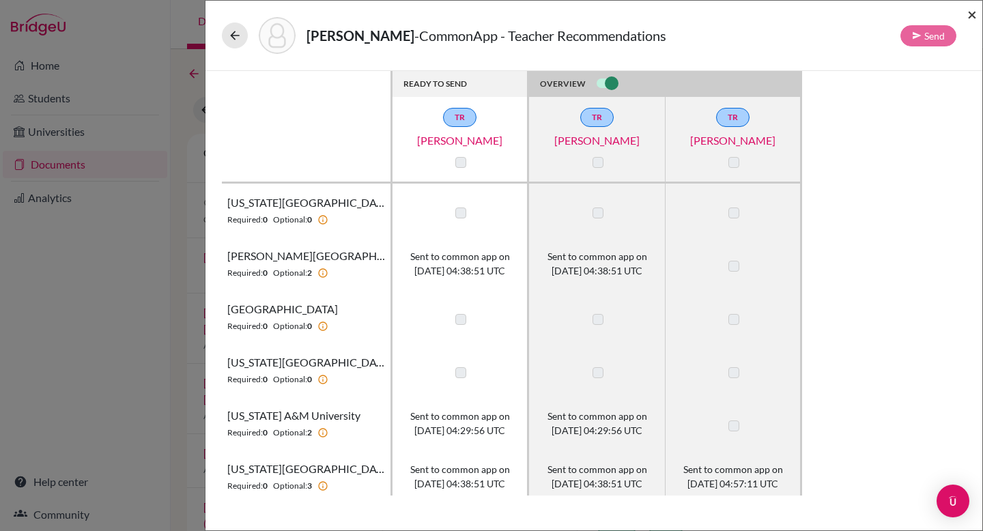
click at [972, 20] on span "×" at bounding box center [972, 14] width 10 height 20
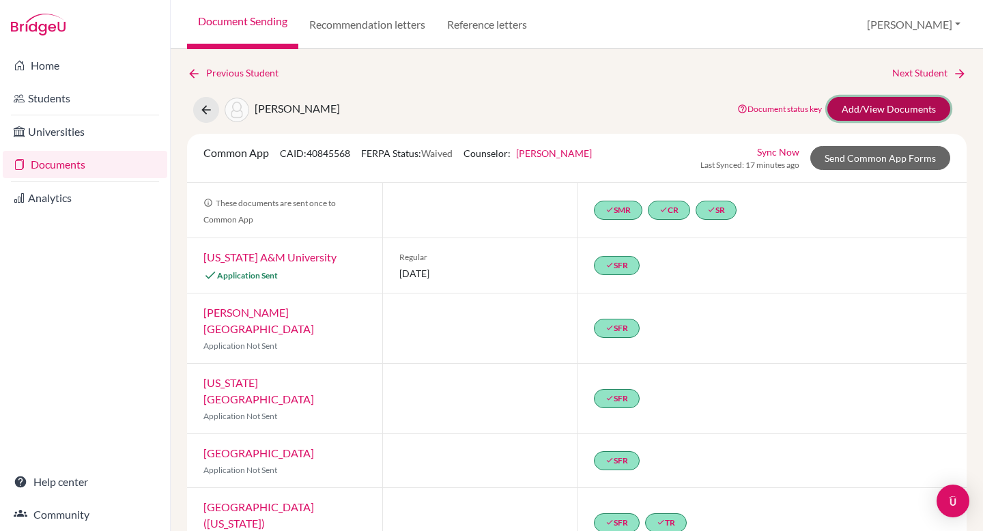
click at [858, 112] on link "Add/View Documents" at bounding box center [888, 109] width 123 height 24
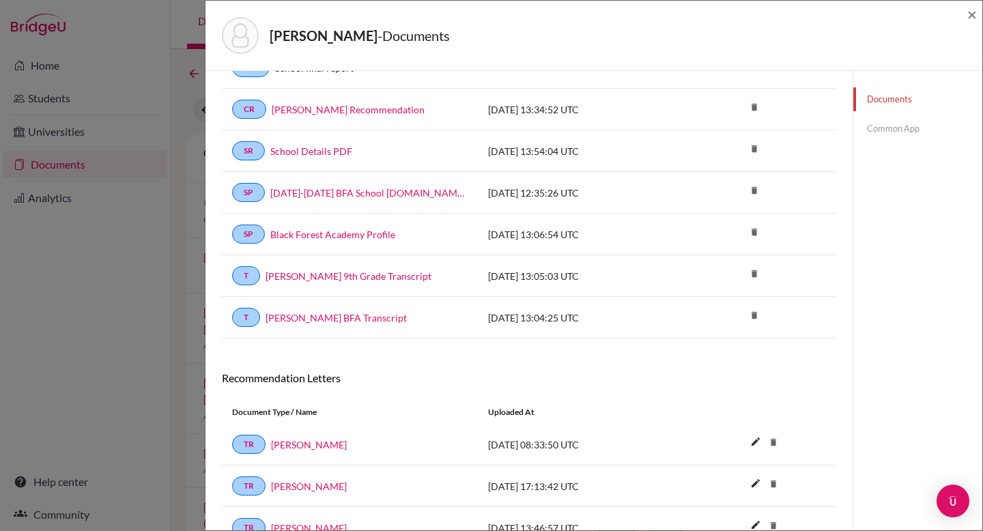
scroll to position [615, 0]
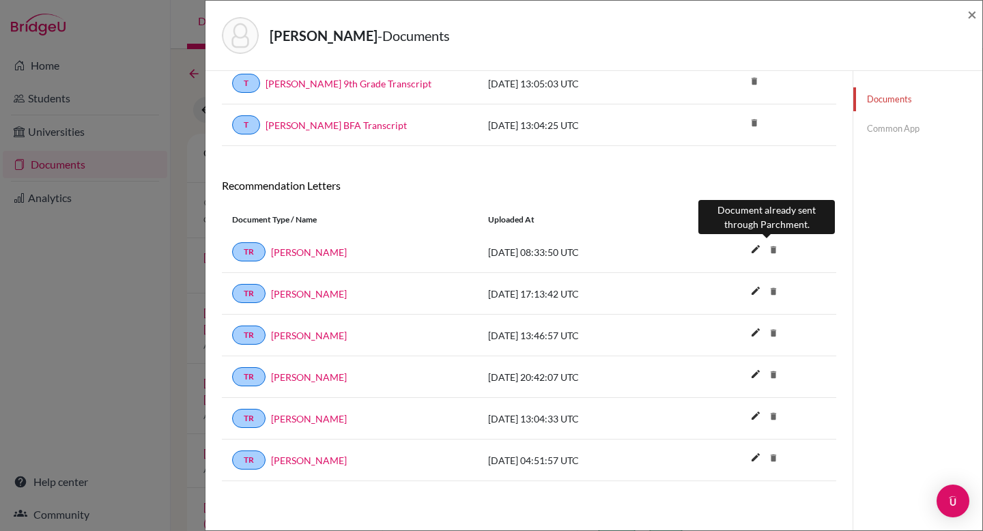
click at [766, 249] on icon "delete" at bounding box center [773, 250] width 20 height 20
click at [878, 129] on link "Common App" at bounding box center [917, 129] width 129 height 24
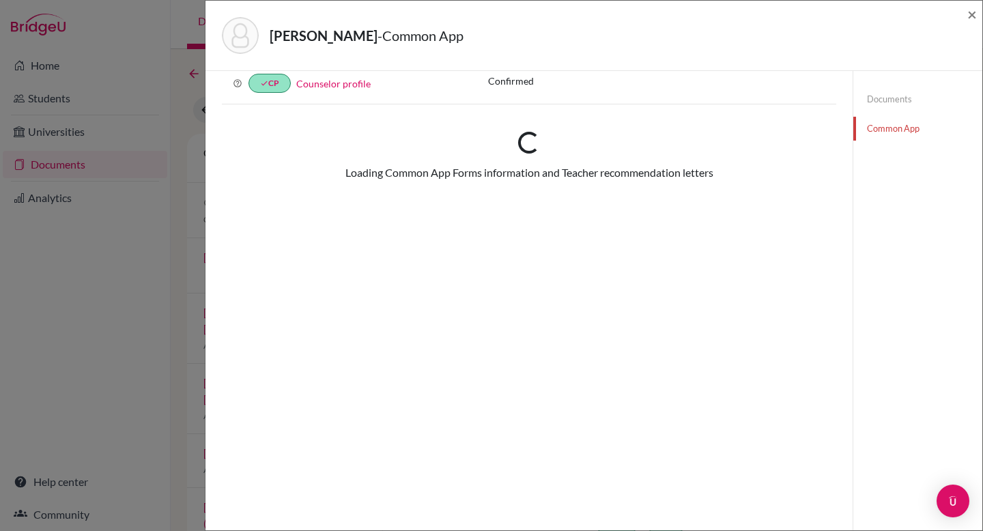
scroll to position [535, 0]
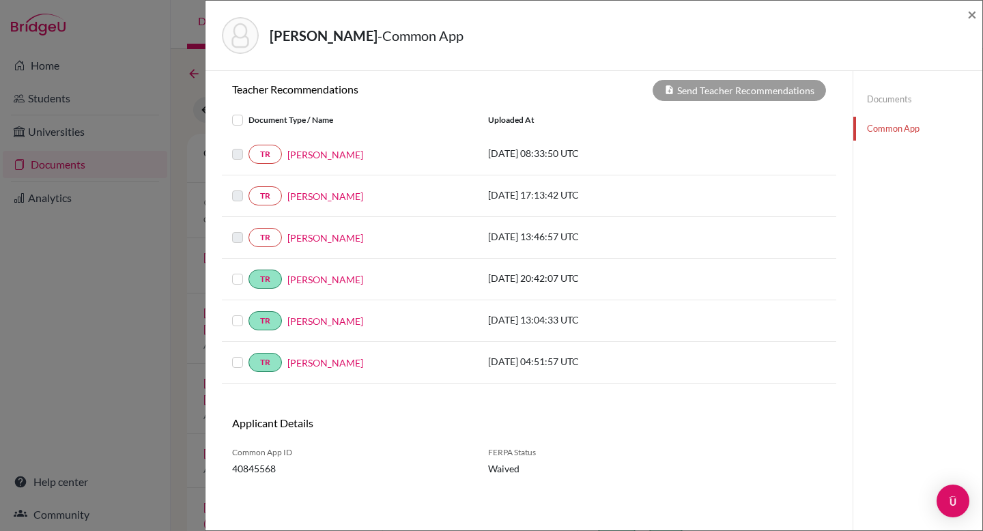
click at [248, 271] on label at bounding box center [248, 271] width 0 height 0
click at [0, 0] on input "checkbox" at bounding box center [0, 0] width 0 height 0
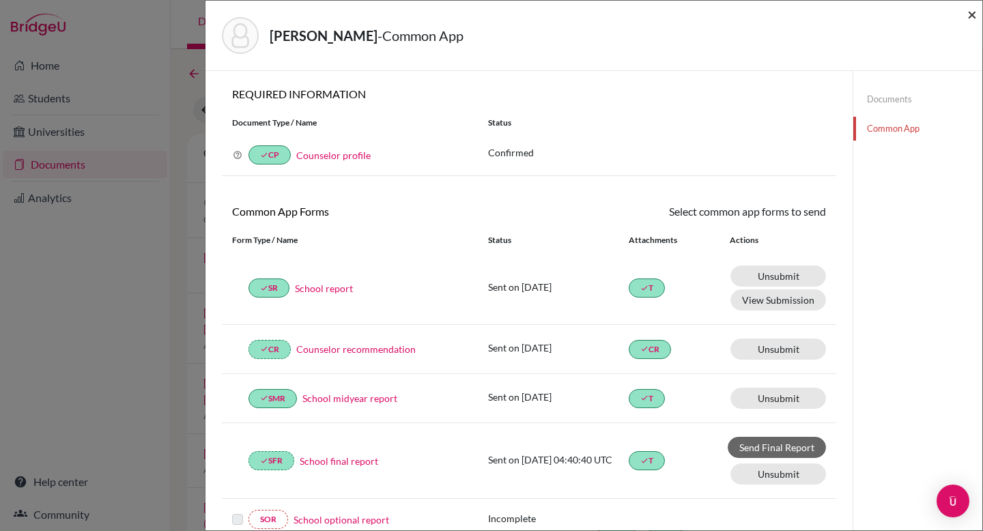
click at [969, 18] on span "×" at bounding box center [972, 14] width 10 height 20
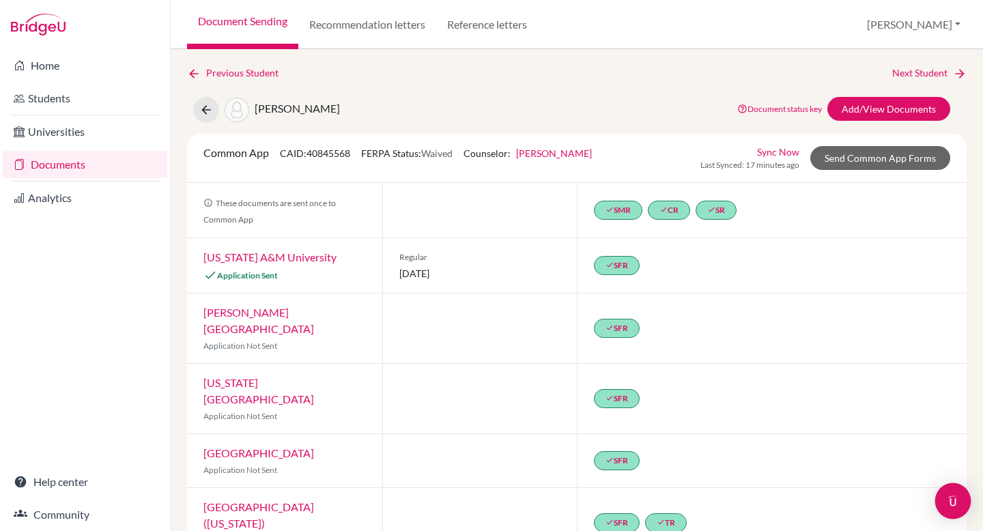
click at [953, 496] on img "Open Intercom Messenger" at bounding box center [953, 501] width 18 height 18
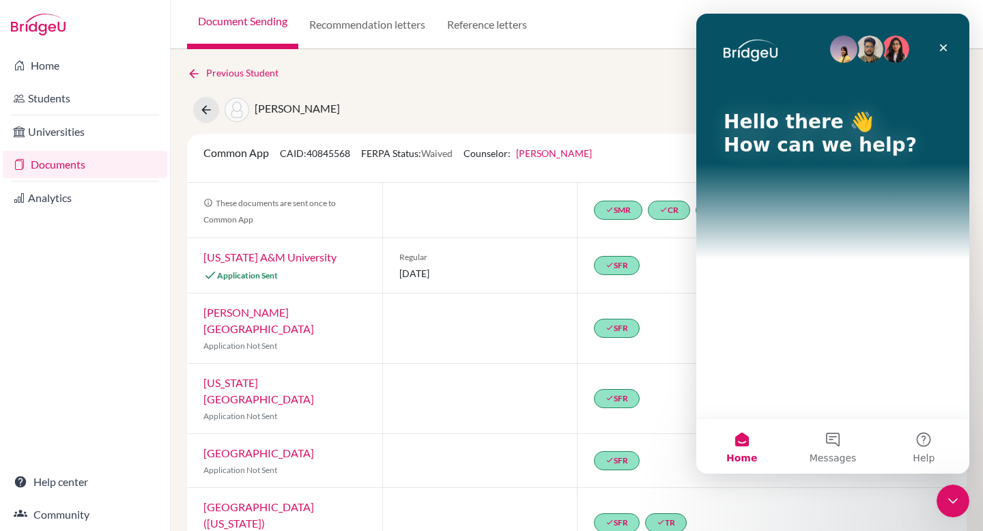
click at [773, 364] on div "Hello there 👋 How can we help?" at bounding box center [832, 216] width 273 height 405
click at [832, 437] on button "Messages" at bounding box center [832, 446] width 91 height 55
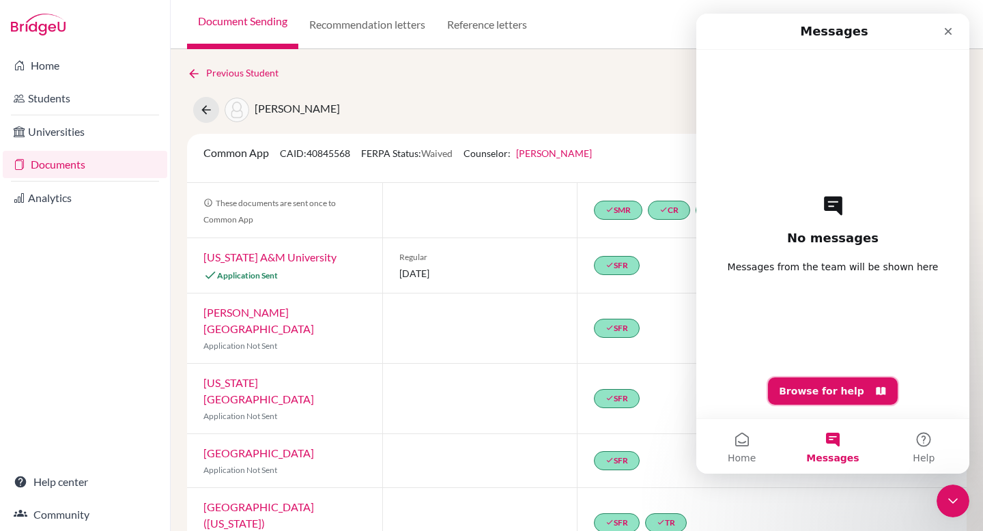
click at [824, 386] on button "Browse for help" at bounding box center [833, 390] width 130 height 27
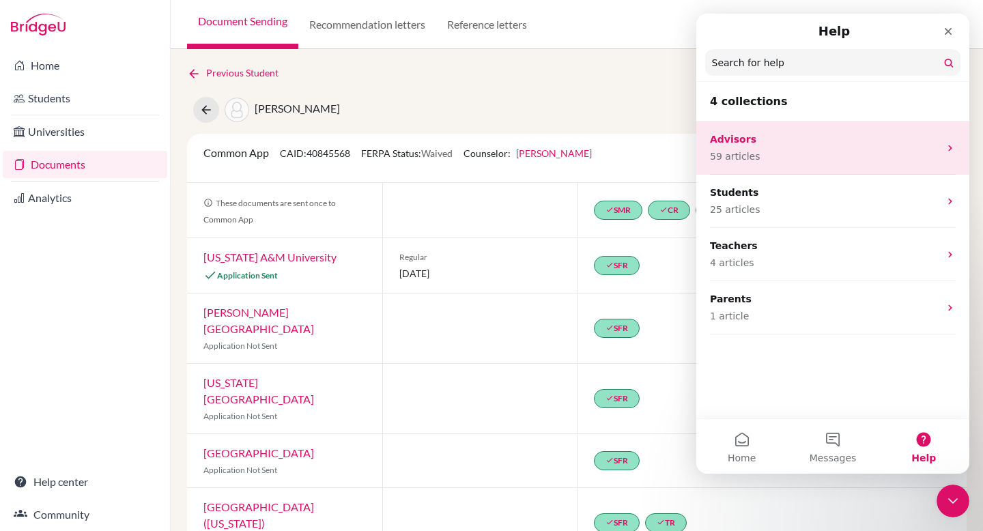
click at [787, 151] on p "59 articles" at bounding box center [824, 156] width 229 height 14
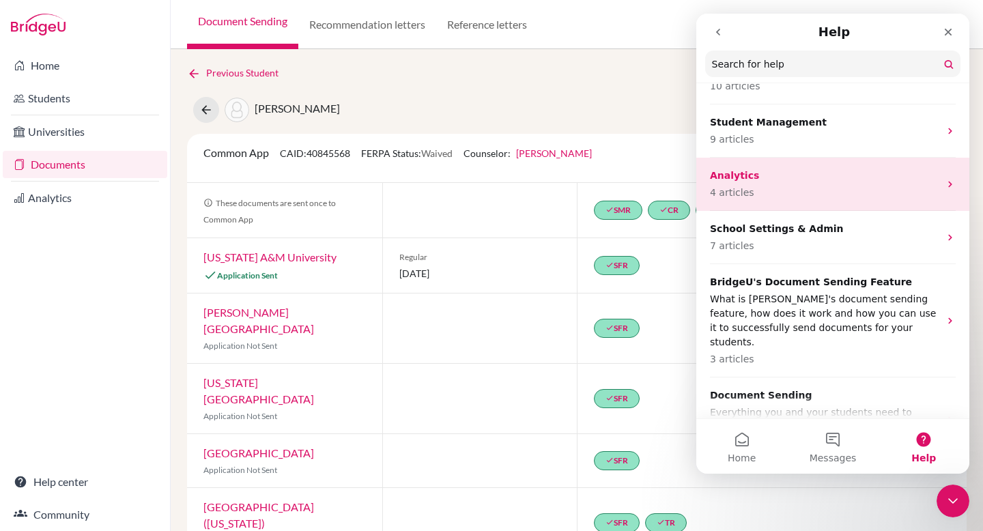
scroll to position [123, 0]
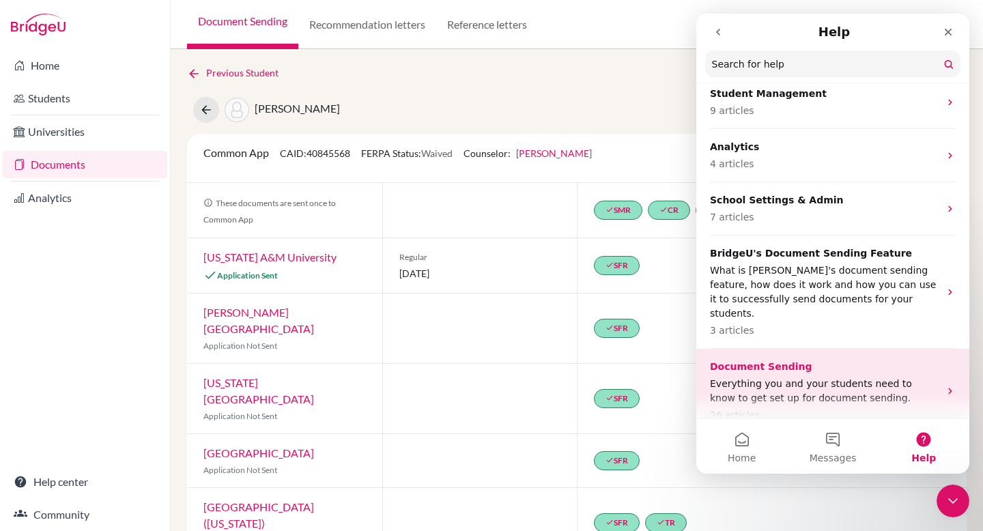
click at [872, 384] on p "Everything you and your students need to know to get set up for document sendin…" at bounding box center [824, 391] width 229 height 29
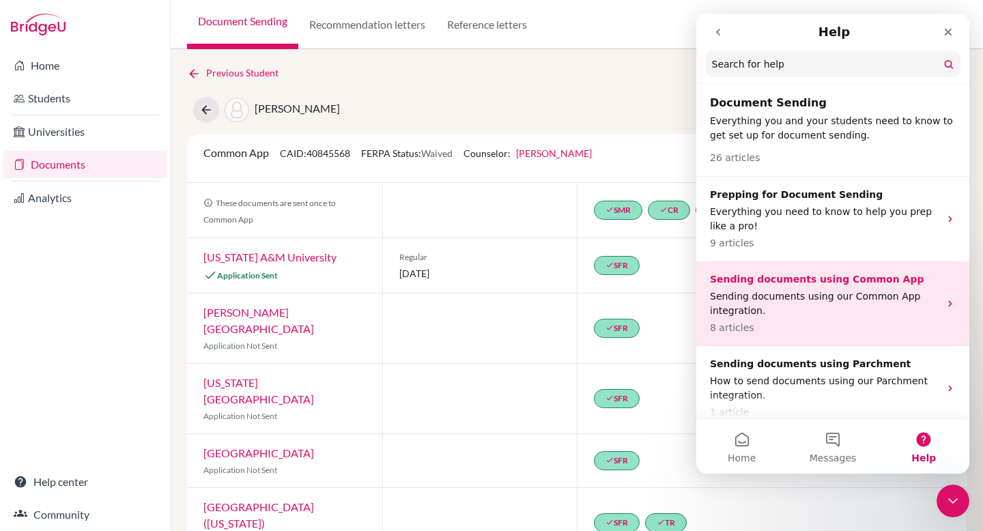
click at [855, 280] on p "Sending documents using Common App" at bounding box center [824, 279] width 229 height 14
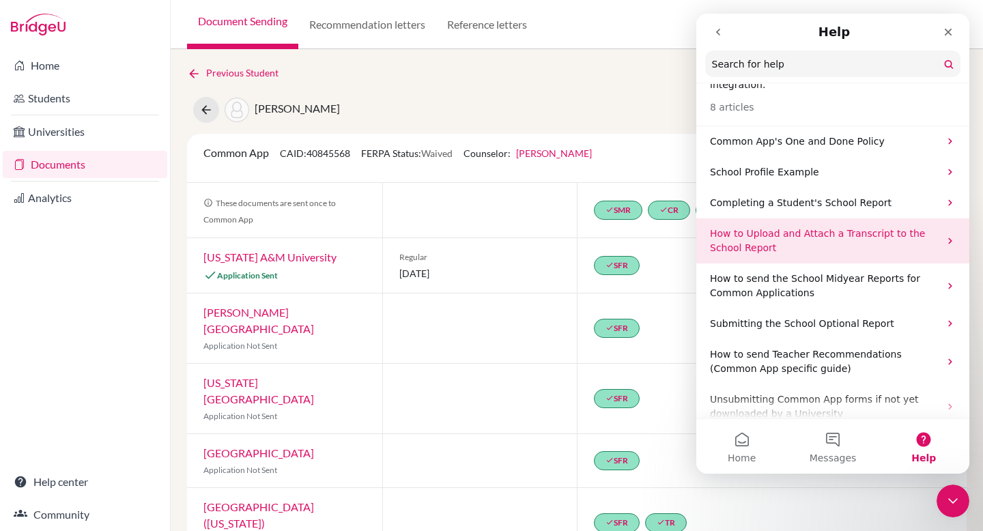
scroll to position [66, 0]
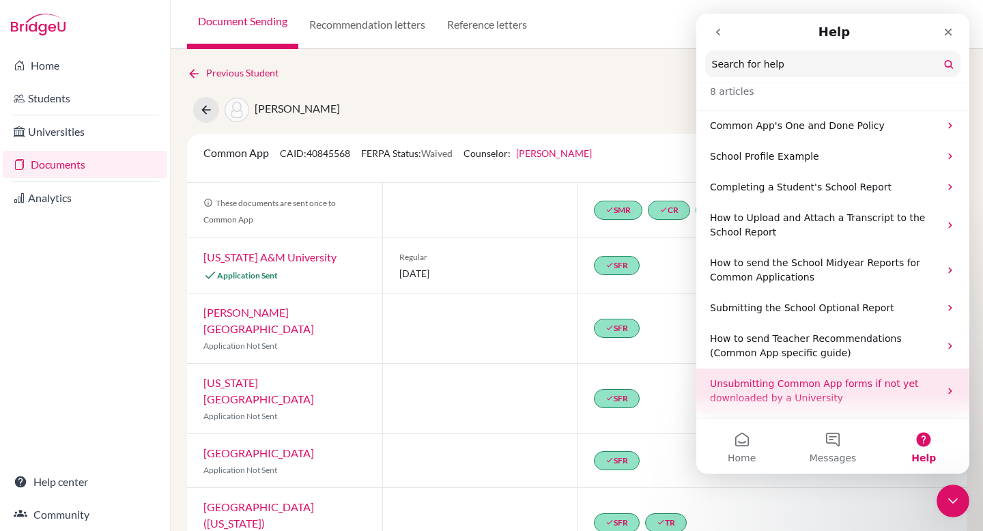
click at [833, 394] on p "Unsubmitting Common App forms if not yet downloaded by a University" at bounding box center [824, 391] width 229 height 29
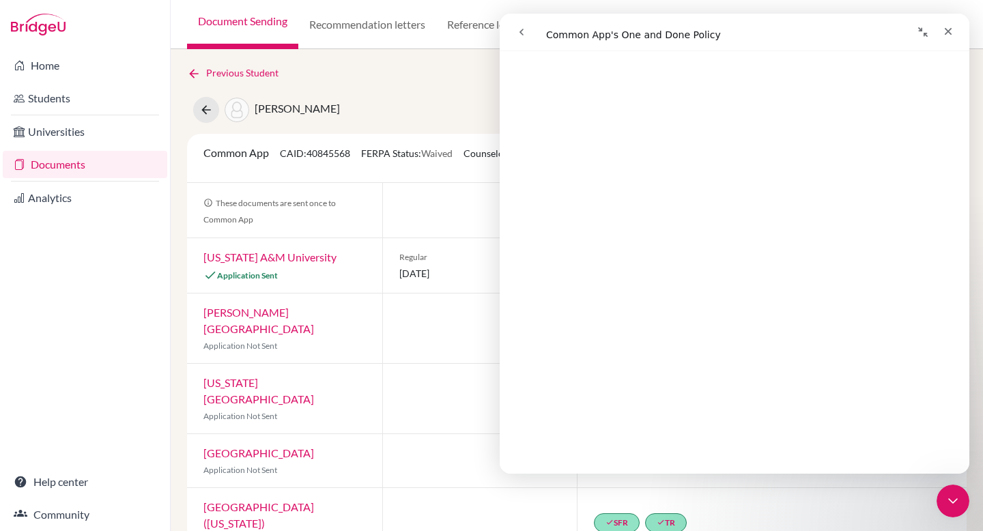
scroll to position [335, 0]
click at [953, 33] on icon "Close" at bounding box center [947, 31] width 11 height 11
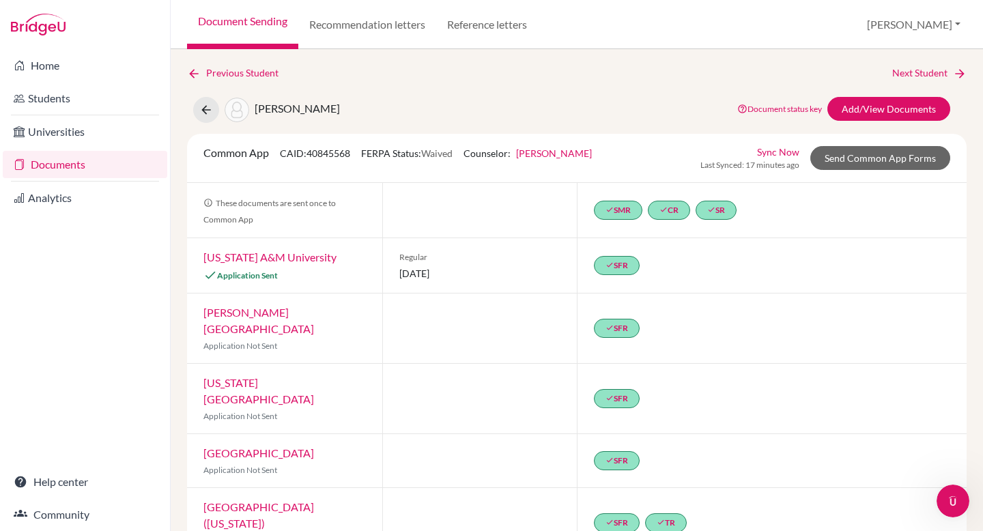
scroll to position [0, 0]
click at [868, 151] on link "Send Common App Forms" at bounding box center [880, 158] width 140 height 24
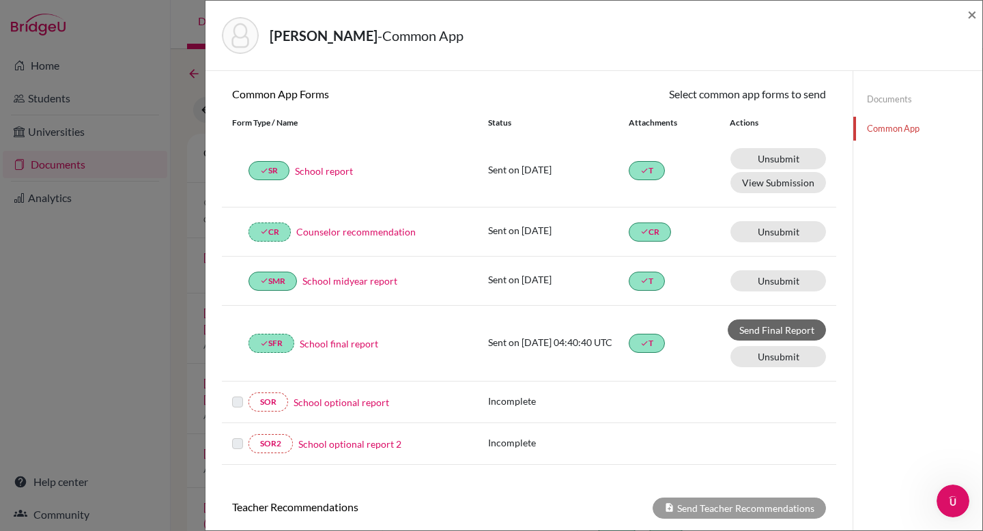
scroll to position [121, 0]
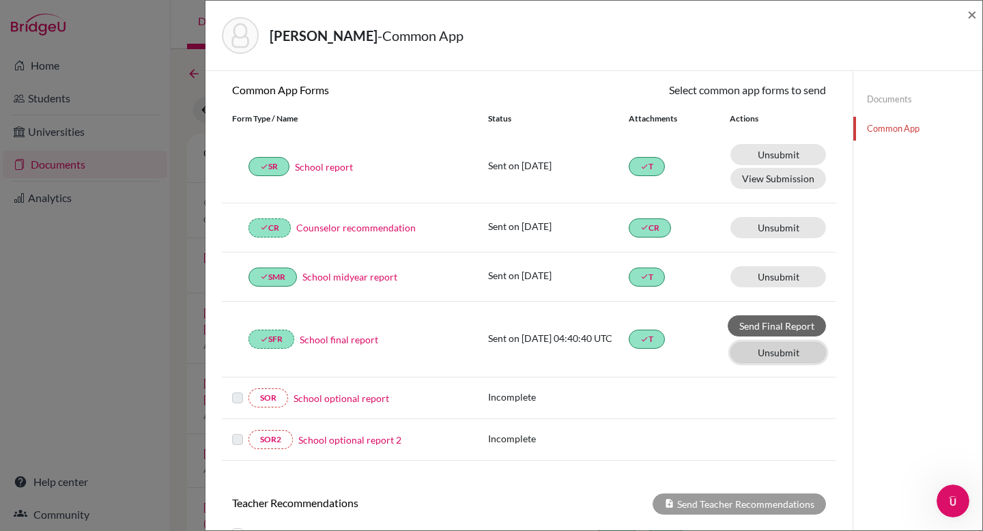
click at [784, 165] on link "Unsubmit This document will be un-submitted from all Common App universities it…" at bounding box center [778, 154] width 96 height 21
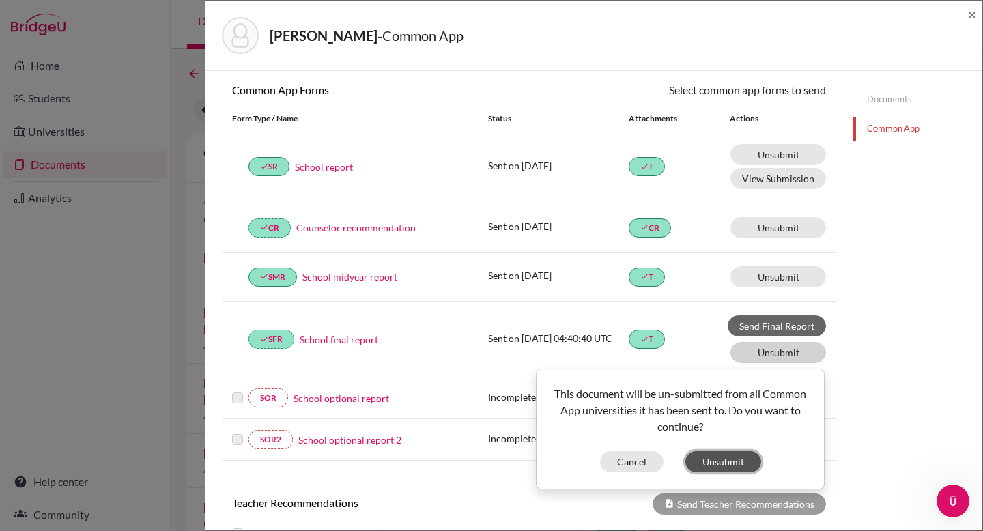
click at [724, 465] on button "Unsubmit" at bounding box center [723, 461] width 76 height 21
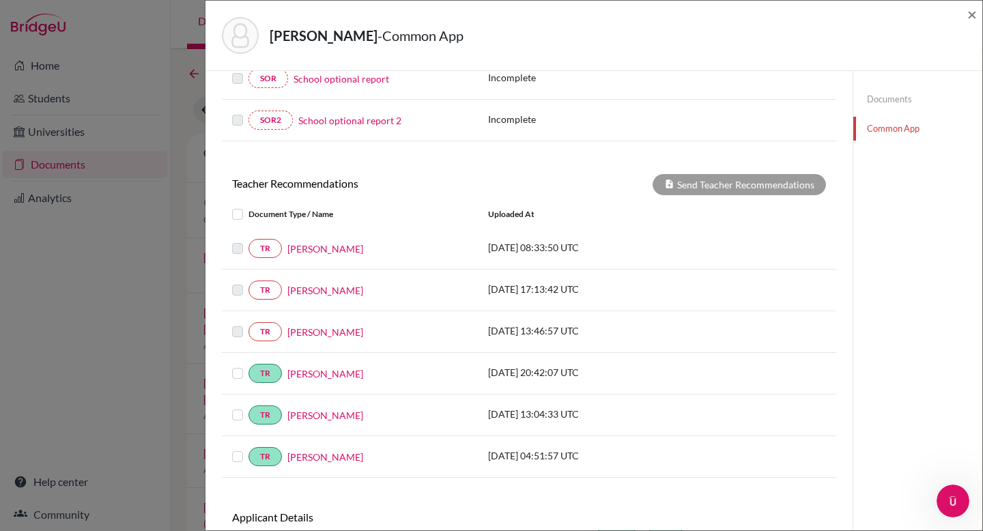
scroll to position [439, 0]
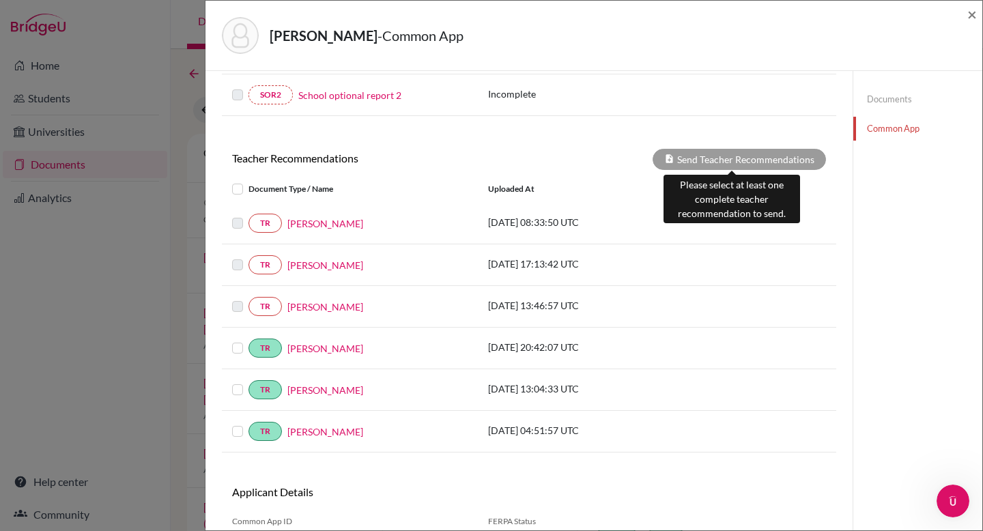
click at [694, 156] on div "Send Teacher Recommendations" at bounding box center [738, 159] width 173 height 21
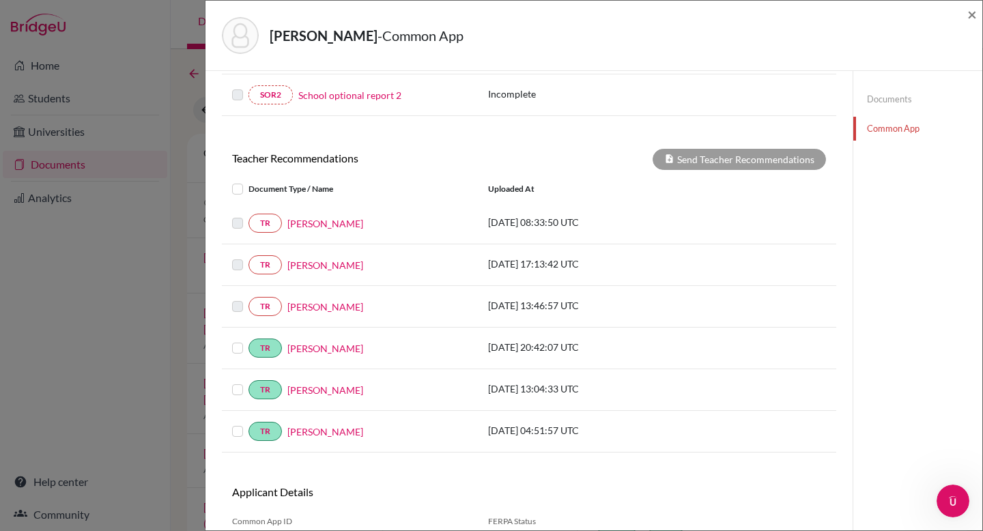
click at [248, 340] on label at bounding box center [248, 340] width 0 height 0
click at [0, 0] on input "checkbox" at bounding box center [0, 0] width 0 height 0
click at [726, 156] on button "Send Teacher Recommendations" at bounding box center [738, 159] width 173 height 21
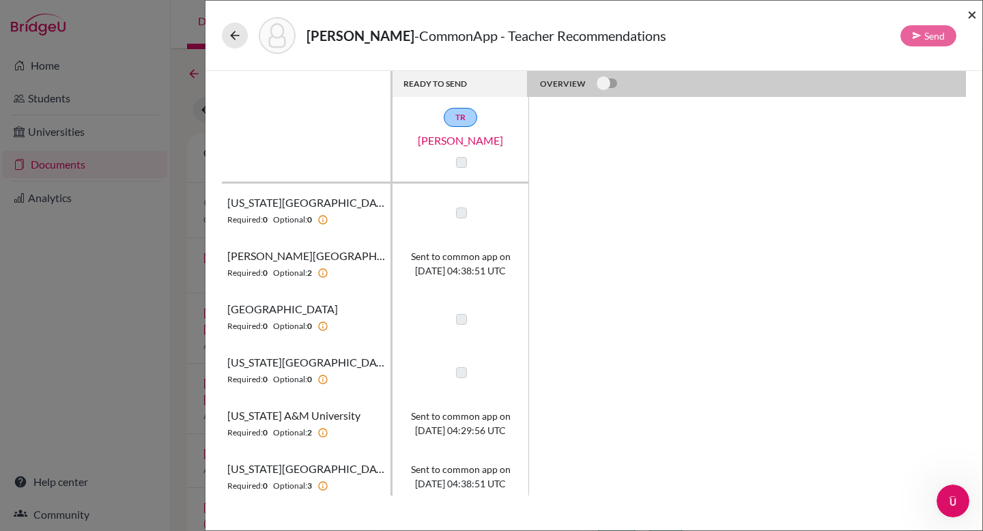
click at [976, 14] on span "×" at bounding box center [972, 14] width 10 height 20
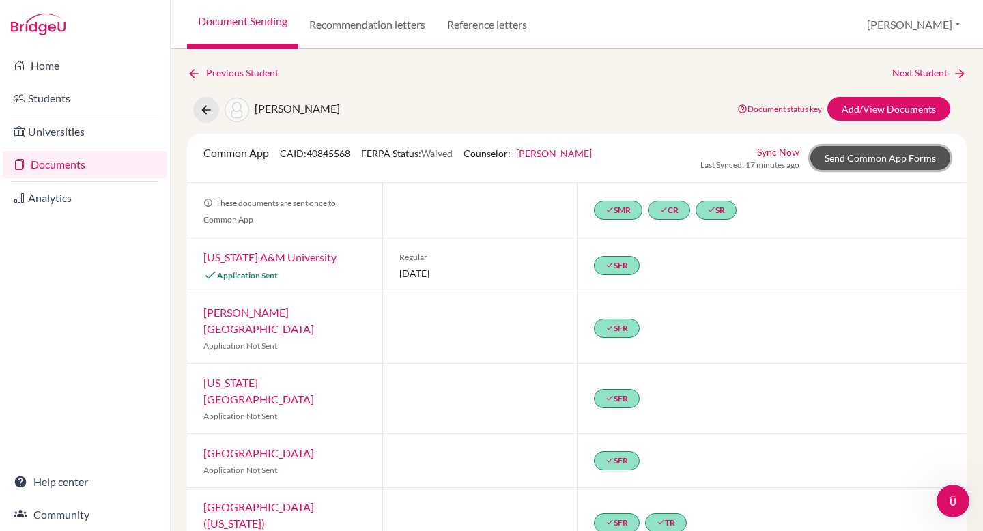
click at [863, 158] on link "Send Common App Forms" at bounding box center [880, 158] width 140 height 24
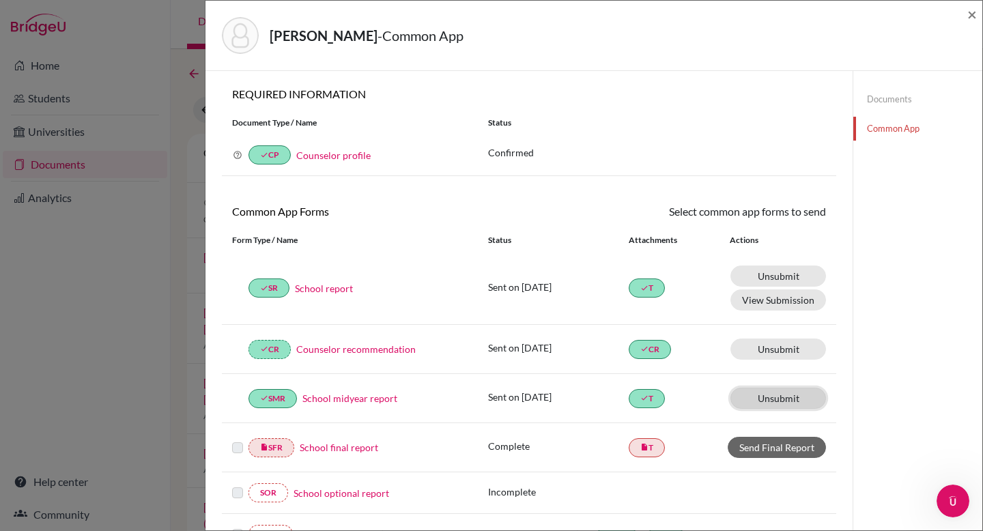
click at [762, 287] on link "Unsubmit This document will be un-submitted from all Common App universities it…" at bounding box center [778, 275] width 96 height 21
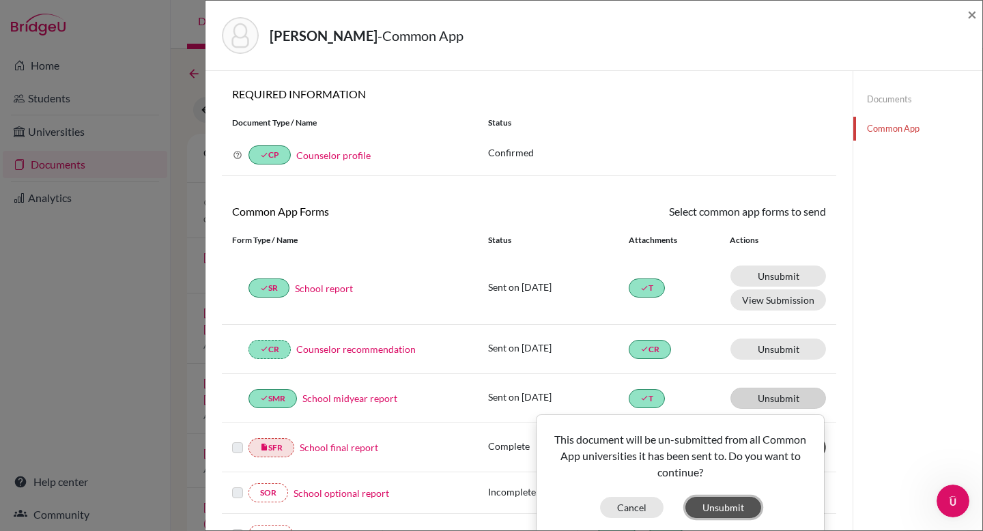
click at [731, 506] on button "Unsubmit" at bounding box center [723, 507] width 76 height 21
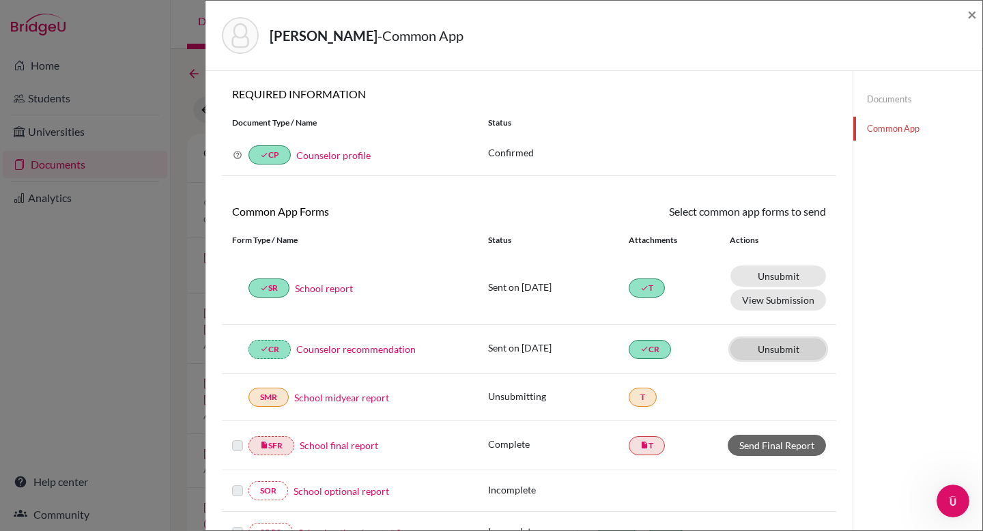
click at [769, 287] on link "Unsubmit This document will be un-submitted from all Common App universities it…" at bounding box center [778, 275] width 96 height 21
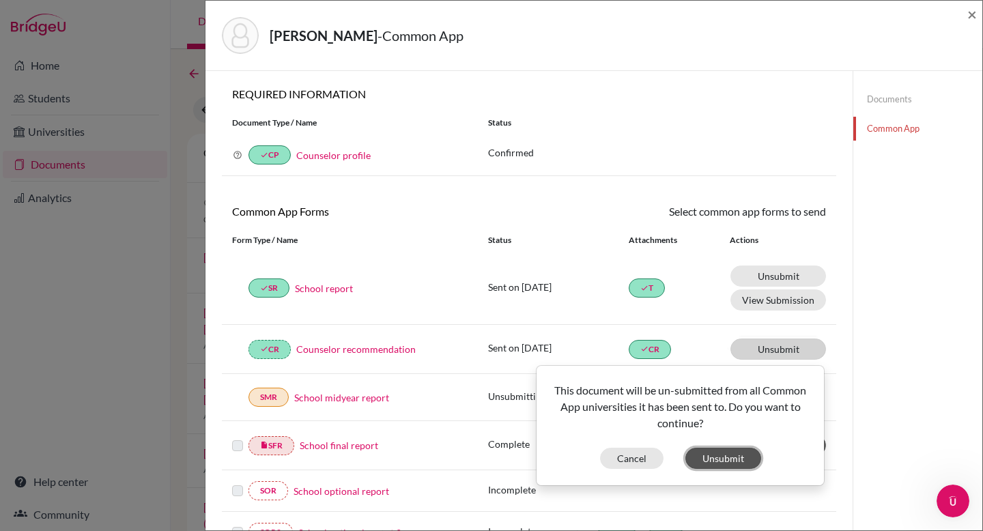
click at [725, 459] on button "Unsubmit" at bounding box center [723, 458] width 76 height 21
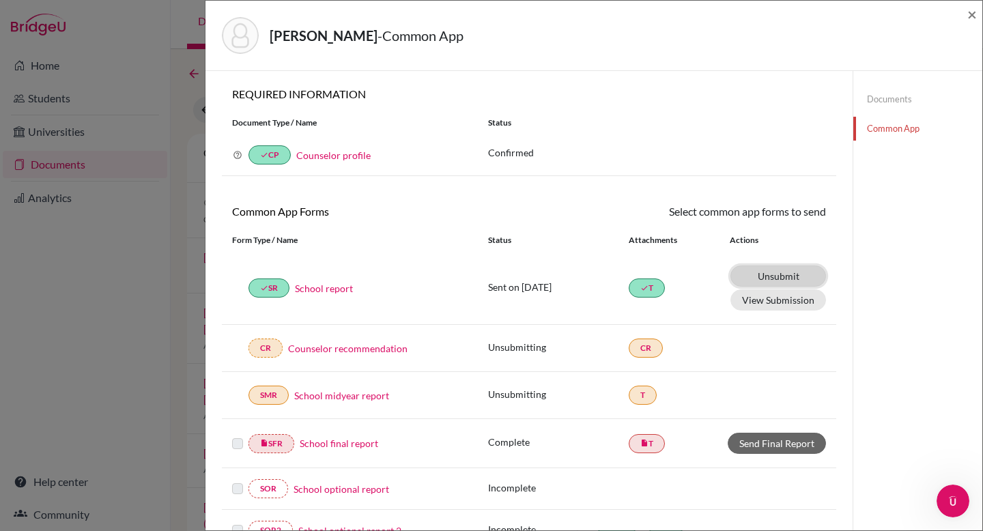
click at [777, 274] on link "Unsubmit This document will be un-submitted from all Common App universities it…" at bounding box center [778, 275] width 96 height 21
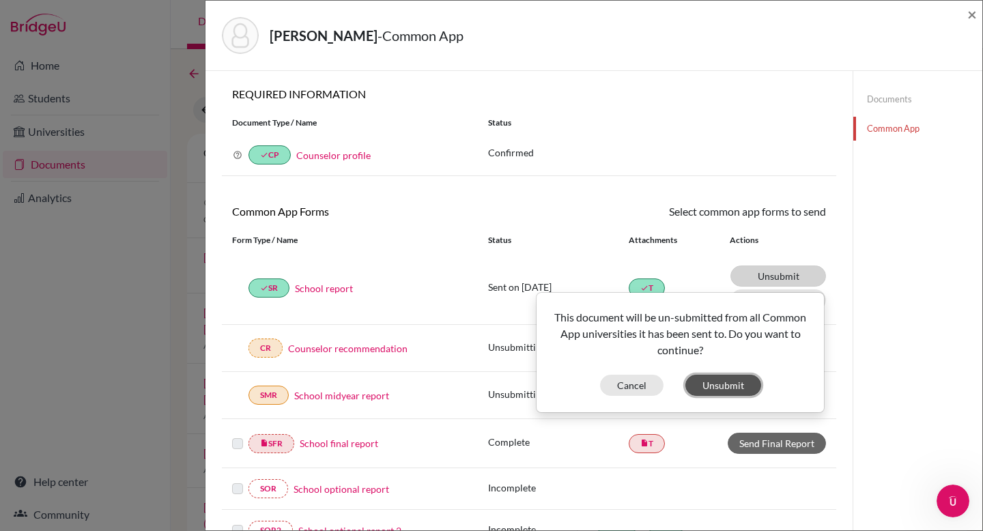
click at [735, 386] on button "Unsubmit" at bounding box center [723, 385] width 76 height 21
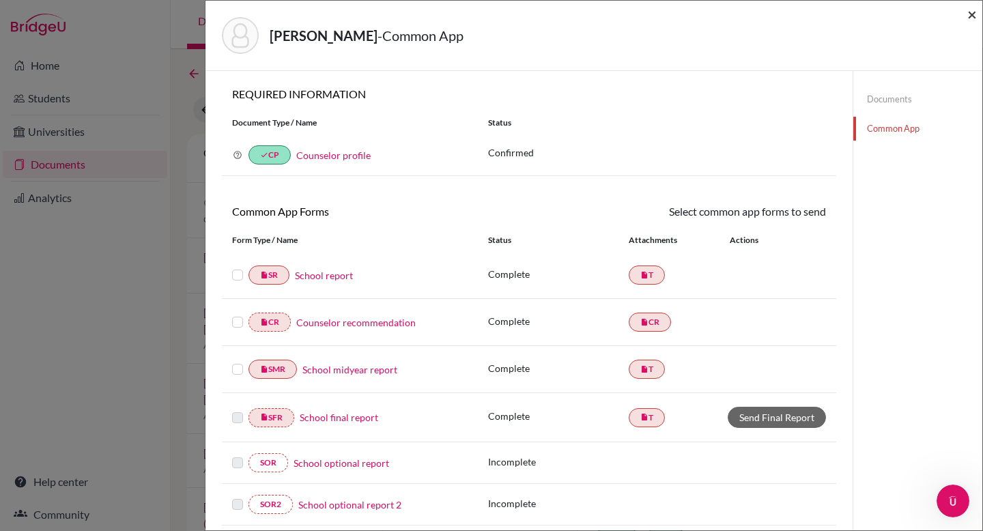
click at [974, 16] on span "×" at bounding box center [972, 14] width 10 height 20
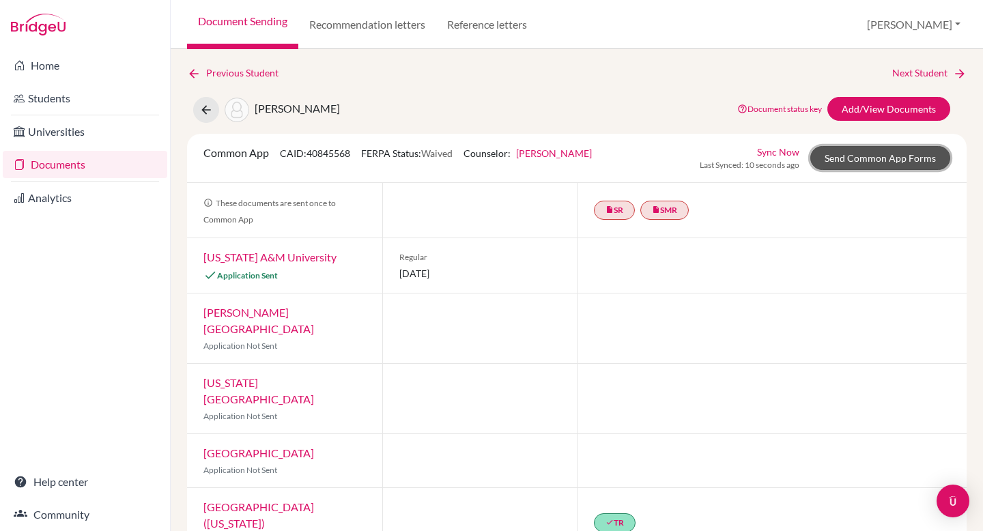
click at [855, 158] on link "Send Common App Forms" at bounding box center [880, 158] width 140 height 24
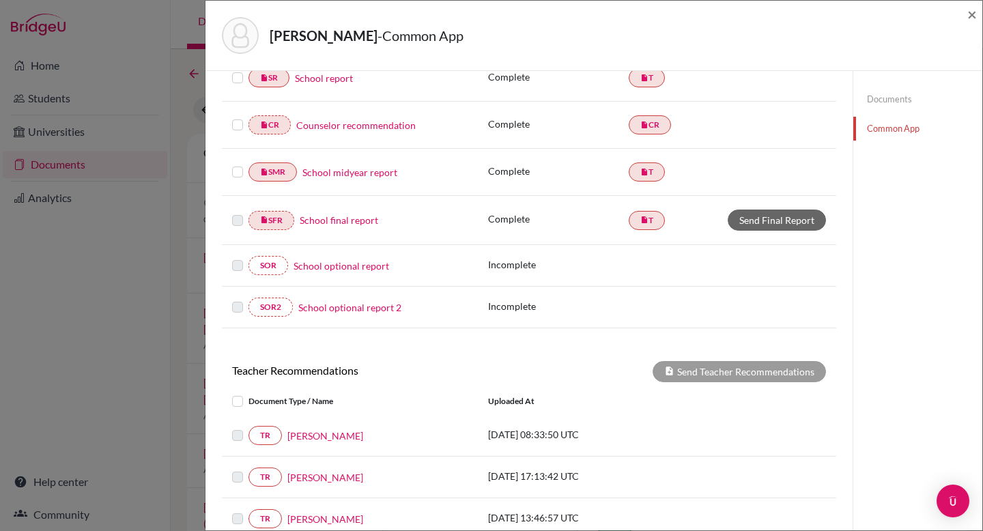
scroll to position [345, 0]
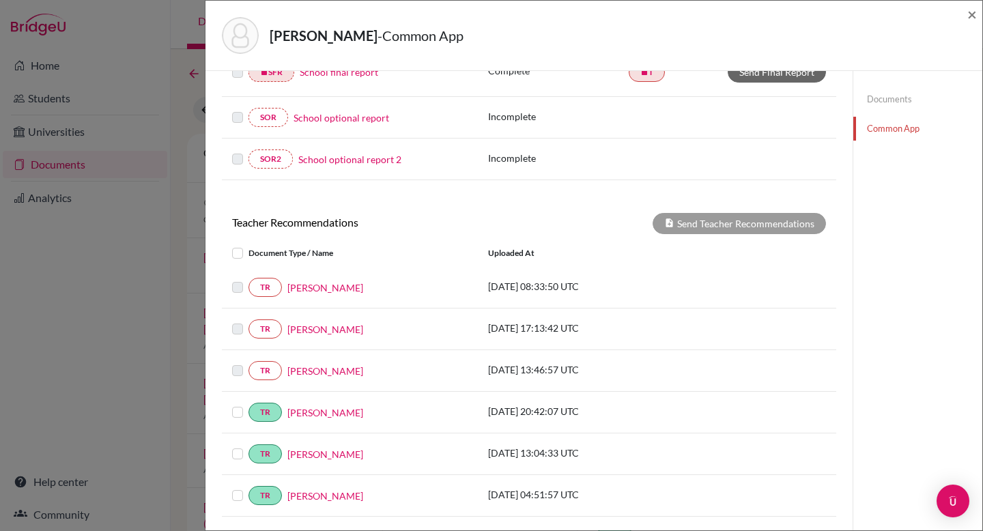
click at [248, 245] on label at bounding box center [248, 245] width 0 height 0
click at [0, 0] on input "checkbox" at bounding box center [0, 0] width 0 height 0
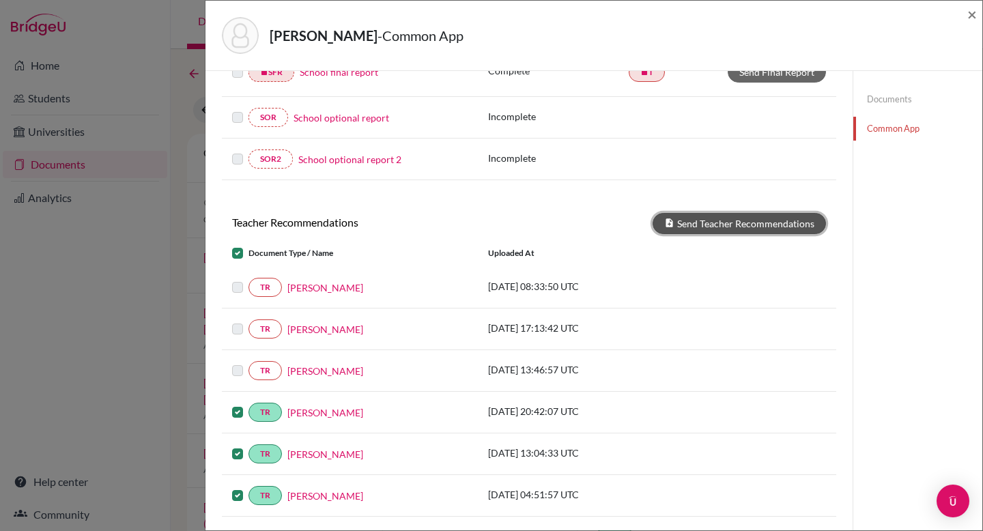
click at [656, 224] on button "Send Teacher Recommendations" at bounding box center [738, 223] width 173 height 21
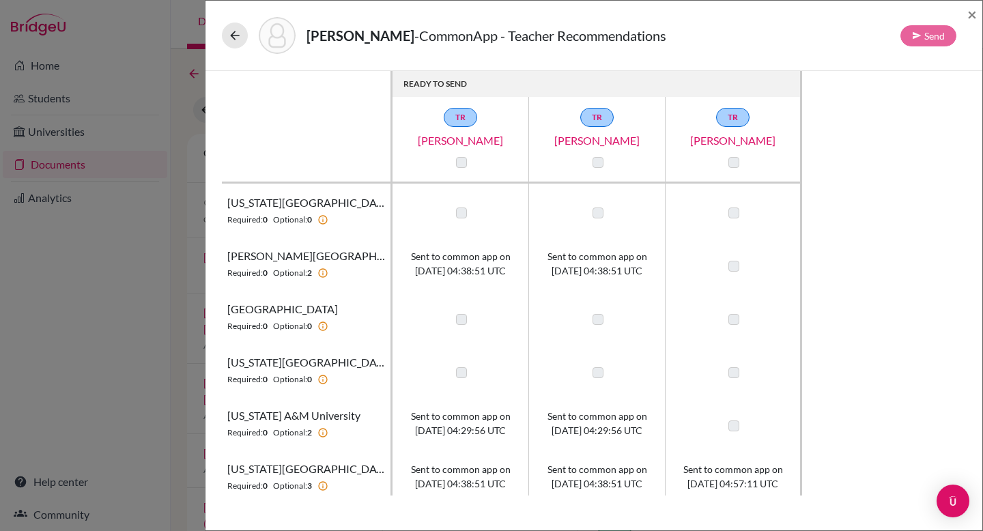
click at [579, 423] on span "Sent to common app on [DATE] 04:29:56 UTC" at bounding box center [597, 423] width 100 height 29
click at [235, 33] on icon at bounding box center [235, 36] width 14 height 14
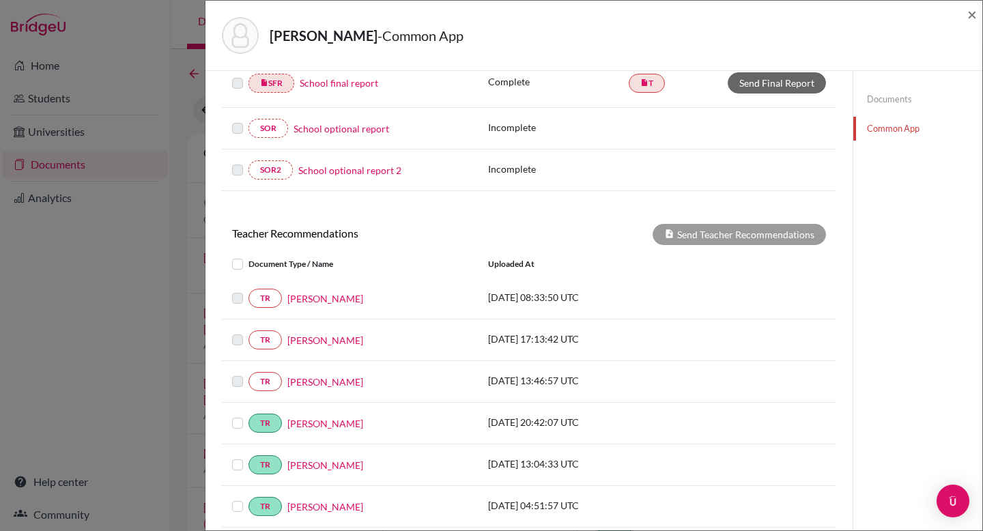
scroll to position [478, 0]
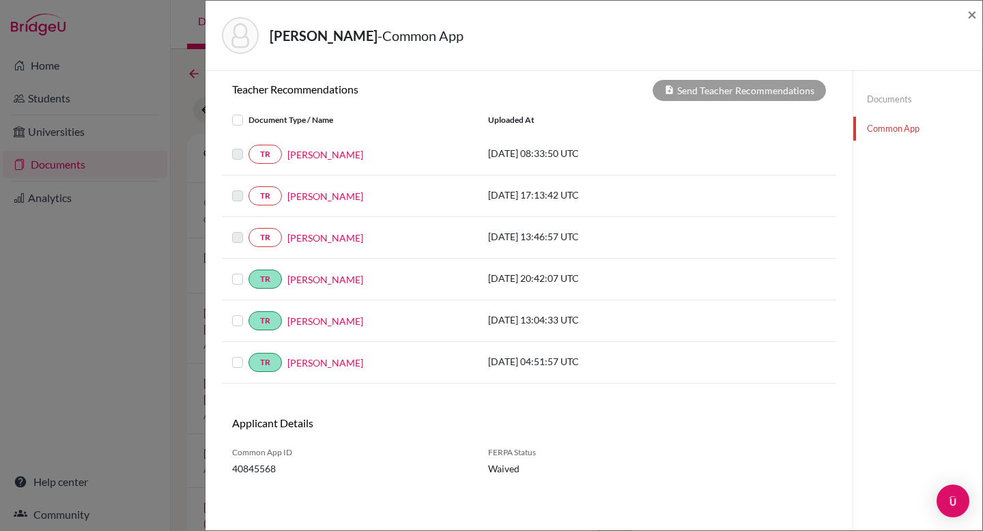
click at [248, 271] on label at bounding box center [248, 271] width 0 height 0
click at [0, 0] on input "checkbox" at bounding box center [0, 0] width 0 height 0
click at [248, 271] on label at bounding box center [248, 271] width 0 height 0
click at [0, 0] on input "checkbox" at bounding box center [0, 0] width 0 height 0
click at [891, 102] on link "Documents" at bounding box center [917, 99] width 129 height 24
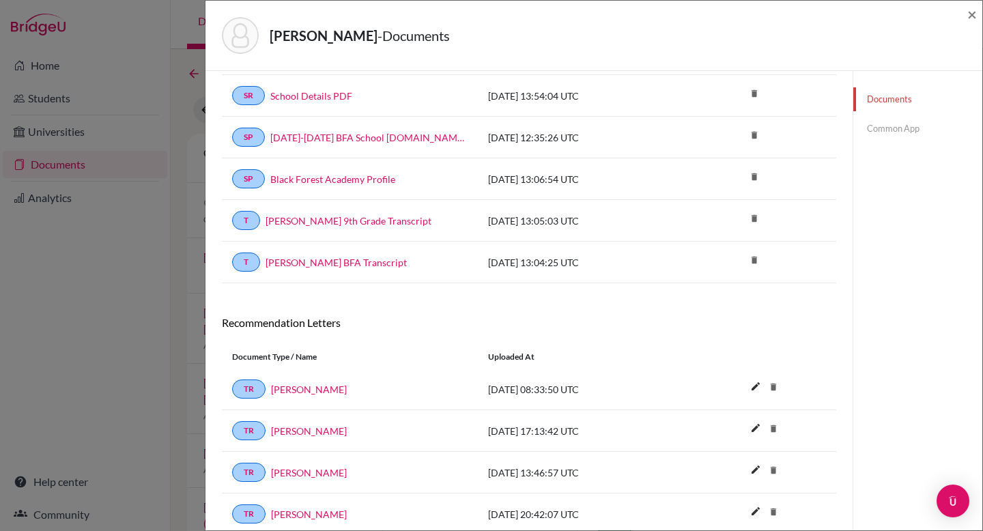
scroll to position [615, 0]
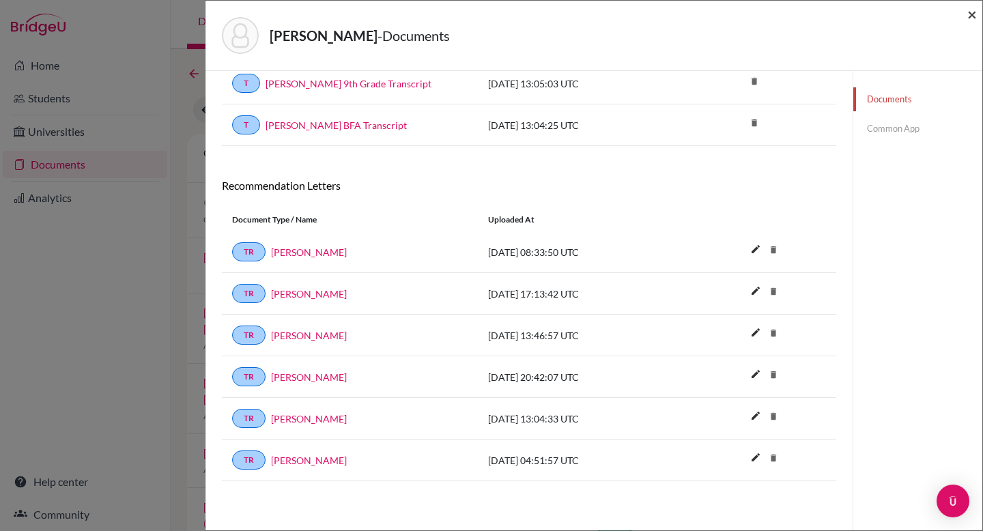
click at [970, 15] on span "×" at bounding box center [972, 14] width 10 height 20
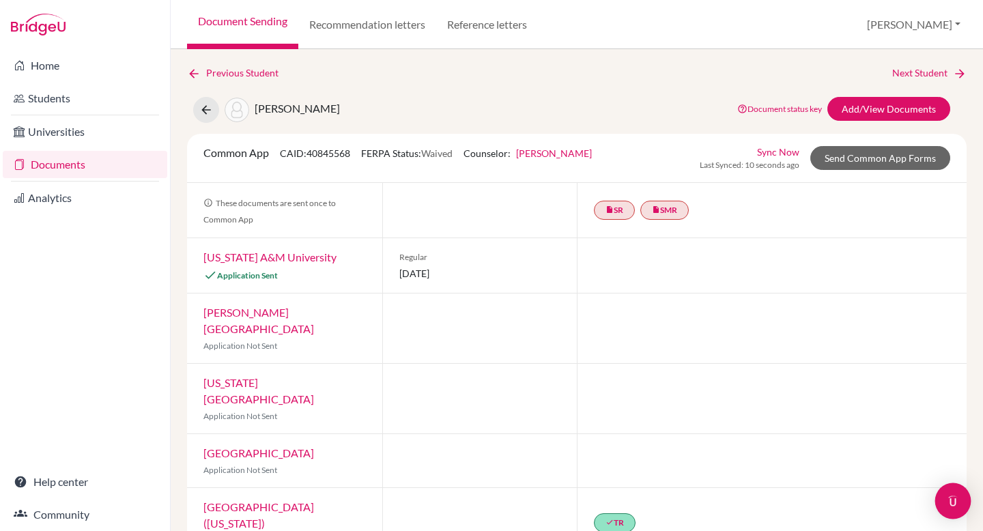
click at [949, 499] on img "Open Intercom Messenger" at bounding box center [953, 501] width 18 height 18
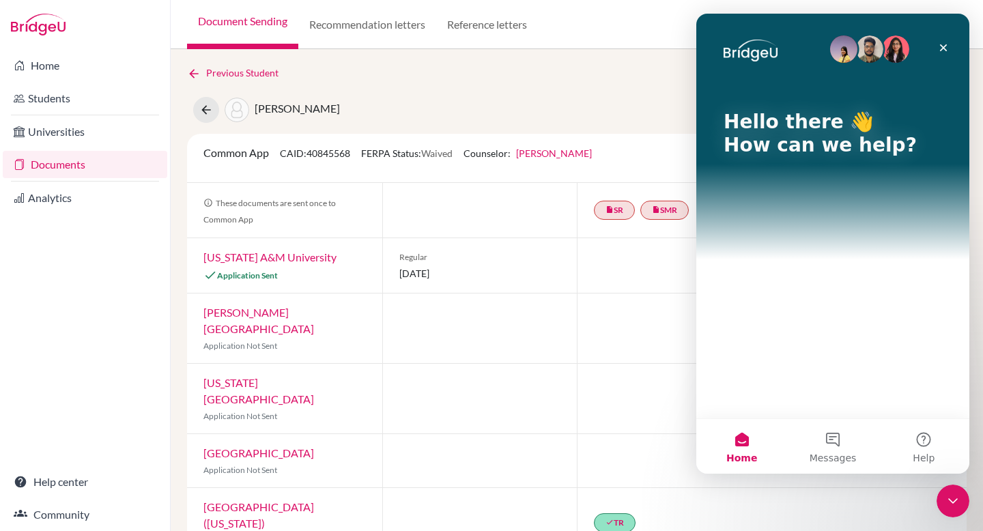
click at [745, 439] on button "Home" at bounding box center [741, 446] width 91 height 55
click at [836, 300] on div "Hello there 👋 How can we help?" at bounding box center [832, 216] width 273 height 405
click at [835, 439] on button "Messages" at bounding box center [832, 446] width 91 height 55
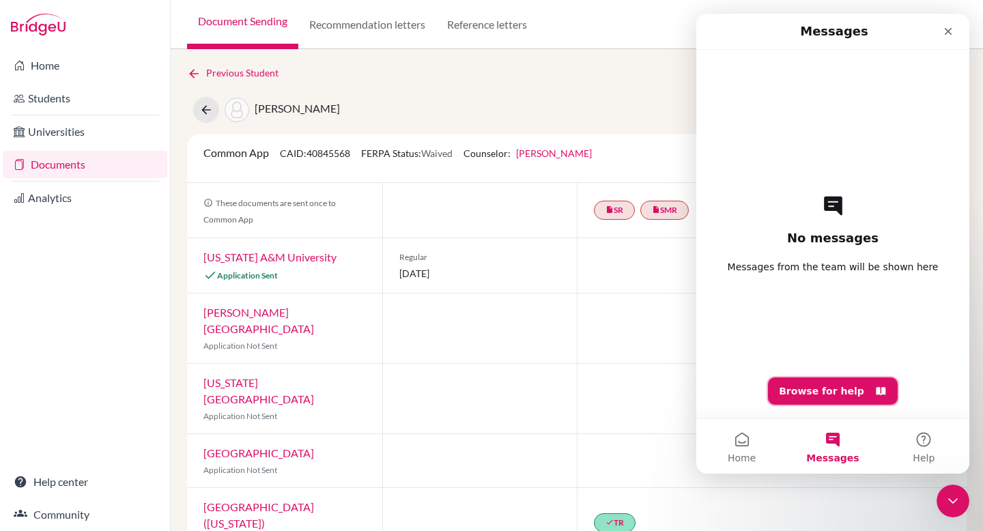
click at [817, 388] on button "Browse for help" at bounding box center [833, 390] width 130 height 27
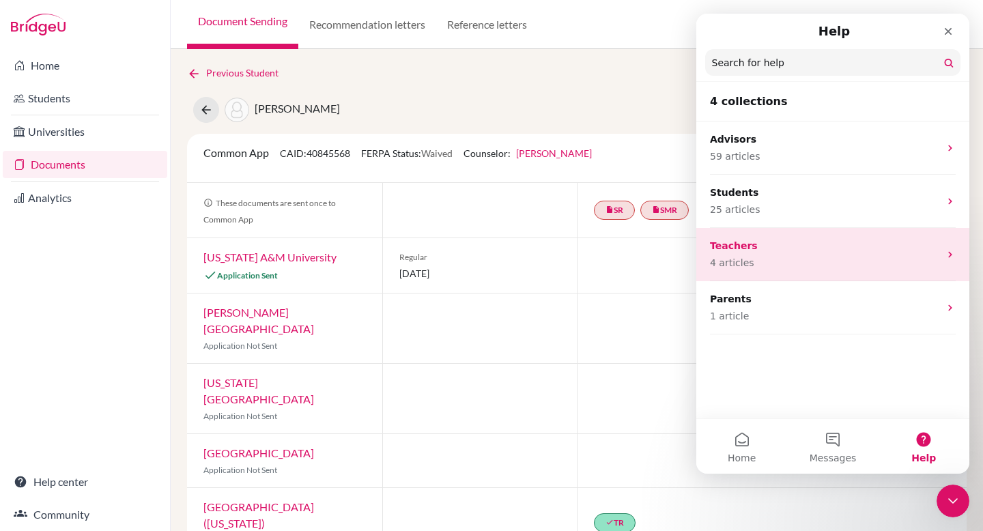
click at [772, 263] on p "4 articles" at bounding box center [824, 263] width 229 height 14
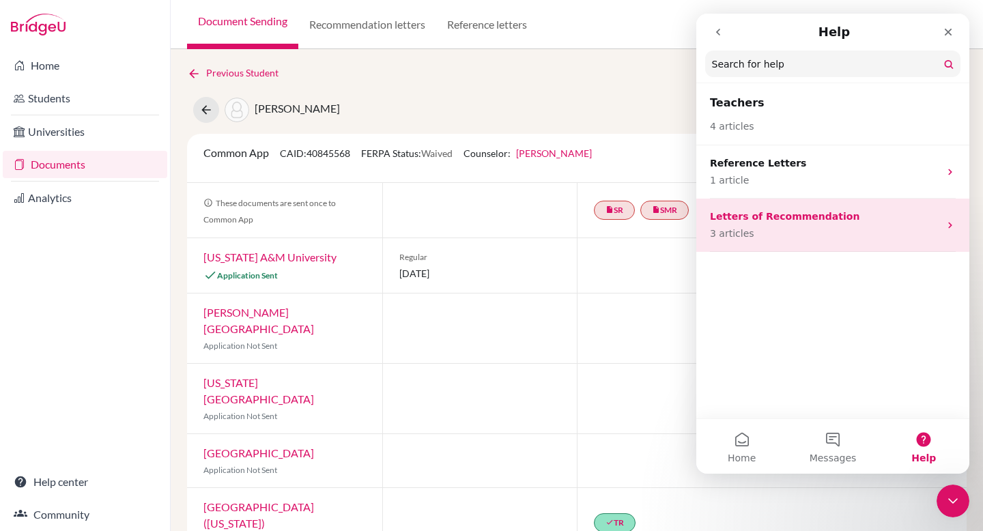
click at [785, 224] on div "Letters of Recommendation 3 articles" at bounding box center [824, 224] width 229 height 31
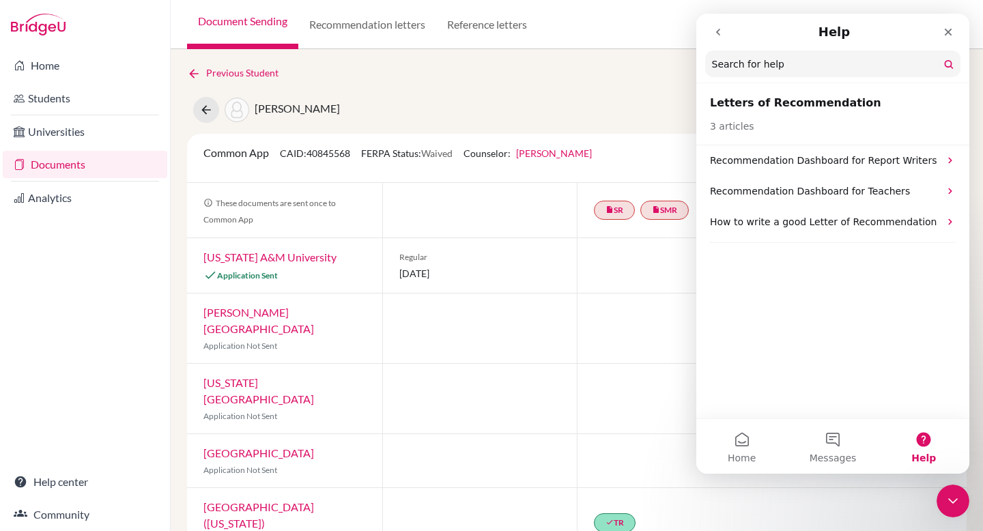
click at [716, 36] on icon "go back" at bounding box center [717, 32] width 11 height 11
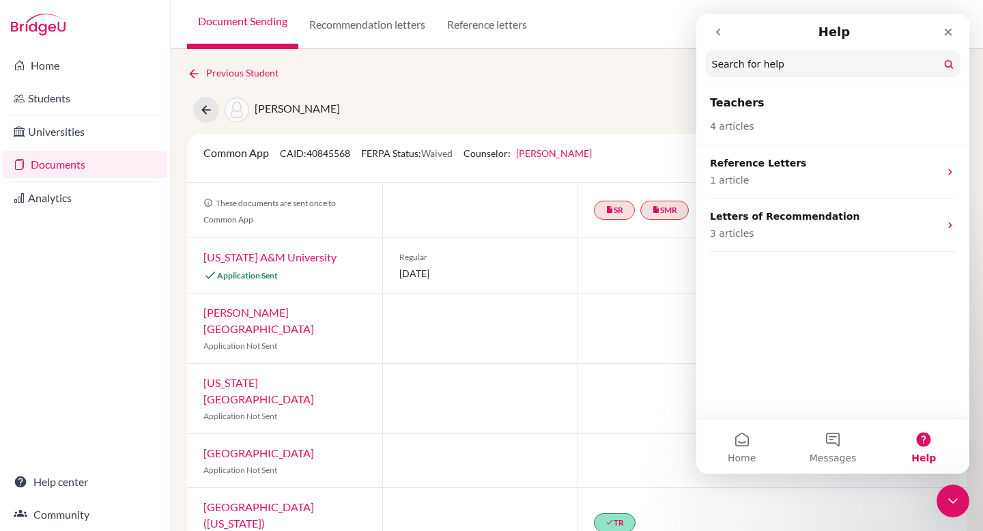
click at [716, 36] on icon "go back" at bounding box center [717, 32] width 11 height 11
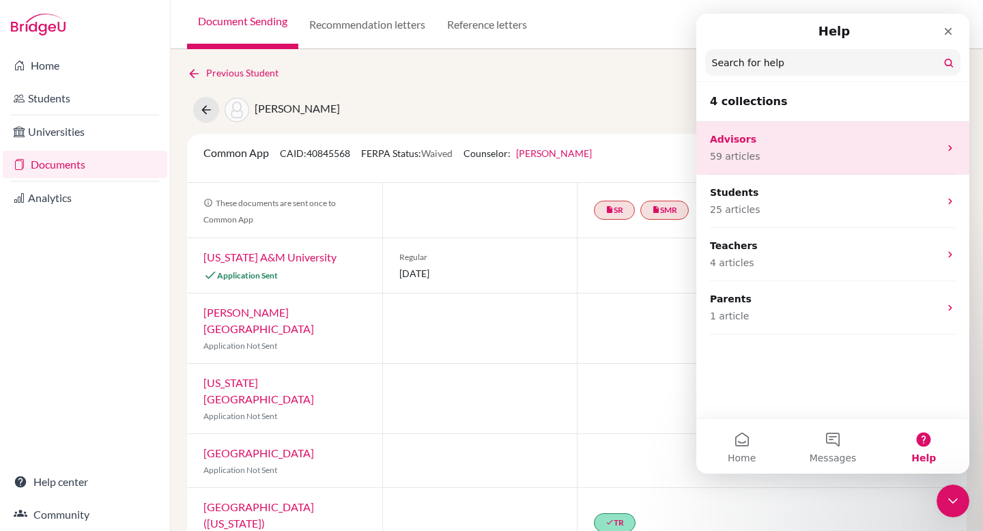
click at [779, 156] on p "59 articles" at bounding box center [824, 156] width 229 height 14
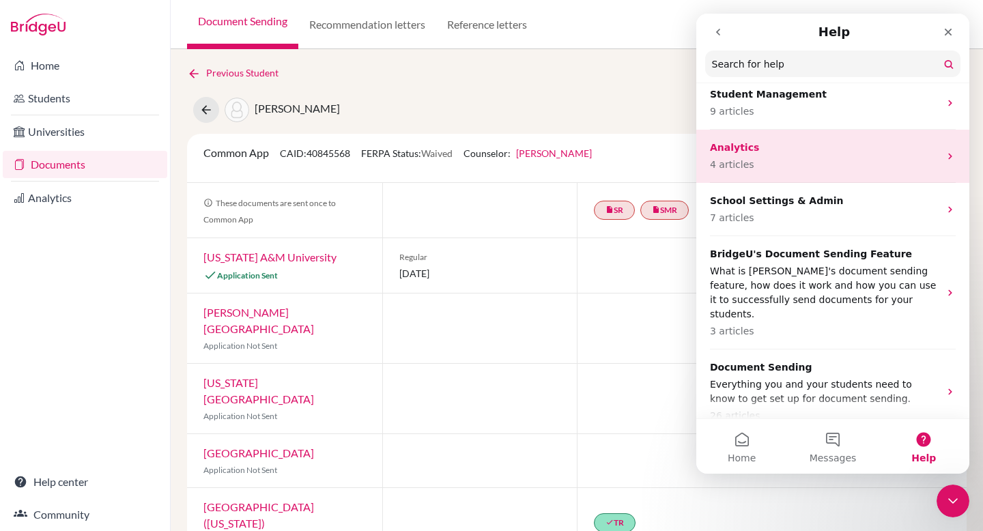
scroll to position [123, 0]
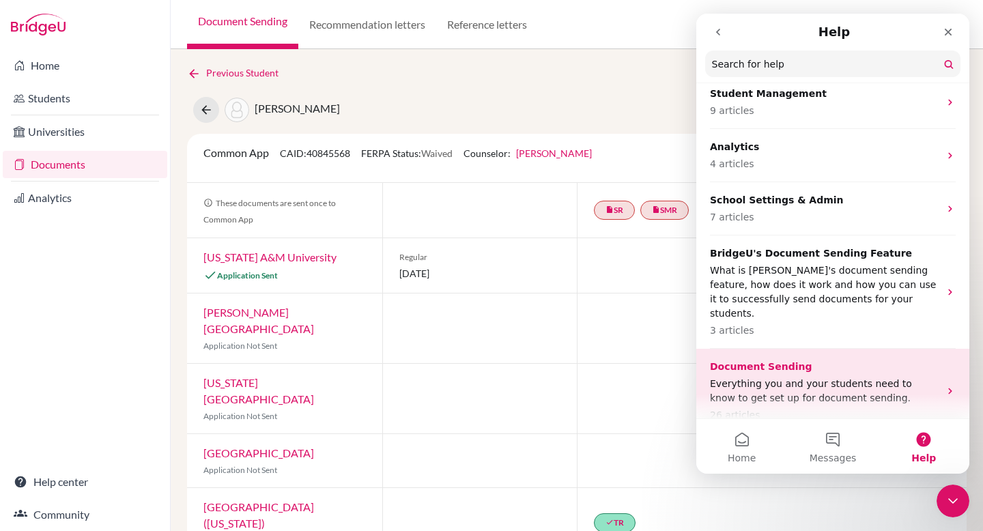
click at [860, 377] on p "Everything you and your students need to know to get set up for document sendin…" at bounding box center [824, 391] width 229 height 29
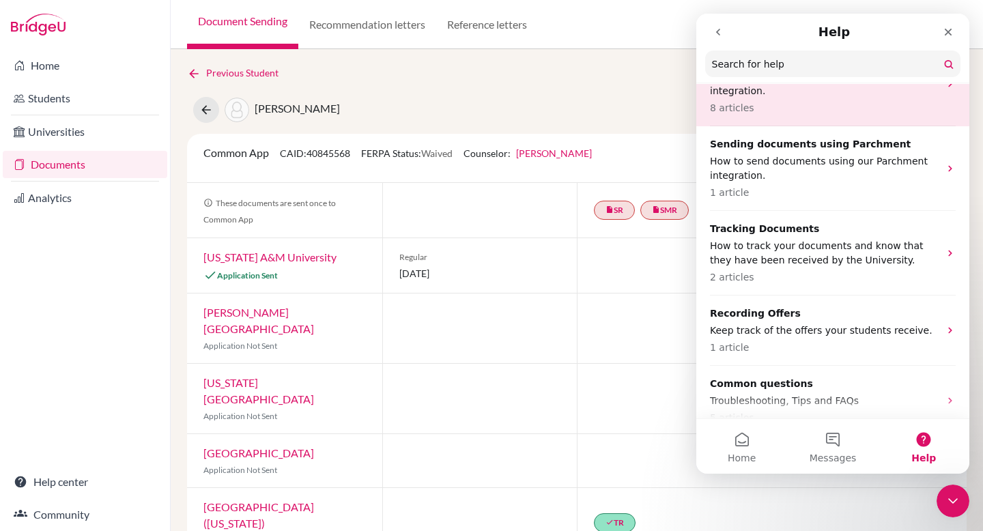
scroll to position [237, 0]
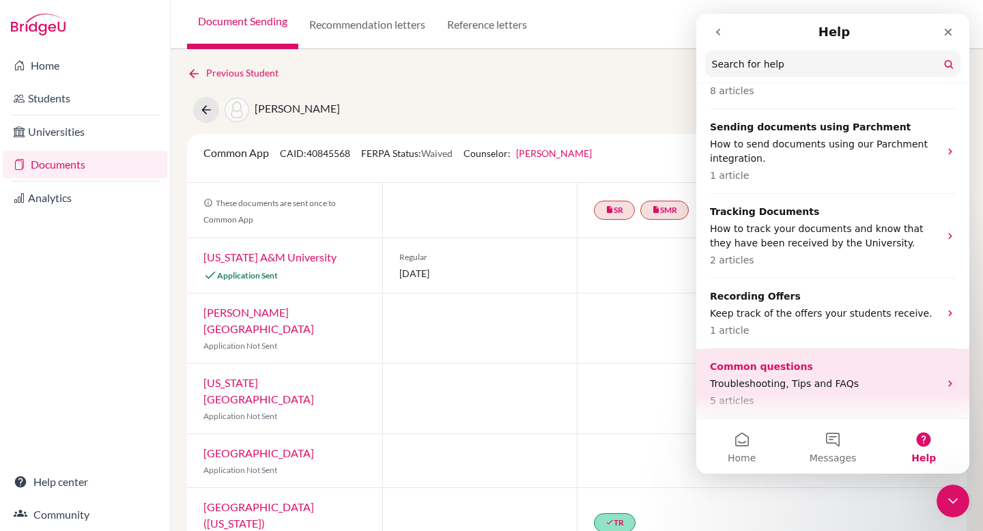
click at [857, 375] on div "Common questions Troubleshooting, Tips and FAQs 5 articles" at bounding box center [824, 384] width 229 height 48
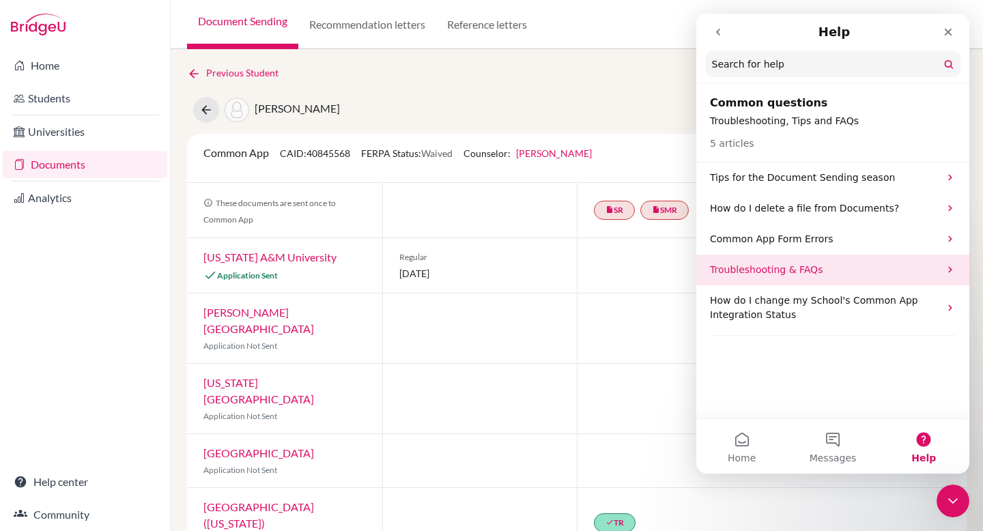
click at [807, 266] on p "Troubleshooting & FAQs" at bounding box center [824, 270] width 229 height 14
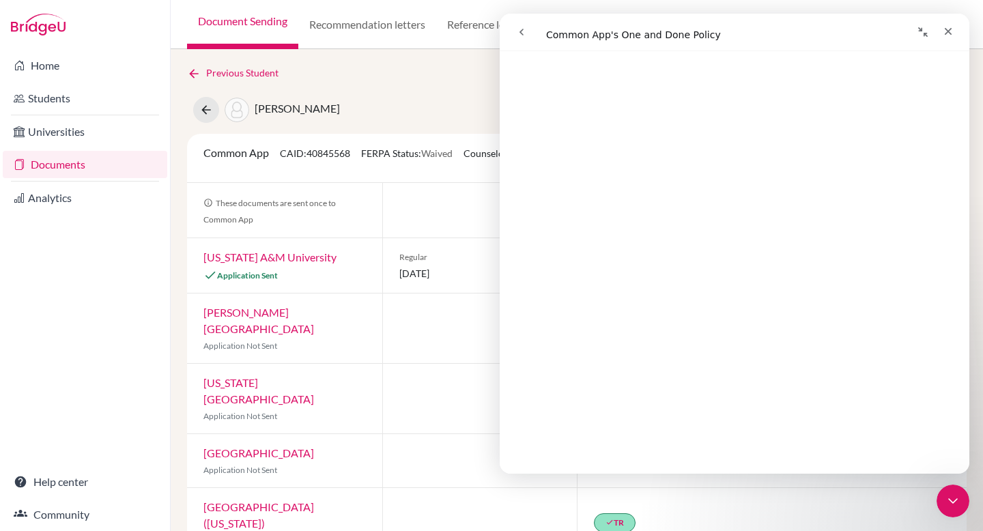
scroll to position [316, 0]
click at [944, 31] on icon "Close" at bounding box center [947, 31] width 11 height 11
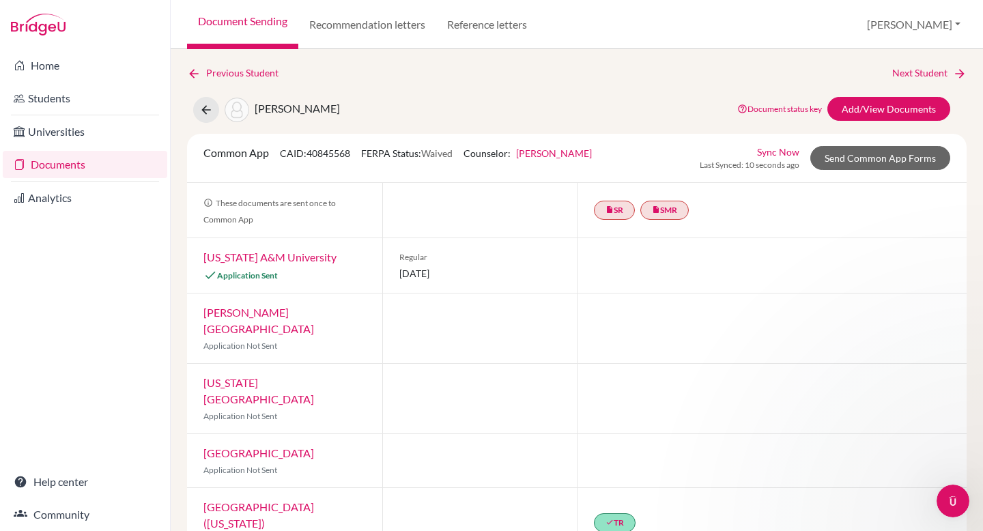
scroll to position [0, 0]
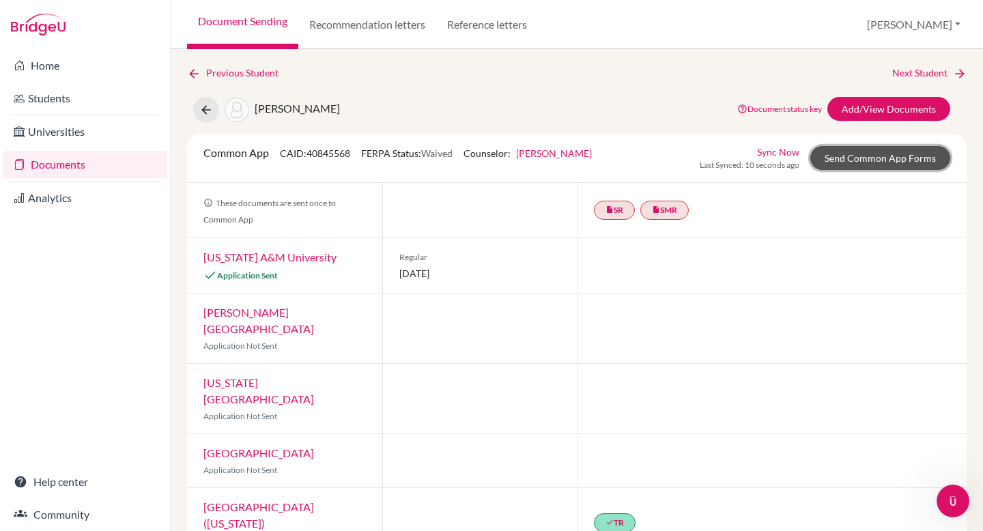
click at [858, 158] on link "Send Common App Forms" at bounding box center [880, 158] width 140 height 24
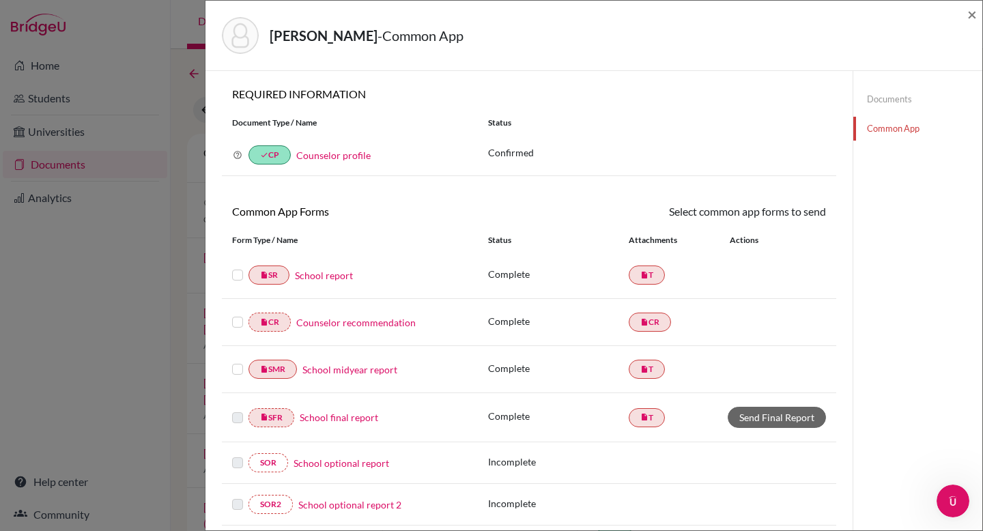
click at [237, 267] on label at bounding box center [237, 267] width 11 height 0
click at [0, 0] on input "checkbox" at bounding box center [0, 0] width 0 height 0
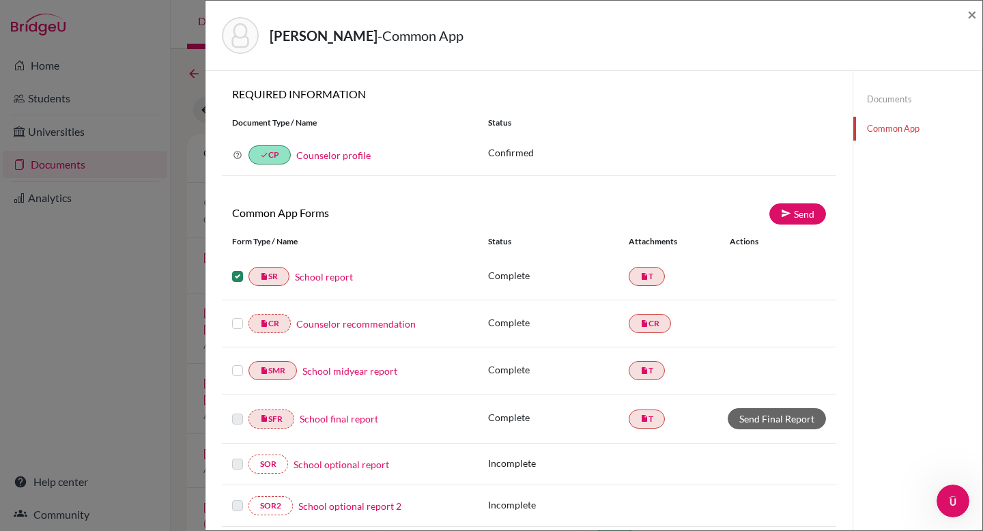
click at [235, 315] on label at bounding box center [237, 315] width 11 height 0
click at [0, 0] on input "checkbox" at bounding box center [0, 0] width 0 height 0
click at [235, 362] on label at bounding box center [237, 362] width 11 height 0
click at [0, 0] on input "checkbox" at bounding box center [0, 0] width 0 height 0
click at [789, 208] on link "Send" at bounding box center [797, 213] width 57 height 21
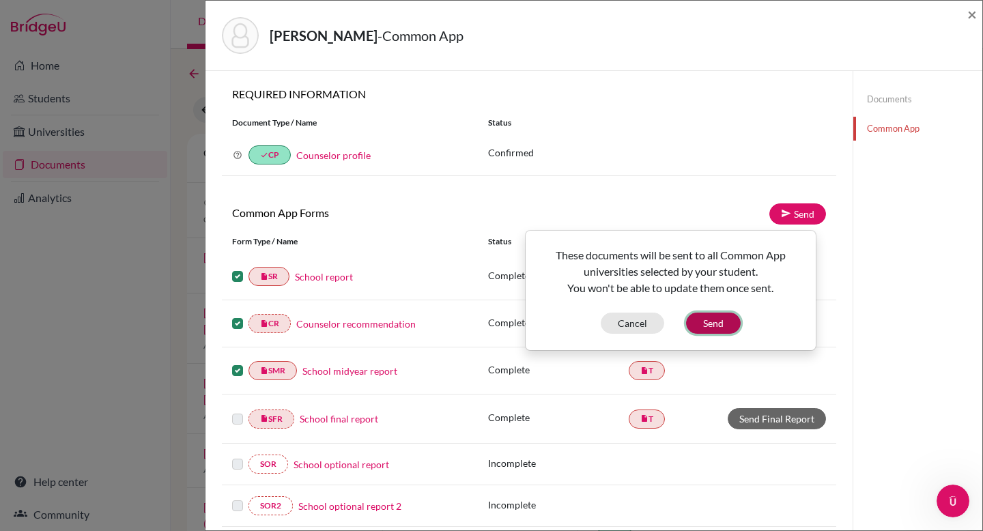
click at [719, 323] on button "Send" at bounding box center [713, 323] width 55 height 21
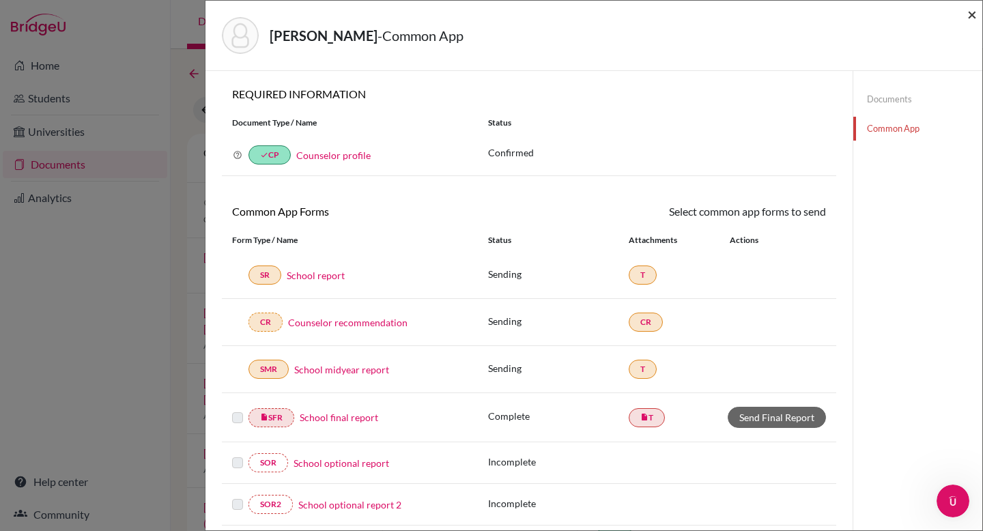
click at [970, 12] on span "×" at bounding box center [972, 14] width 10 height 20
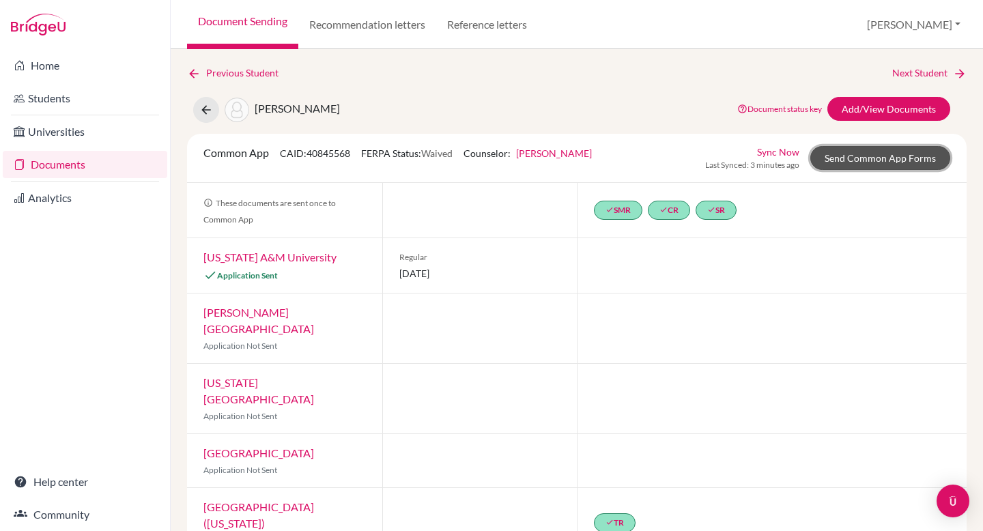
click at [892, 158] on link "Send Common App Forms" at bounding box center [880, 158] width 140 height 24
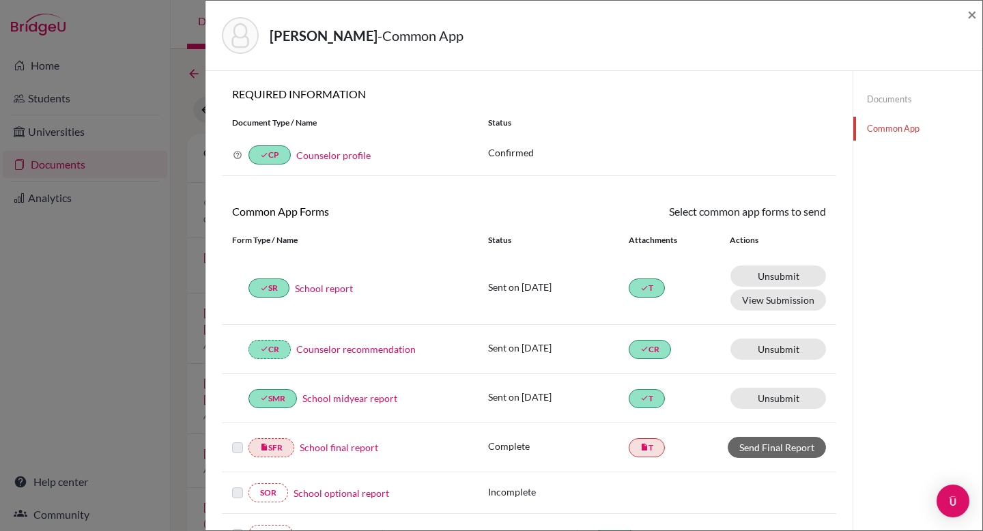
scroll to position [183, 0]
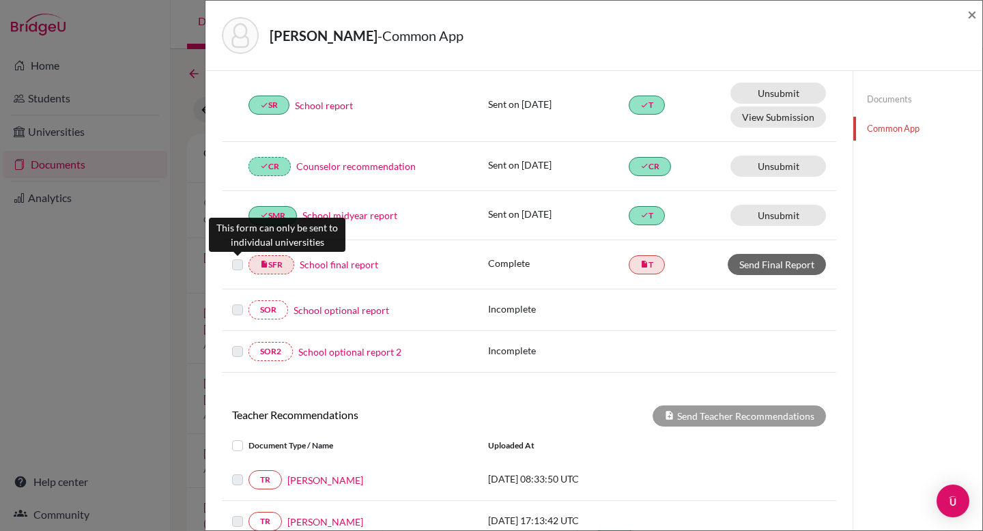
click at [237, 257] on label at bounding box center [237, 257] width 11 height 0
click at [235, 257] on label at bounding box center [237, 257] width 11 height 0
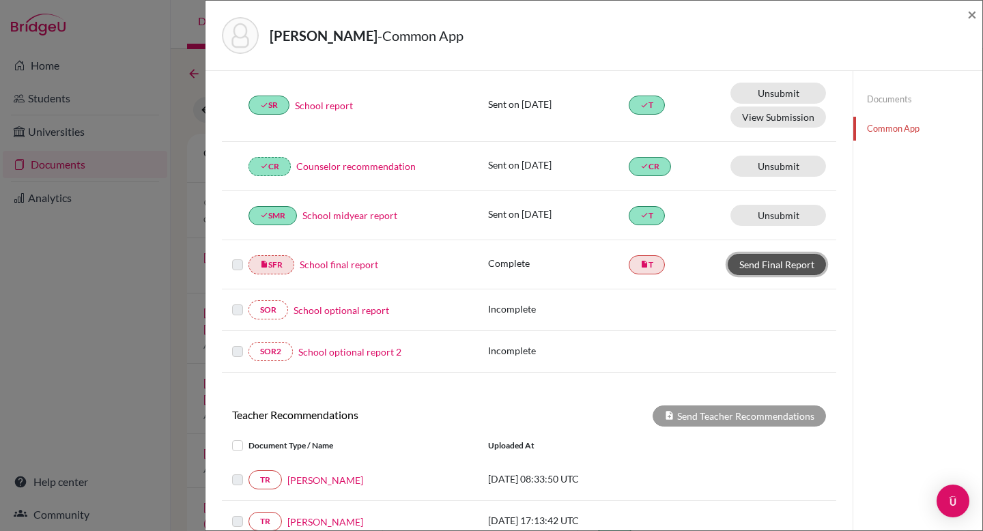
click at [779, 263] on link "Send Final Report" at bounding box center [776, 264] width 98 height 21
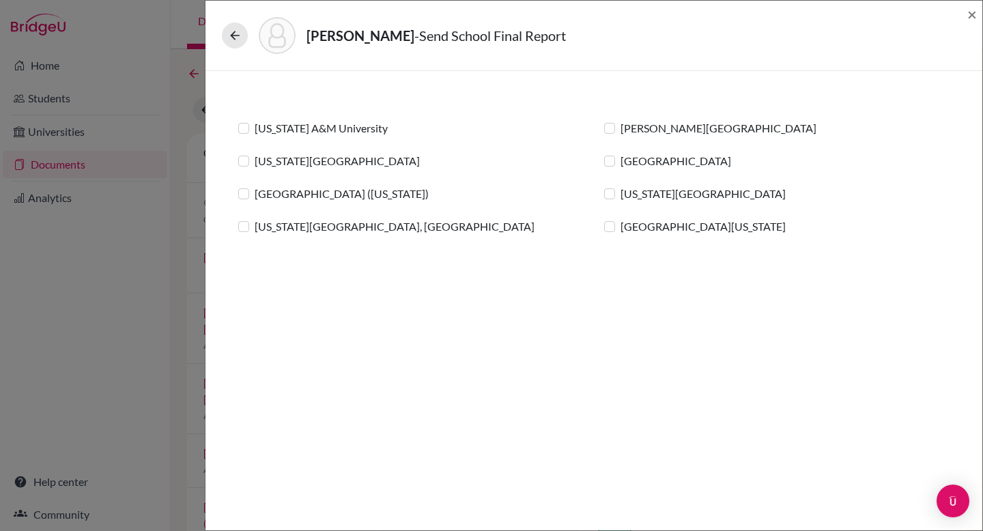
click at [279, 126] on label "[US_STATE] A&M University" at bounding box center [321, 128] width 133 height 16
click at [0, 0] on input "[US_STATE] A&M University" at bounding box center [0, 0] width 0 height 0
click at [255, 158] on label "[US_STATE][GEOGRAPHIC_DATA]" at bounding box center [337, 161] width 165 height 16
click at [0, 0] on input "[US_STATE][GEOGRAPHIC_DATA]" at bounding box center [0, 0] width 0 height 0
click at [255, 194] on label "[GEOGRAPHIC_DATA] ([US_STATE])" at bounding box center [342, 194] width 174 height 16
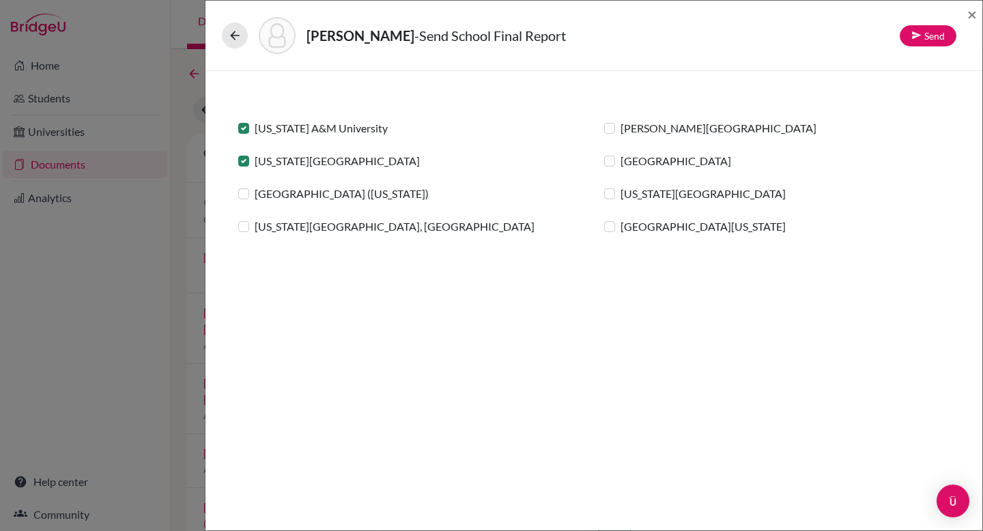
click at [0, 0] on input "[GEOGRAPHIC_DATA] ([US_STATE])" at bounding box center [0, 0] width 0 height 0
click at [255, 226] on label "[US_STATE][GEOGRAPHIC_DATA], [GEOGRAPHIC_DATA]" at bounding box center [395, 226] width 280 height 16
click at [0, 0] on input "[US_STATE][GEOGRAPHIC_DATA], [GEOGRAPHIC_DATA]" at bounding box center [0, 0] width 0 height 0
click at [620, 128] on label "[PERSON_NAME][GEOGRAPHIC_DATA]" at bounding box center [718, 128] width 196 height 16
click at [0, 0] on input "[PERSON_NAME][GEOGRAPHIC_DATA]" at bounding box center [0, 0] width 0 height 0
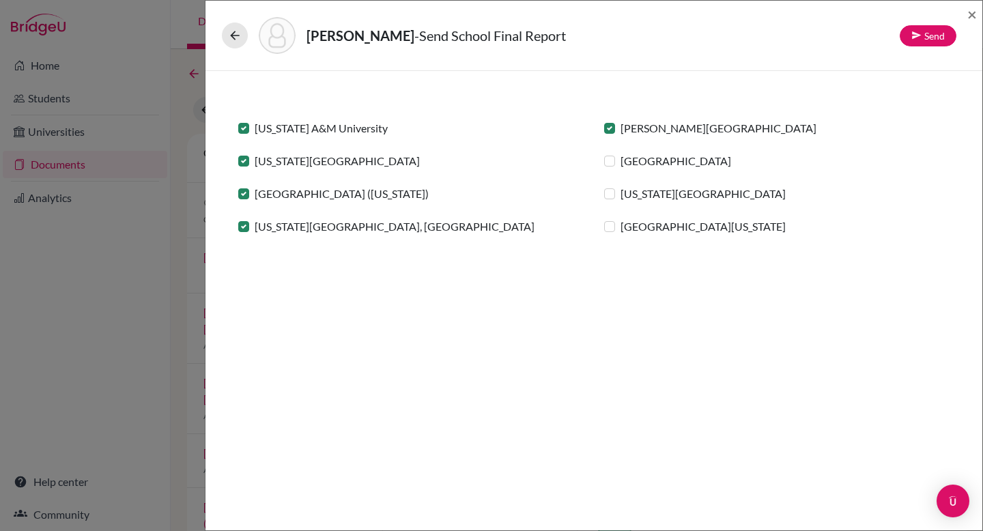
click at [620, 161] on label "[GEOGRAPHIC_DATA]" at bounding box center [675, 161] width 111 height 16
click at [0, 0] on input "[GEOGRAPHIC_DATA]" at bounding box center [0, 0] width 0 height 0
click at [620, 195] on label "[US_STATE][GEOGRAPHIC_DATA]" at bounding box center [702, 194] width 165 height 16
click at [0, 0] on input "[US_STATE][GEOGRAPHIC_DATA]" at bounding box center [0, 0] width 0 height 0
click at [620, 229] on label "[GEOGRAPHIC_DATA][US_STATE]" at bounding box center [702, 226] width 165 height 16
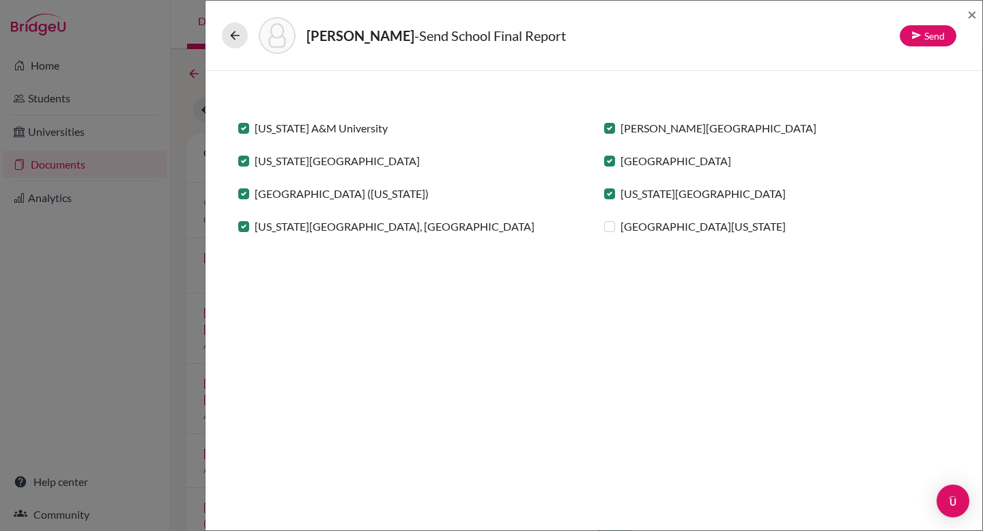
click at [0, 0] on input "[GEOGRAPHIC_DATA][US_STATE]" at bounding box center [0, 0] width 0 height 0
click at [920, 31] on icon at bounding box center [916, 35] width 10 height 10
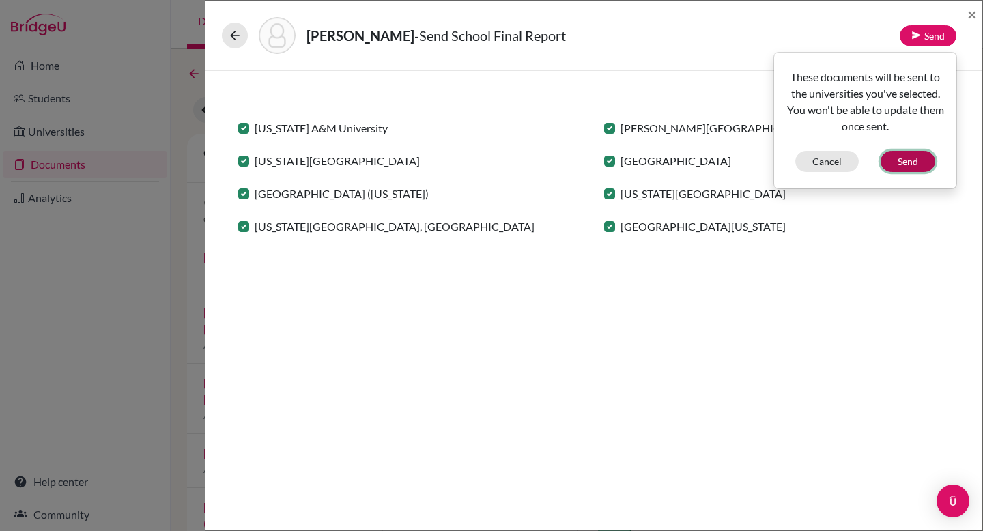
click at [890, 165] on button "Send" at bounding box center [907, 161] width 55 height 21
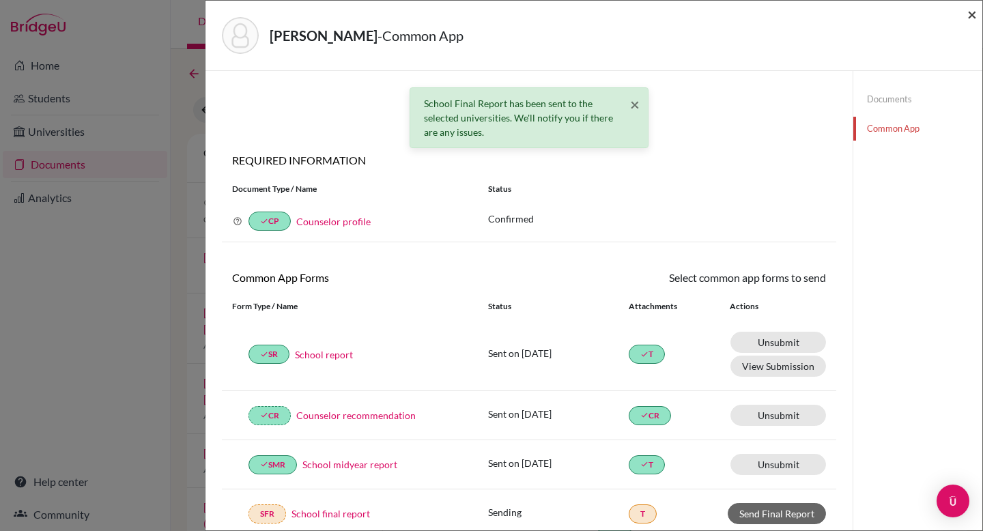
click at [968, 10] on span "×" at bounding box center [972, 14] width 10 height 20
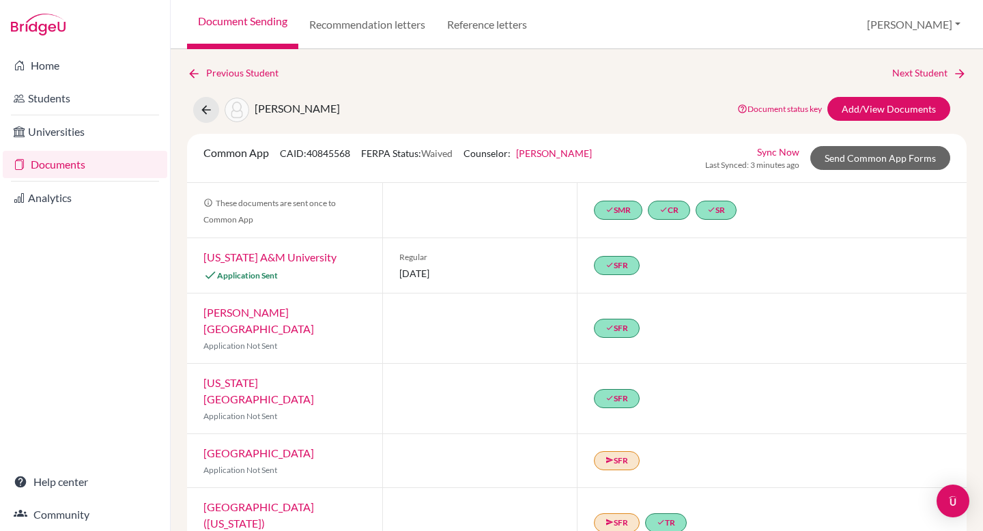
scroll to position [172, 0]
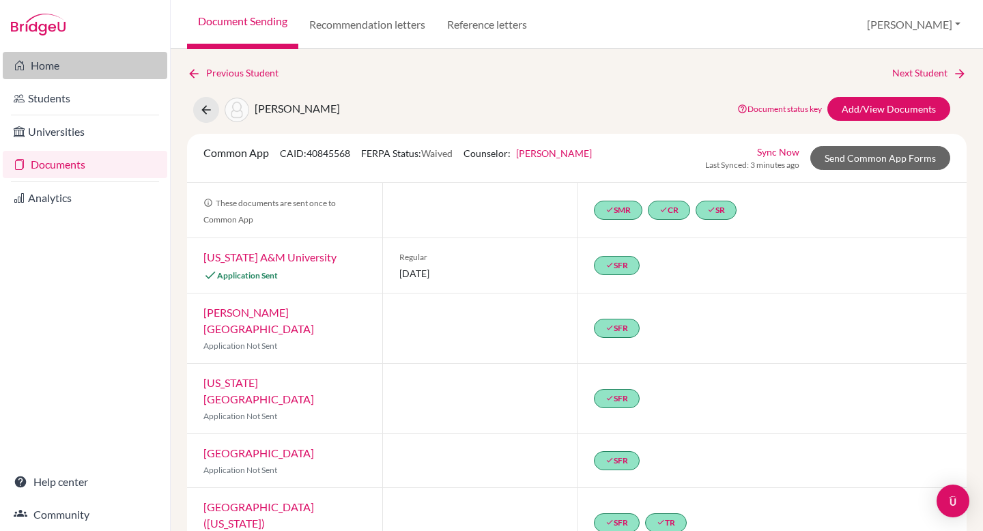
click at [42, 65] on link "Home" at bounding box center [85, 65] width 164 height 27
